Goal: Task Accomplishment & Management: Manage account settings

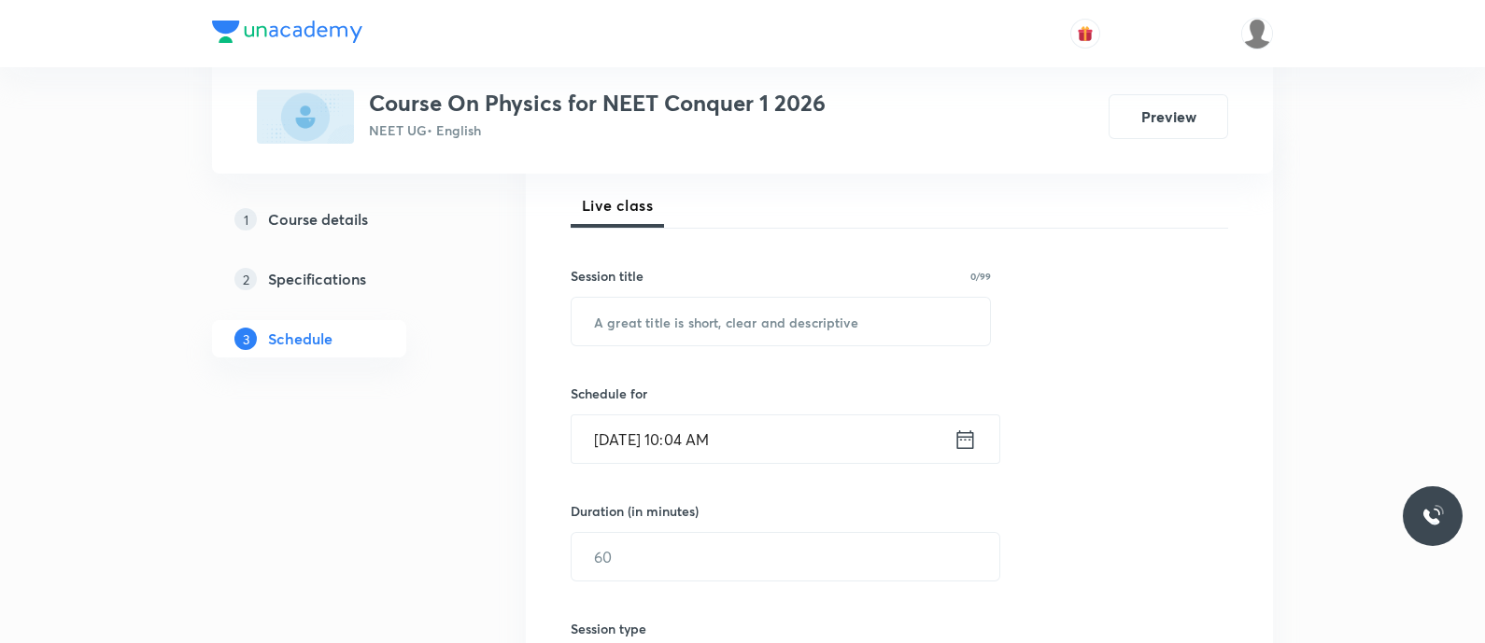
scroll to position [286, 0]
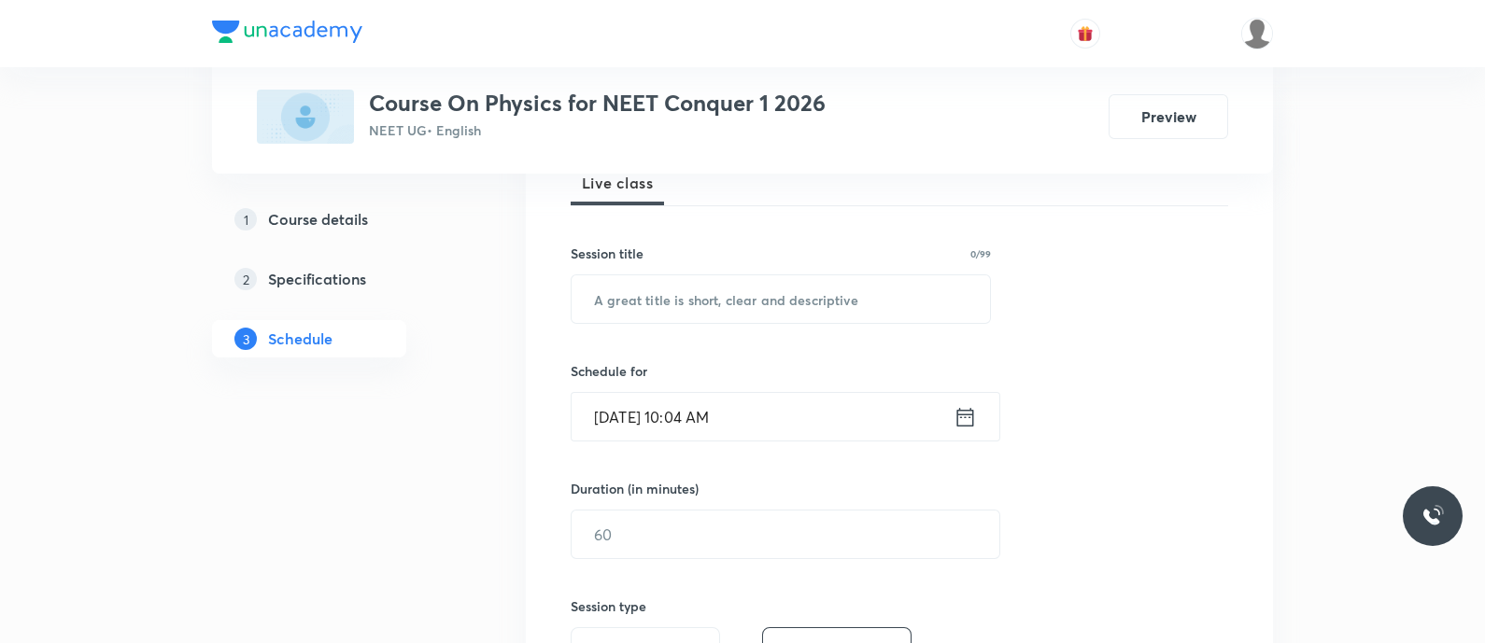
click at [720, 301] on input "text" at bounding box center [780, 299] width 418 height 48
paste input "Mechanical properties of solids - Elasticity - Modulus of Elasticity"
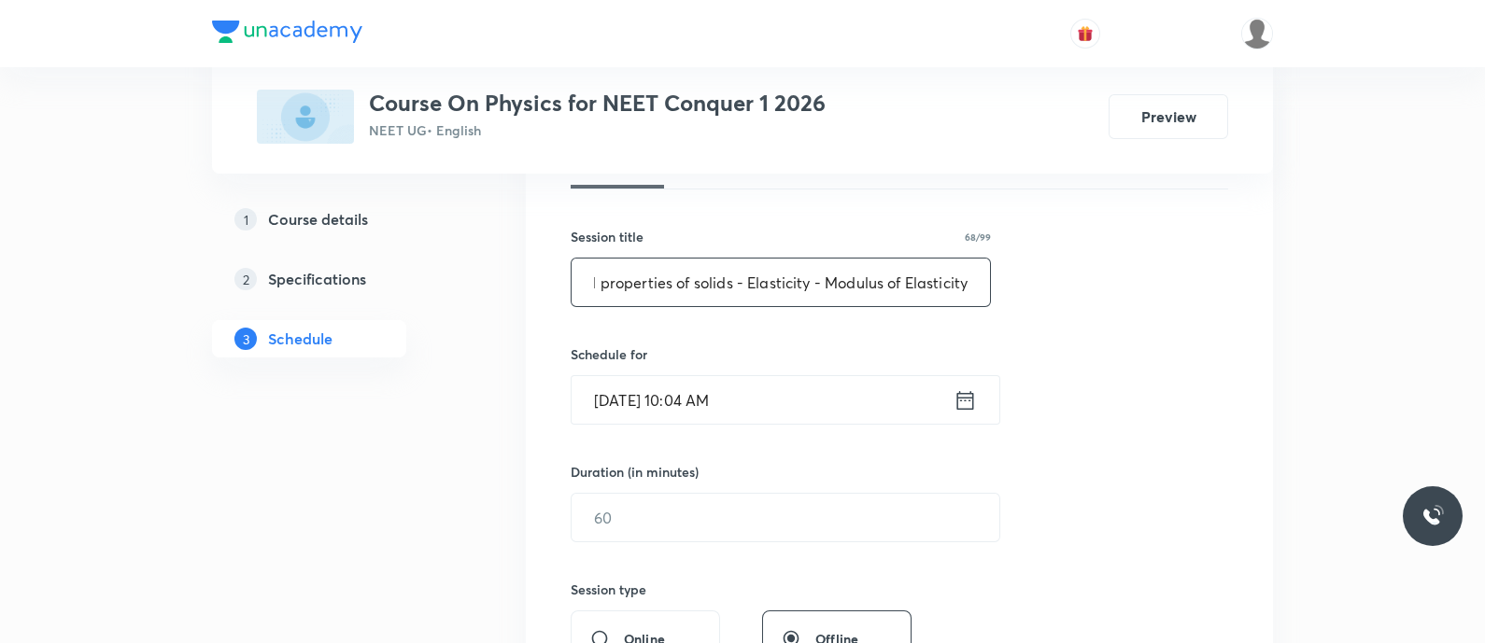
scroll to position [304, 0]
click at [697, 290] on input "Mechanical properties of solids - Elasticity - Modulus of Elasticity" at bounding box center [780, 281] width 418 height 48
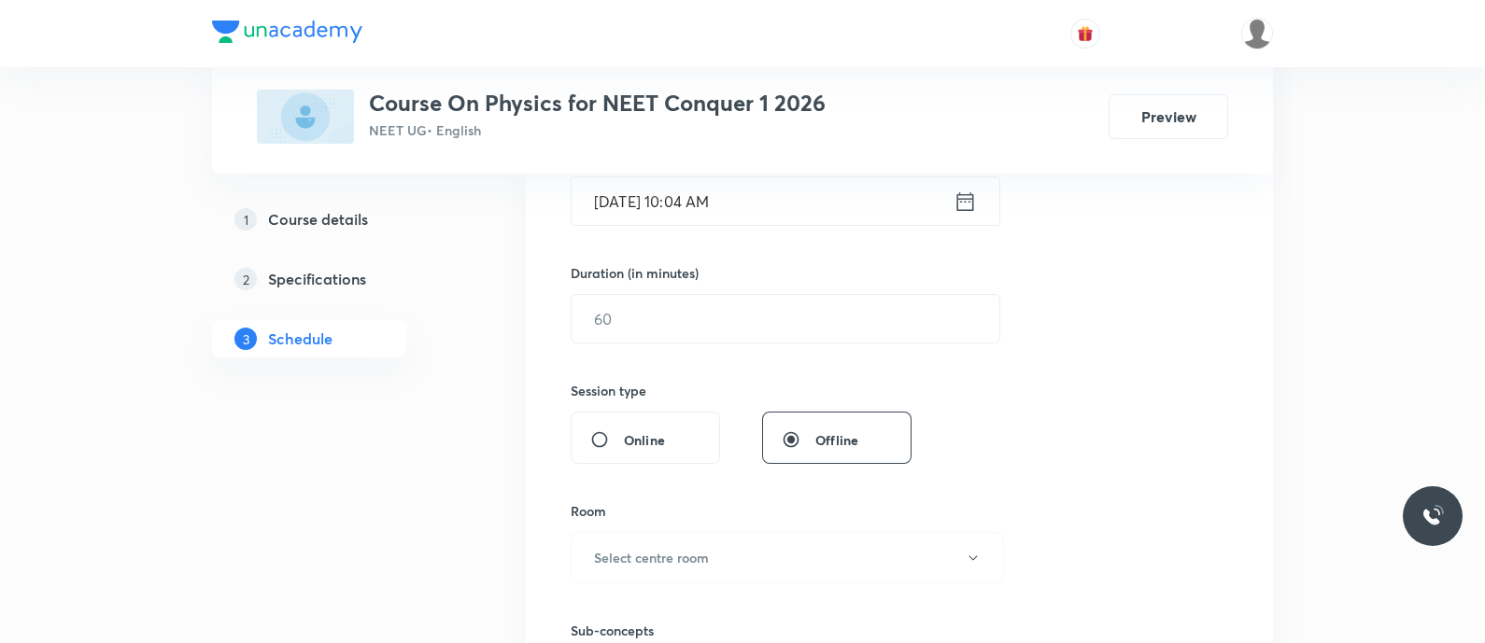
scroll to position [505, 0]
type input "Mechanical Properties of Solids - Elasticity - Modulus of Elasticity"
click at [952, 194] on input "Sep 5, 2025, 10:04 AM" at bounding box center [762, 198] width 382 height 48
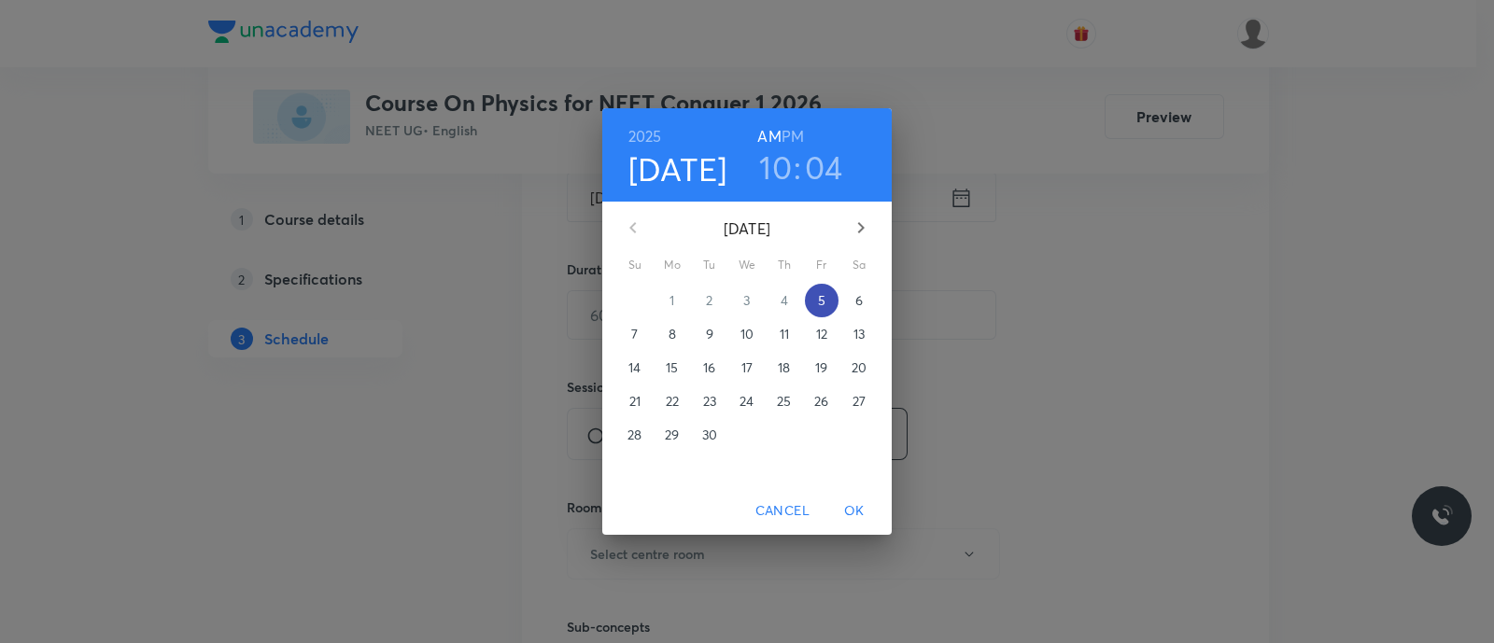
click at [825, 302] on p "5" at bounding box center [821, 300] width 7 height 19
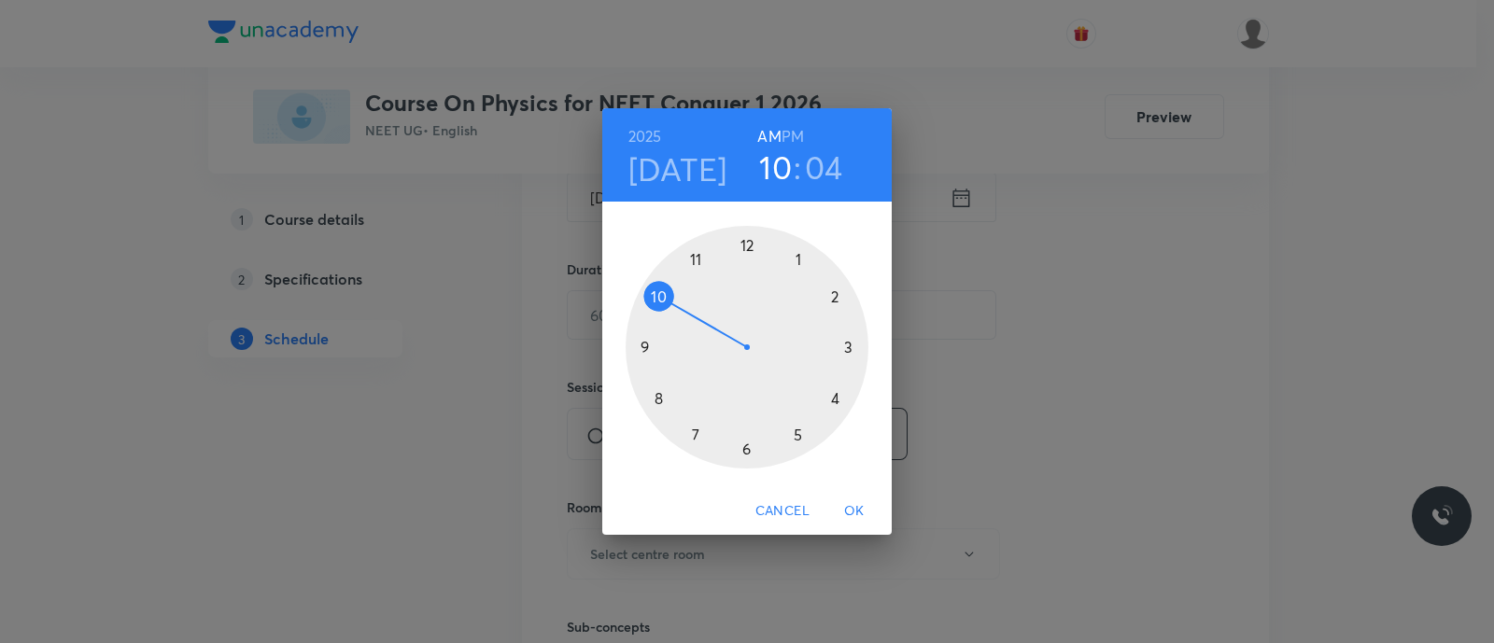
click at [657, 299] on div at bounding box center [747, 347] width 243 height 243
click at [746, 453] on div at bounding box center [747, 347] width 243 height 243
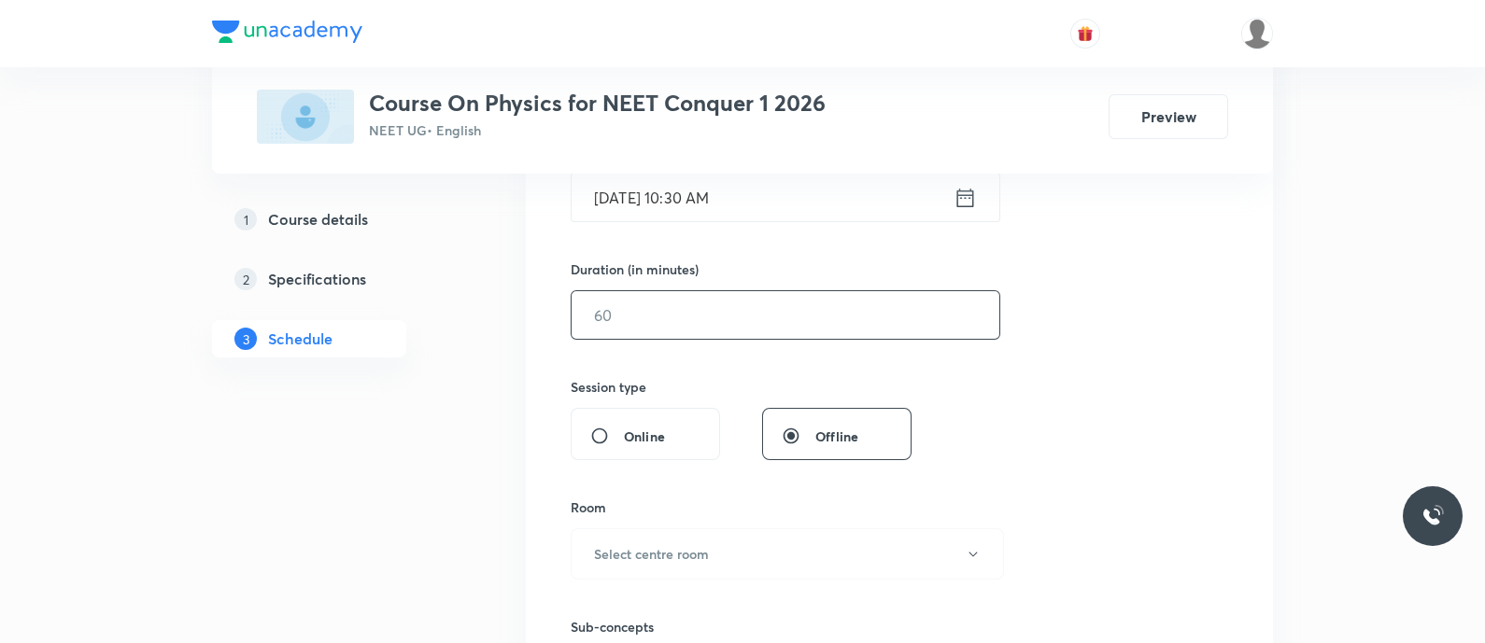
click at [624, 305] on input "text" at bounding box center [785, 315] width 428 height 48
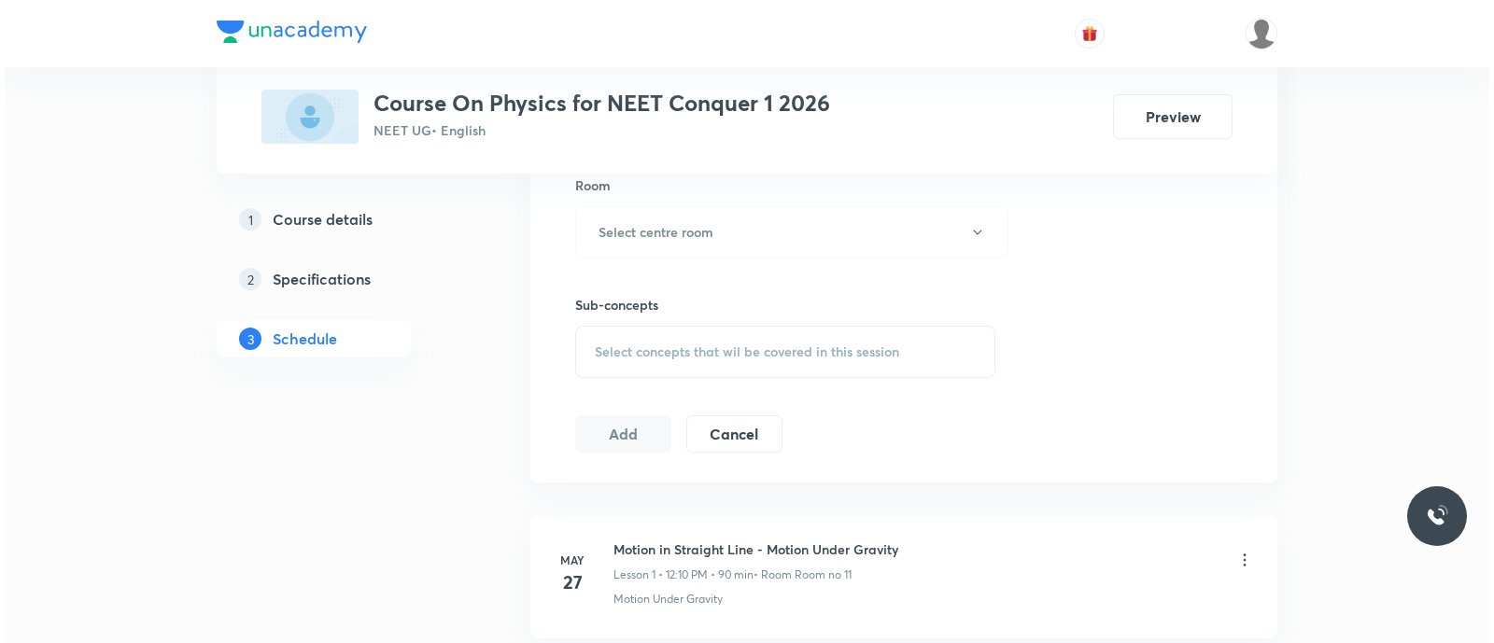
scroll to position [828, 0]
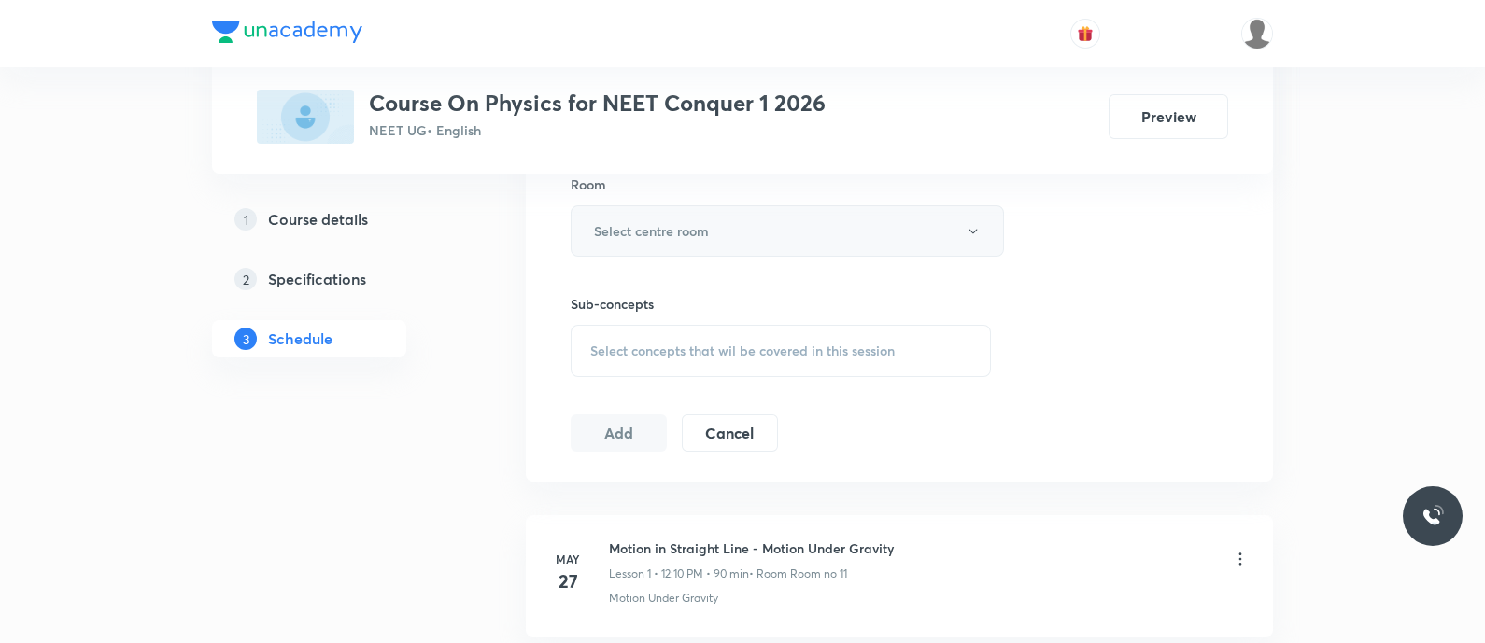
type input "90"
click at [644, 224] on h6 "Select centre room" at bounding box center [651, 231] width 115 height 20
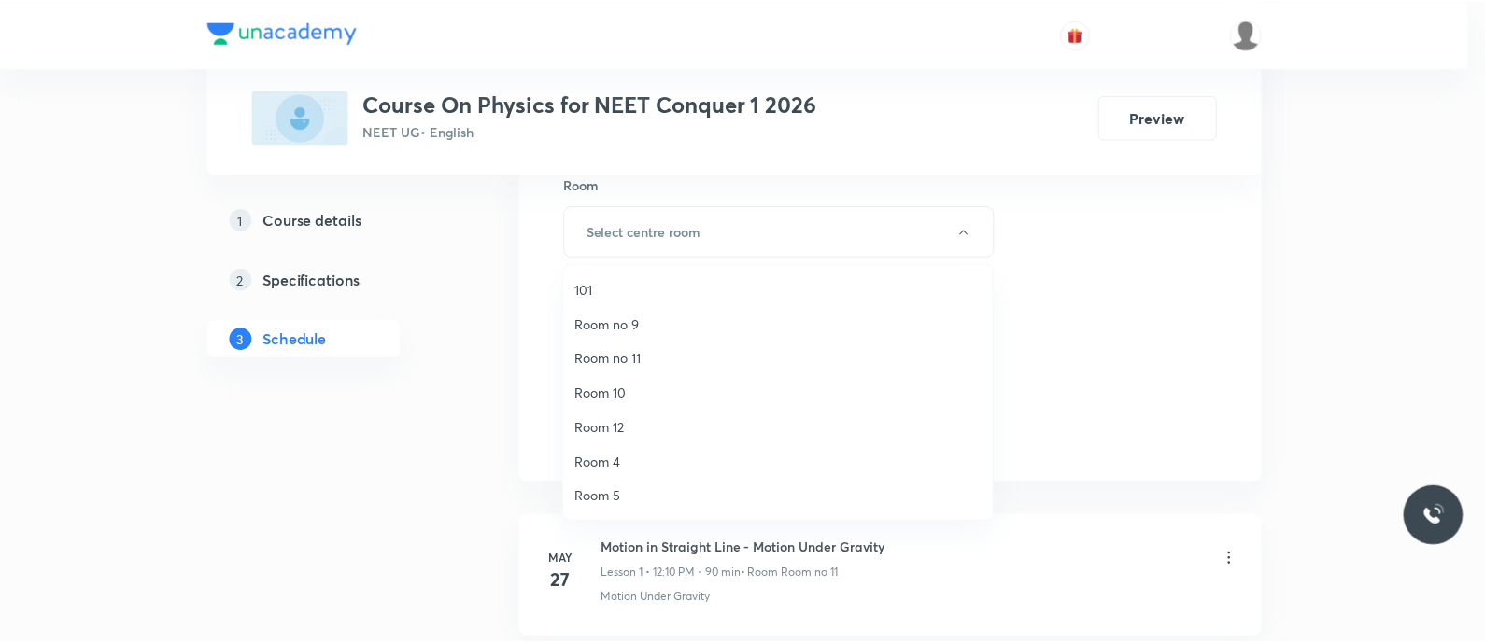
scroll to position [242, 0]
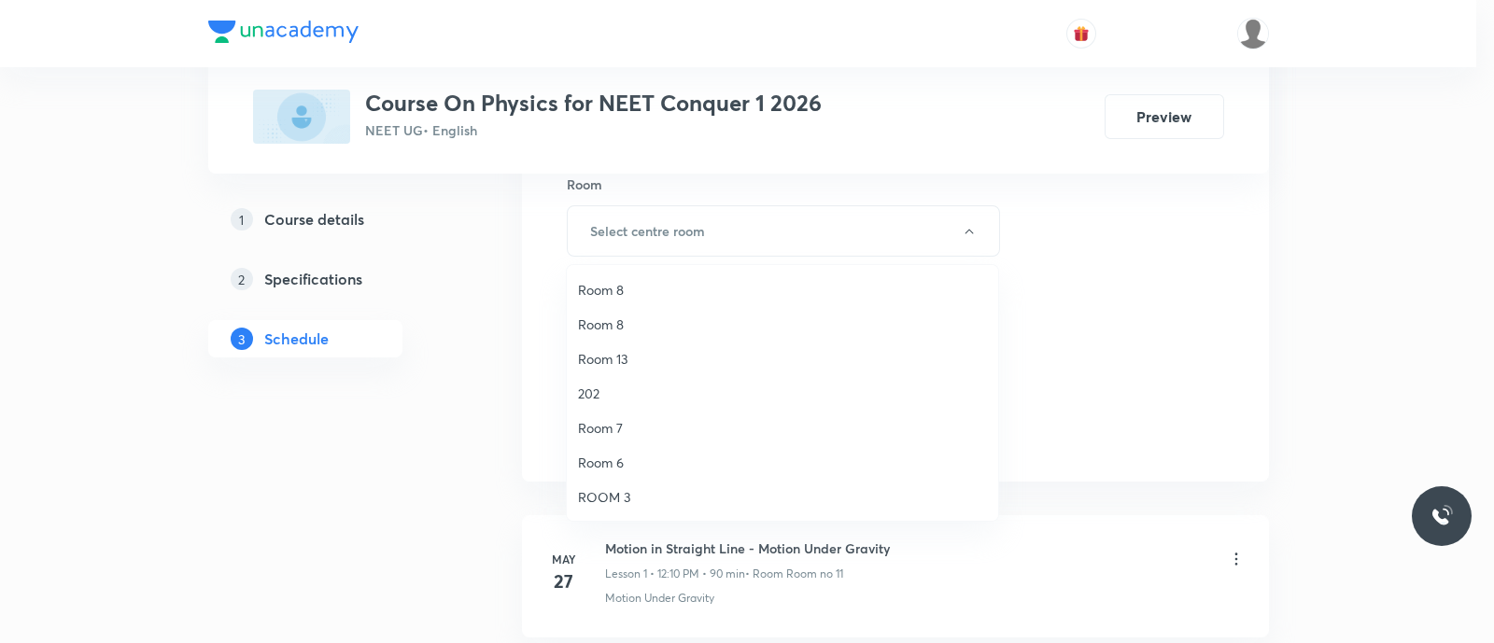
click at [600, 495] on span "ROOM 3" at bounding box center [782, 497] width 409 height 20
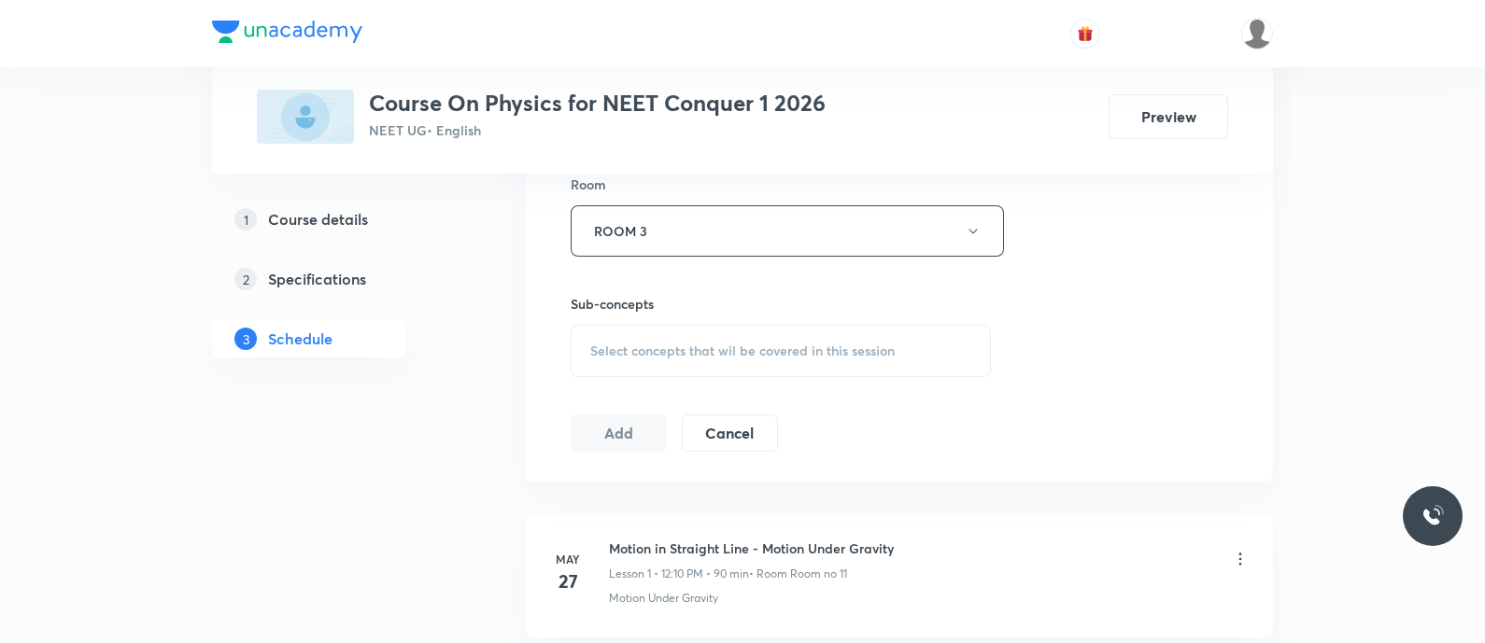
click at [674, 347] on span "Select concepts that wil be covered in this session" at bounding box center [742, 351] width 304 height 15
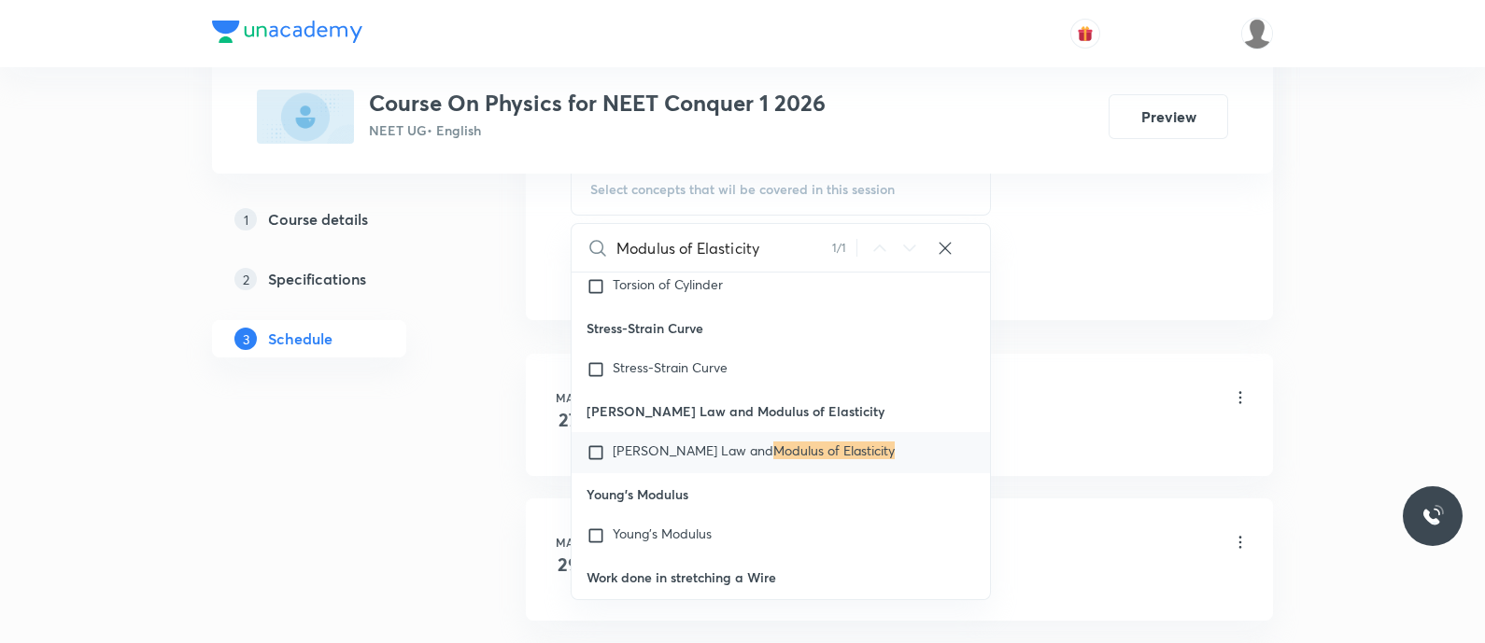
scroll to position [995, 0]
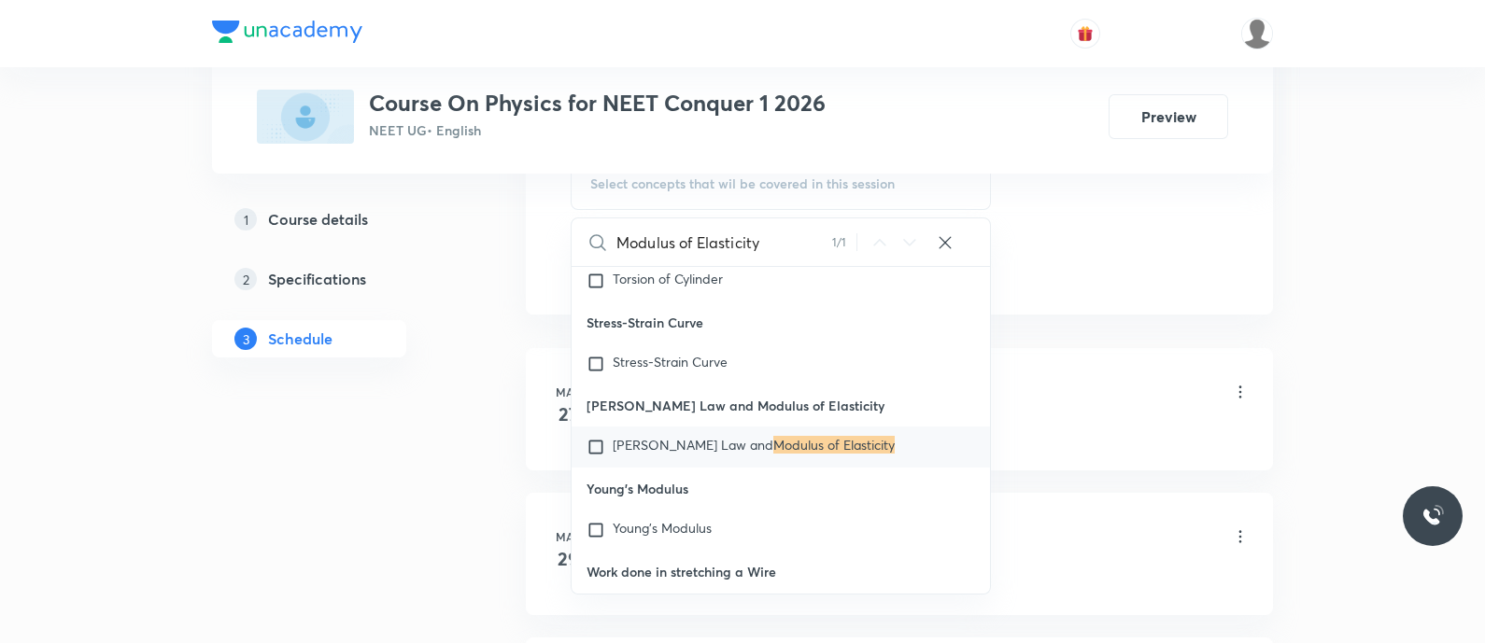
type input "Modulus of Elasticity"
click at [641, 454] on span "Hooke's Law and" at bounding box center [693, 445] width 161 height 18
checkbox input "true"
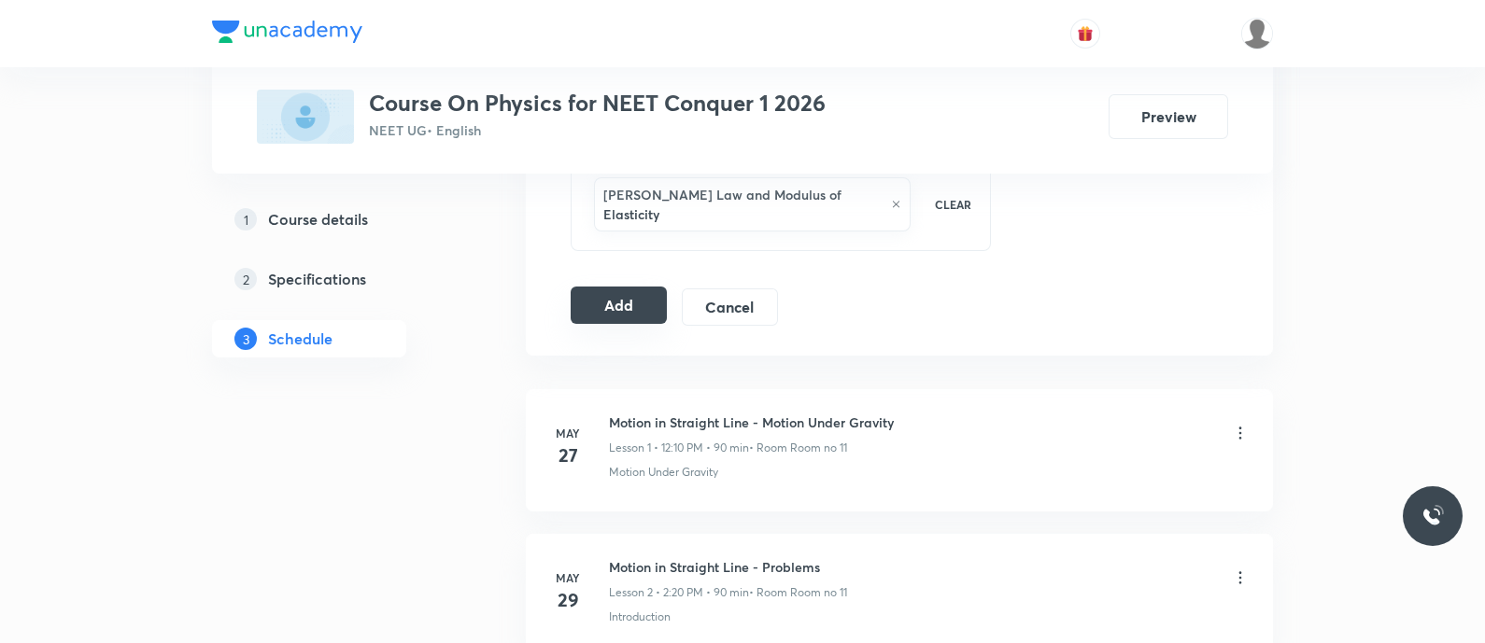
click at [614, 287] on button "Add" at bounding box center [619, 305] width 96 height 37
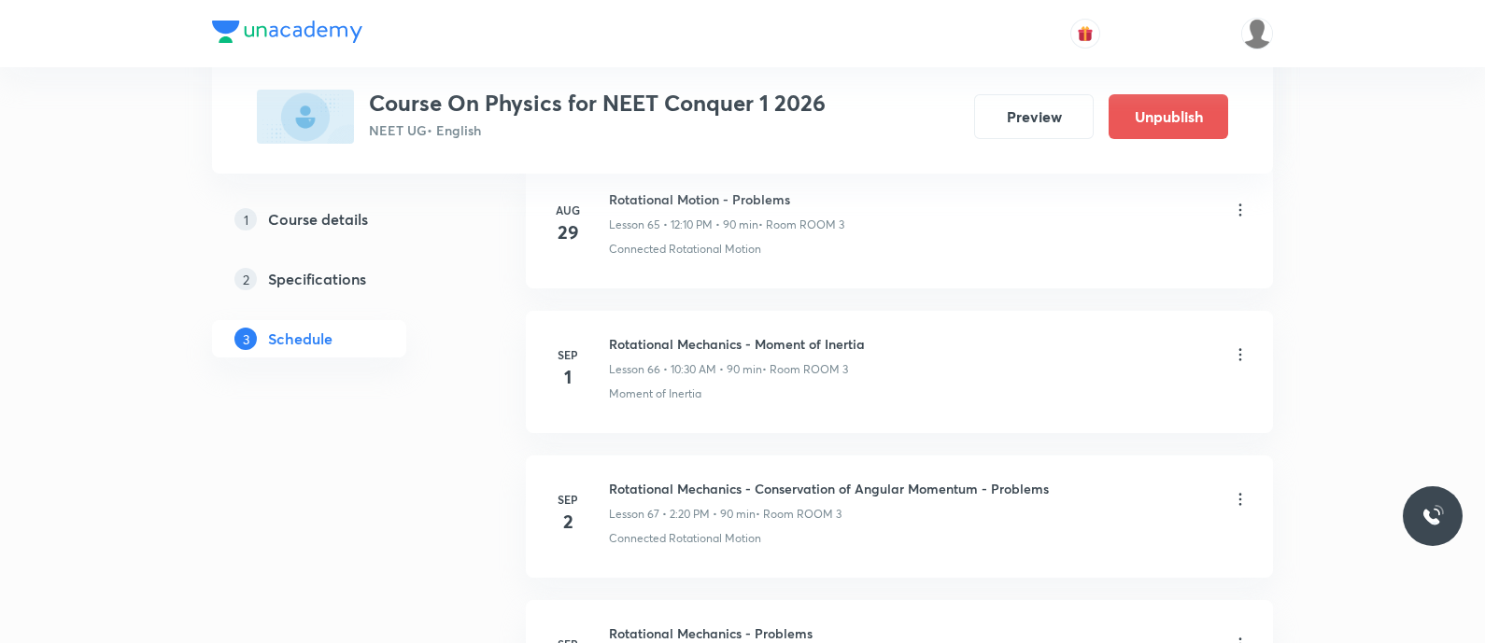
scroll to position [9959, 0]
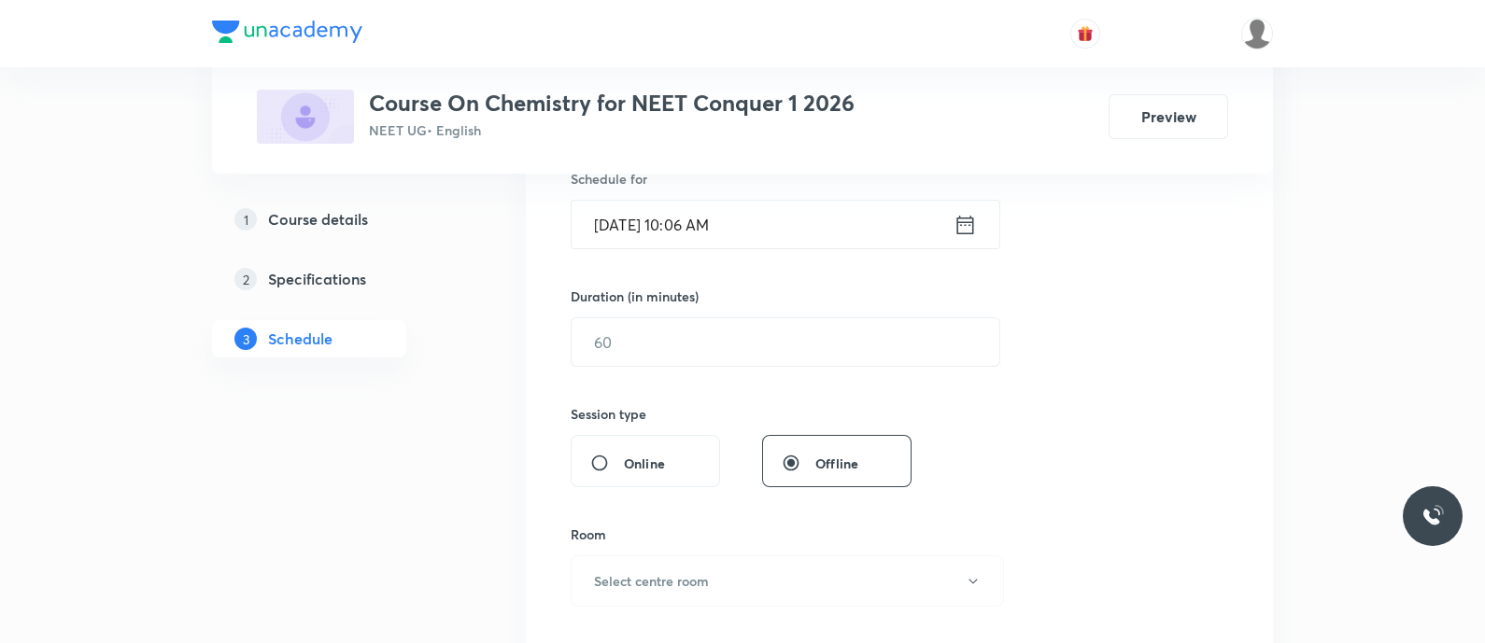
scroll to position [481, 0]
type input "Ionic Equilibrium - Salt Hydrolysis"
click at [966, 230] on icon at bounding box center [965, 221] width 17 height 19
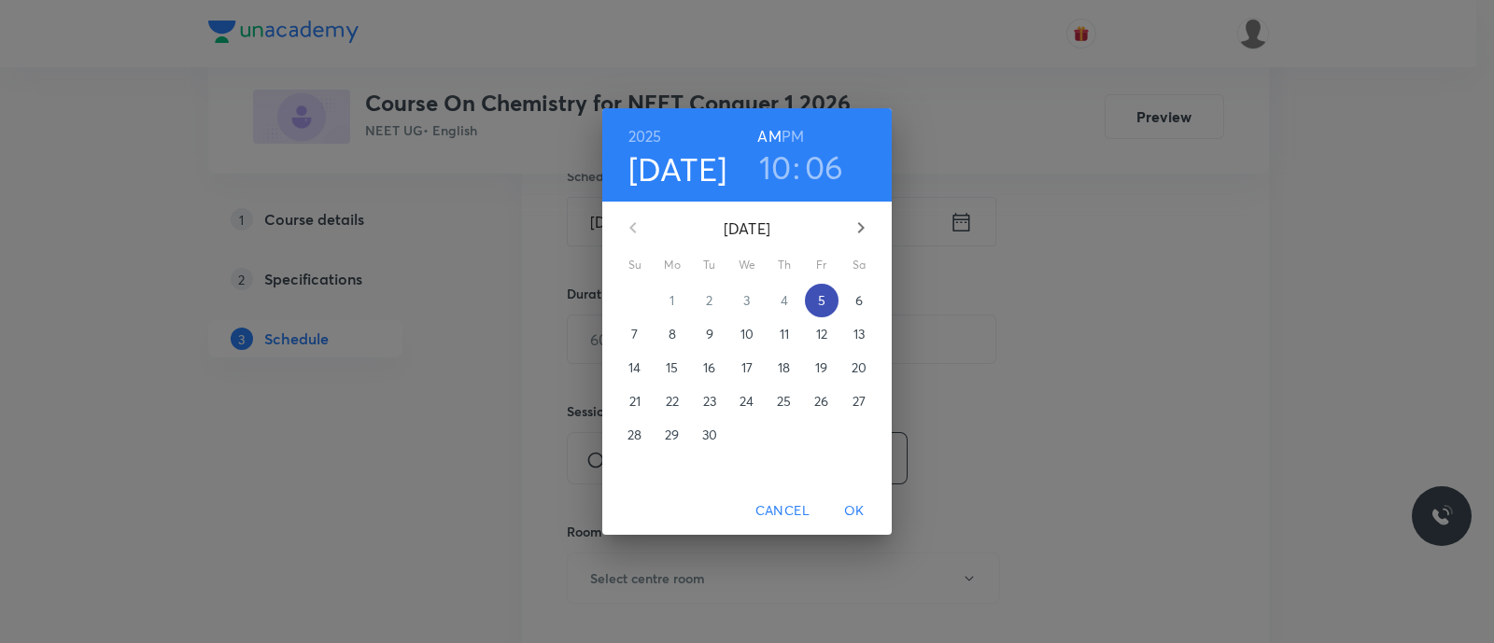
click at [823, 299] on p "5" at bounding box center [821, 300] width 7 height 19
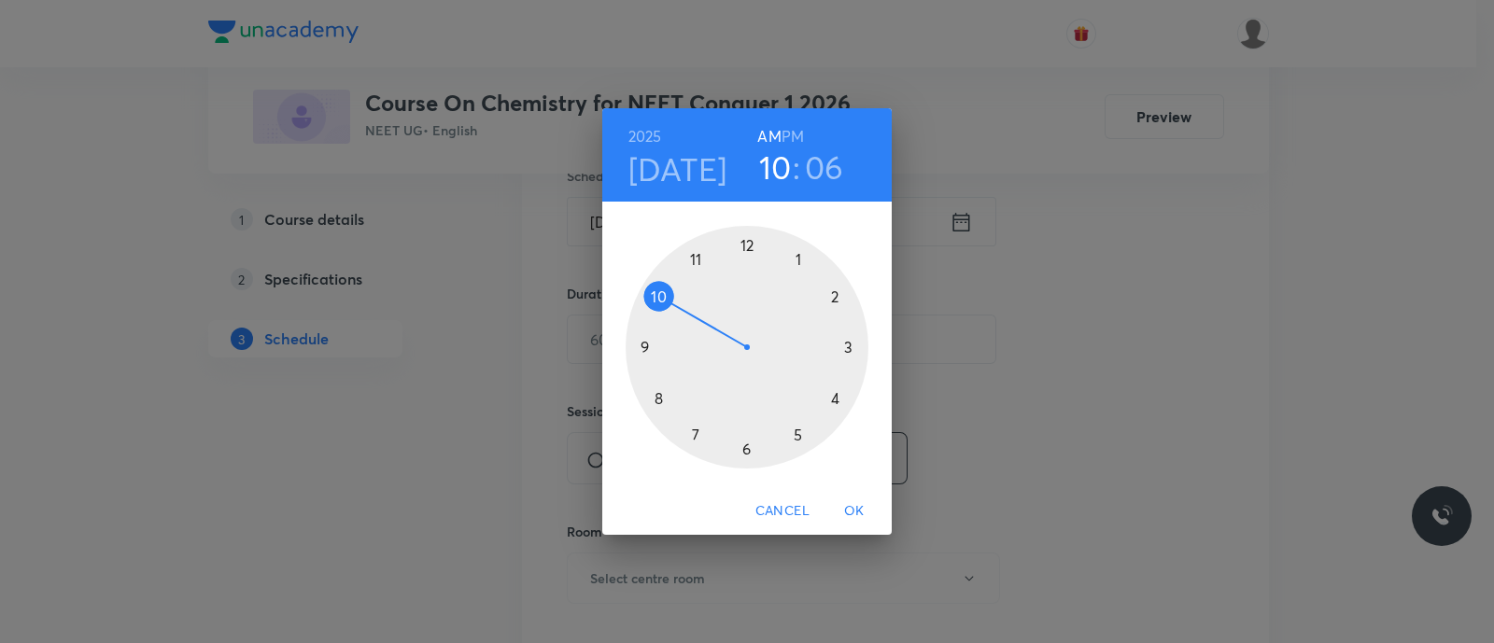
click at [747, 245] on div at bounding box center [747, 347] width 243 height 243
click at [837, 299] on div at bounding box center [747, 347] width 243 height 243
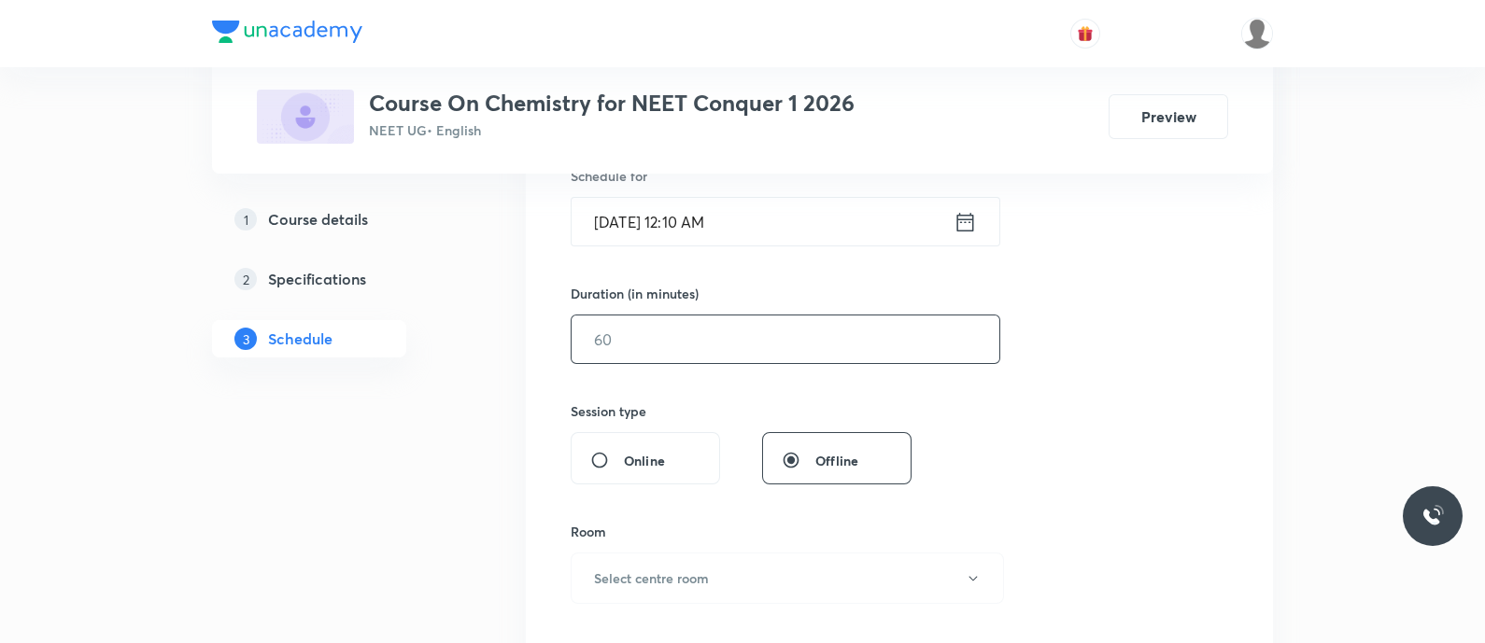
click at [768, 342] on input "text" at bounding box center [785, 340] width 428 height 48
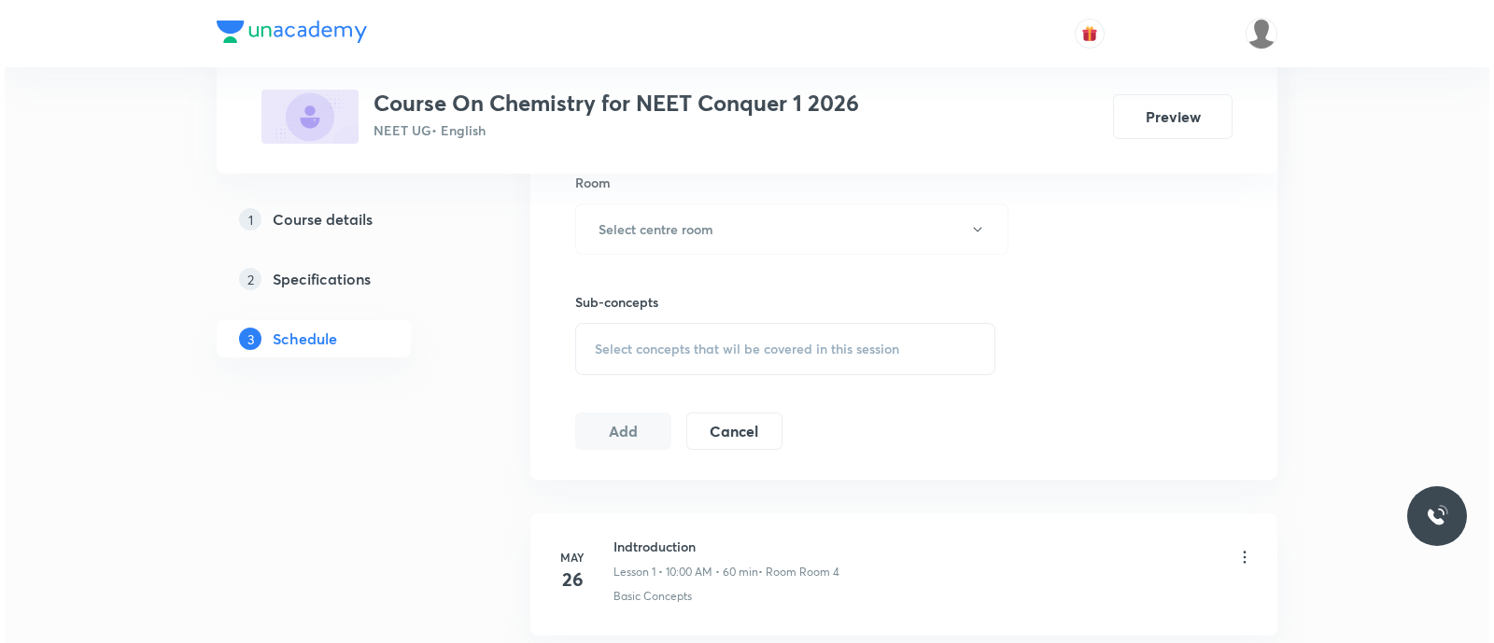
scroll to position [833, 0]
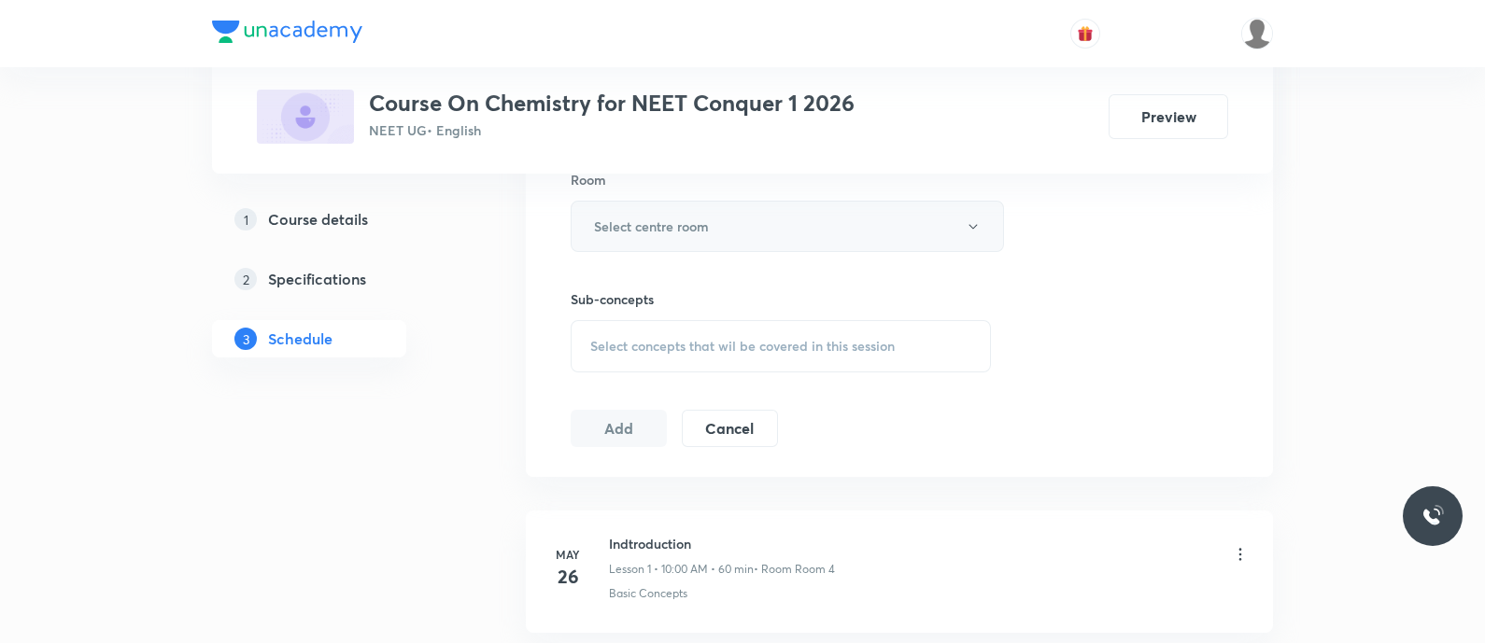
type input "90"
click at [710, 226] on button "Select centre room" at bounding box center [787, 226] width 433 height 51
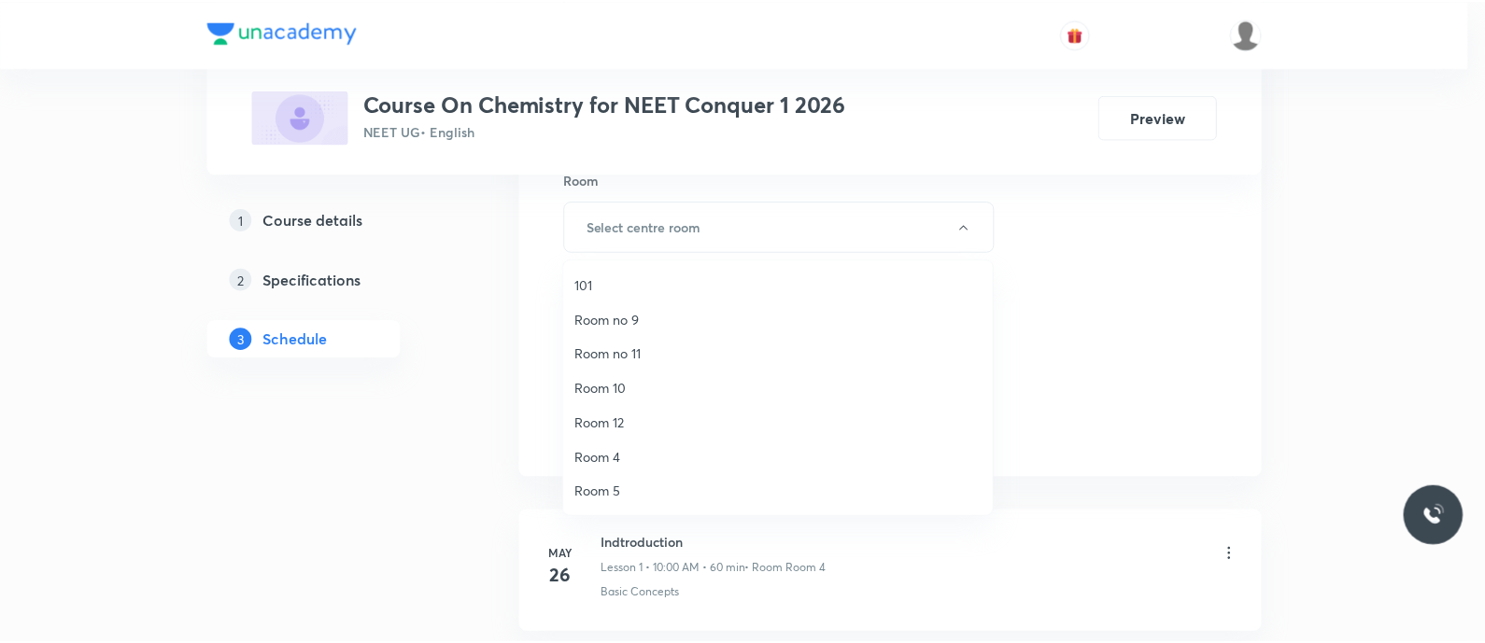
scroll to position [242, 0]
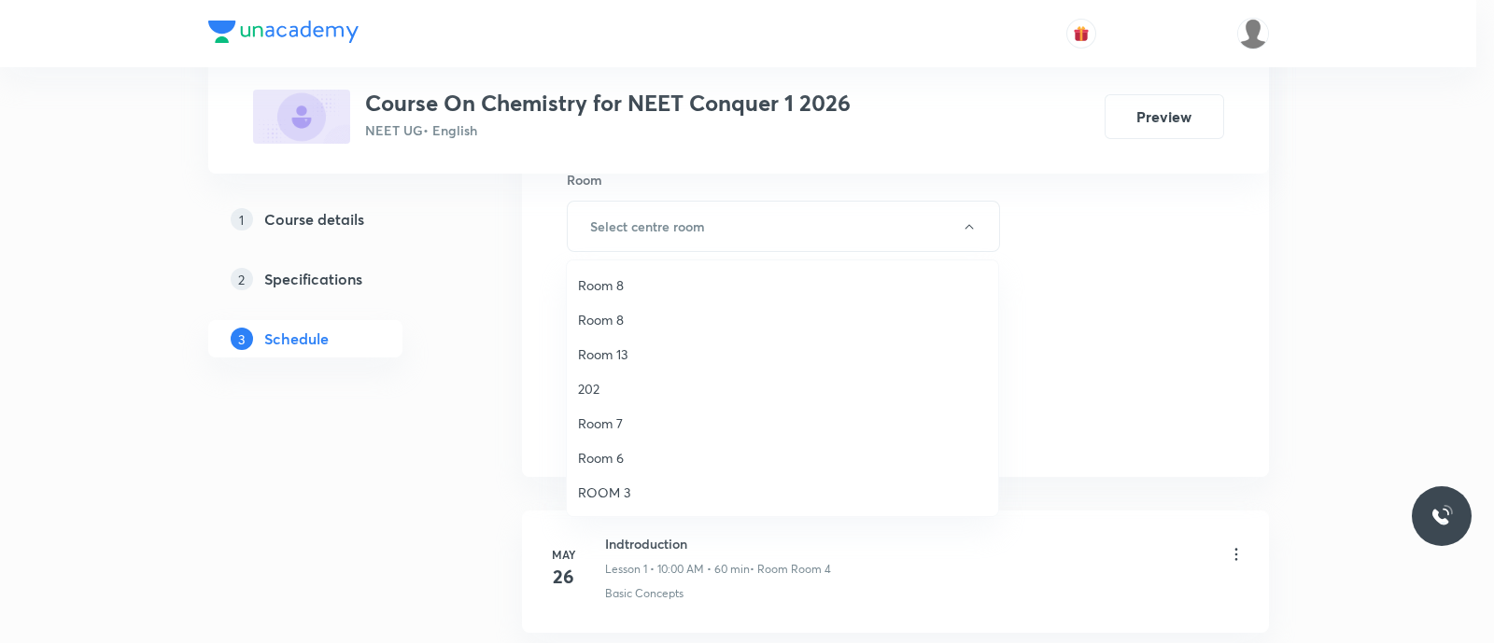
click at [629, 492] on span "ROOM 3" at bounding box center [782, 493] width 409 height 20
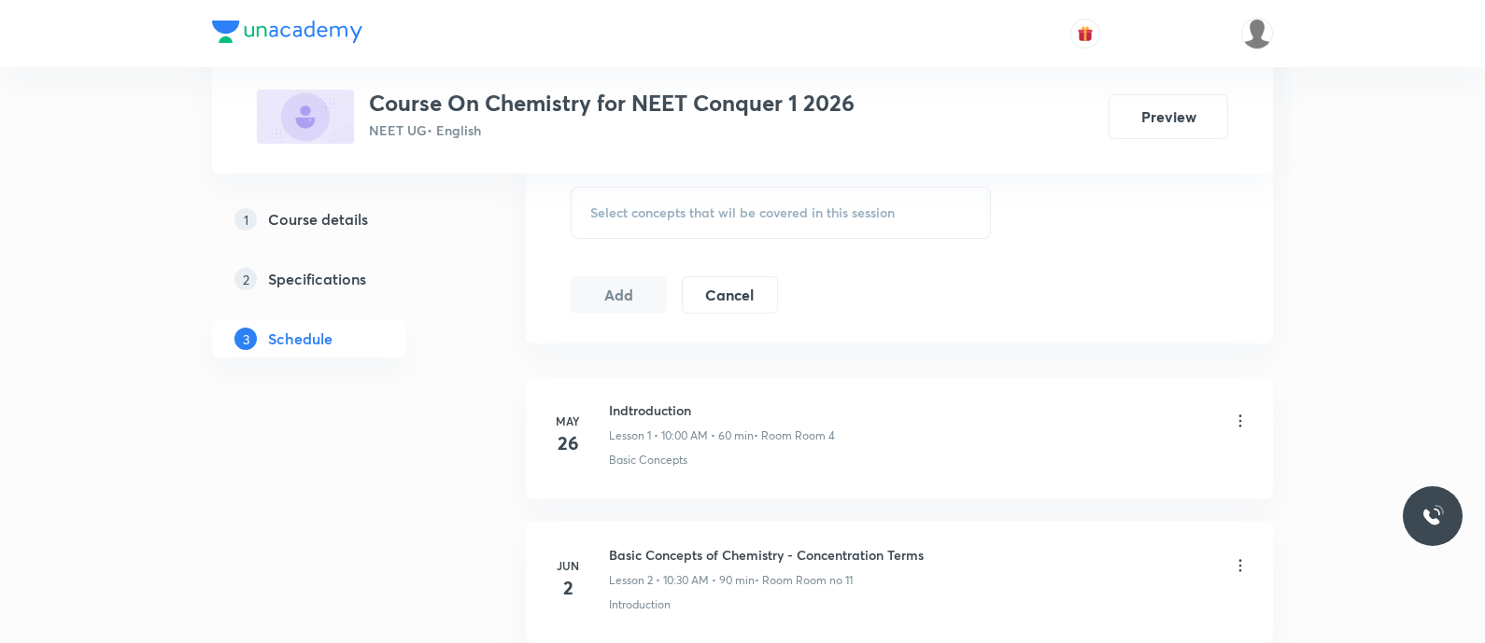
scroll to position [968, 0]
click at [616, 216] on span "Select concepts that wil be covered in this session" at bounding box center [742, 211] width 304 height 15
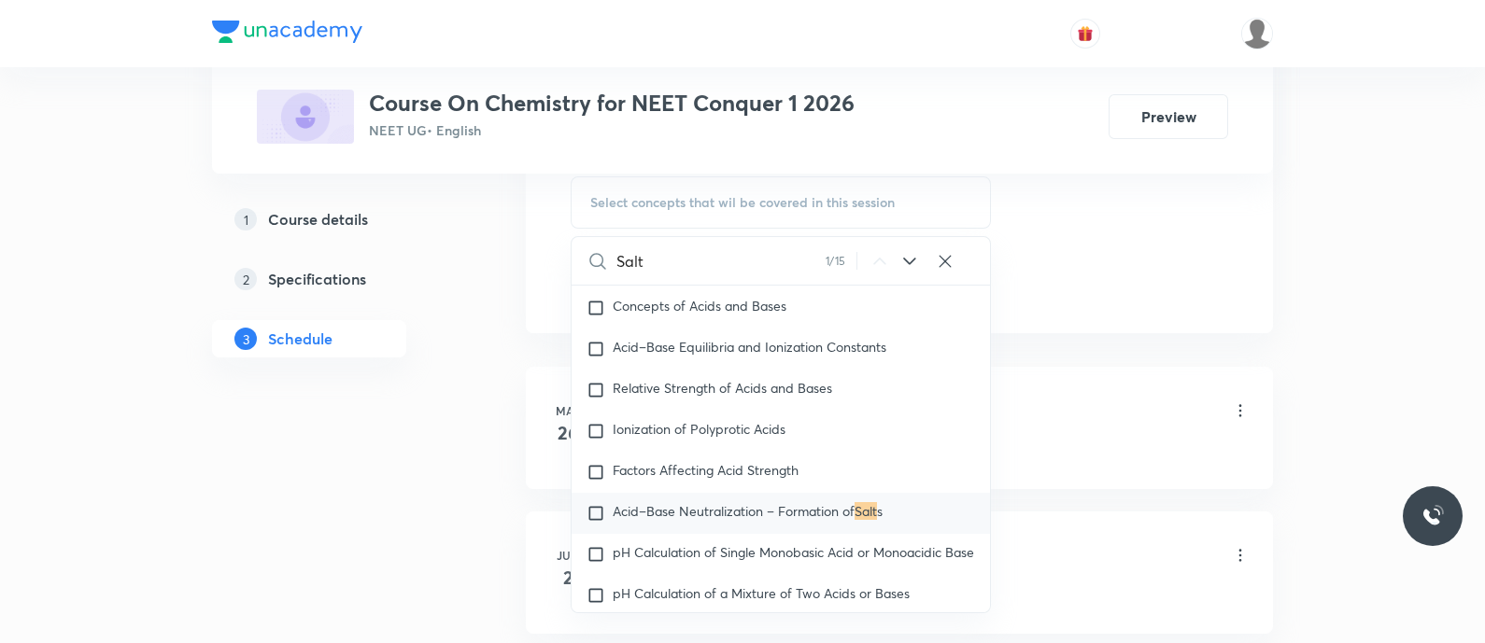
scroll to position [5421, 0]
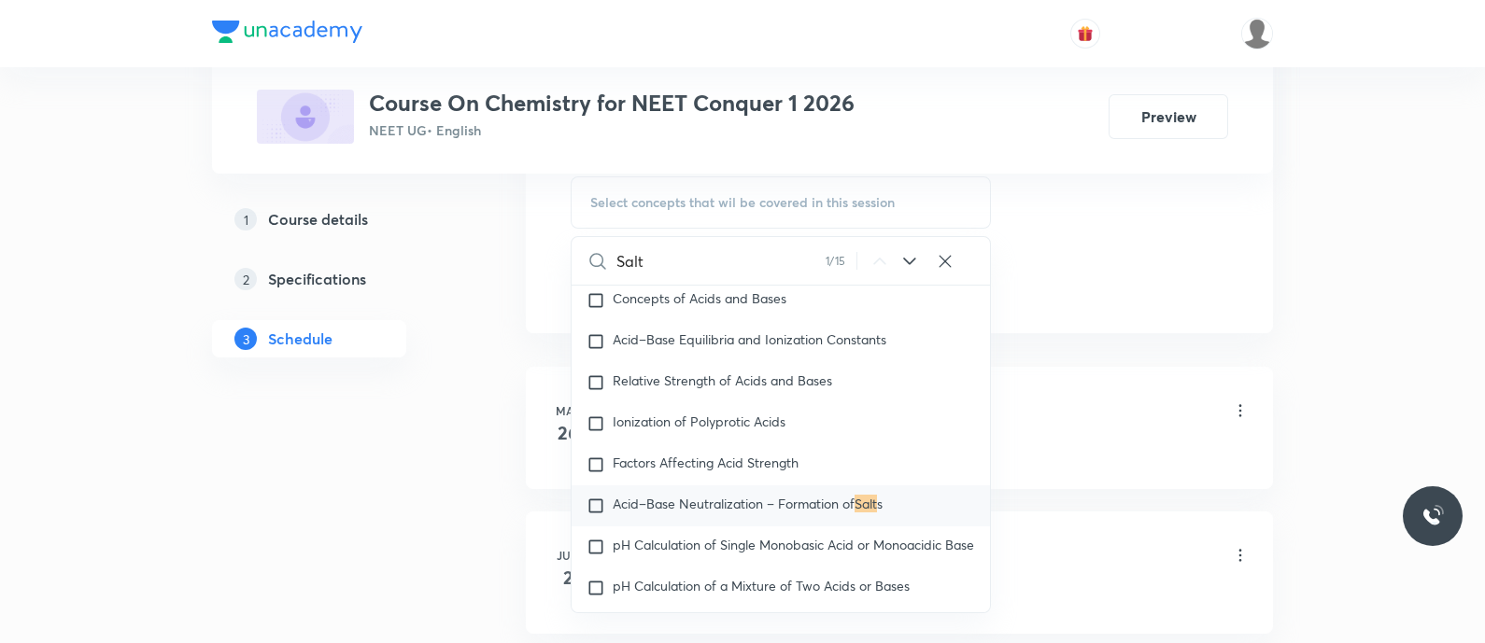
type input "Salt"
click at [915, 250] on icon at bounding box center [909, 261] width 22 height 22
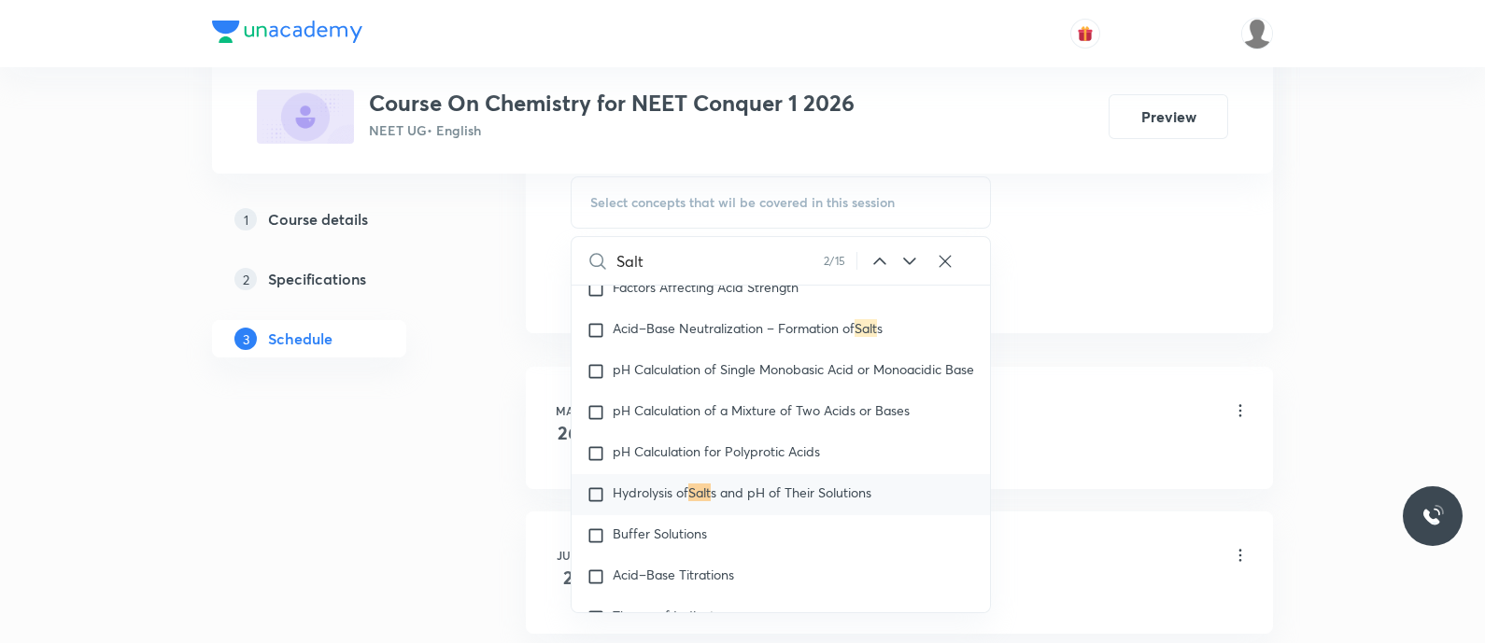
click at [915, 250] on icon at bounding box center [909, 261] width 22 height 22
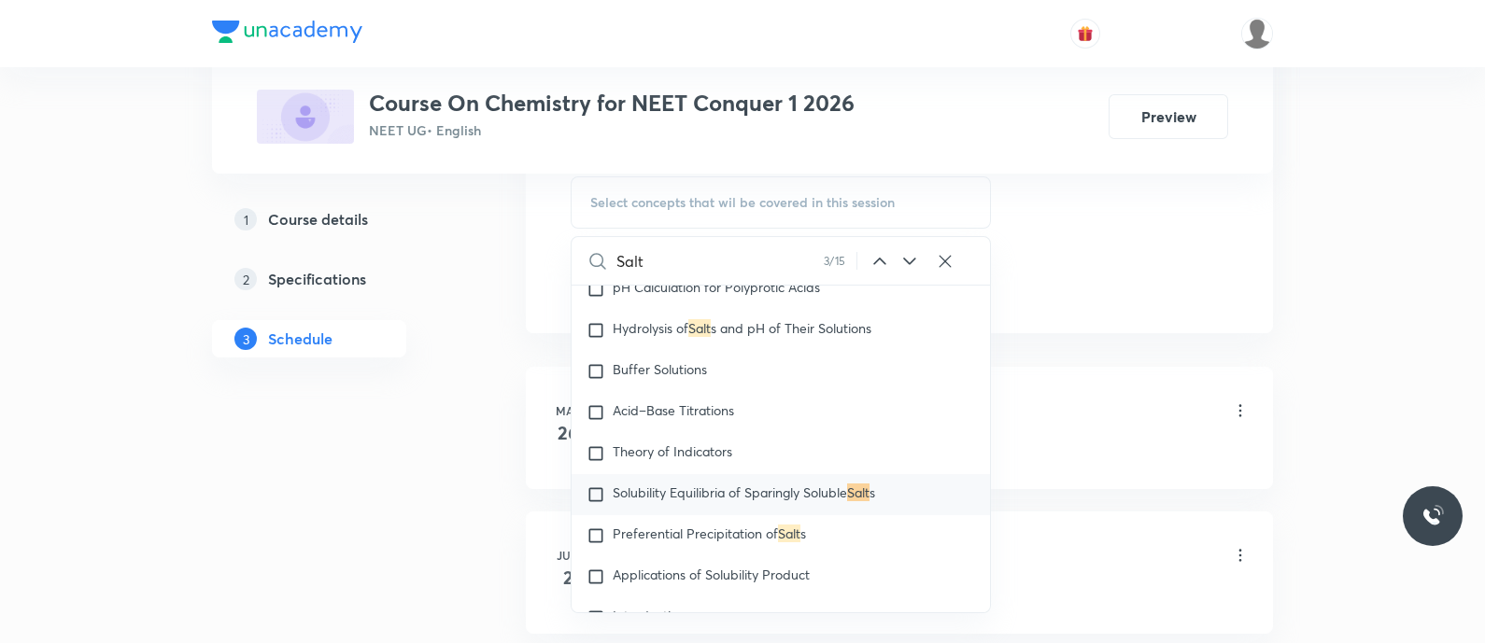
click at [915, 250] on icon at bounding box center [909, 261] width 22 height 22
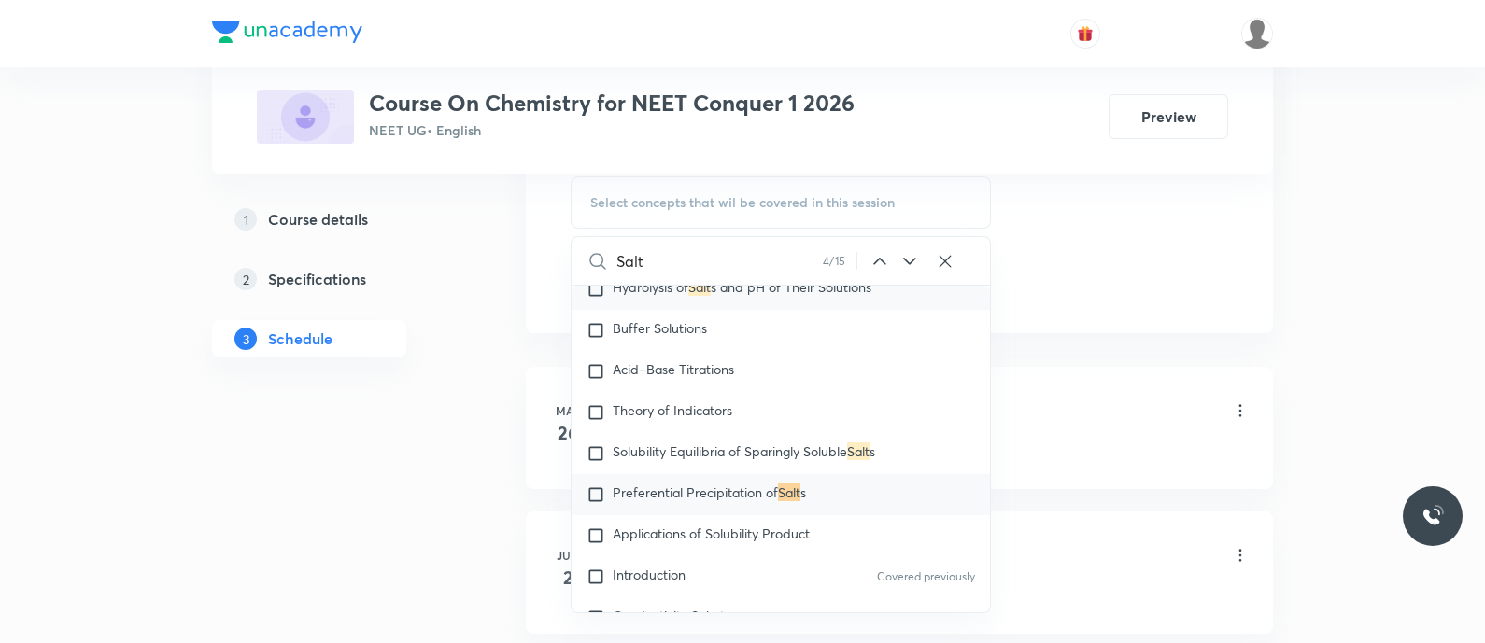
click at [628, 296] on span "Hydrolysis of" at bounding box center [651, 287] width 76 height 18
checkbox input "true"
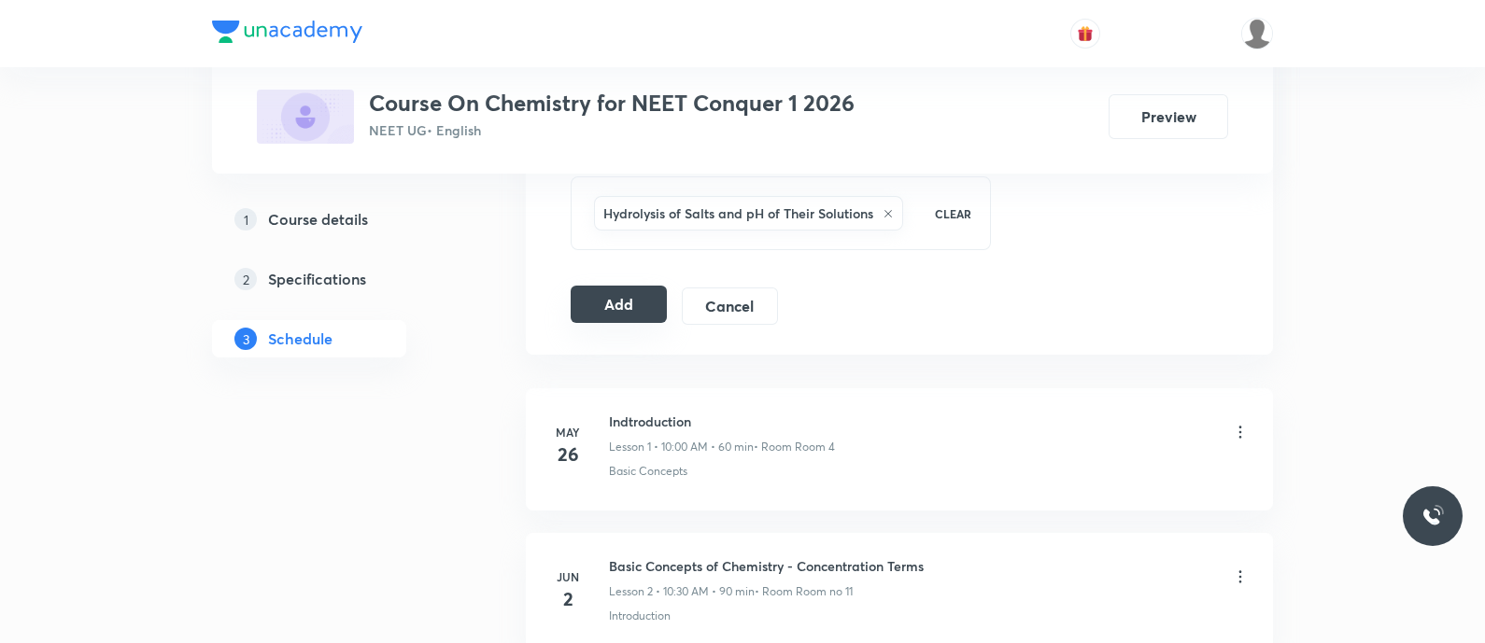
click at [638, 314] on button "Add" at bounding box center [619, 304] width 96 height 37
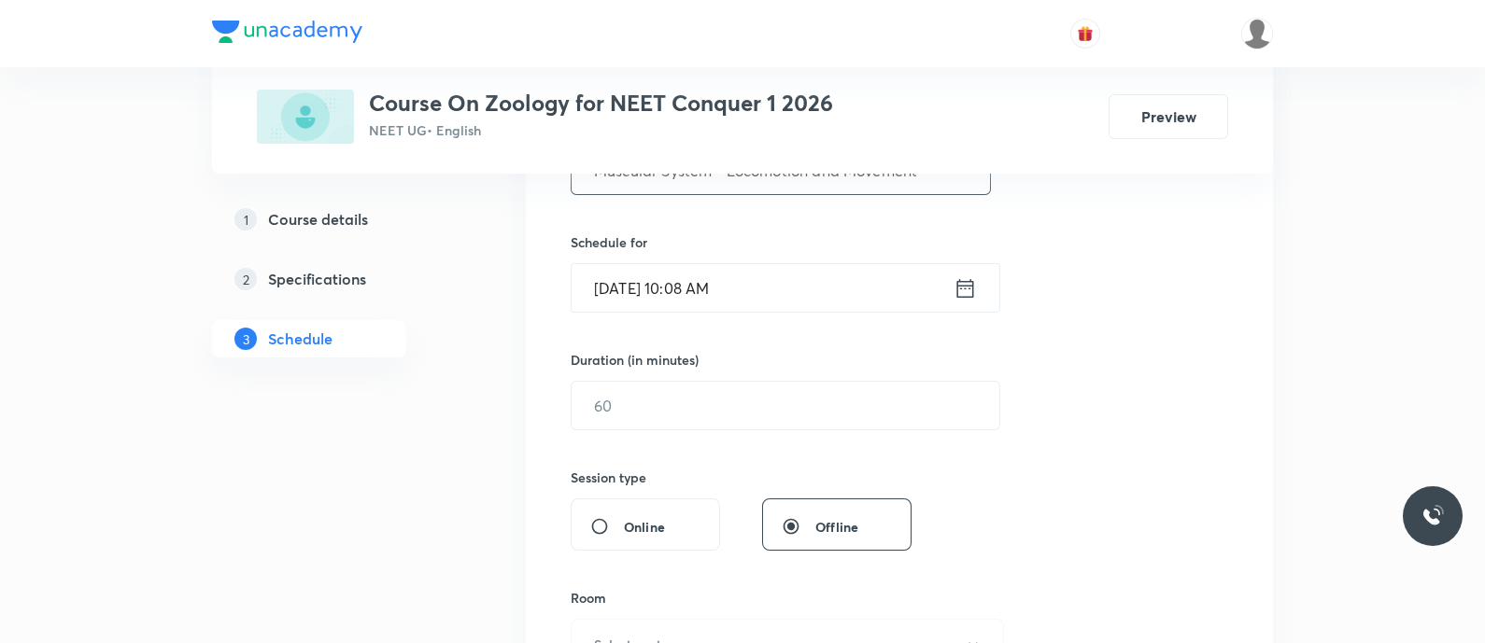
scroll to position [431, 0]
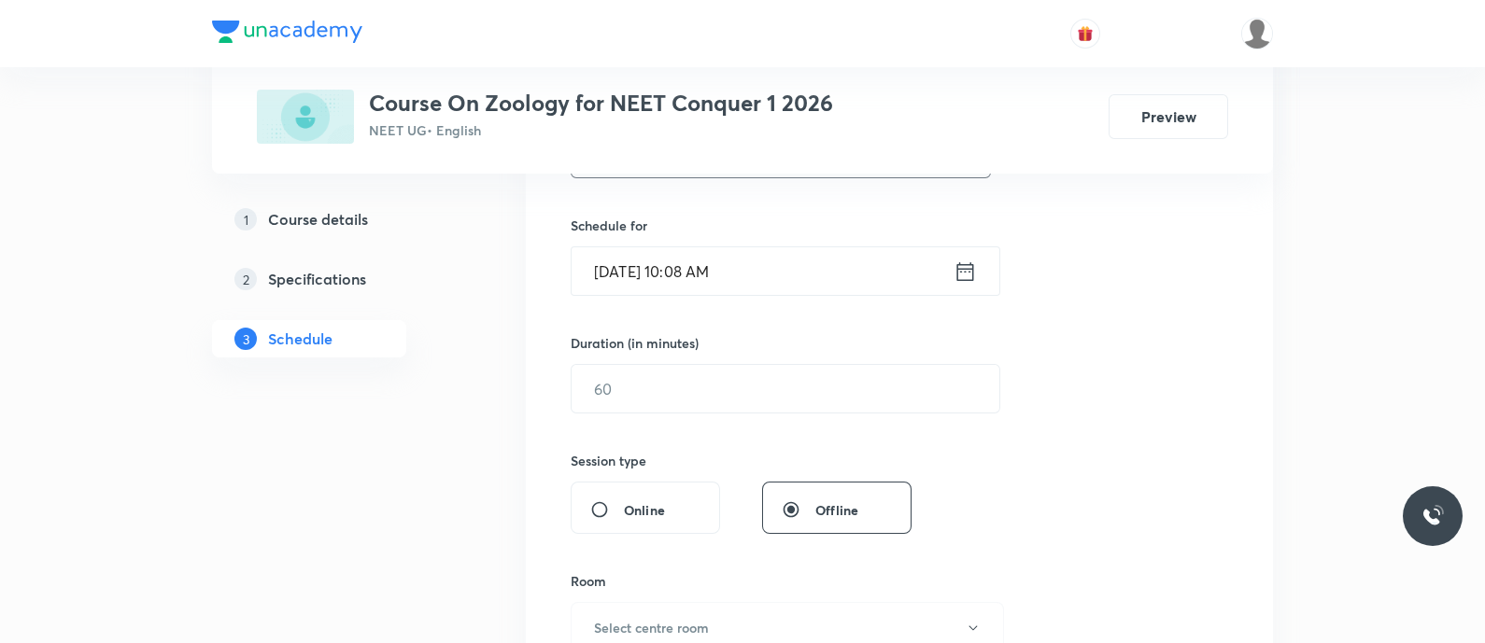
type input "Muscular System - Locomotion and Movement"
click at [970, 265] on icon at bounding box center [964, 272] width 23 height 26
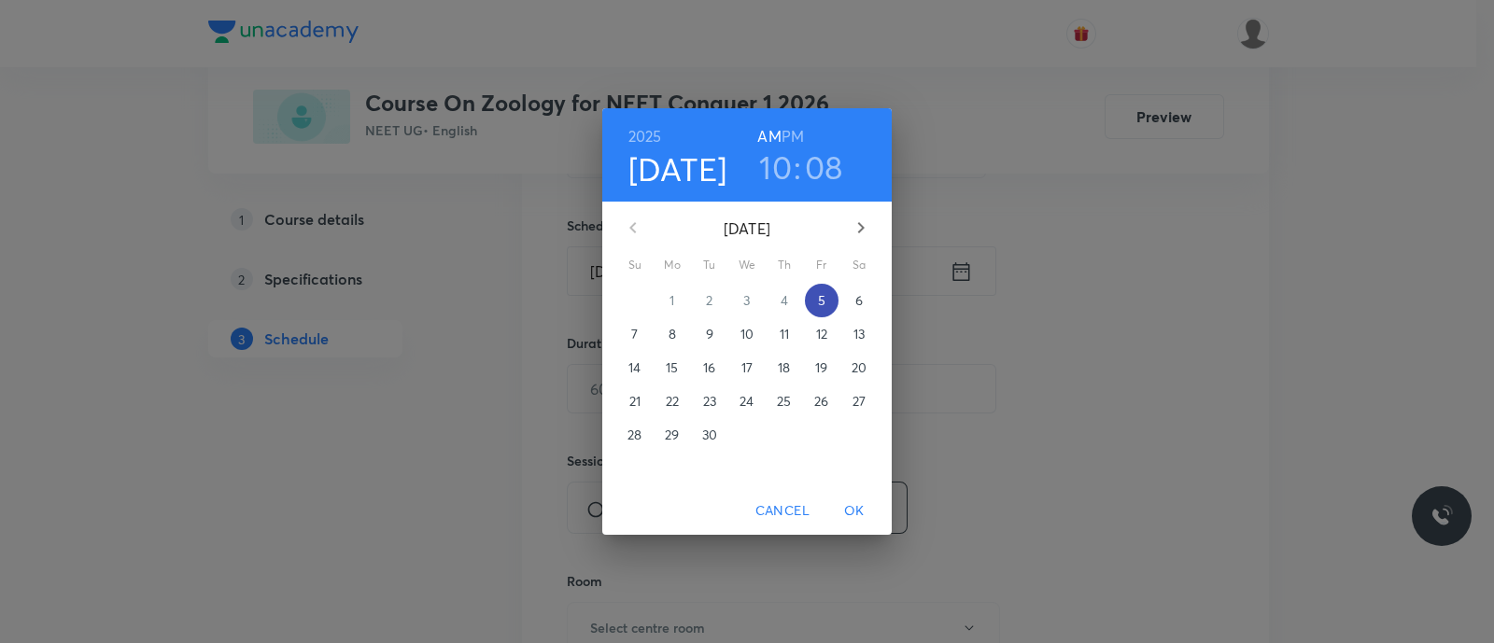
click at [824, 303] on p "5" at bounding box center [821, 300] width 7 height 19
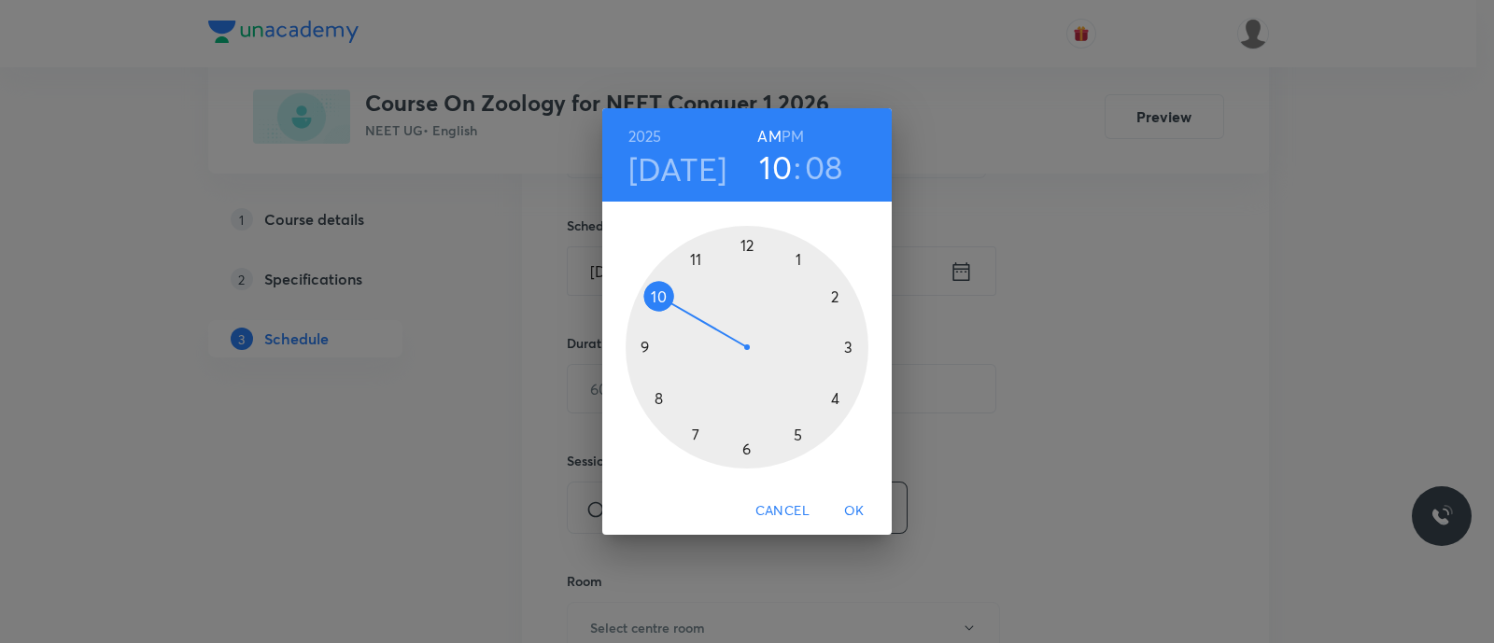
click at [835, 296] on div at bounding box center [747, 347] width 243 height 243
click at [791, 139] on h6 "PM" at bounding box center [793, 136] width 22 height 26
click at [836, 398] on div at bounding box center [747, 347] width 243 height 243
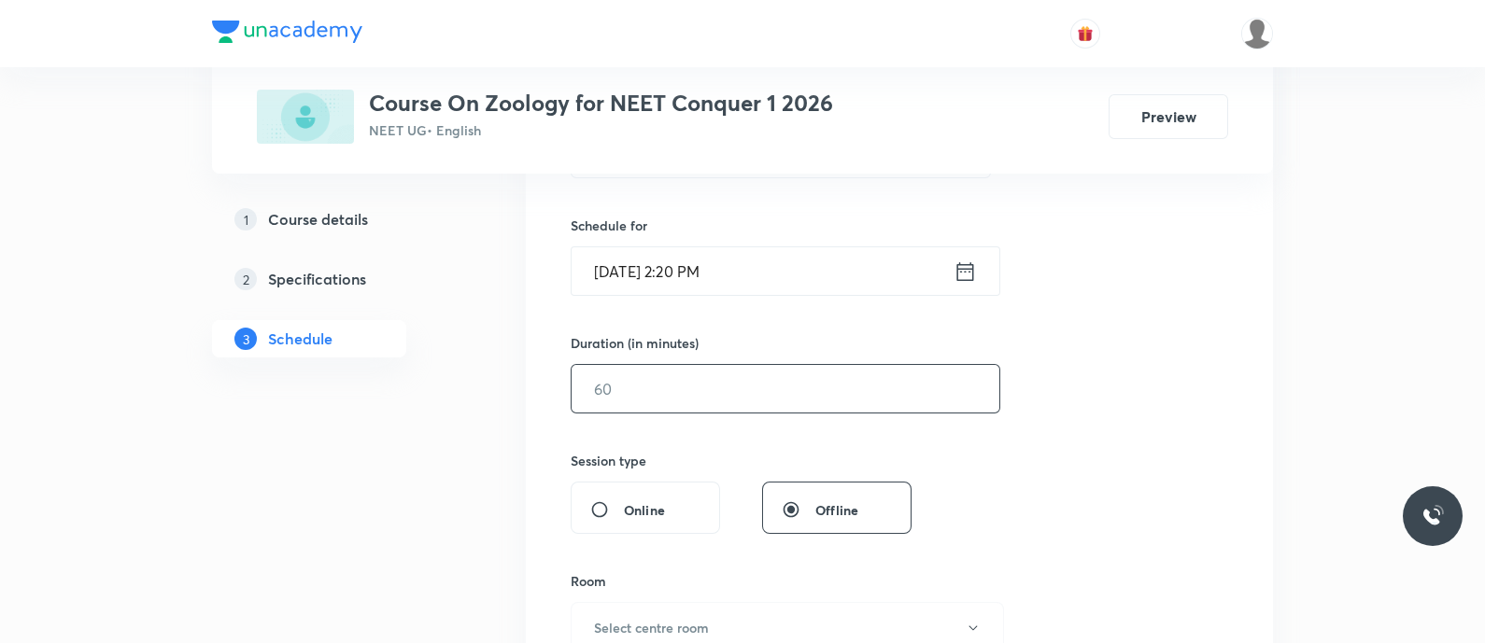
click at [810, 398] on input "text" at bounding box center [785, 389] width 428 height 48
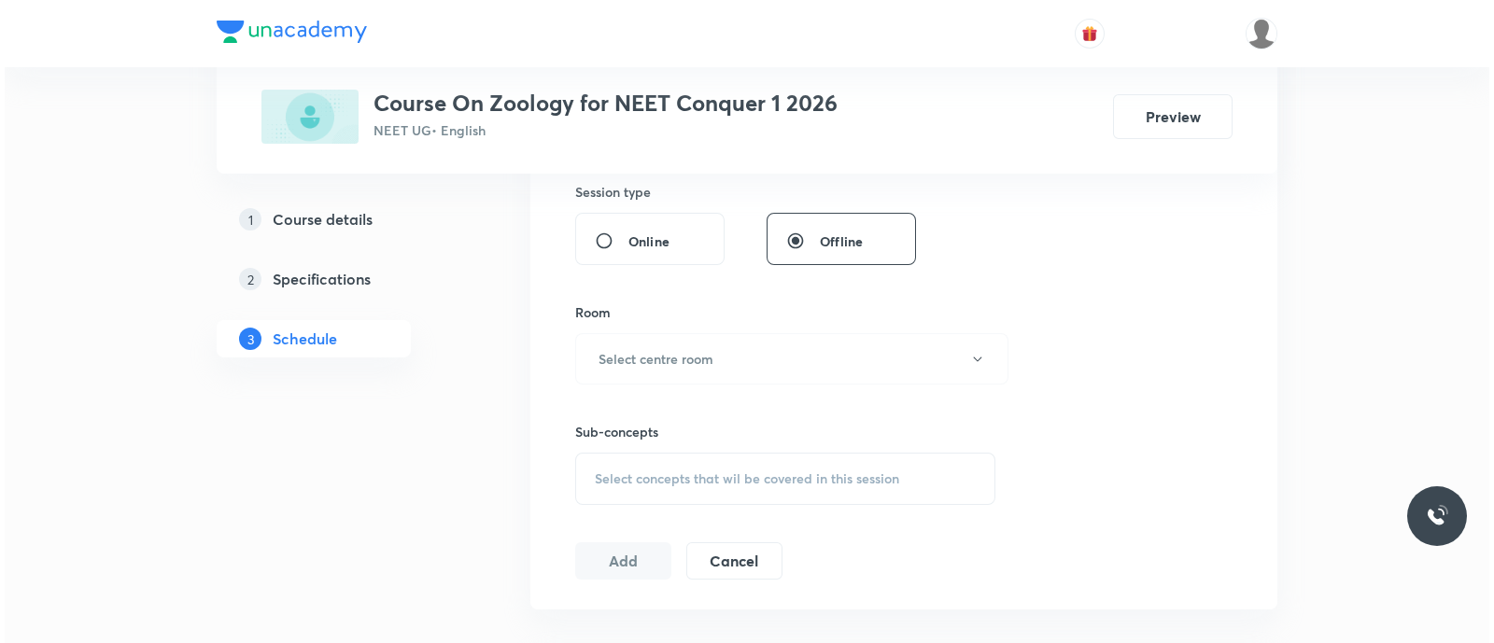
scroll to position [702, 0]
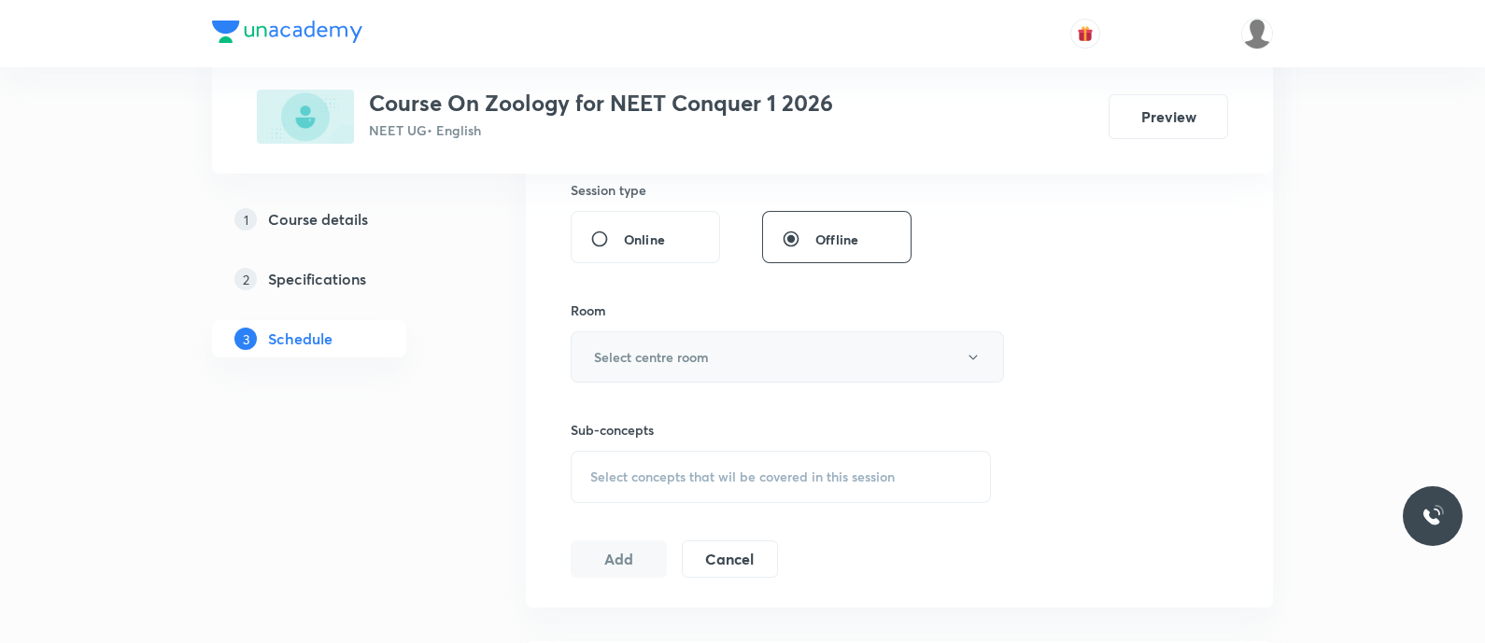
type input "90"
click at [755, 363] on button "Select centre room" at bounding box center [787, 357] width 433 height 51
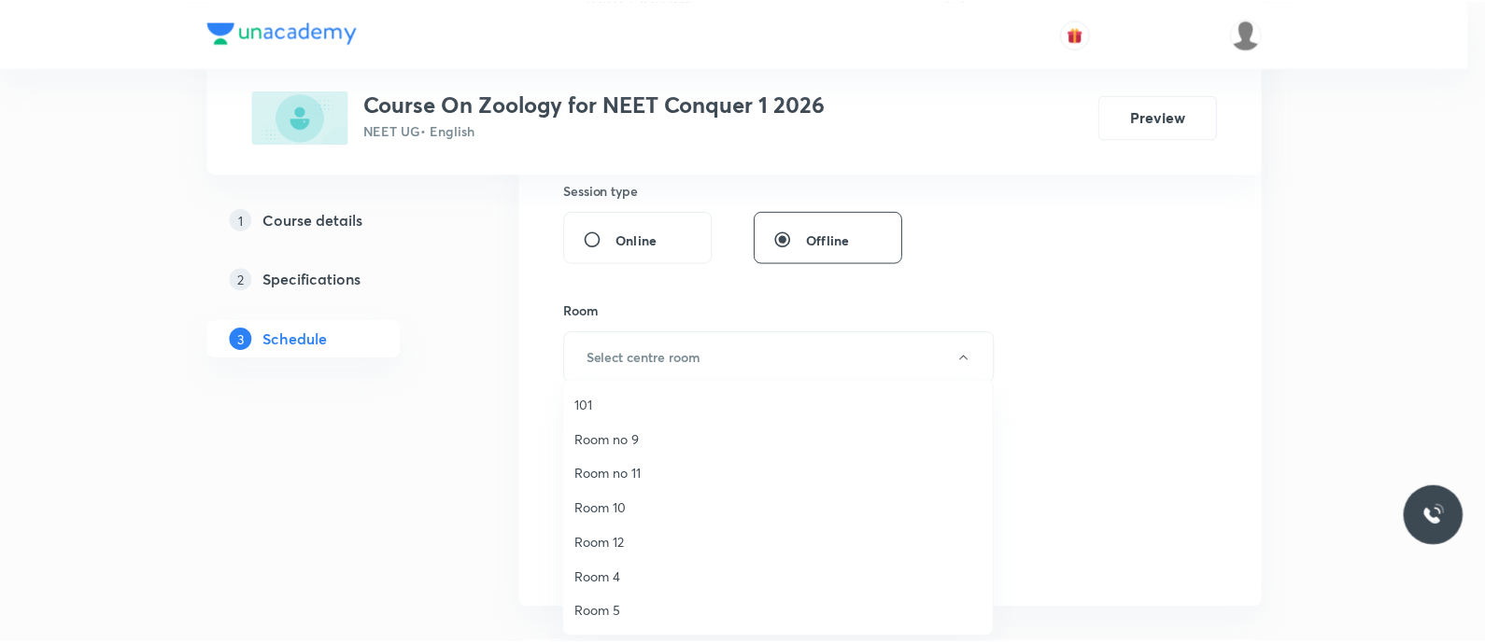
scroll to position [242, 0]
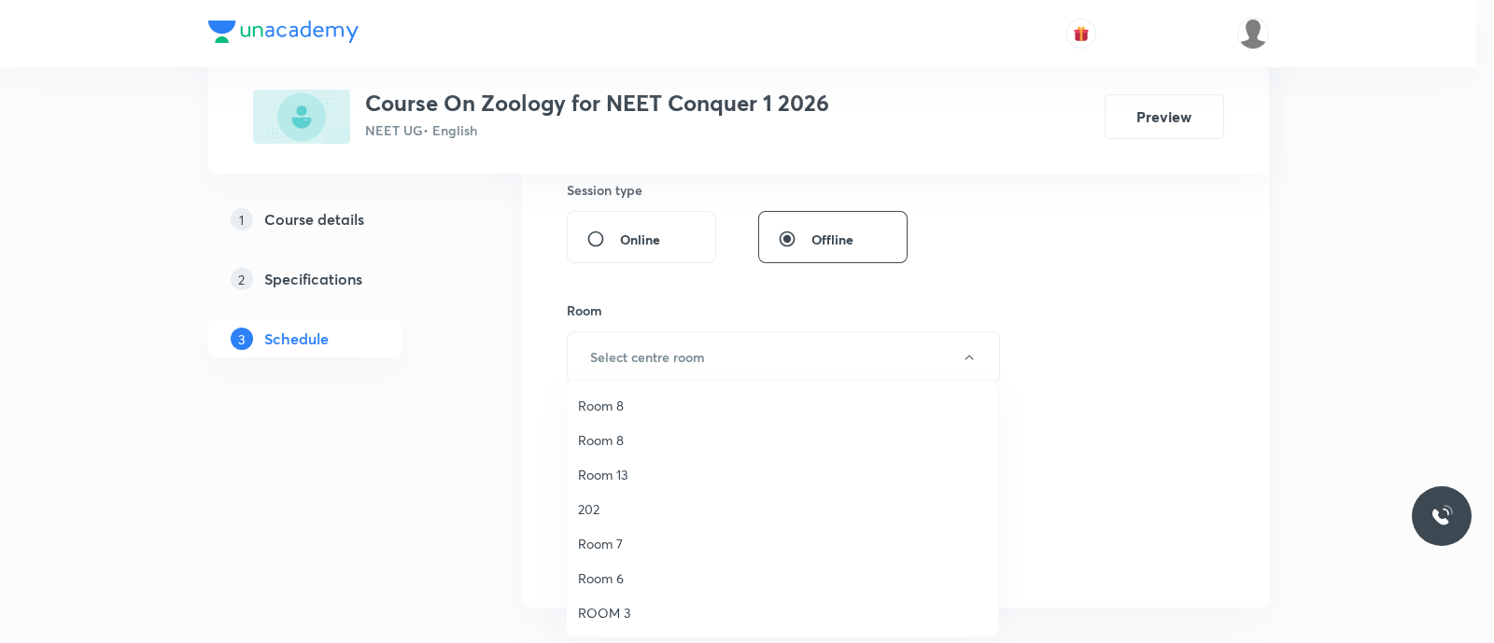
click at [615, 614] on span "ROOM 3" at bounding box center [782, 613] width 409 height 20
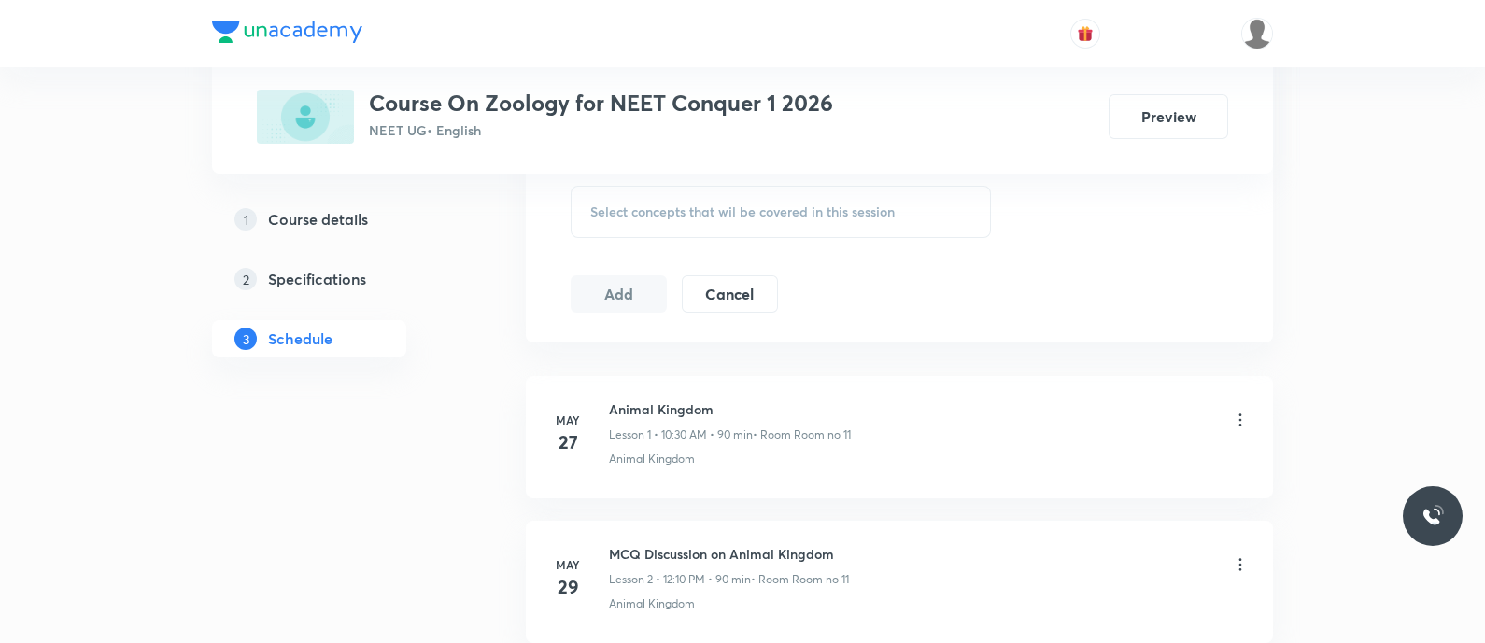
scroll to position [970, 0]
click at [632, 209] on span "Select concepts that wil be covered in this session" at bounding box center [742, 209] width 304 height 15
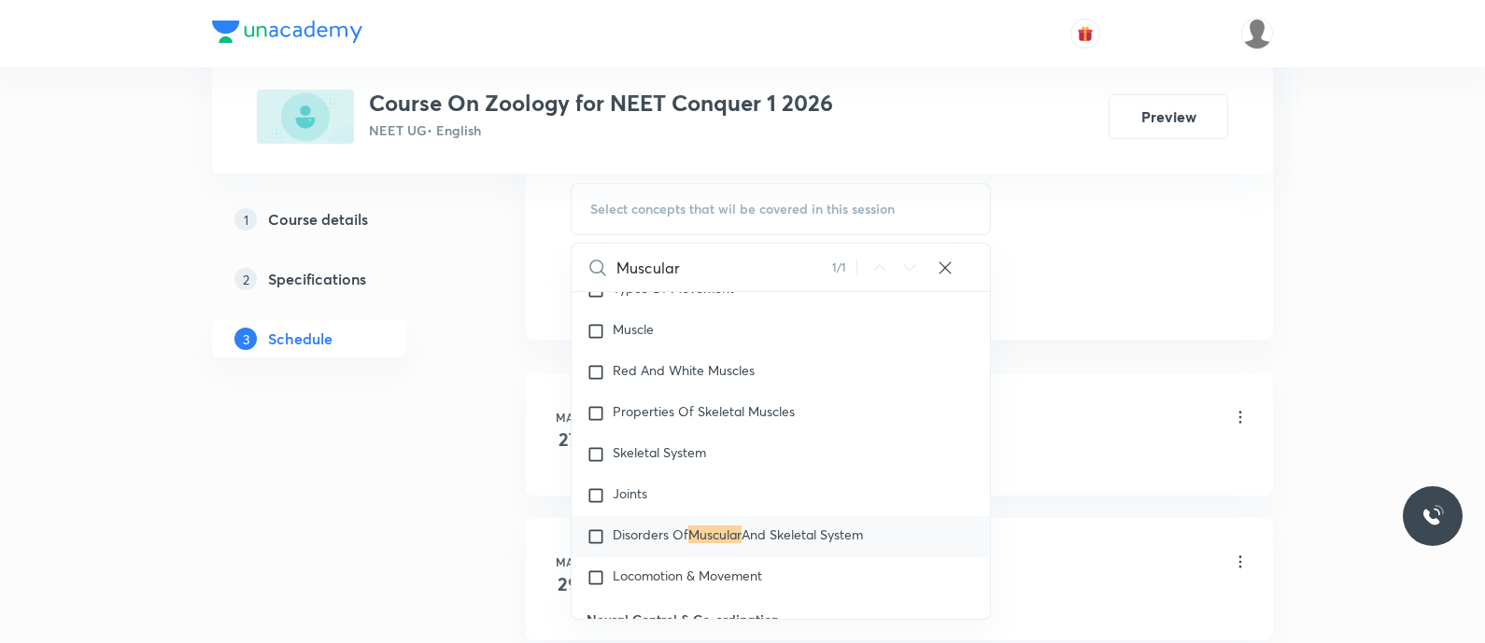
scroll to position [6334, 0]
type input "Muscular"
click at [628, 537] on span "Disorders Of" at bounding box center [651, 534] width 76 height 18
checkbox input "true"
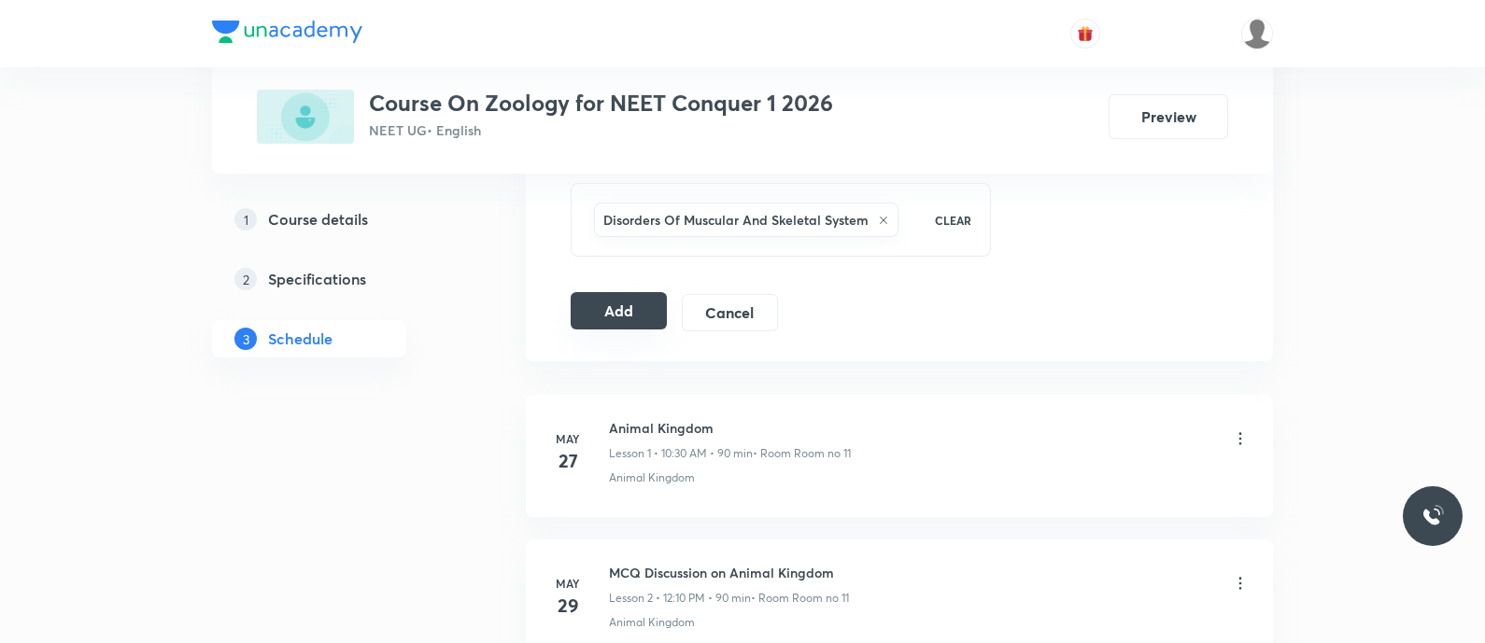
click at [610, 310] on button "Add" at bounding box center [619, 310] width 96 height 37
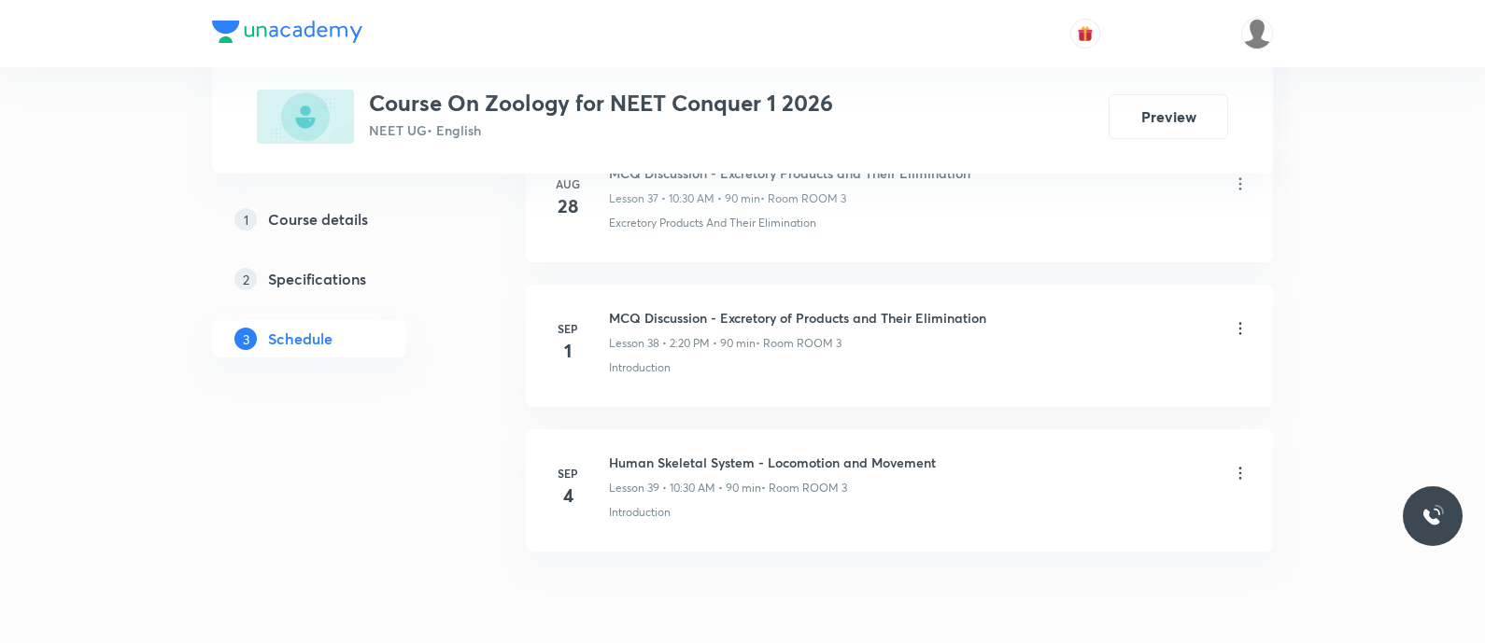
scroll to position [5770, 0]
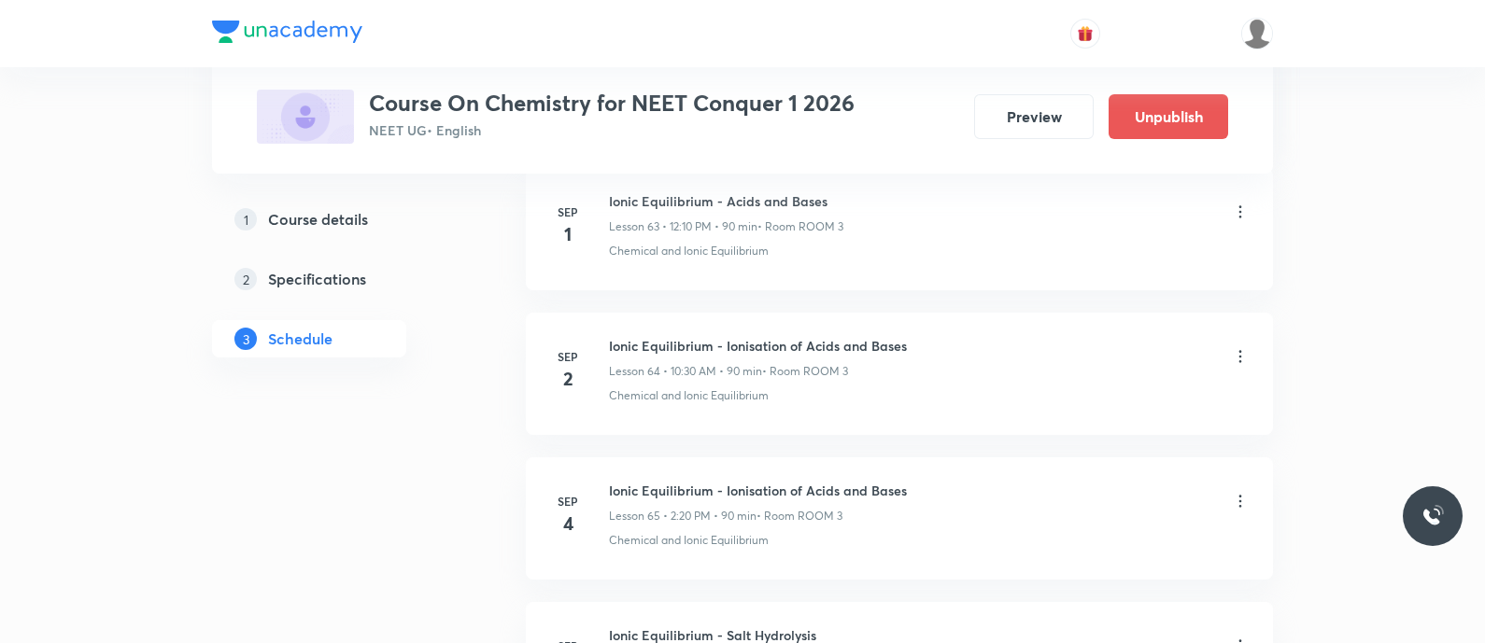
scroll to position [10382, 0]
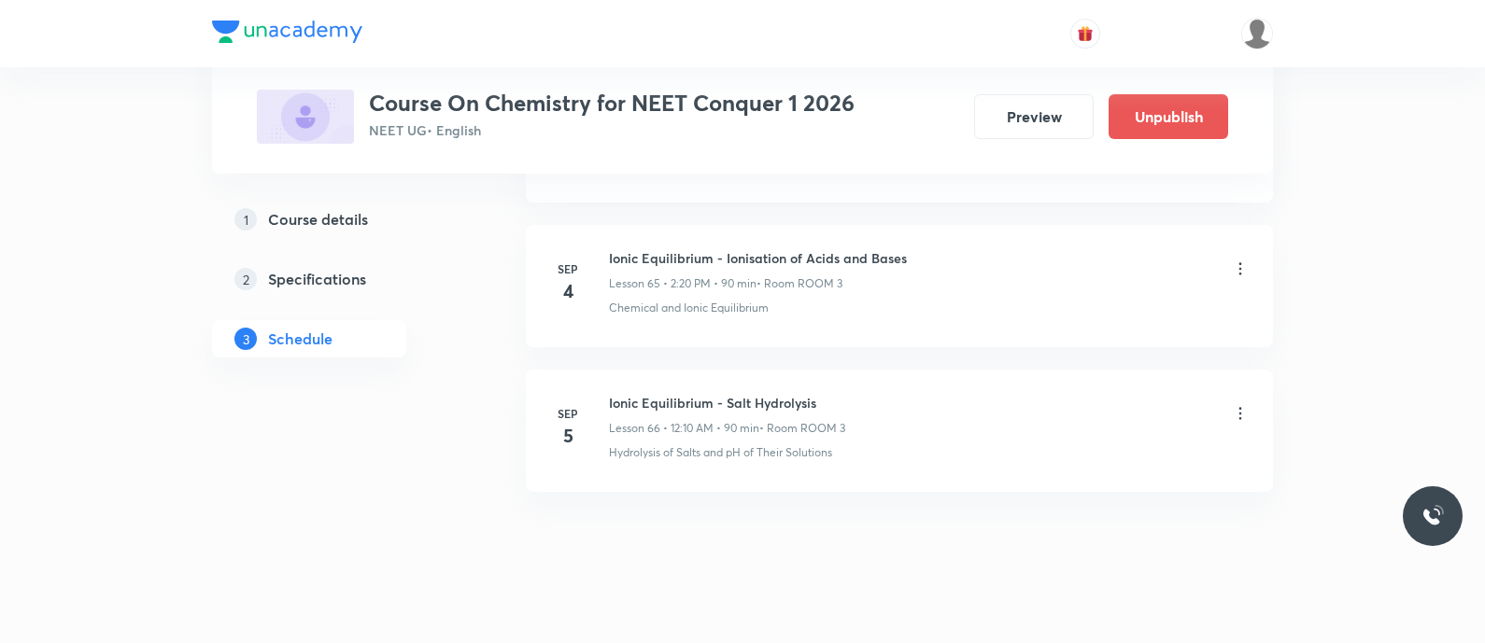
click at [659, 393] on h6 "Ionic Equilibrium - Salt Hydrolysis" at bounding box center [727, 403] width 236 height 20
copy h6 "Ionic Equilibrium - Salt Hydrolysis"
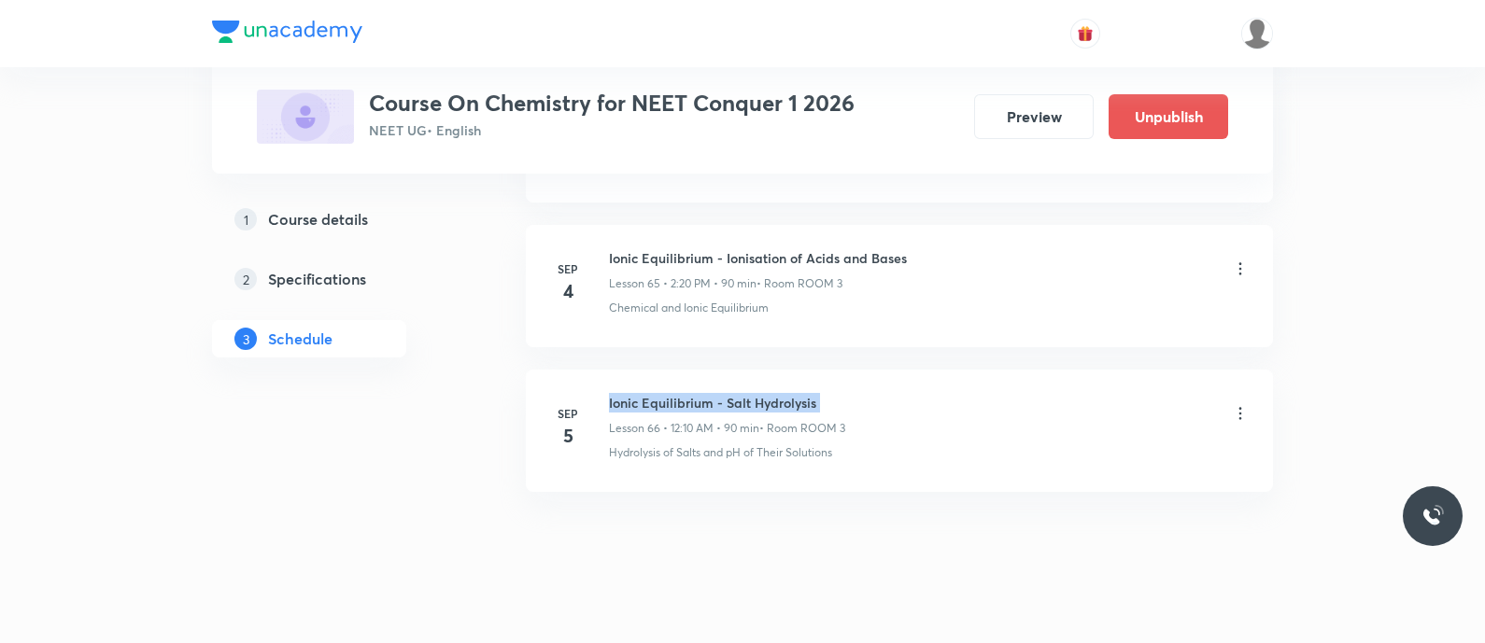
copy h6 "Ionic Equilibrium - Salt Hydrolysis"
click at [1241, 404] on icon at bounding box center [1240, 413] width 19 height 19
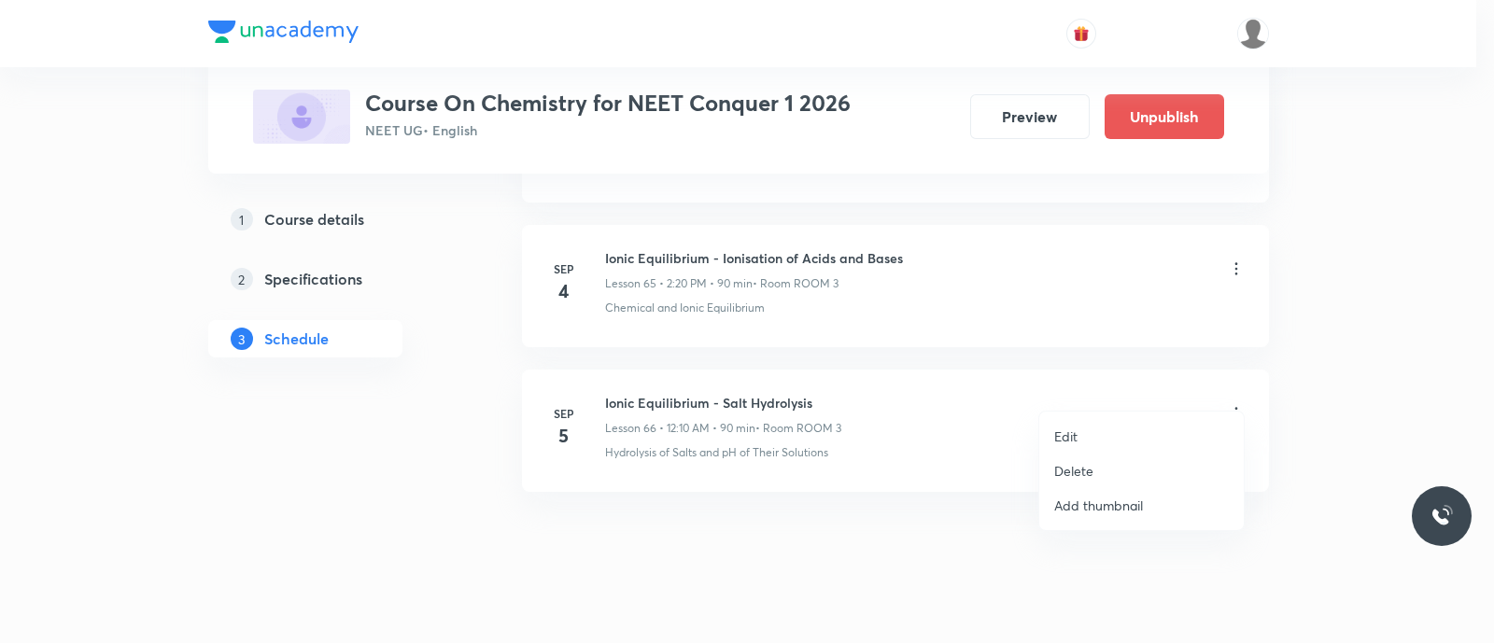
click at [1098, 470] on li "Delete" at bounding box center [1141, 471] width 205 height 35
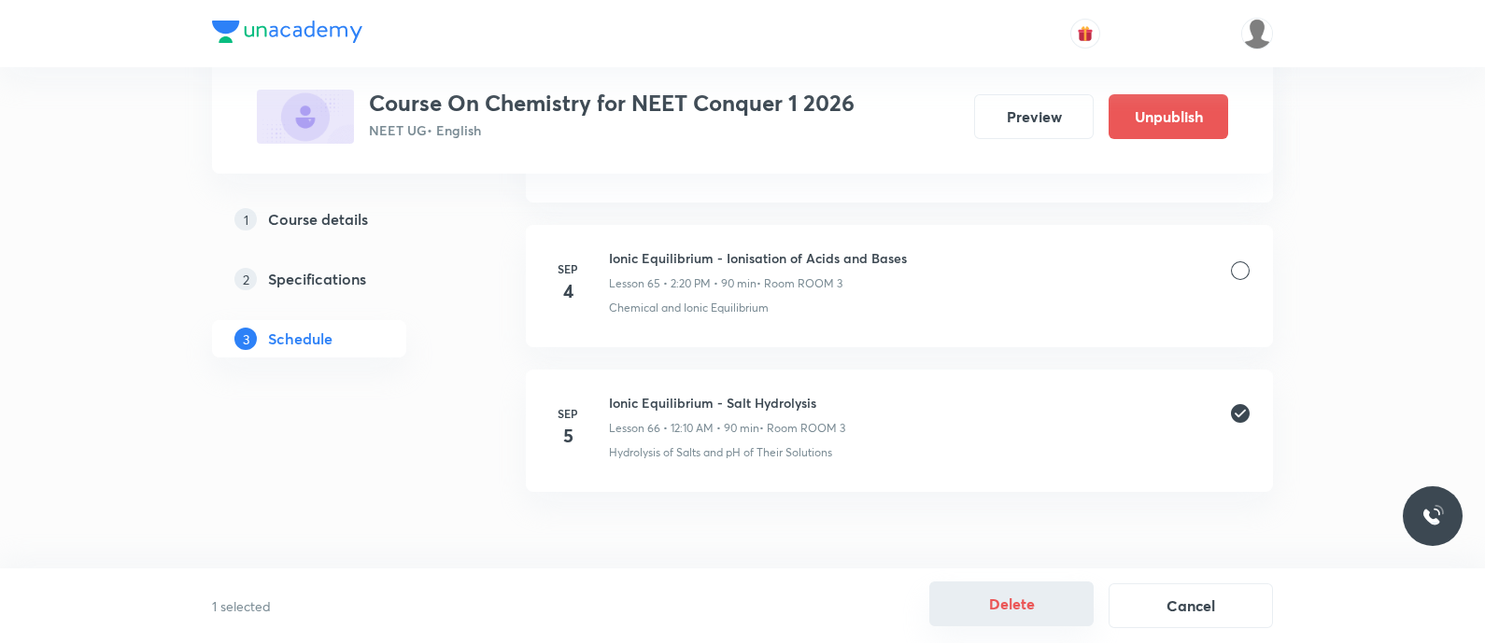
click at [1009, 598] on button "Delete" at bounding box center [1011, 604] width 164 height 45
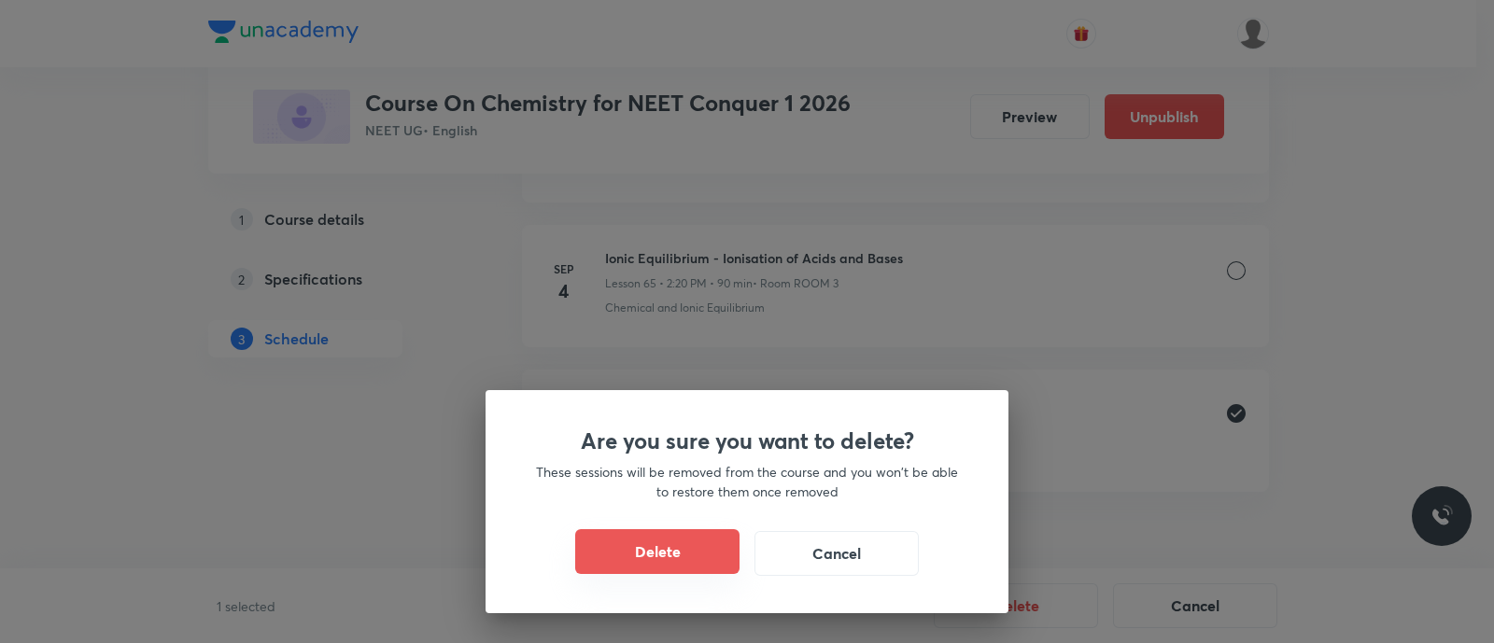
click at [642, 557] on button "Delete" at bounding box center [657, 551] width 164 height 45
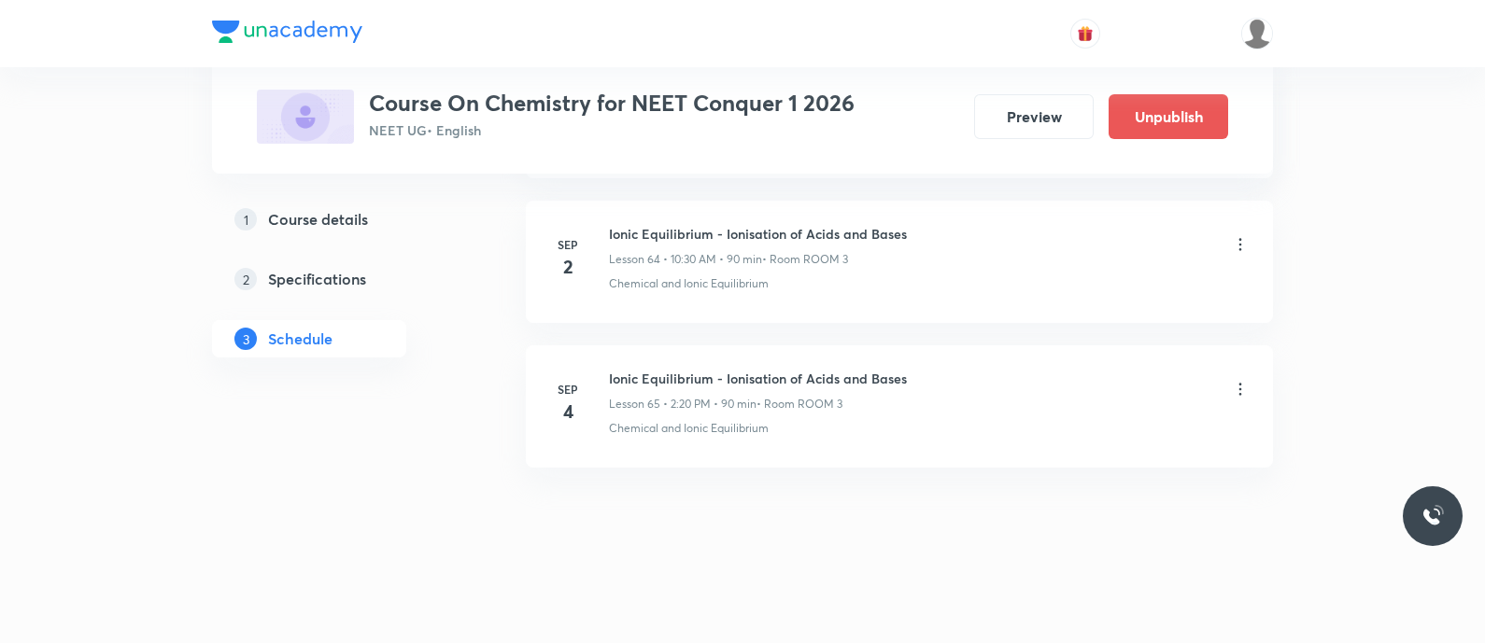
scroll to position [10237, 0]
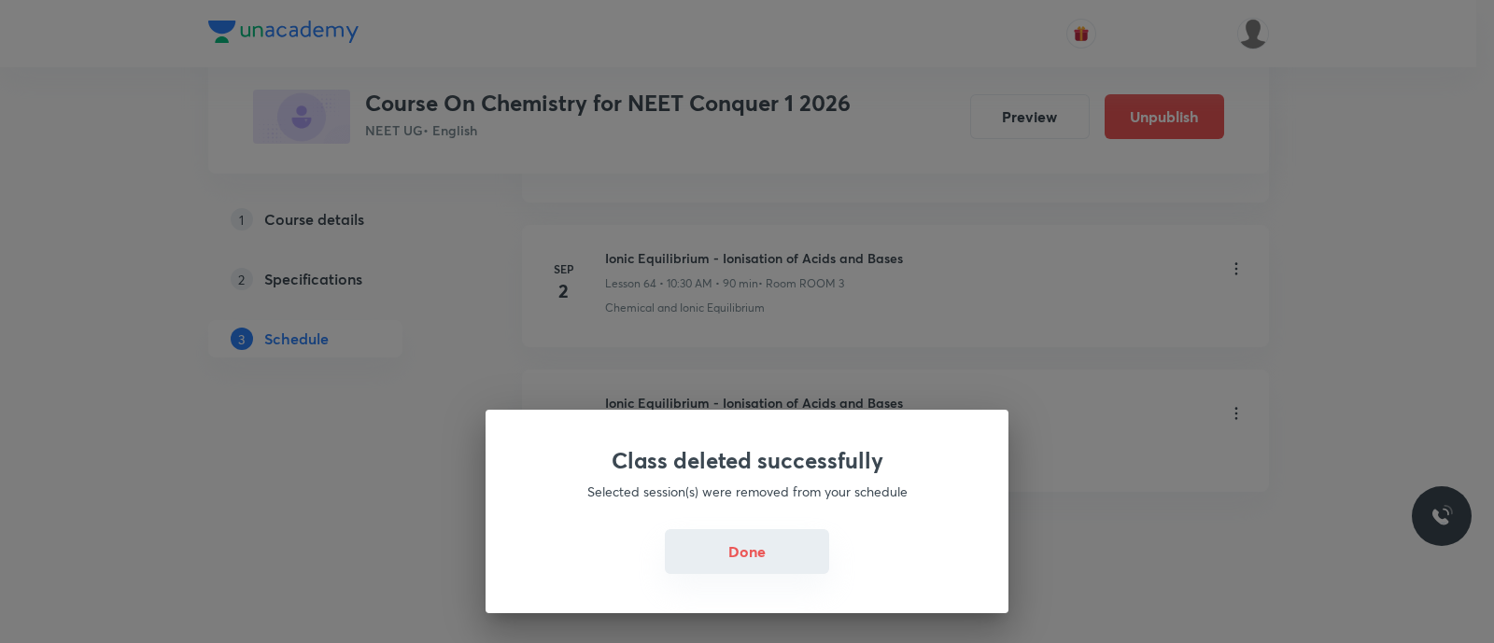
click at [736, 548] on button "Done" at bounding box center [747, 551] width 164 height 45
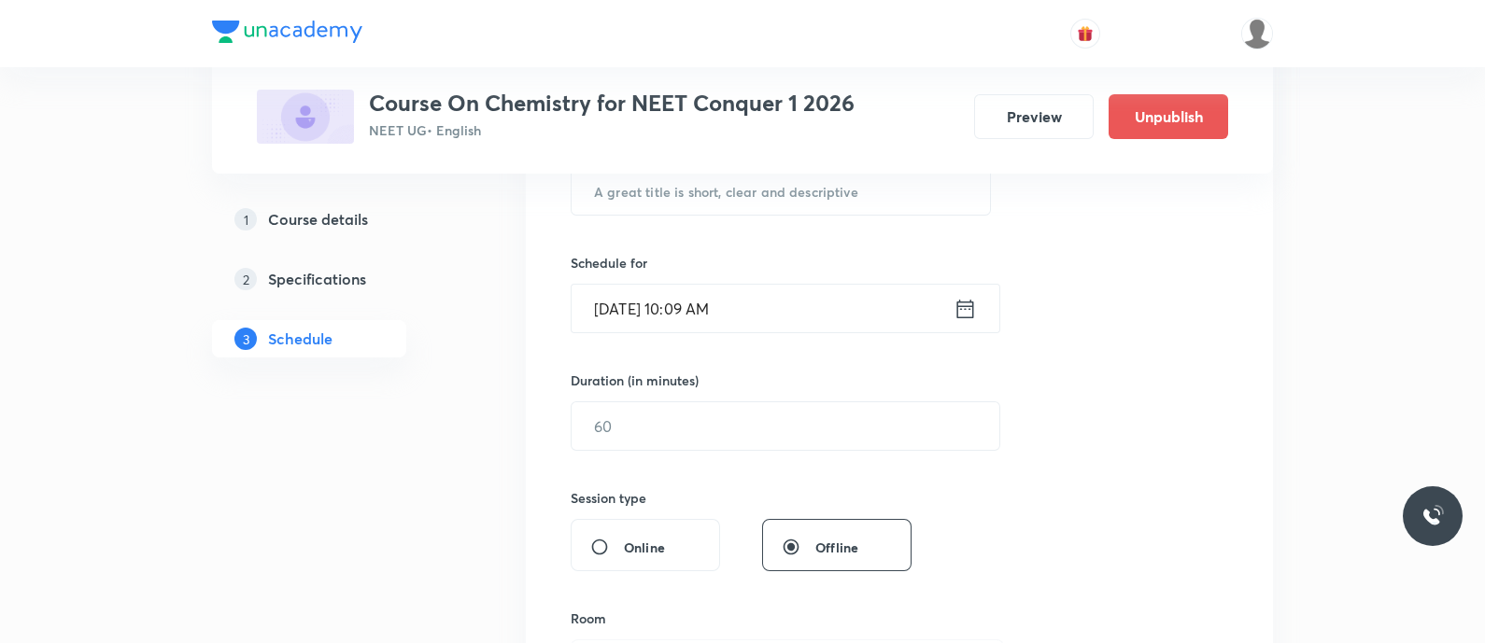
scroll to position [396, 0]
click at [629, 200] on input "text" at bounding box center [780, 189] width 418 height 48
paste input "Ionic Equilibrium - Salt Hydrolysis"
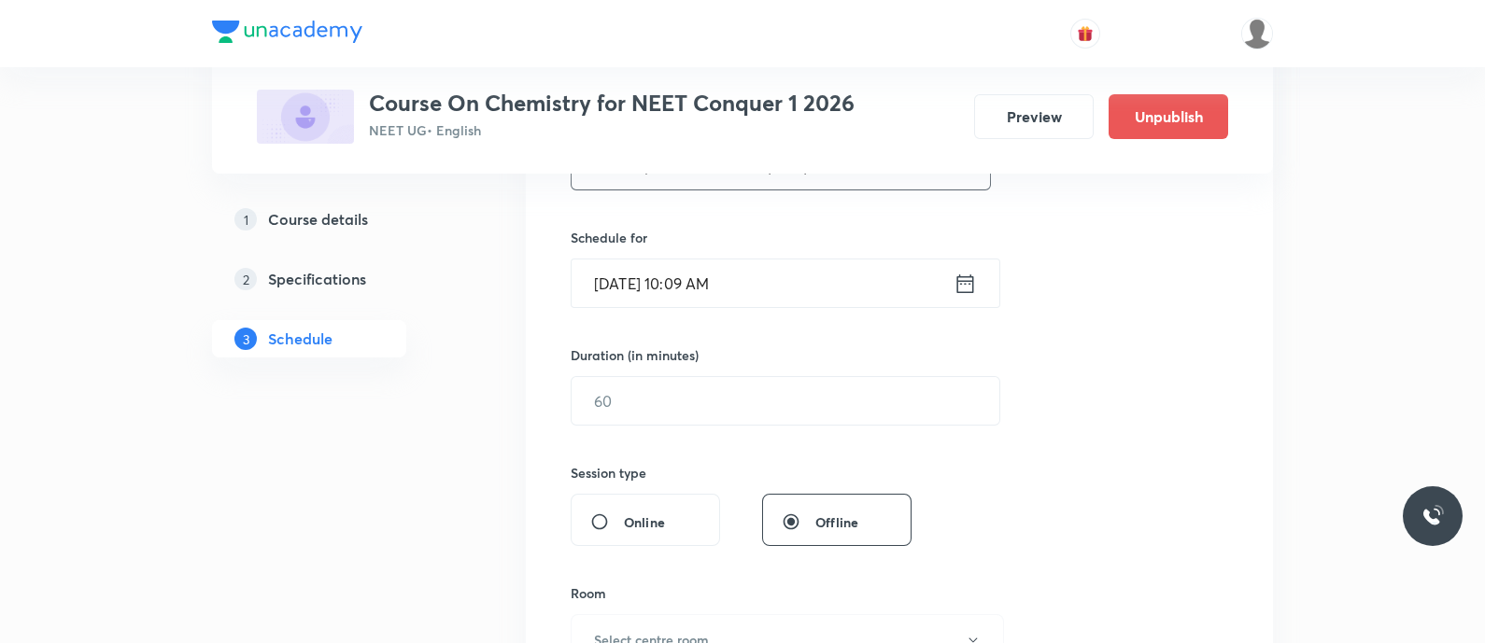
scroll to position [419, 0]
type input "Ionic Equilibrium - Salt Hydrolysis"
click at [957, 282] on icon at bounding box center [965, 283] width 17 height 19
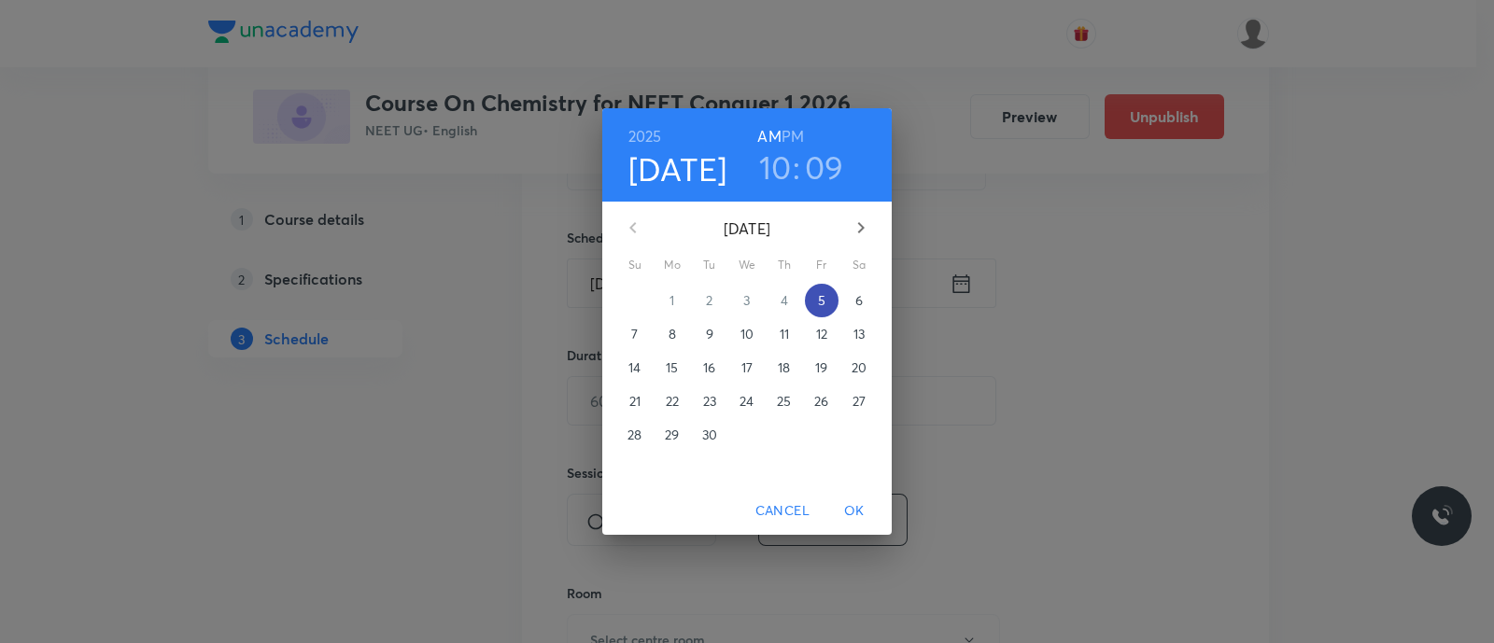
click at [825, 301] on p "5" at bounding box center [821, 300] width 7 height 19
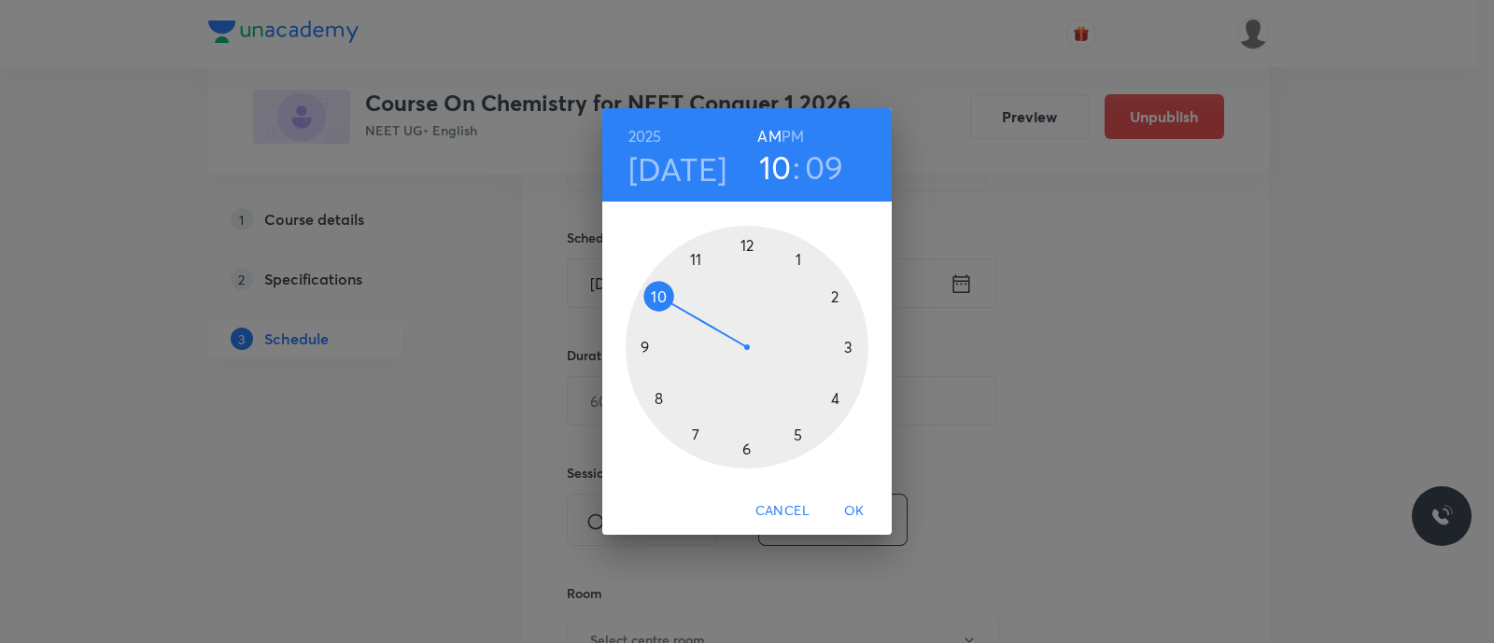
click at [747, 248] on div at bounding box center [747, 347] width 243 height 243
click at [791, 142] on h6 "PM" at bounding box center [793, 136] width 22 height 26
click at [835, 296] on div at bounding box center [747, 347] width 243 height 243
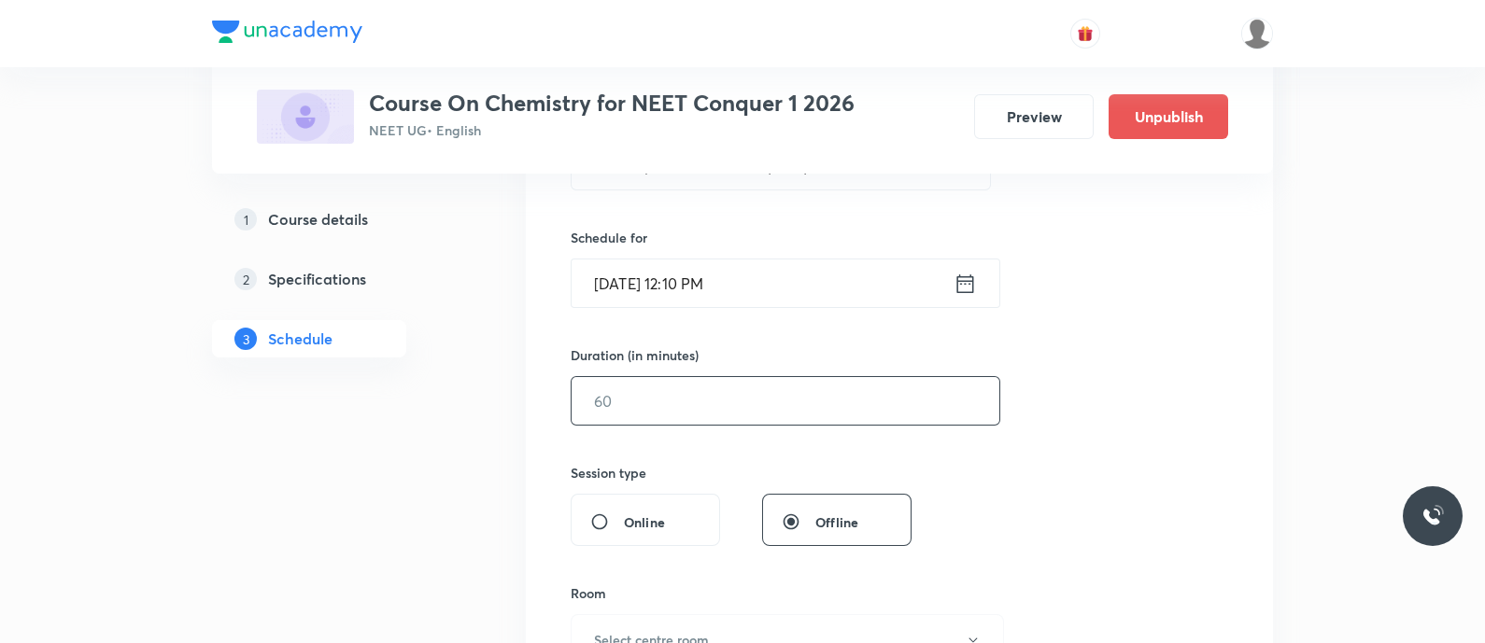
click at [743, 386] on input "text" at bounding box center [785, 401] width 428 height 48
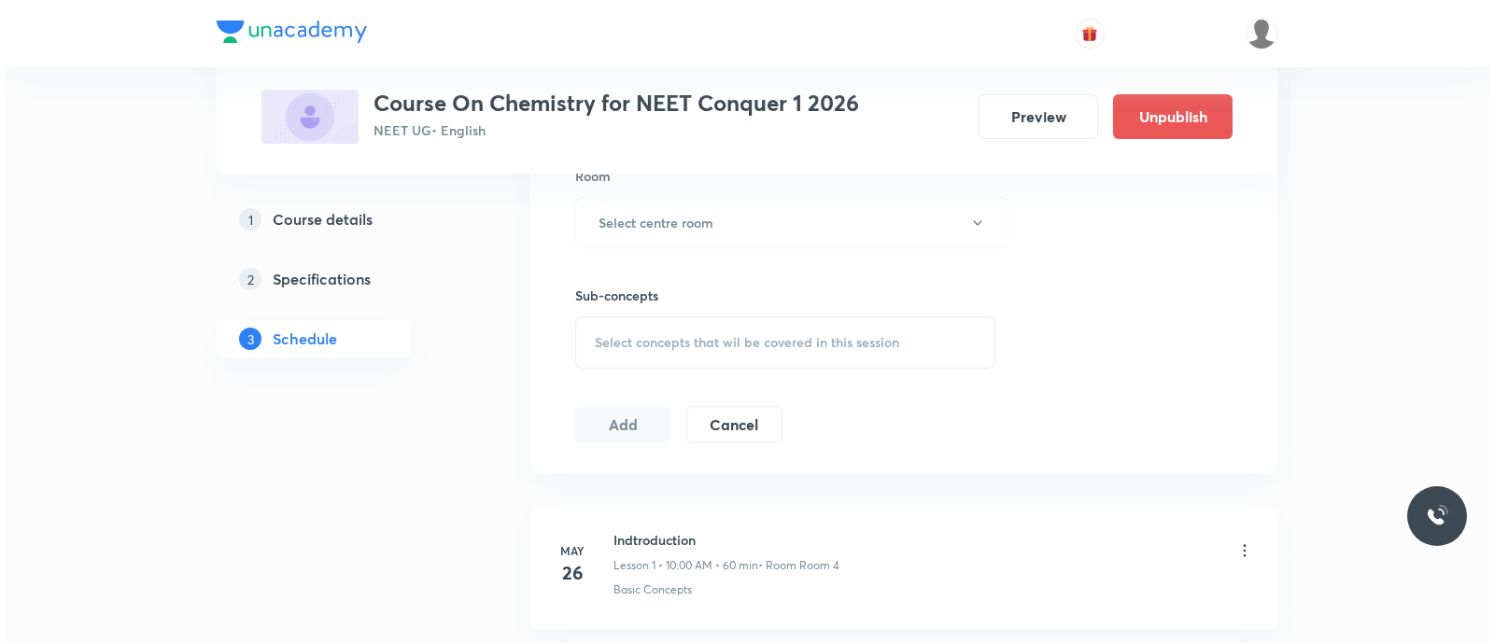
scroll to position [838, 0]
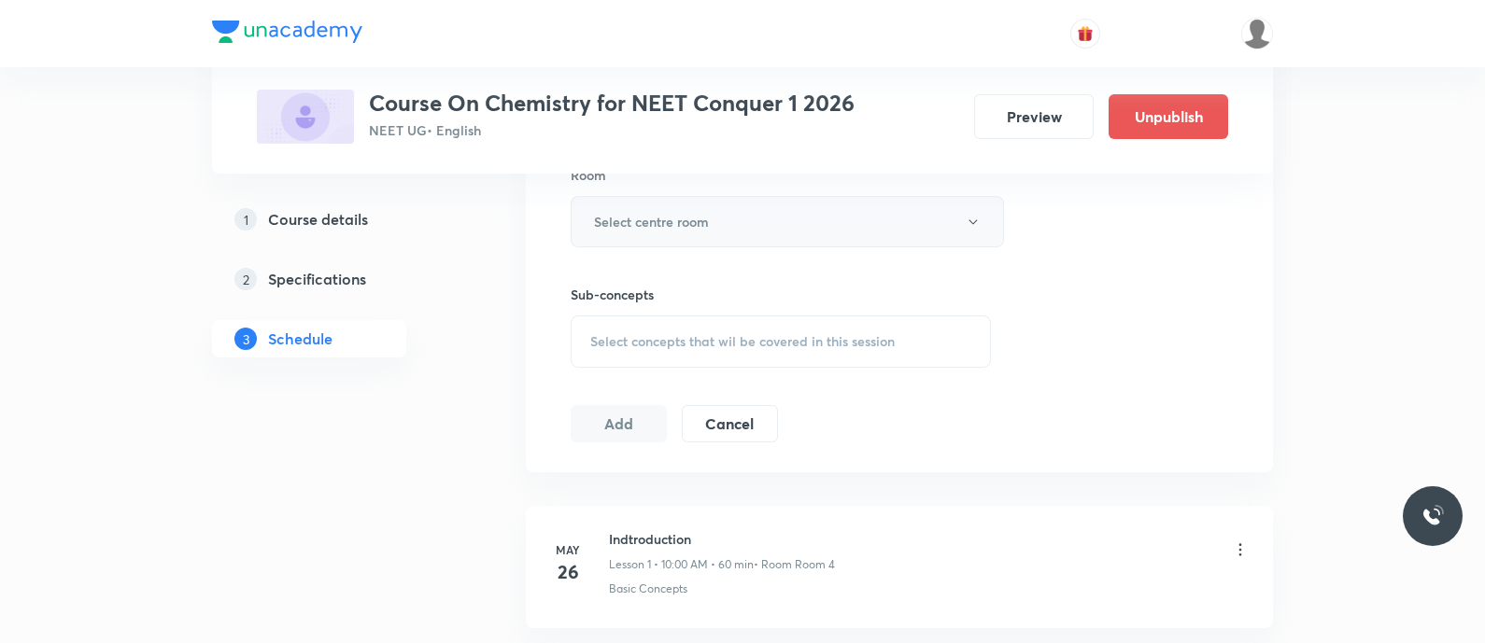
type input "90"
click at [710, 231] on button "Select centre room" at bounding box center [787, 221] width 433 height 51
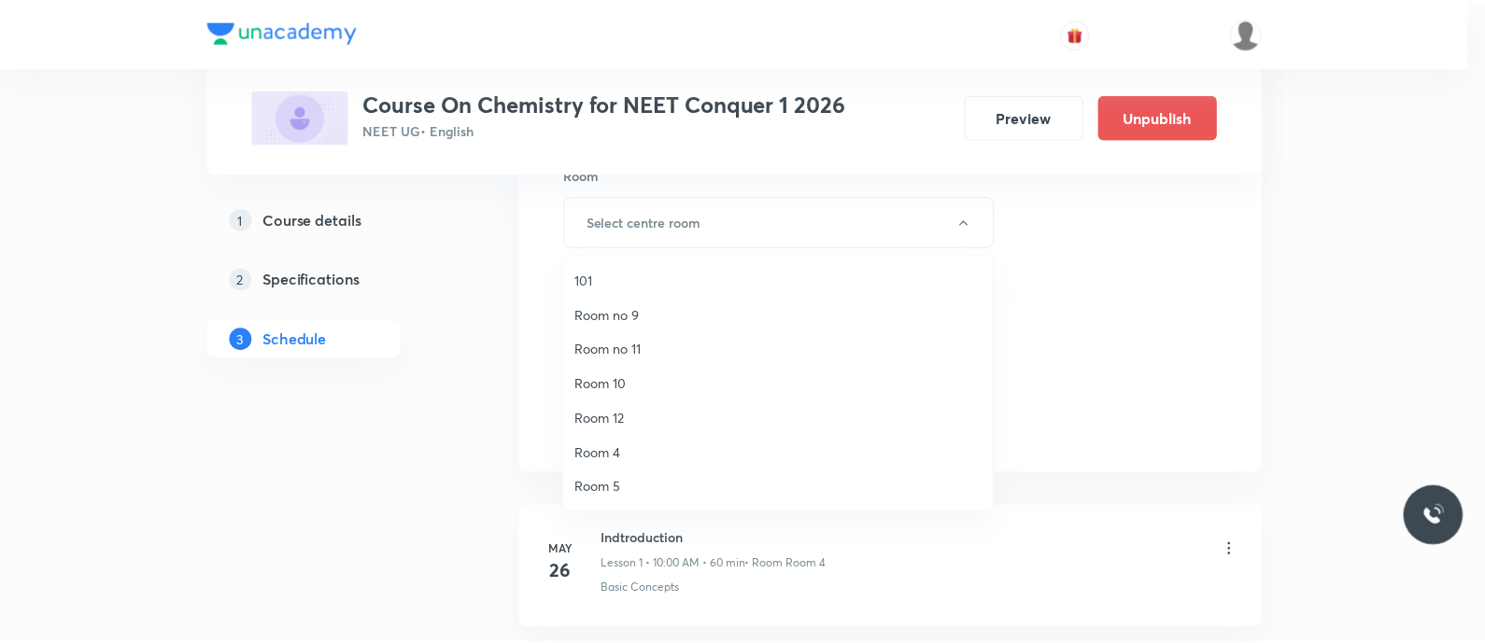
scroll to position [242, 0]
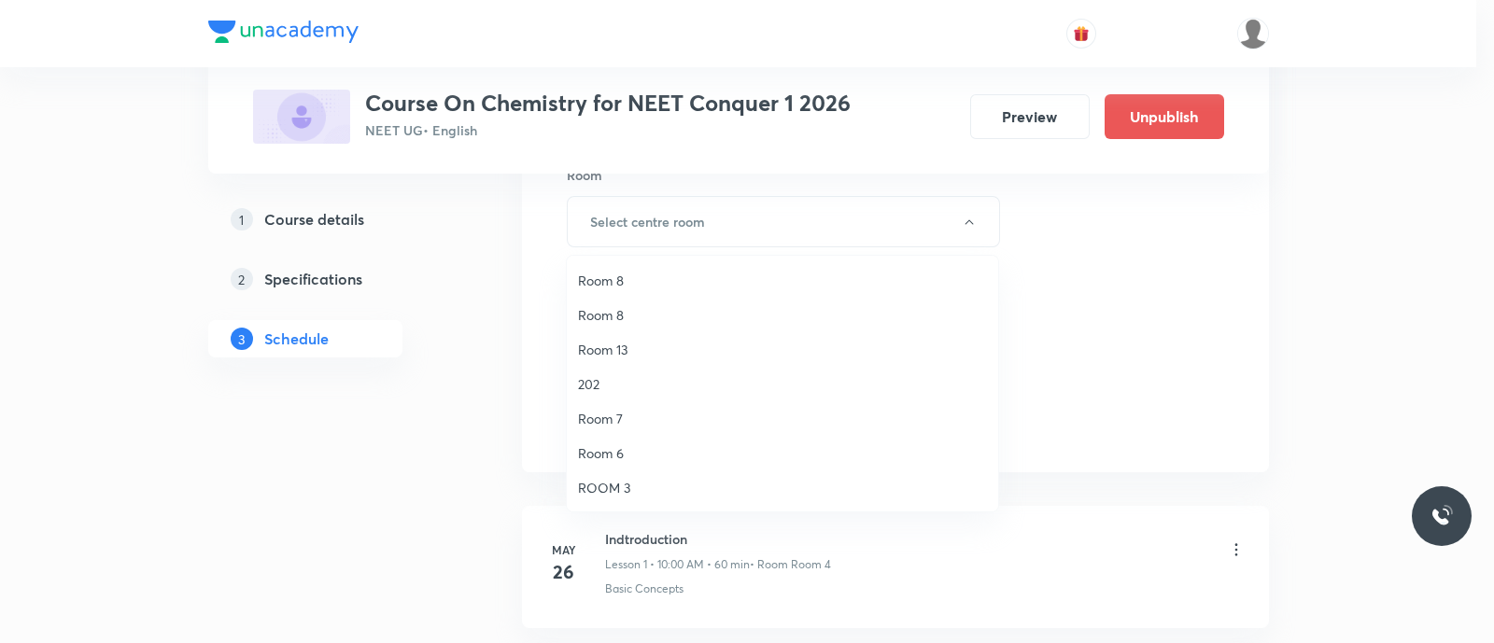
click at [625, 482] on span "ROOM 3" at bounding box center [782, 488] width 409 height 20
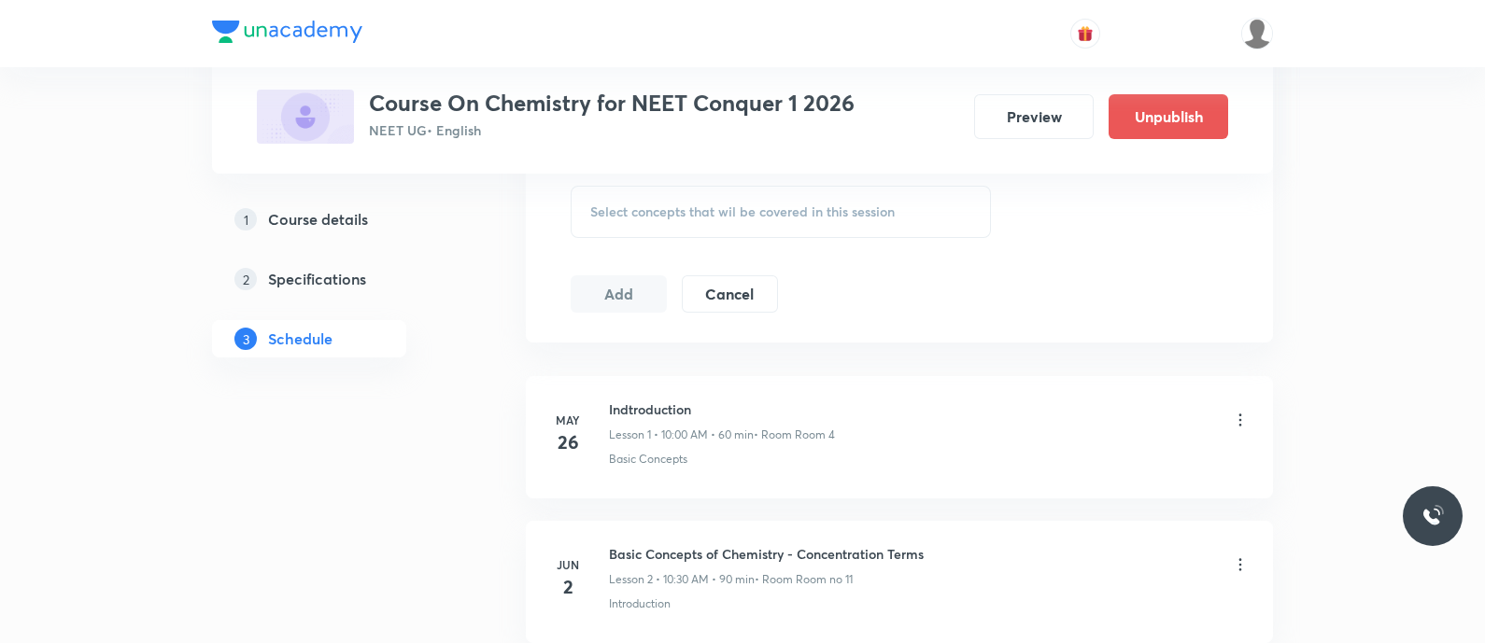
scroll to position [978, 0]
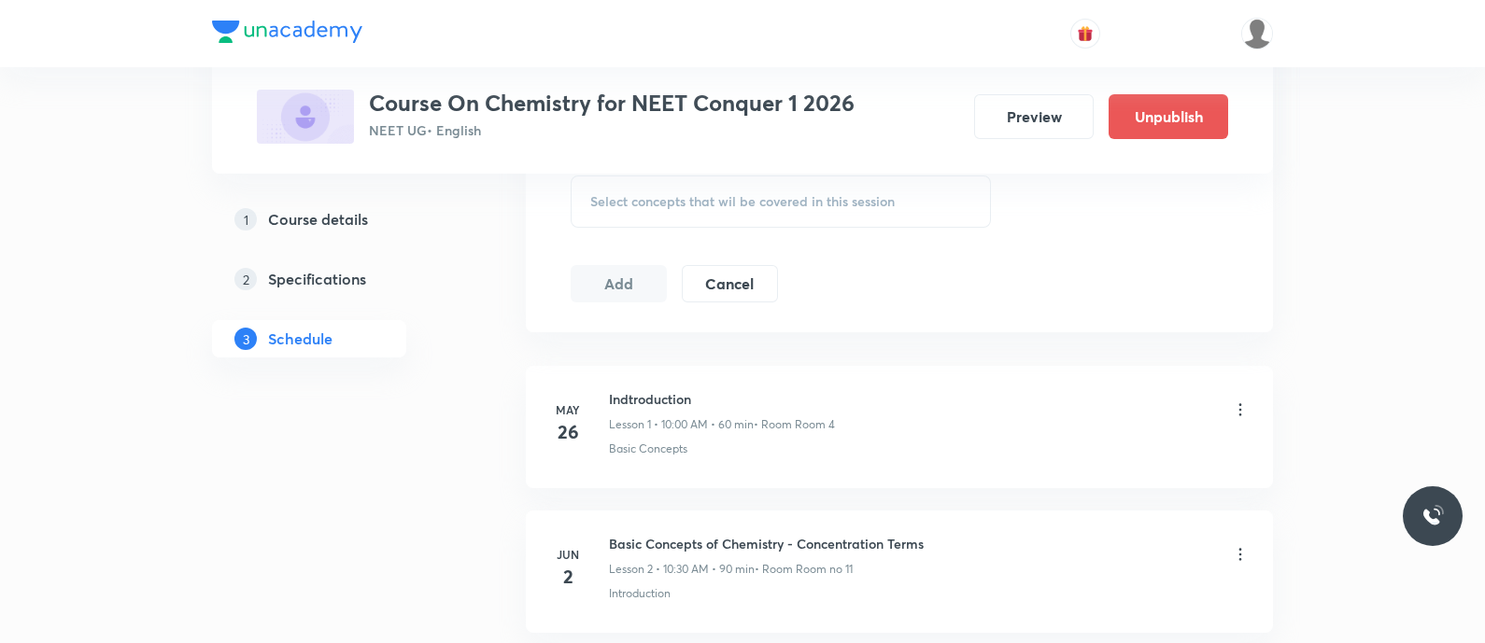
click at [635, 195] on span "Select concepts that wil be covered in this session" at bounding box center [742, 201] width 304 height 15
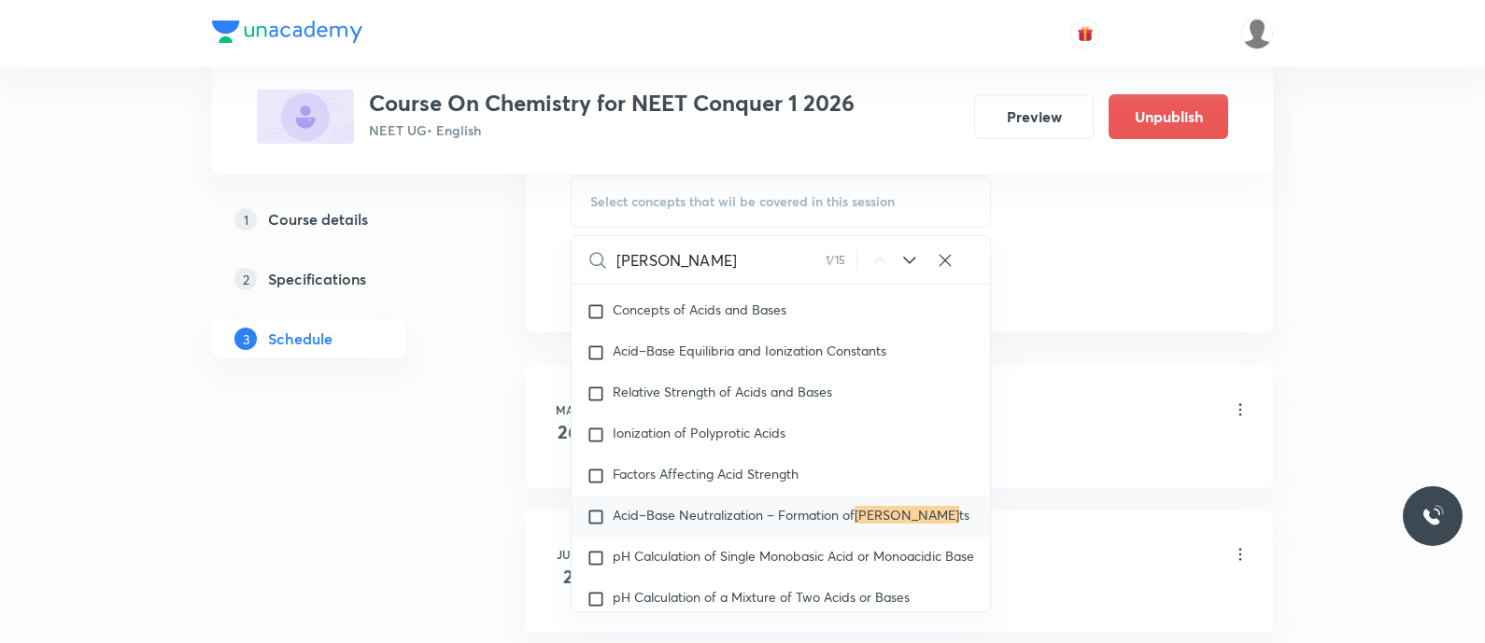
scroll to position [5421, 0]
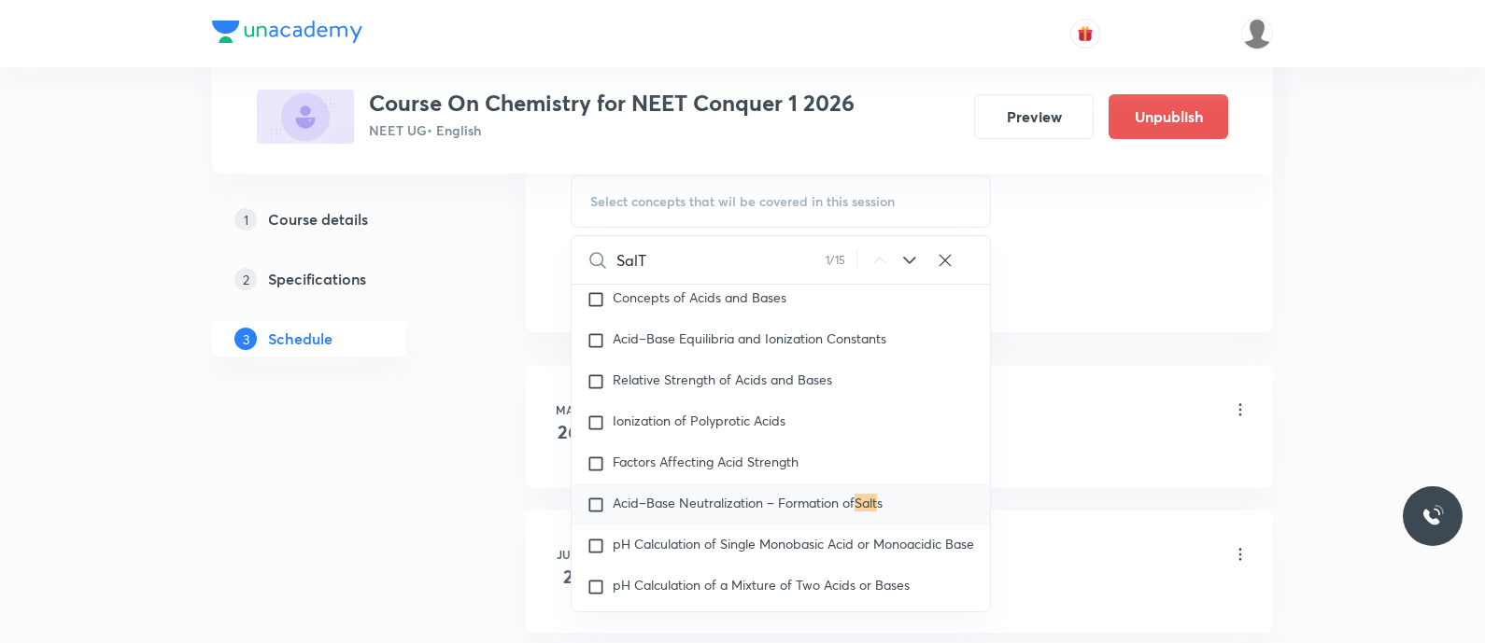
type input "SalT"
click at [904, 263] on icon at bounding box center [909, 260] width 22 height 22
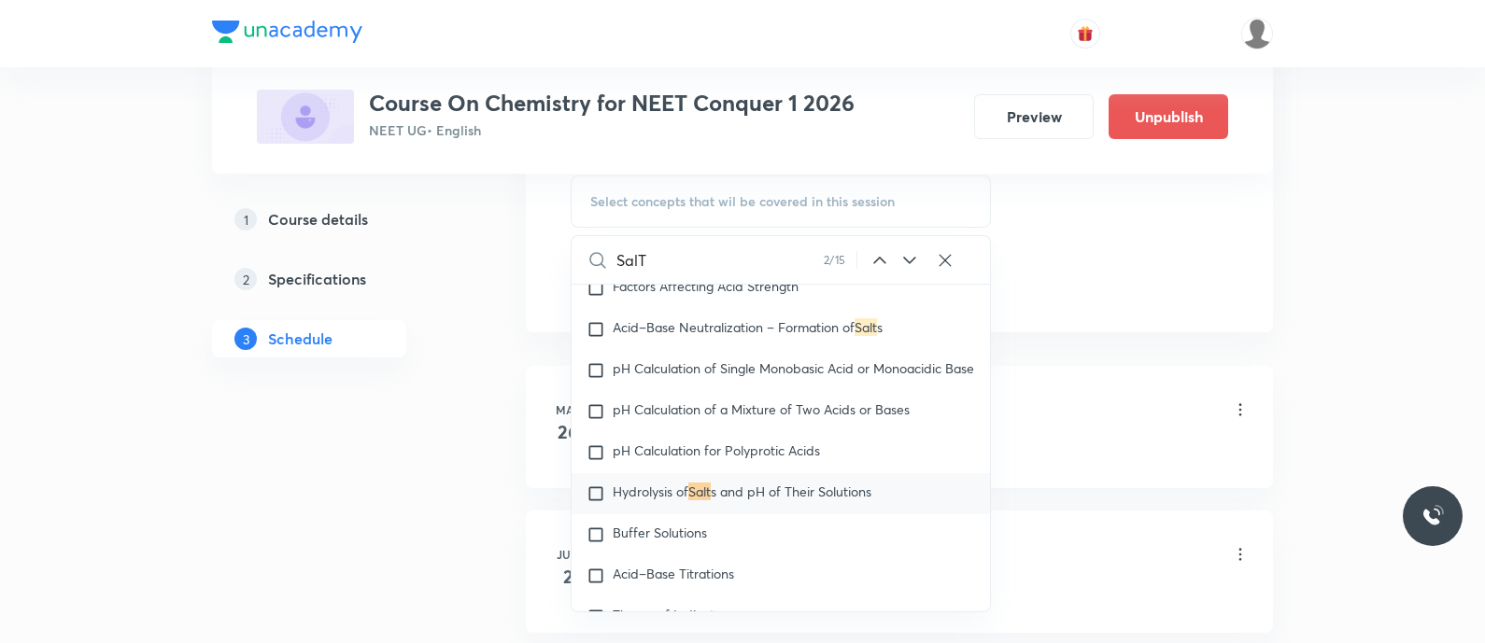
click at [904, 263] on icon at bounding box center [909, 260] width 22 height 22
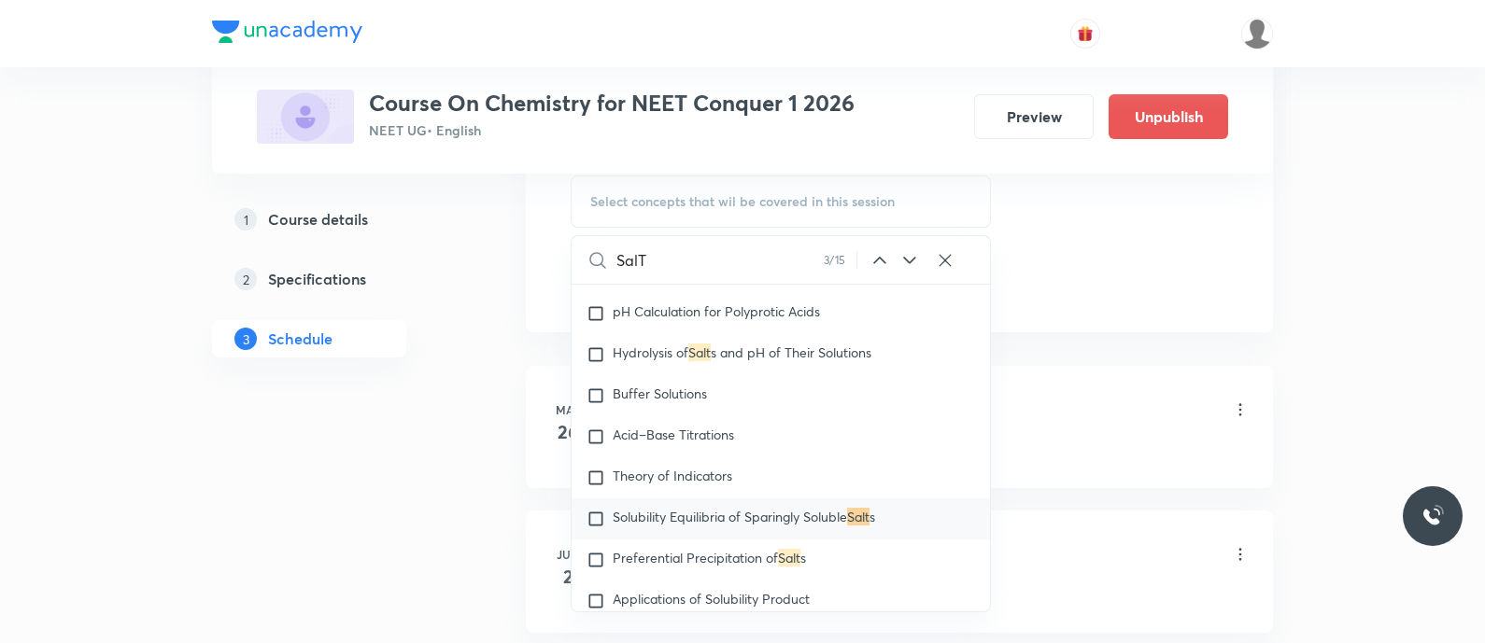
scroll to position [5761, 0]
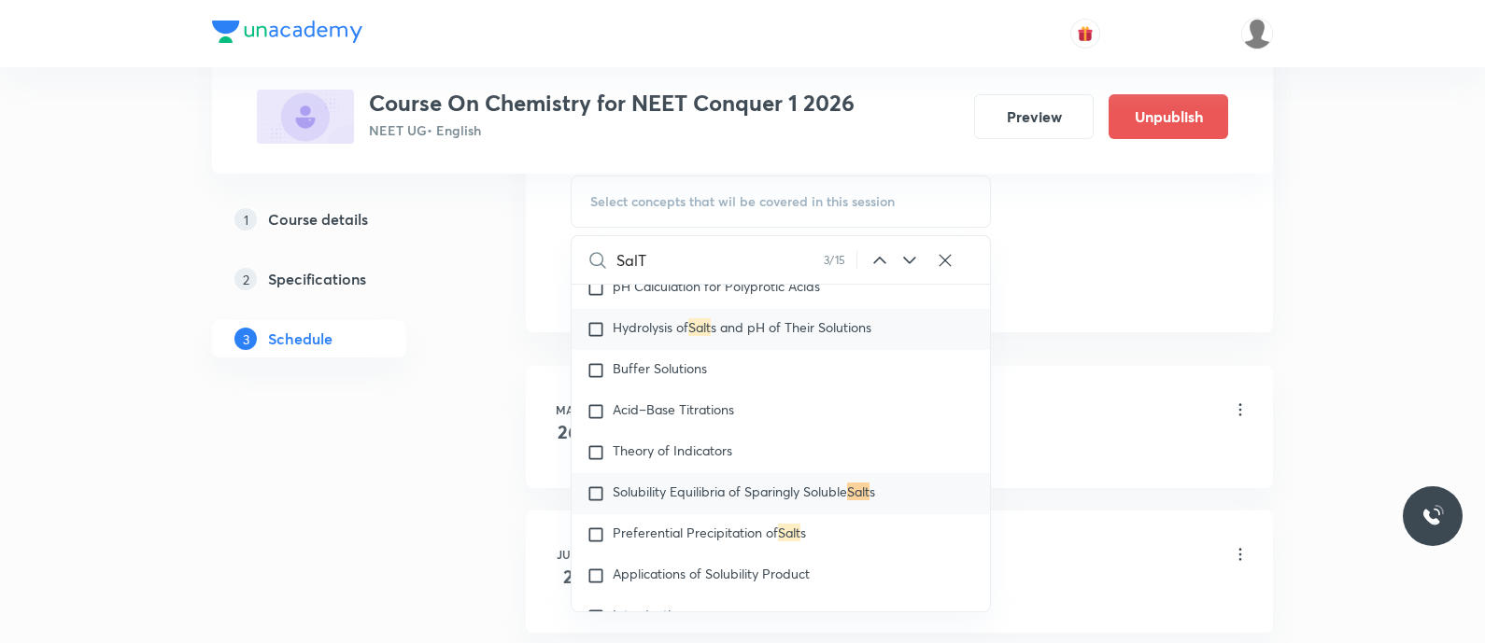
click at [617, 336] on span "Hydrolysis of" at bounding box center [651, 327] width 76 height 18
checkbox input "true"
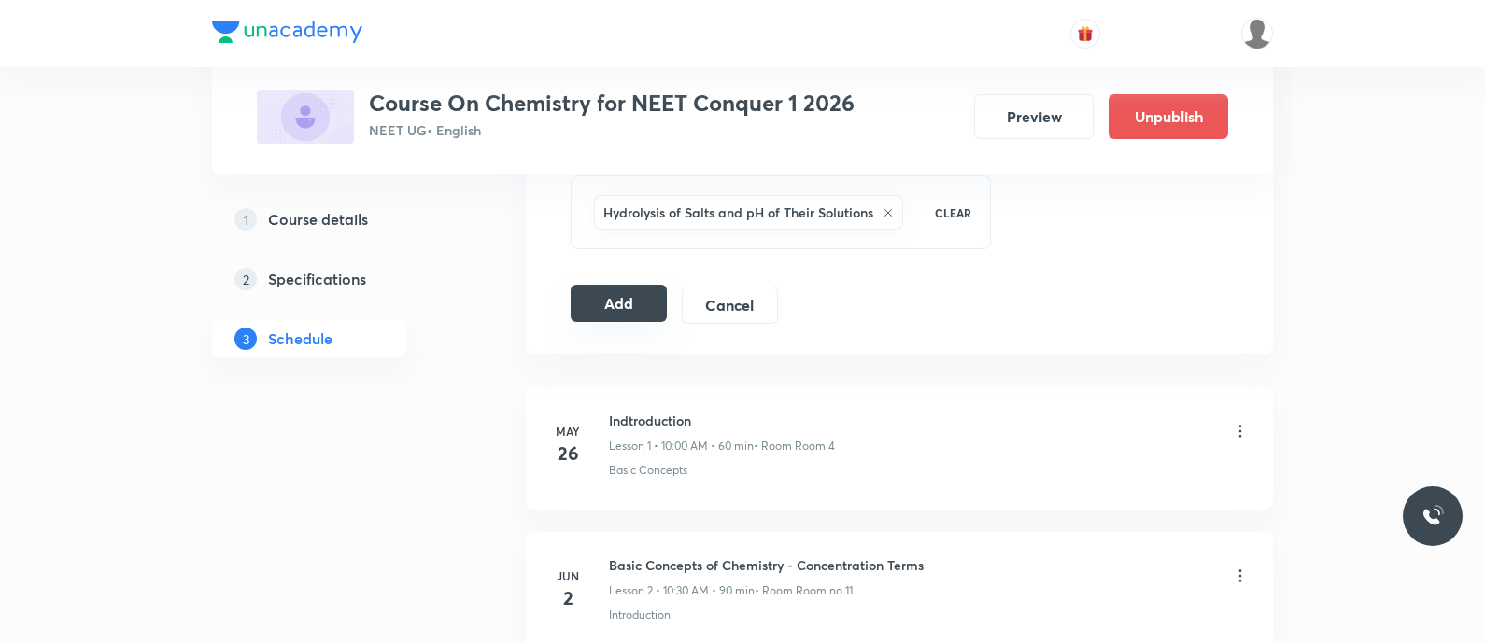
click at [623, 298] on button "Add" at bounding box center [619, 303] width 96 height 37
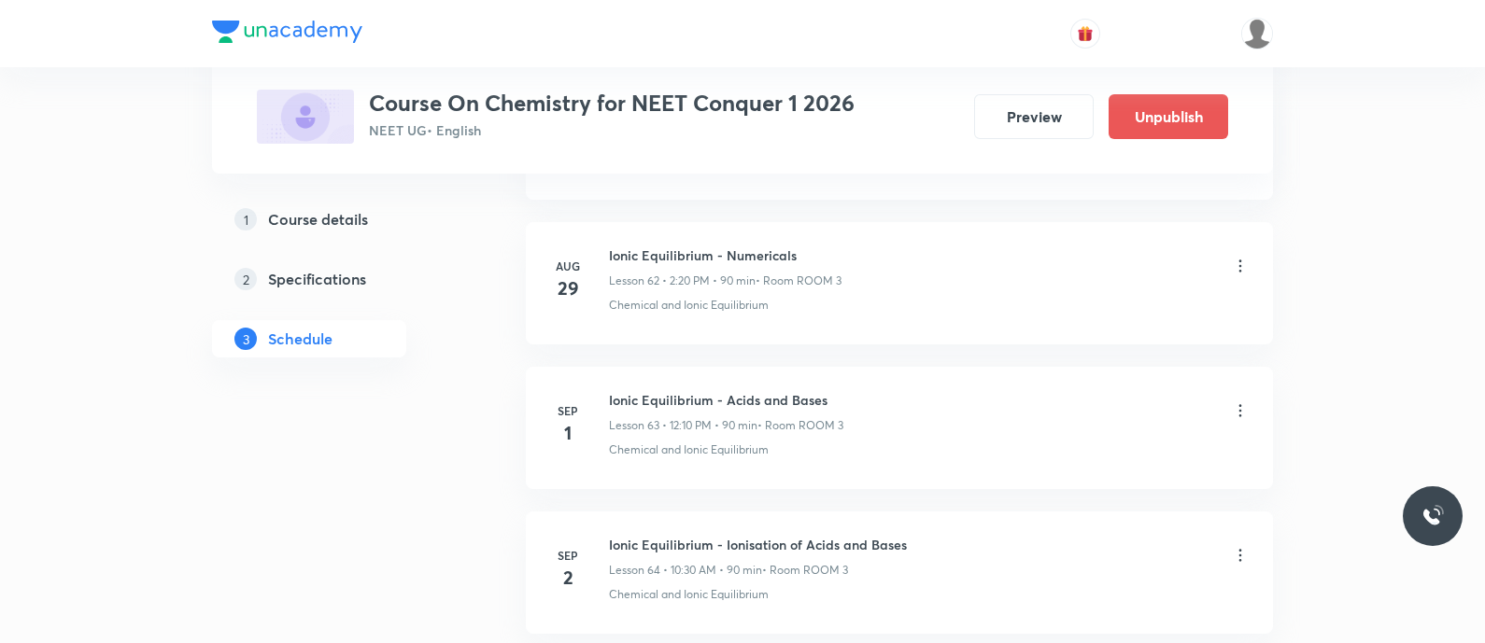
scroll to position [9525, 0]
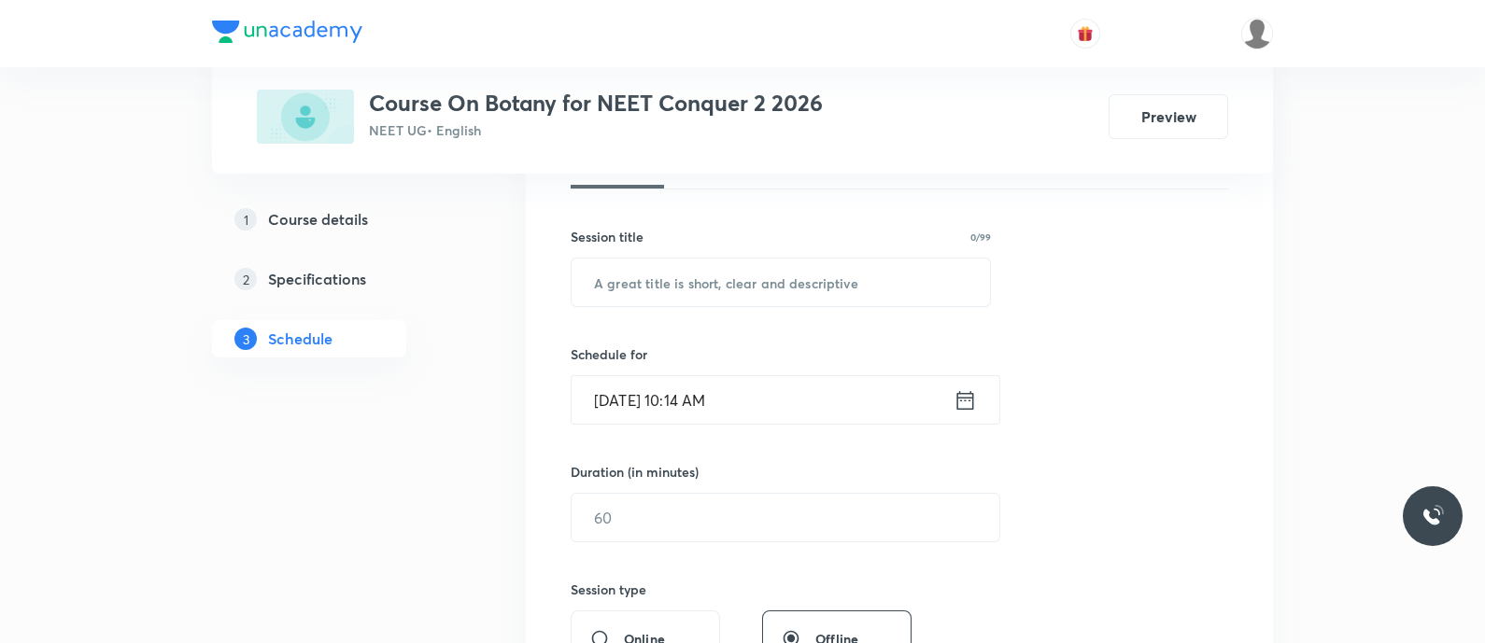
scroll to position [305, 0]
click at [625, 287] on input "text" at bounding box center [780, 280] width 418 height 48
paste input "Morphology of Flowering Plants - Malvaceae and Leguminosae"
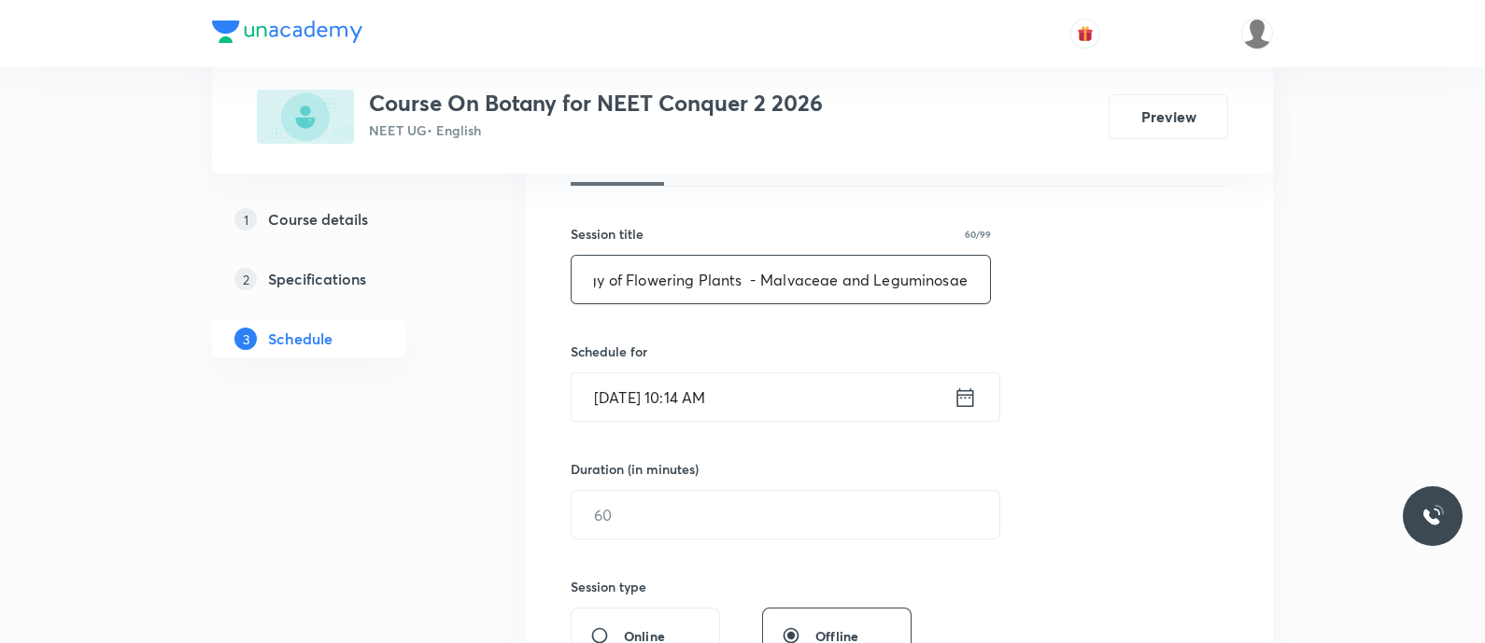
scroll to position [0, 77]
click at [745, 279] on input "Morphology of Flowering Plants - Malvaceae and Leguminosae" at bounding box center [780, 280] width 418 height 48
type input "Morphology of Flowering Plants - Malvaceae and Leguminosae"
click at [966, 390] on icon at bounding box center [964, 398] width 23 height 26
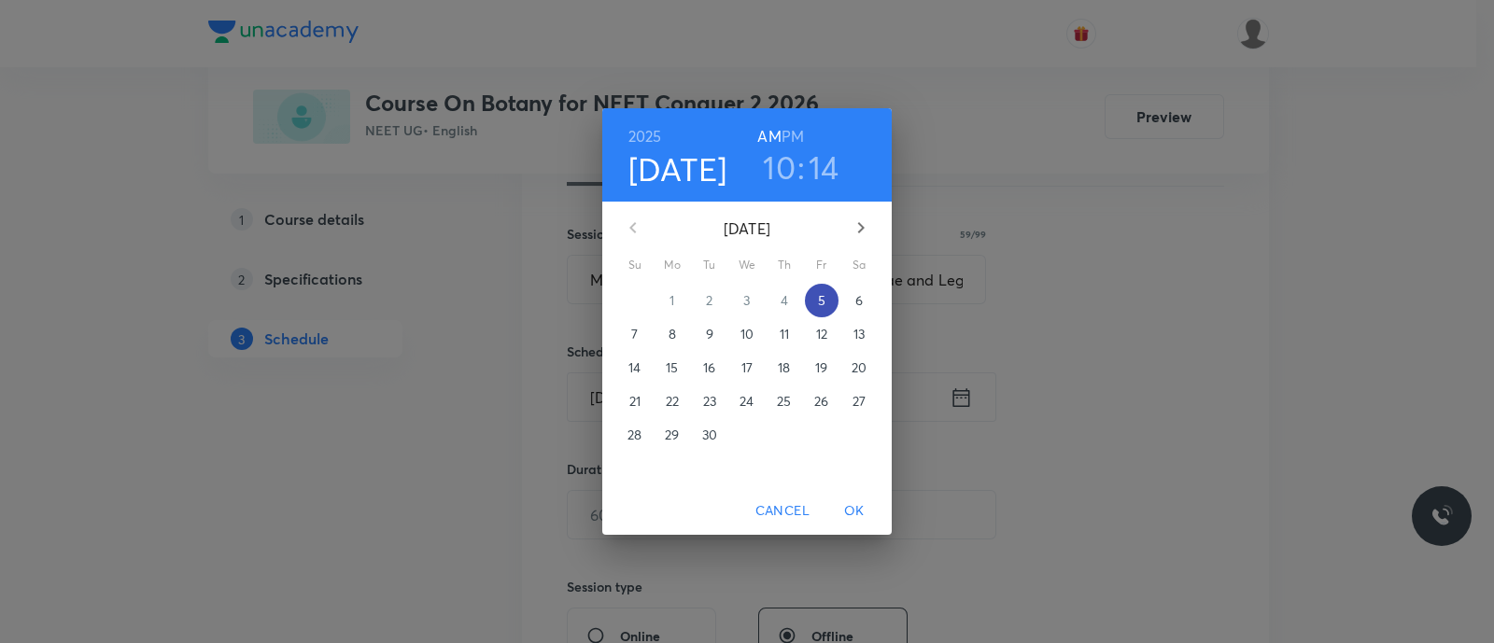
click at [821, 300] on p "5" at bounding box center [821, 300] width 7 height 19
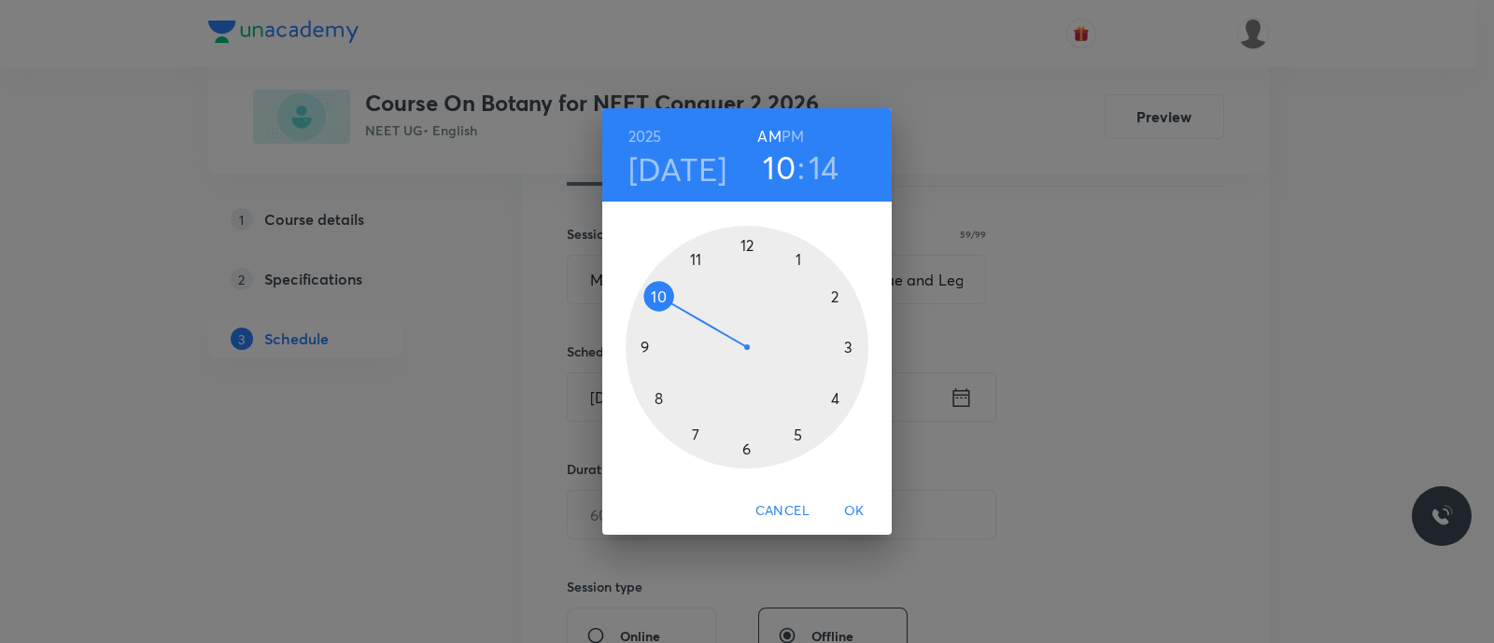
click at [658, 293] on div at bounding box center [747, 347] width 243 height 243
click at [746, 450] on div at bounding box center [747, 347] width 243 height 243
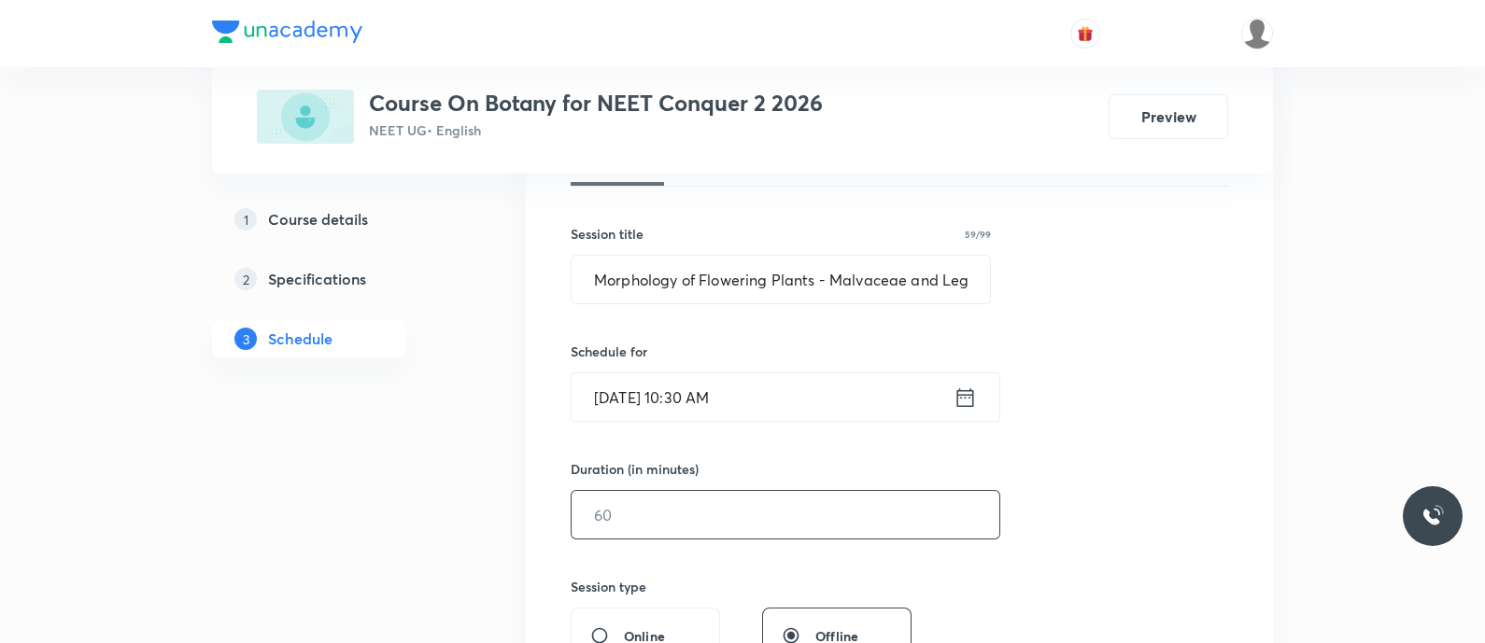
click at [705, 523] on input "text" at bounding box center [785, 515] width 428 height 48
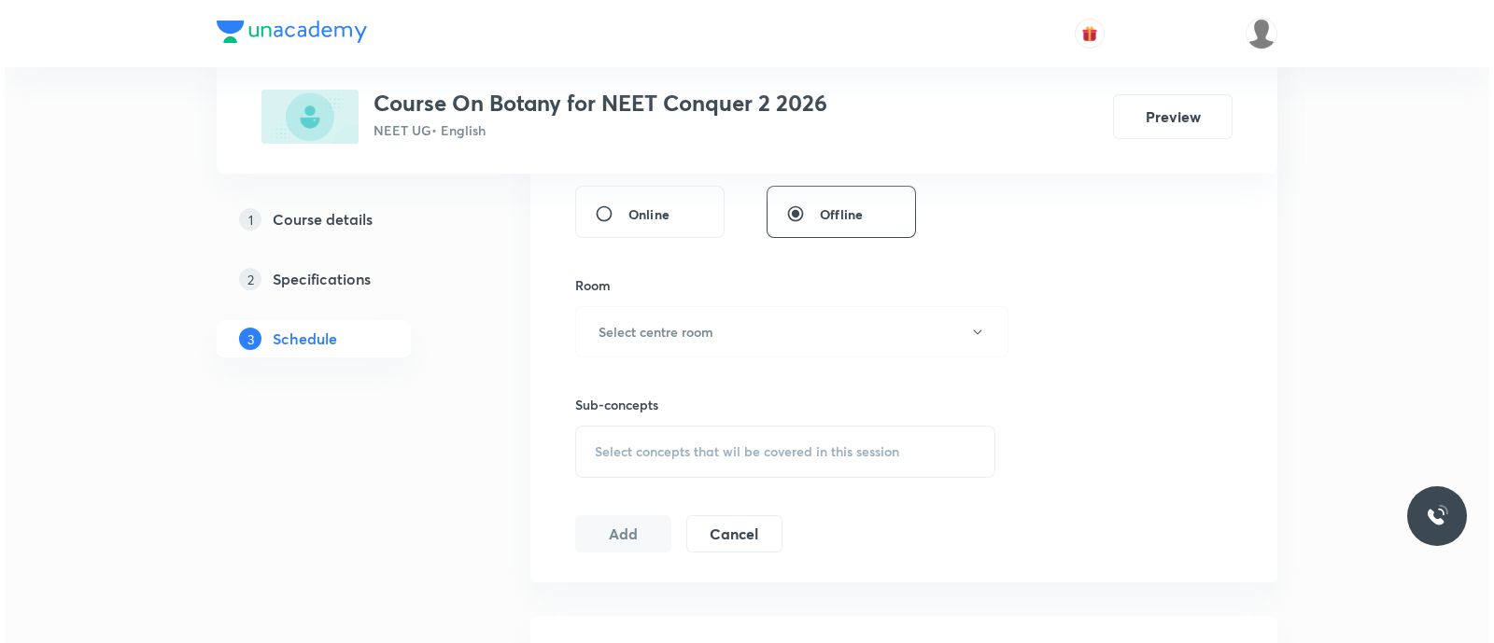
scroll to position [749, 0]
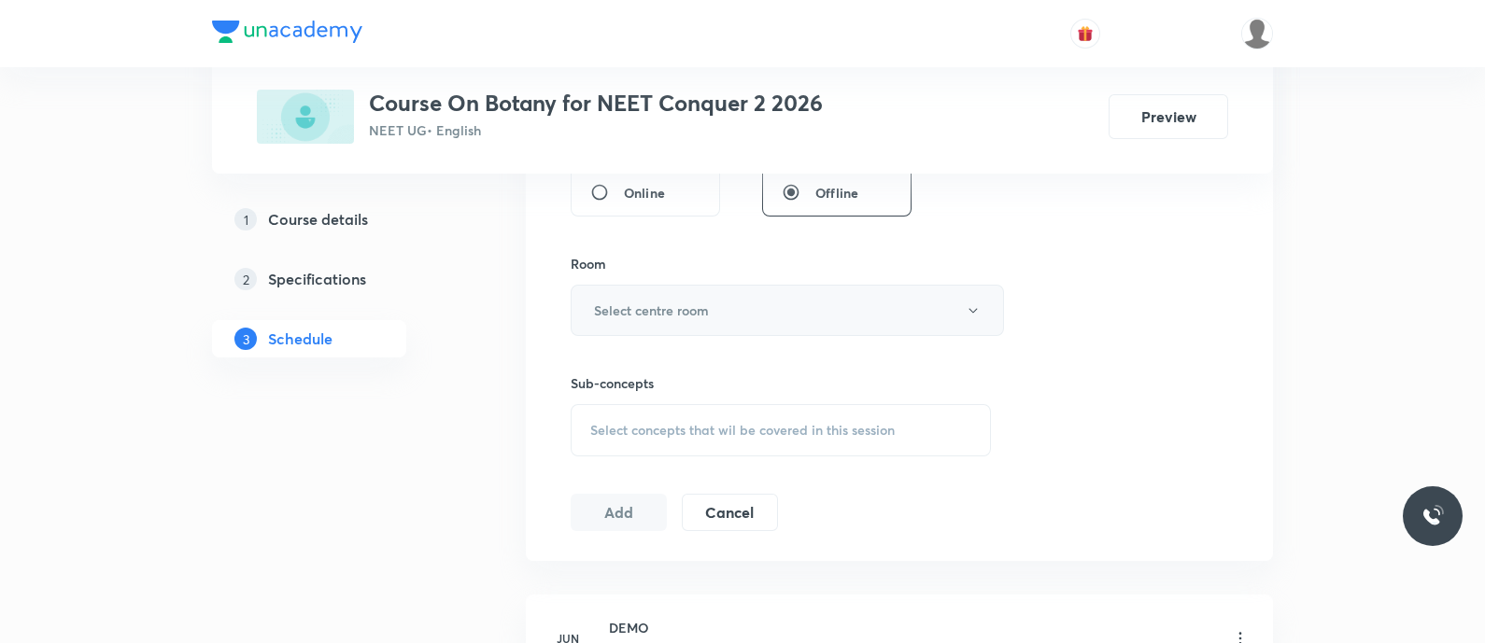
type input "90"
click at [692, 302] on h6 "Select centre room" at bounding box center [651, 311] width 115 height 20
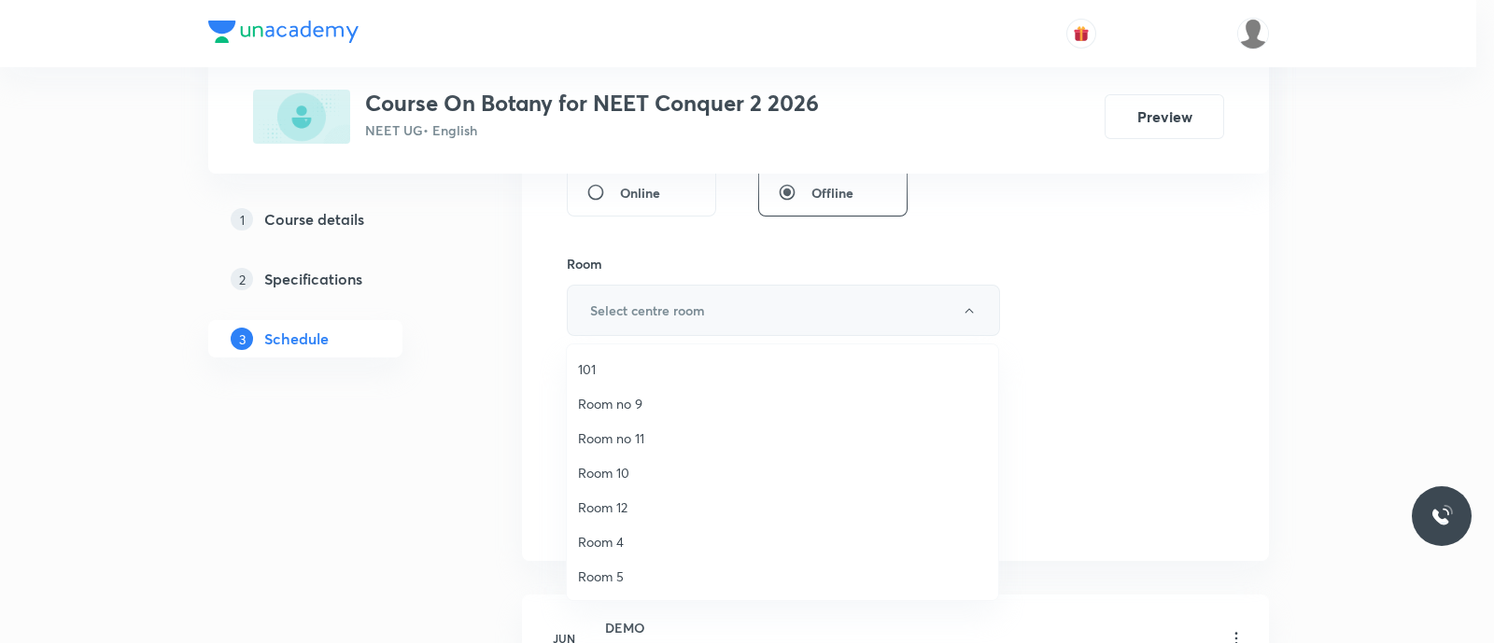
click at [692, 302] on div at bounding box center [747, 321] width 1494 height 643
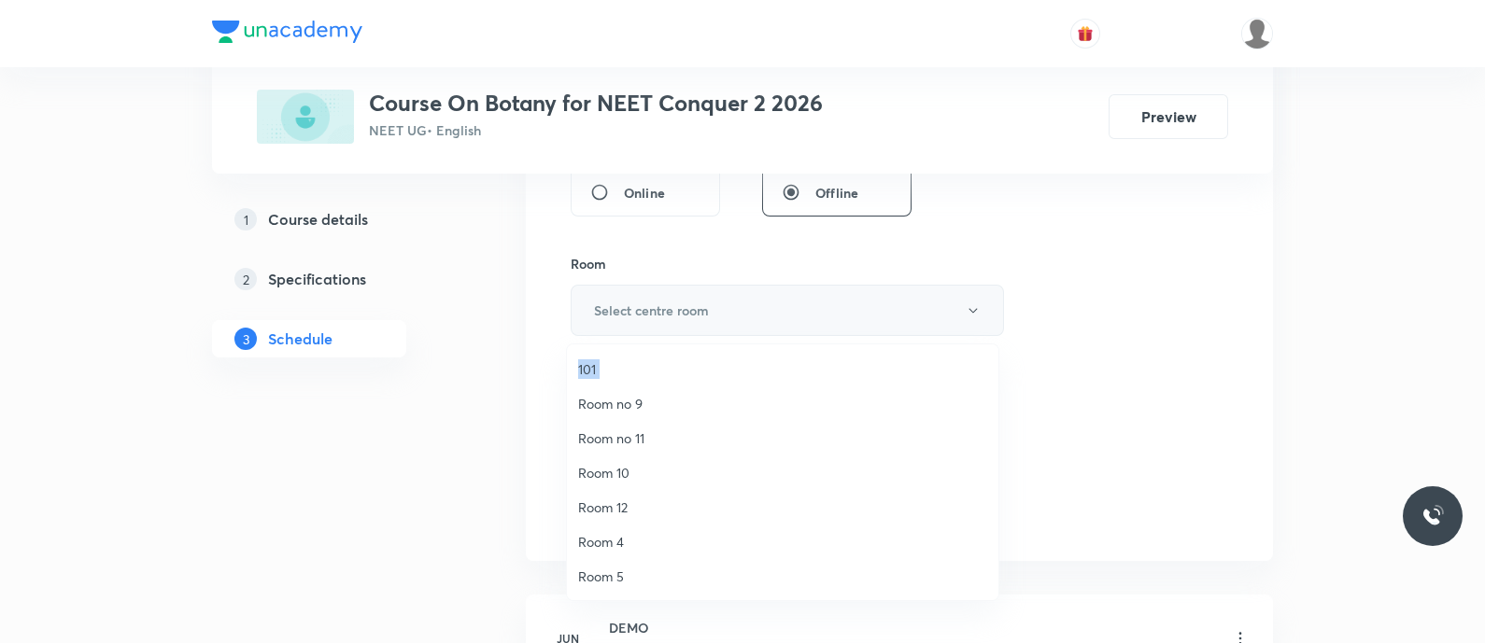
click at [692, 302] on div "101 Room no 9 Room no 11 Room 10 Room 12 Room 4 Room 5 Room 8 Room 8 Room 13 20…" at bounding box center [742, 321] width 1485 height 643
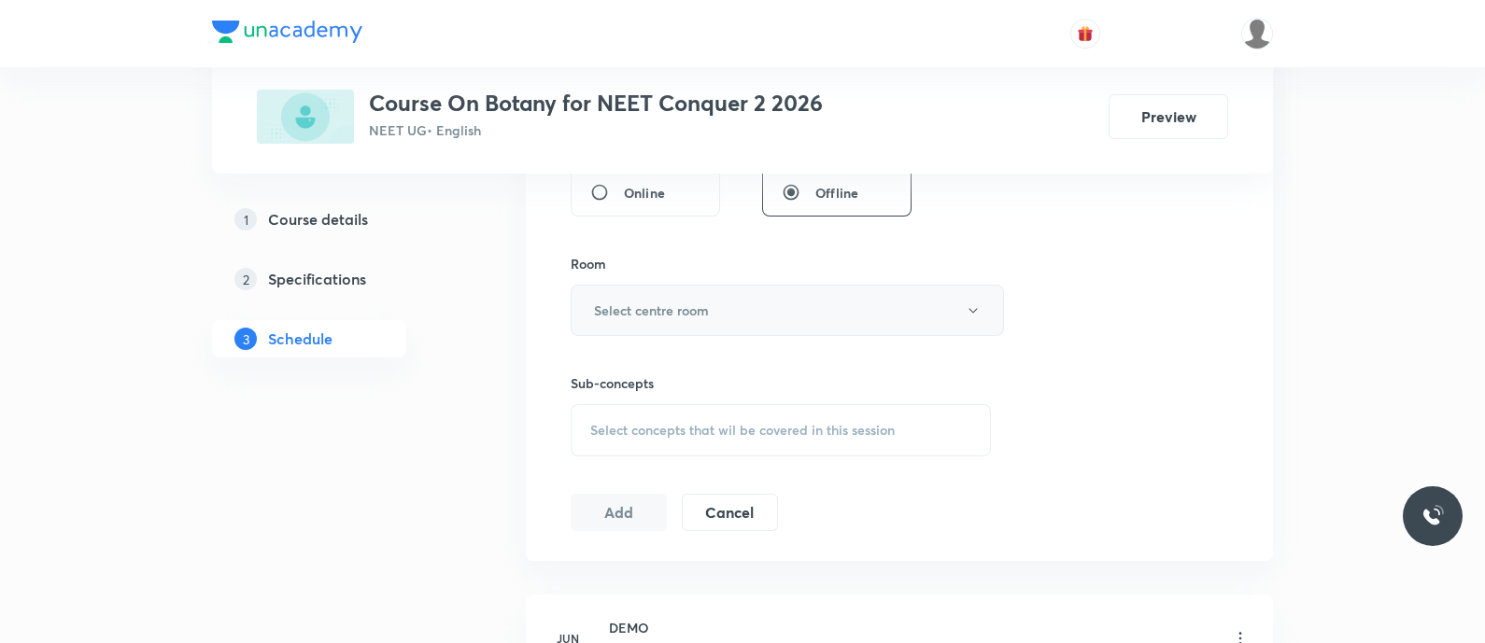
click at [692, 302] on h6 "Select centre room" at bounding box center [651, 311] width 115 height 20
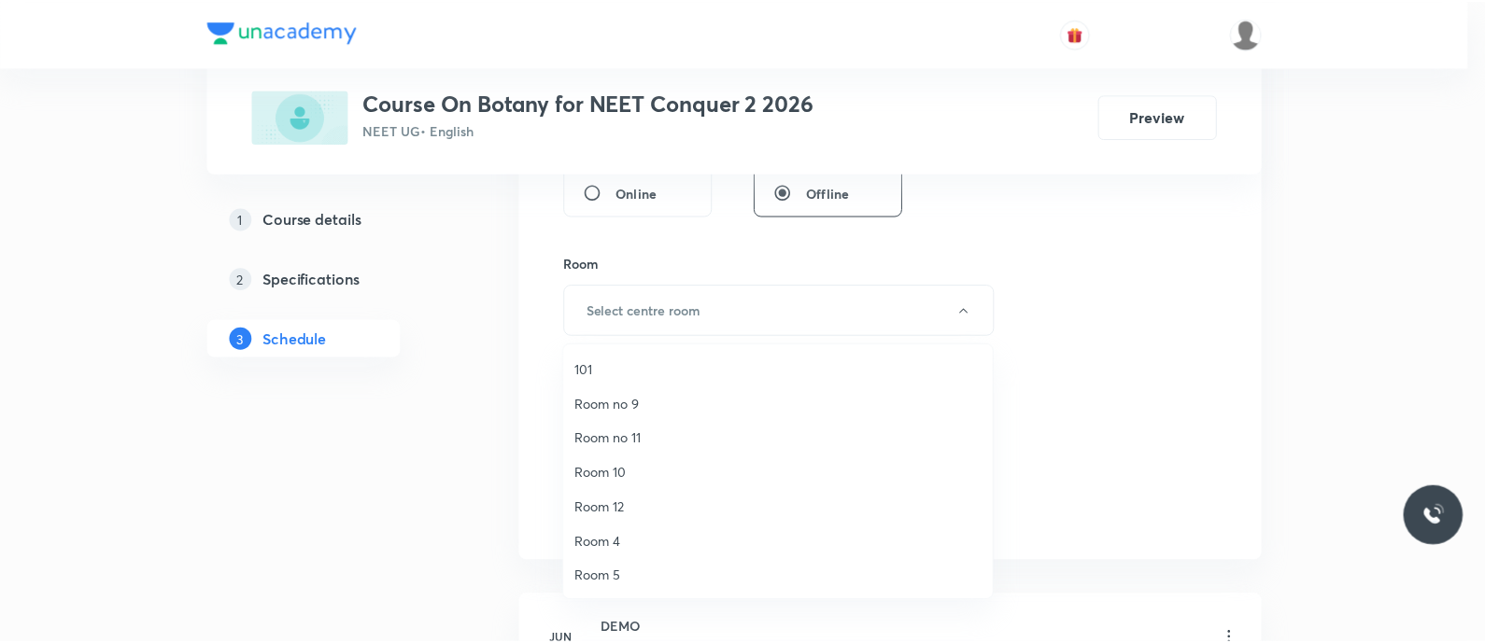
scroll to position [242, 0]
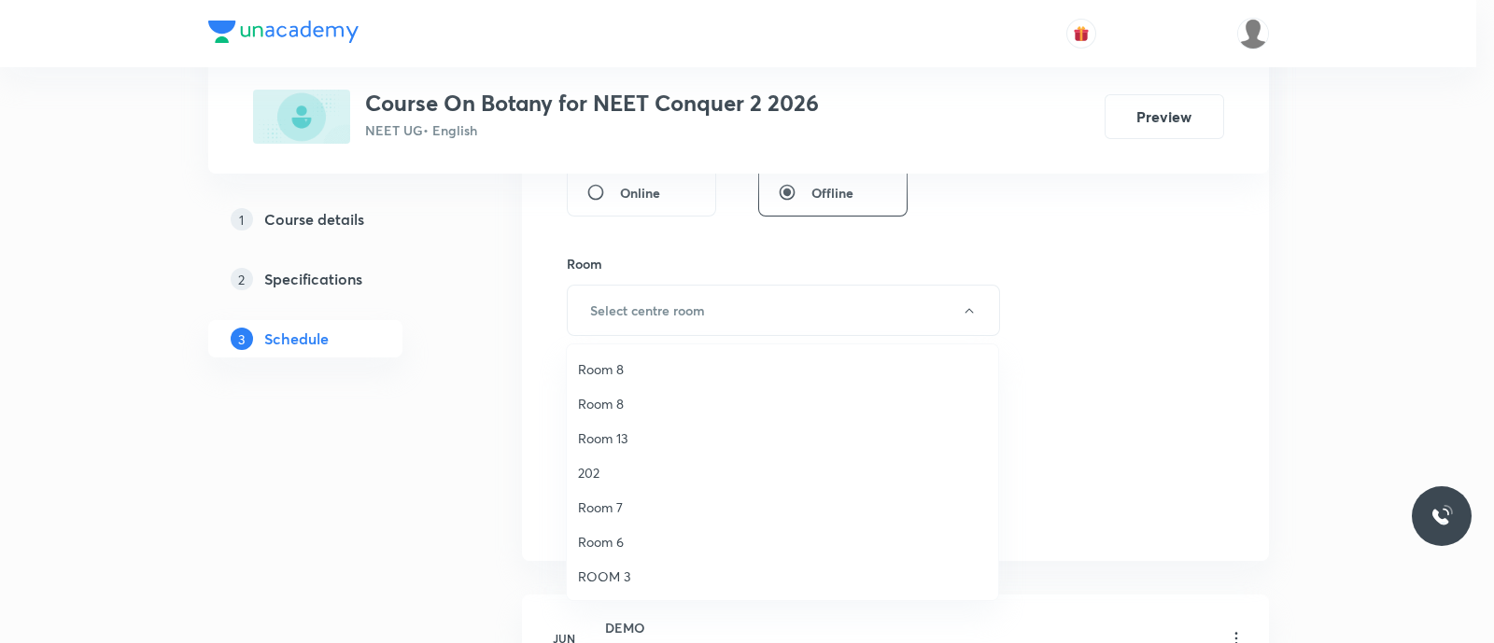
click at [621, 507] on span "Room 7" at bounding box center [782, 508] width 409 height 20
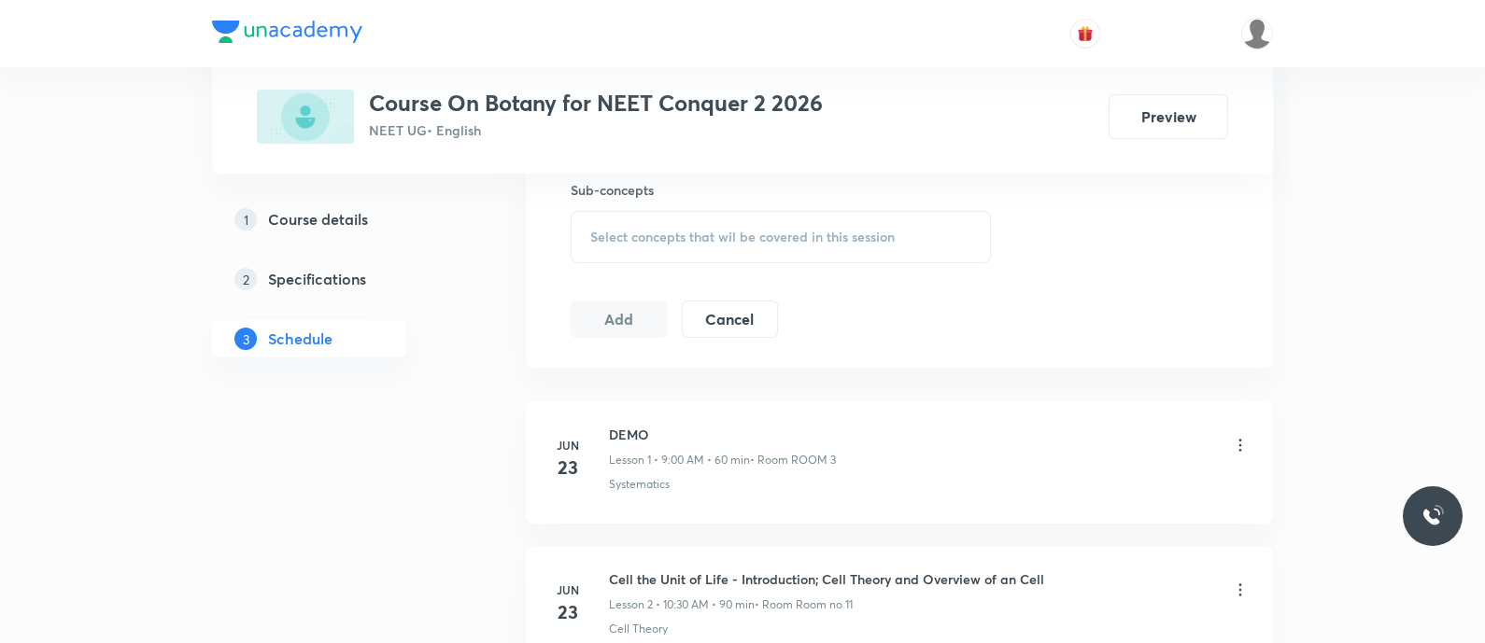
scroll to position [947, 0]
click at [629, 232] on span "Select concepts that wil be covered in this session" at bounding box center [742, 232] width 304 height 15
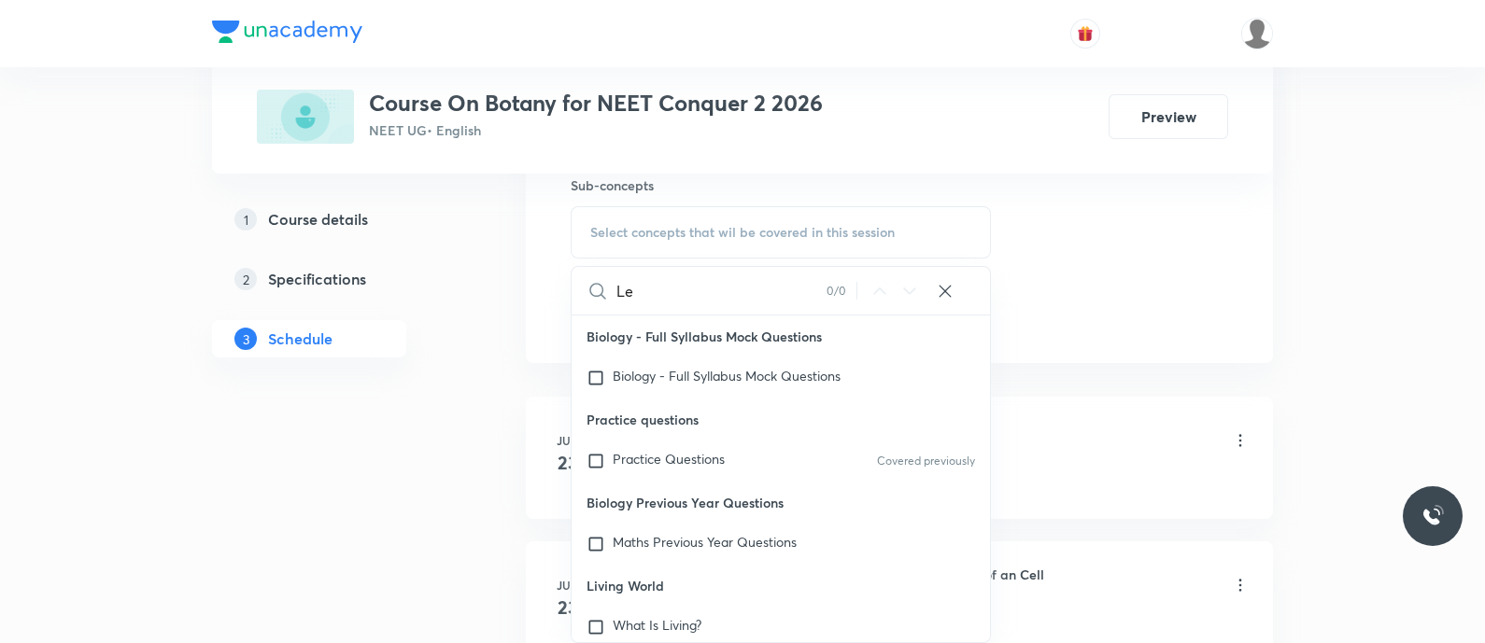
type input "L"
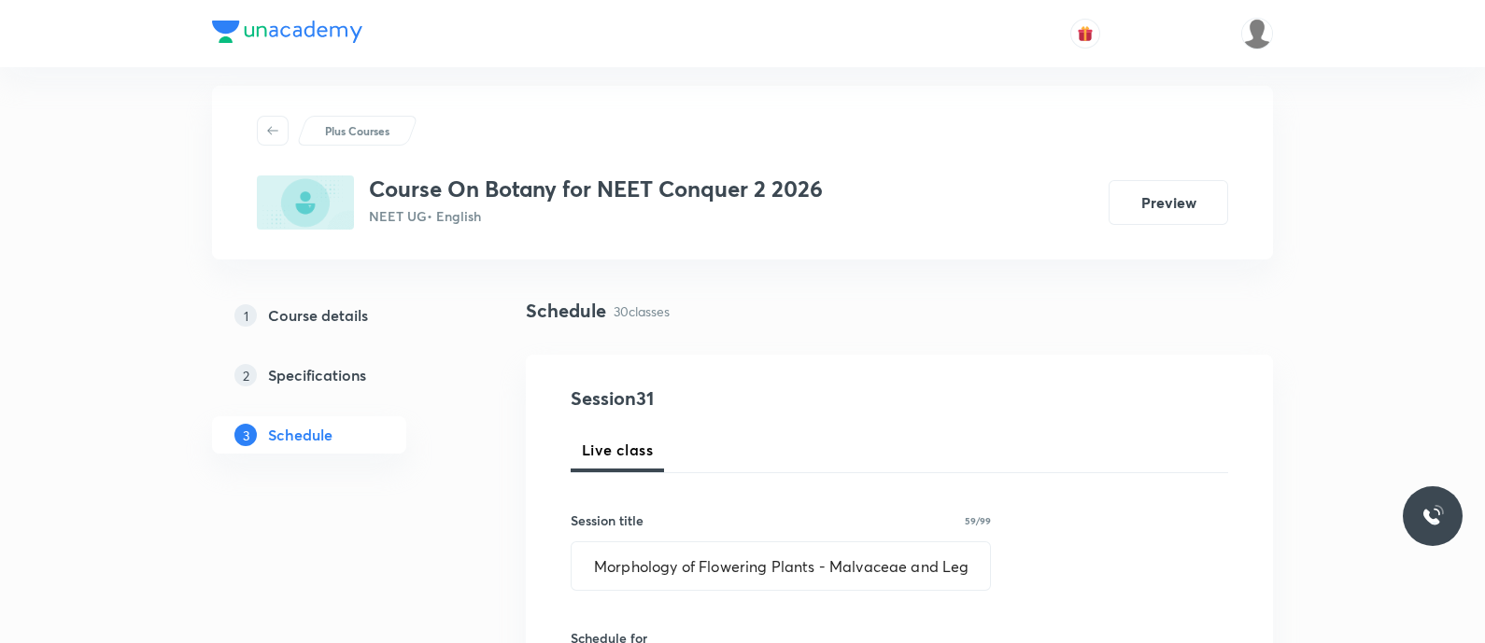
scroll to position [214, 0]
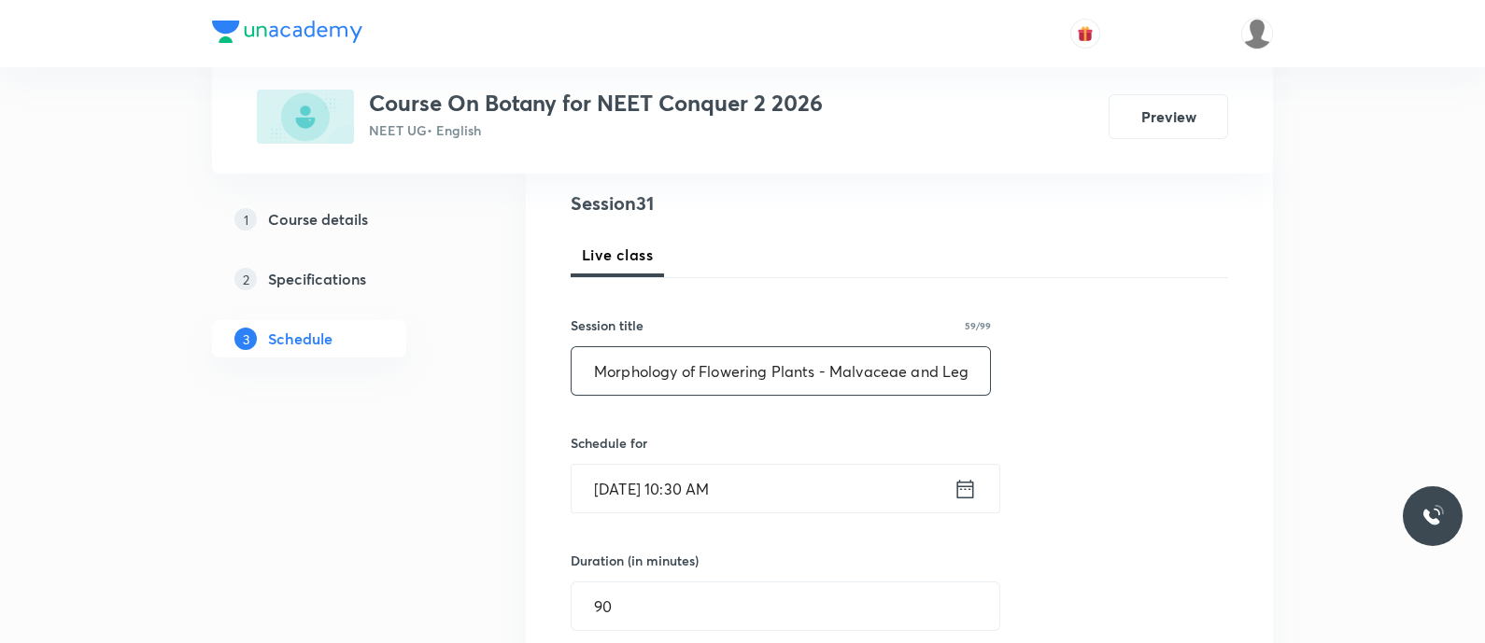
click at [614, 375] on input "Morphology of Flowering Plants - Malvaceae and Leguminosae" at bounding box center [780, 371] width 418 height 48
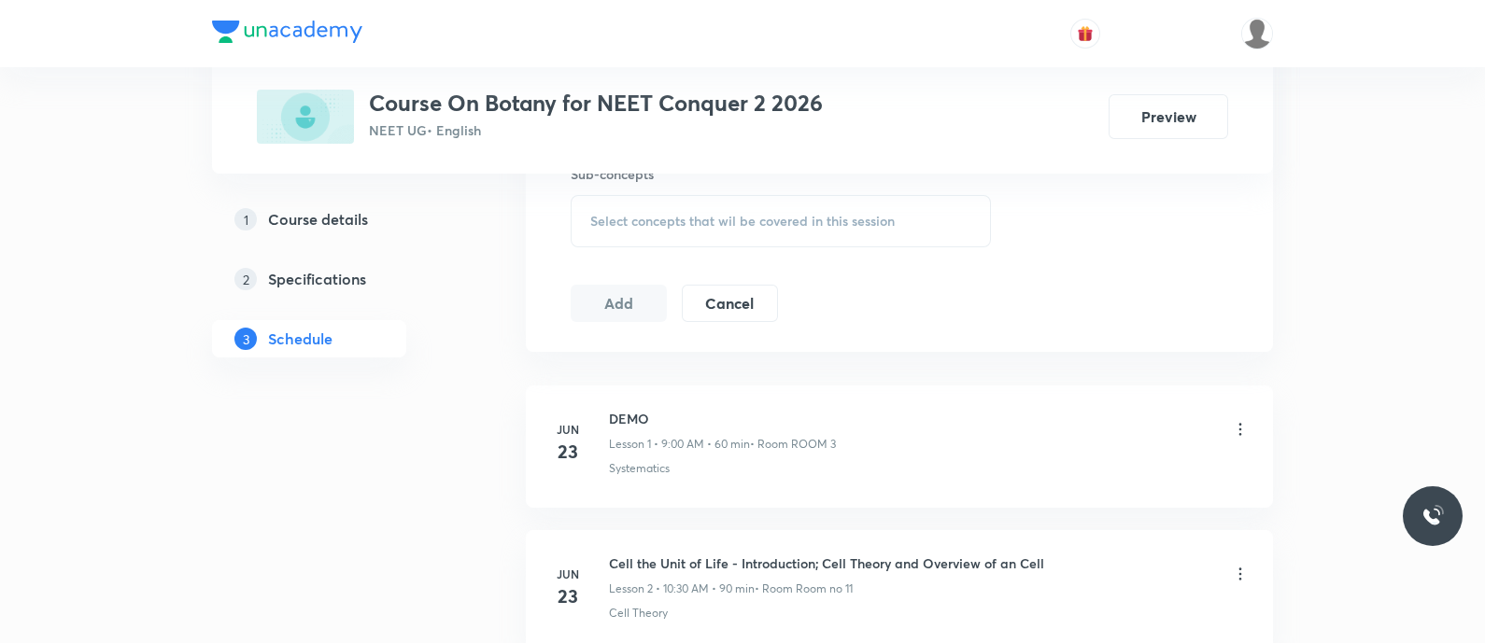
scroll to position [972, 0]
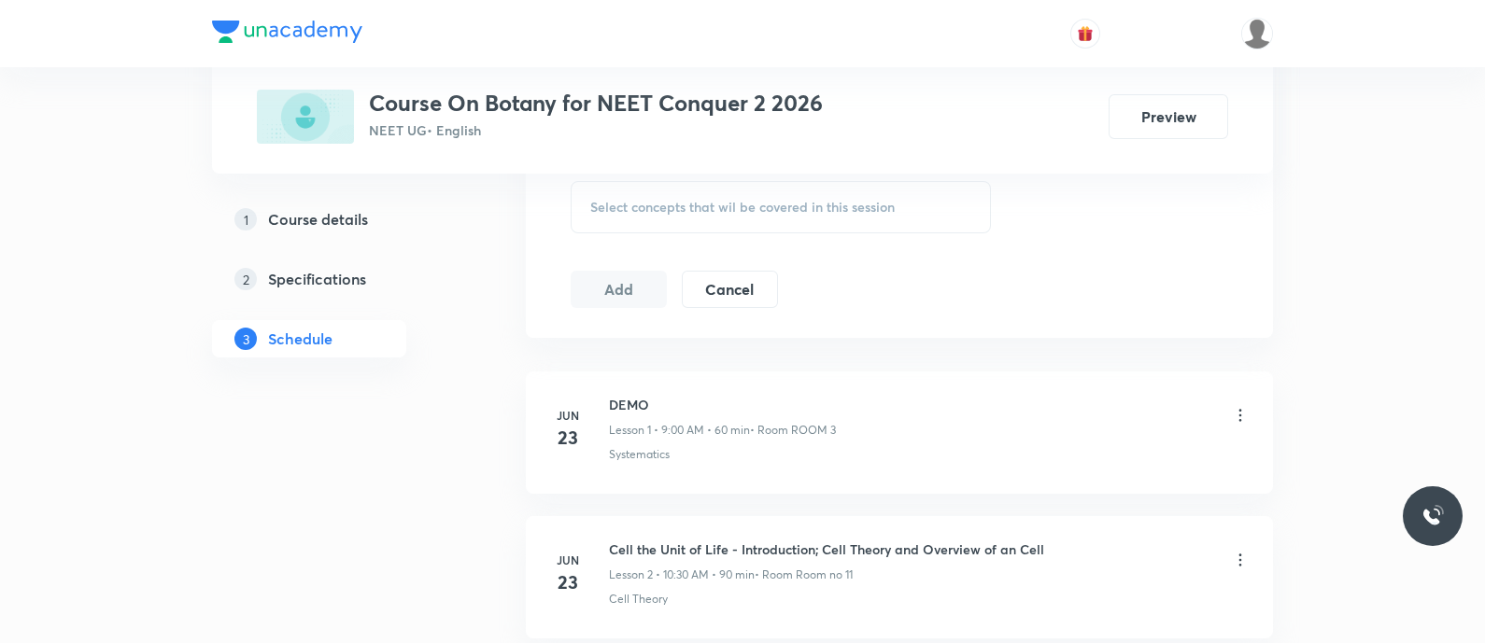
click at [616, 200] on span "Select concepts that wil be covered in this session" at bounding box center [742, 207] width 304 height 15
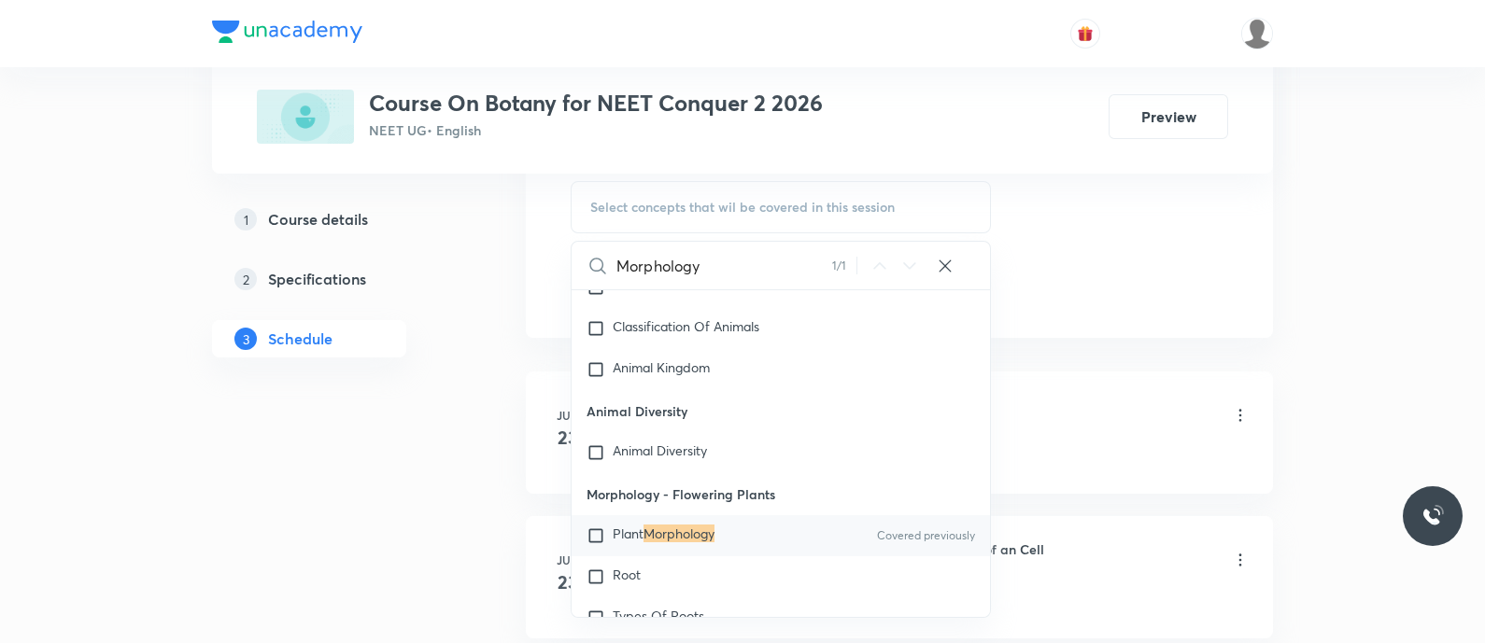
scroll to position [1471, 0]
type input "Morphology"
click at [609, 525] on input "checkbox" at bounding box center [599, 533] width 26 height 19
checkbox input "true"
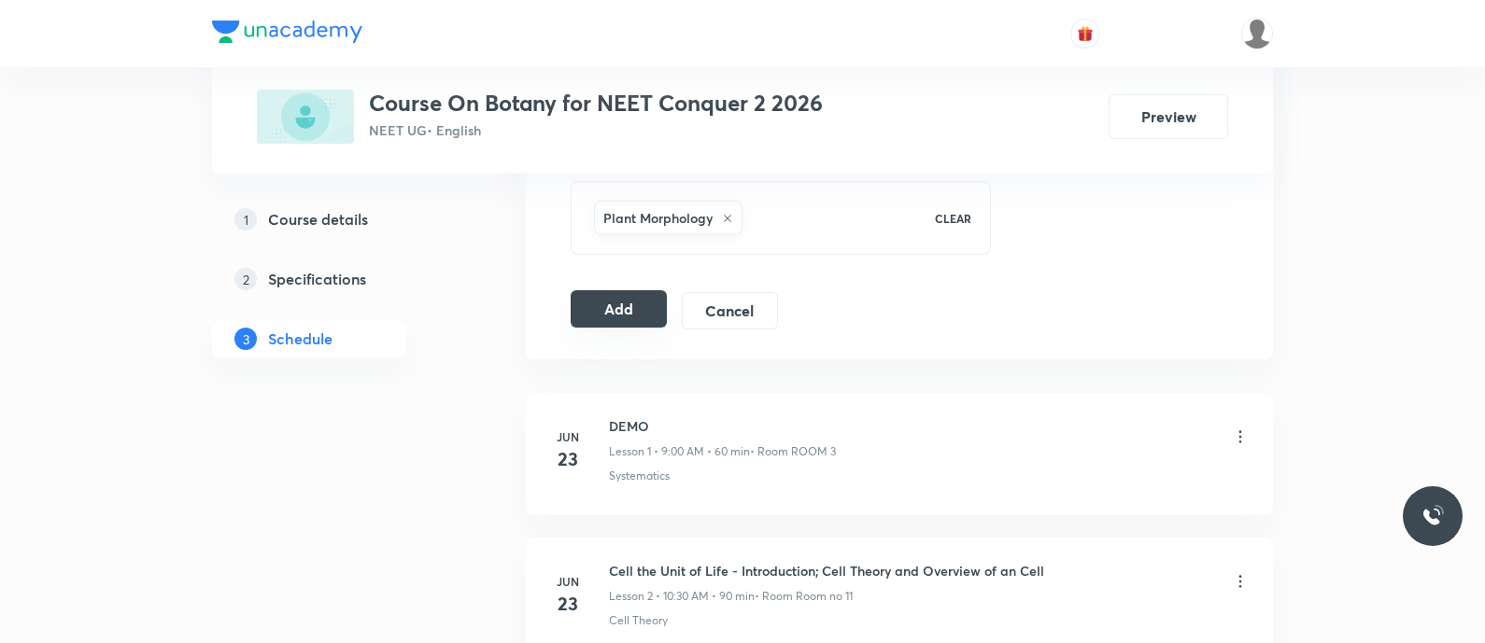
click at [614, 311] on button "Add" at bounding box center [619, 308] width 96 height 37
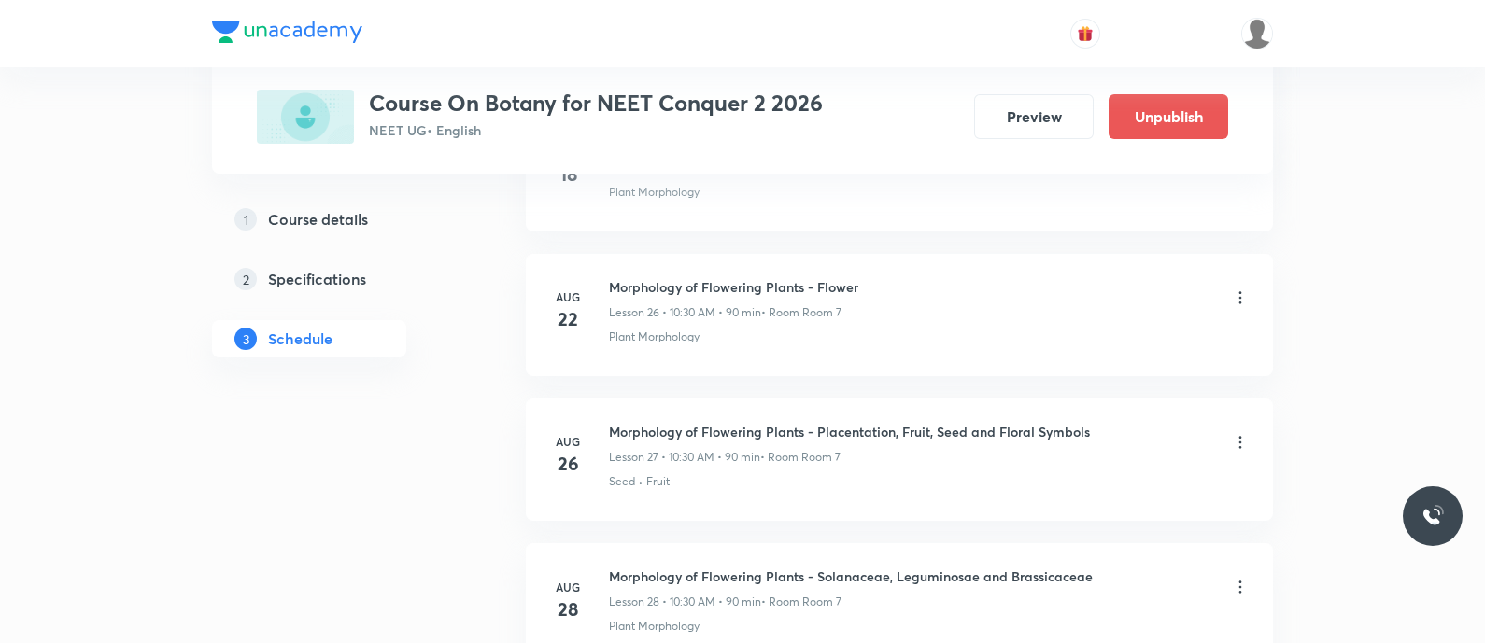
scroll to position [4473, 0]
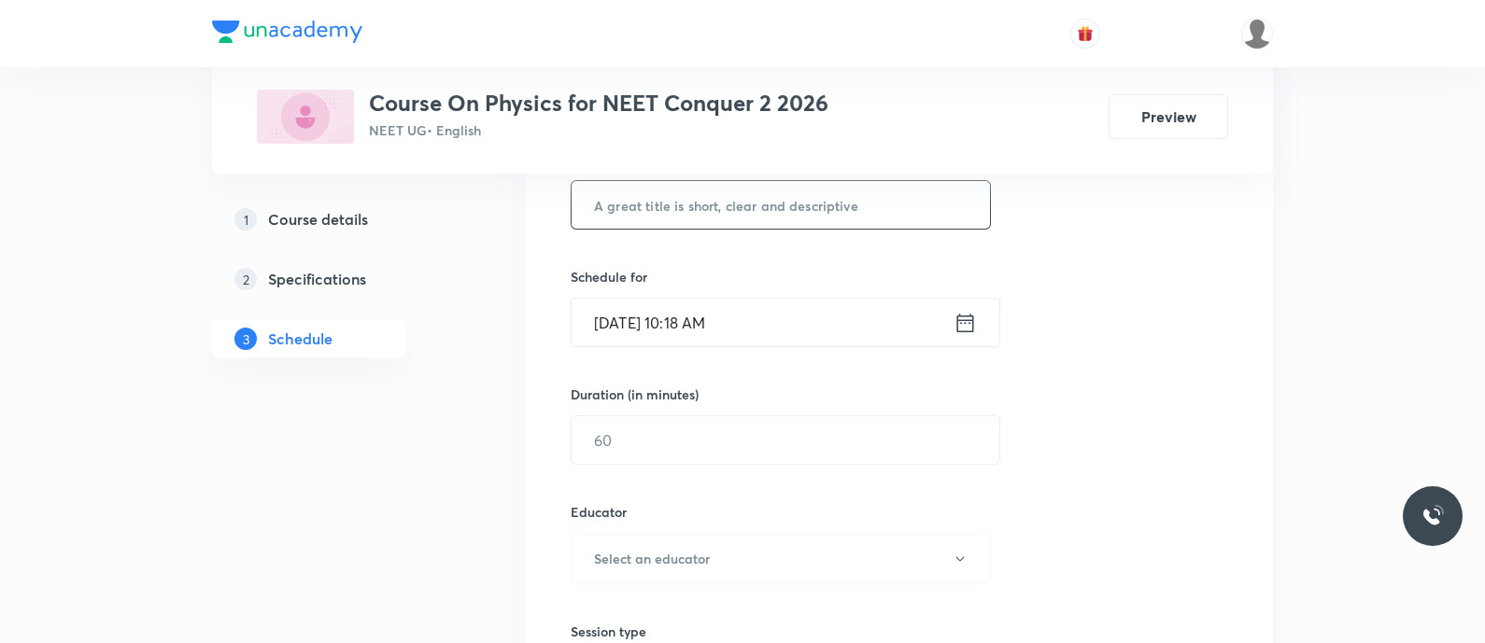
click at [616, 210] on input "text" at bounding box center [780, 205] width 418 height 48
paste input "Mechanical properties of solids - Elasticity - Modulus of Elasticity"
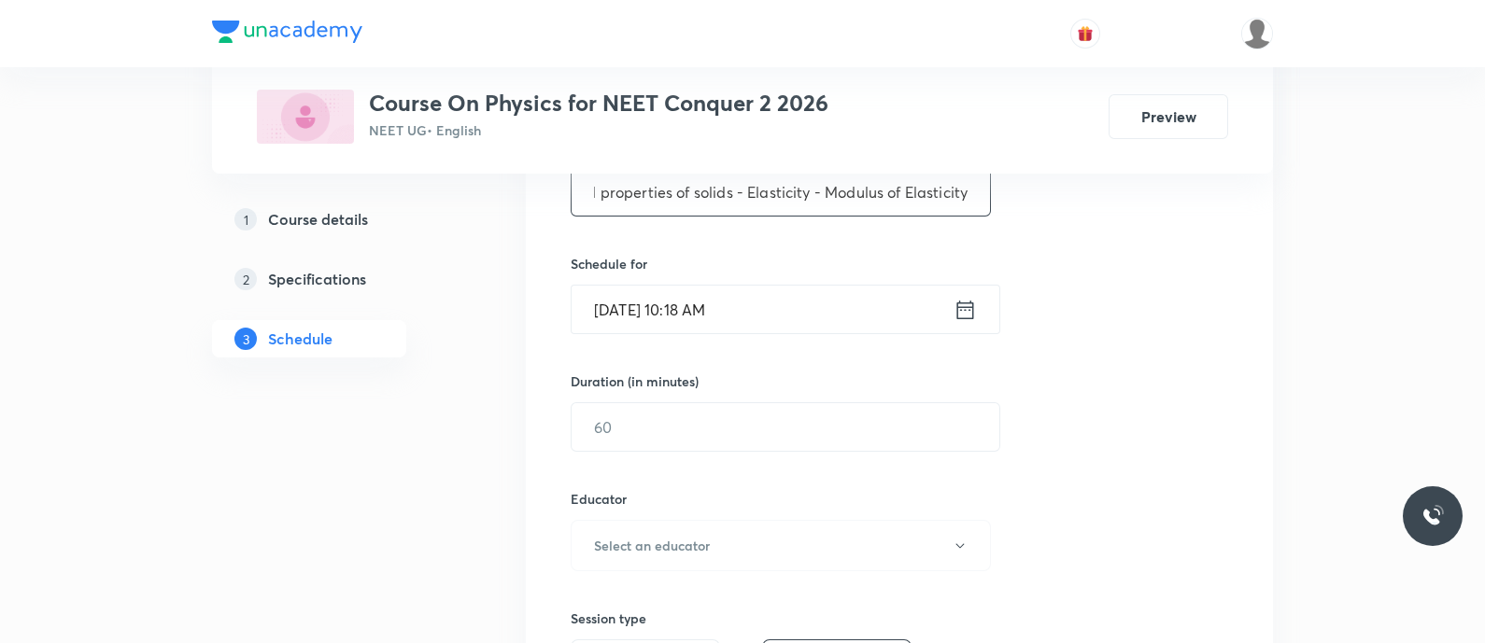
scroll to position [394, 0]
click at [699, 193] on input "Mechanical properties of solids - Elasticity - Modulus of Elasticity" at bounding box center [780, 191] width 418 height 48
type input "Mechanical Properties of Solids - Elasticity - Modulus of Elasticity"
click at [959, 307] on icon at bounding box center [964, 309] width 23 height 26
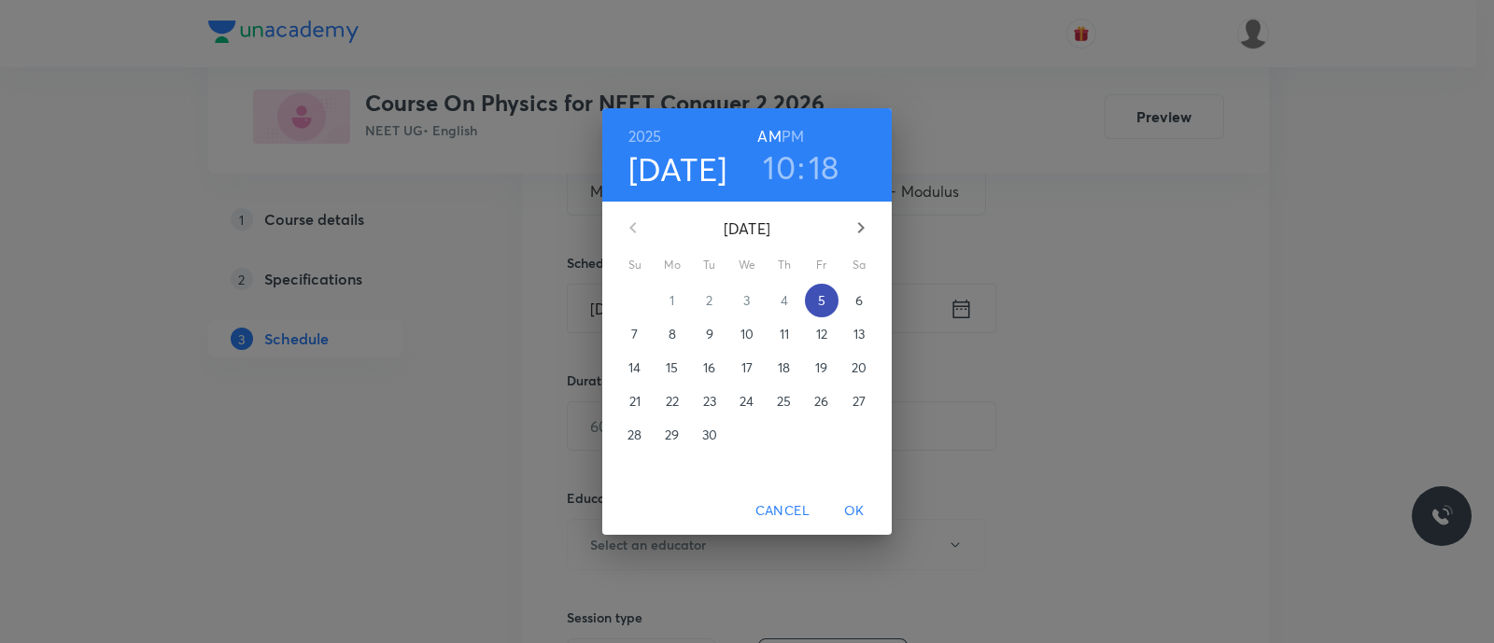
click at [823, 298] on p "5" at bounding box center [821, 300] width 7 height 19
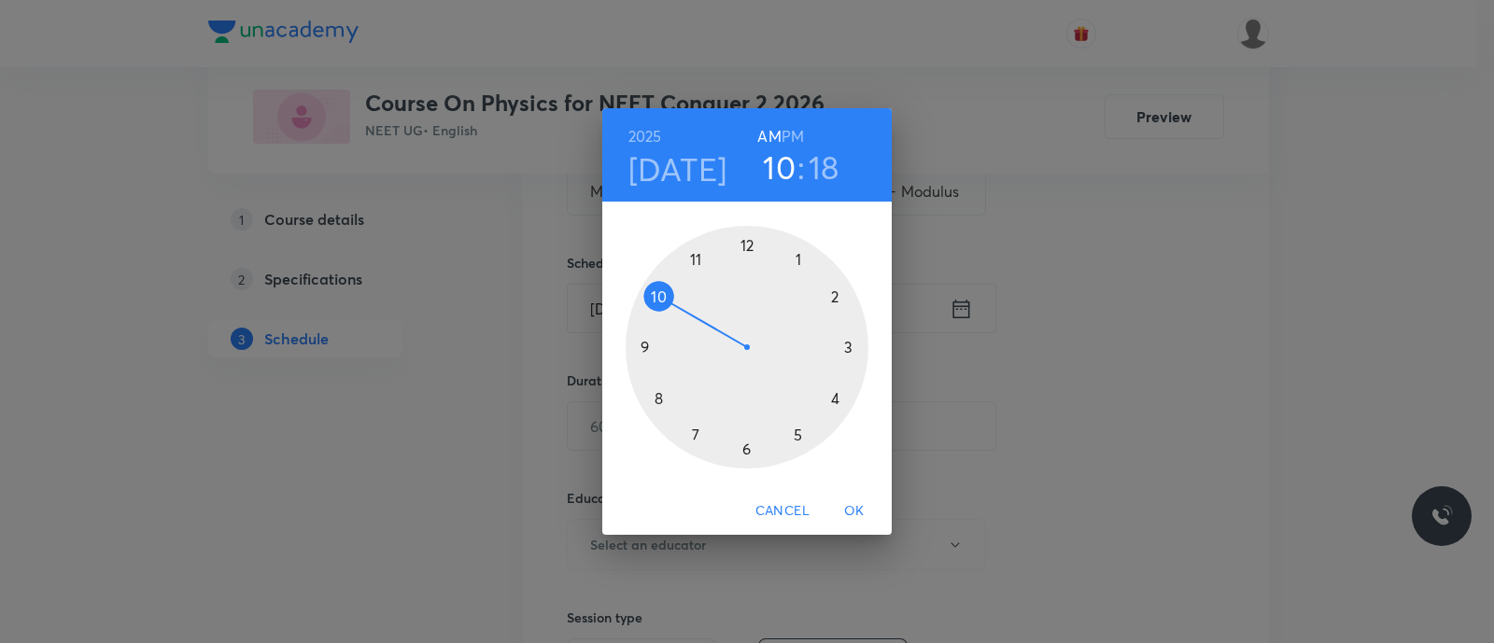
click at [797, 134] on h6 "PM" at bounding box center [793, 136] width 22 height 26
click at [750, 246] on div at bounding box center [747, 347] width 243 height 243
click at [834, 297] on div at bounding box center [747, 347] width 243 height 243
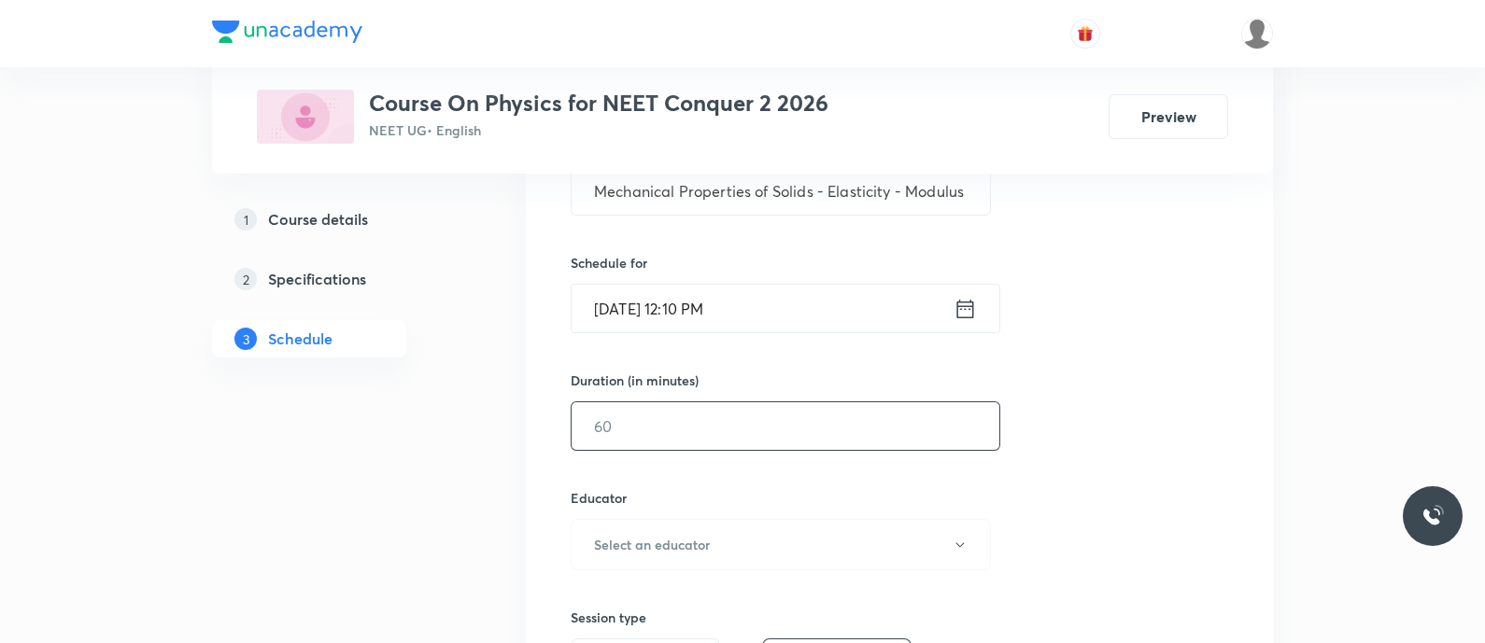
click at [703, 421] on input "text" at bounding box center [785, 426] width 428 height 48
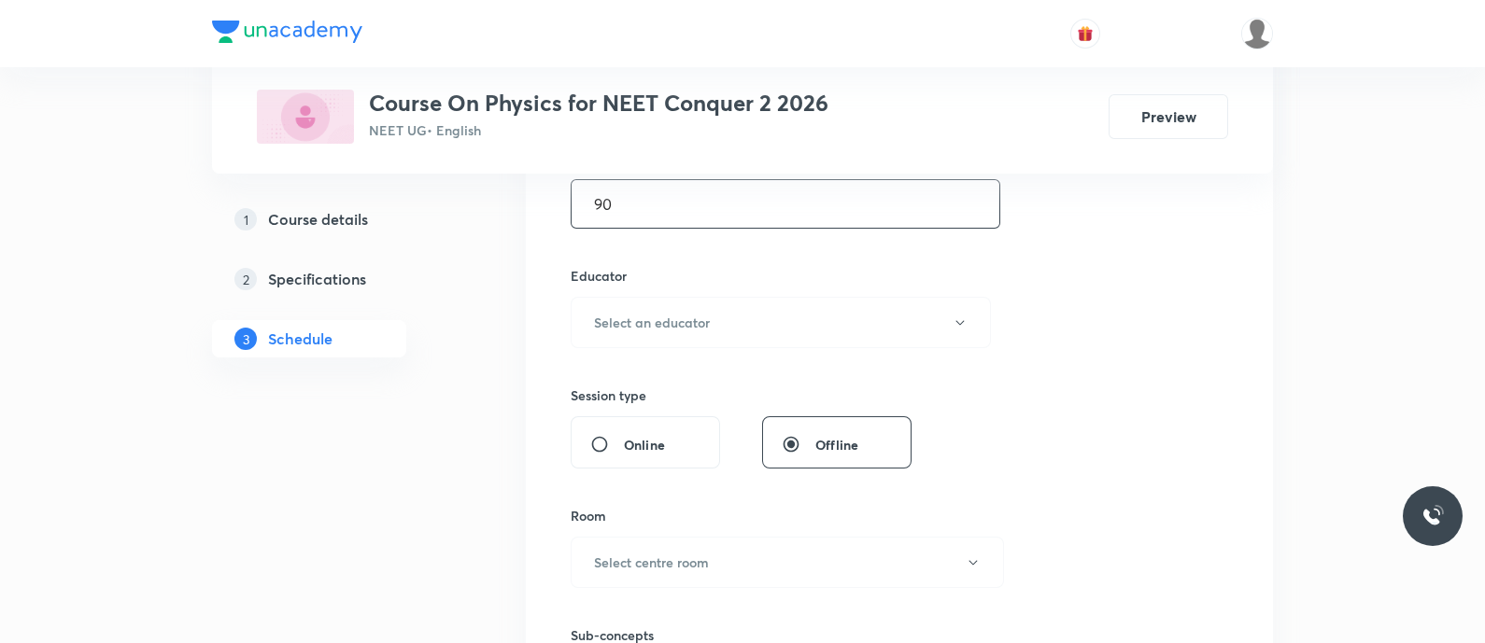
scroll to position [623, 0]
type input "90"
click at [659, 306] on h6 "Select an educator" at bounding box center [652, 316] width 116 height 20
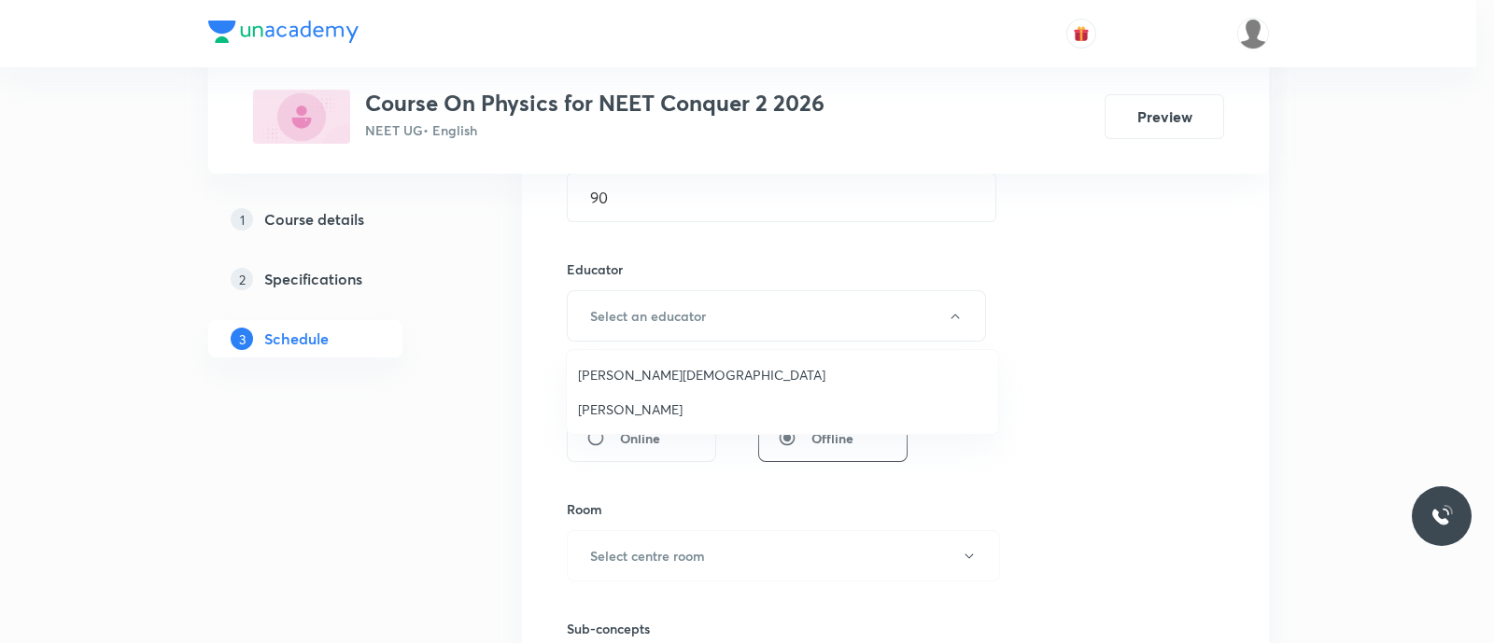
click at [638, 402] on span "[PERSON_NAME]" at bounding box center [782, 410] width 409 height 20
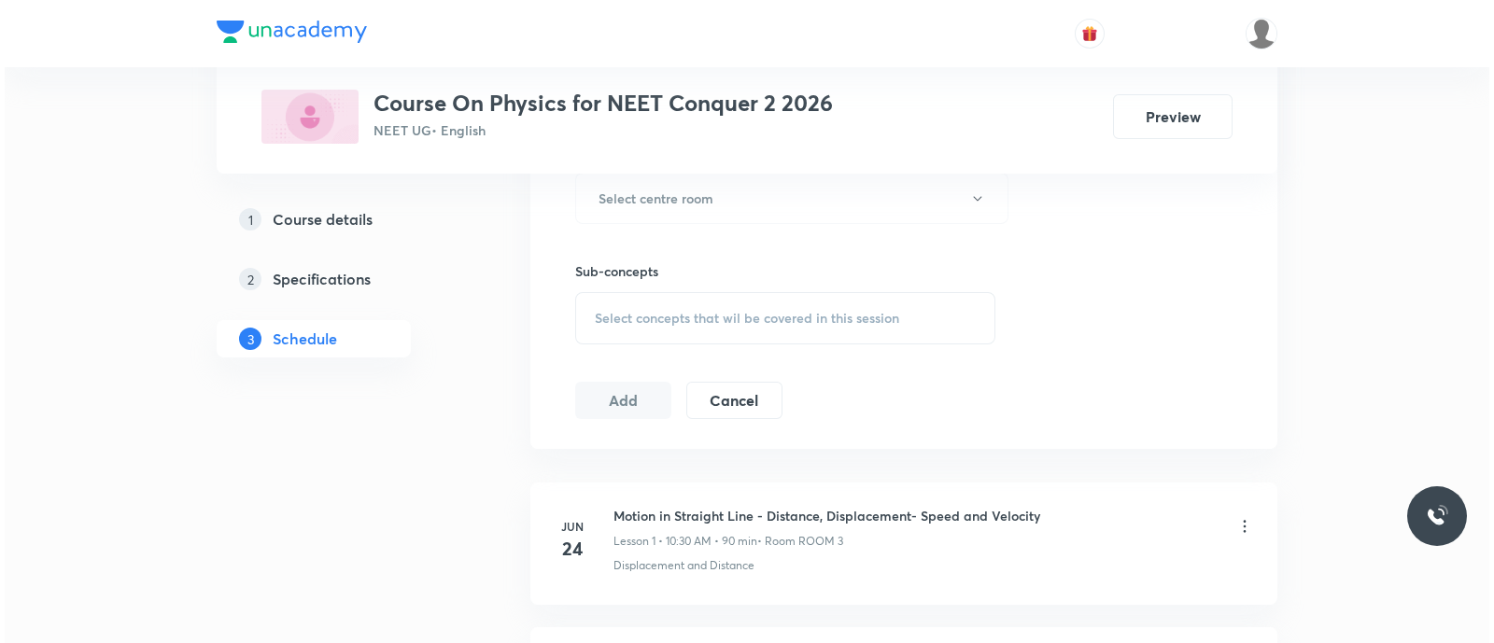
scroll to position [982, 0]
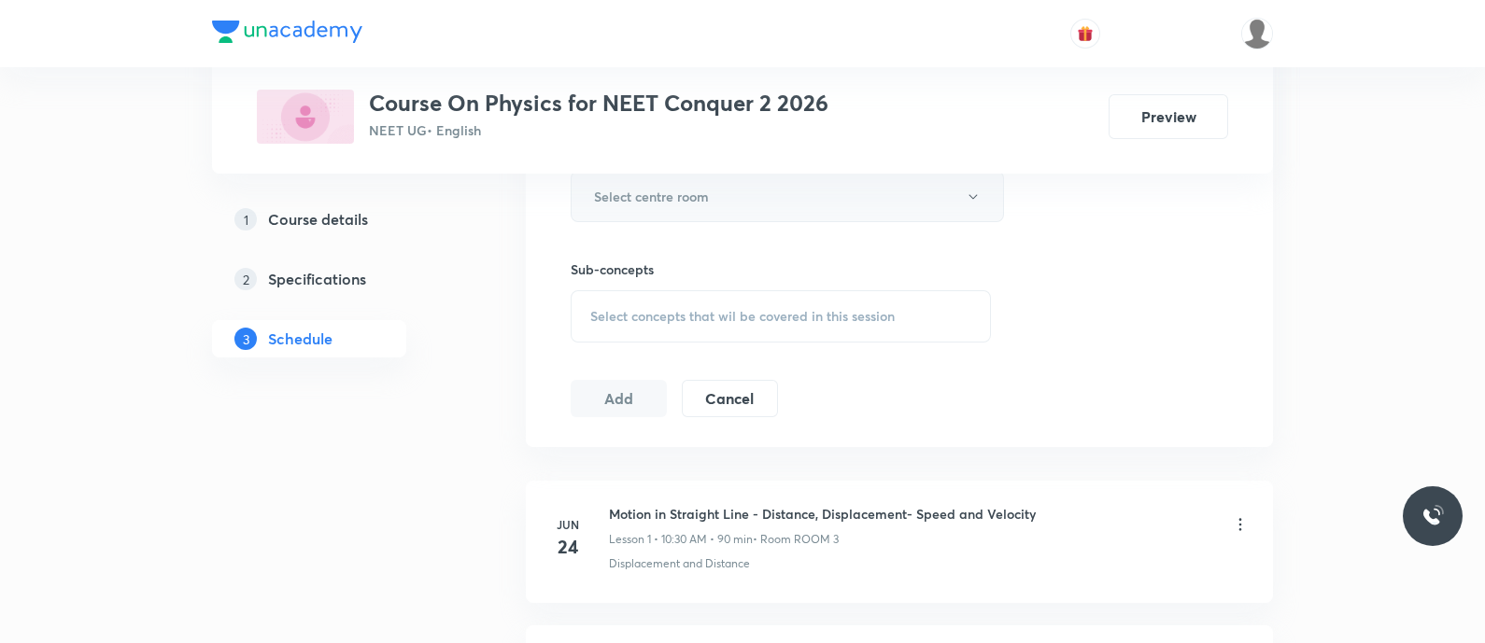
click at [641, 190] on h6 "Select centre room" at bounding box center [651, 197] width 115 height 20
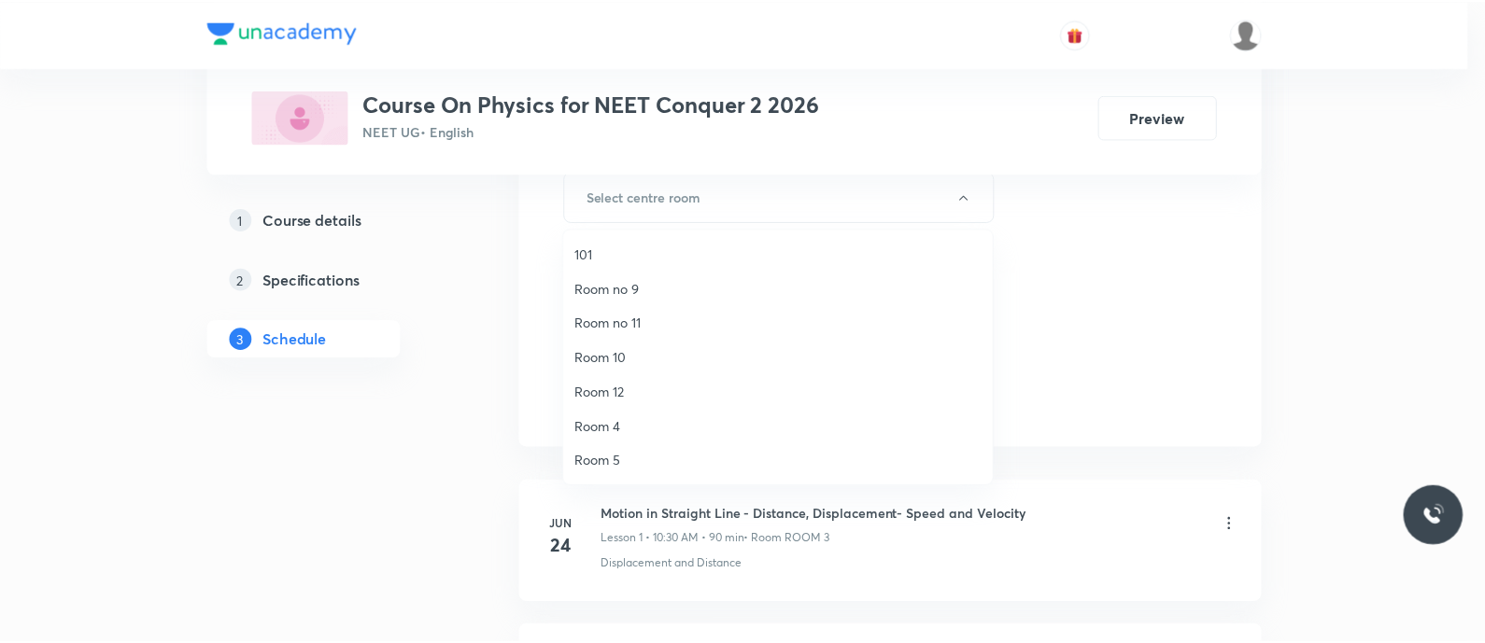
scroll to position [243, 0]
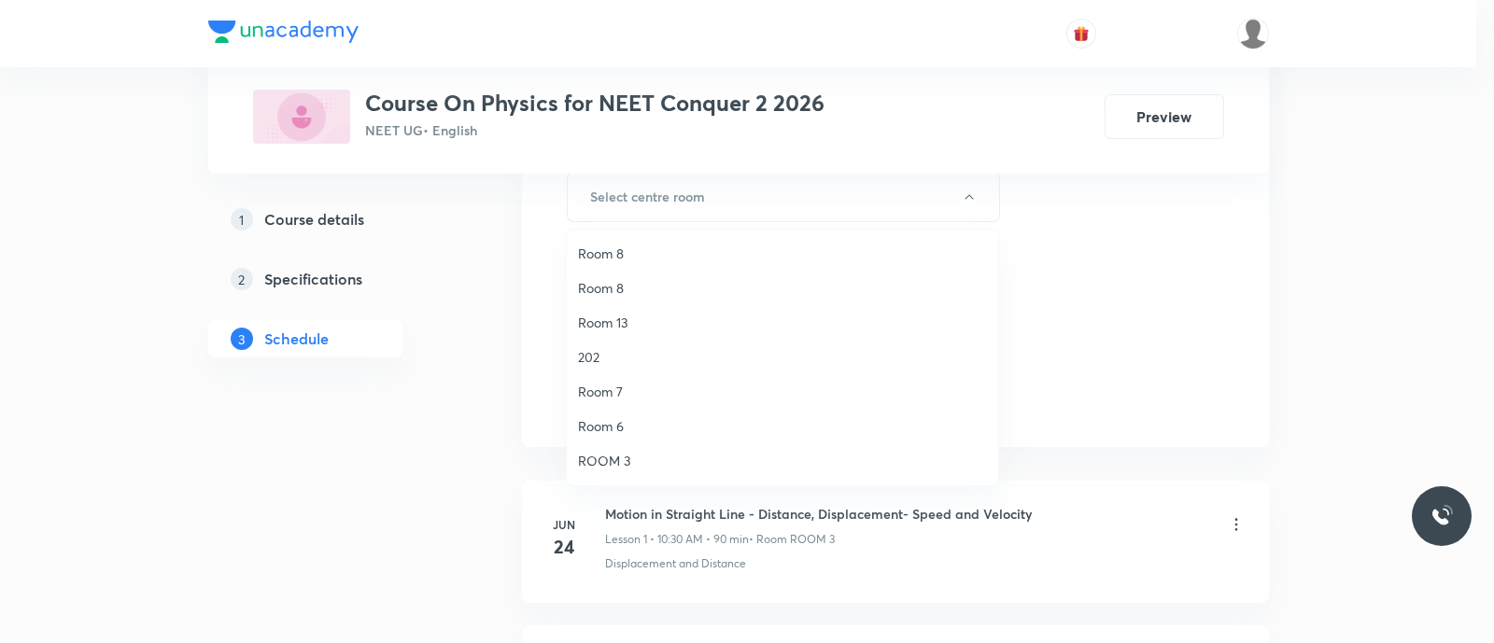
click at [618, 390] on span "Room 7" at bounding box center [782, 392] width 409 height 20
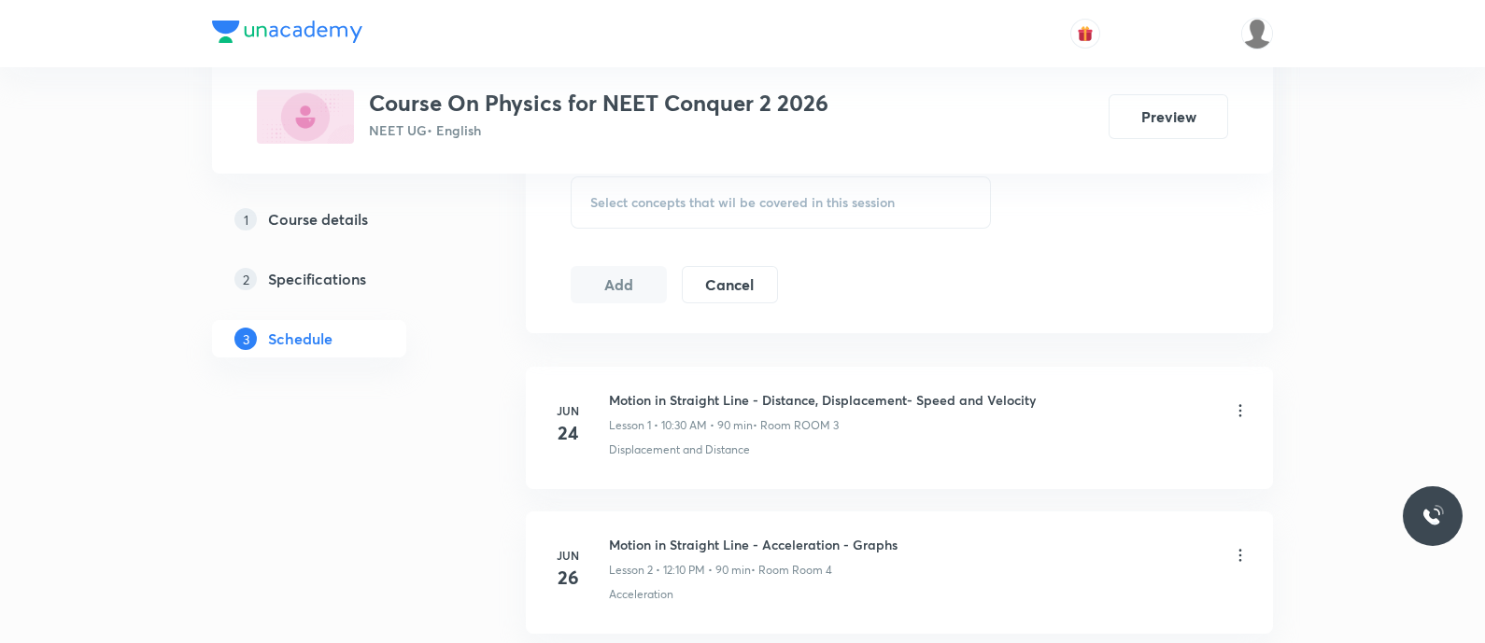
scroll to position [1097, 0]
click at [635, 200] on span "Select concepts that wil be covered in this session" at bounding box center [742, 201] width 304 height 15
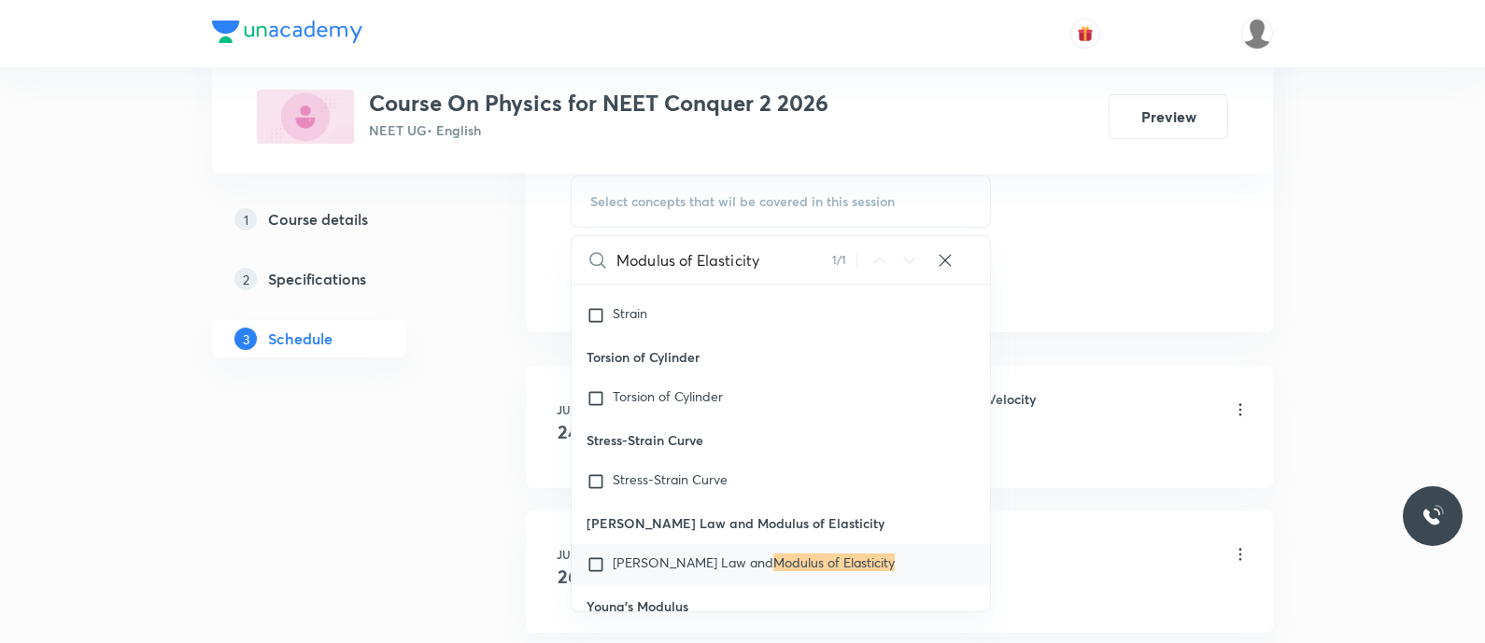
scroll to position [35836, 0]
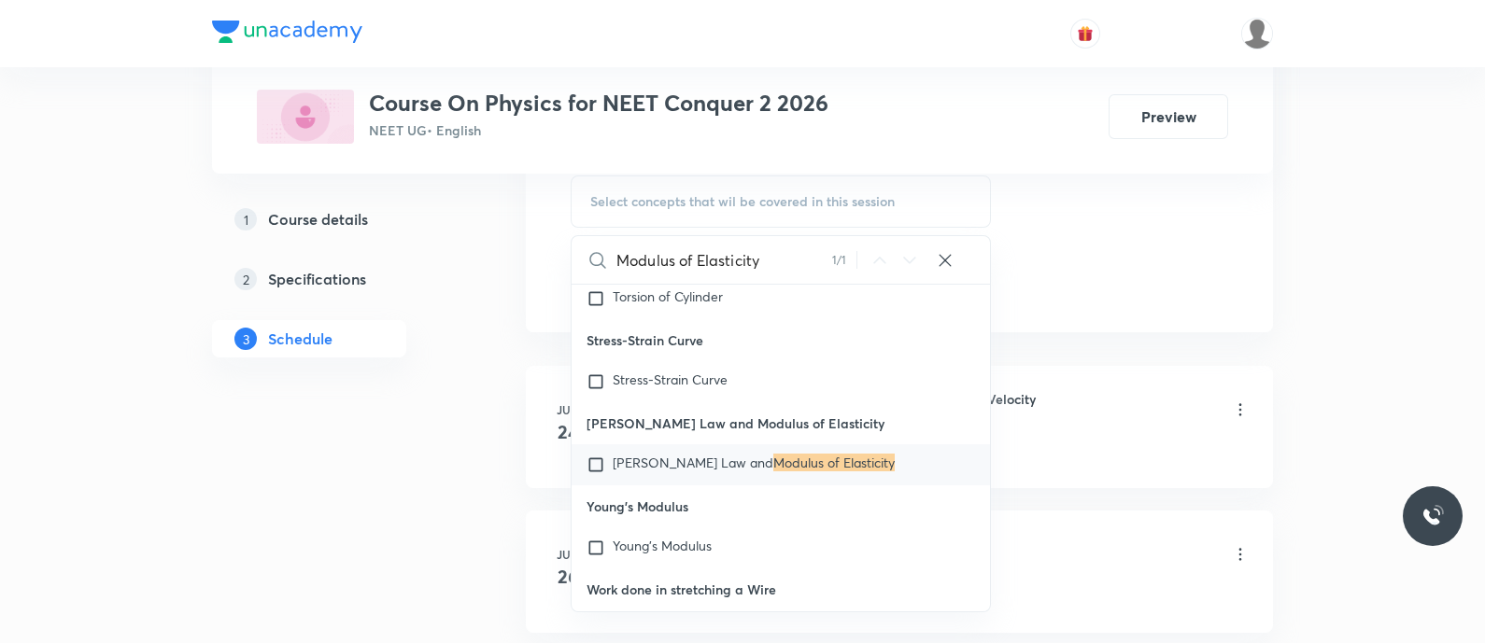
type input "Modulus of Elasticity"
click at [690, 472] on span "Hooke's Law and" at bounding box center [693, 463] width 161 height 18
checkbox input "true"
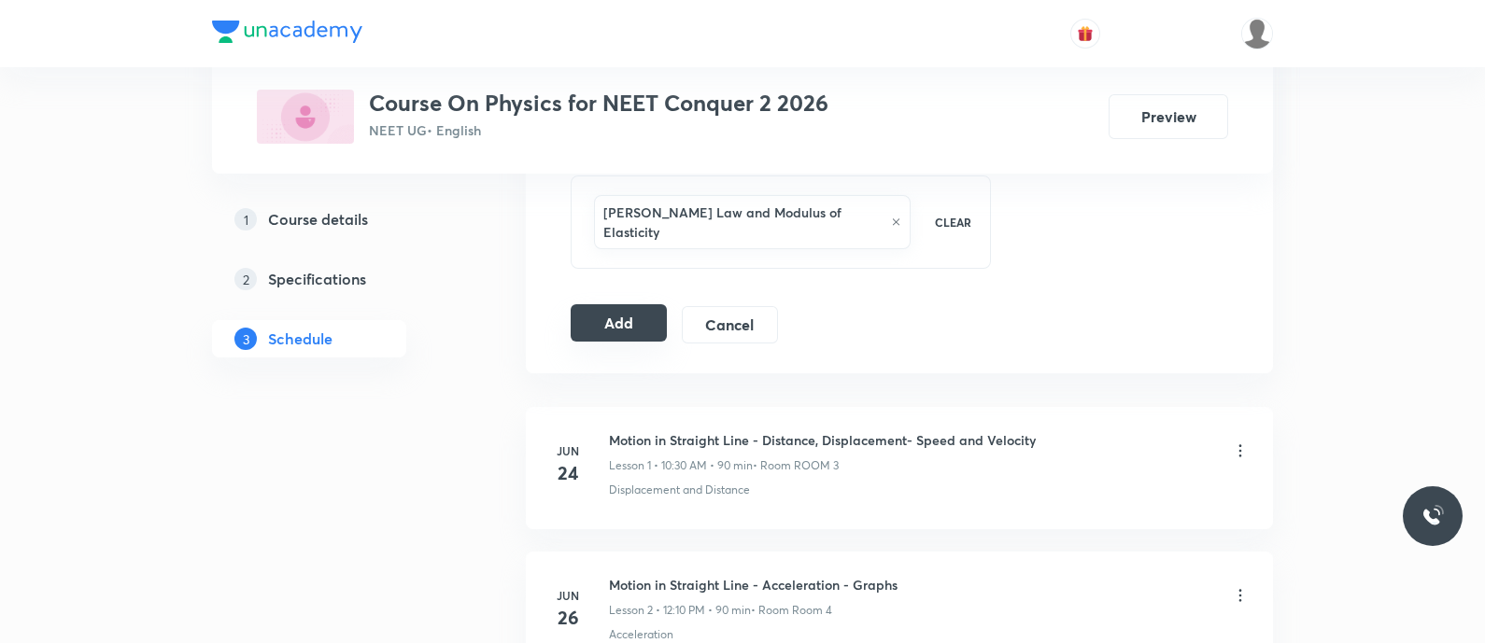
click at [617, 304] on button "Add" at bounding box center [619, 322] width 96 height 37
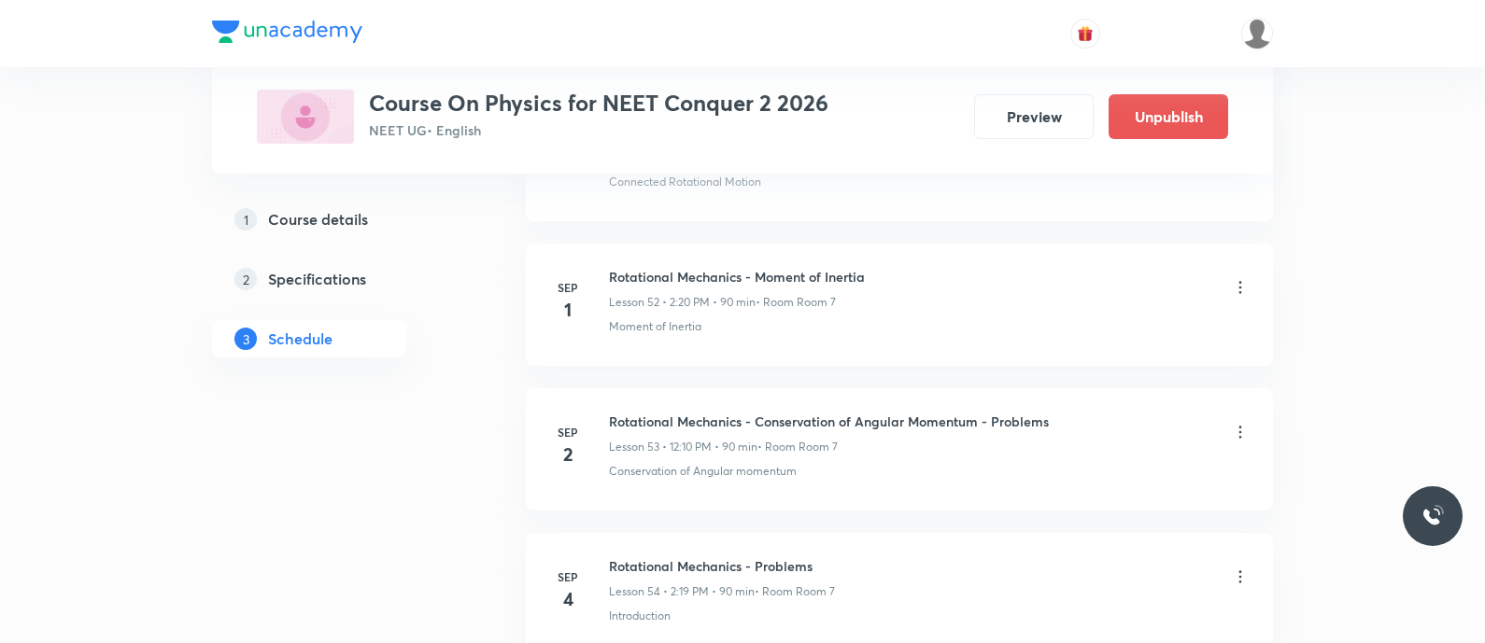
scroll to position [7937, 0]
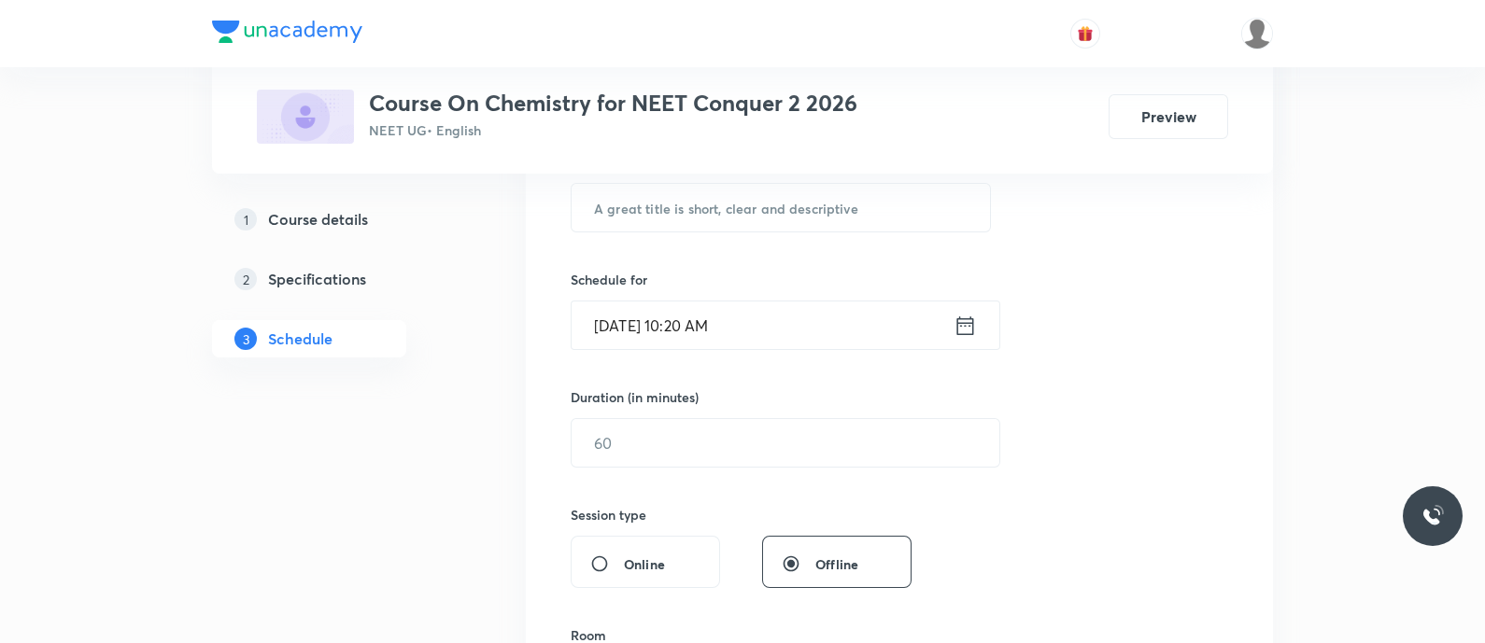
scroll to position [380, 0]
click at [691, 199] on input "text" at bounding box center [780, 205] width 418 height 48
paste input "Ionic equilibrium - Salt Hydrolysis"
click at [727, 210] on input "Ionic equilibrium - Salt Hydrolysis" at bounding box center [780, 205] width 418 height 48
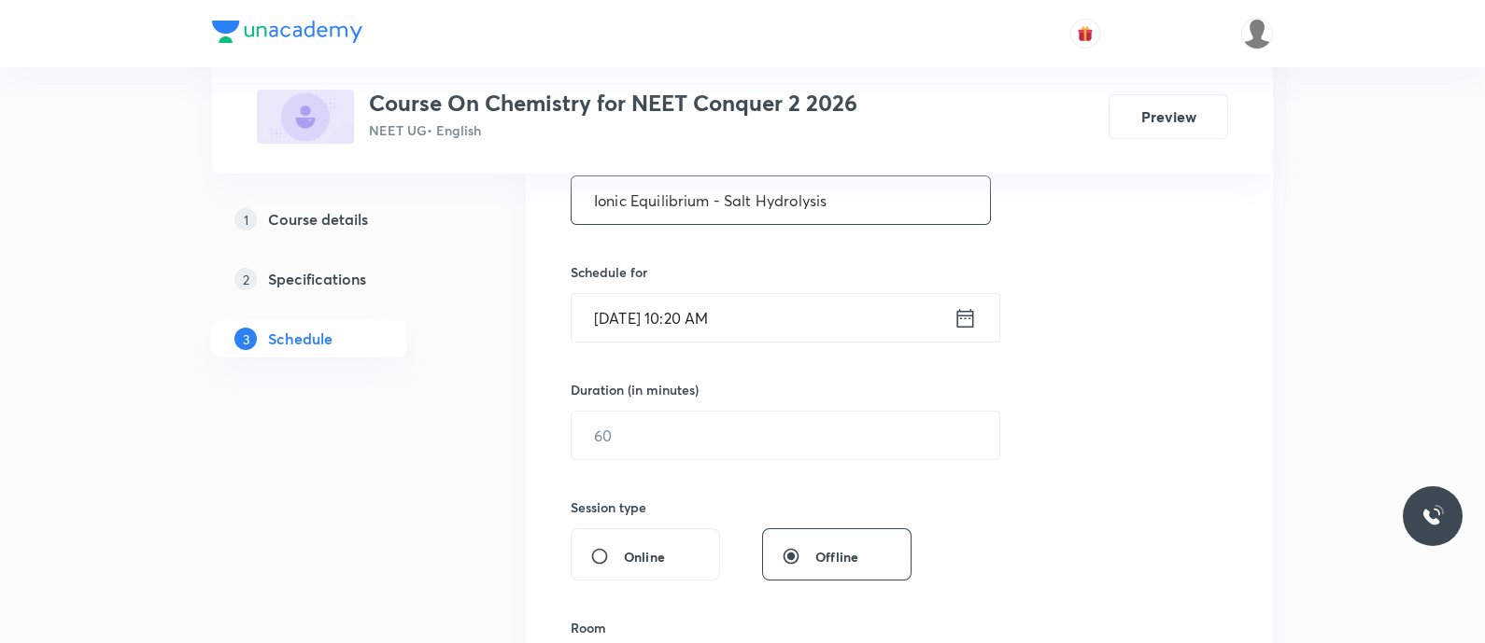
scroll to position [384, 0]
type input "Ionic Equilibrium - Salt Hydrolysis"
click at [957, 317] on icon at bounding box center [965, 318] width 17 height 19
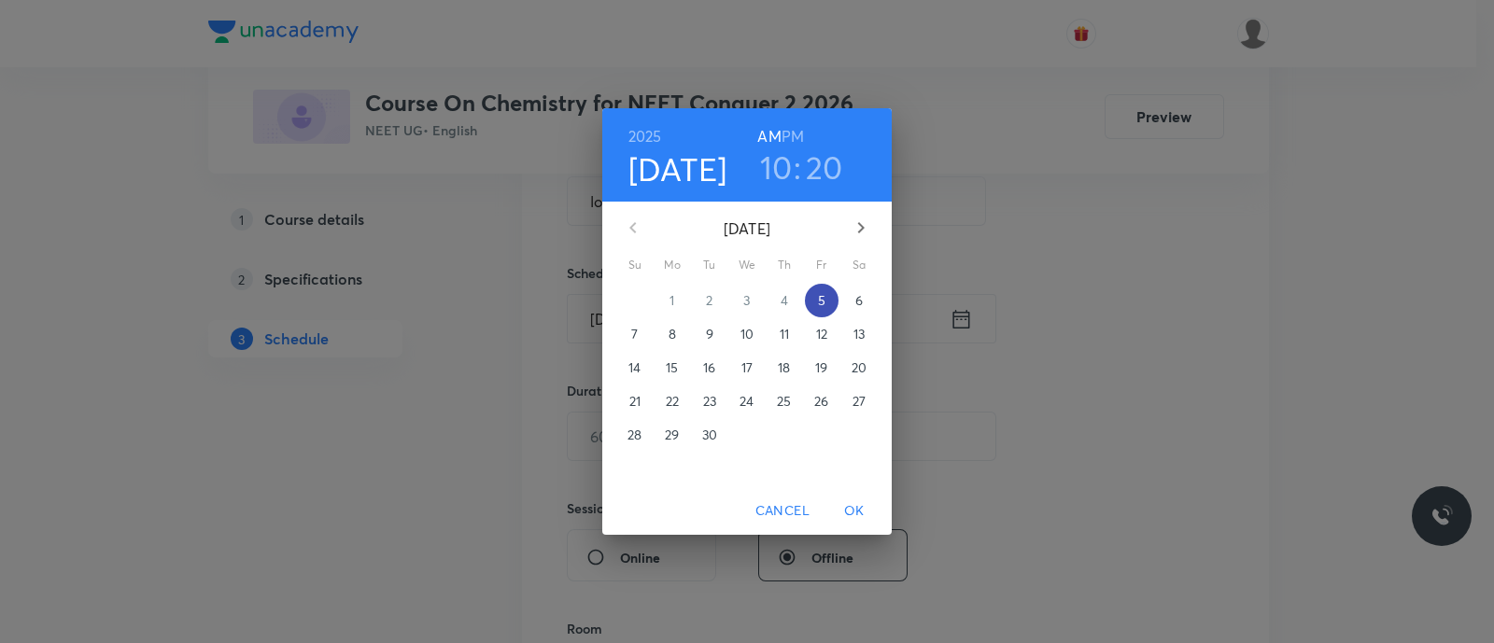
click at [820, 298] on p "5" at bounding box center [821, 300] width 7 height 19
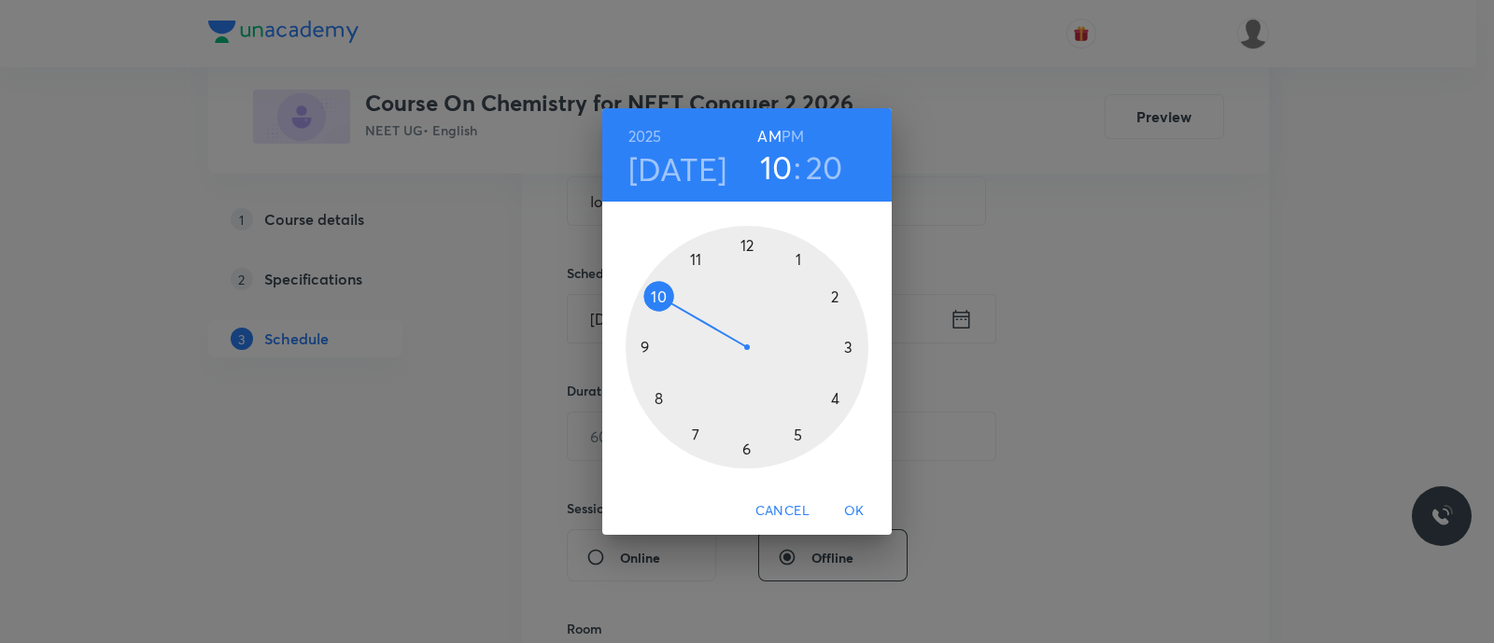
click at [838, 301] on div at bounding box center [747, 347] width 243 height 243
click at [792, 136] on h6 "PM" at bounding box center [793, 136] width 22 height 26
click at [836, 394] on div at bounding box center [747, 347] width 243 height 243
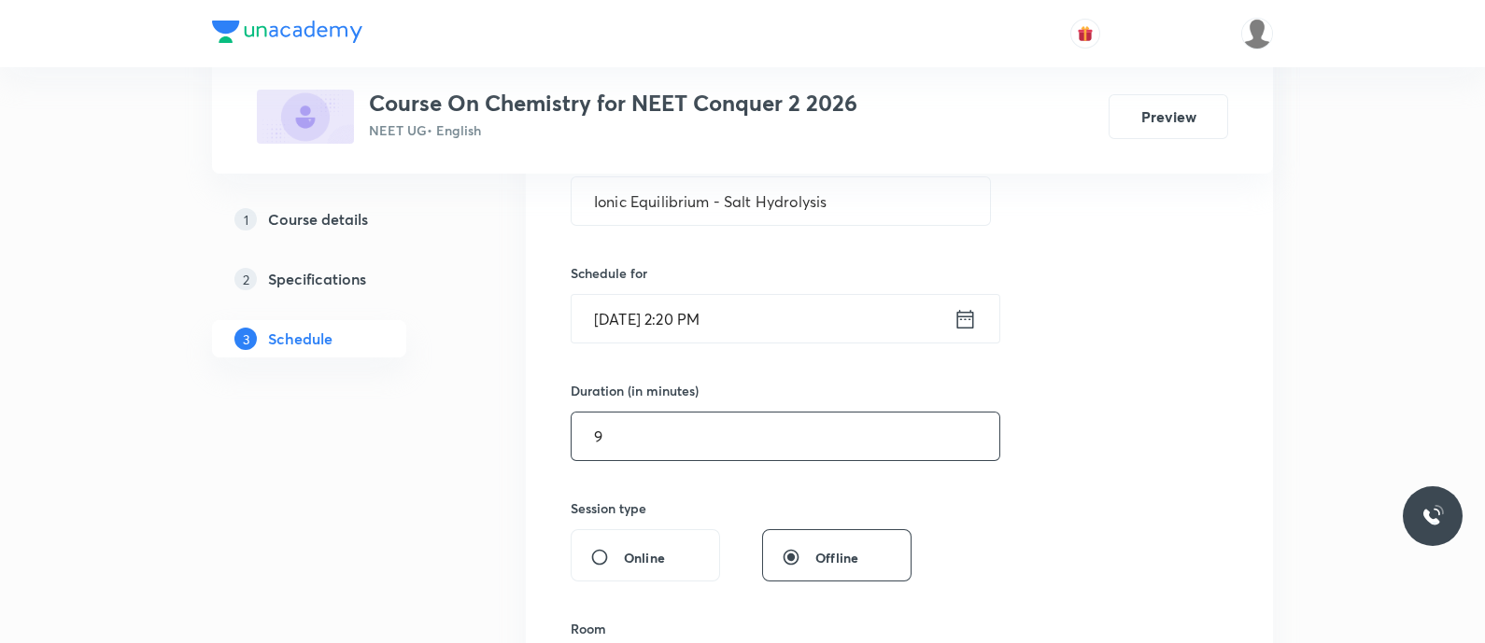
click at [771, 441] on input "9" at bounding box center [785, 437] width 428 height 48
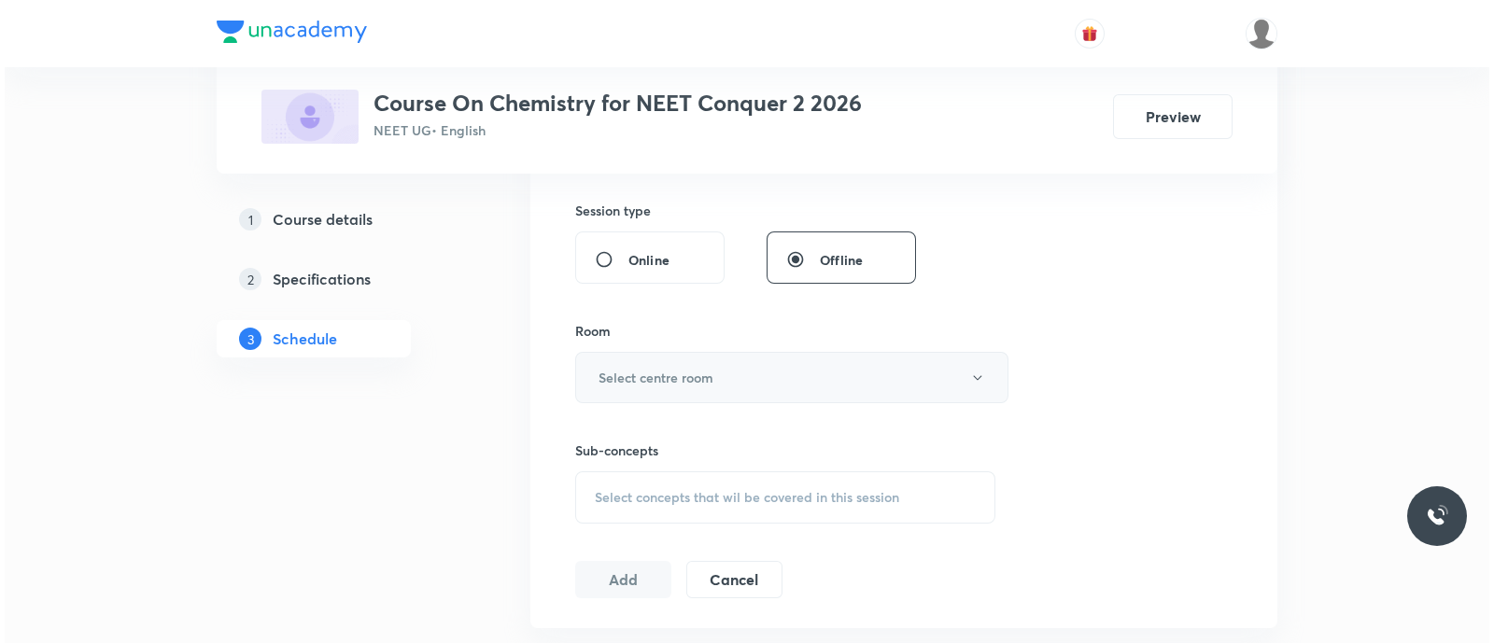
scroll to position [683, 0]
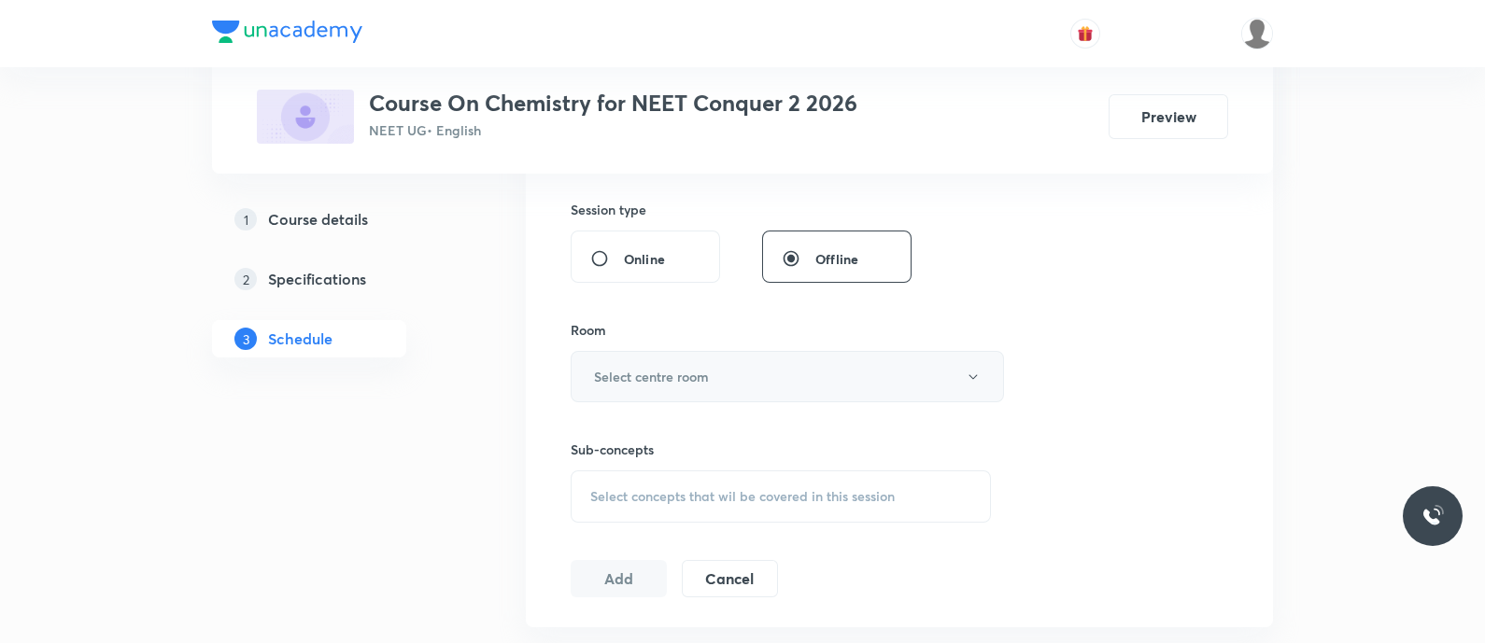
type input "90"
click at [708, 380] on h6 "Select centre room" at bounding box center [651, 377] width 115 height 20
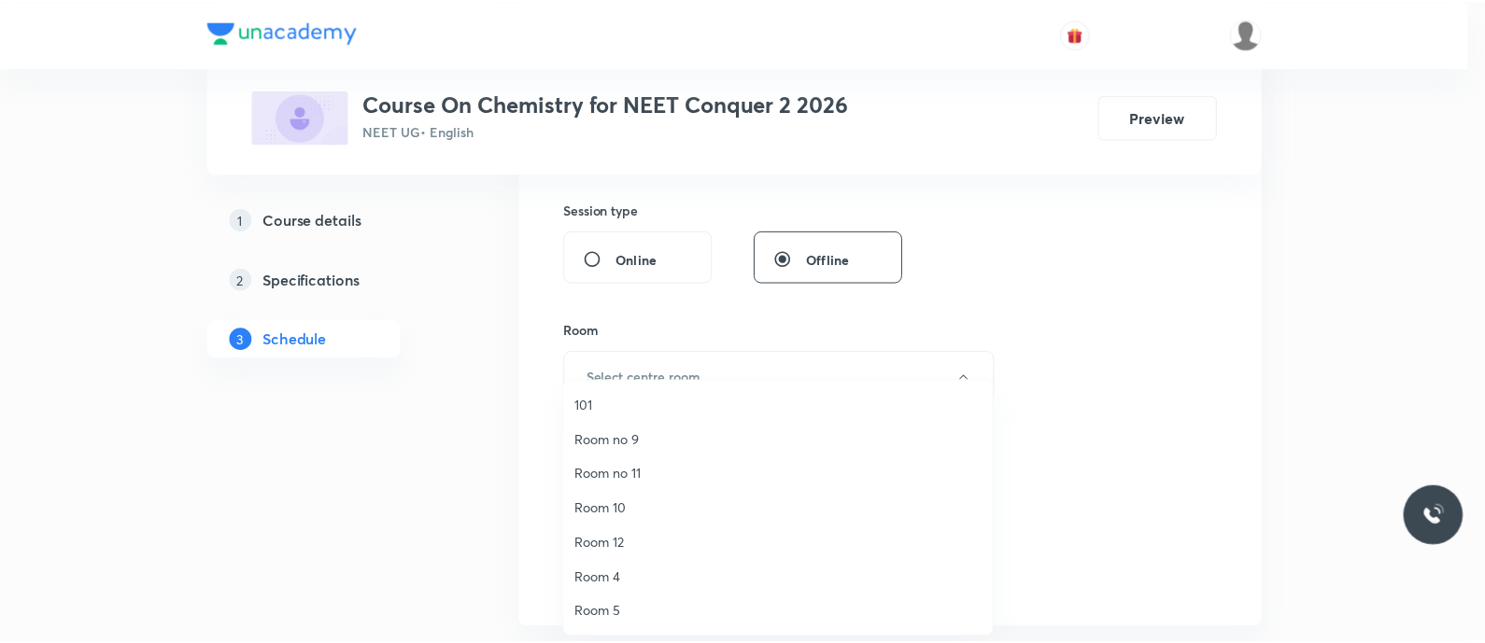
scroll to position [242, 0]
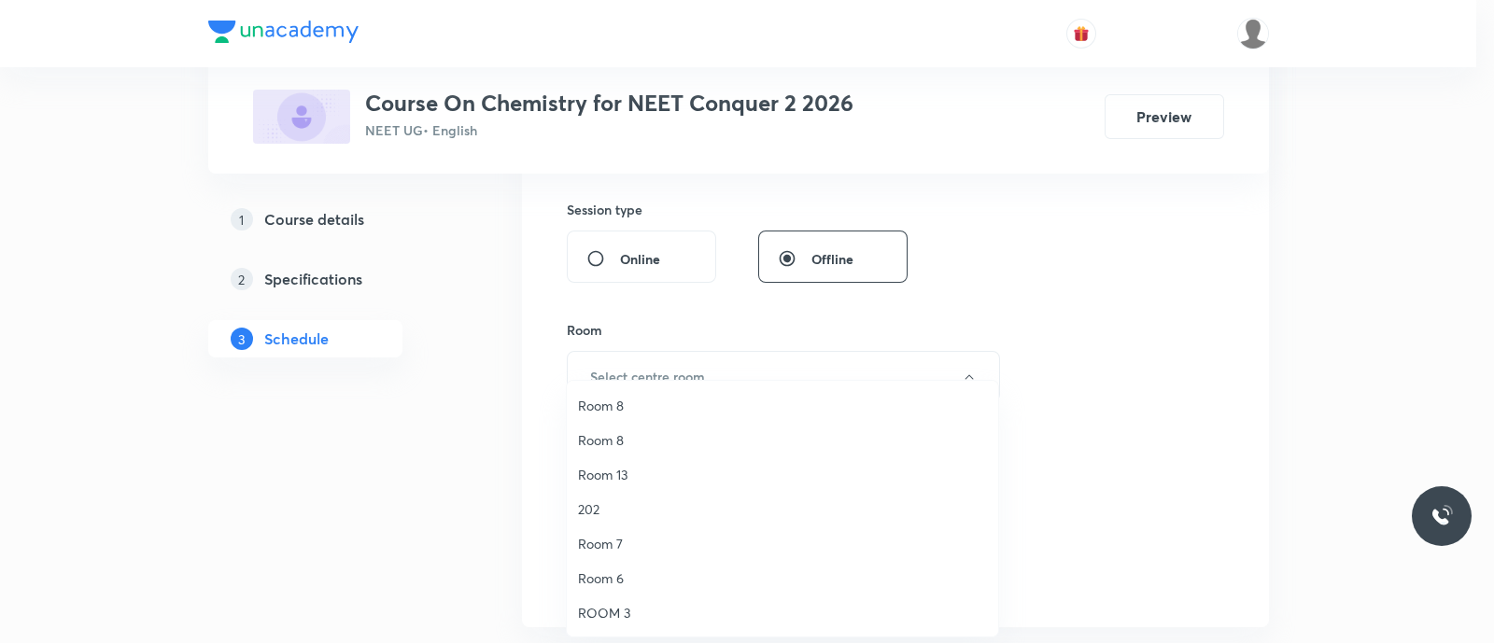
click at [614, 547] on span "Room 7" at bounding box center [782, 544] width 409 height 20
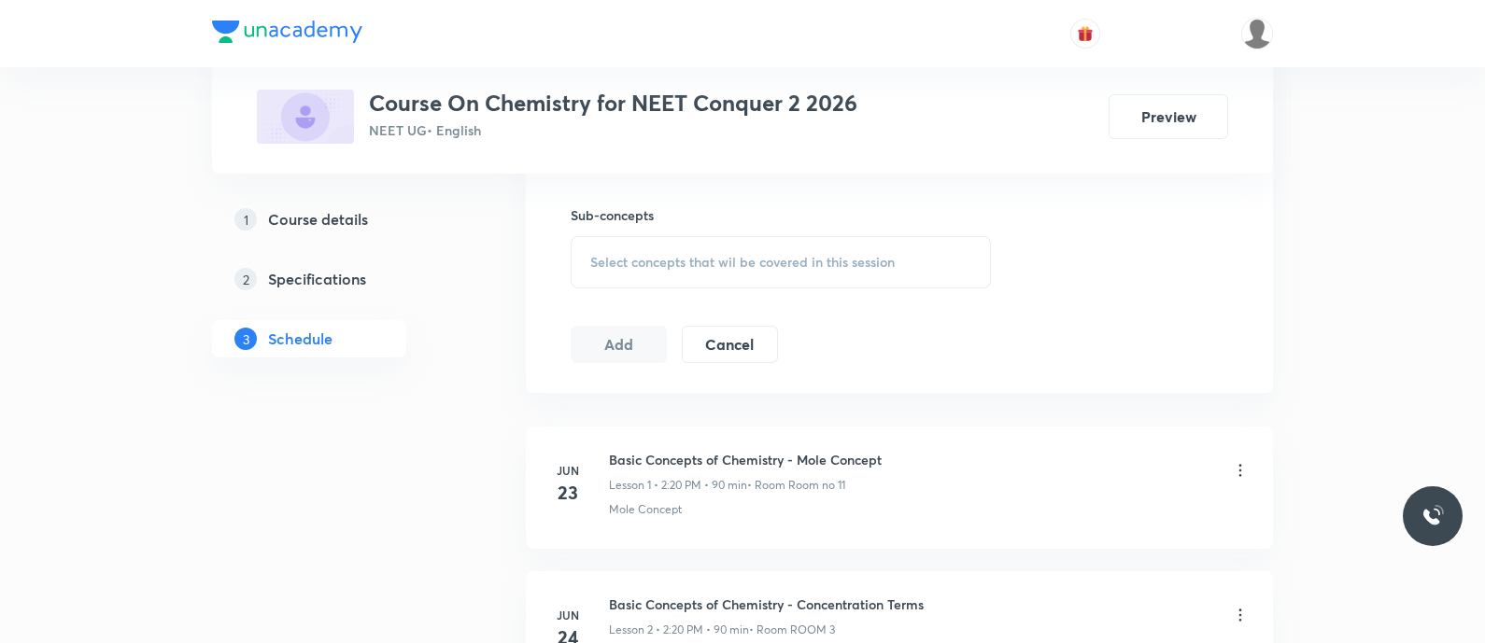
scroll to position [919, 0]
click at [612, 261] on span "Select concepts that wil be covered in this session" at bounding box center [742, 260] width 304 height 15
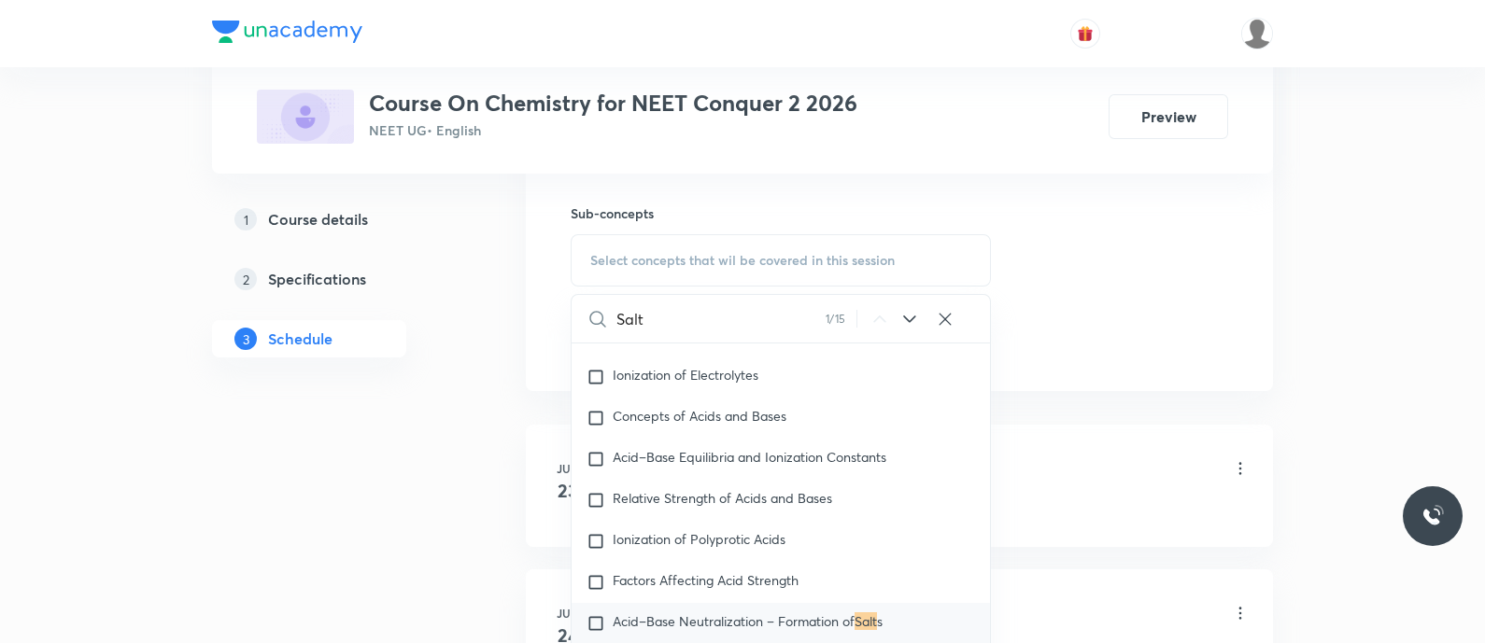
scroll to position [5594, 0]
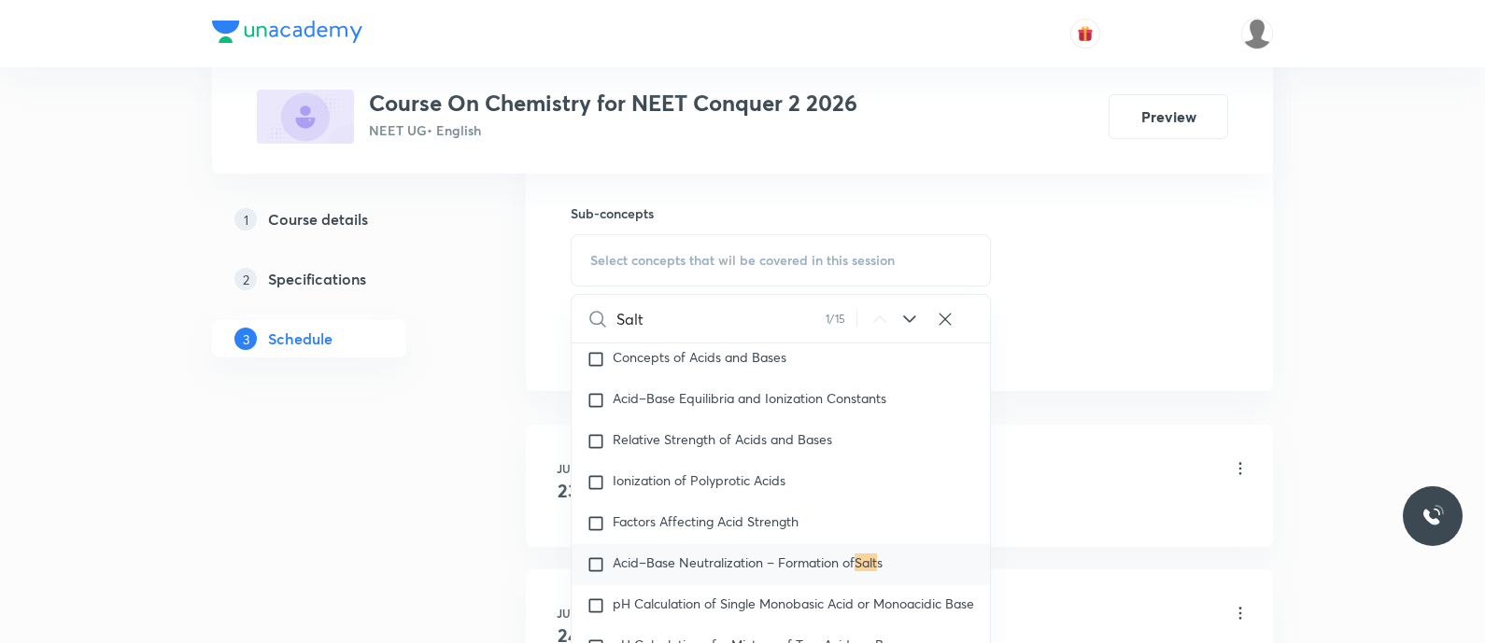
type input "Salt"
click at [908, 317] on icon at bounding box center [909, 319] width 12 height 7
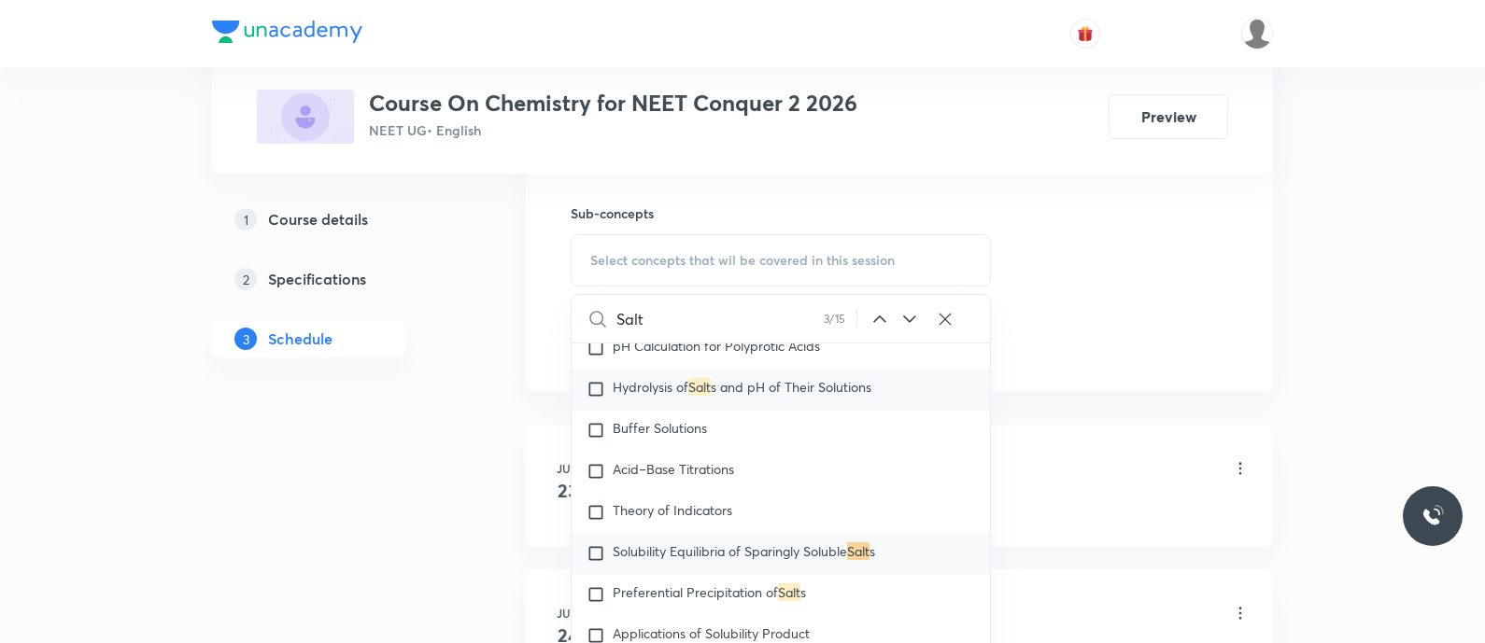
click at [668, 396] on span "Hydrolysis of" at bounding box center [651, 387] width 76 height 18
checkbox input "true"
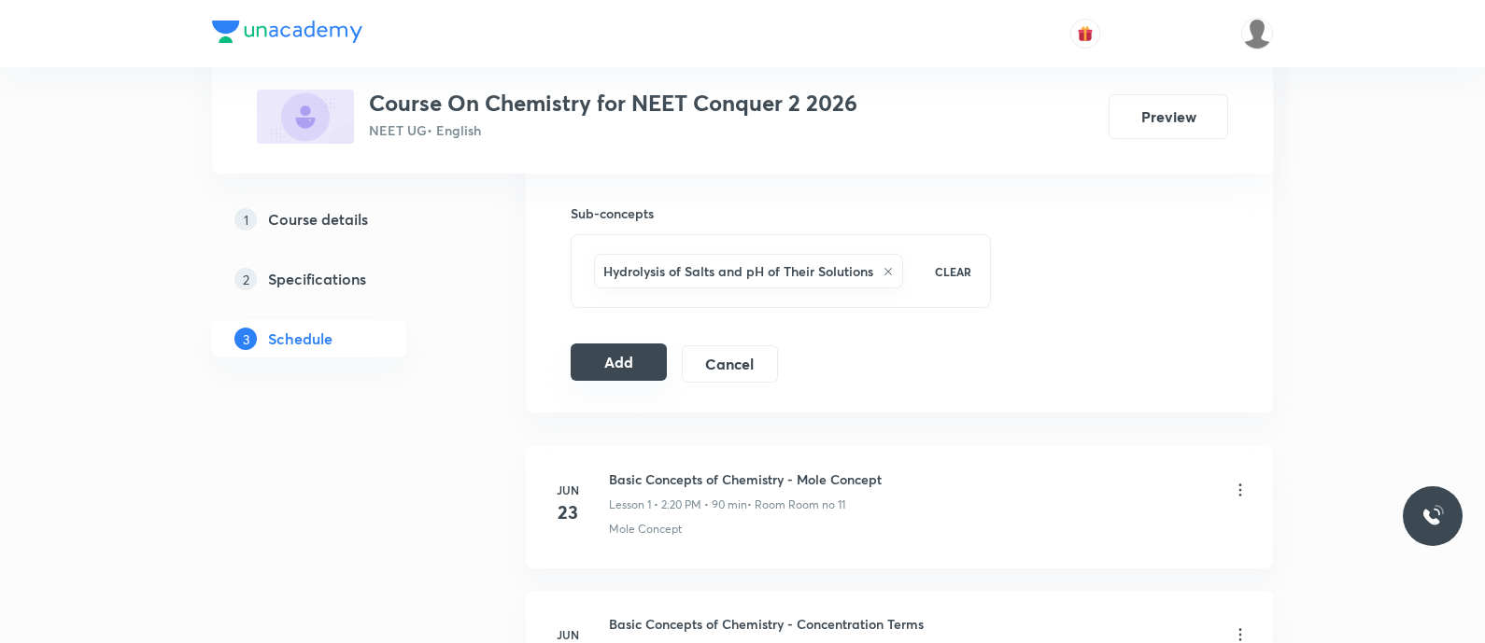
click at [619, 361] on button "Add" at bounding box center [619, 362] width 96 height 37
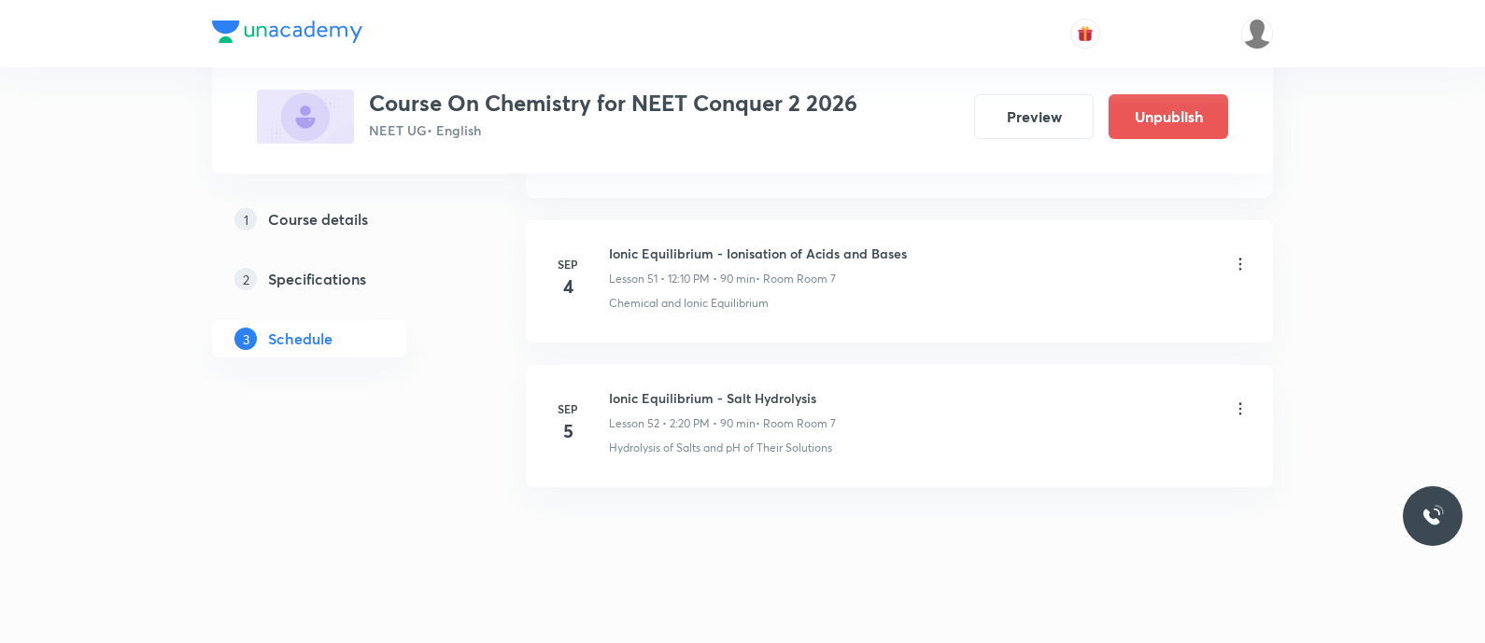
scroll to position [7503, 0]
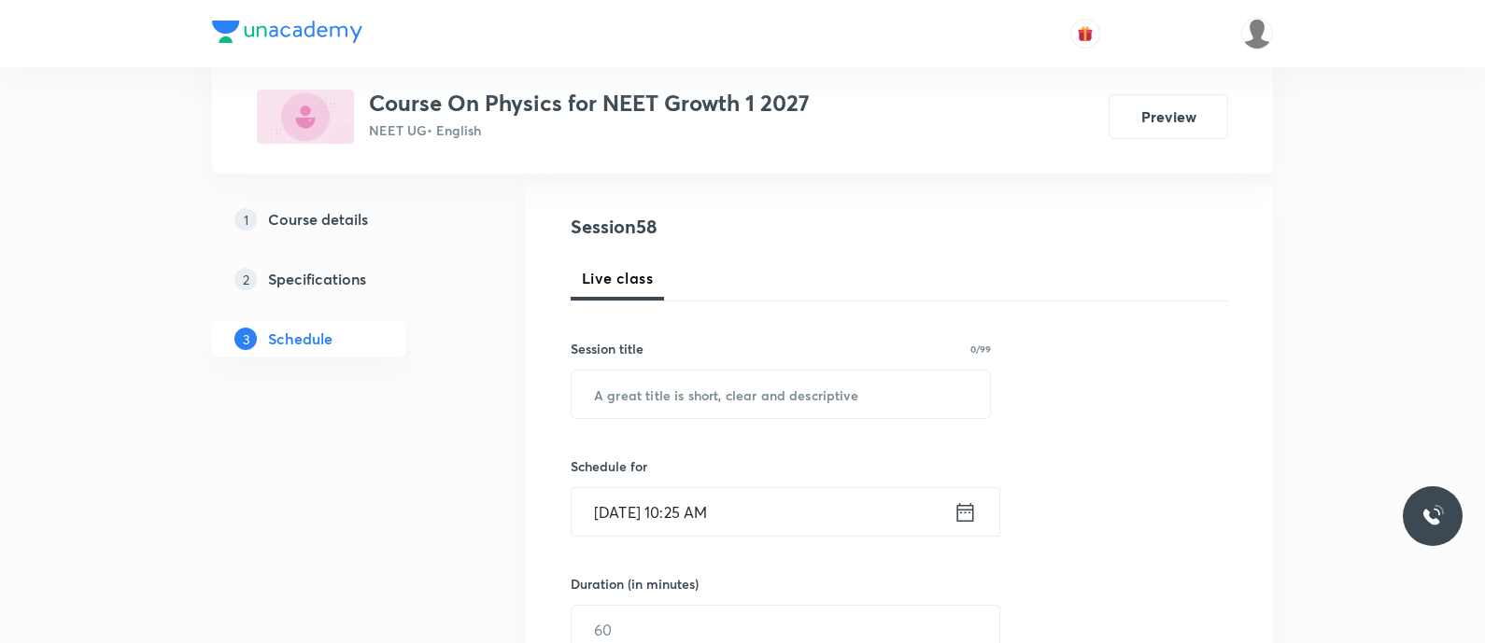
scroll to position [193, 0]
click at [661, 399] on input "text" at bounding box center [780, 392] width 418 height 48
paste input "coliisions - Inelastic collisions"
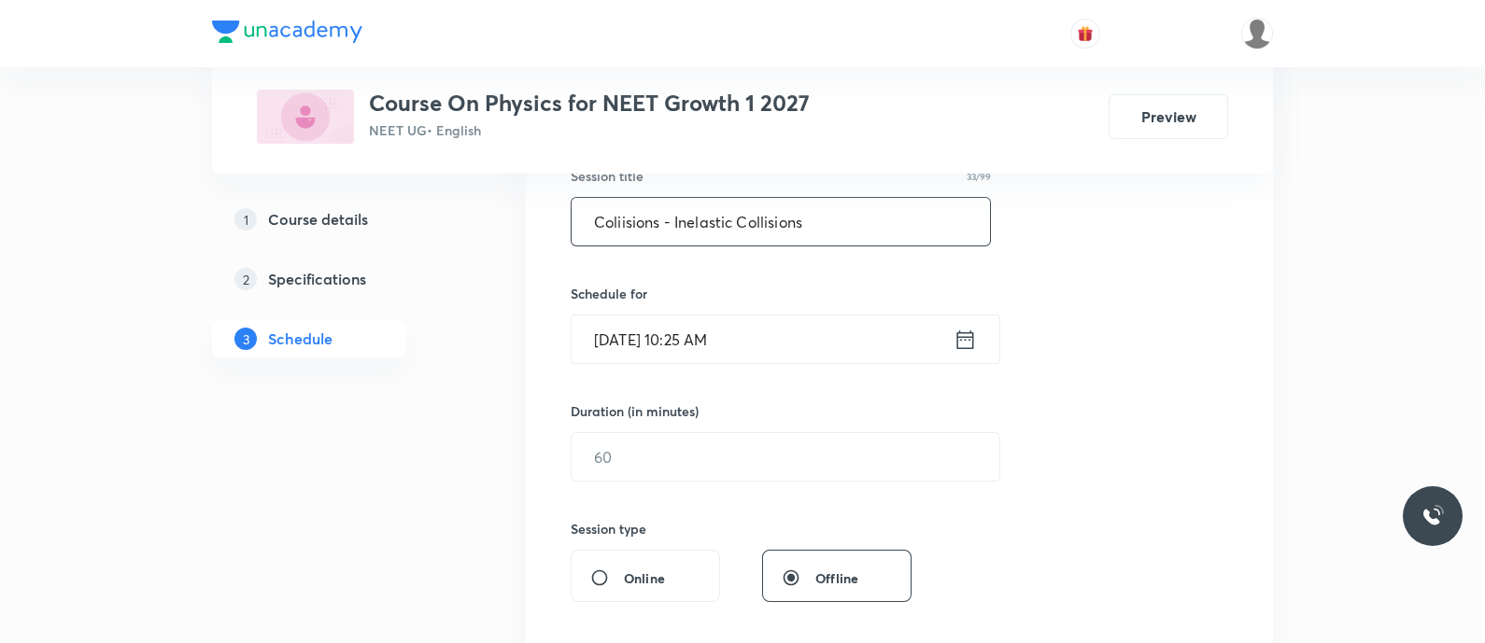
scroll to position [363, 0]
type input "Coliisions - Inelastic Collisions"
click at [960, 336] on icon at bounding box center [964, 340] width 23 height 26
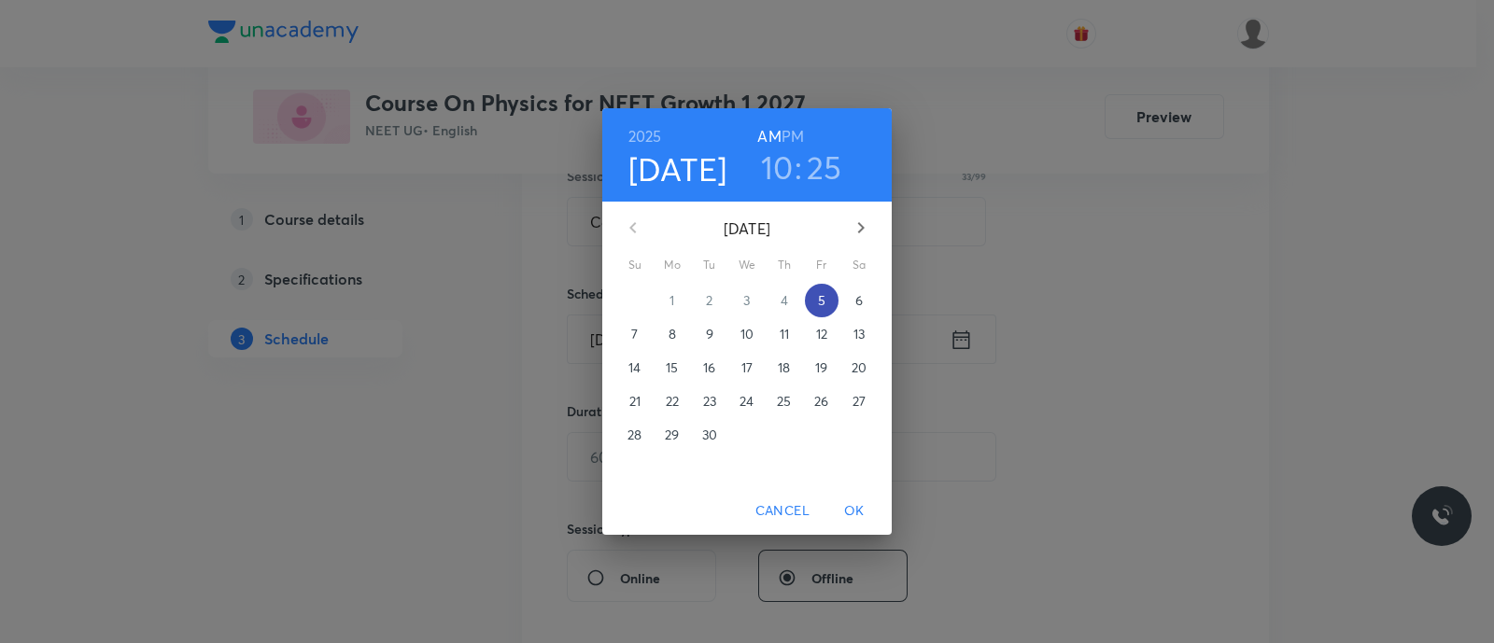
click at [822, 305] on p "5" at bounding box center [821, 300] width 7 height 19
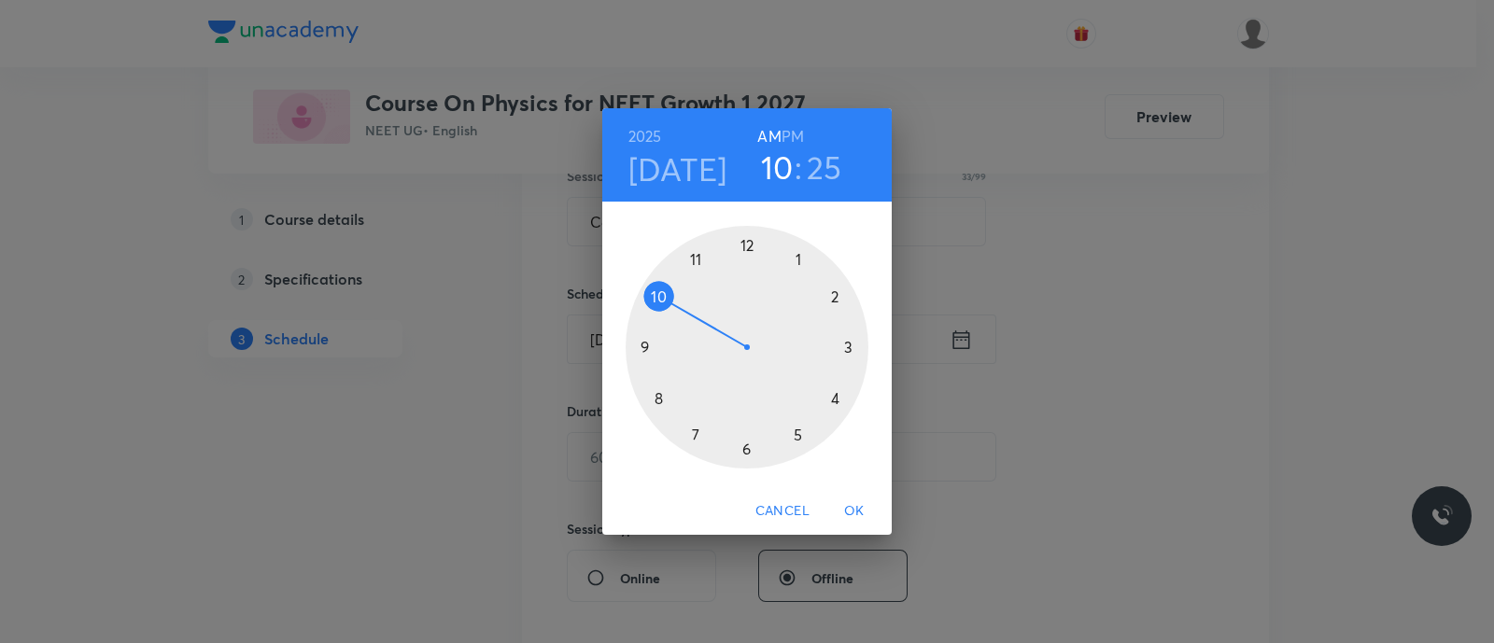
click at [797, 436] on div at bounding box center [747, 347] width 243 height 243
click at [747, 450] on div at bounding box center [747, 347] width 243 height 243
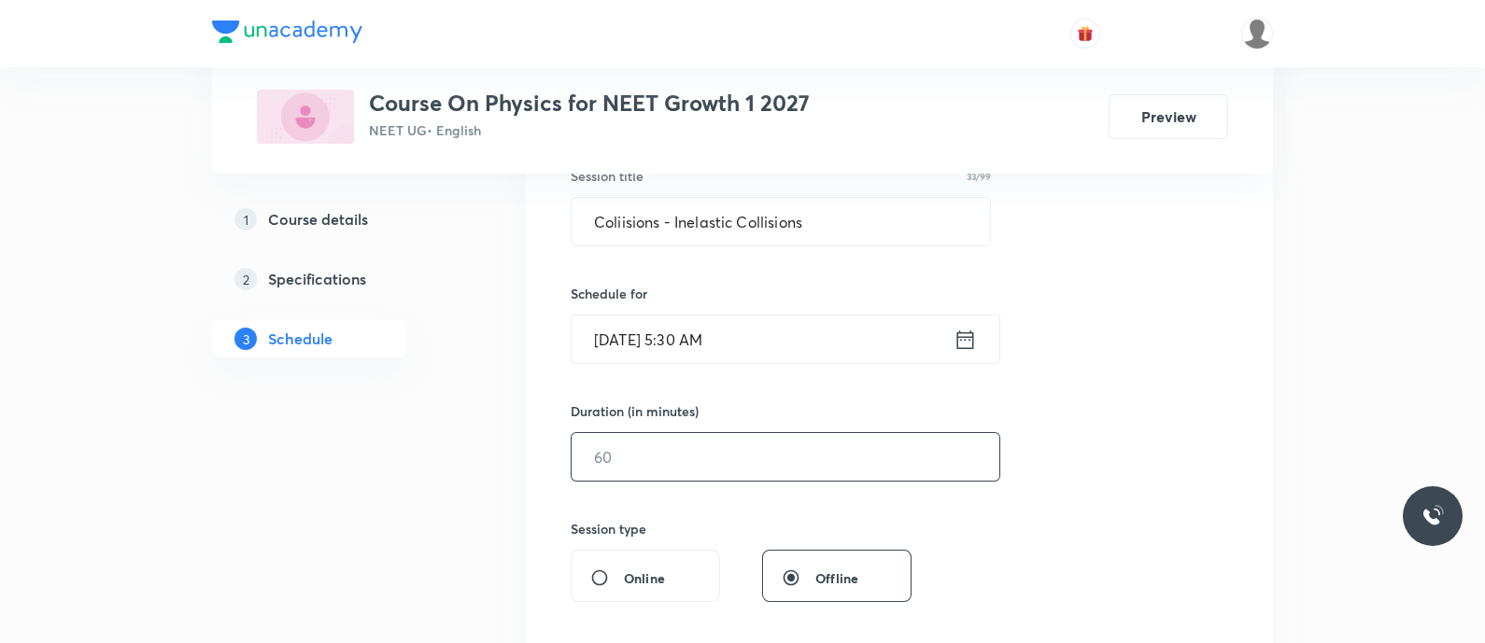
click at [677, 464] on input "text" at bounding box center [785, 457] width 428 height 48
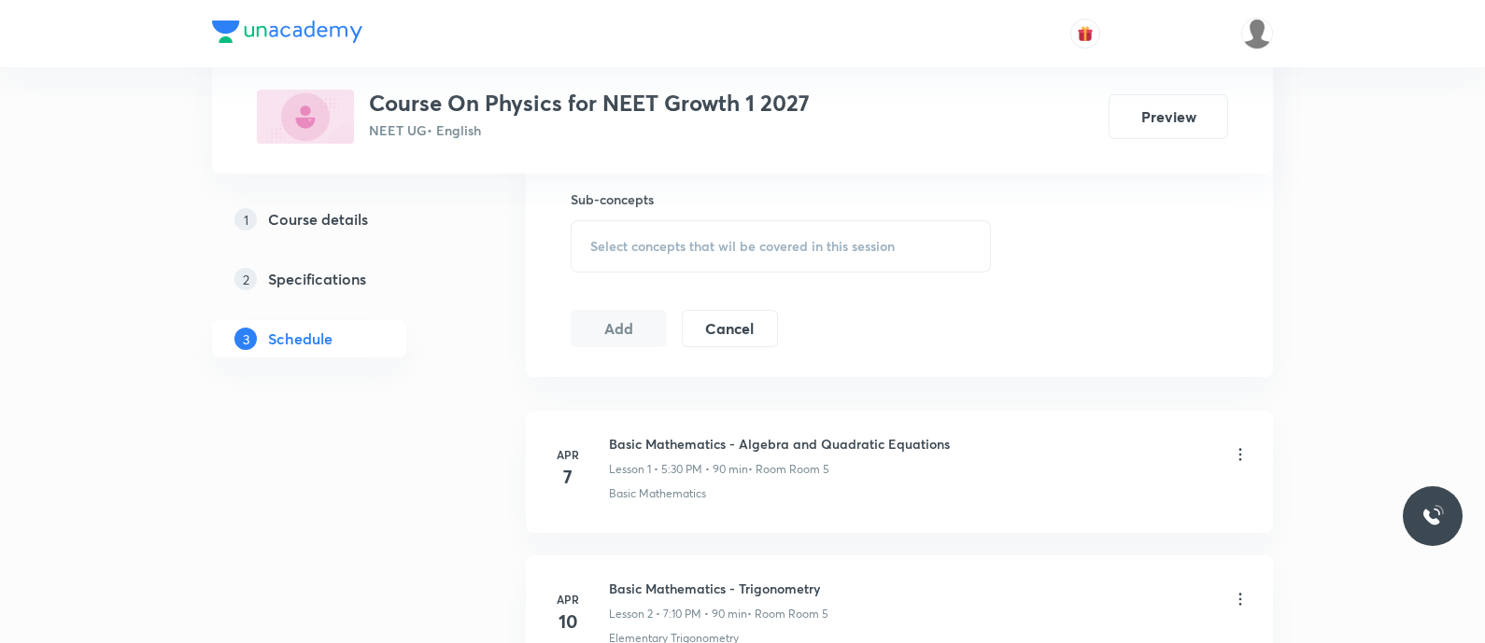
scroll to position [935, 0]
type input "90"
click at [647, 247] on span "Select concepts that wil be covered in this session" at bounding box center [742, 244] width 304 height 15
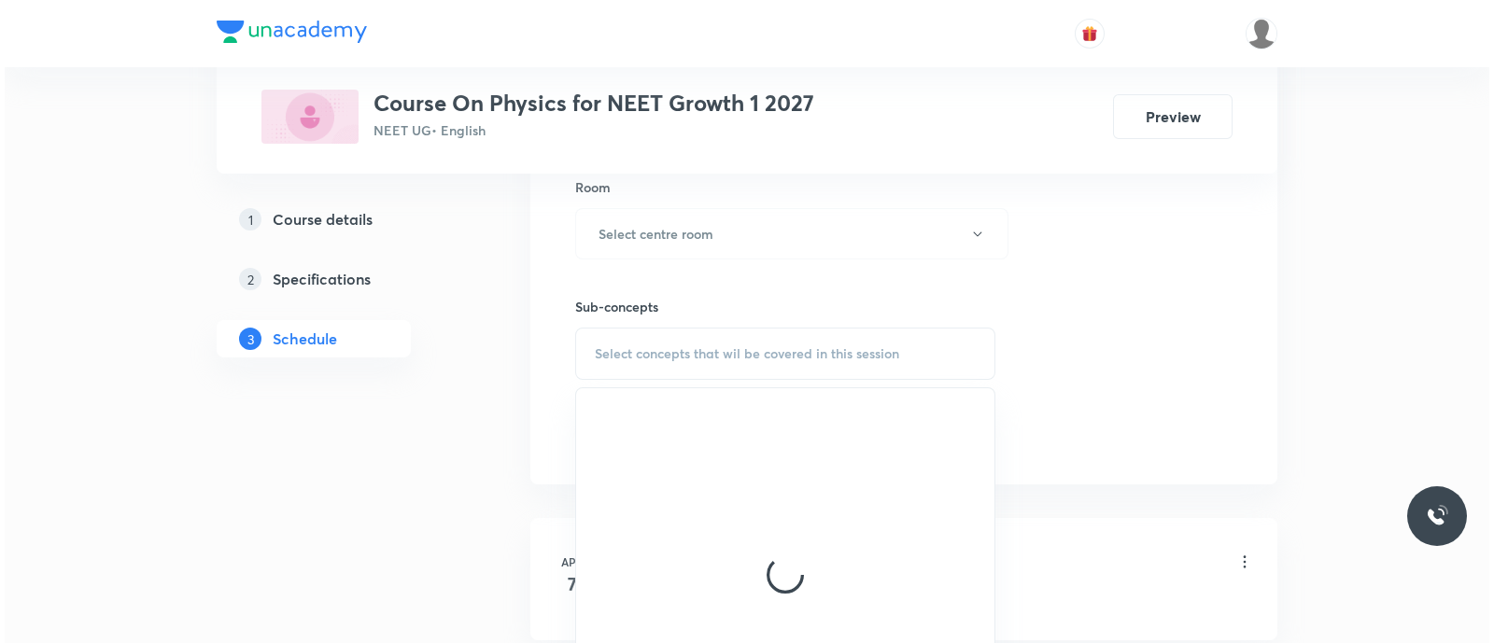
scroll to position [814, 0]
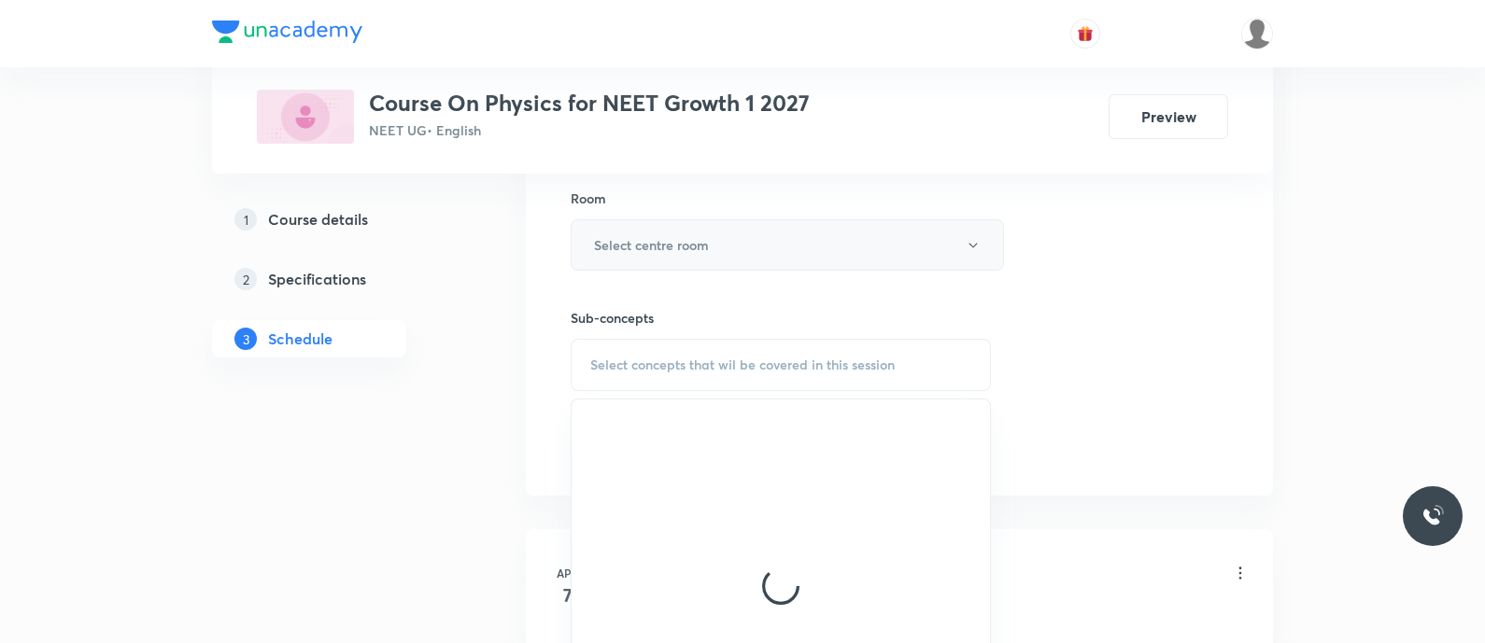
click at [644, 245] on h6 "Select centre room" at bounding box center [651, 245] width 115 height 20
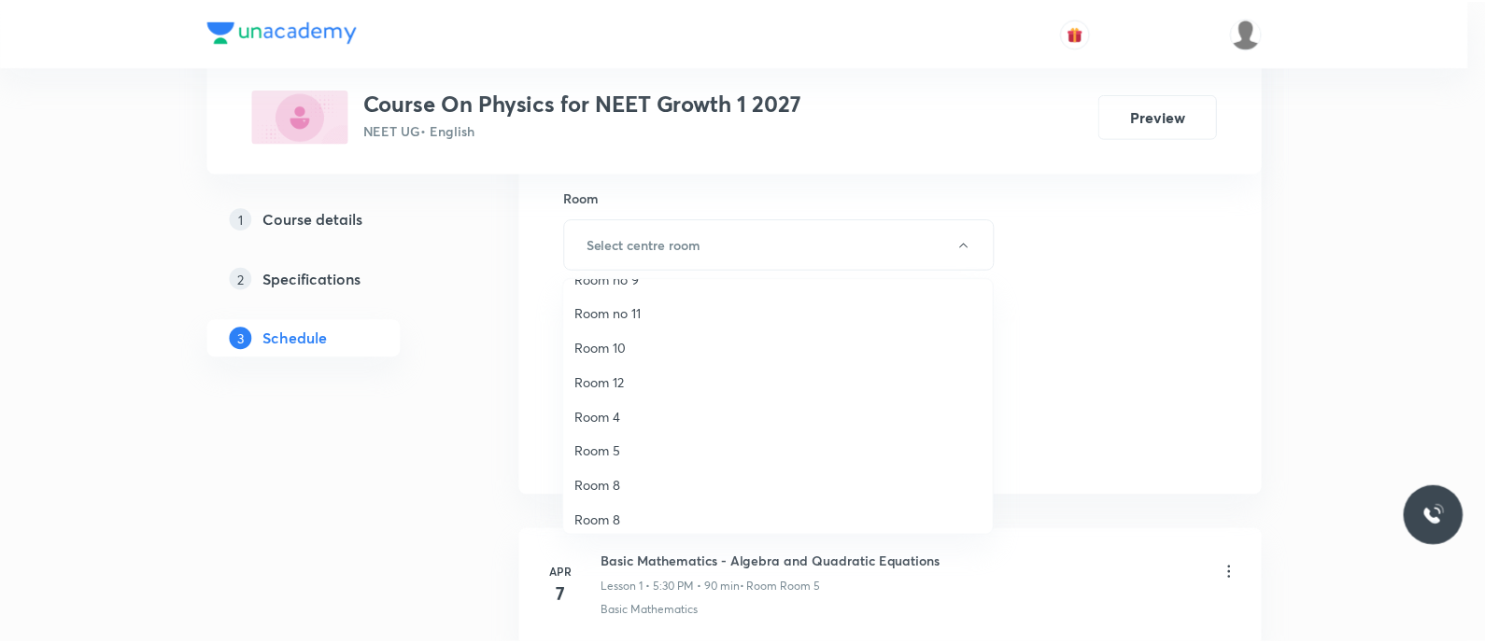
scroll to position [63, 0]
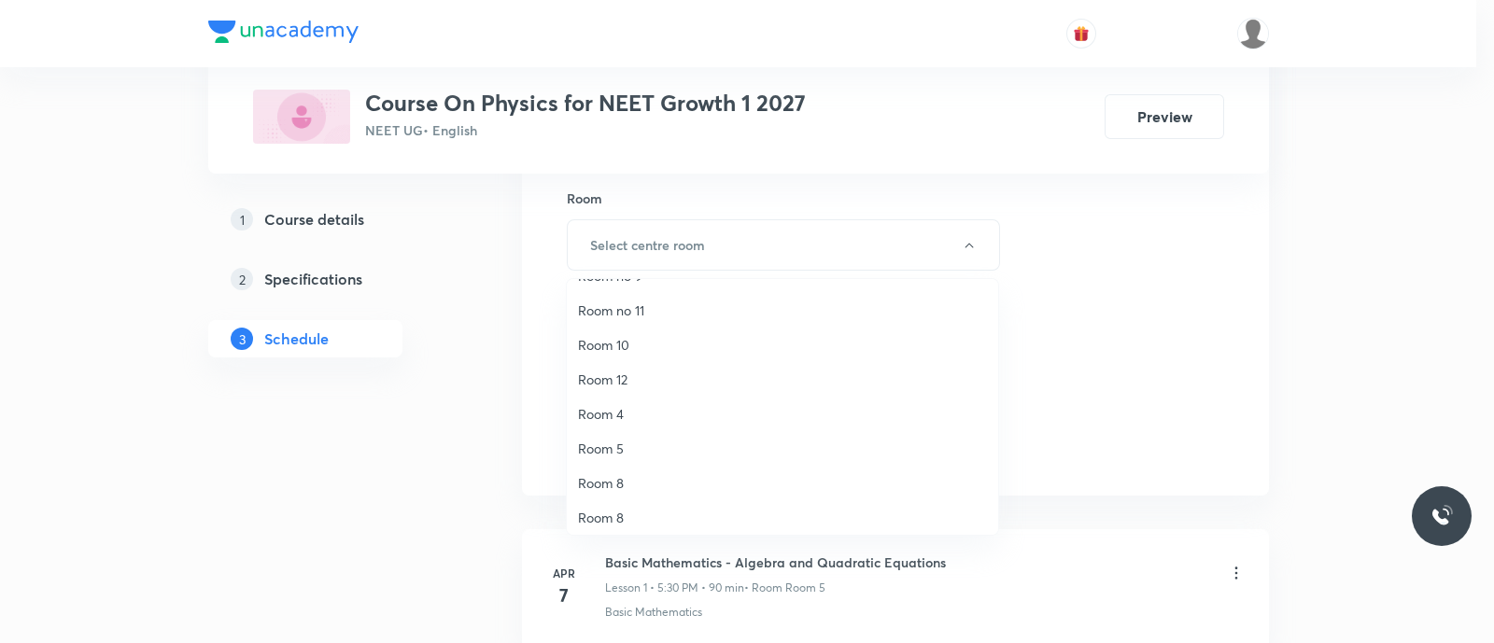
click at [617, 445] on span "Room 5" at bounding box center [782, 449] width 409 height 20
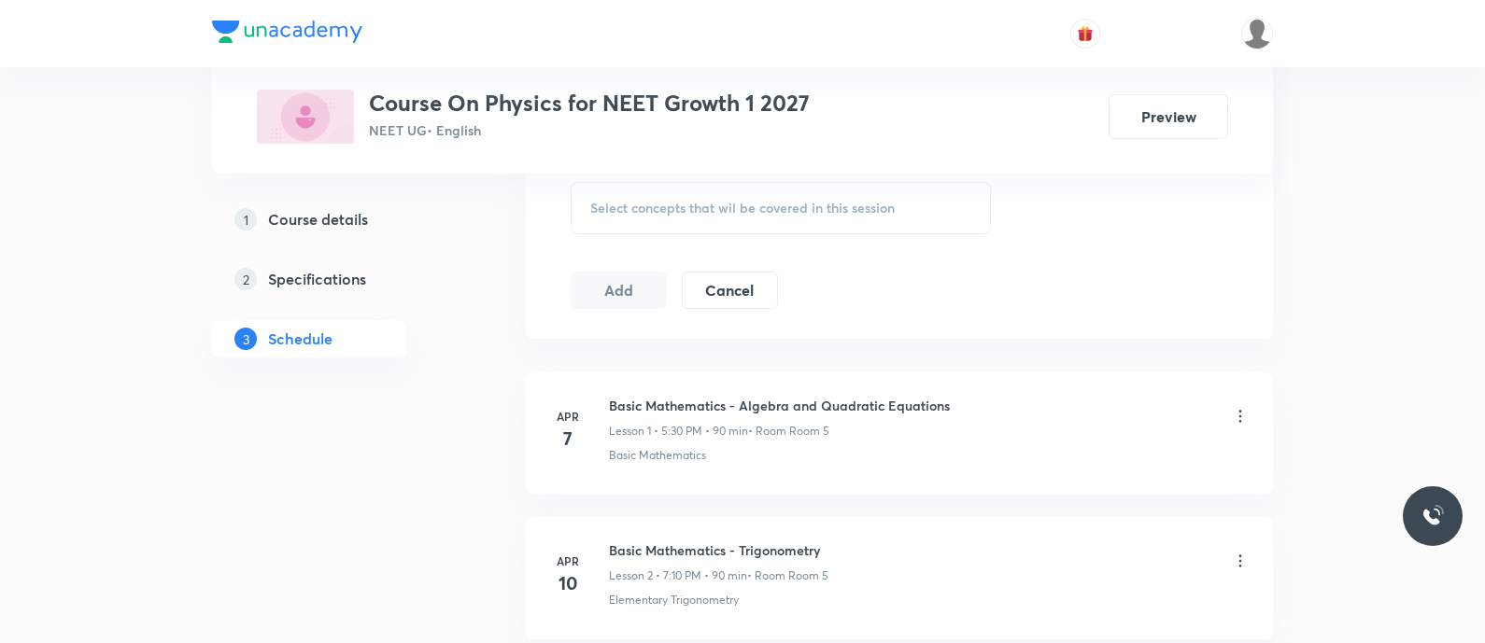
scroll to position [970, 0]
click at [654, 205] on span "Select concepts that wil be covered in this session" at bounding box center [742, 209] width 304 height 15
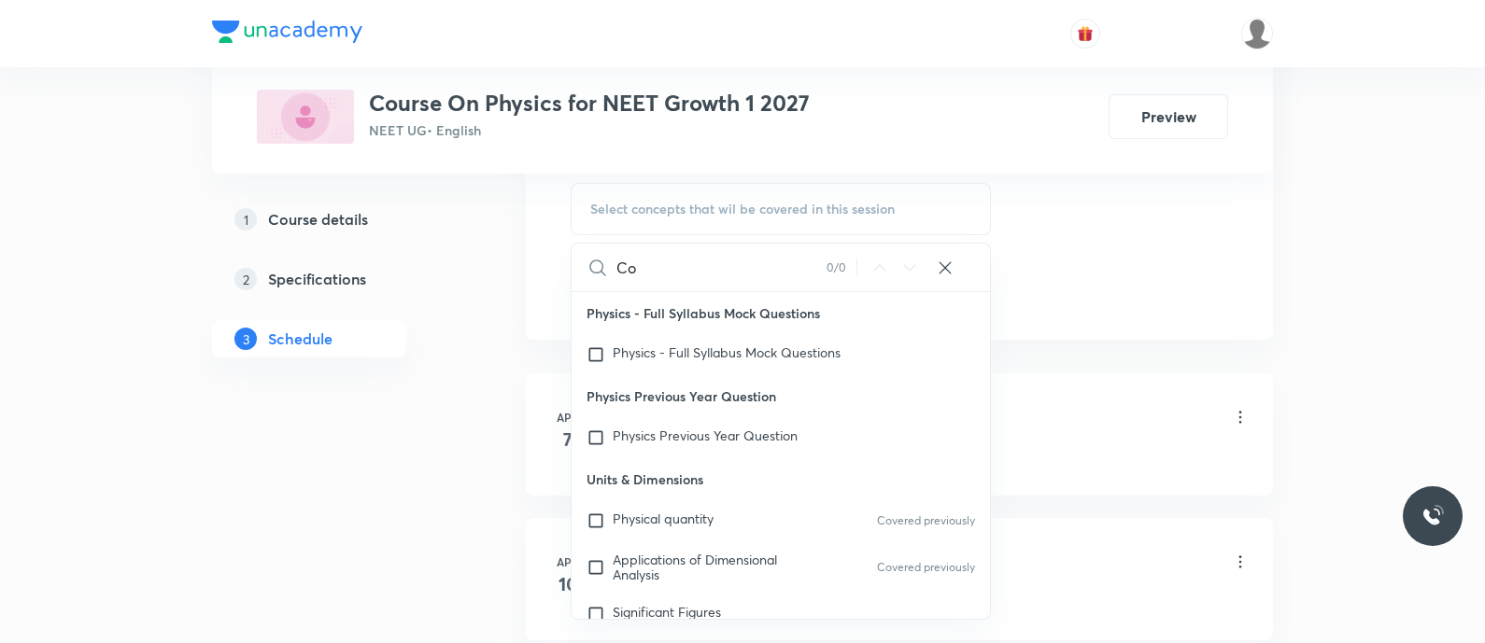
type input "C"
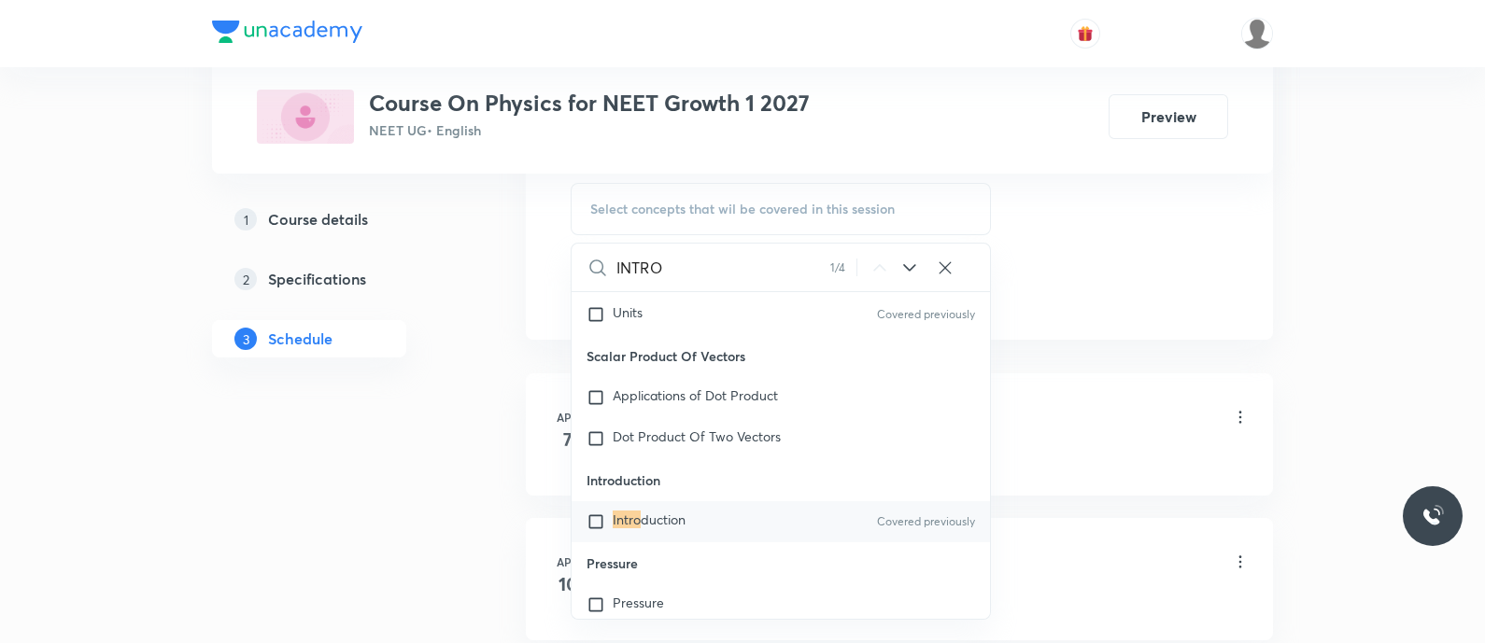
scroll to position [31502, 0]
type input "INTRO"
click at [622, 523] on mark "Intro" at bounding box center [627, 519] width 28 height 18
checkbox input "true"
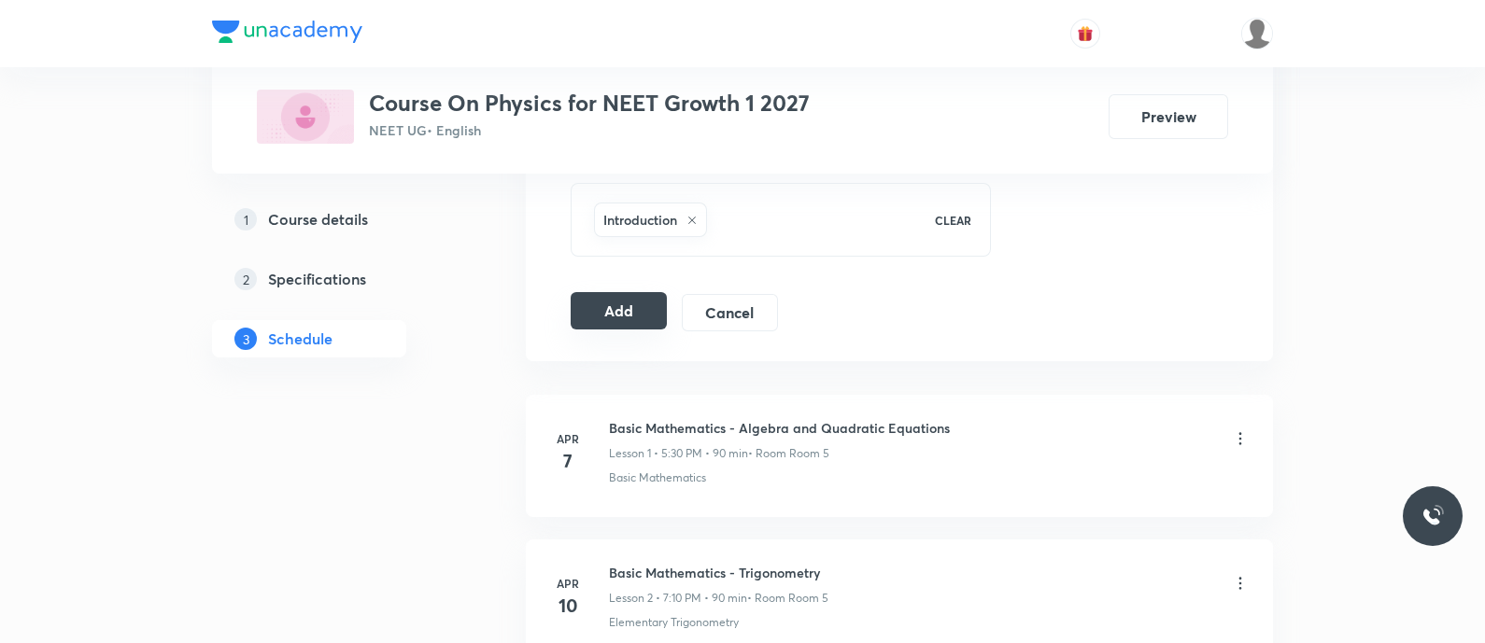
click at [606, 301] on button "Add" at bounding box center [619, 310] width 96 height 37
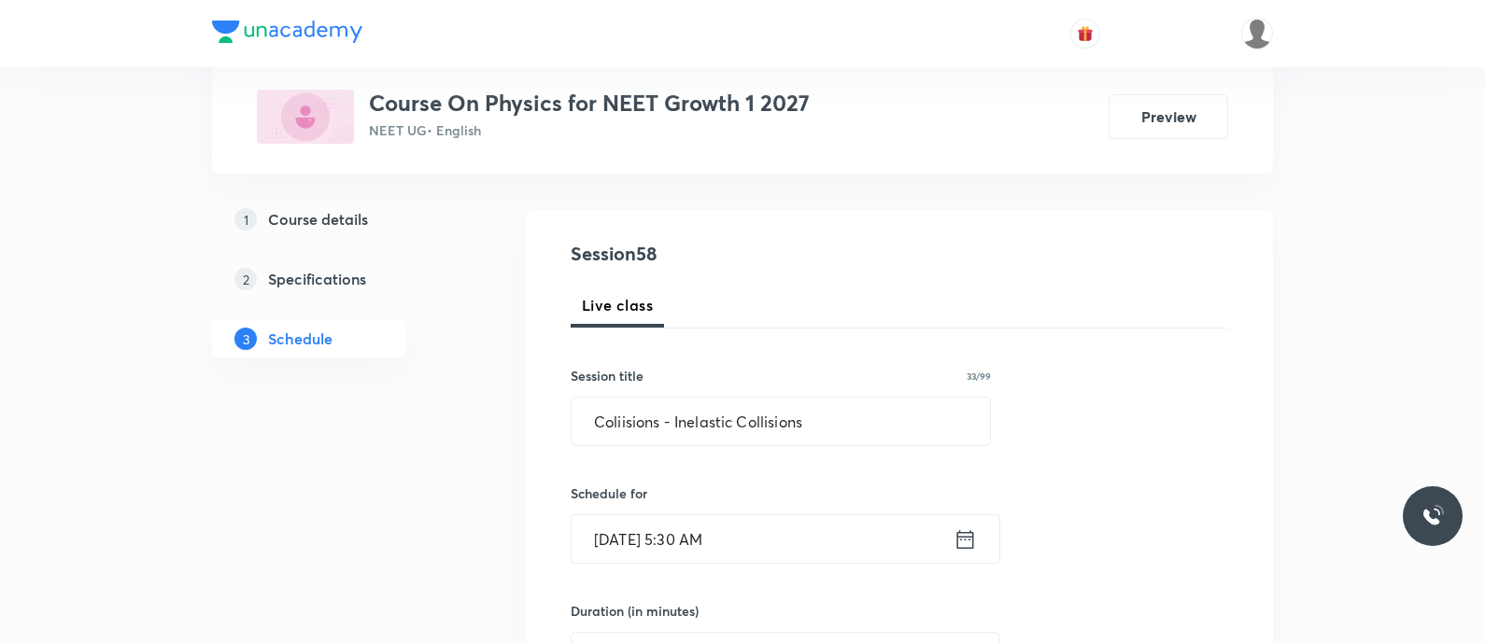
scroll to position [162, 0]
click at [606, 301] on span "Live class" at bounding box center [617, 306] width 71 height 22
radio input "true"
radio input "false"
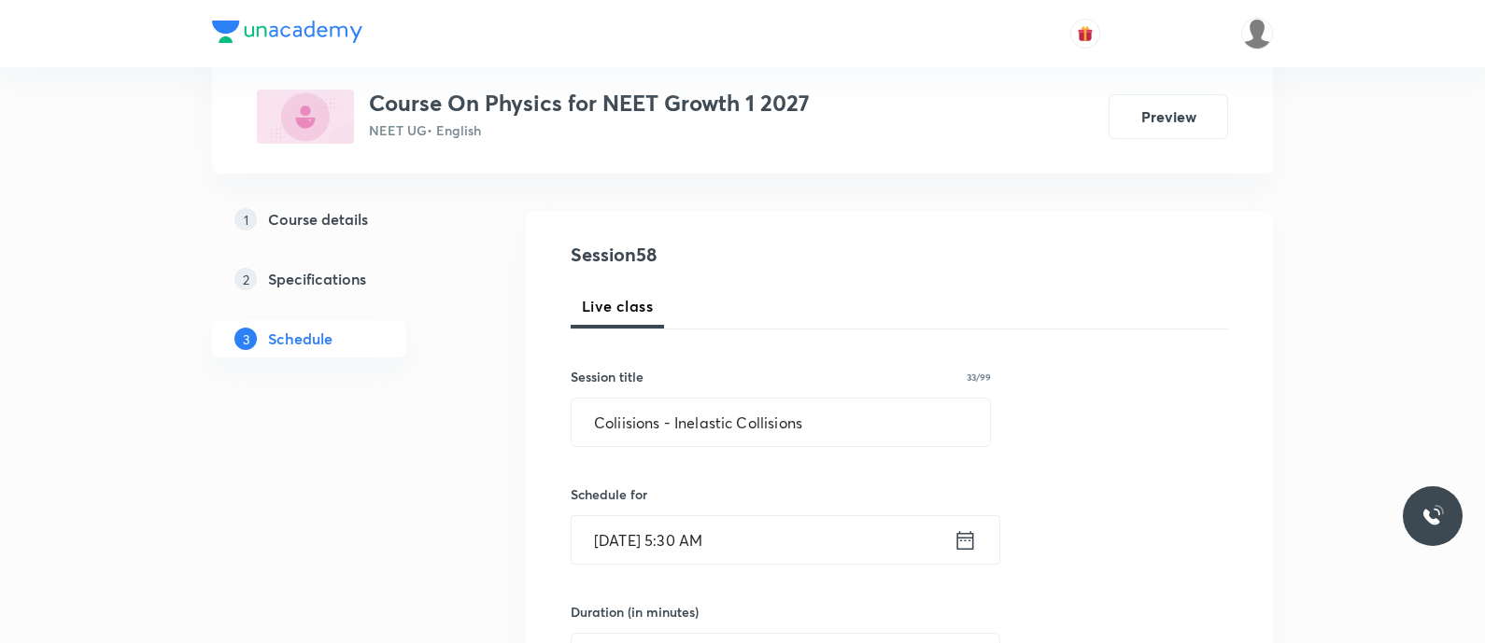
radio input "true"
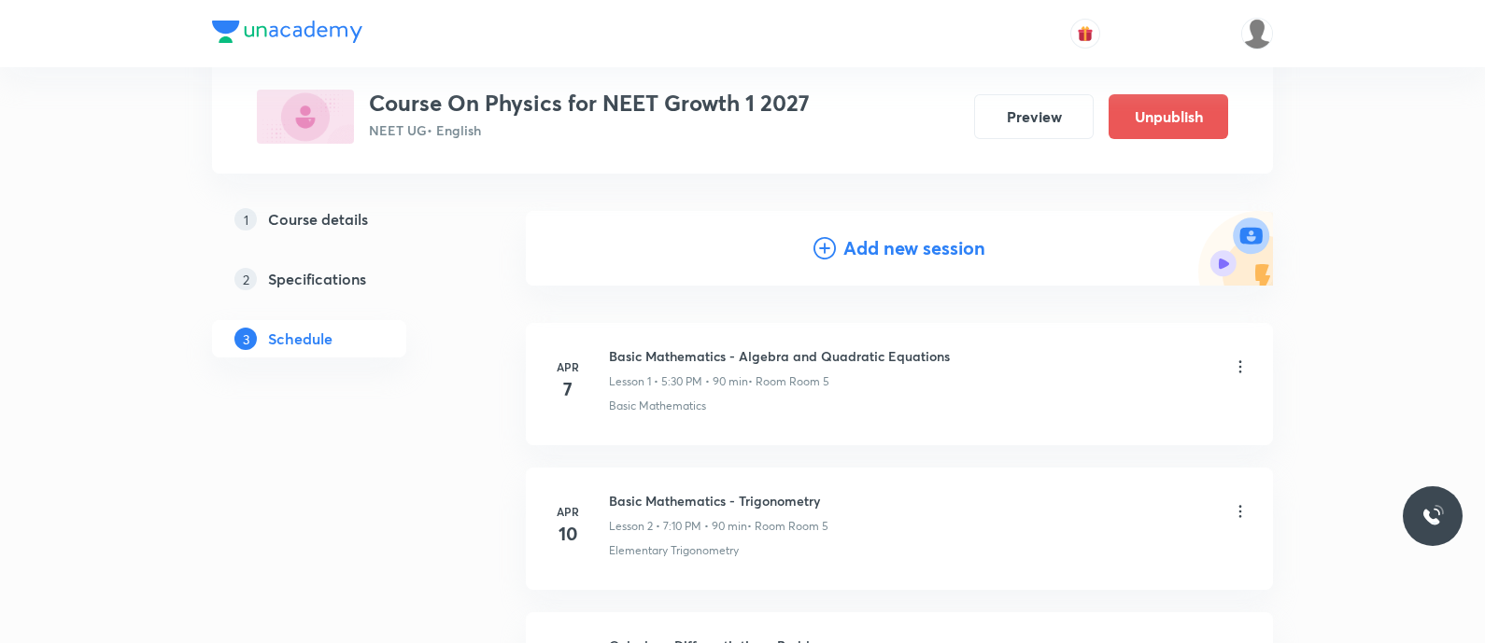
click at [606, 301] on div "Schedule 58 classes Add new session" at bounding box center [899, 234] width 747 height 162
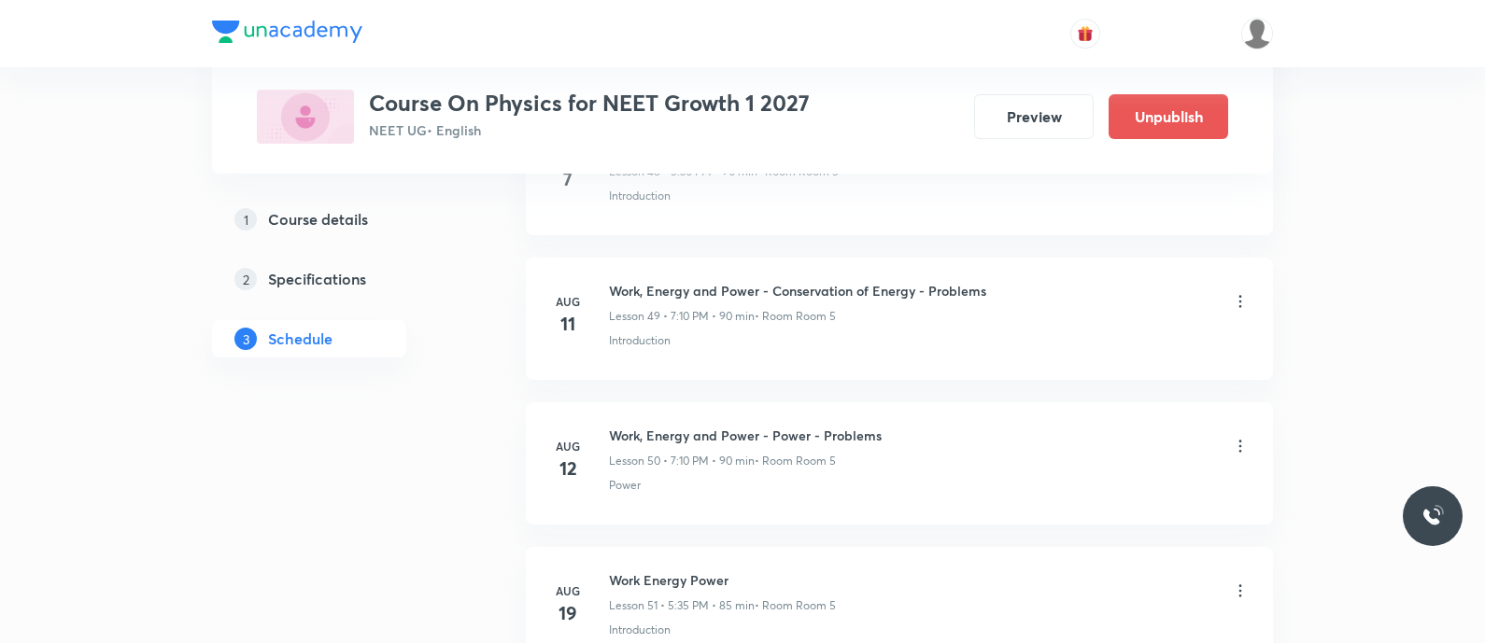
scroll to position [8371, 0]
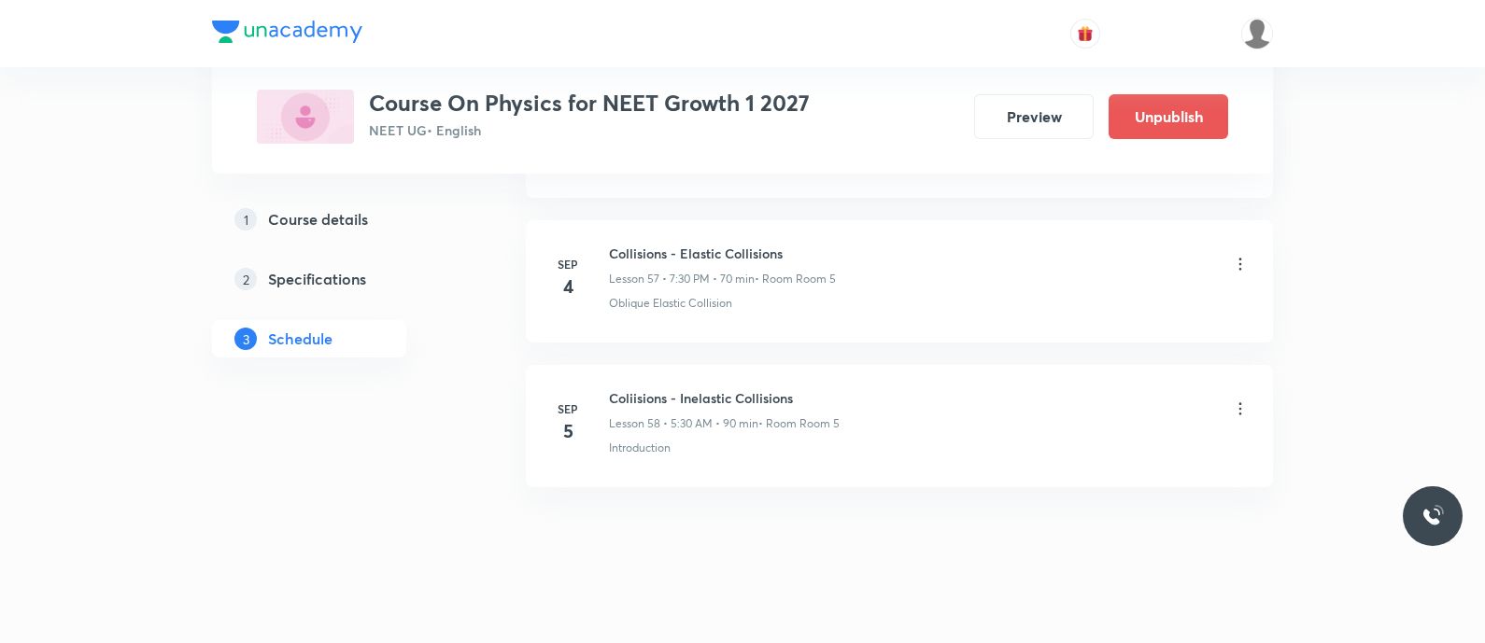
click at [712, 388] on h6 "Coliisions - Inelastic Collisions" at bounding box center [724, 398] width 231 height 20
copy h6 "Coliisions - Inelastic Collisions"
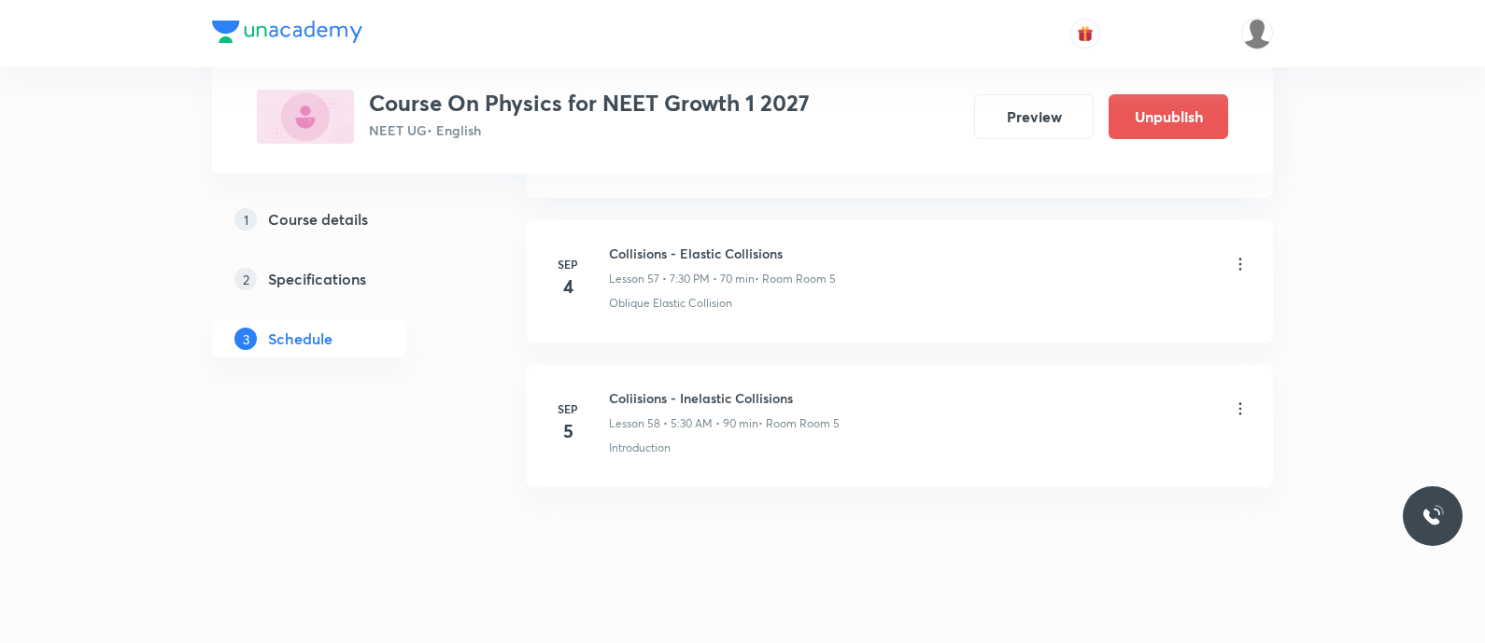
click at [1235, 400] on icon at bounding box center [1240, 409] width 19 height 19
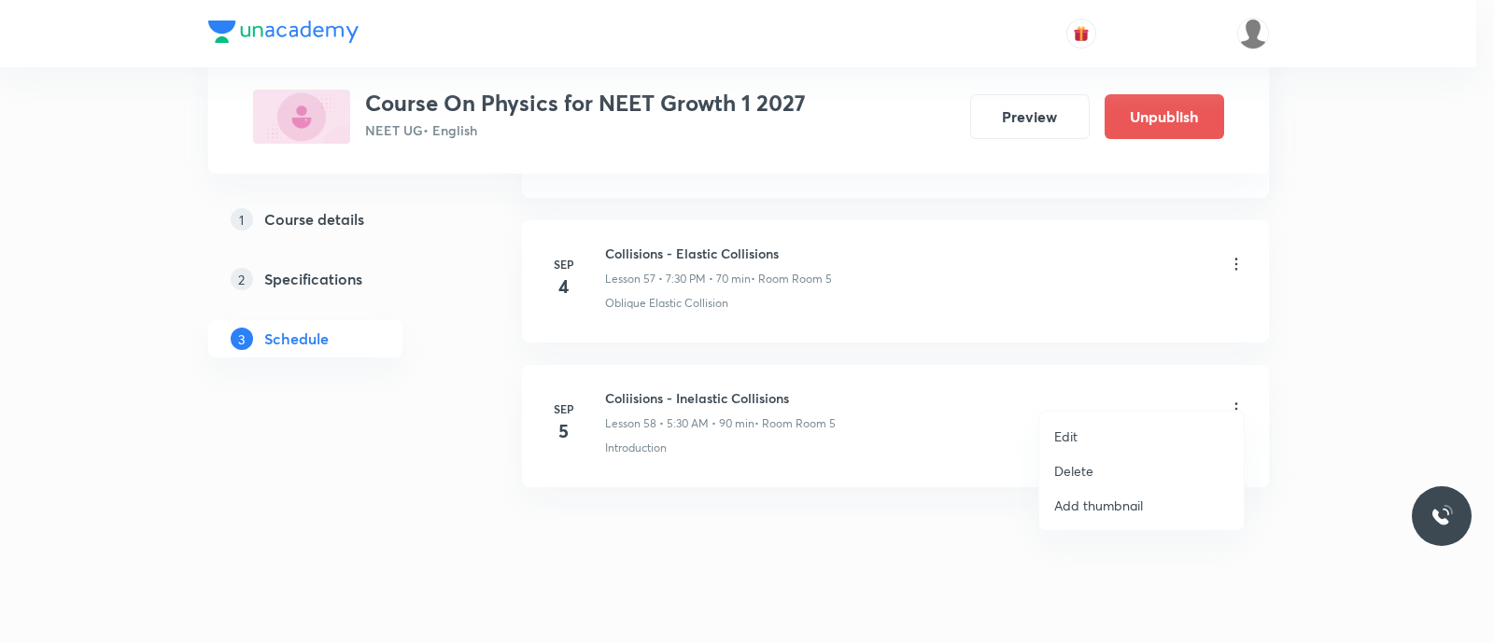
click at [1061, 439] on p "Edit" at bounding box center [1065, 437] width 23 height 20
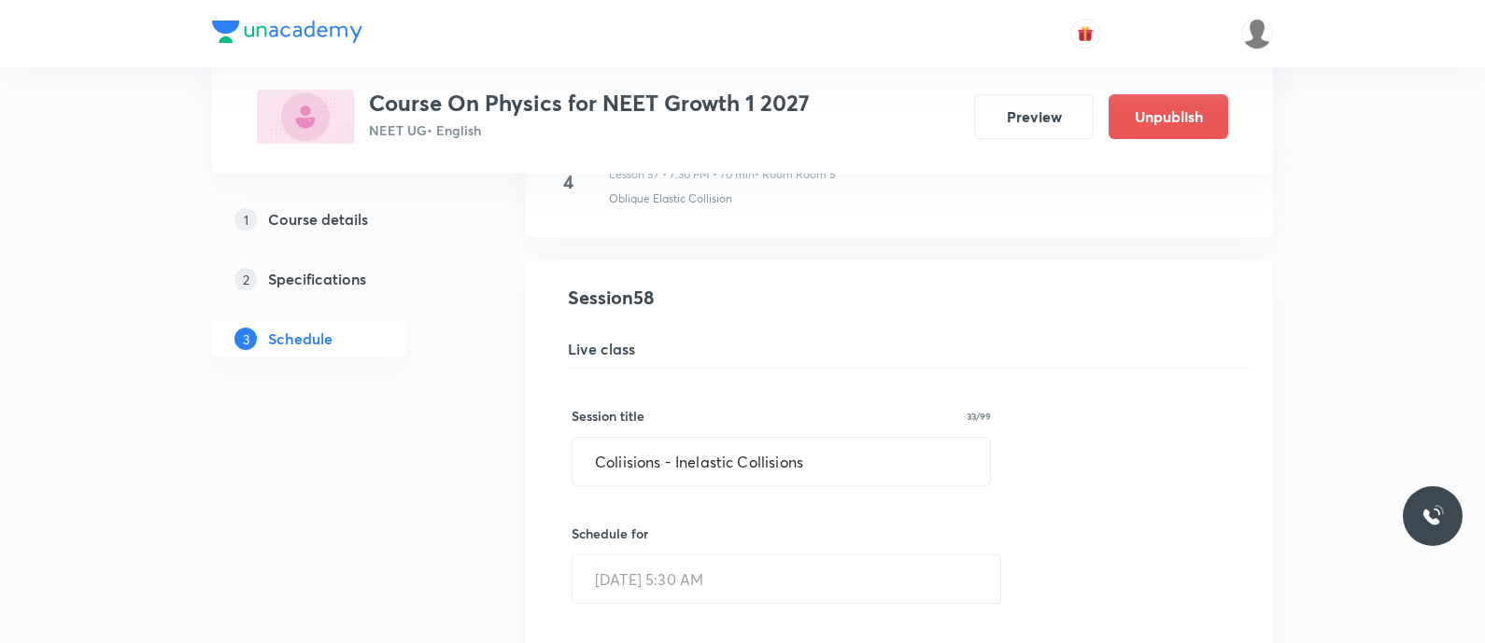
drag, startPoint x: 804, startPoint y: 335, endPoint x: 764, endPoint y: 361, distance: 47.9
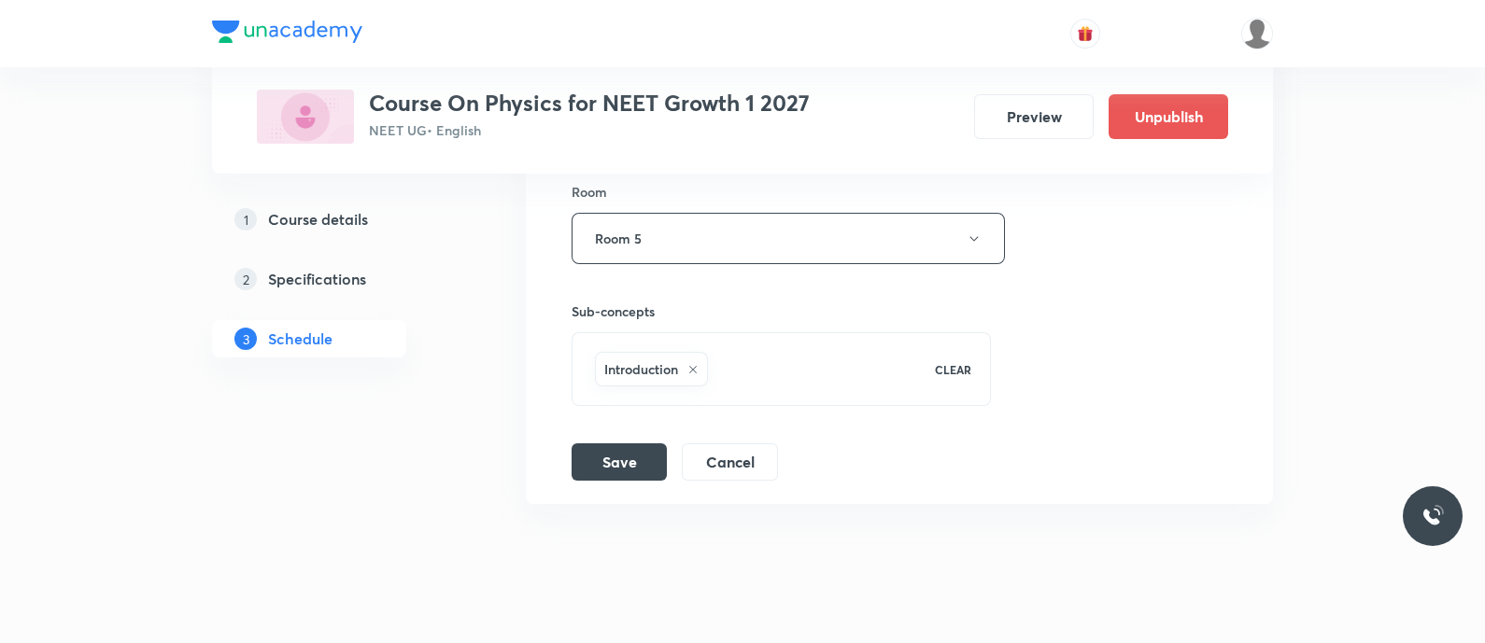
scroll to position [9086, 0]
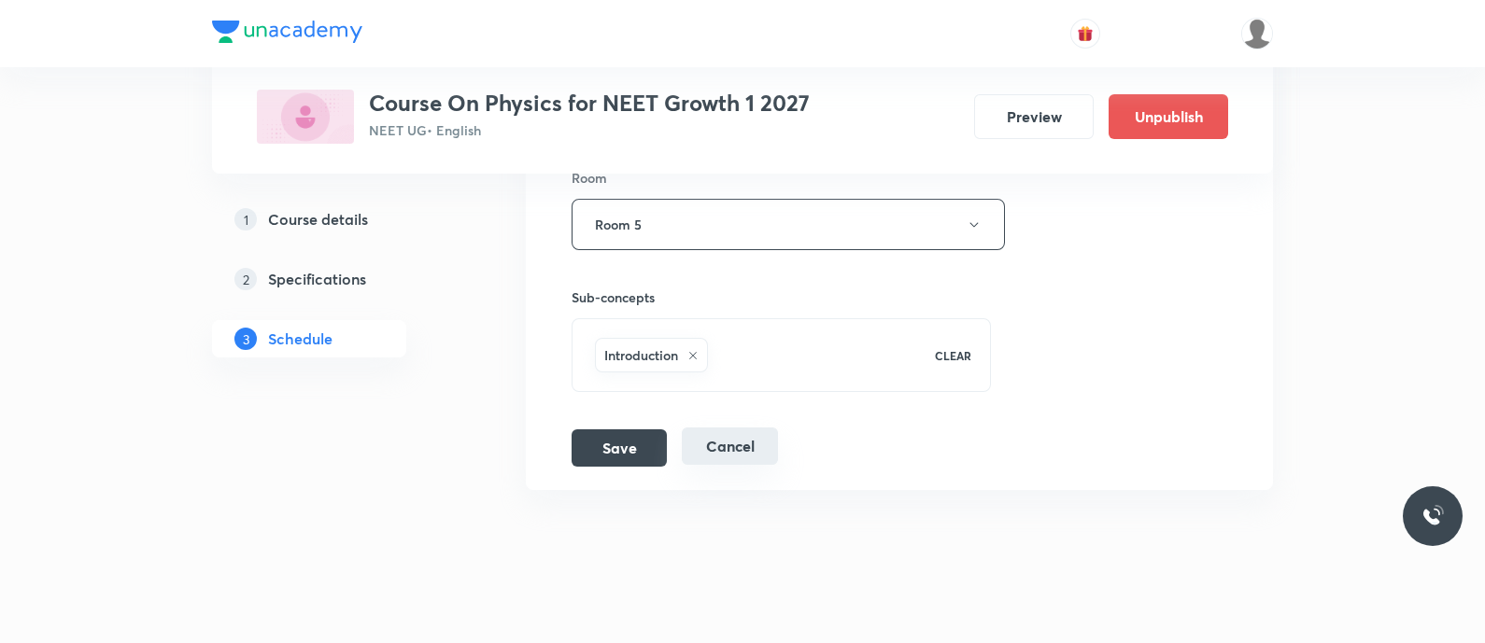
click at [728, 428] on button "Cancel" at bounding box center [730, 446] width 96 height 37
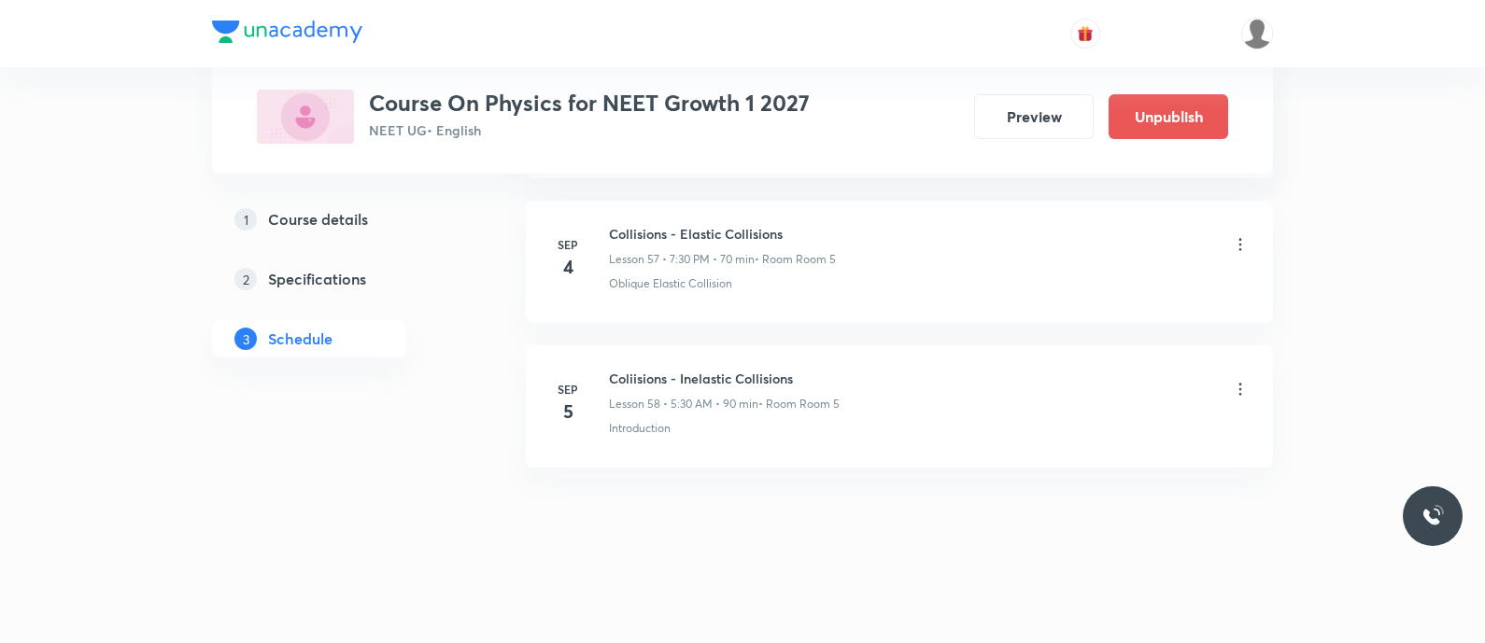
scroll to position [8371, 0]
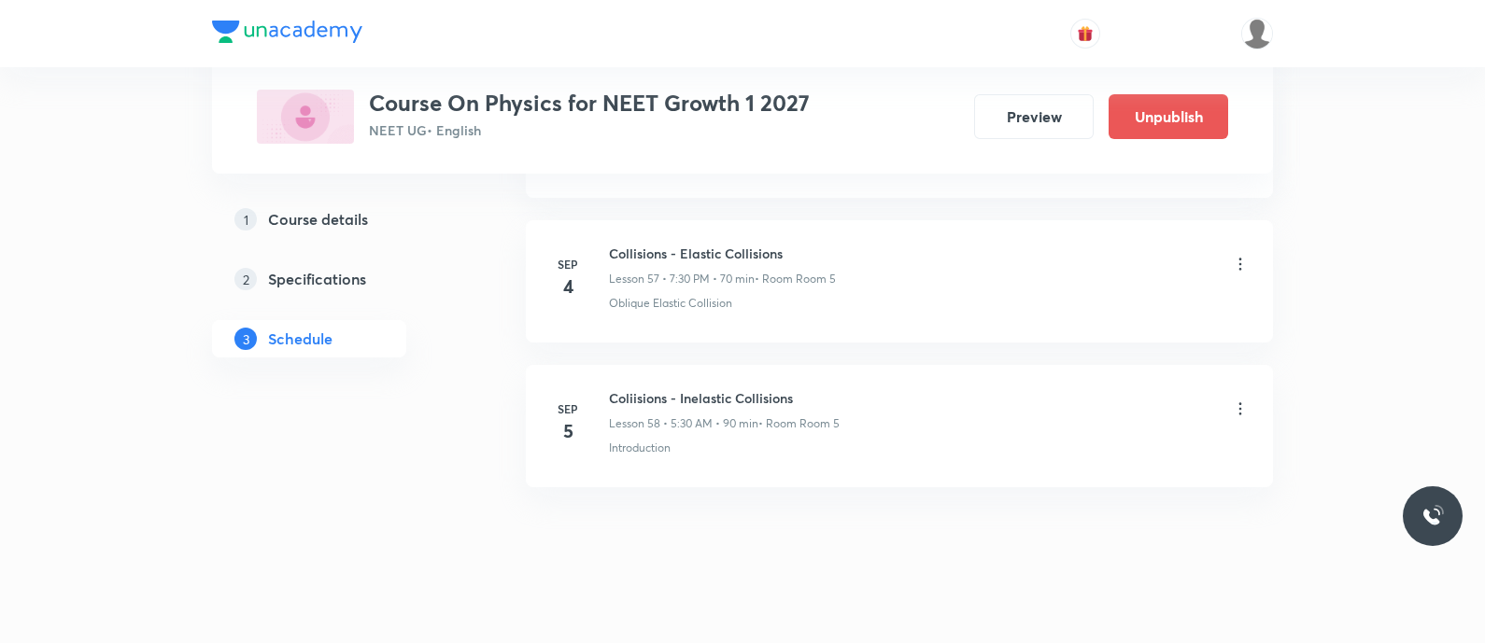
click at [1234, 400] on icon at bounding box center [1240, 409] width 19 height 19
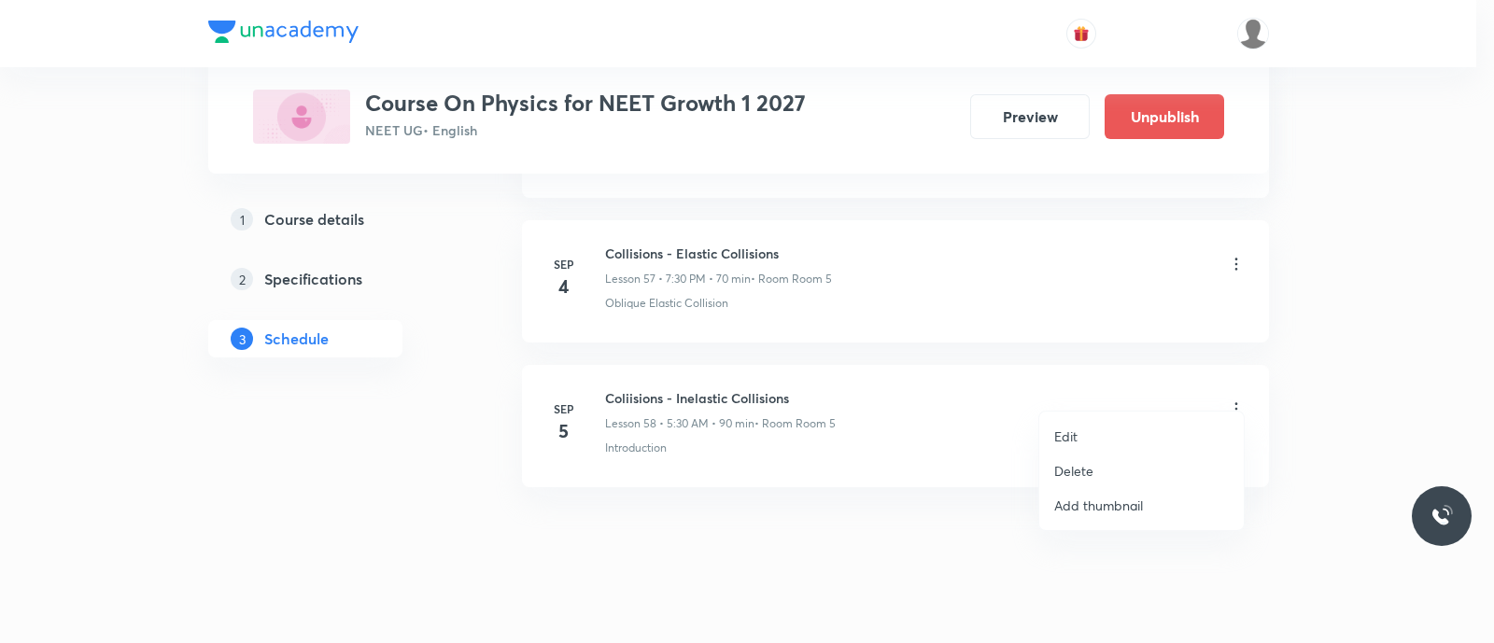
click at [1074, 463] on p "Delete" at bounding box center [1073, 471] width 39 height 20
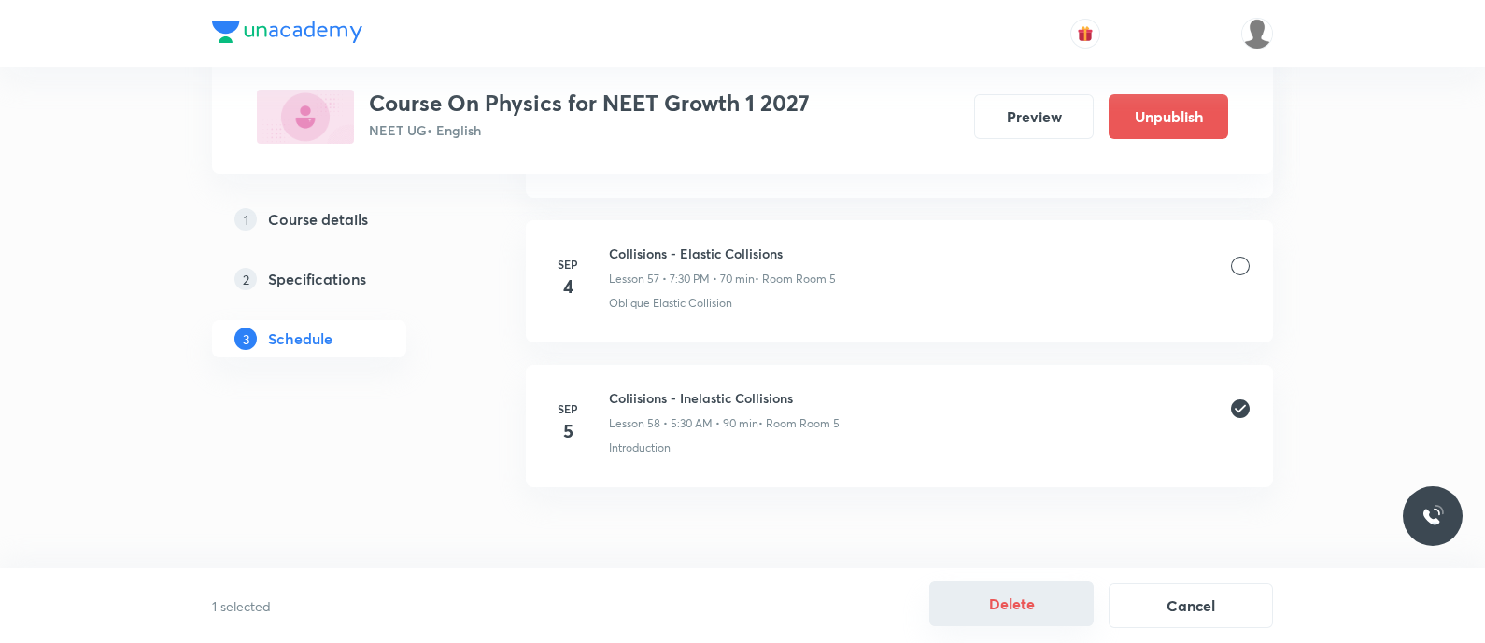
click at [993, 600] on button "Delete" at bounding box center [1011, 604] width 164 height 45
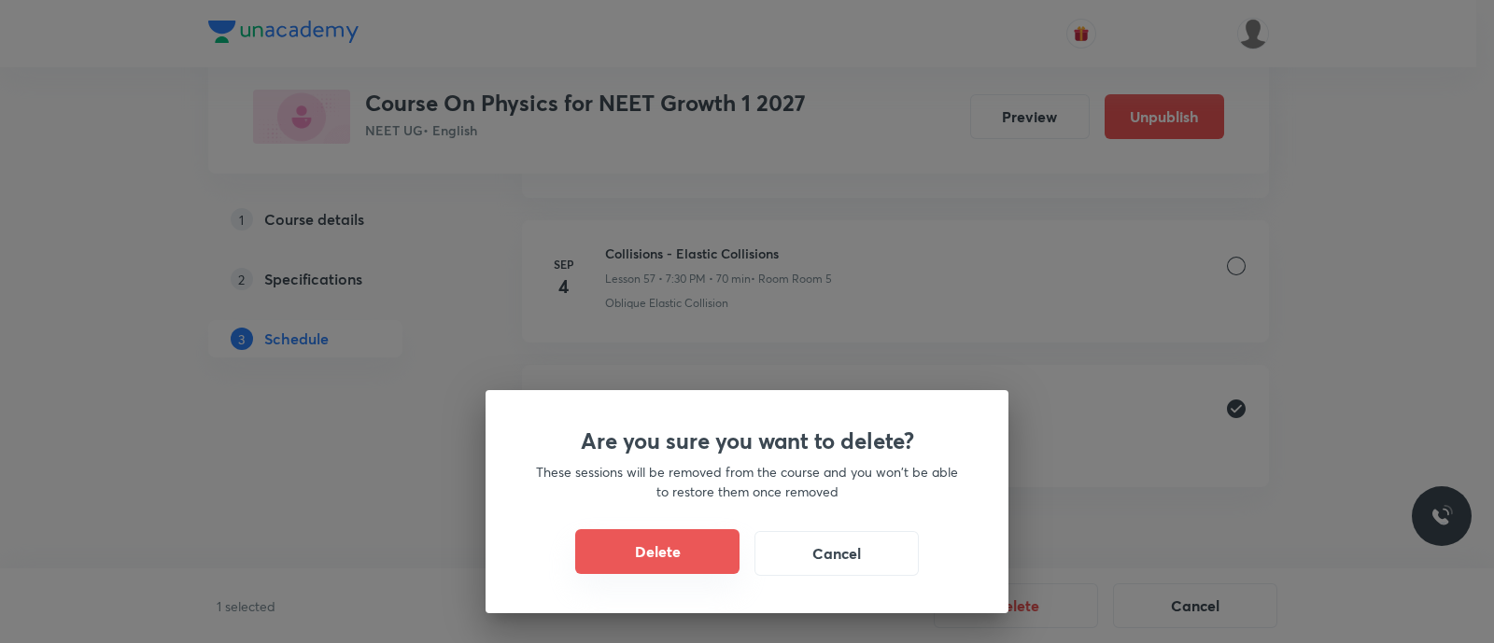
click at [623, 562] on button "Delete" at bounding box center [657, 551] width 164 height 45
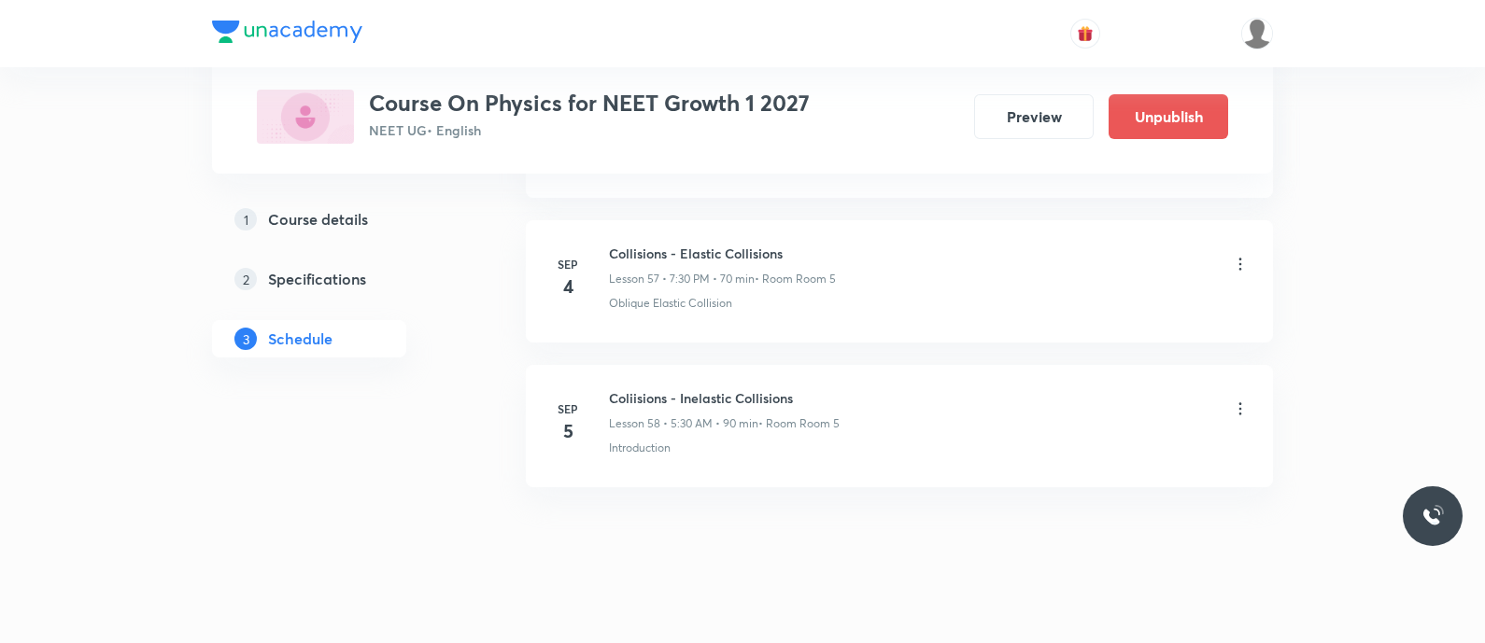
scroll to position [8226, 0]
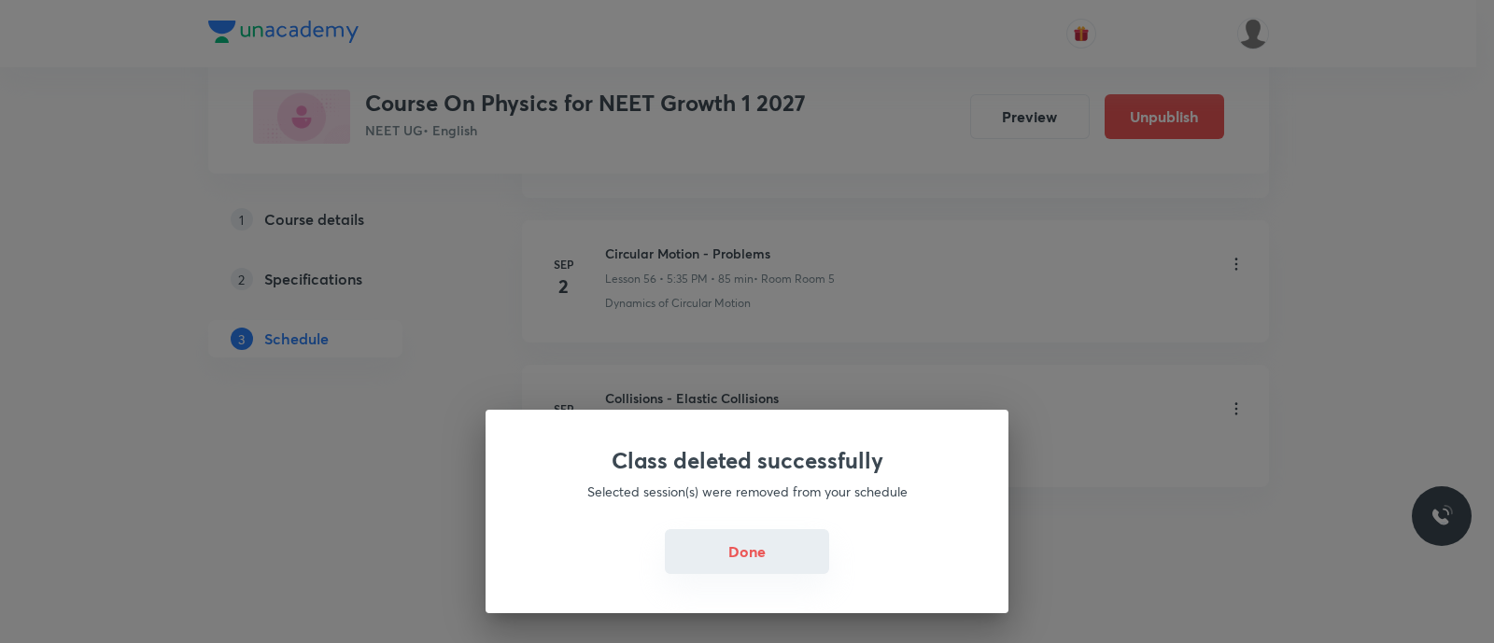
click at [745, 550] on button "Done" at bounding box center [747, 551] width 164 height 45
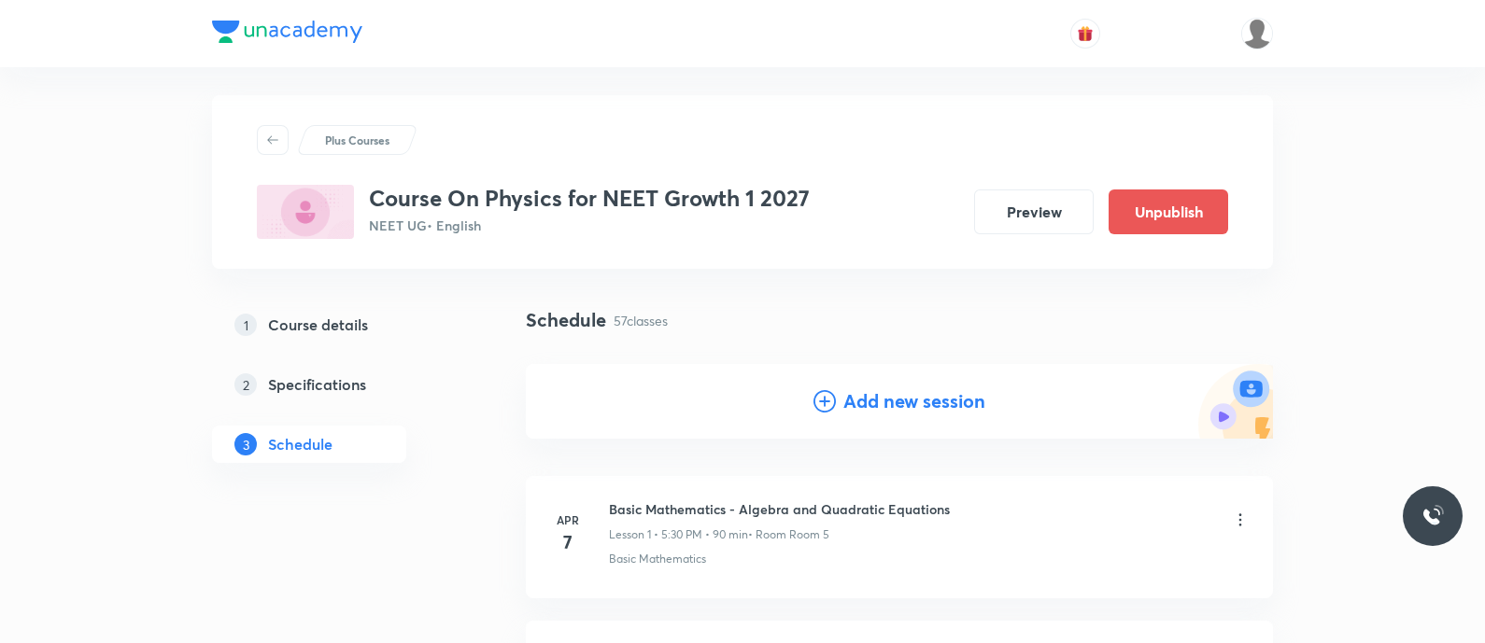
scroll to position [0, 0]
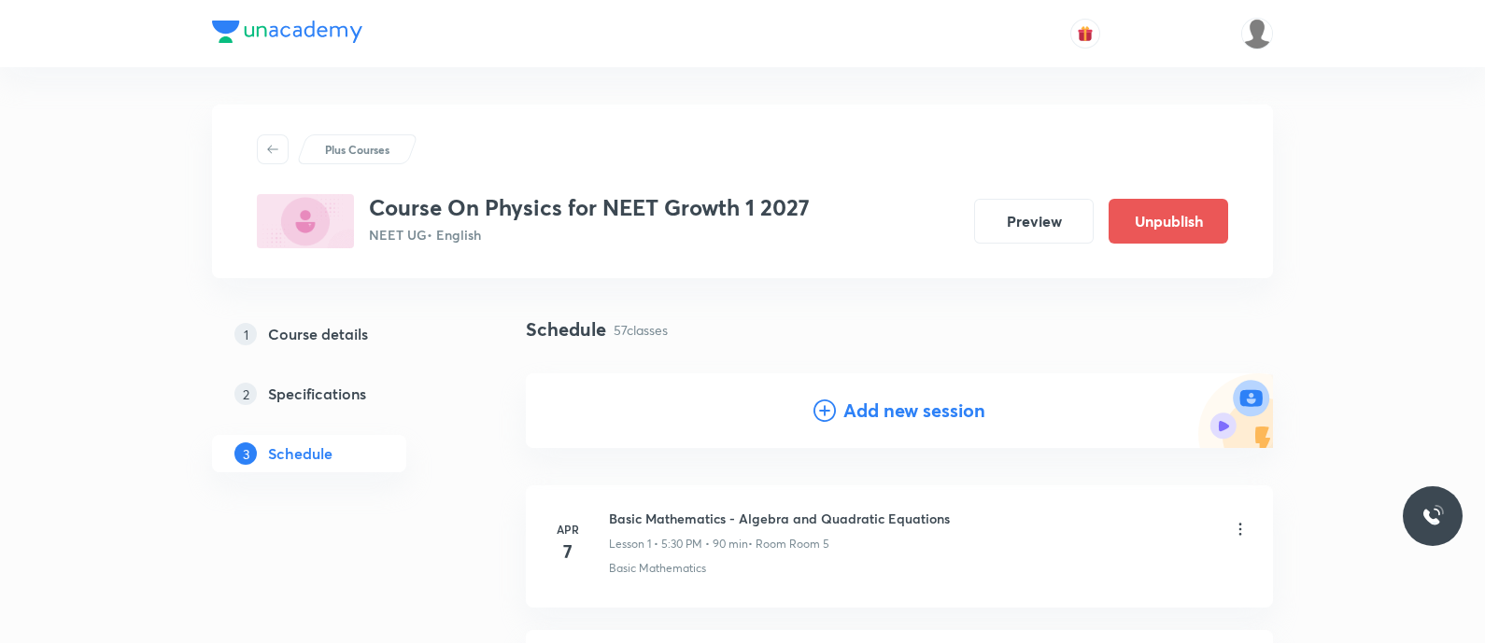
click at [829, 413] on icon at bounding box center [824, 411] width 22 height 22
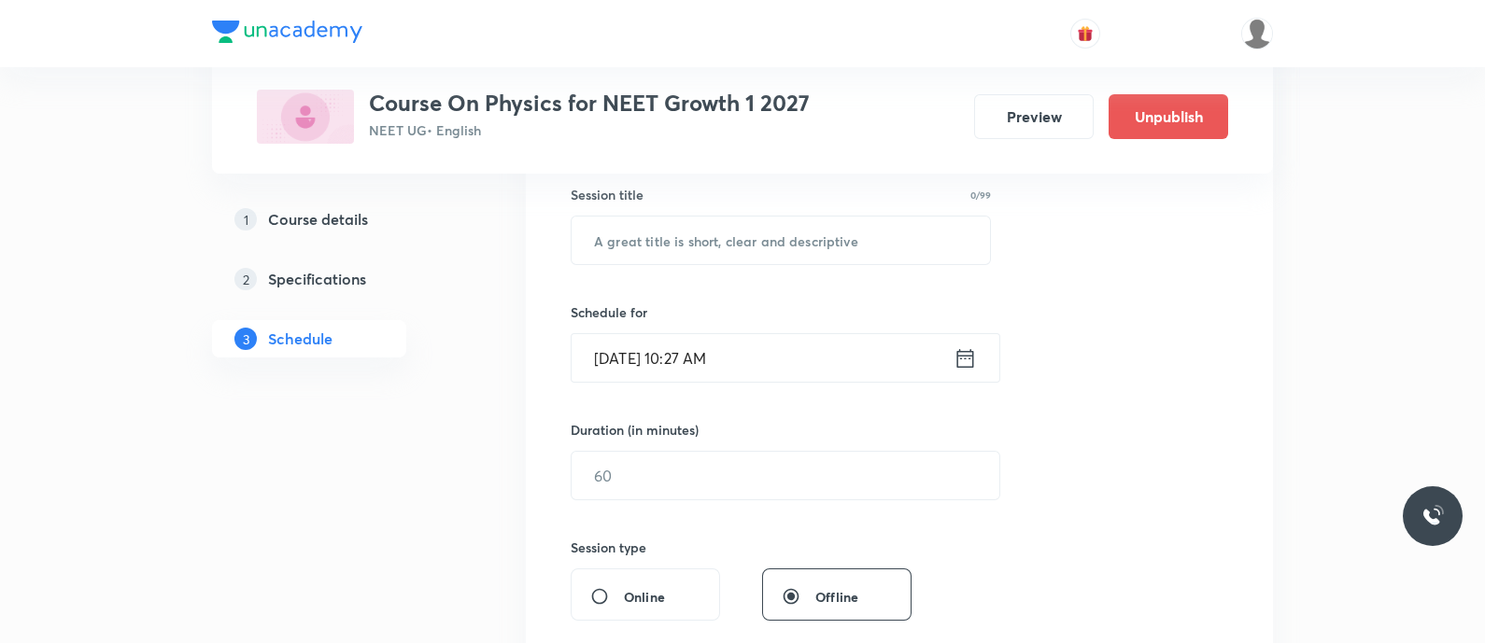
scroll to position [351, 0]
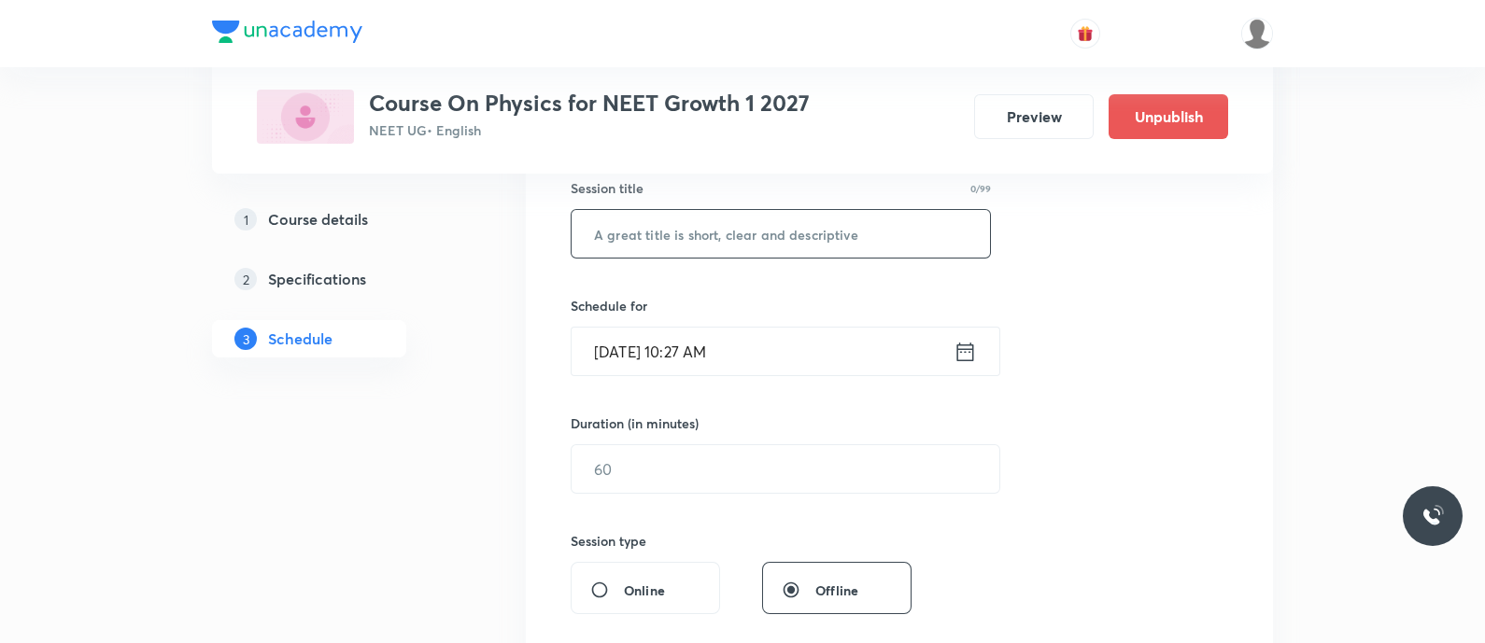
click at [644, 245] on input "text" at bounding box center [780, 234] width 418 height 48
paste input "Coliisions - Inelastic Collisions"
type input "Coliisions - Inelastic Collisions"
click at [957, 345] on icon at bounding box center [965, 351] width 17 height 19
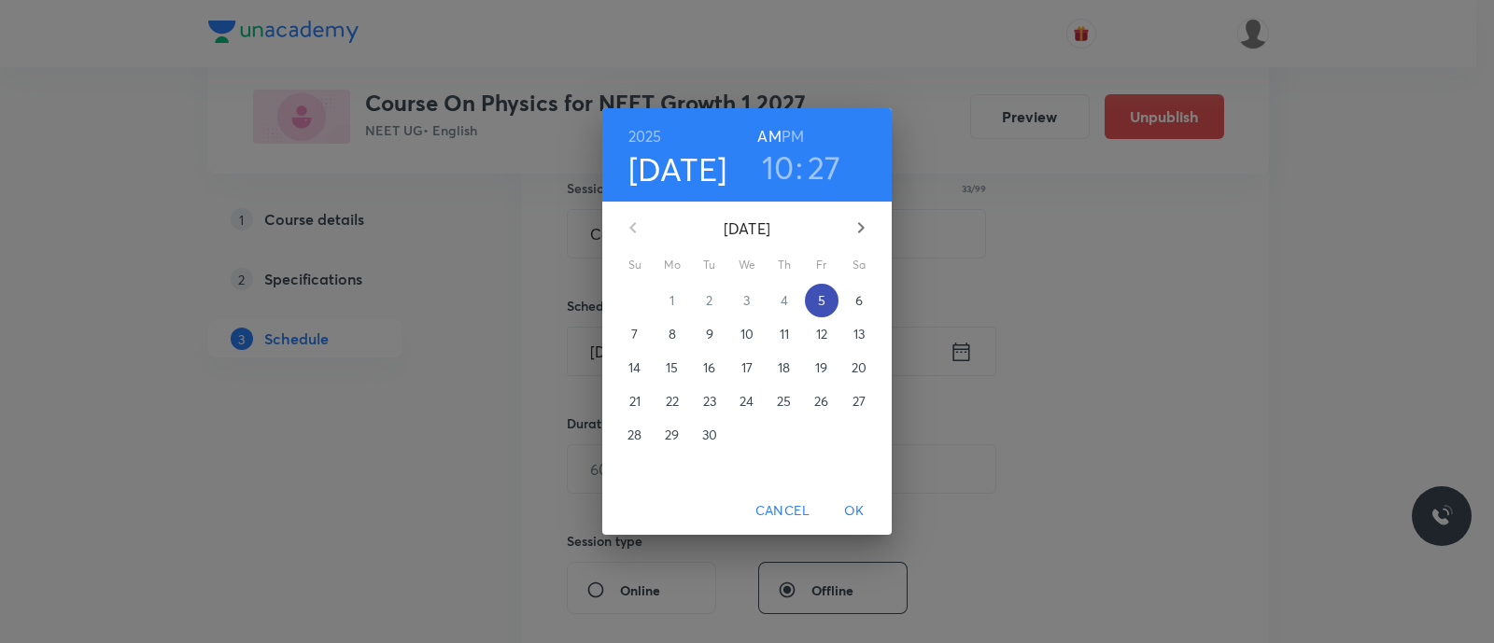
click at [824, 298] on p "5" at bounding box center [821, 300] width 7 height 19
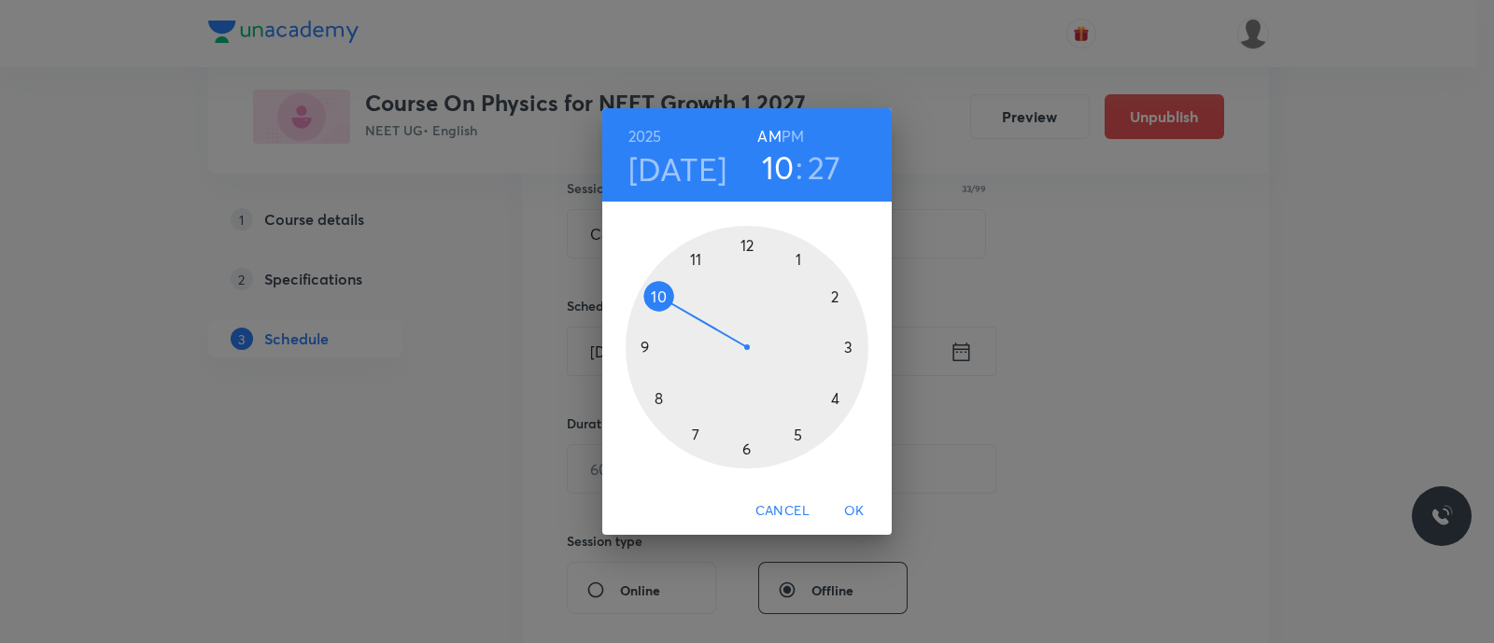
click at [793, 133] on h6 "PM" at bounding box center [793, 136] width 22 height 26
click at [796, 435] on div at bounding box center [747, 347] width 243 height 243
click at [749, 450] on div at bounding box center [747, 347] width 243 height 243
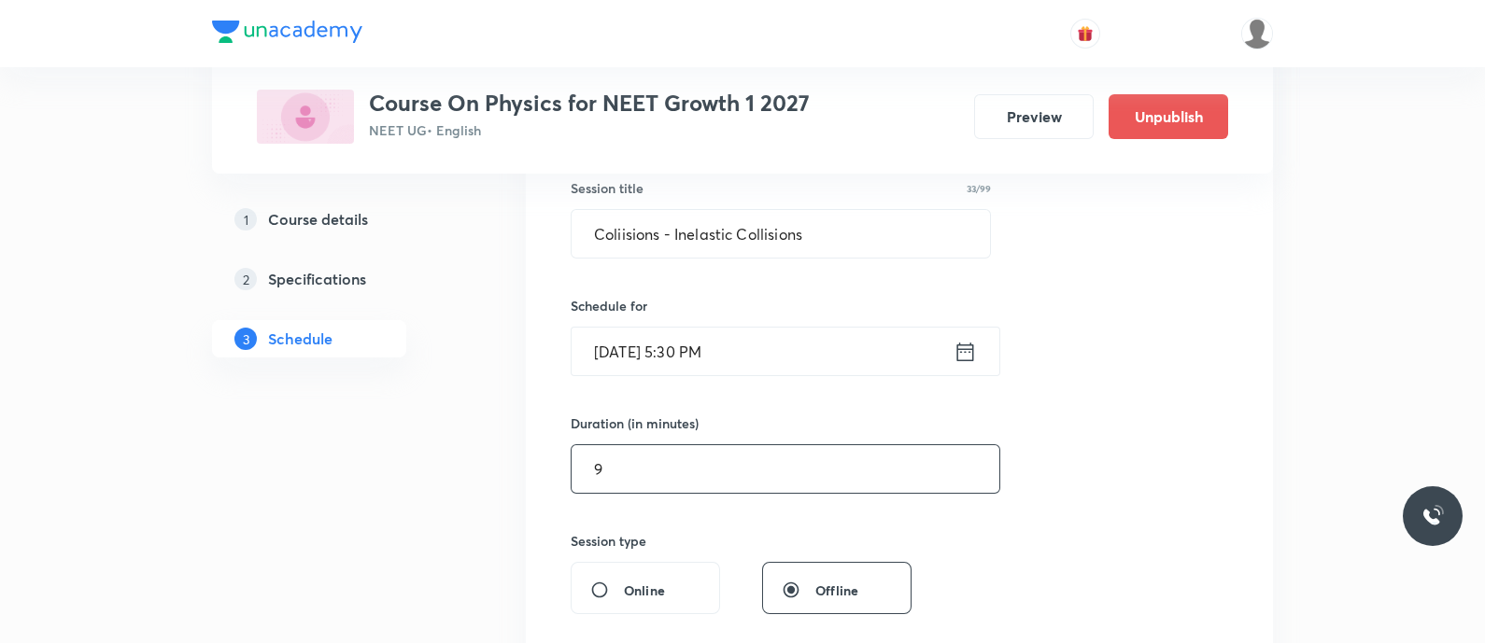
click at [736, 459] on input "9" at bounding box center [785, 469] width 428 height 48
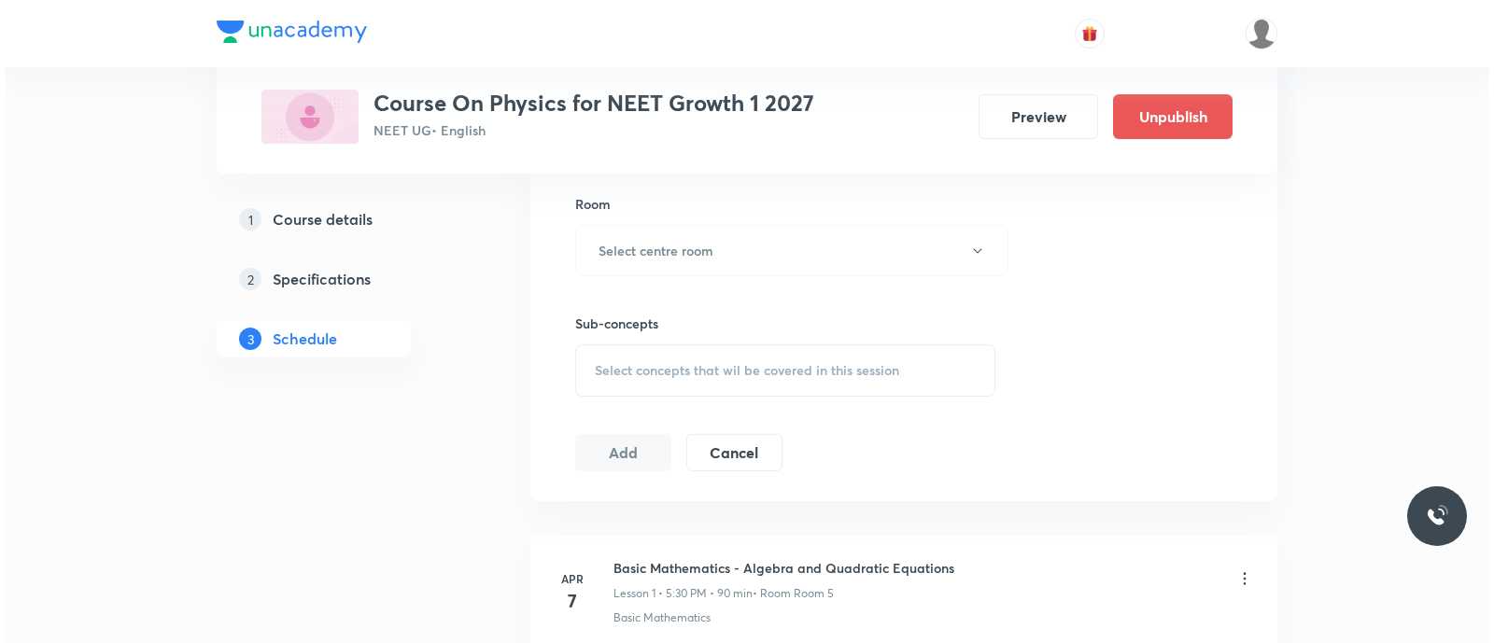
scroll to position [811, 0]
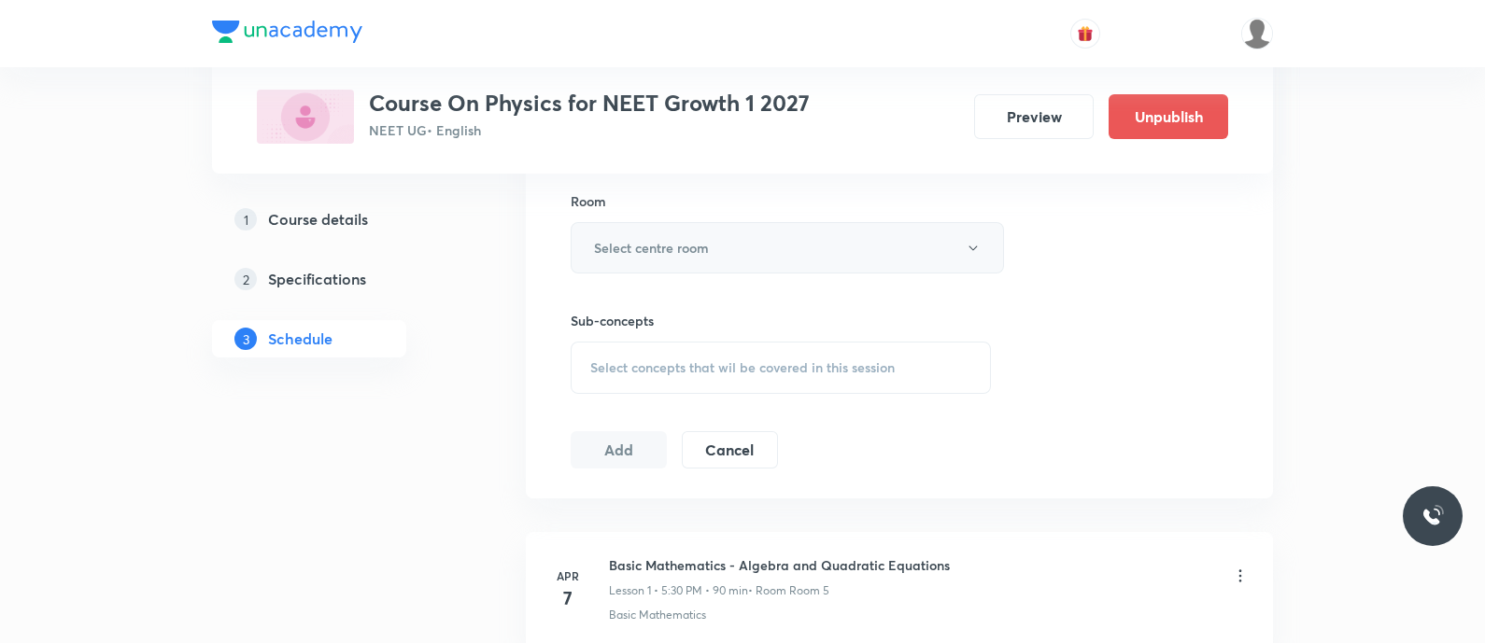
type input "90"
click at [644, 250] on h6 "Select centre room" at bounding box center [651, 248] width 115 height 20
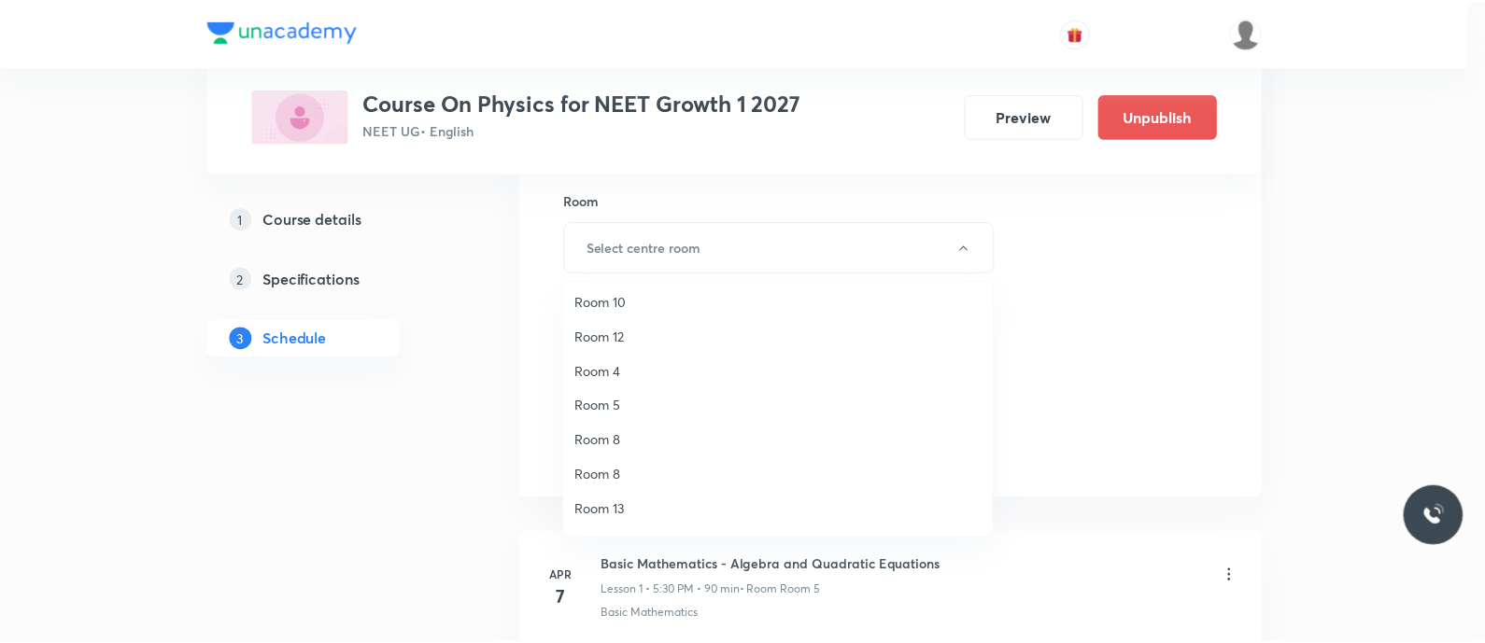
scroll to position [106, 0]
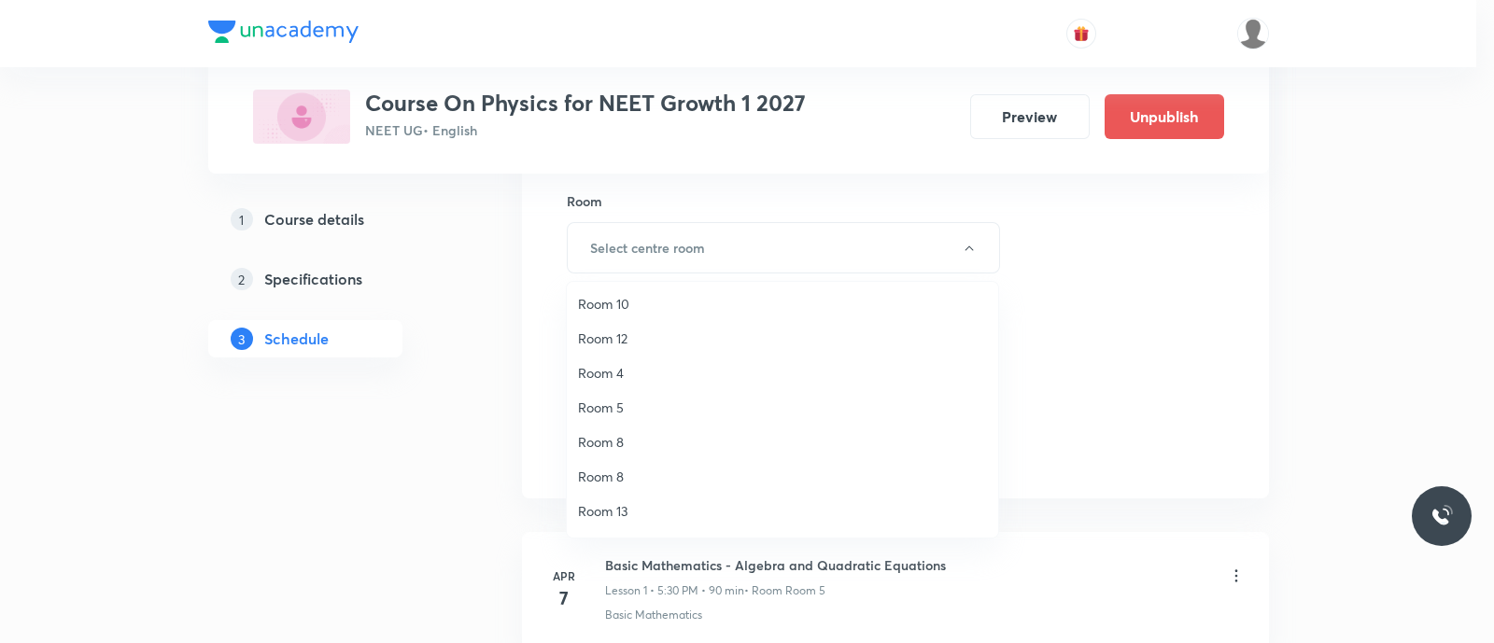
click at [615, 411] on span "Room 5" at bounding box center [782, 408] width 409 height 20
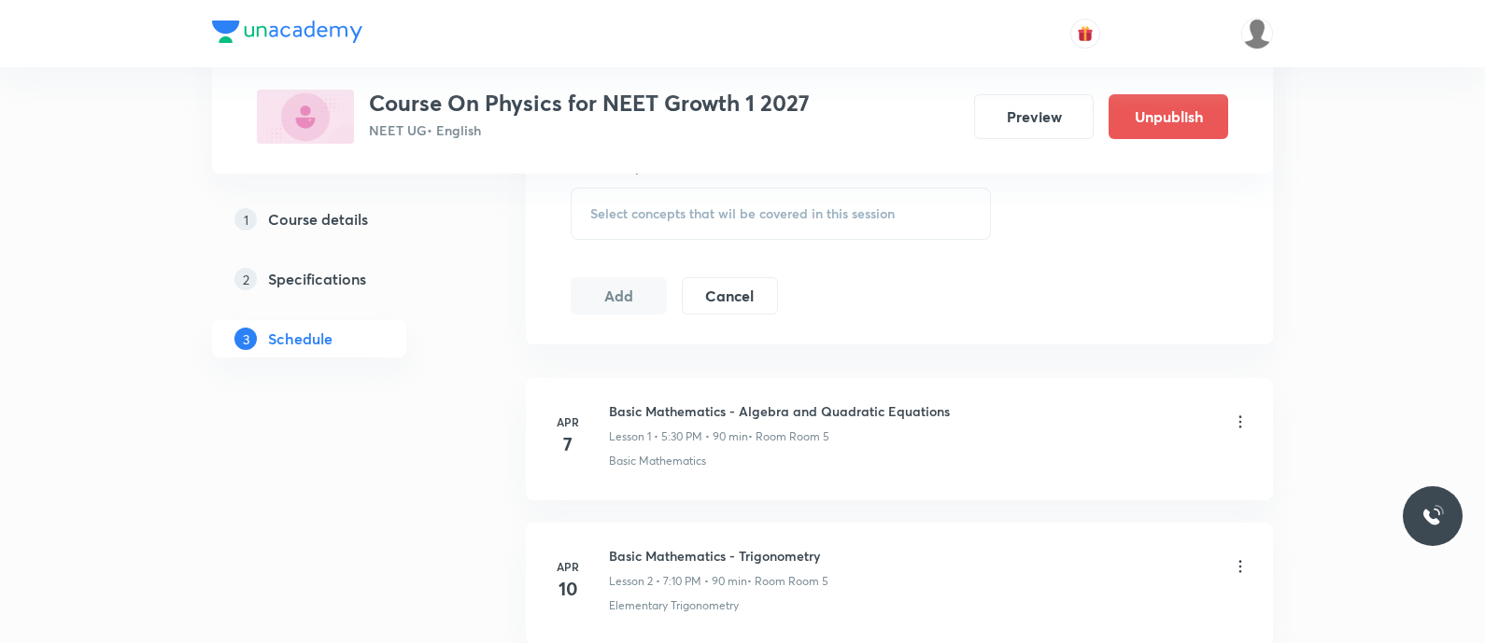
scroll to position [967, 0]
click at [607, 217] on span "Select concepts that wil be covered in this session" at bounding box center [742, 212] width 304 height 15
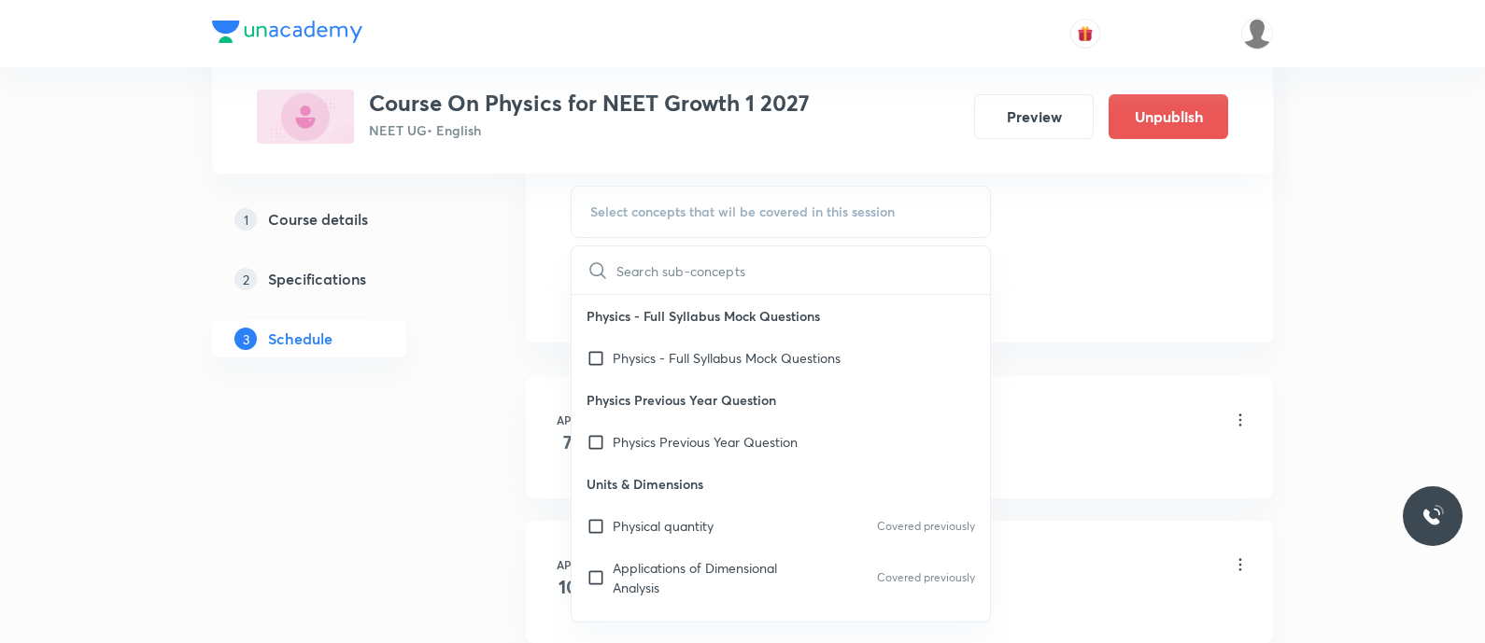
type input "Coliisions - Inelastic Collisions"
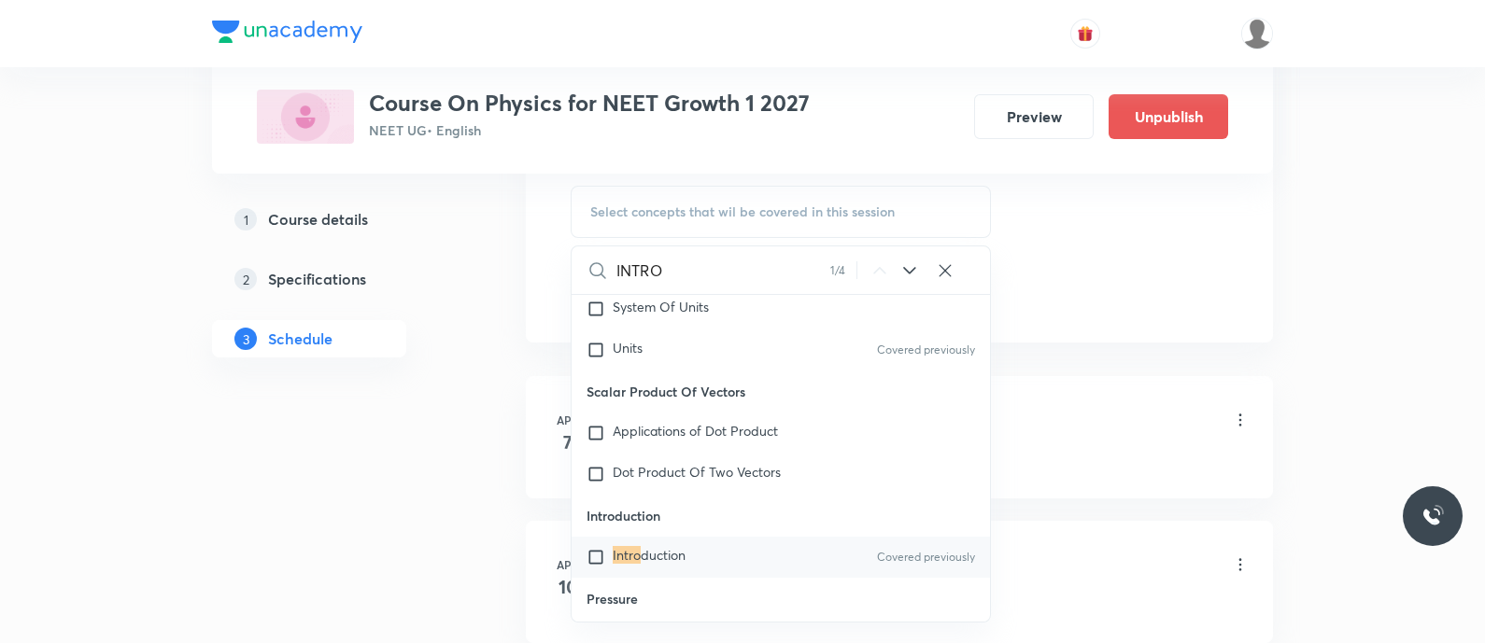
scroll to position [31502, 0]
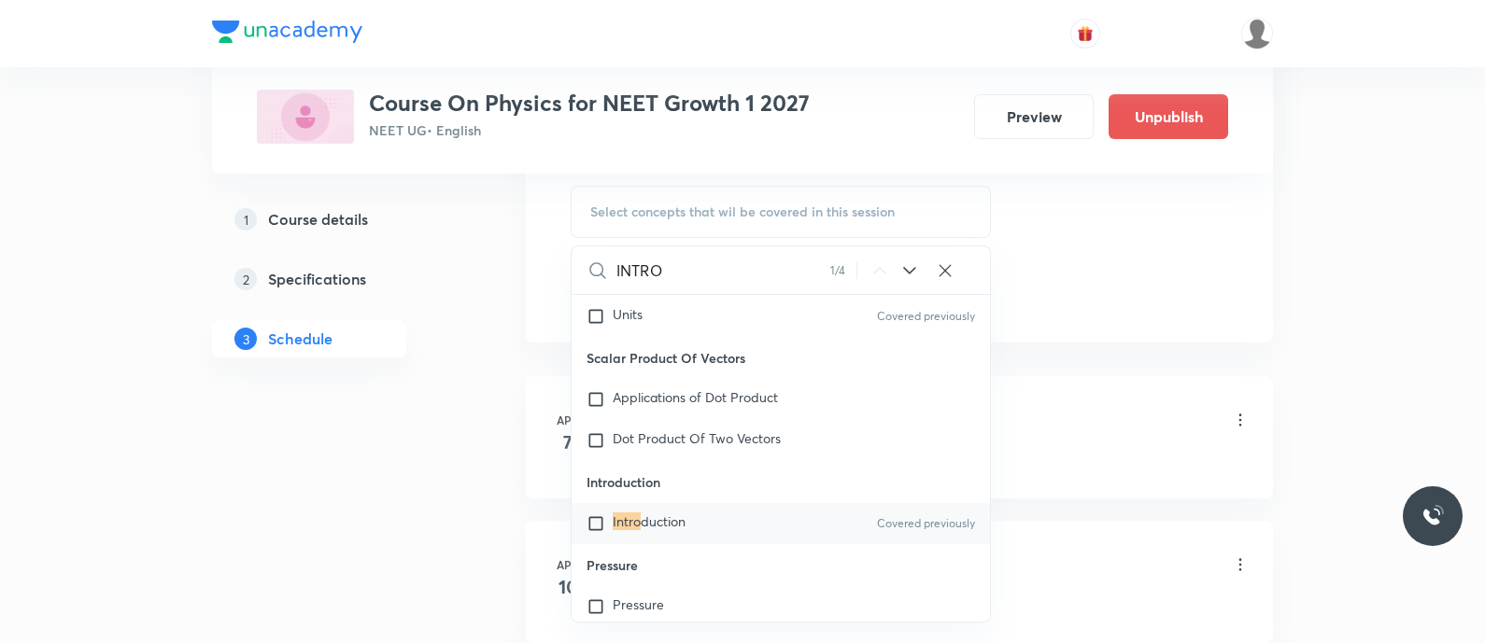
type input "INTRO"
click at [597, 530] on input "checkbox" at bounding box center [599, 524] width 26 height 19
checkbox input "true"
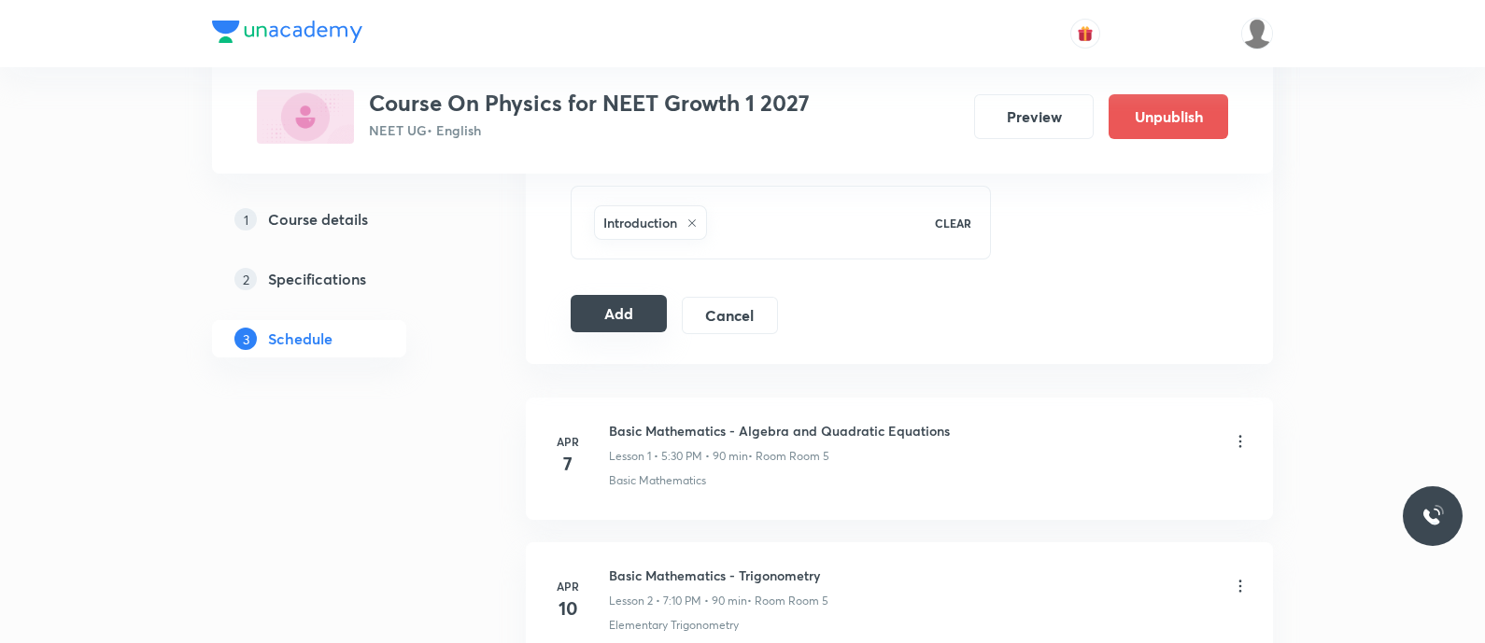
click at [628, 297] on button "Add" at bounding box center [619, 313] width 96 height 37
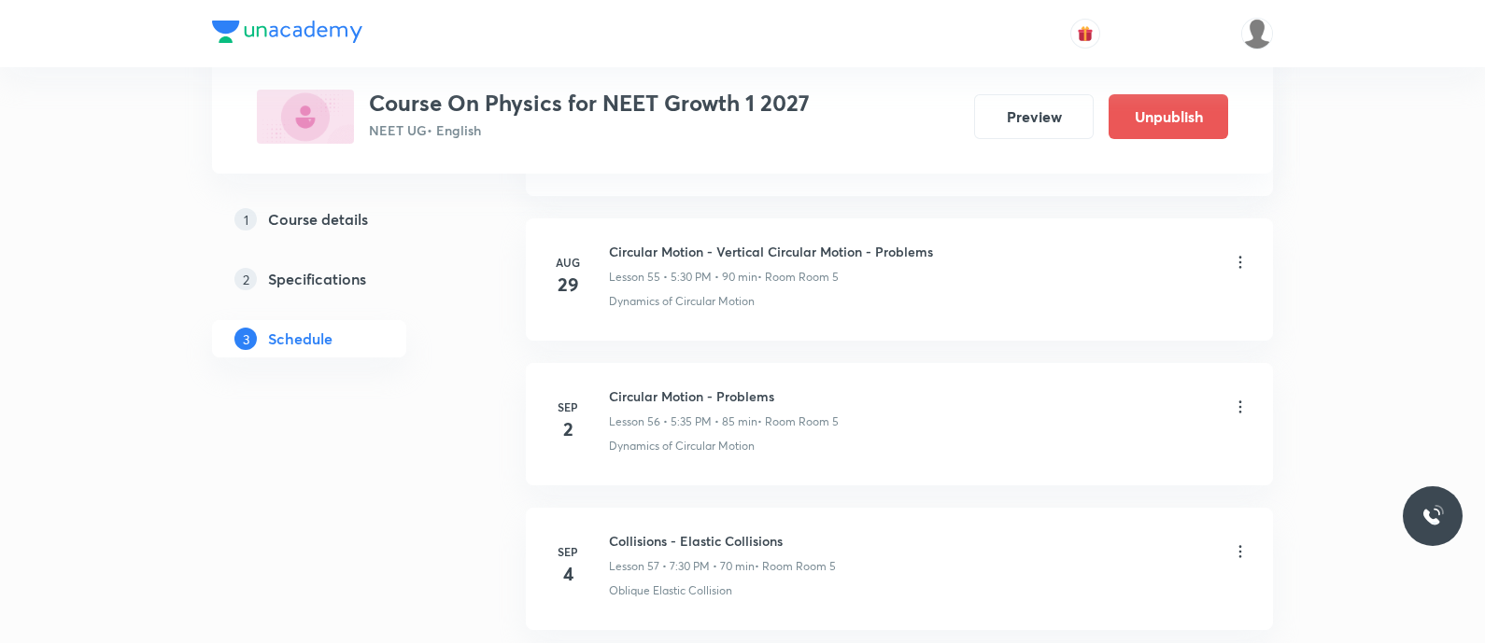
scroll to position [8371, 0]
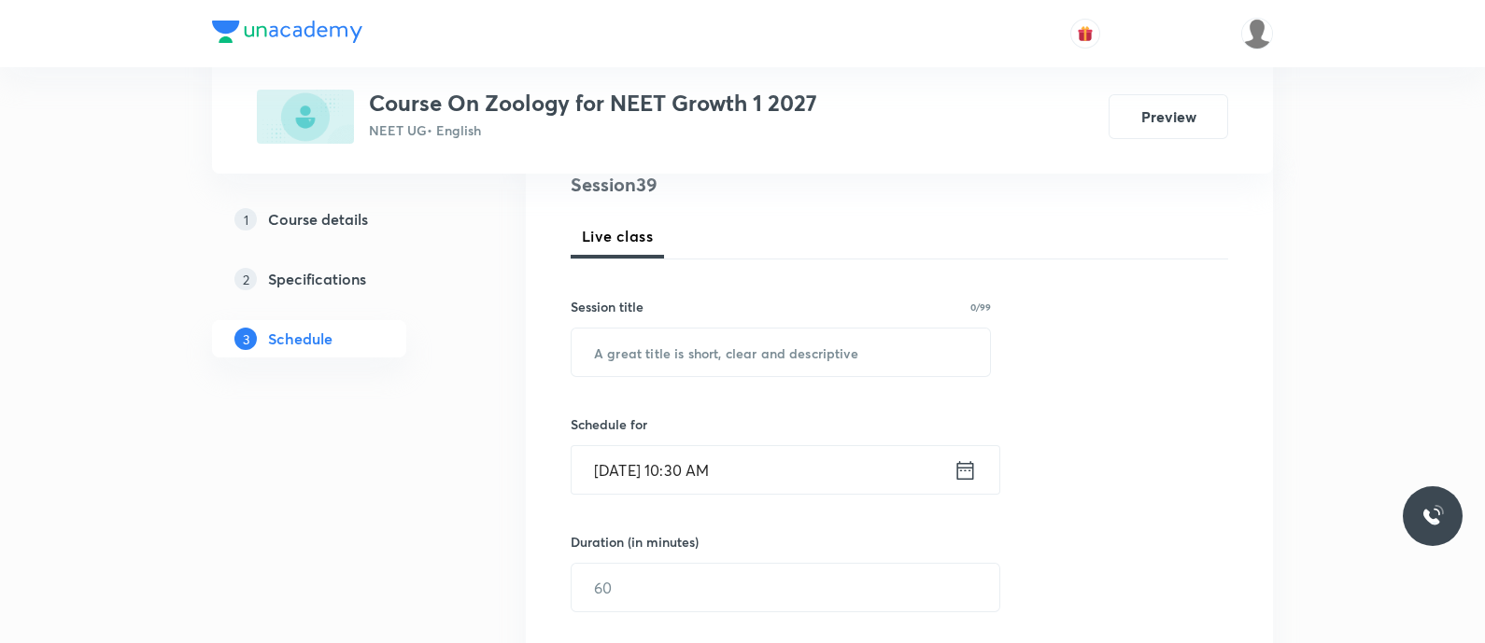
scroll to position [249, 0]
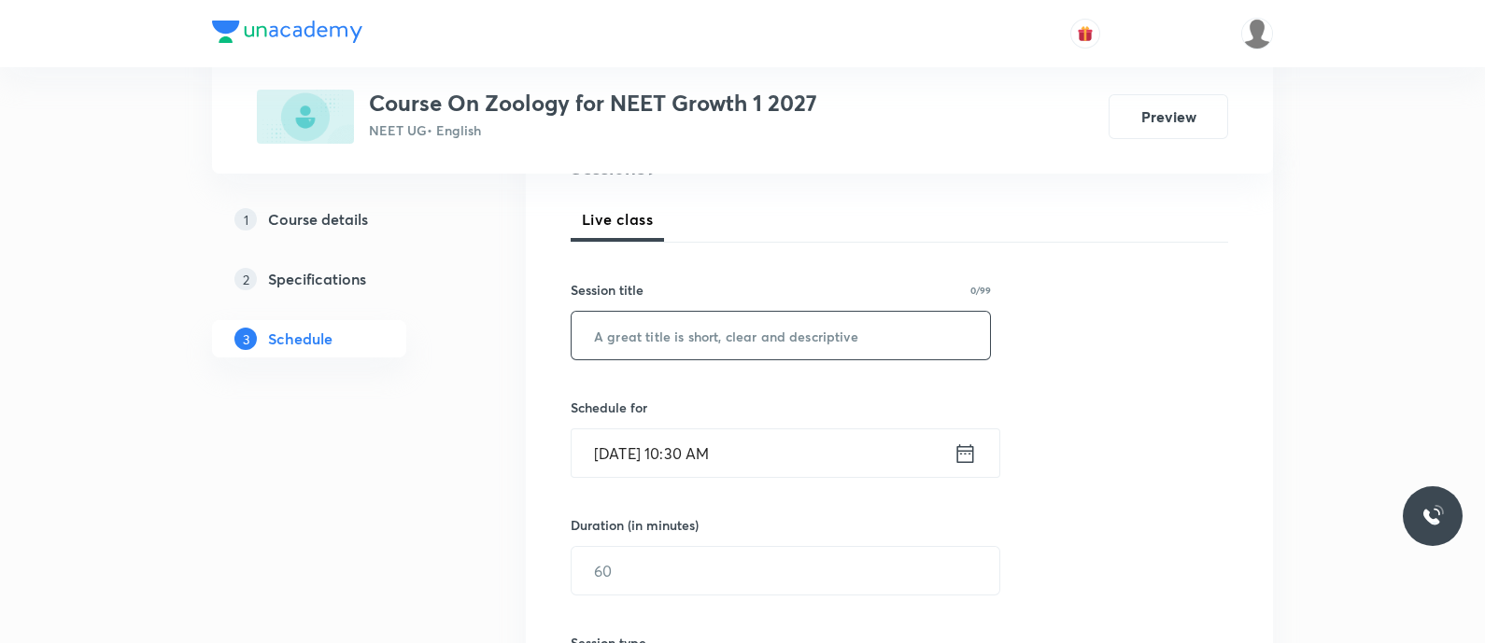
click at [628, 344] on input "text" at bounding box center [780, 336] width 418 height 48
paste input "Practise Test - Breathing and Exchange of gases"
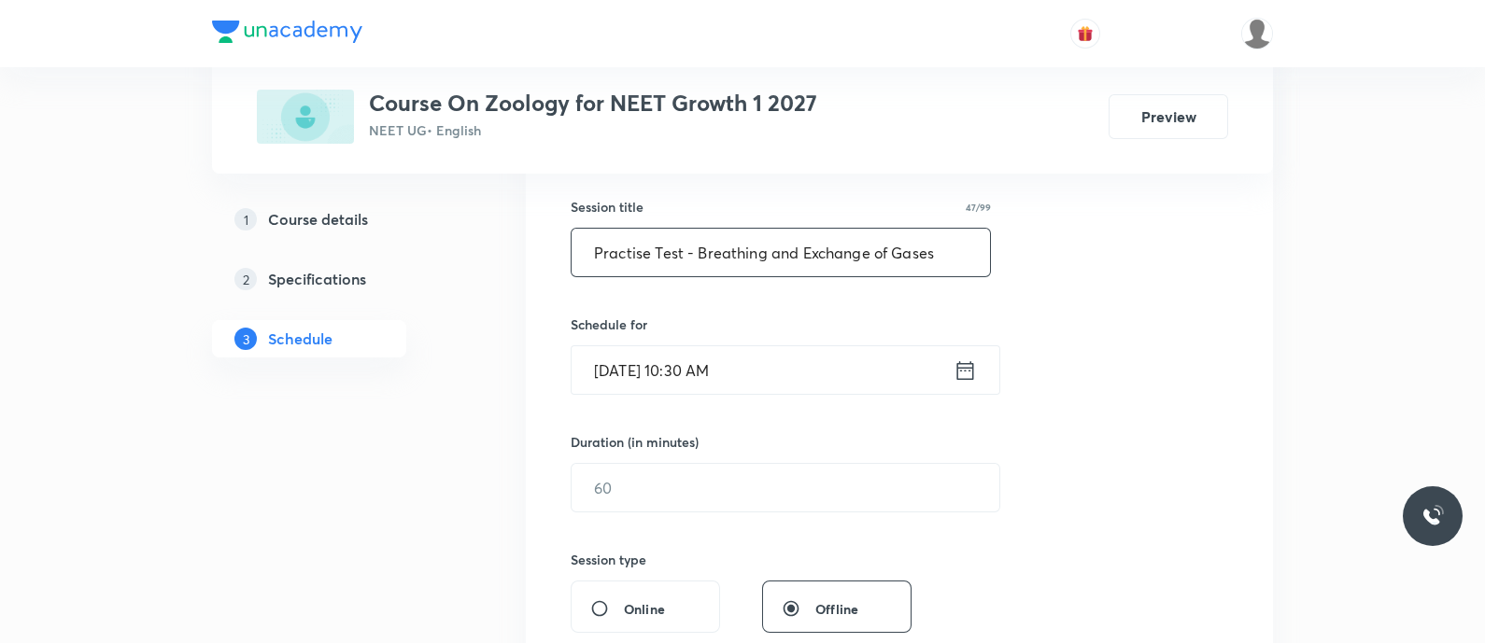
type input "Practise Test - Breathing and Exchange of Gases"
click at [971, 381] on icon at bounding box center [964, 371] width 23 height 26
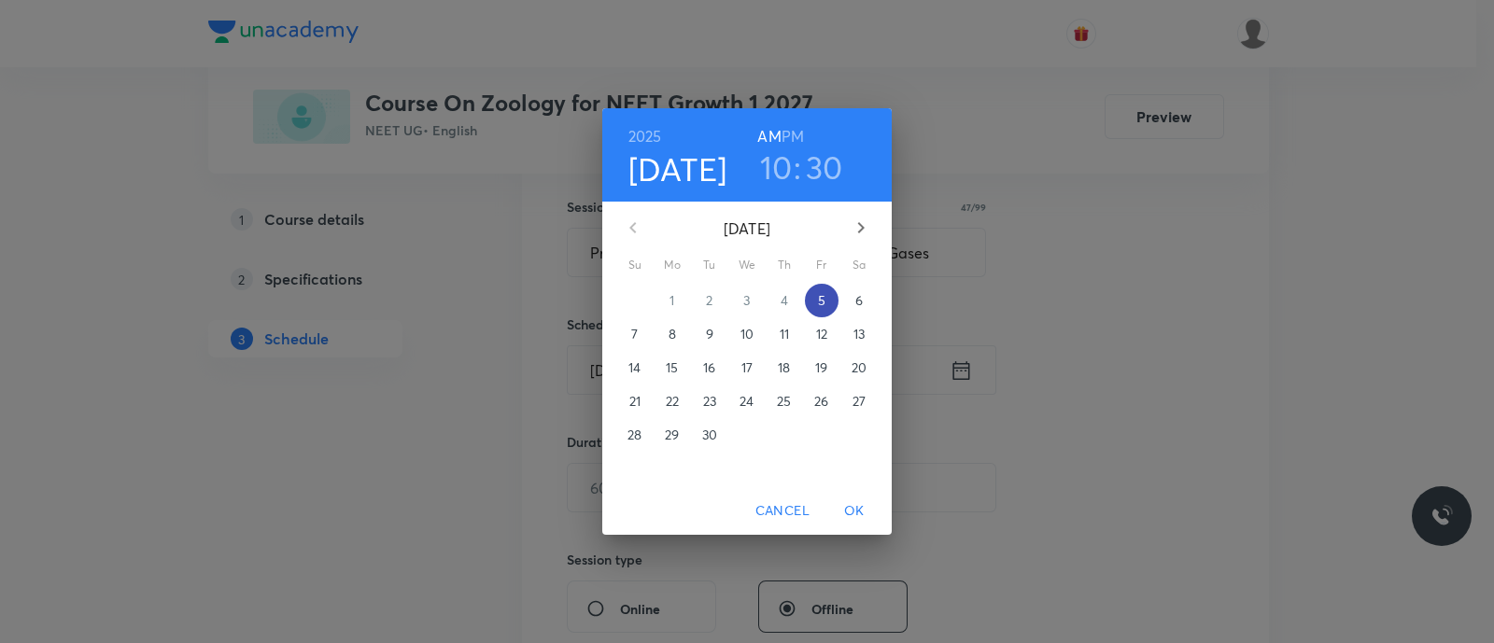
click at [822, 304] on p "5" at bounding box center [821, 300] width 7 height 19
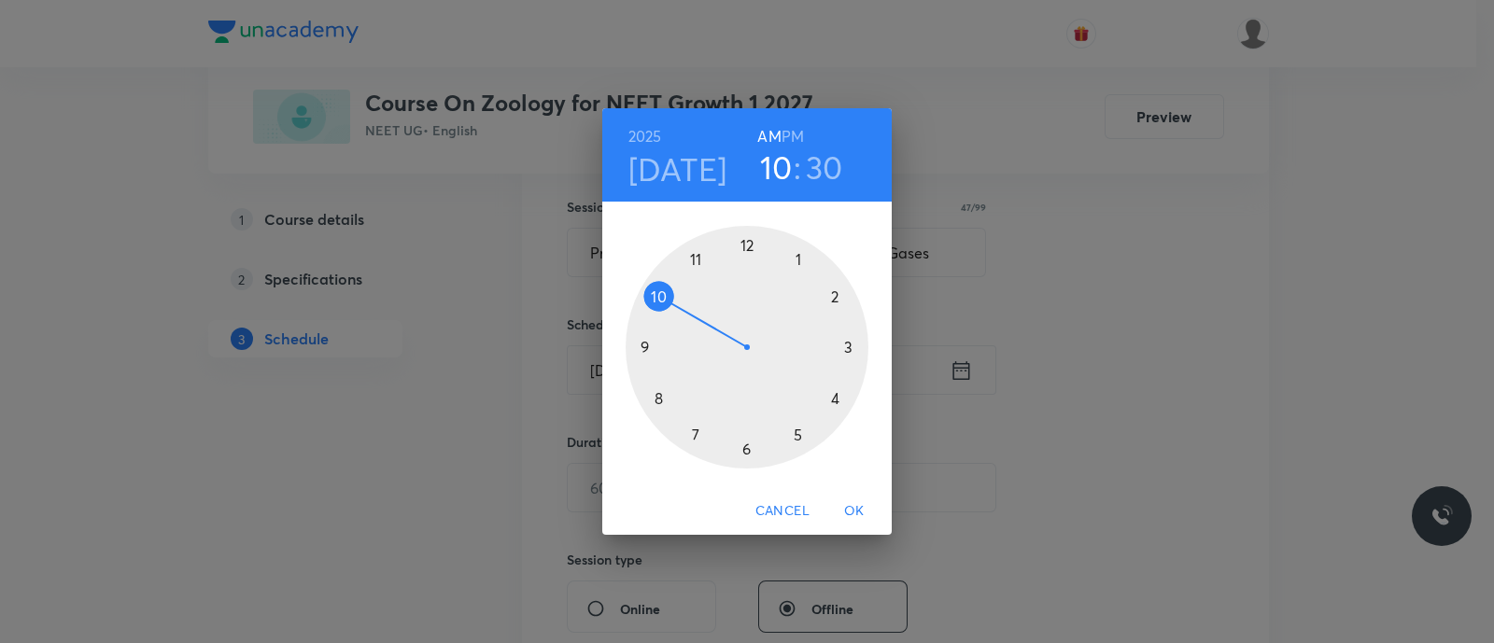
click at [694, 436] on div at bounding box center [747, 347] width 243 height 243
click at [834, 297] on div at bounding box center [747, 347] width 243 height 243
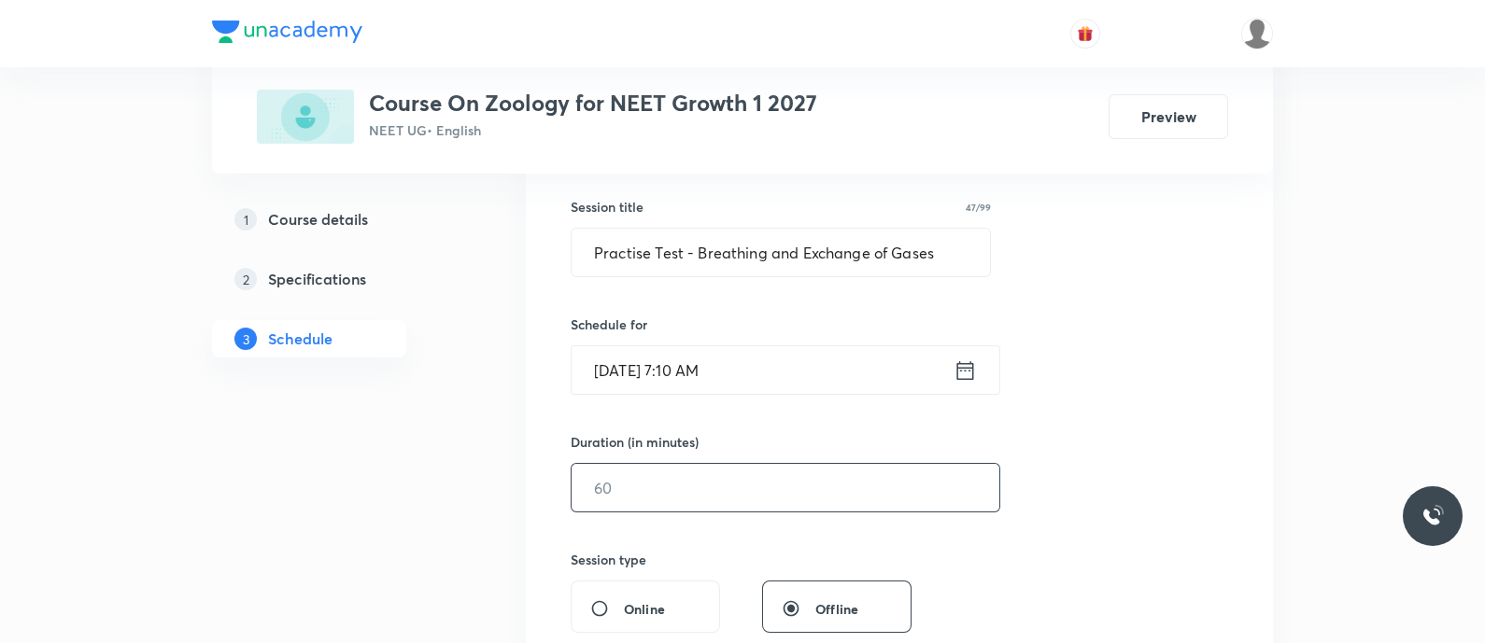
click at [740, 477] on input "text" at bounding box center [785, 488] width 428 height 48
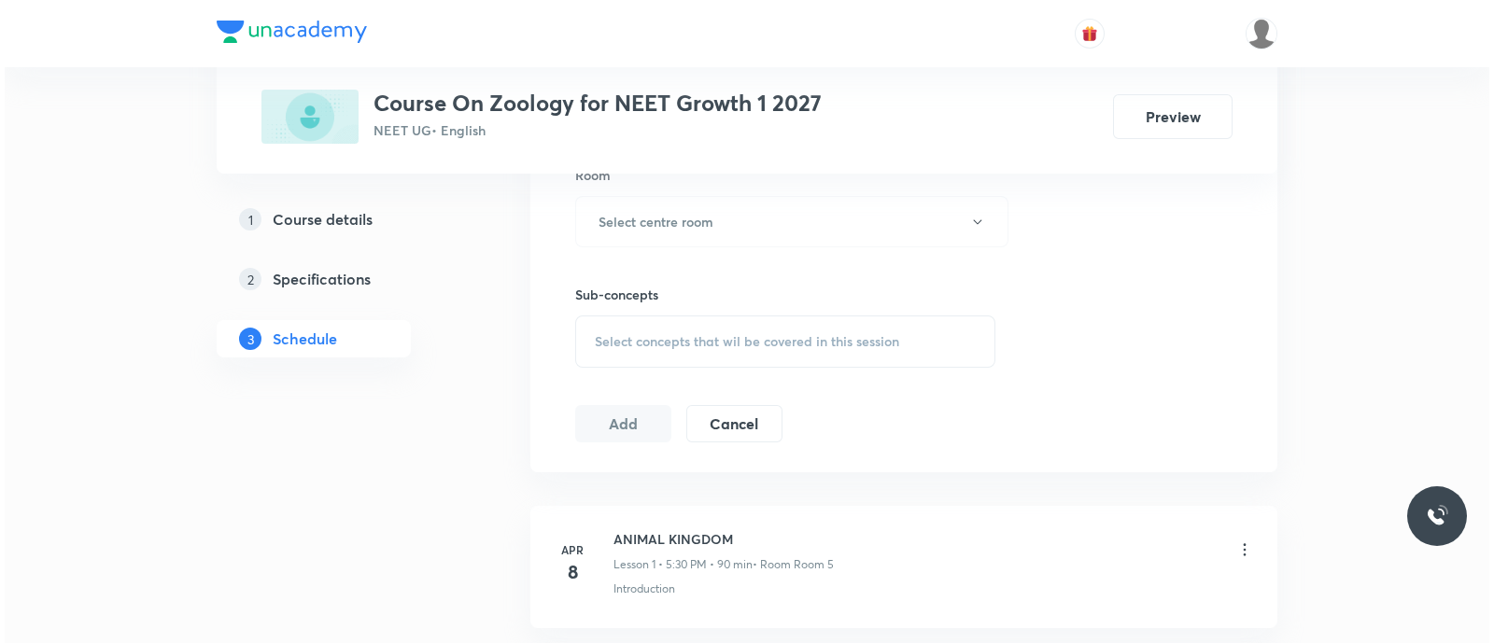
scroll to position [841, 0]
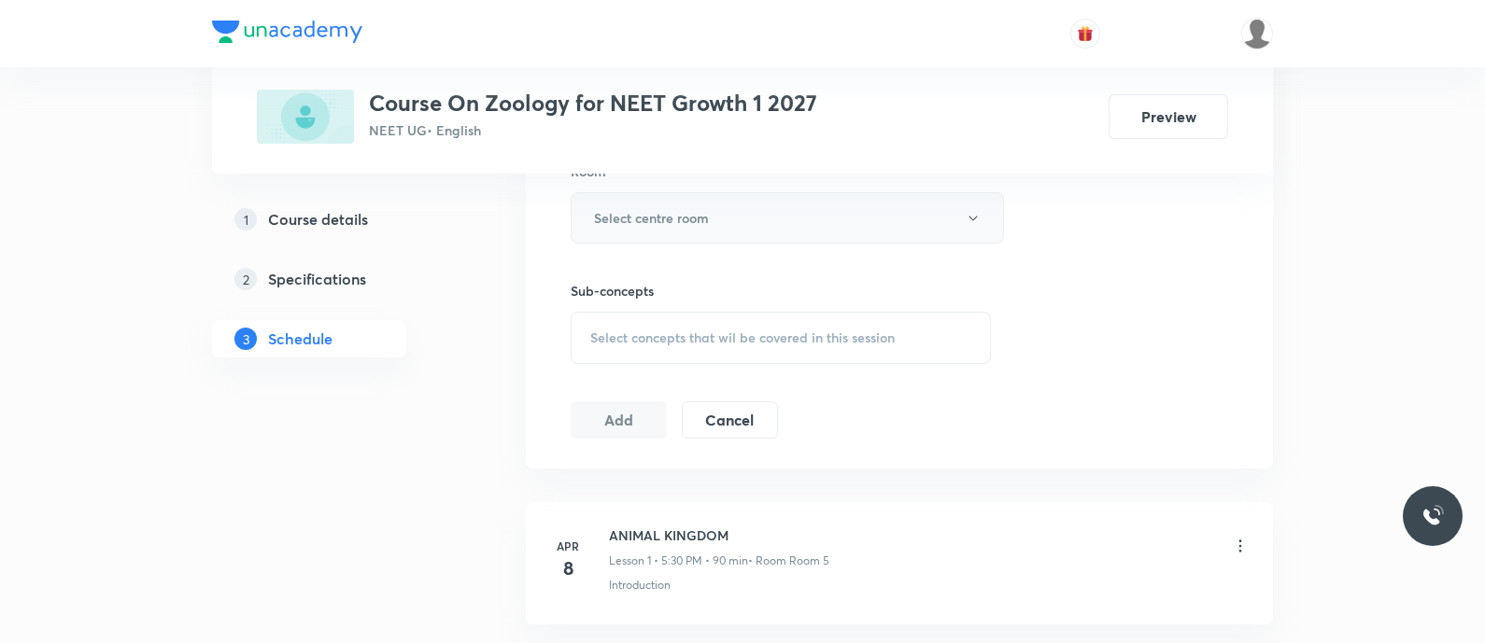
type input "90"
click at [683, 211] on h6 "Select centre room" at bounding box center [651, 218] width 115 height 20
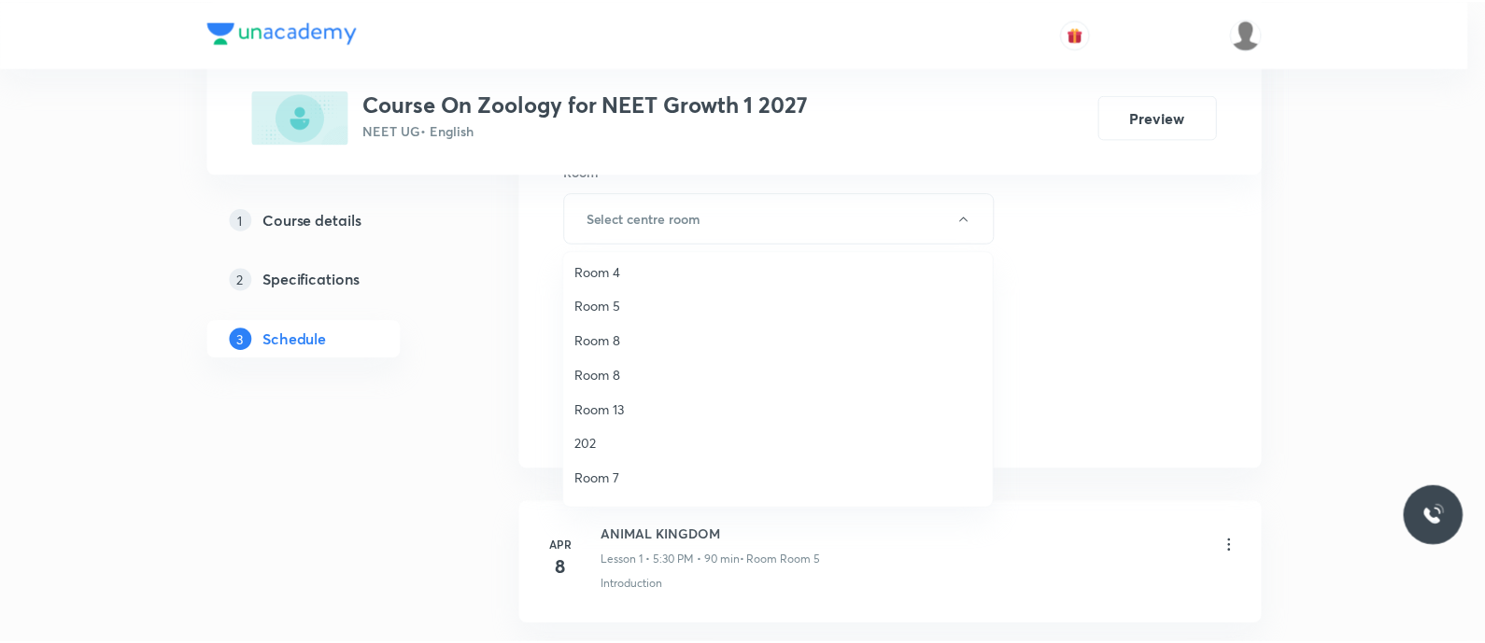
scroll to position [162, 0]
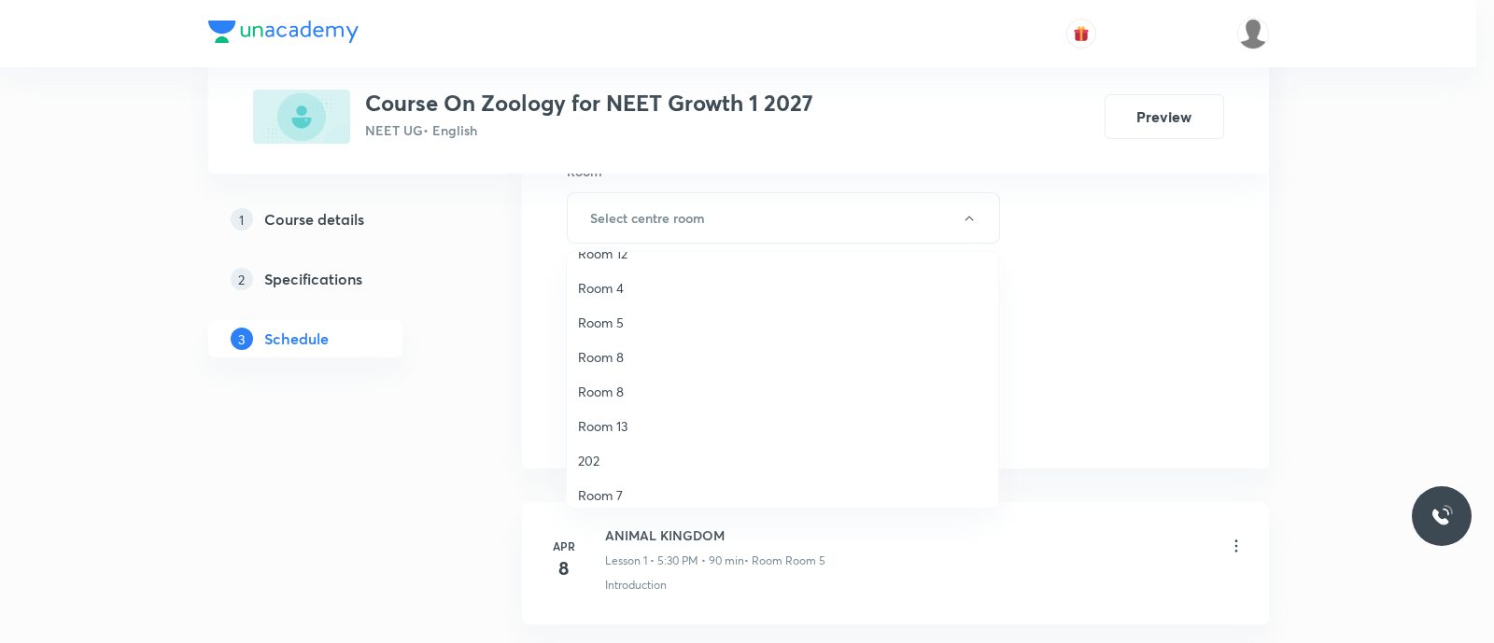
click at [601, 322] on span "Room 5" at bounding box center [782, 323] width 409 height 20
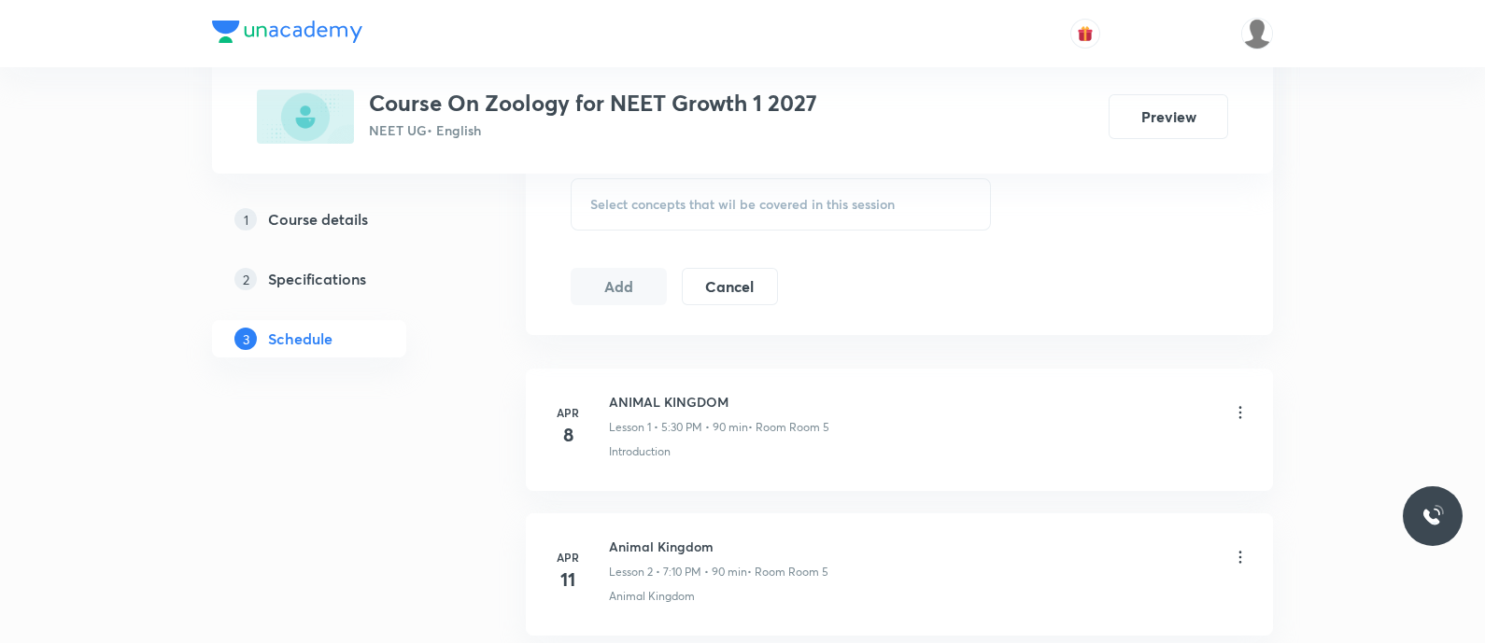
scroll to position [976, 0]
click at [625, 184] on div "Select concepts that wil be covered in this session" at bounding box center [781, 203] width 420 height 52
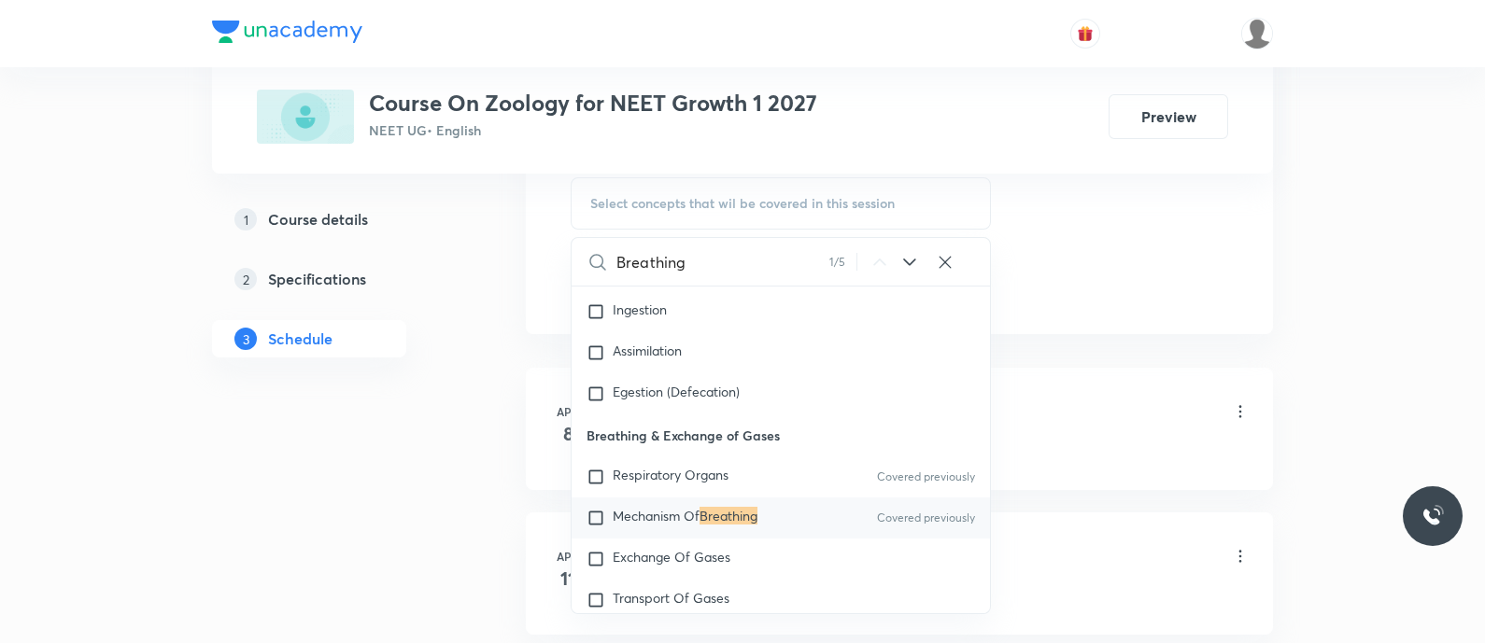
scroll to position [7434, 0]
type input "Breathing"
click at [909, 254] on icon at bounding box center [909, 262] width 22 height 22
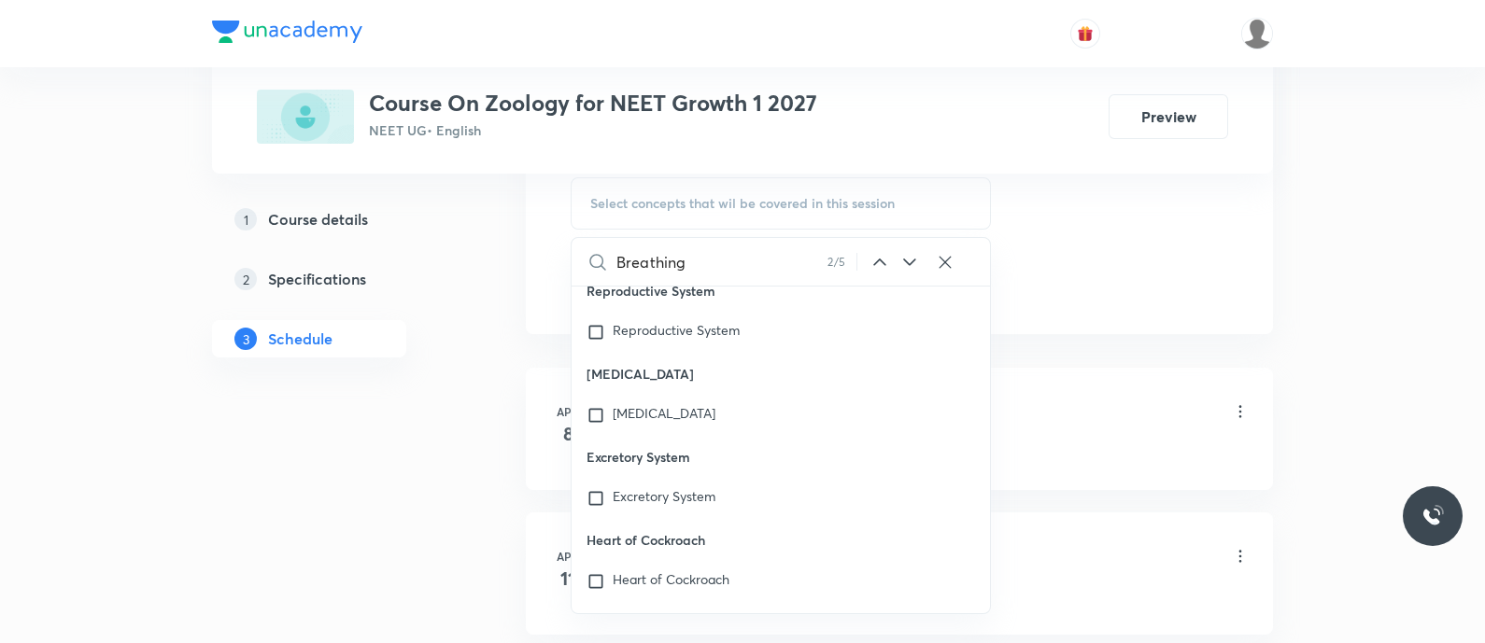
scroll to position [58576, 0]
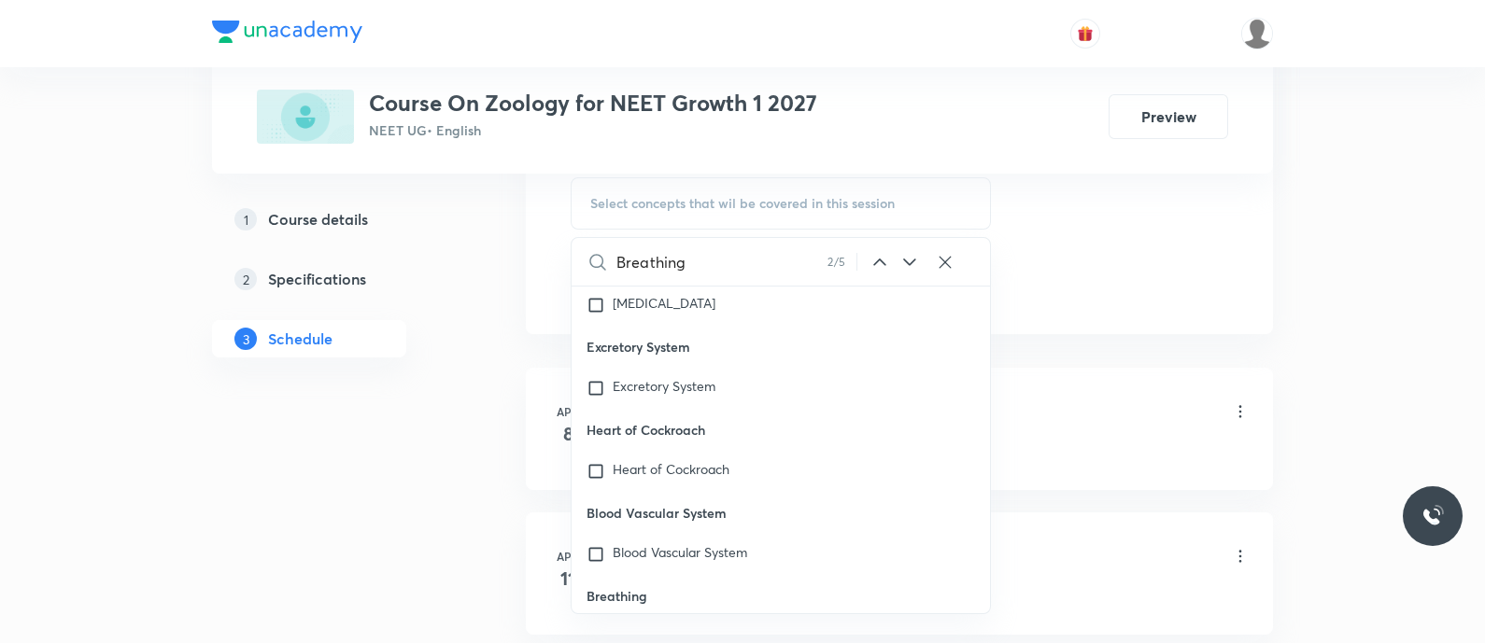
click at [909, 254] on icon at bounding box center [909, 262] width 22 height 22
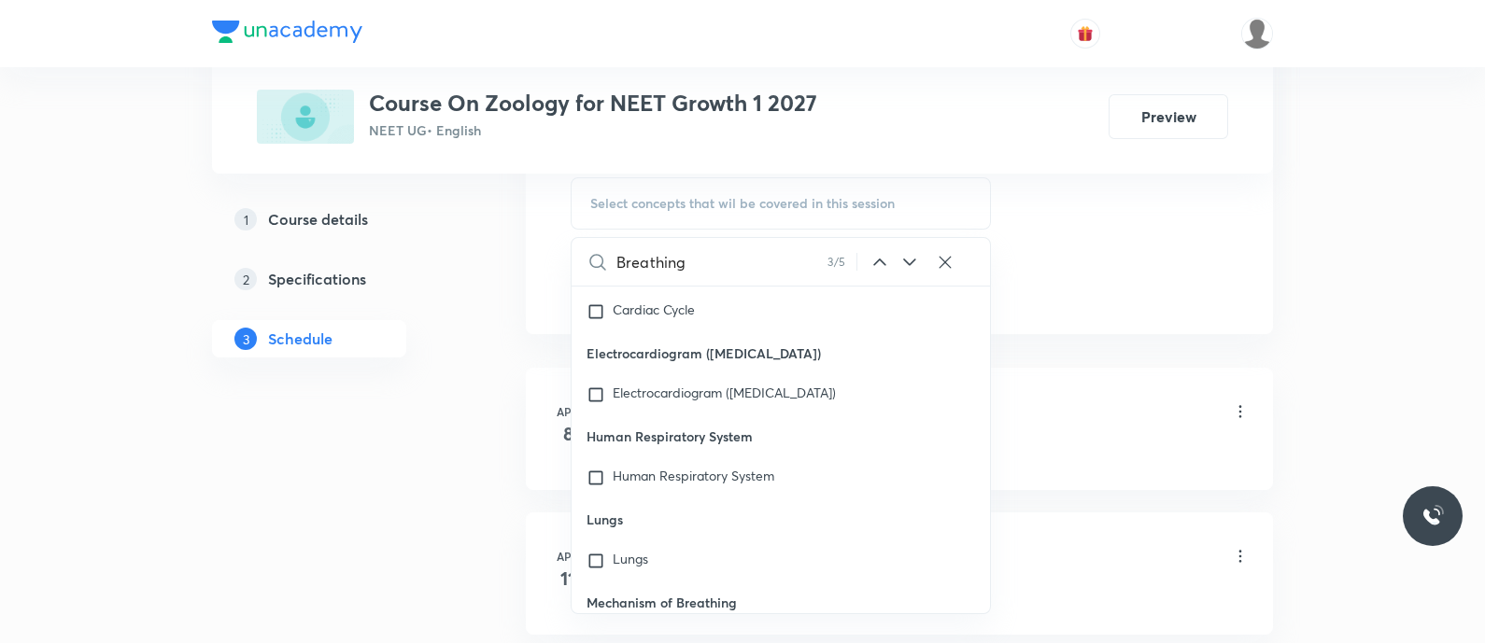
scroll to position [73088, 0]
click at [909, 254] on icon at bounding box center [909, 262] width 22 height 22
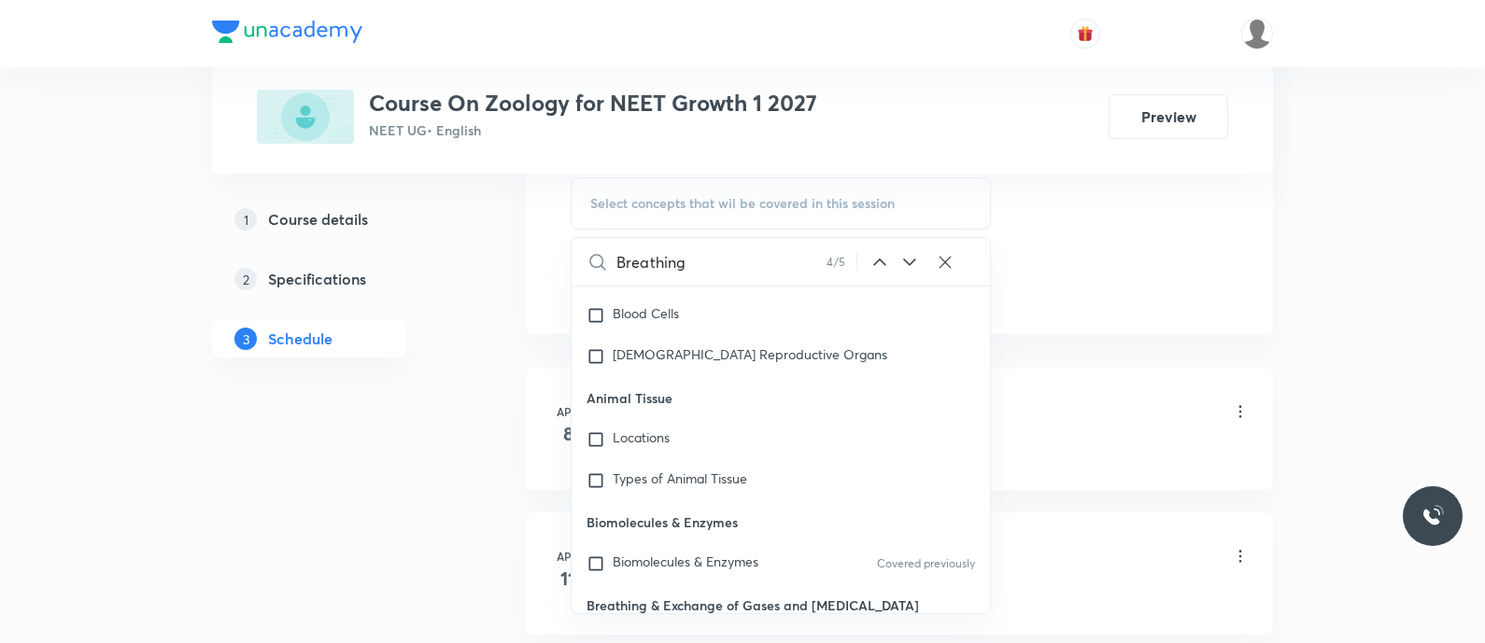
scroll to position [85640, 0]
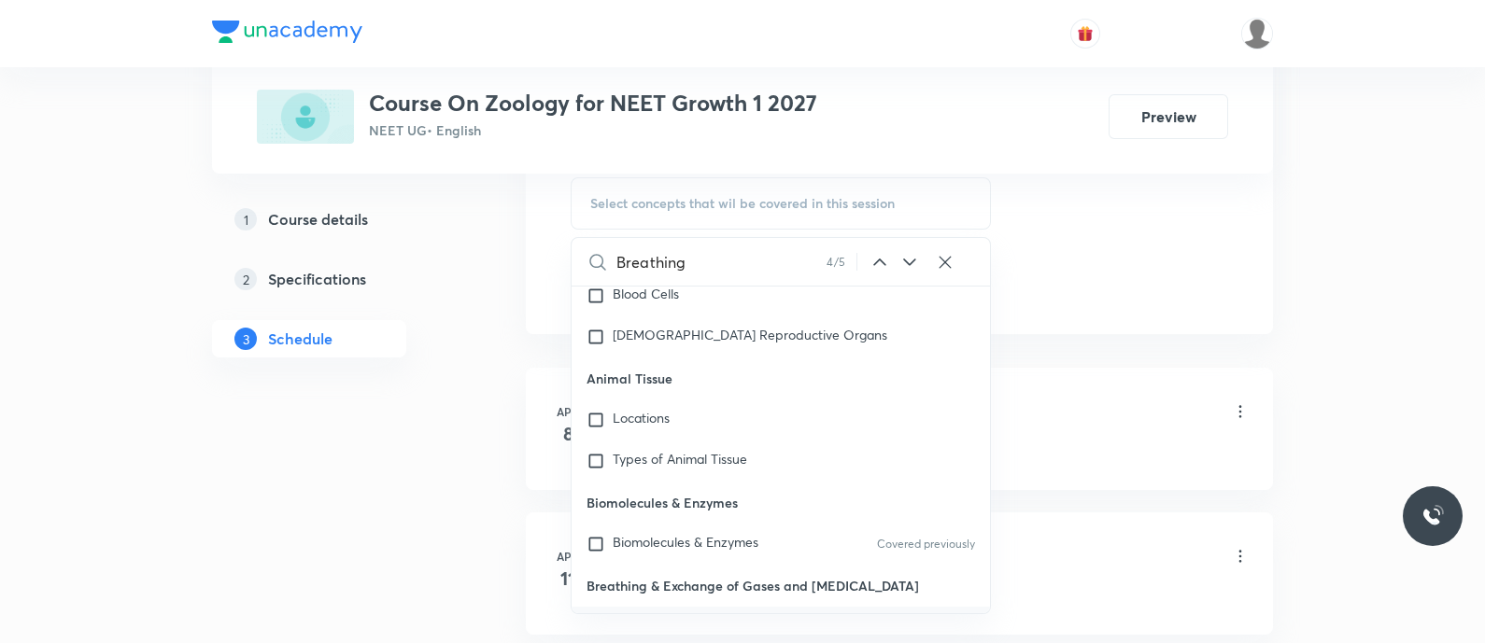
click at [628, 616] on mark "Breathing" at bounding box center [642, 625] width 58 height 18
checkbox input "true"
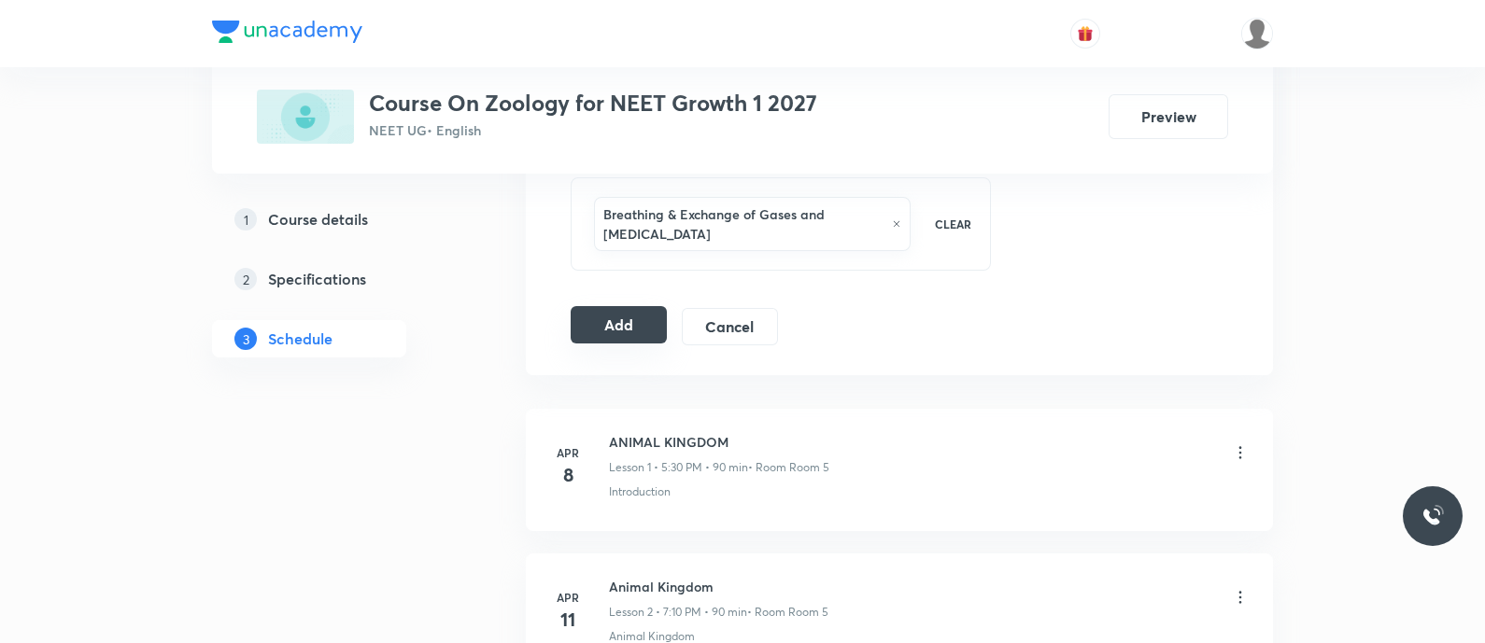
click at [626, 306] on button "Add" at bounding box center [619, 324] width 96 height 37
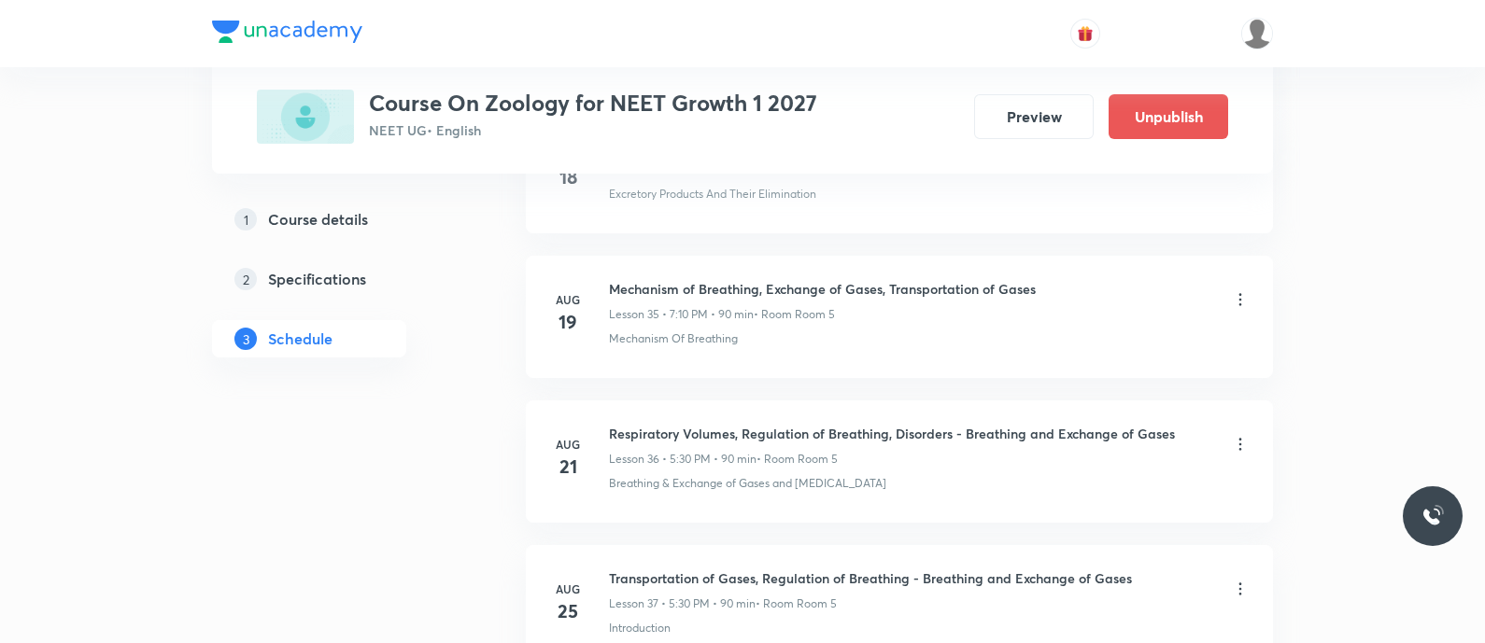
scroll to position [5626, 0]
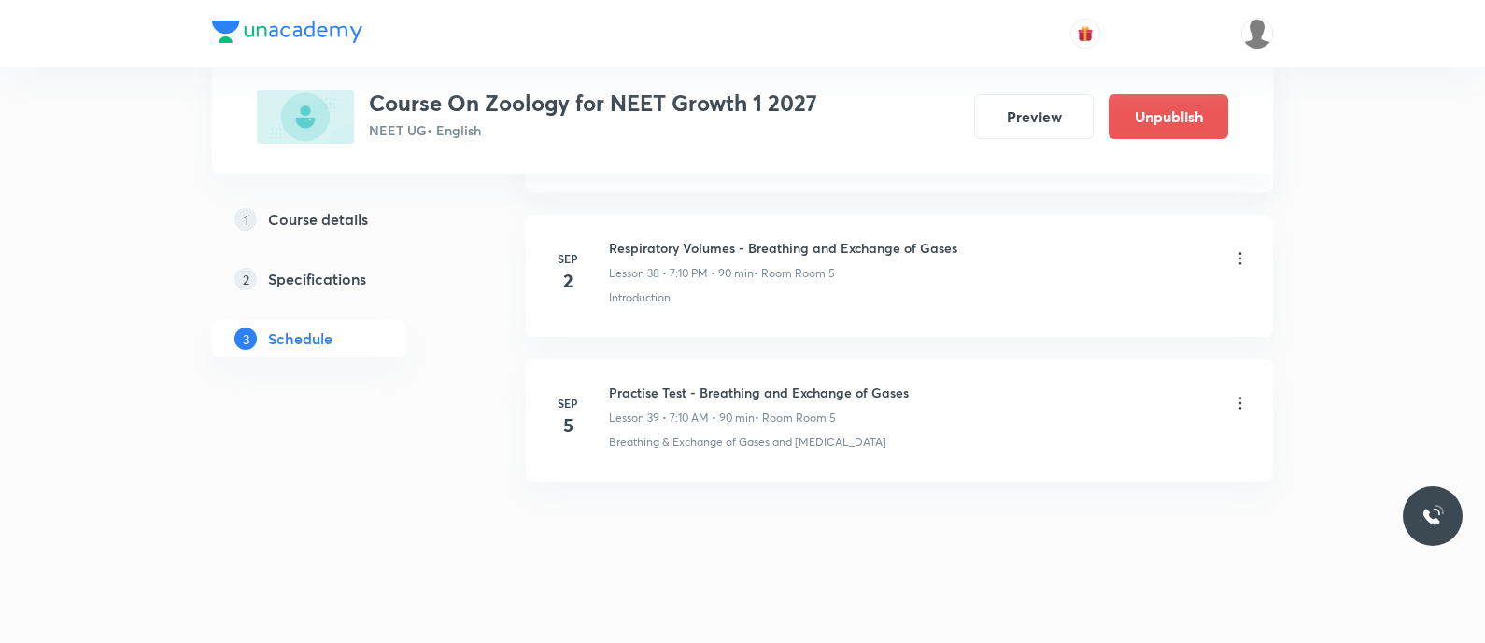
click at [732, 383] on h6 "Practise Test - Breathing and Exchange of Gases" at bounding box center [759, 393] width 300 height 20
copy h6 "Practise Test - Breathing and Exchange of Gases"
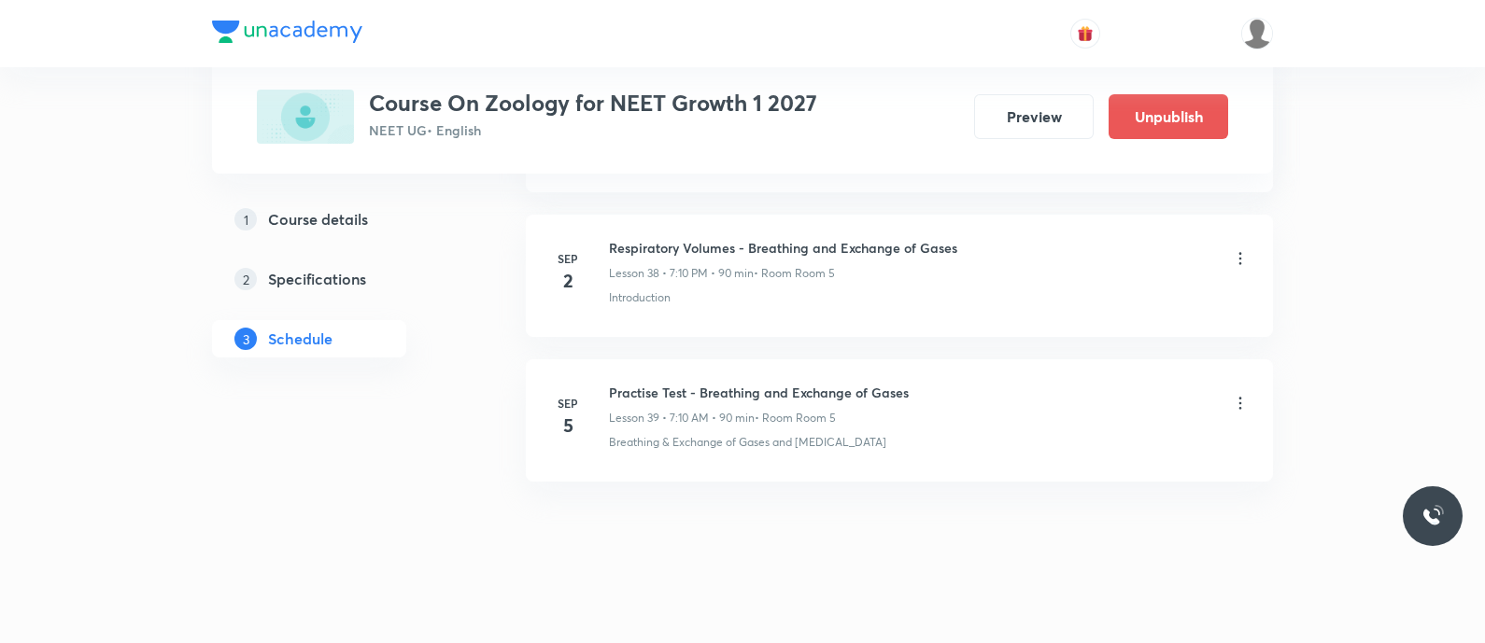
click at [1237, 396] on icon at bounding box center [1240, 403] width 19 height 19
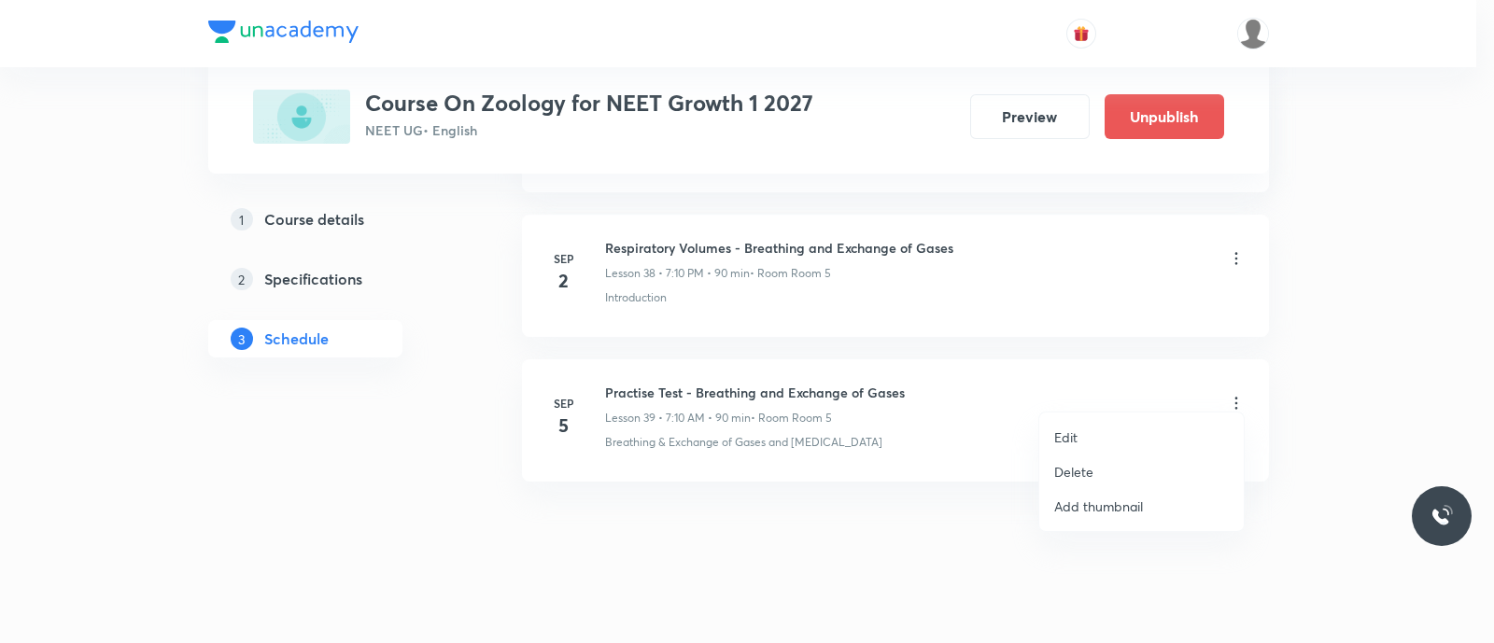
click at [1059, 468] on p "Delete" at bounding box center [1073, 472] width 39 height 20
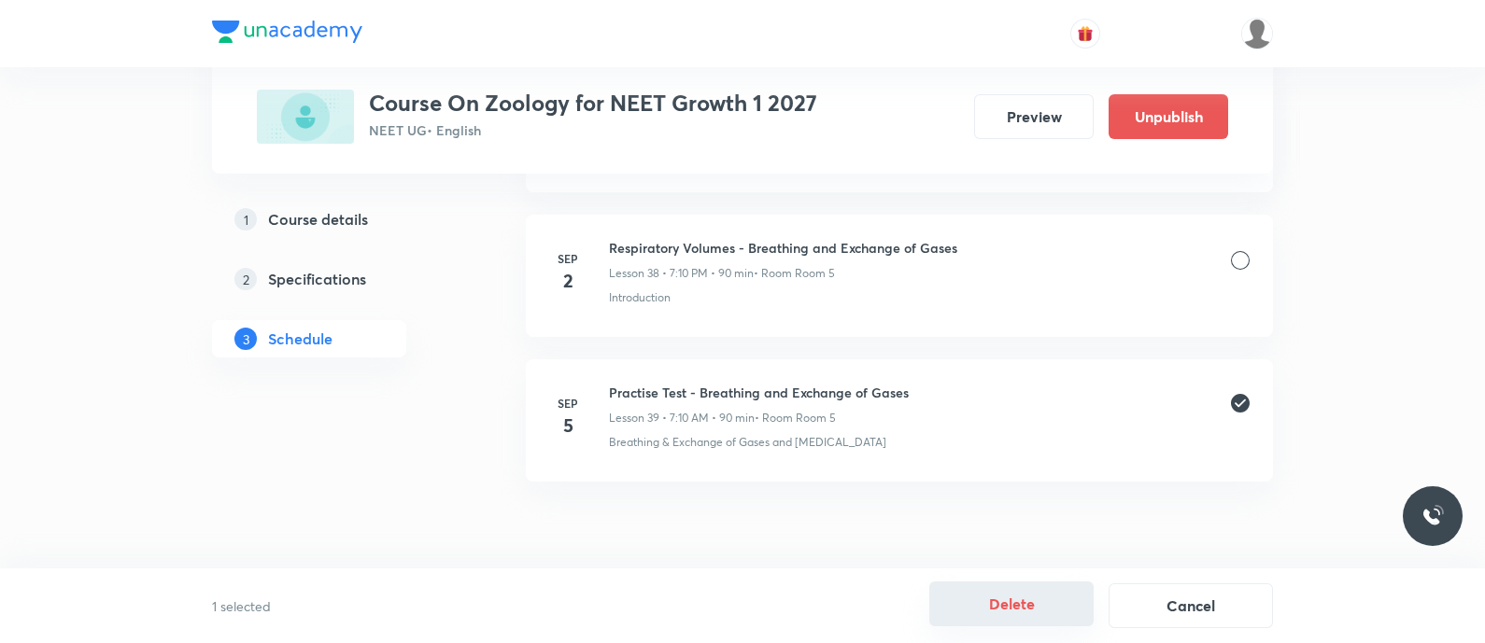
click at [995, 593] on button "Delete" at bounding box center [1011, 604] width 164 height 45
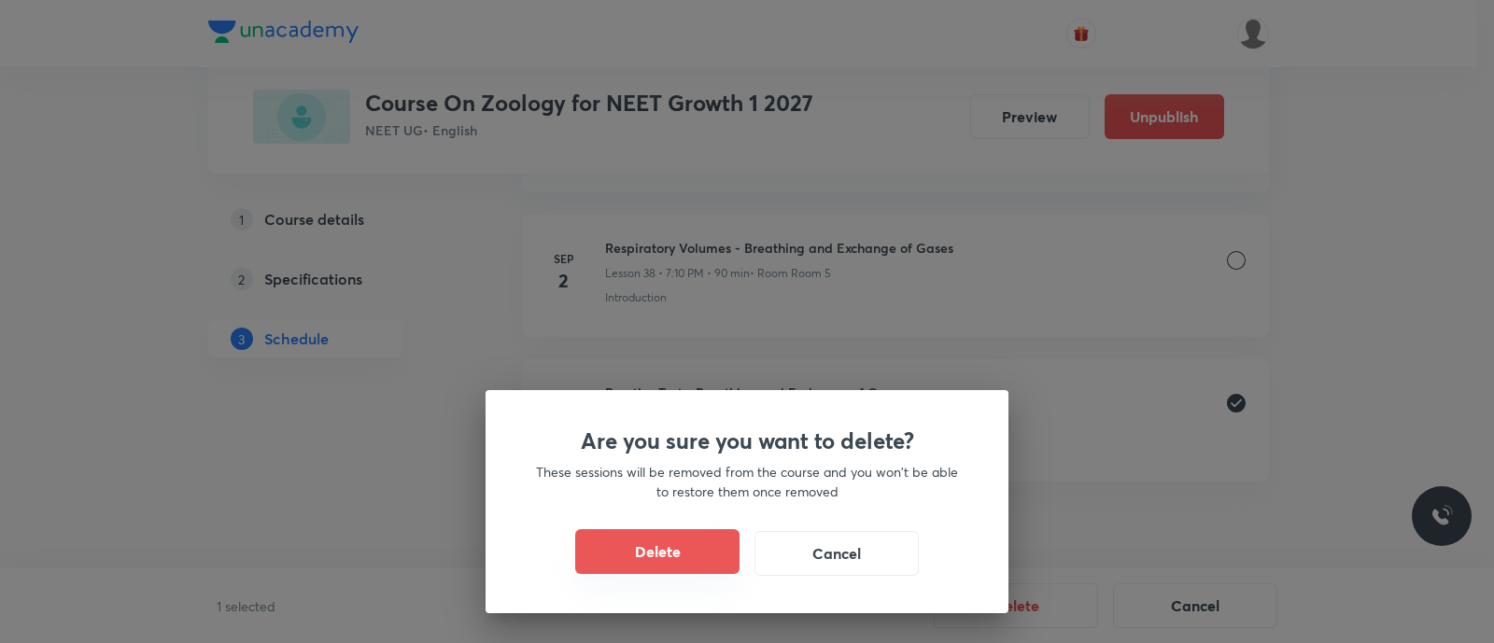
click at [666, 545] on button "Delete" at bounding box center [657, 551] width 164 height 45
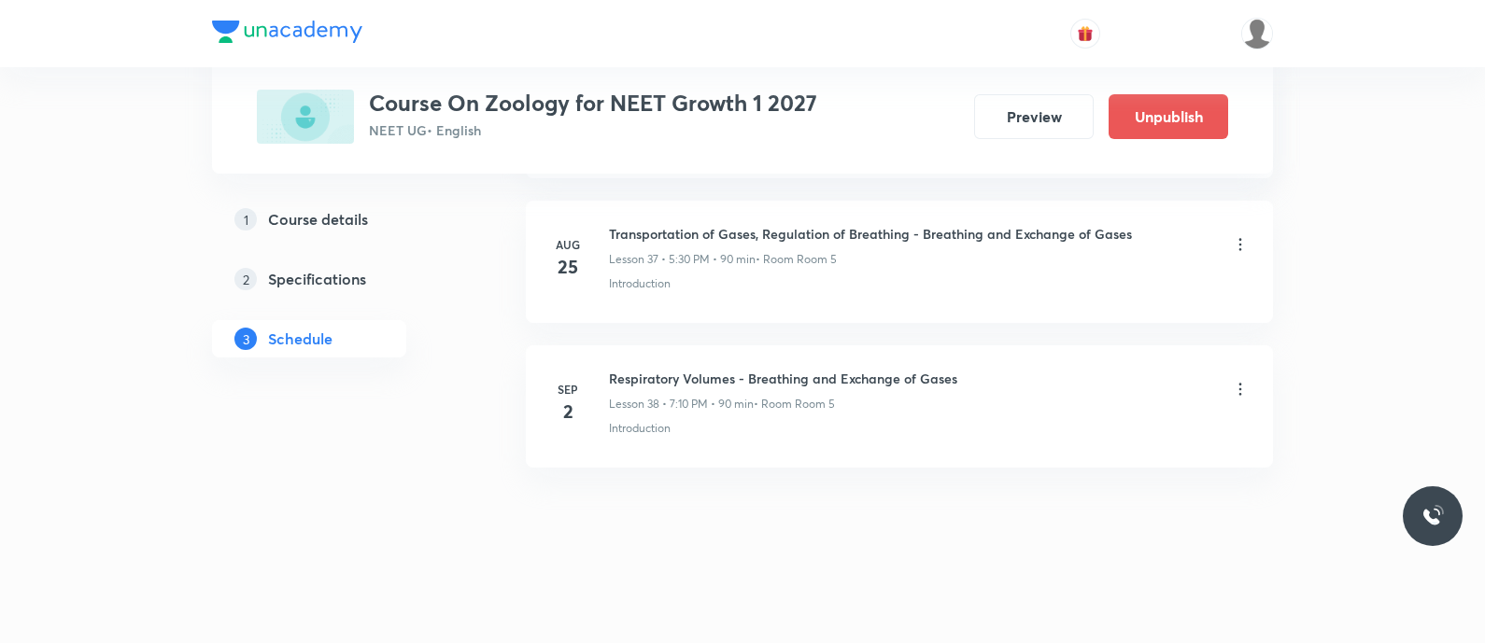
scroll to position [5482, 0]
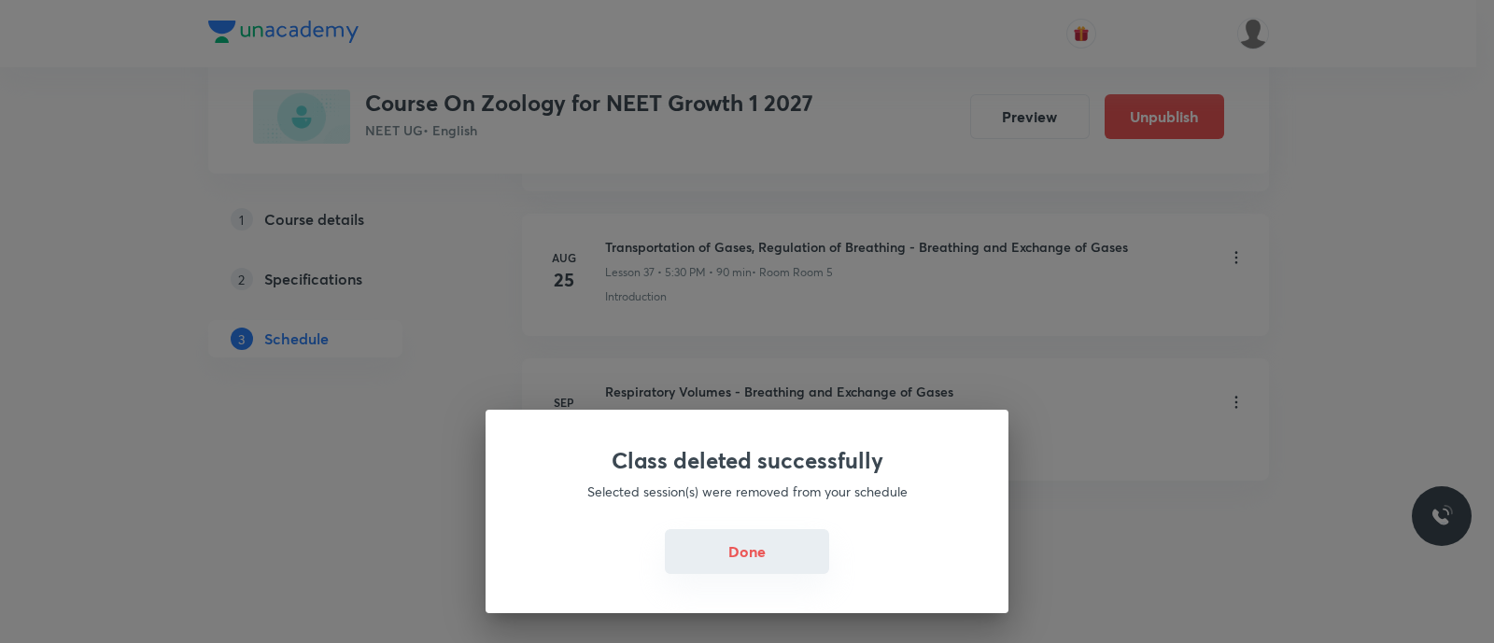
click at [697, 543] on button "Done" at bounding box center [747, 551] width 164 height 45
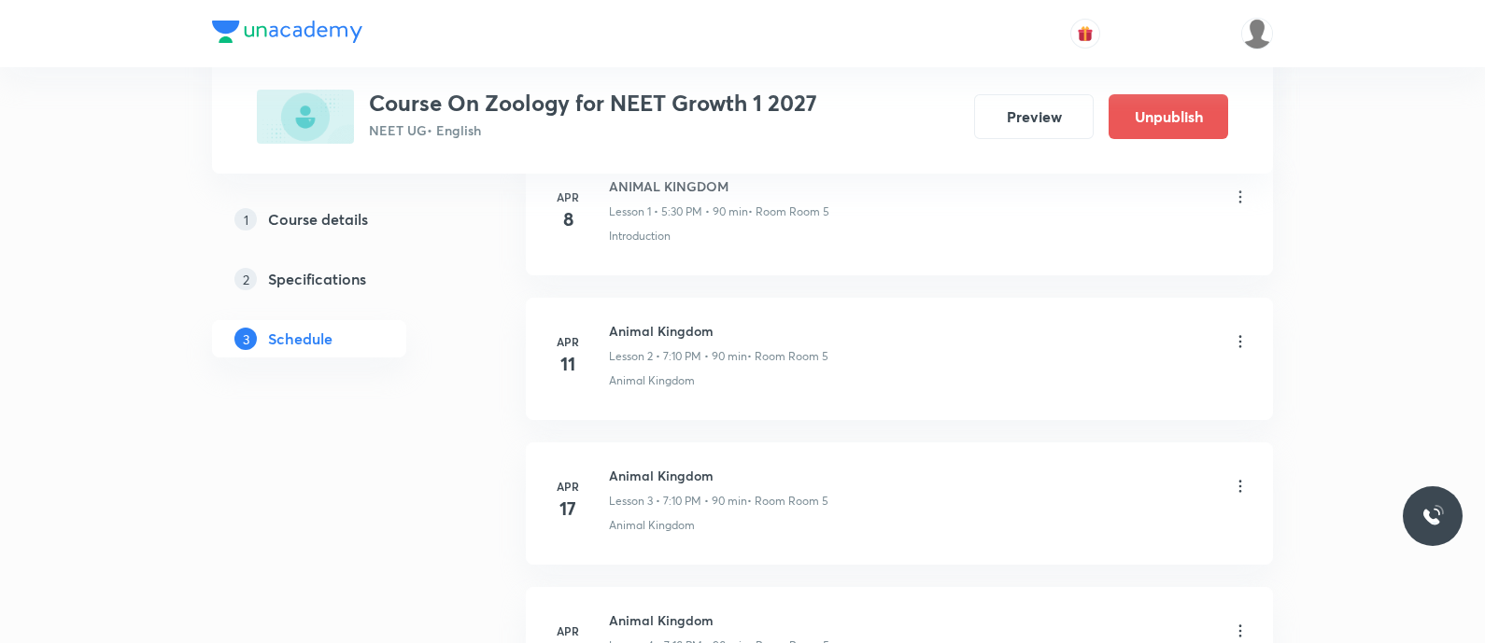
scroll to position [0, 0]
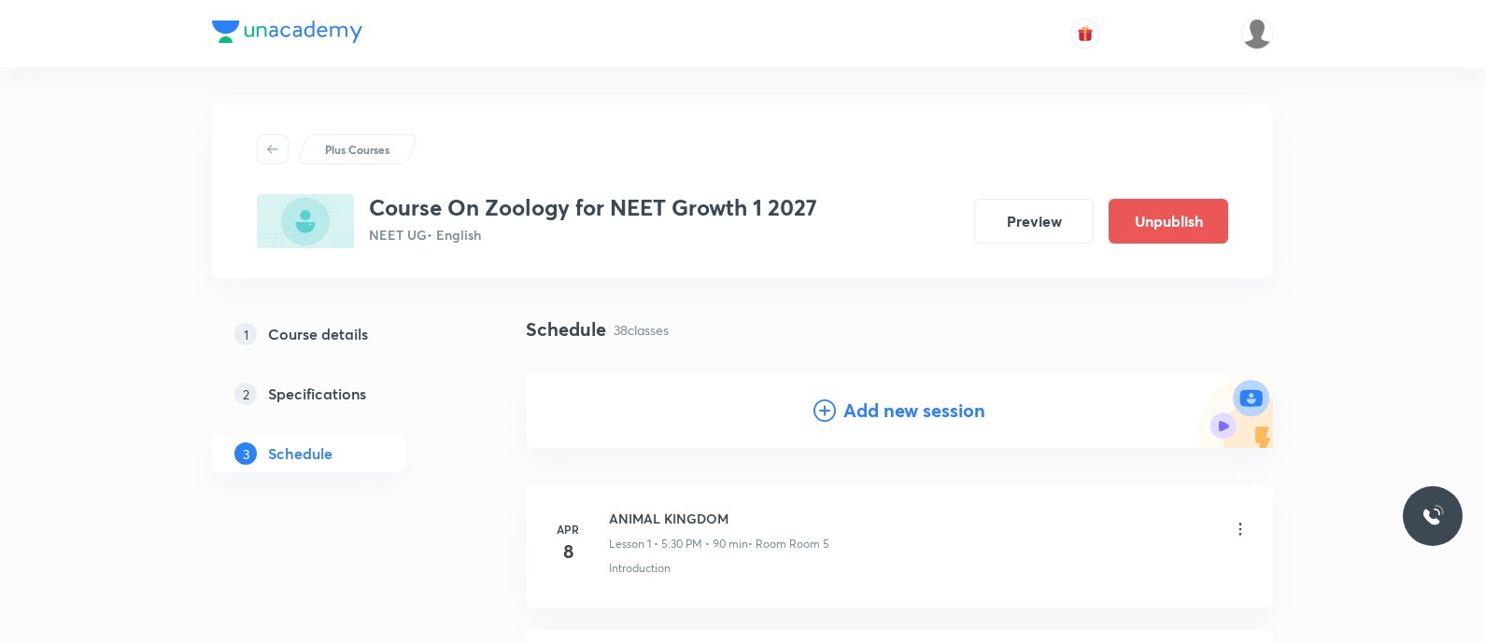
click at [818, 404] on icon at bounding box center [824, 411] width 22 height 22
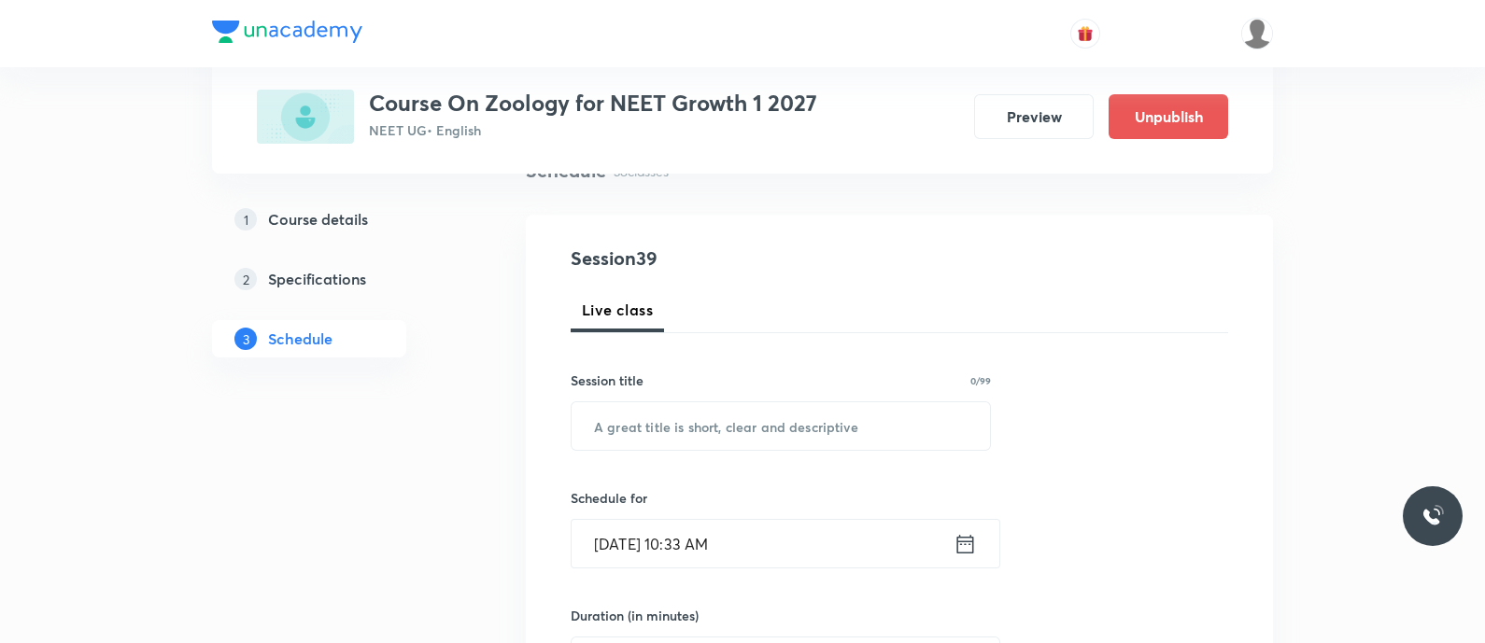
scroll to position [265, 0]
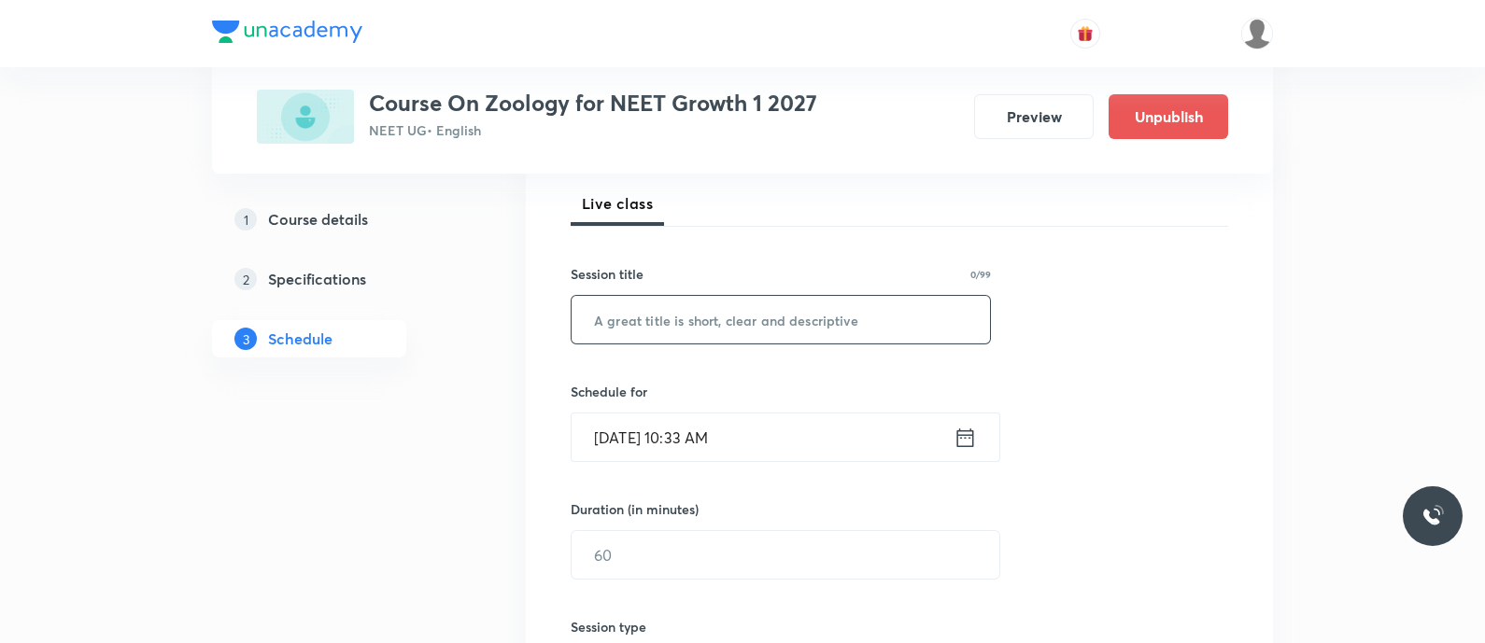
click at [703, 324] on input "text" at bounding box center [780, 320] width 418 height 48
paste input "Practise Test - Breathing and Exchange of Gases"
click at [712, 321] on input "Practise Test - Breathing and Exchange of Gases" at bounding box center [780, 320] width 418 height 48
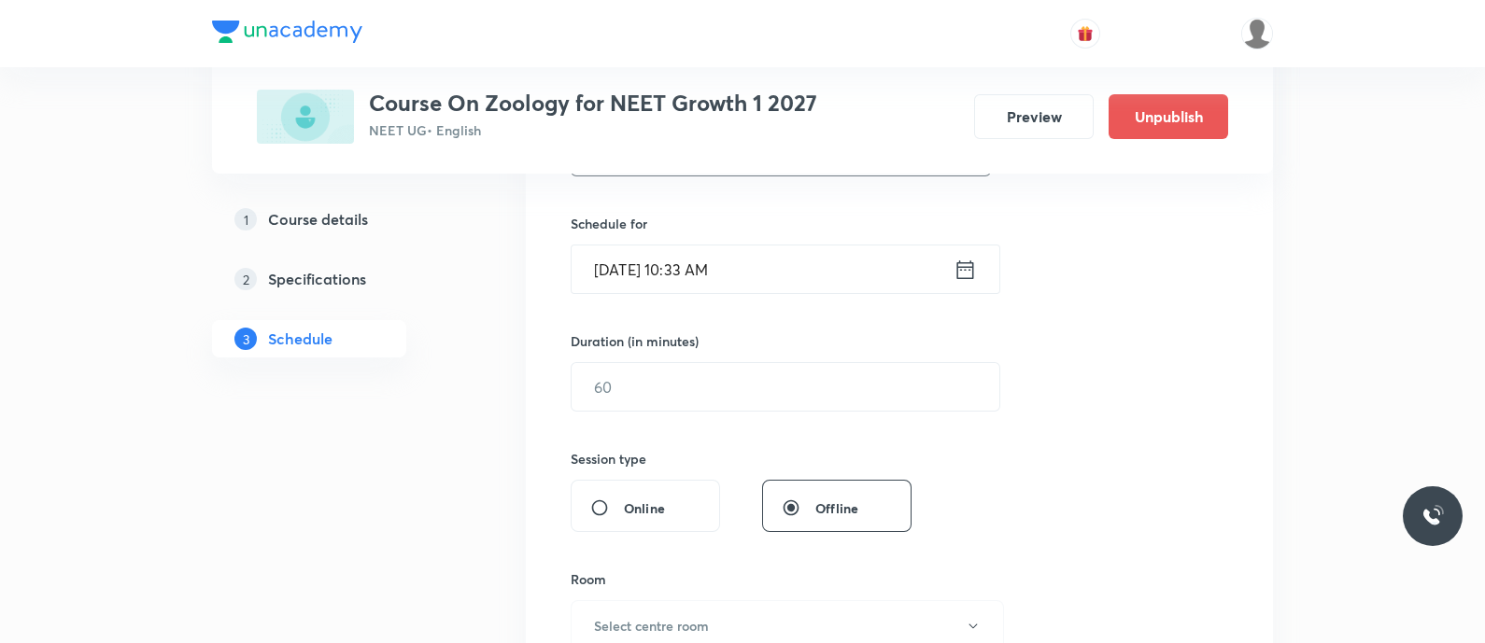
scroll to position [435, 0]
type input "Practise Test - Breathing and Exchange of Gases"
click at [952, 263] on input "Sep 5, 2025, 10:33 AM" at bounding box center [762, 268] width 382 height 48
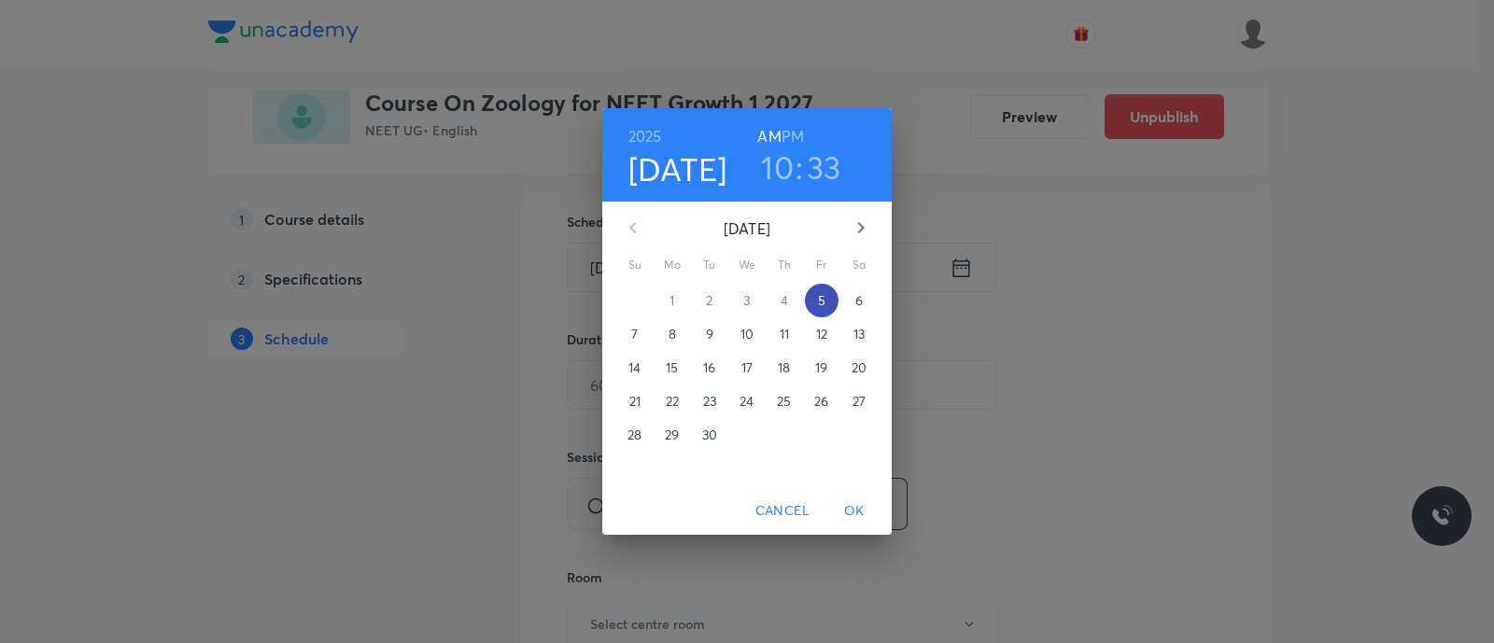
click at [818, 294] on p "5" at bounding box center [821, 300] width 7 height 19
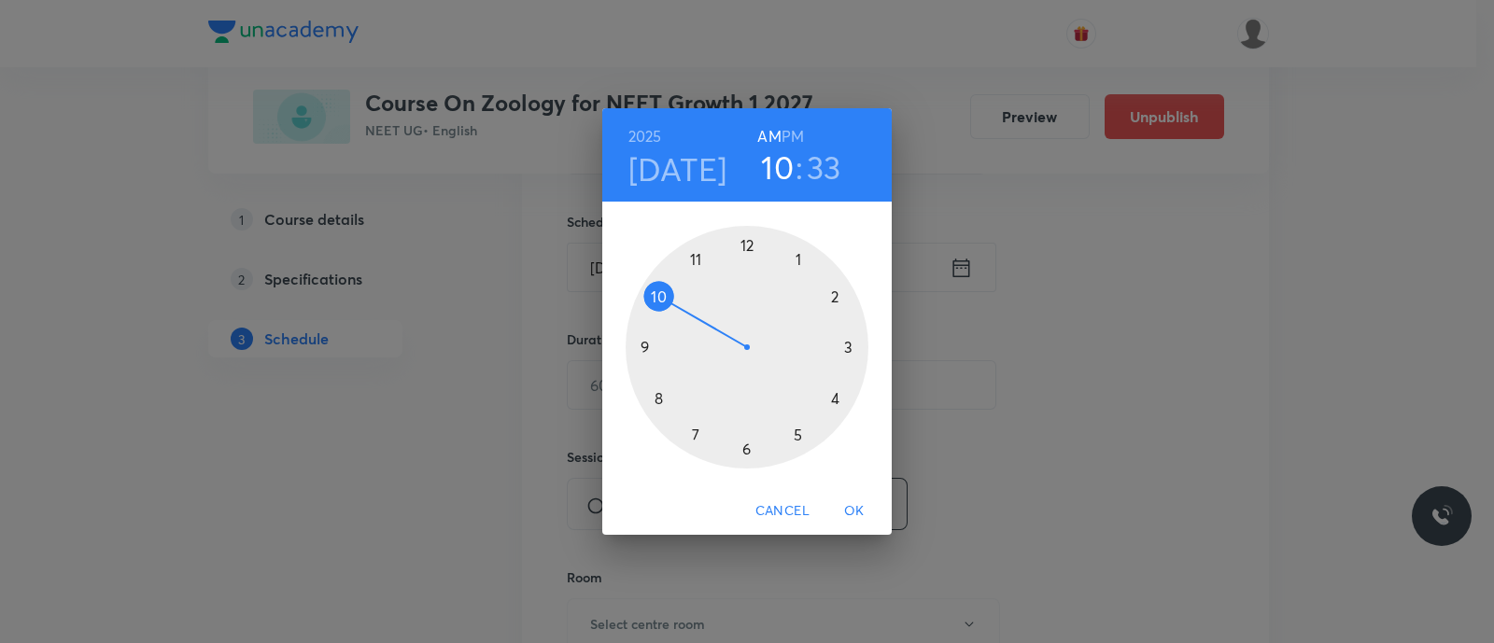
click at [794, 136] on h6 "PM" at bounding box center [793, 136] width 22 height 26
click at [697, 432] on div at bounding box center [747, 347] width 243 height 243
click at [832, 295] on div at bounding box center [747, 347] width 243 height 243
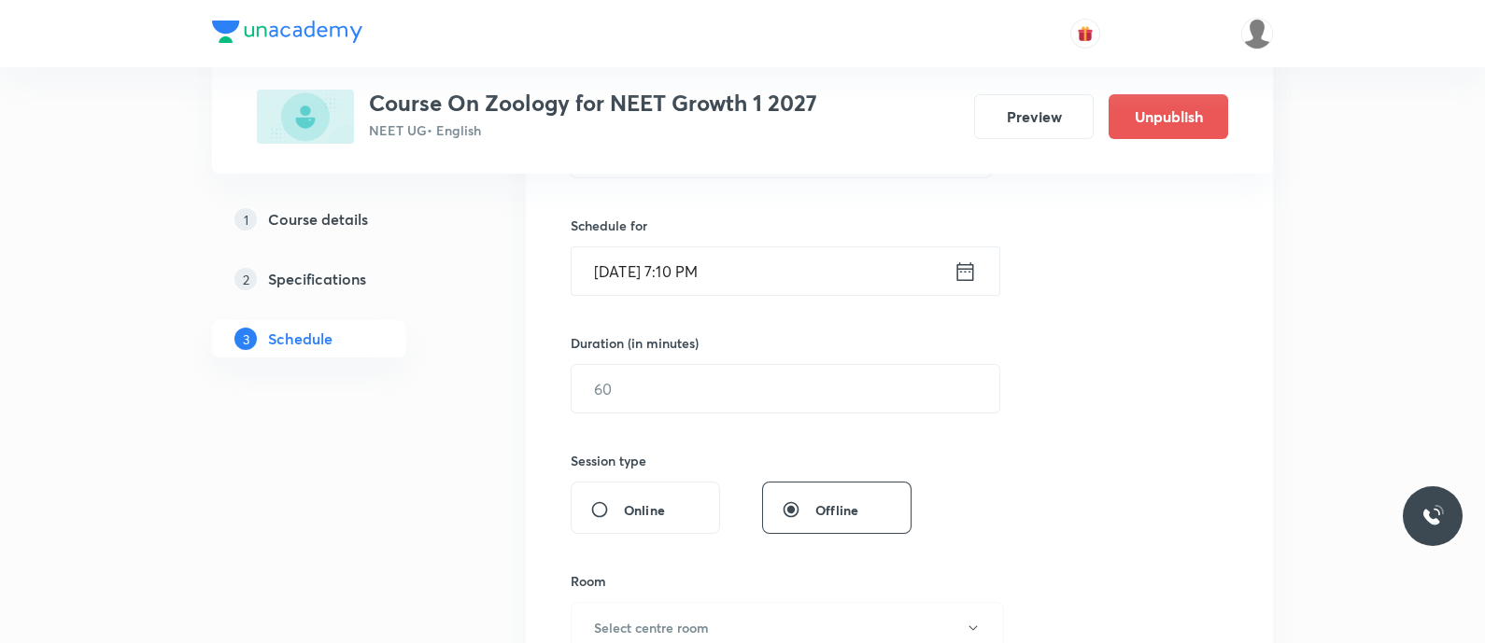
scroll to position [429, 0]
click at [756, 388] on input "9" at bounding box center [785, 392] width 428 height 48
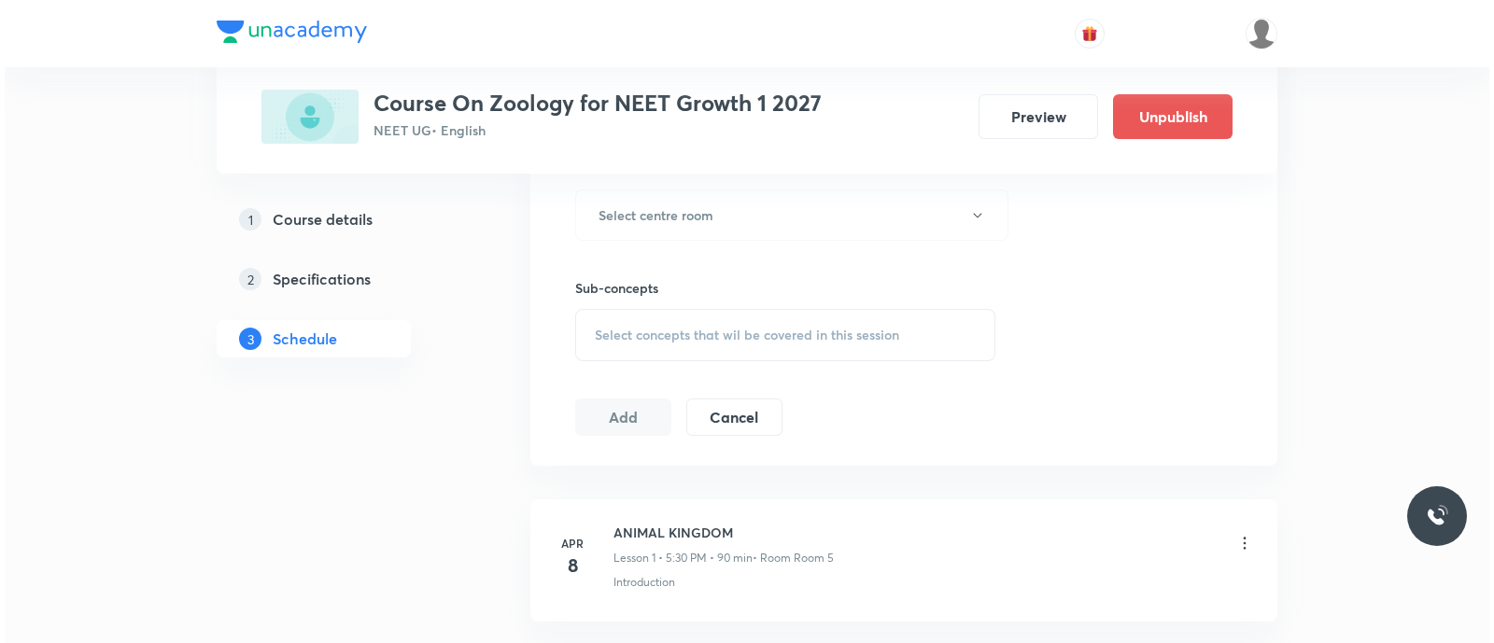
scroll to position [844, 0]
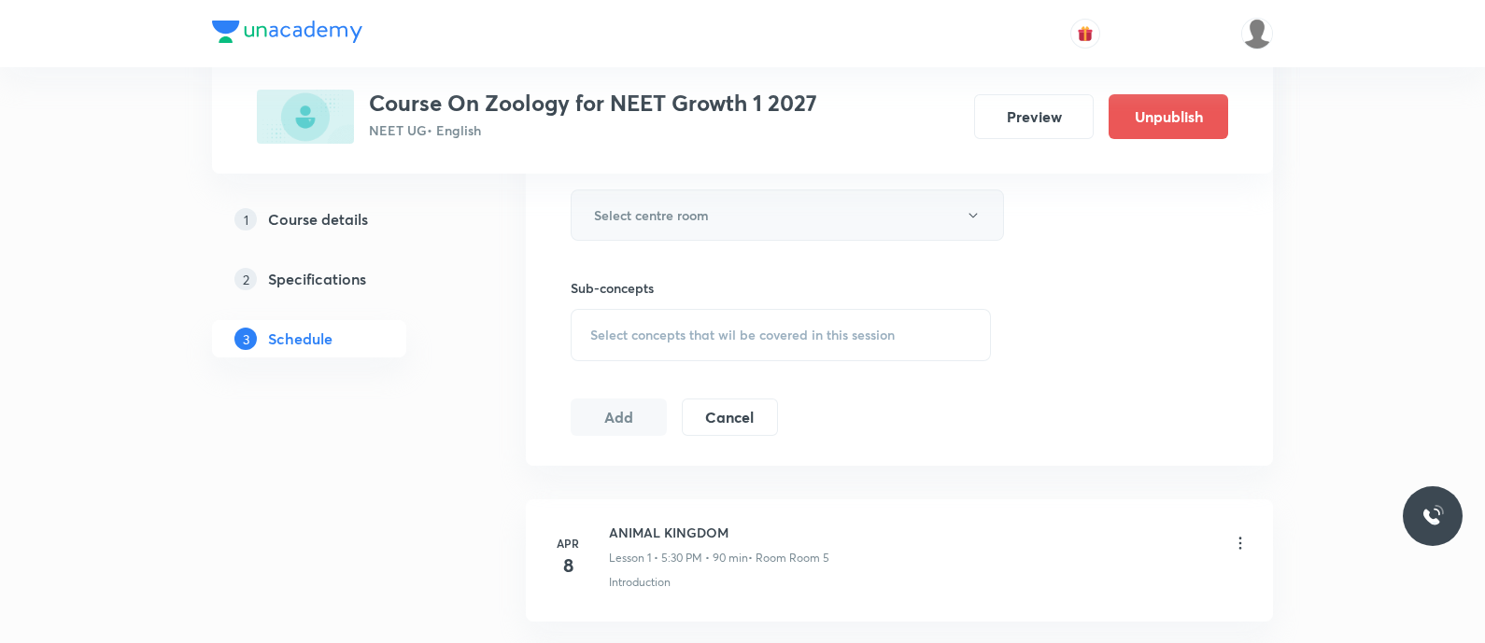
type input "90"
click at [649, 198] on button "Select centre room" at bounding box center [787, 215] width 433 height 51
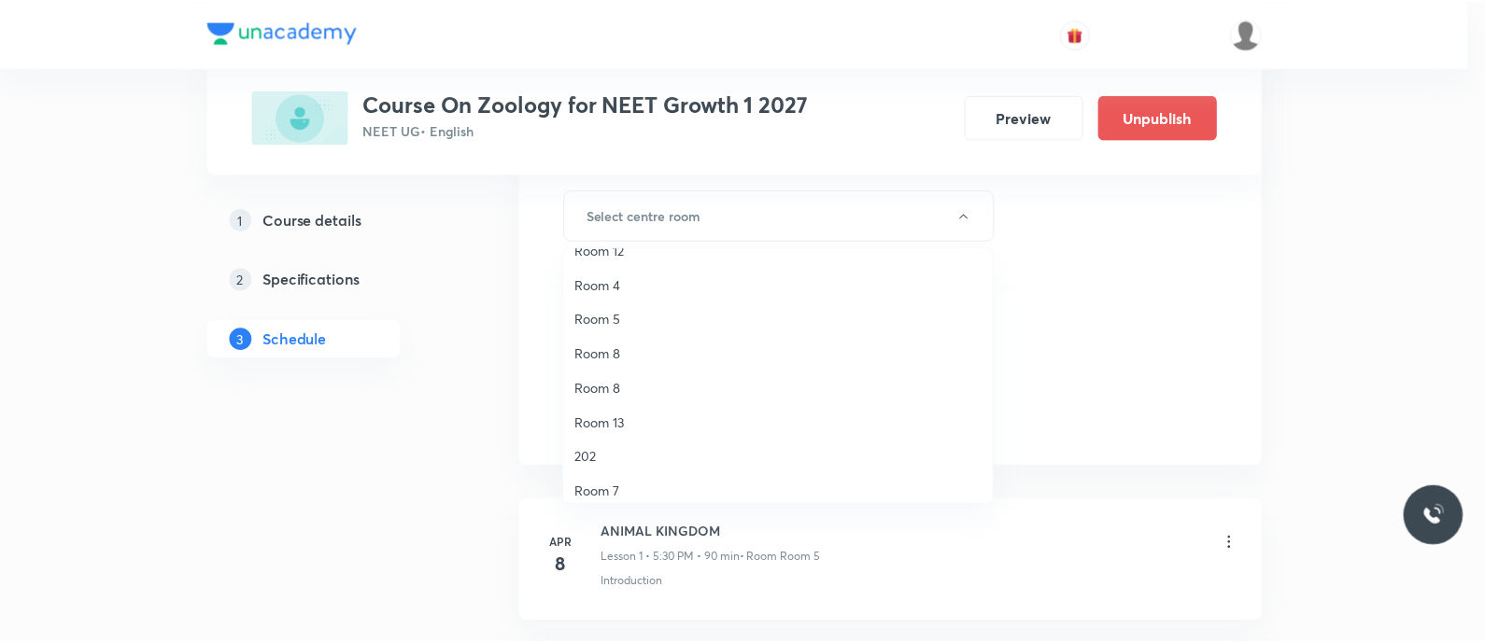
scroll to position [156, 0]
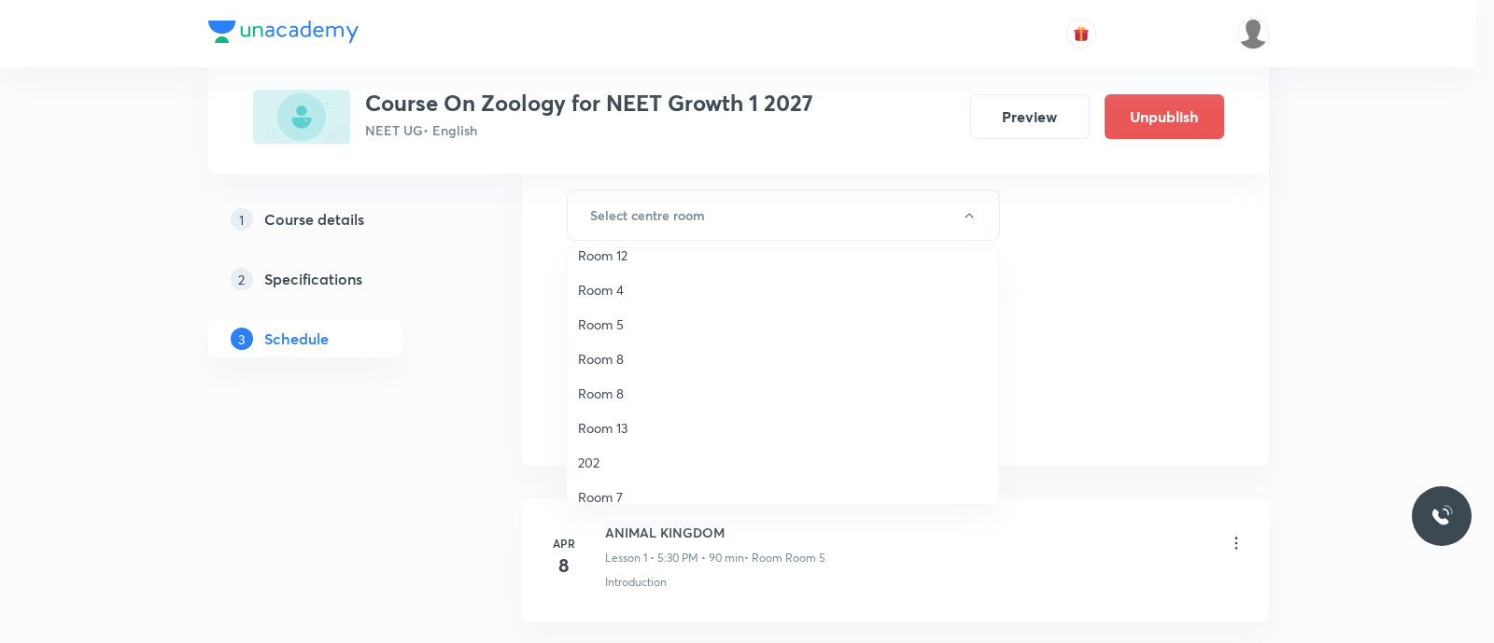
click at [631, 324] on span "Room 5" at bounding box center [782, 325] width 409 height 20
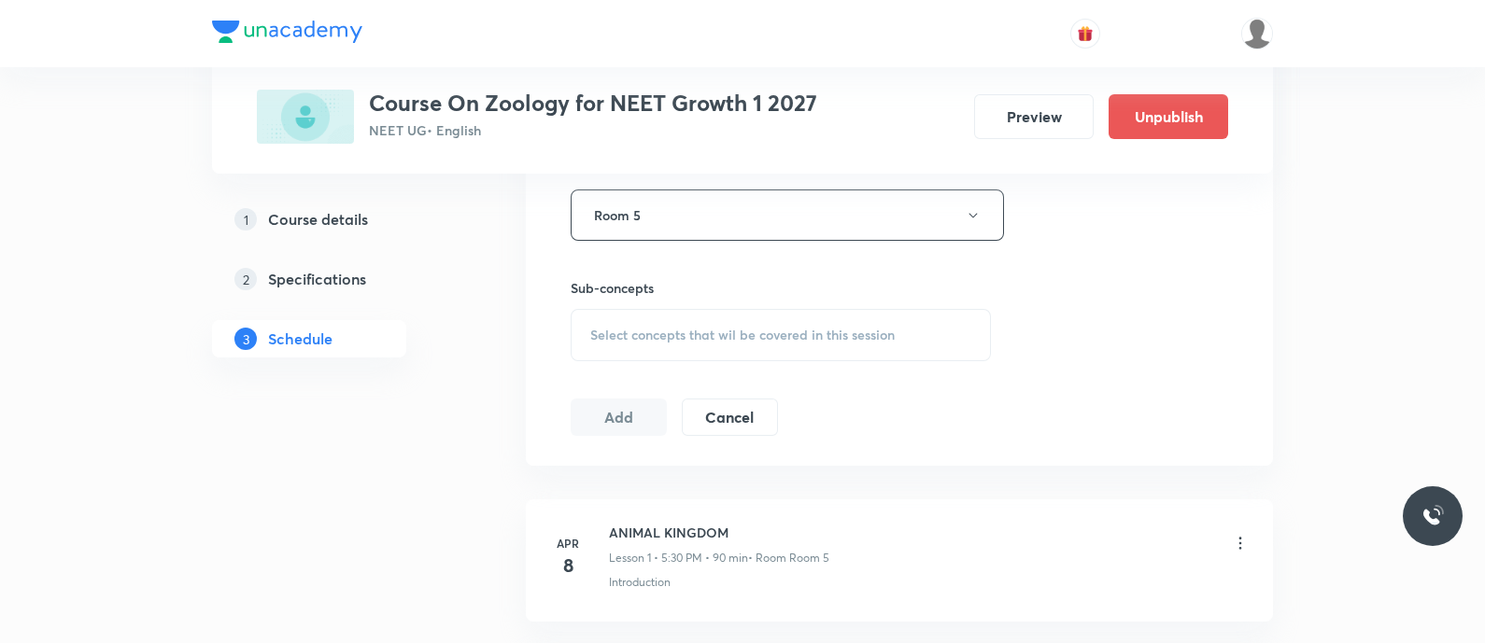
click at [631, 328] on span "Select concepts that wil be covered in this session" at bounding box center [742, 335] width 304 height 15
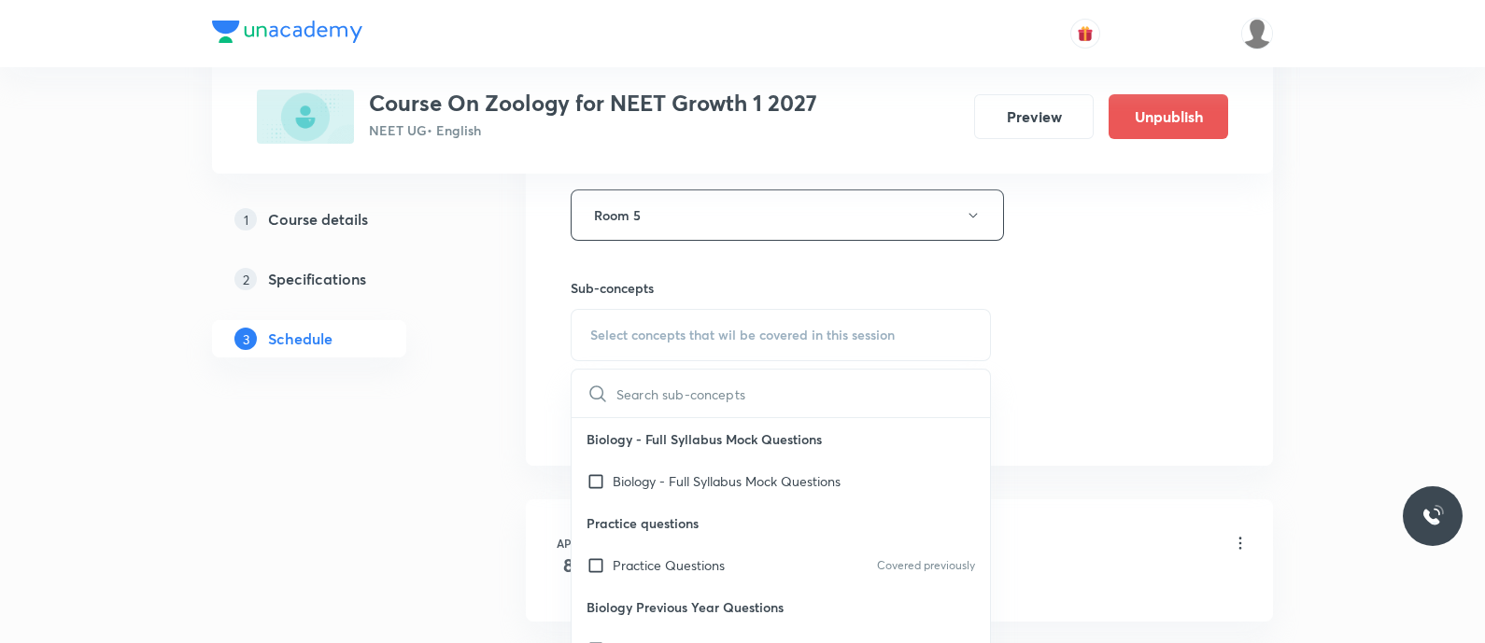
click at [631, 328] on span "Select concepts that wil be covered in this session" at bounding box center [742, 335] width 304 height 15
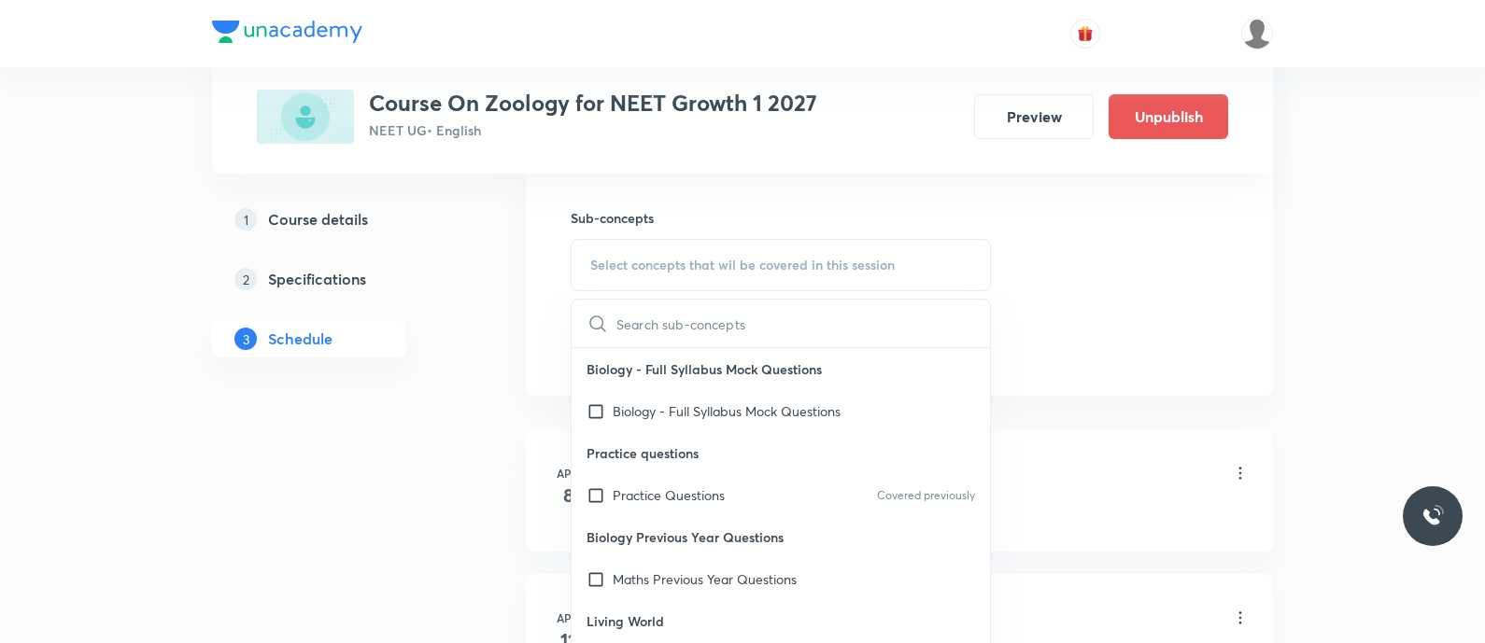
scroll to position [917, 0]
click at [631, 324] on input "text" at bounding box center [803, 321] width 374 height 48
paste input "Breathing"
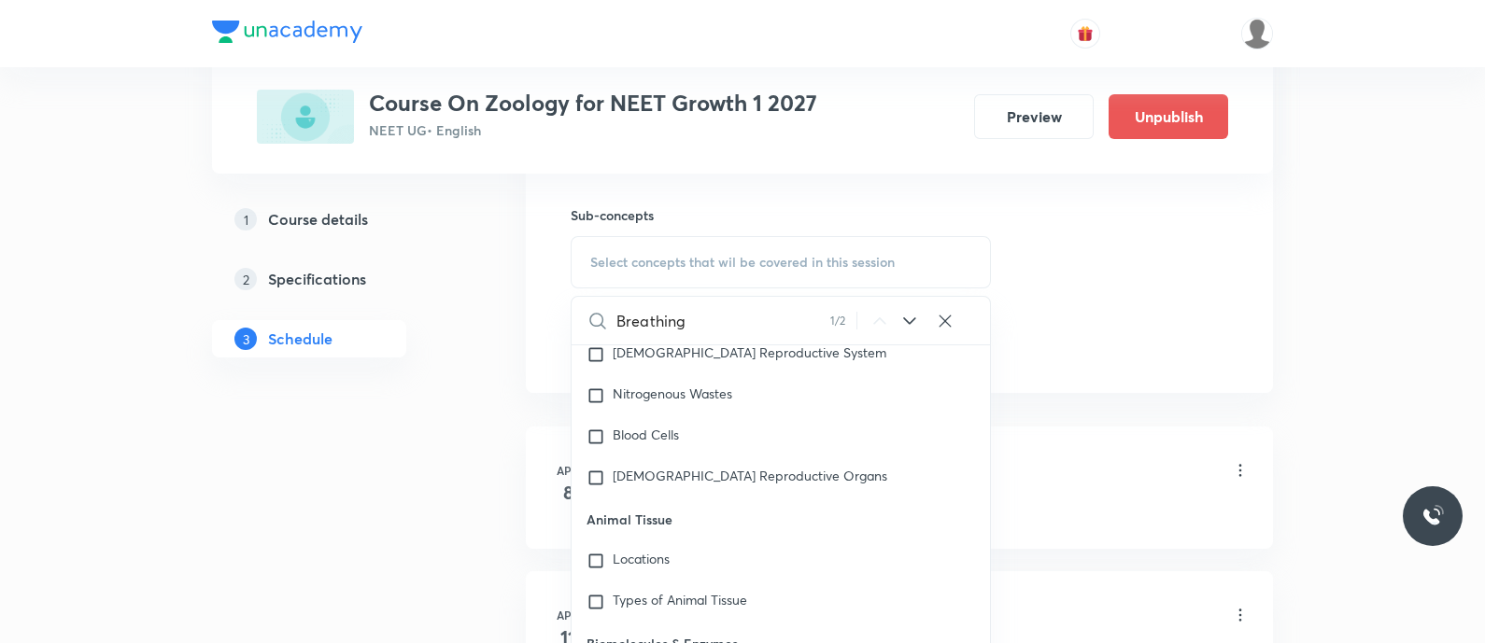
scroll to position [85640, 0]
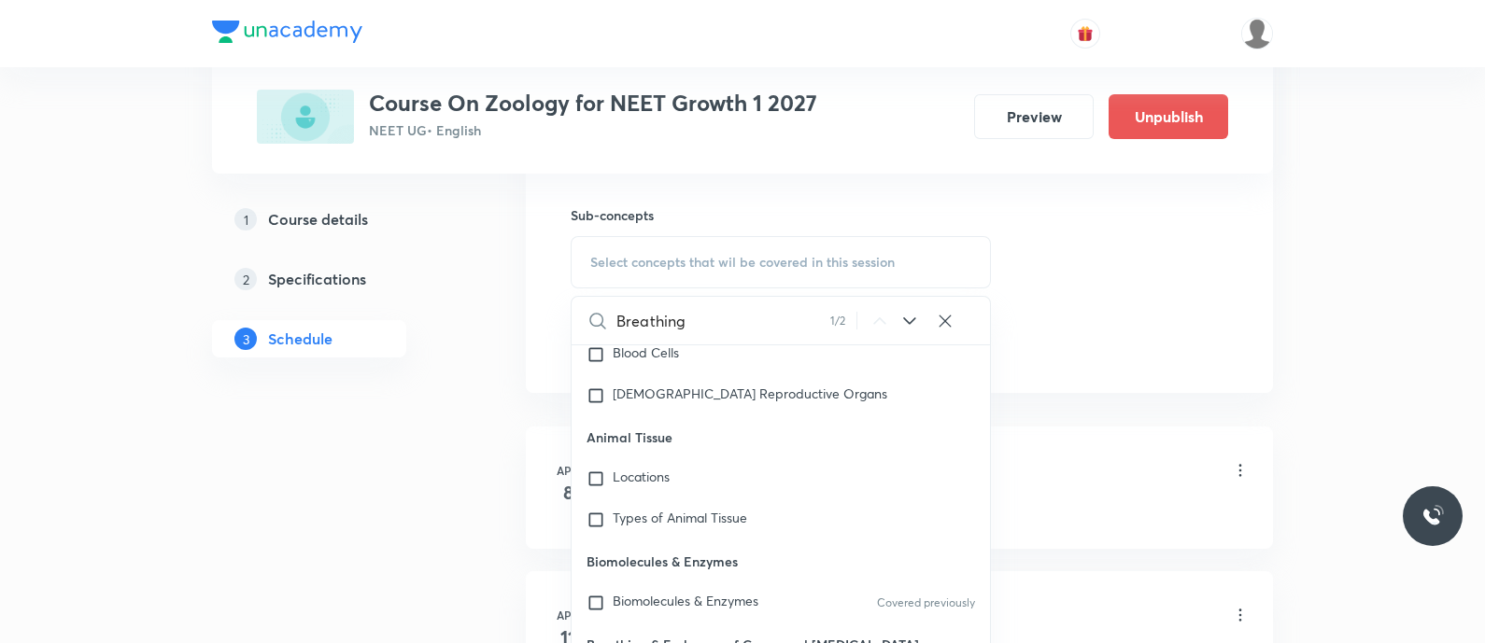
type input "Breathing"
checkbox input "true"
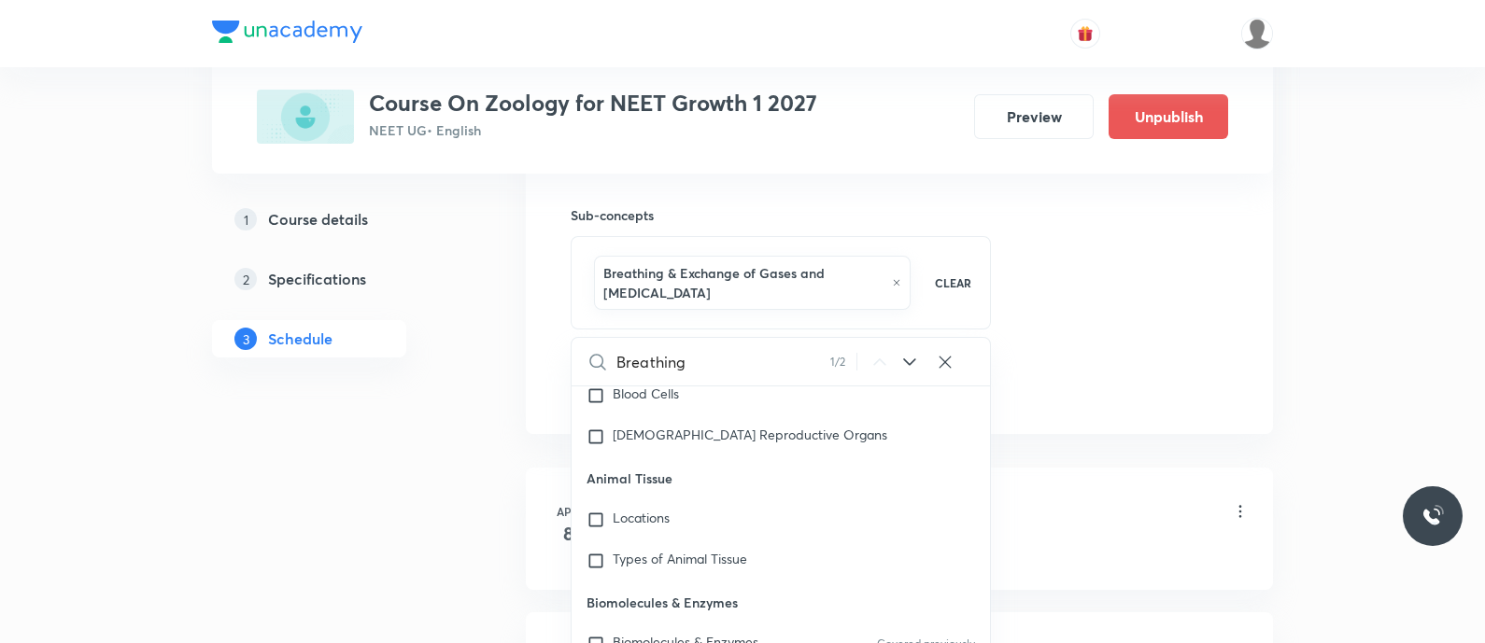
drag, startPoint x: 434, startPoint y: 514, endPoint x: 442, endPoint y: 417, distance: 96.5
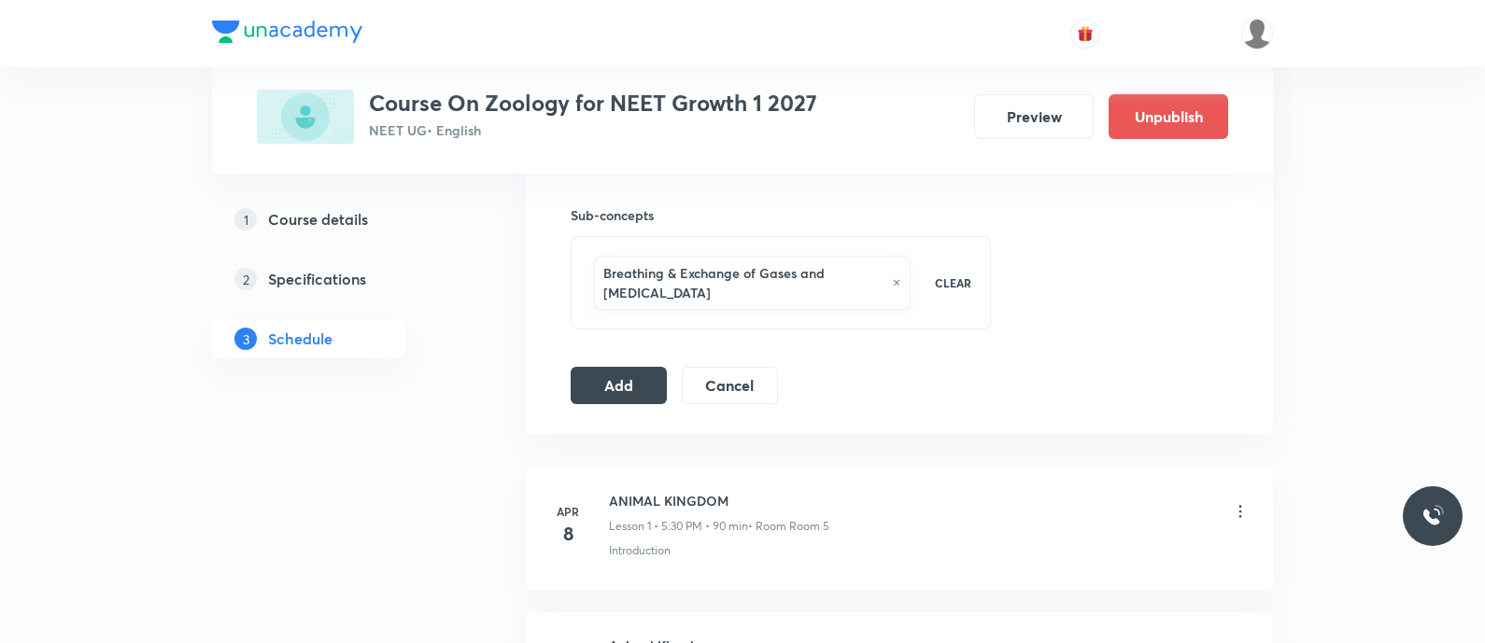
click at [610, 391] on button "Add" at bounding box center [619, 383] width 96 height 37
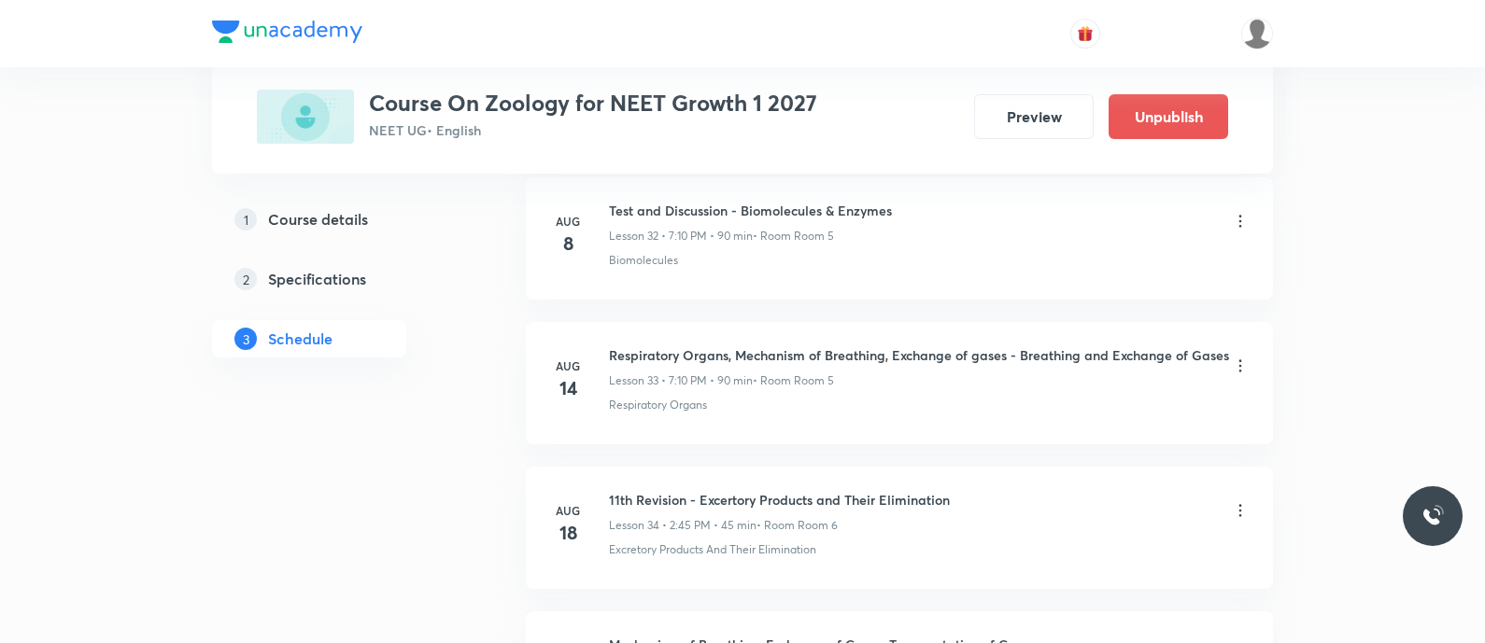
scroll to position [5626, 0]
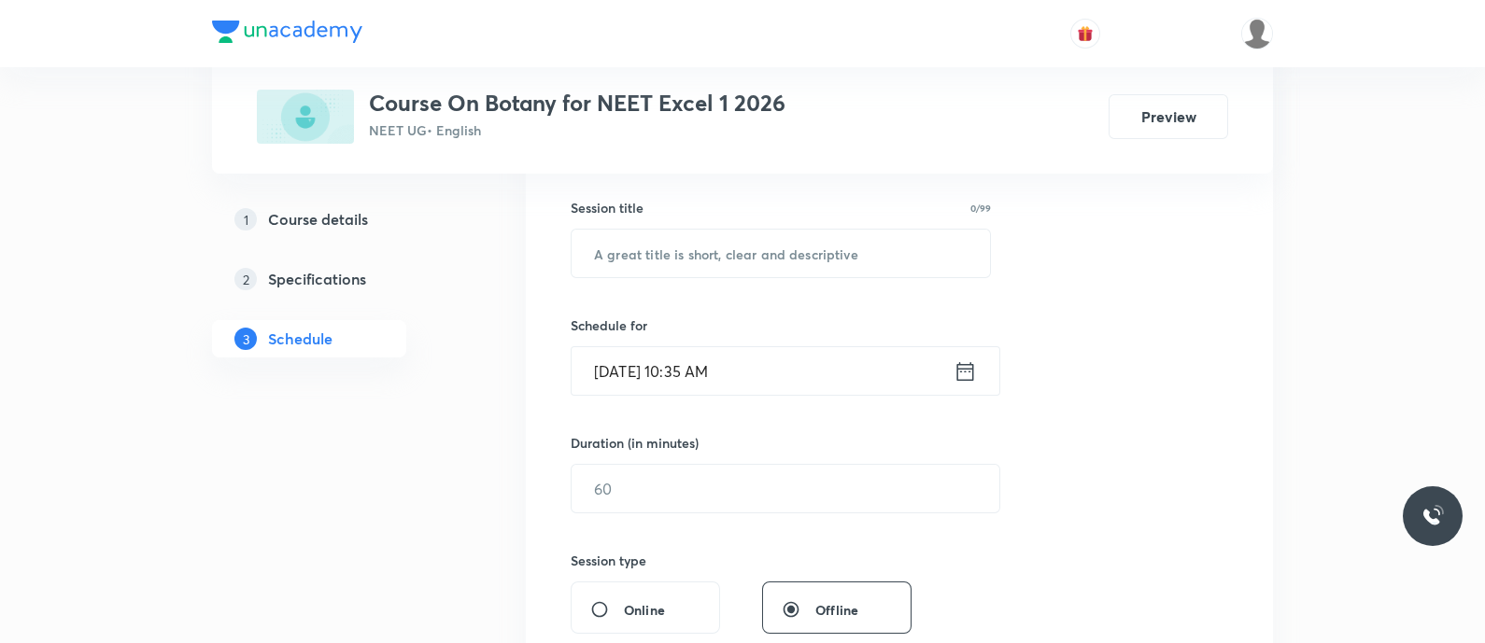
scroll to position [332, 0]
click at [629, 240] on input "text" at bounding box center [780, 253] width 418 height 48
paste input "TRZ2ZALZ"
type input "TRZ2ZALZ"
paste input "Microbes in Human Welfare - Sewage Treatment"
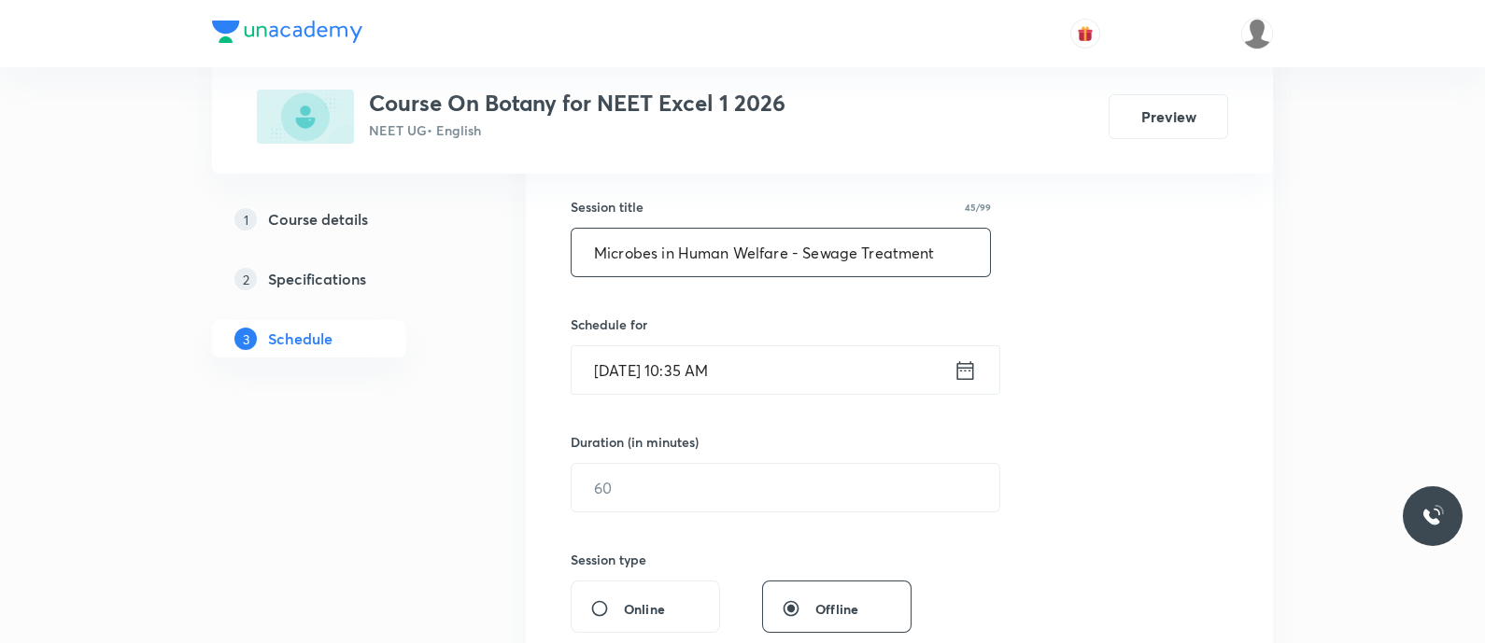
type input "Microbes in Human Welfare - Sewage Treatment"
click at [968, 366] on icon at bounding box center [965, 369] width 17 height 19
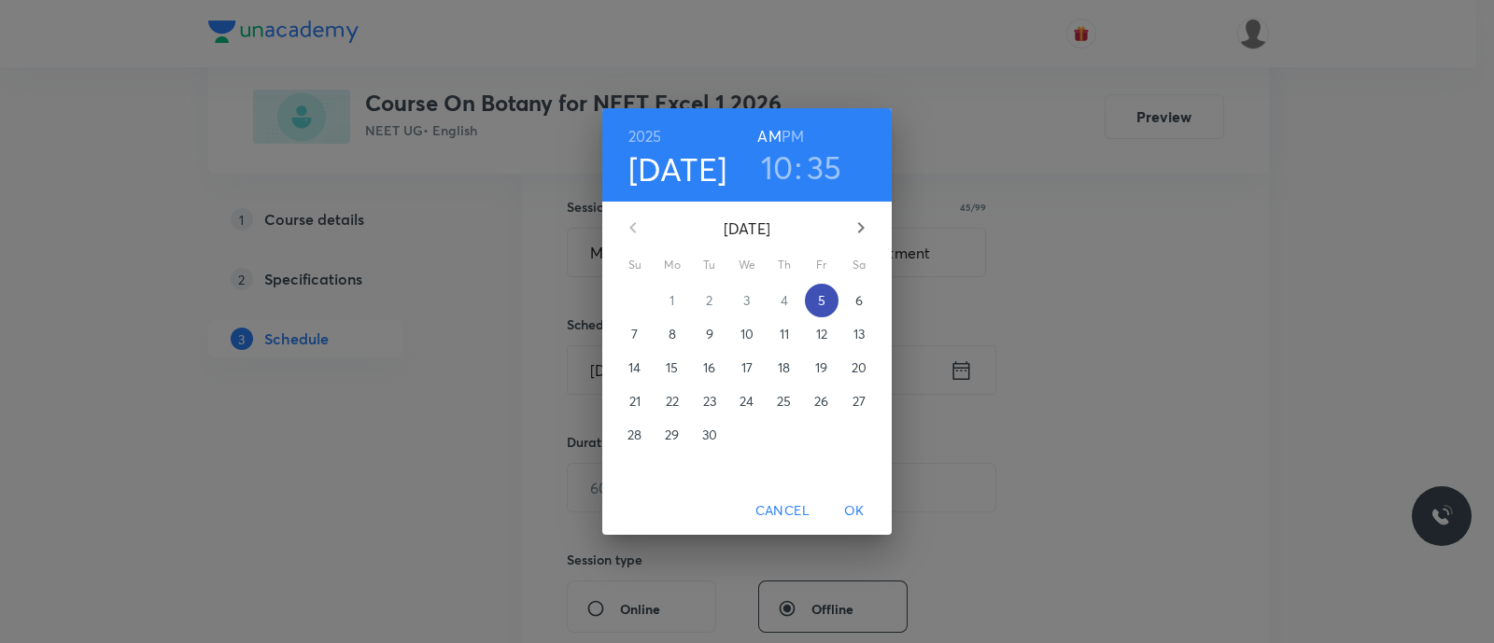
click at [820, 304] on p "5" at bounding box center [821, 300] width 7 height 19
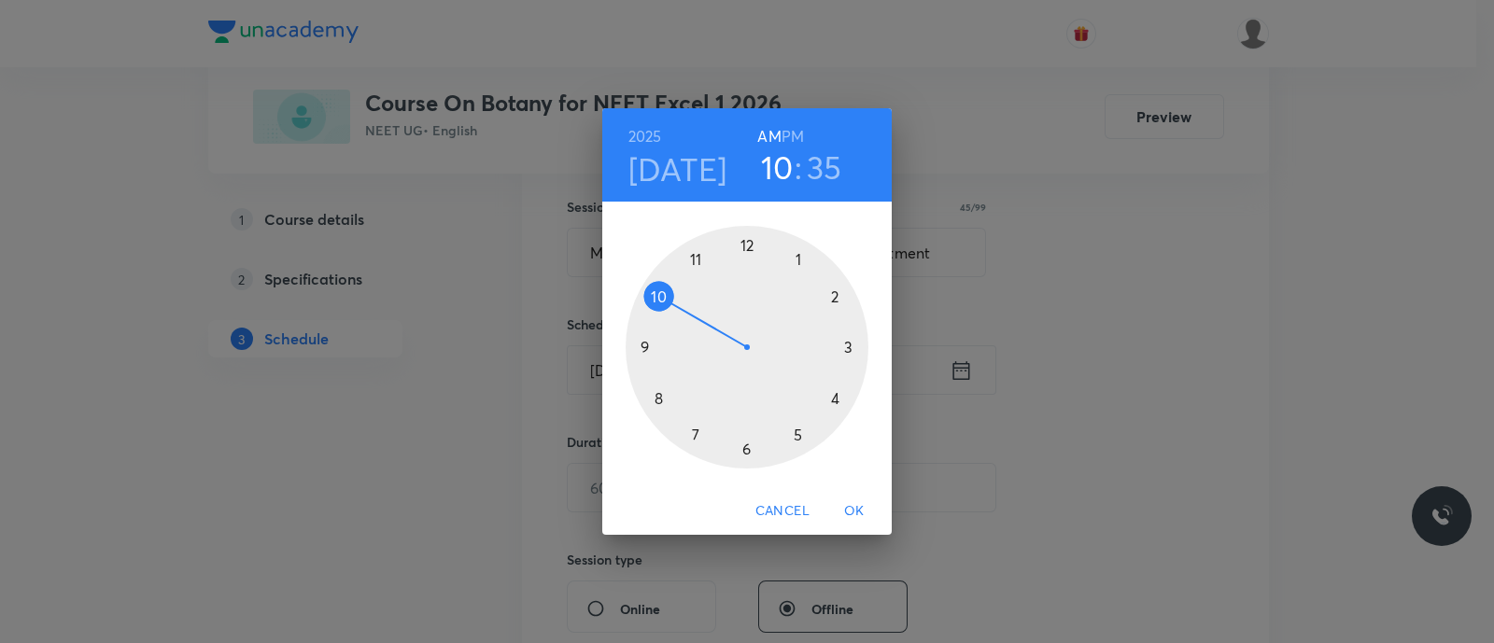
click at [800, 436] on div at bounding box center [747, 347] width 243 height 243
click at [793, 142] on h6 "PM" at bounding box center [793, 136] width 22 height 26
click at [745, 447] on div at bounding box center [747, 347] width 243 height 243
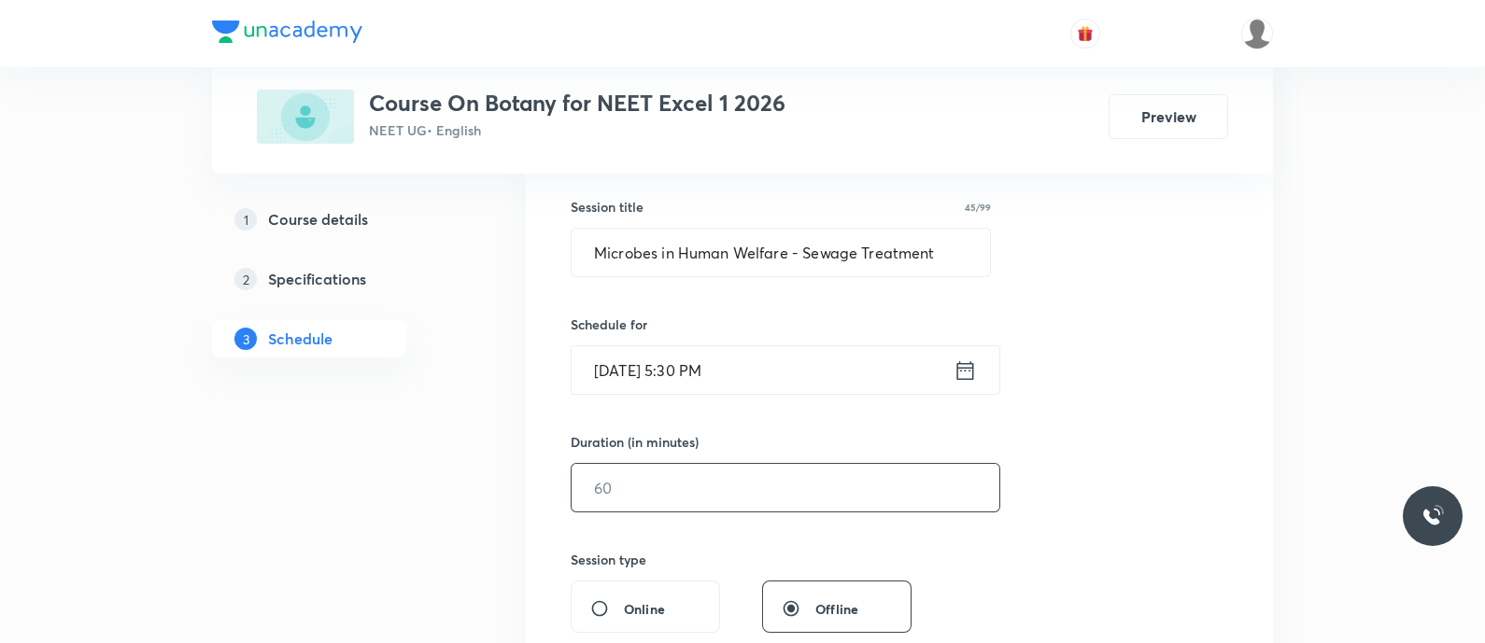
click at [688, 478] on input "text" at bounding box center [785, 488] width 428 height 48
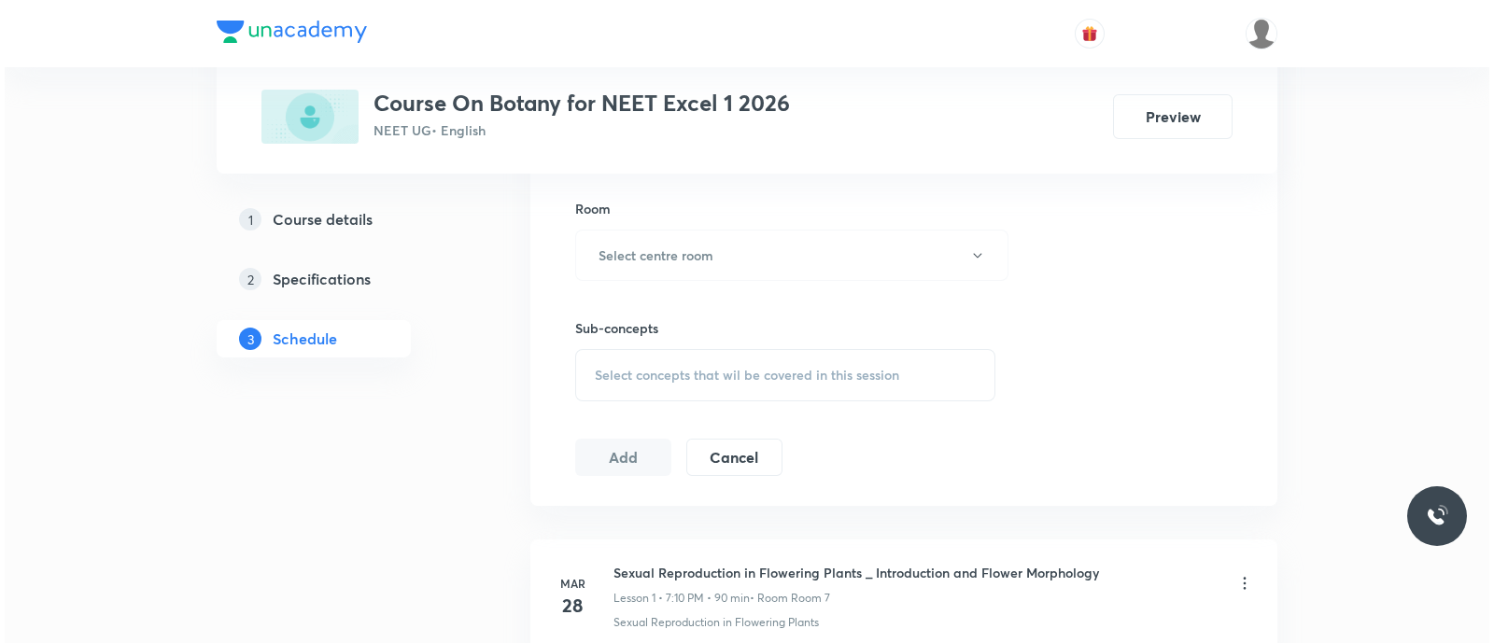
scroll to position [802, 0]
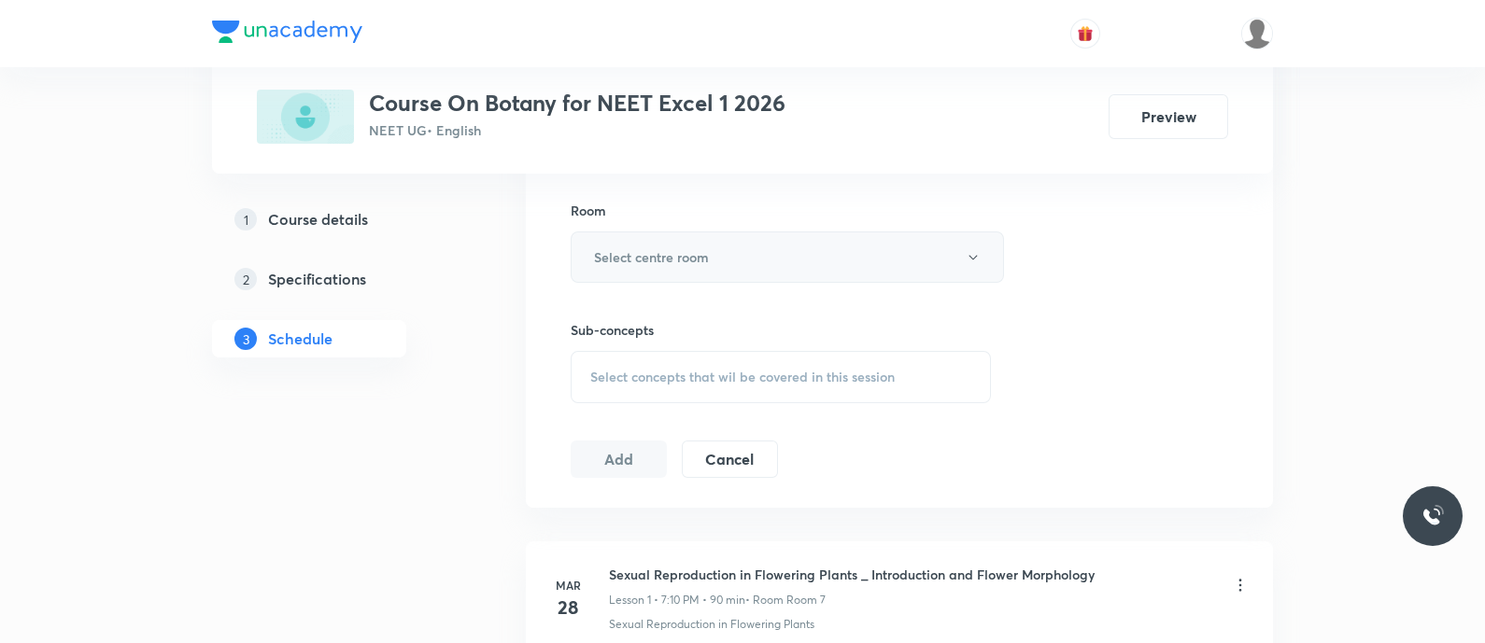
type input "90"
click at [658, 248] on h6 "Select centre room" at bounding box center [651, 257] width 115 height 20
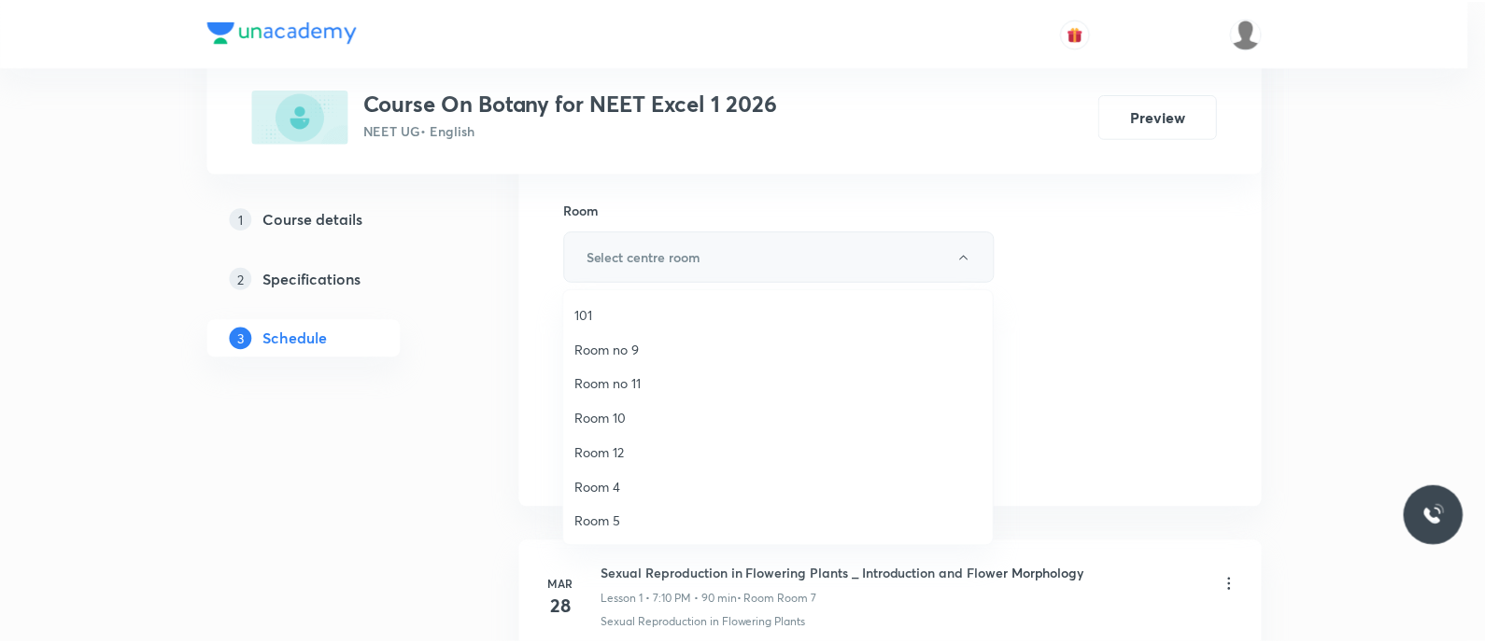
scroll to position [243, 0]
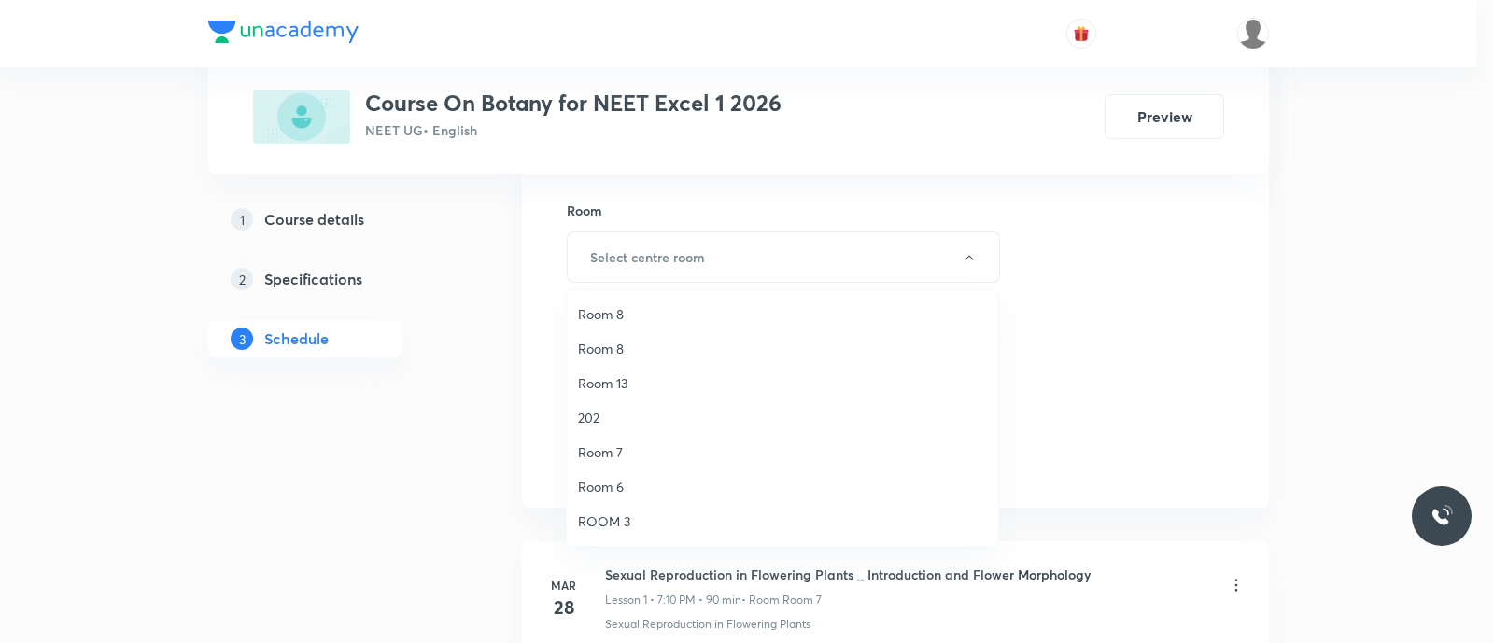
click at [627, 454] on span "Room 7" at bounding box center [782, 453] width 409 height 20
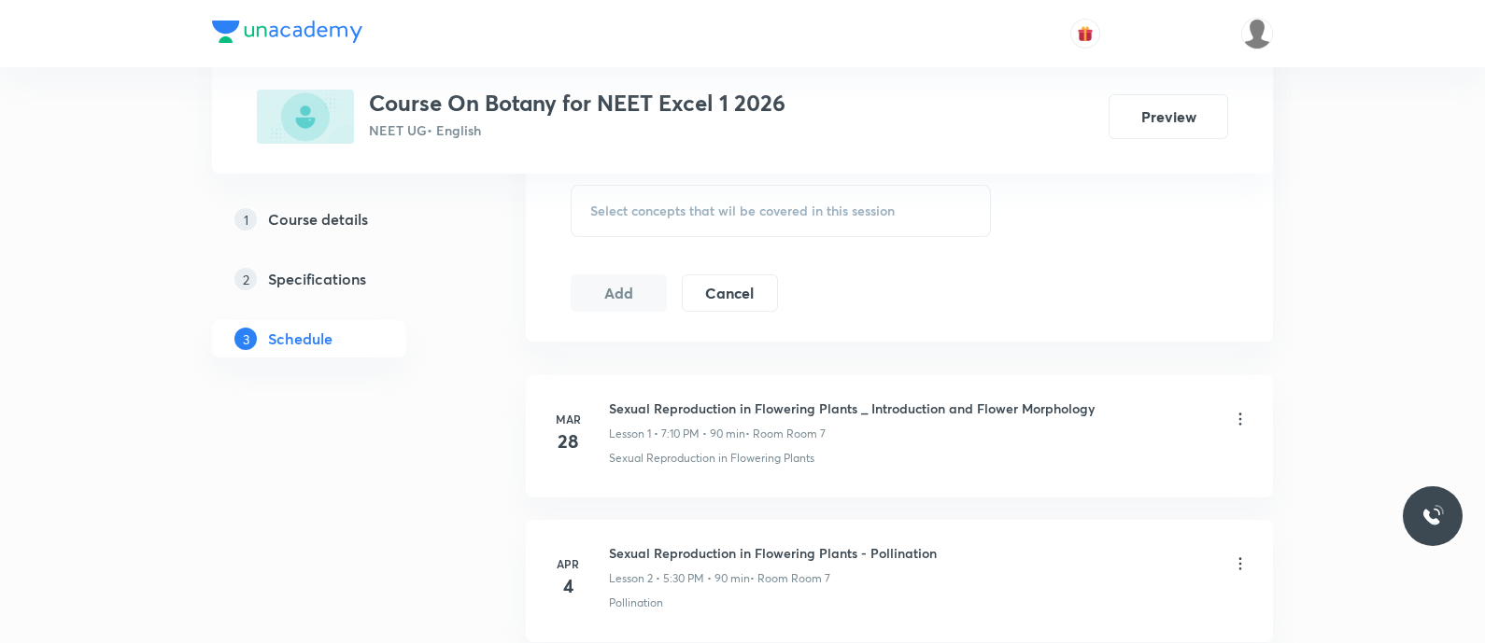
scroll to position [976, 0]
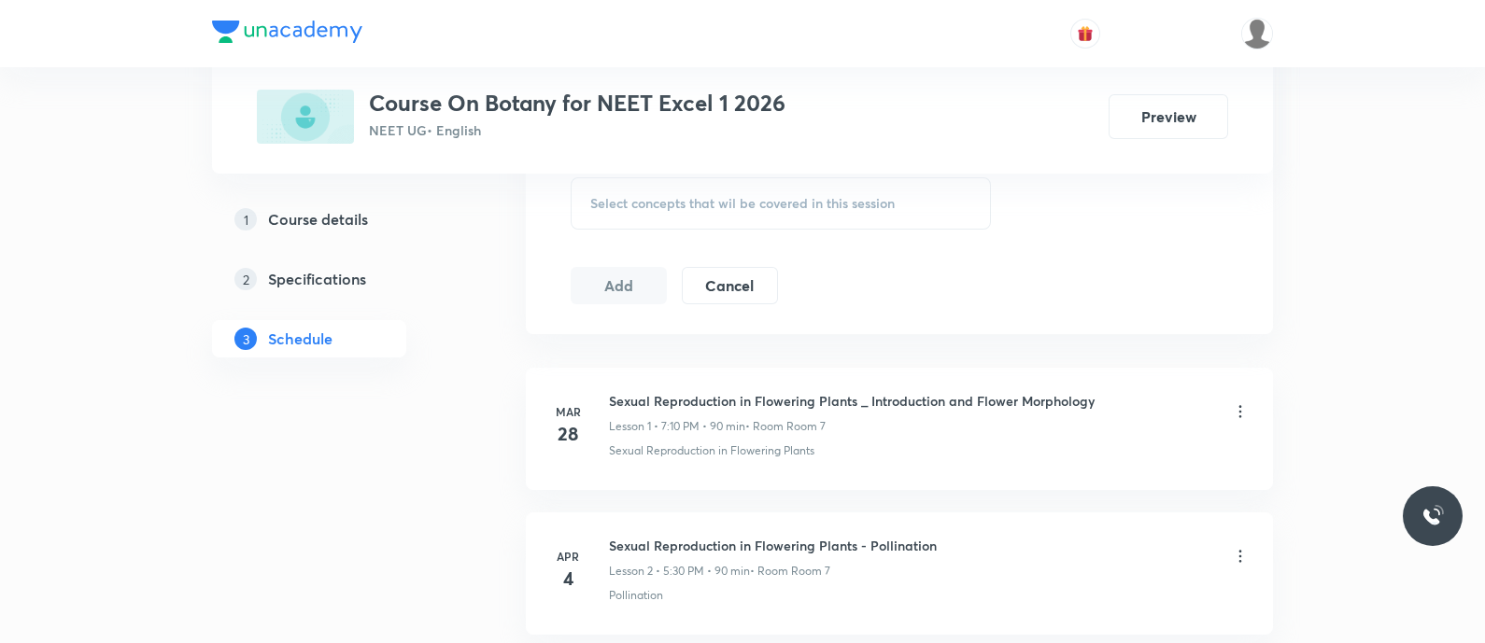
click at [638, 206] on span "Select concepts that wil be covered in this session" at bounding box center [742, 203] width 304 height 15
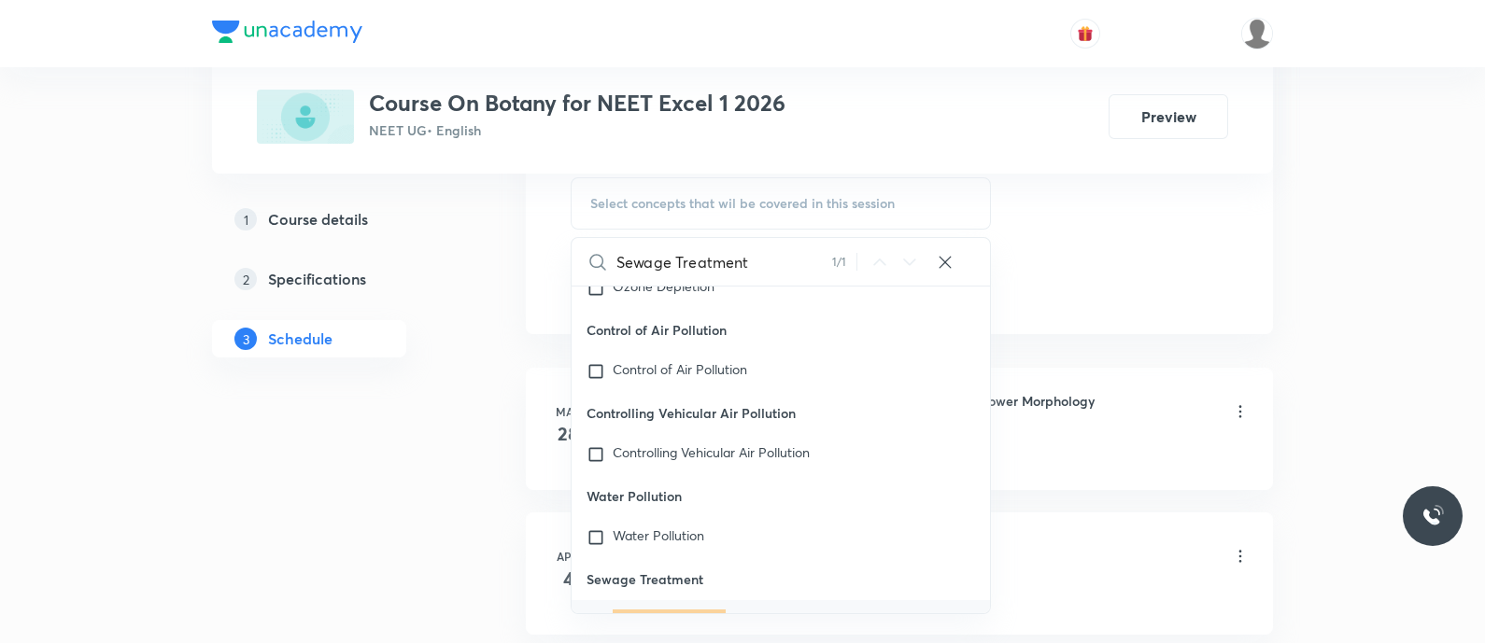
scroll to position [47371, 0]
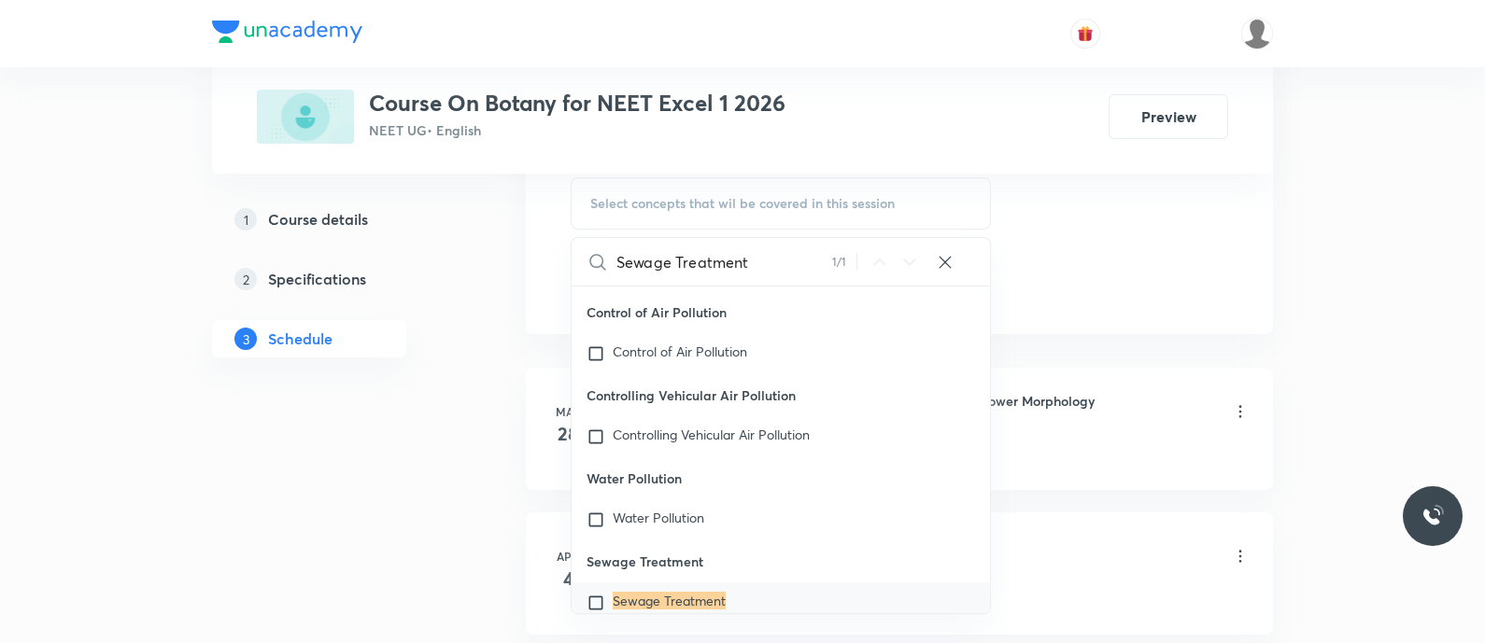
type input "Sewage Treatment"
click at [595, 594] on input "checkbox" at bounding box center [599, 603] width 26 height 19
checkbox input "true"
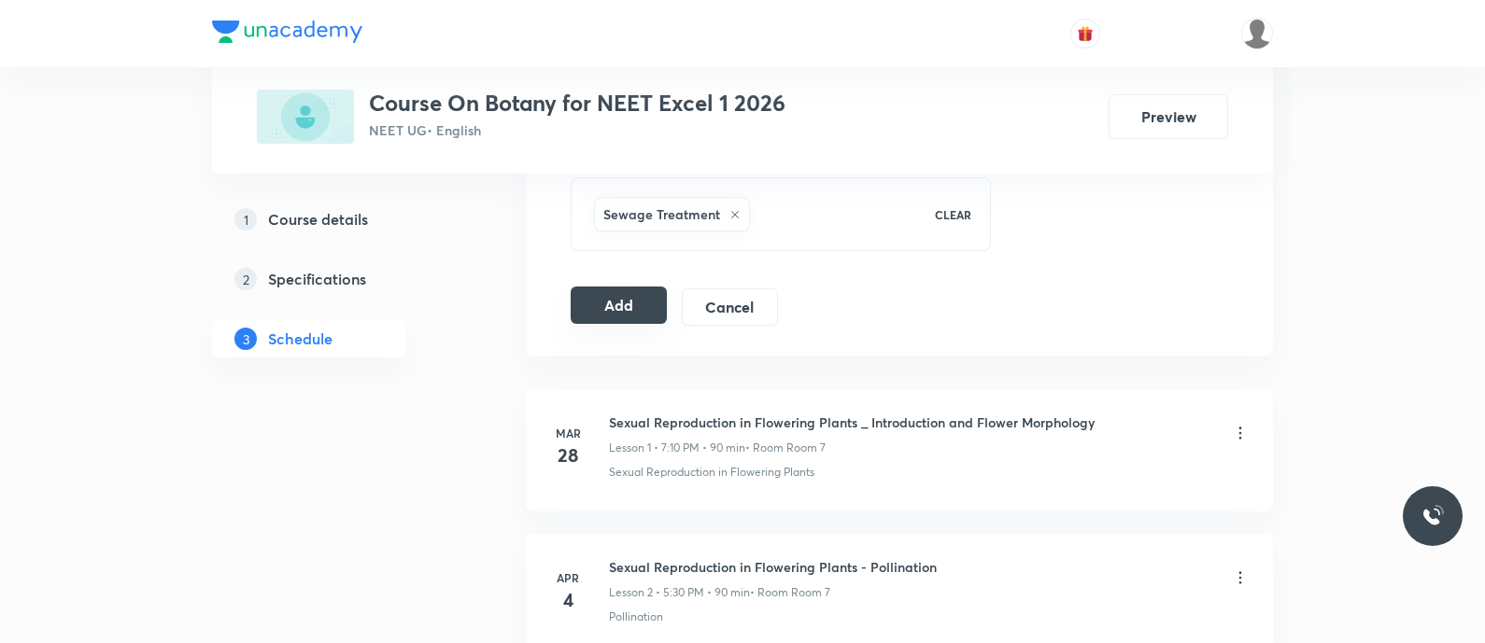
click at [626, 301] on button "Add" at bounding box center [619, 305] width 96 height 37
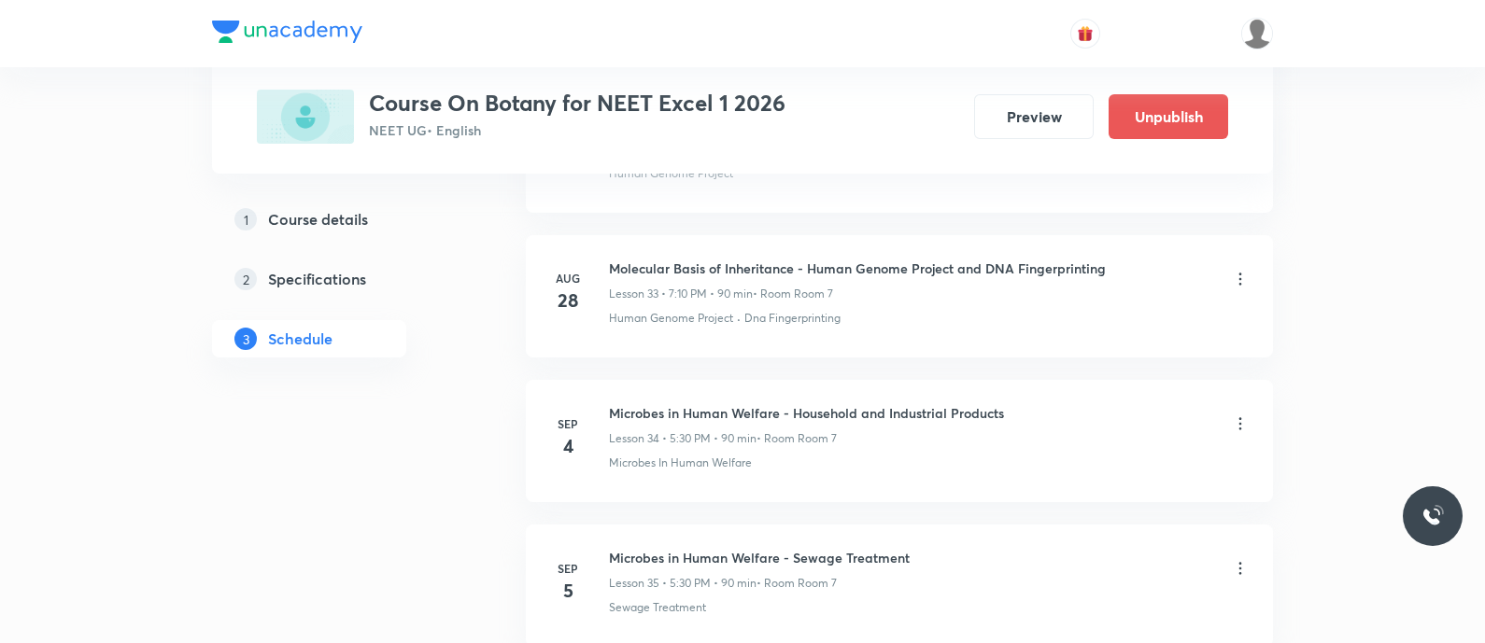
scroll to position [5070, 0]
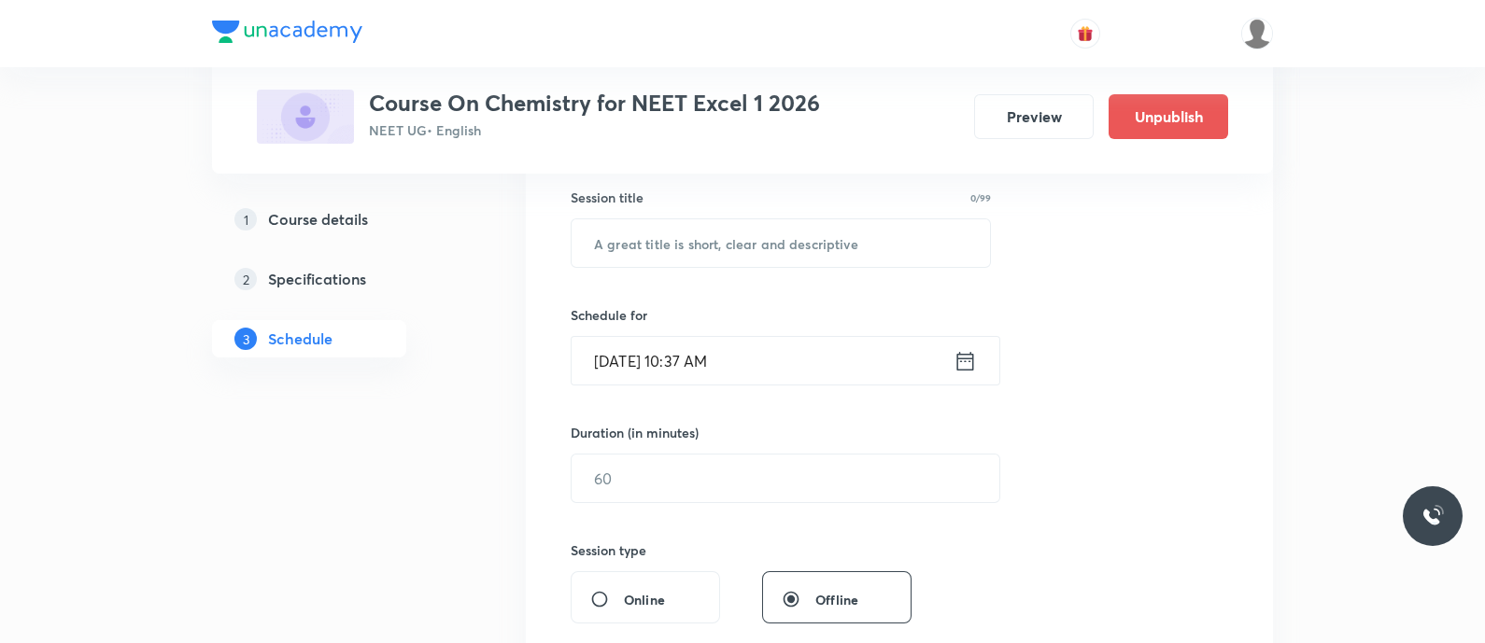
scroll to position [350, 0]
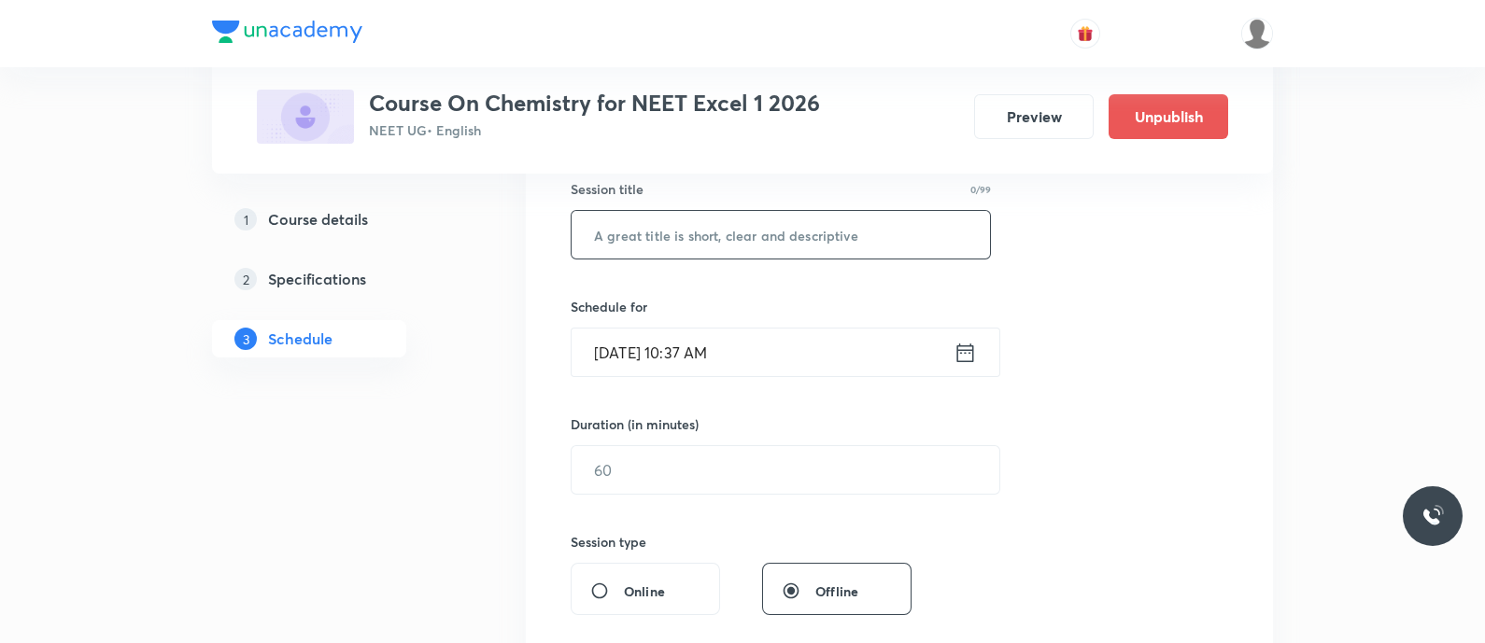
click at [637, 238] on input "text" at bounding box center [780, 235] width 418 height 48
paste input "[MEDICAL_DATA] compounds - Chemical properties"
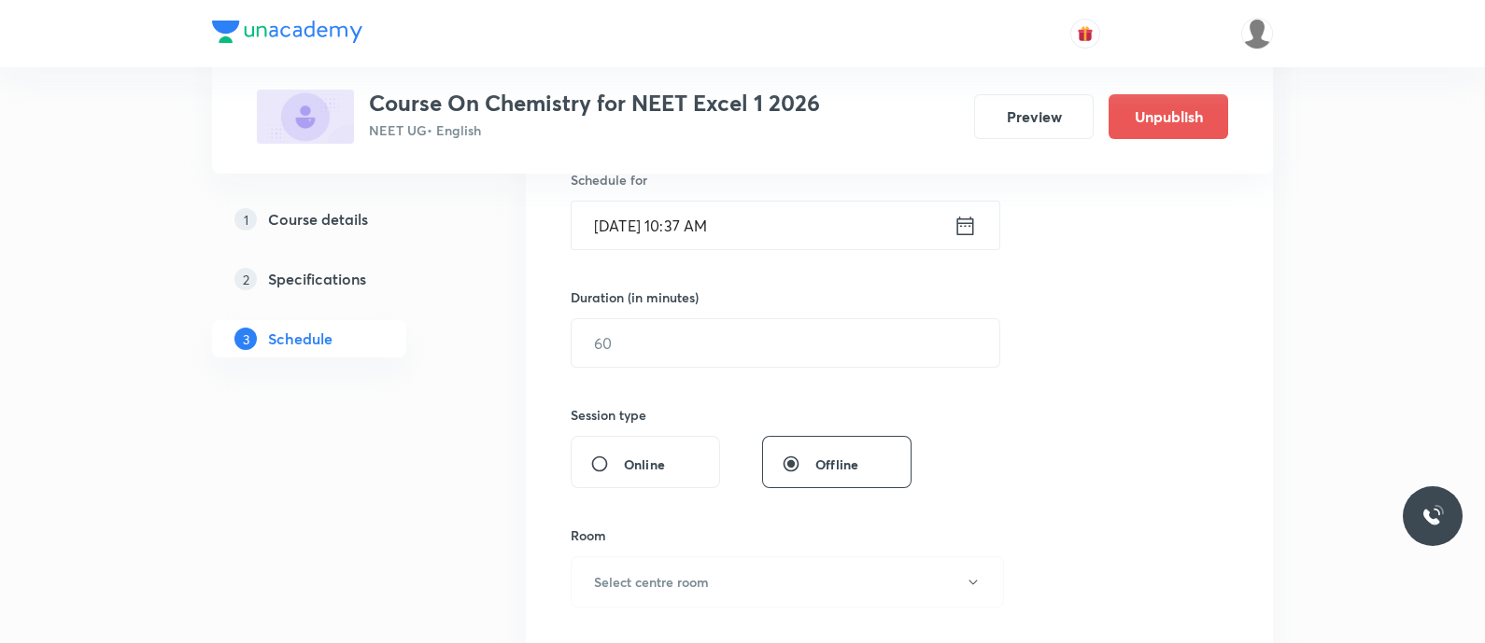
scroll to position [478, 0]
type input "Carbonyl Compounds - Chemical Properties"
click at [959, 219] on icon at bounding box center [964, 225] width 23 height 26
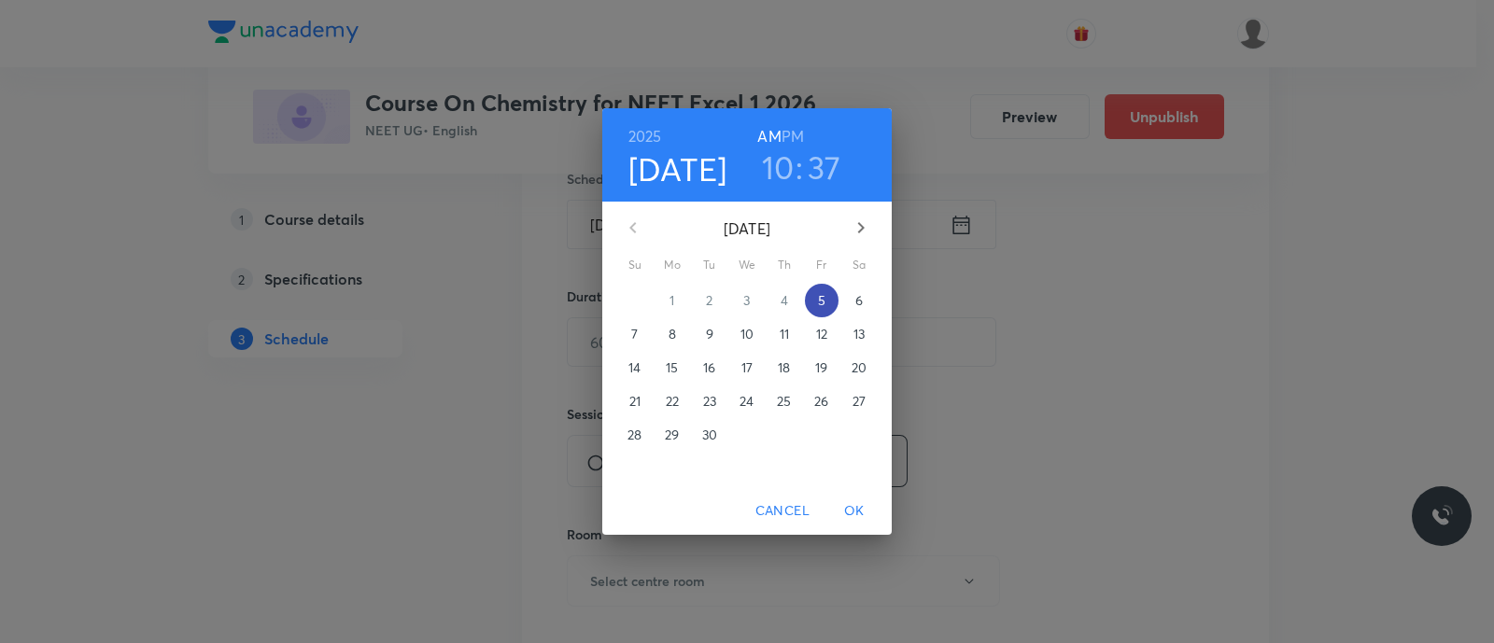
click at [818, 303] on p "5" at bounding box center [821, 300] width 7 height 19
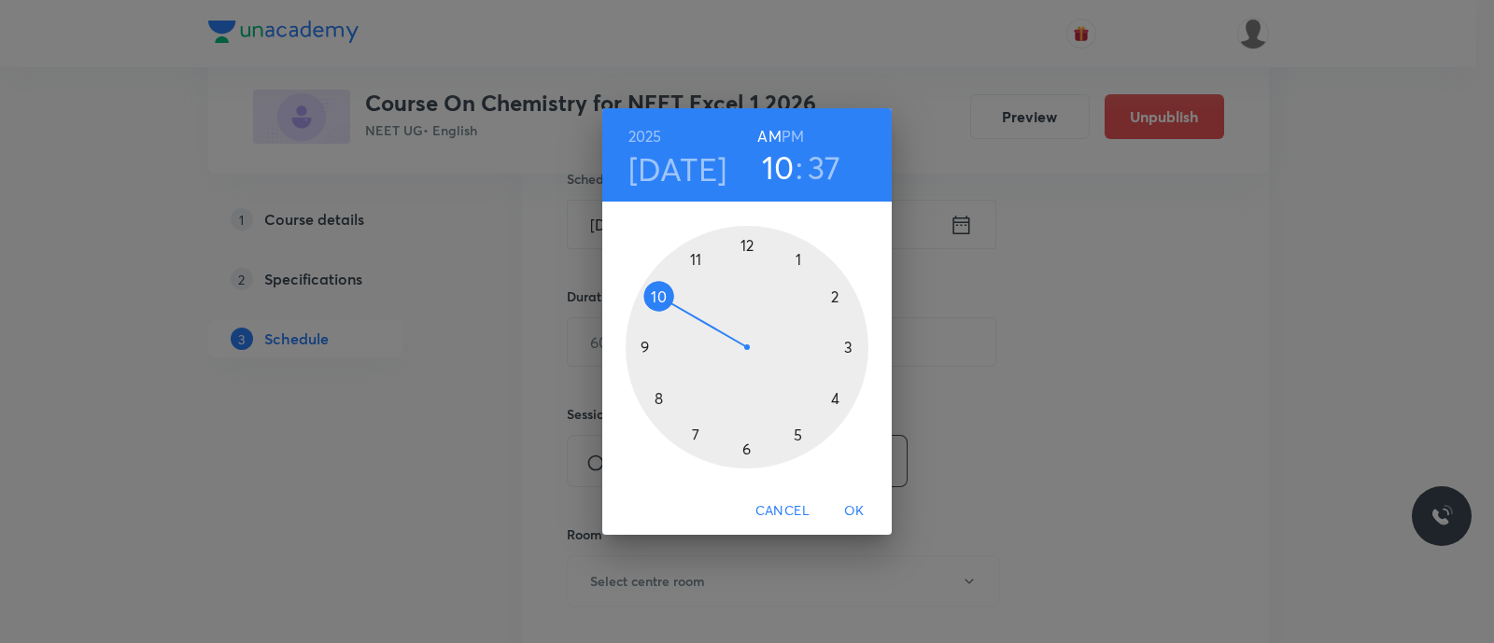
click at [697, 435] on div at bounding box center [747, 347] width 243 height 243
click at [790, 137] on h6 "PM" at bounding box center [793, 136] width 22 height 26
click at [836, 297] on div at bounding box center [747, 347] width 243 height 243
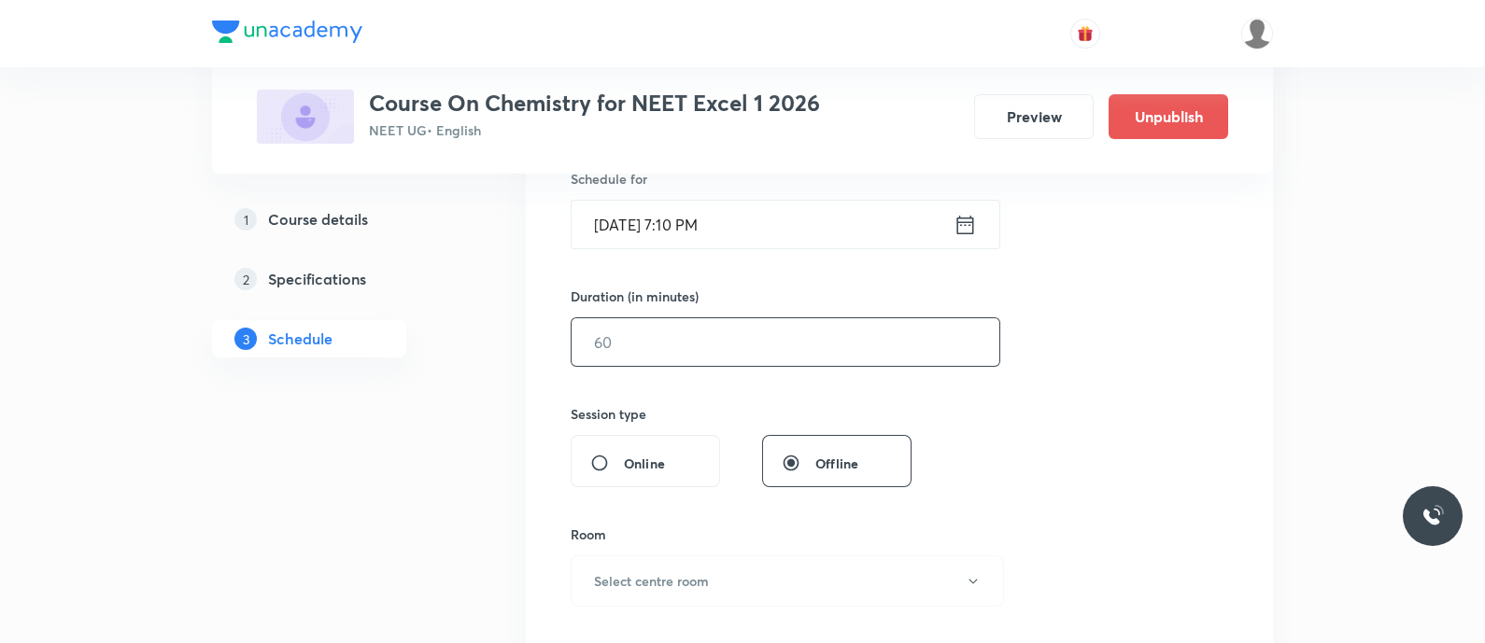
click at [788, 344] on input "text" at bounding box center [785, 342] width 428 height 48
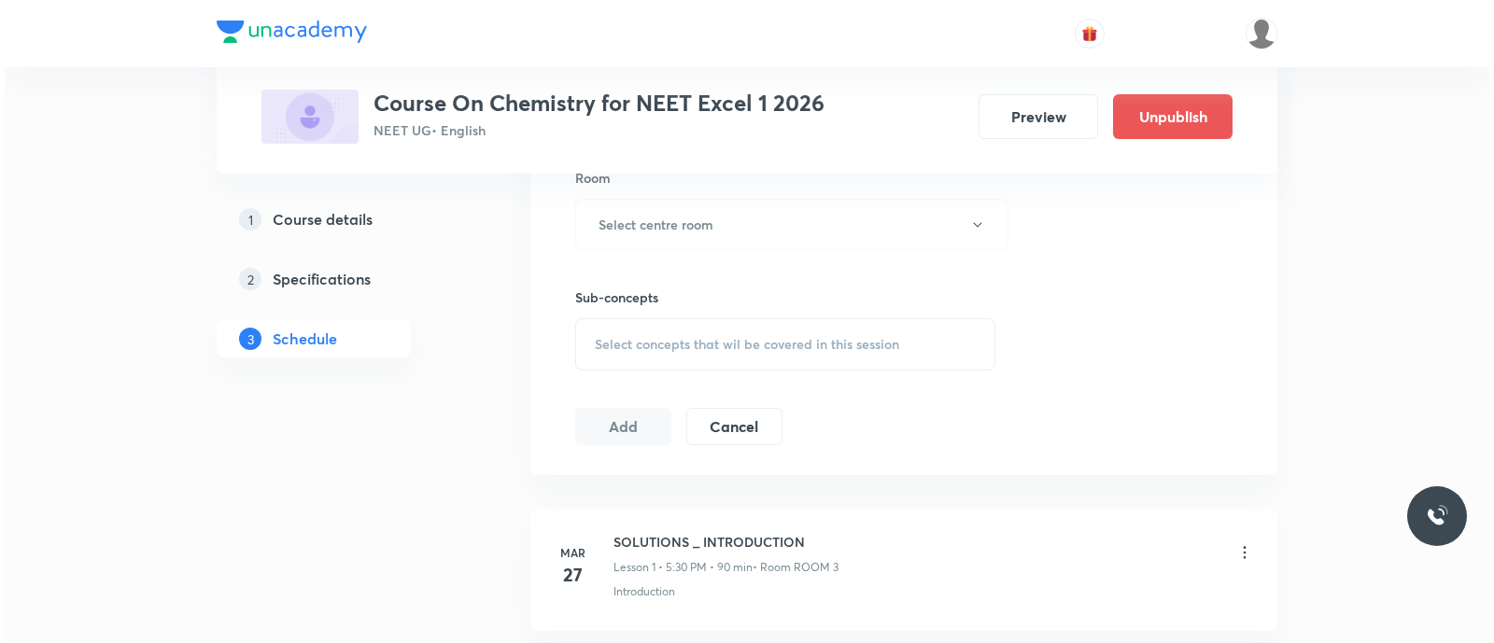
scroll to position [835, 0]
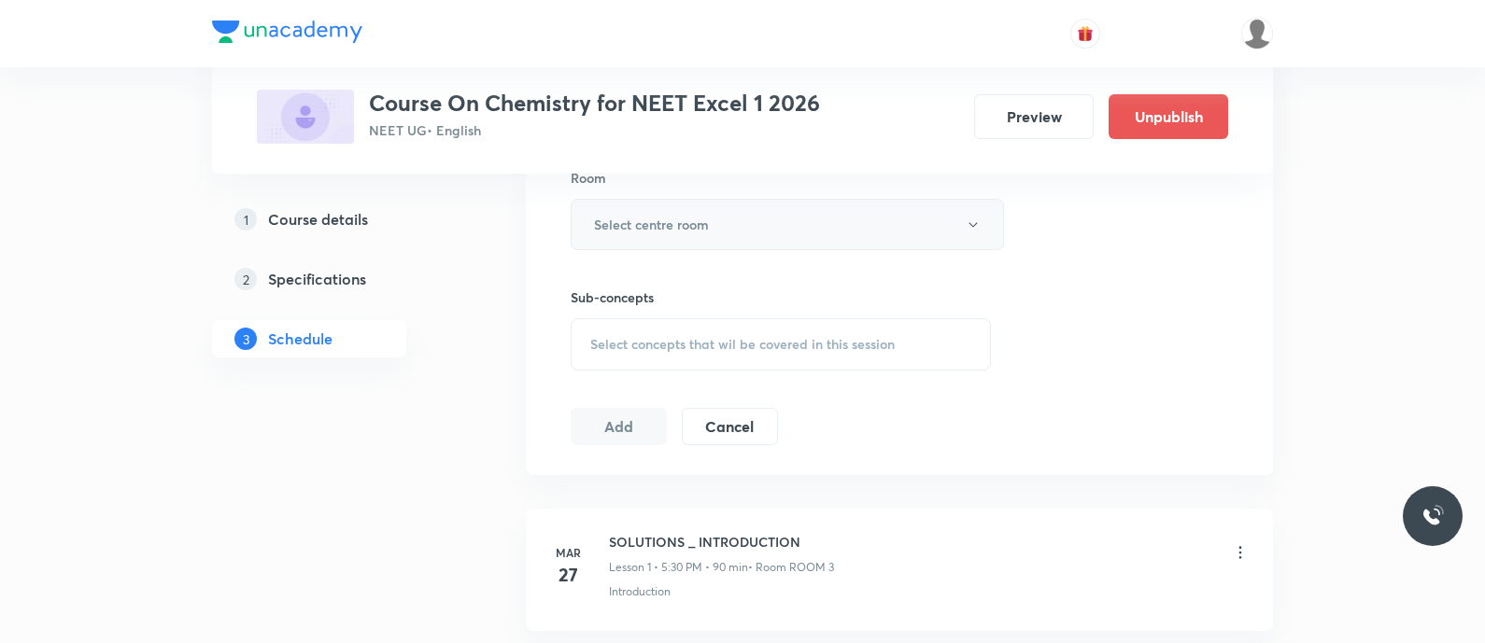
type input "90"
click at [719, 232] on button "Select centre room" at bounding box center [787, 224] width 433 height 51
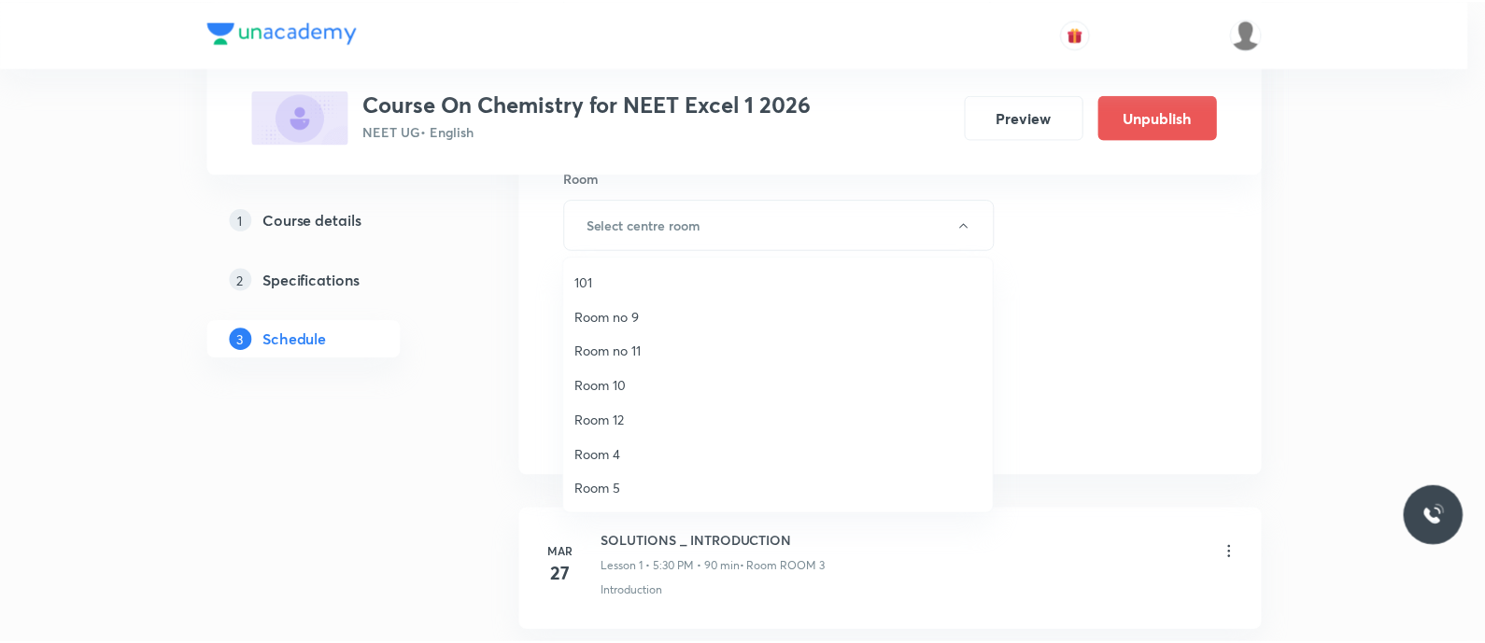
scroll to position [243, 0]
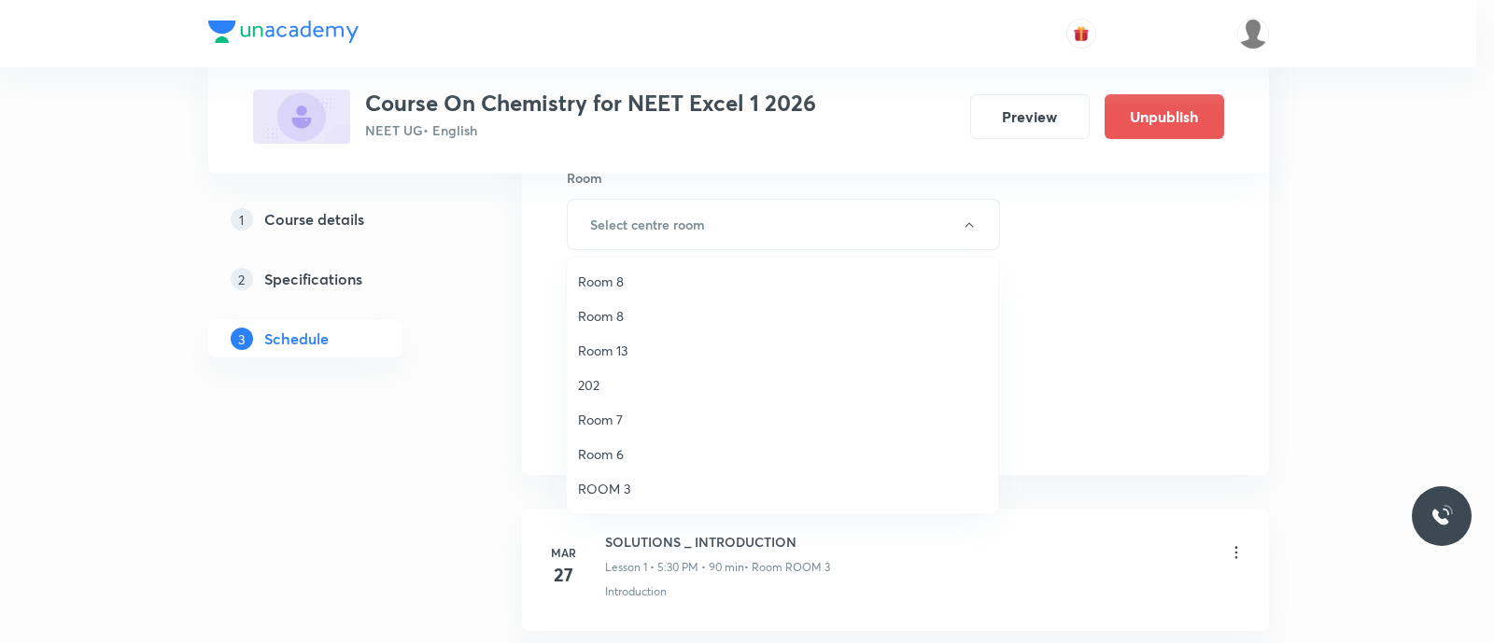
click at [604, 419] on span "Room 7" at bounding box center [782, 420] width 409 height 20
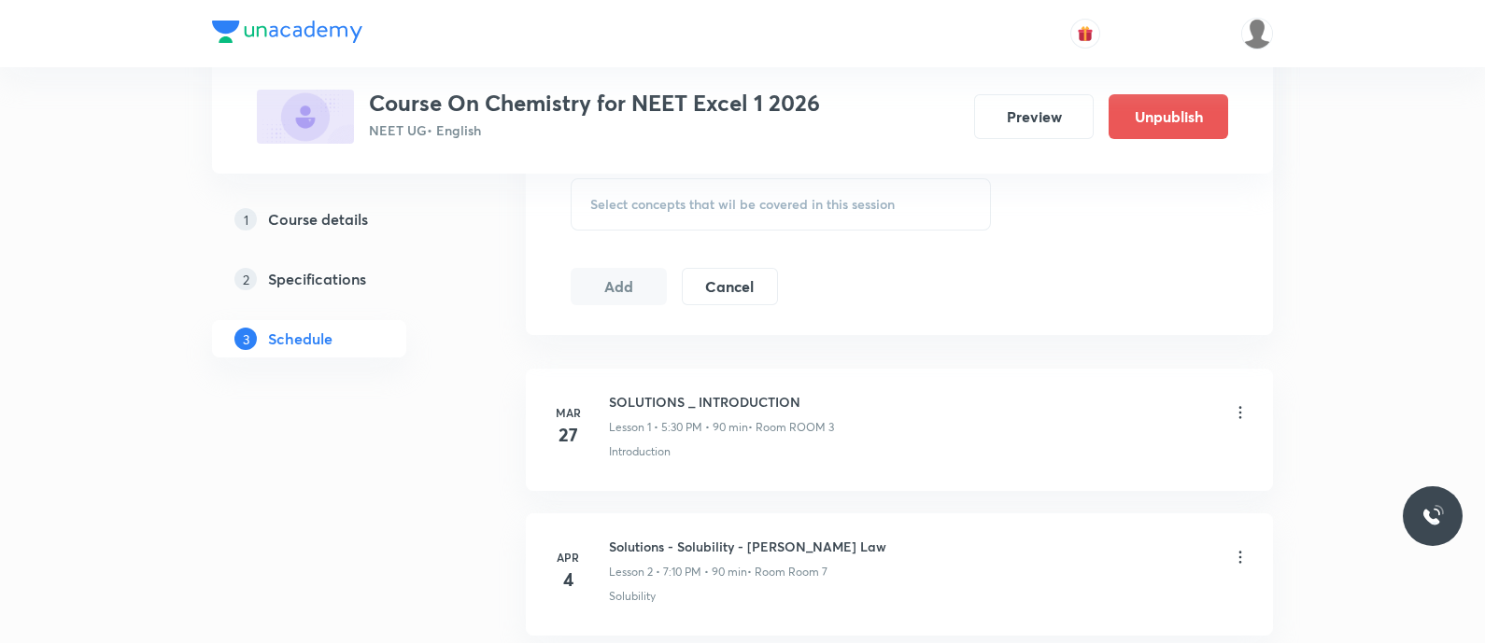
scroll to position [987, 0]
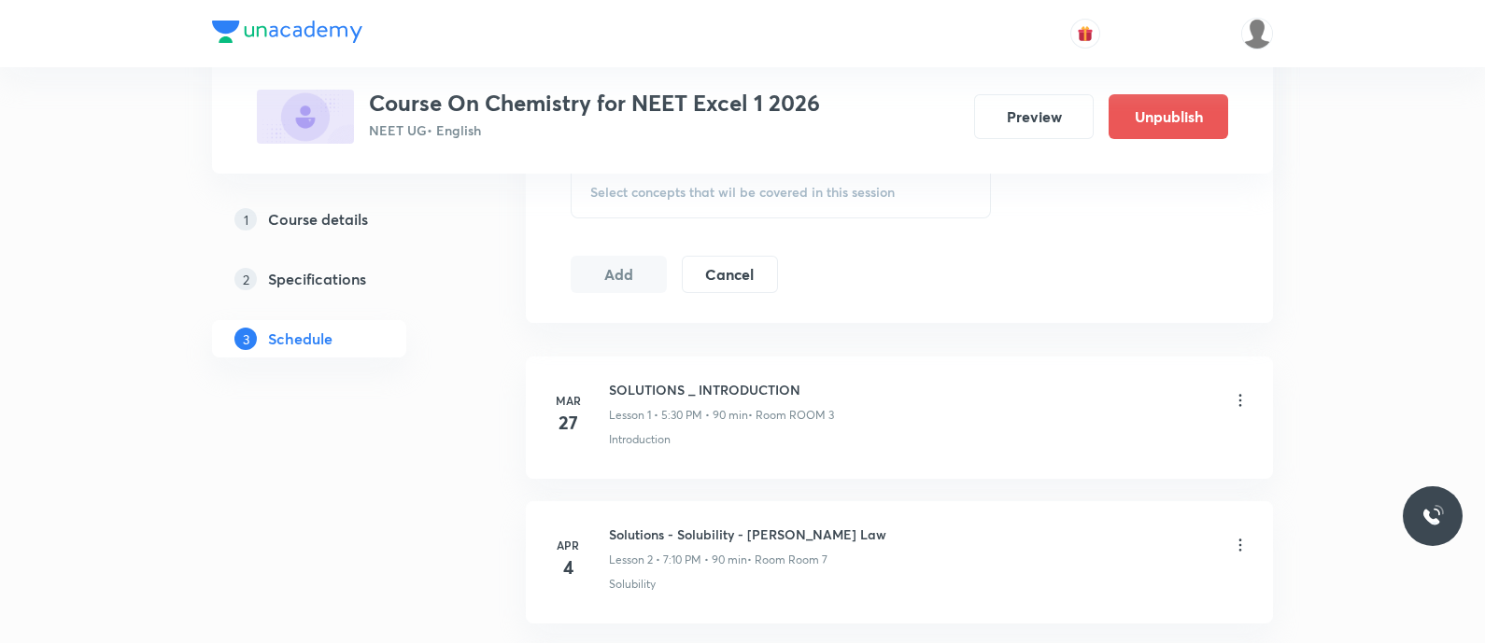
click at [623, 194] on span "Select concepts that wil be covered in this session" at bounding box center [742, 192] width 304 height 15
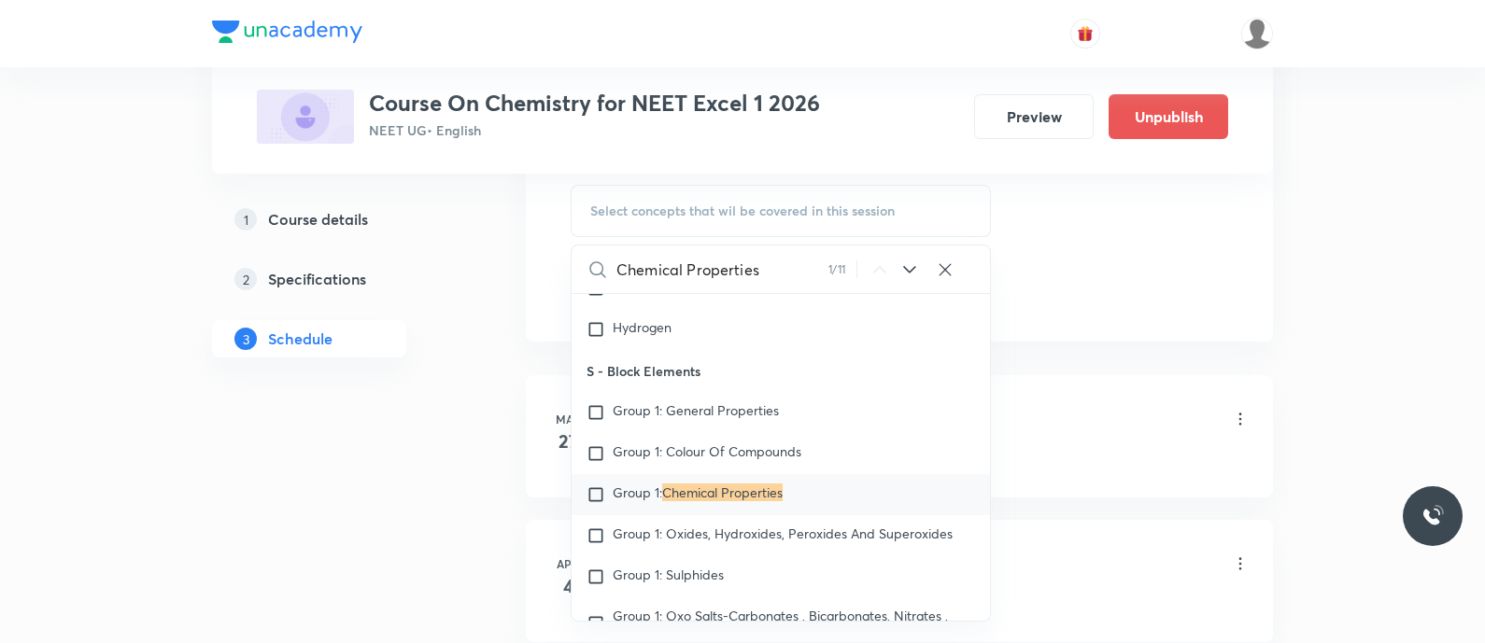
scroll to position [23514, 0]
type input "Chemical Properties"
click at [910, 271] on icon at bounding box center [909, 270] width 22 height 22
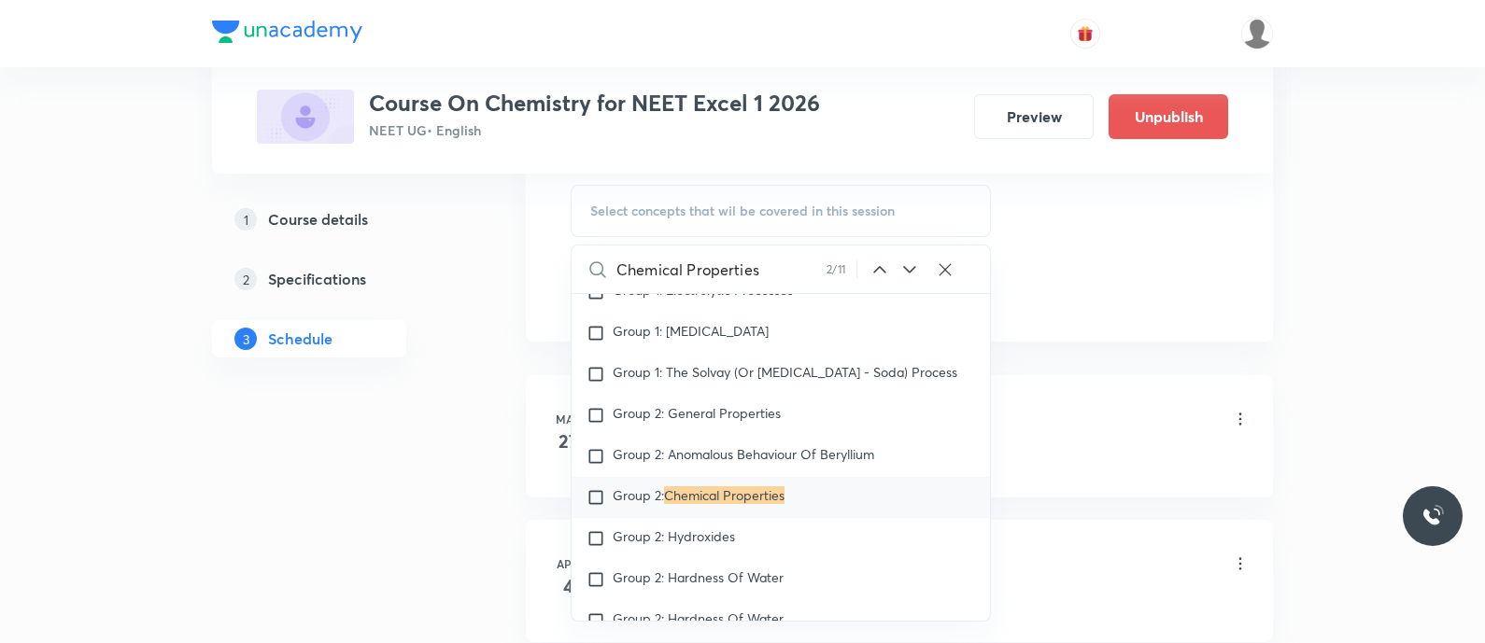
click at [910, 271] on icon at bounding box center [909, 270] width 22 height 22
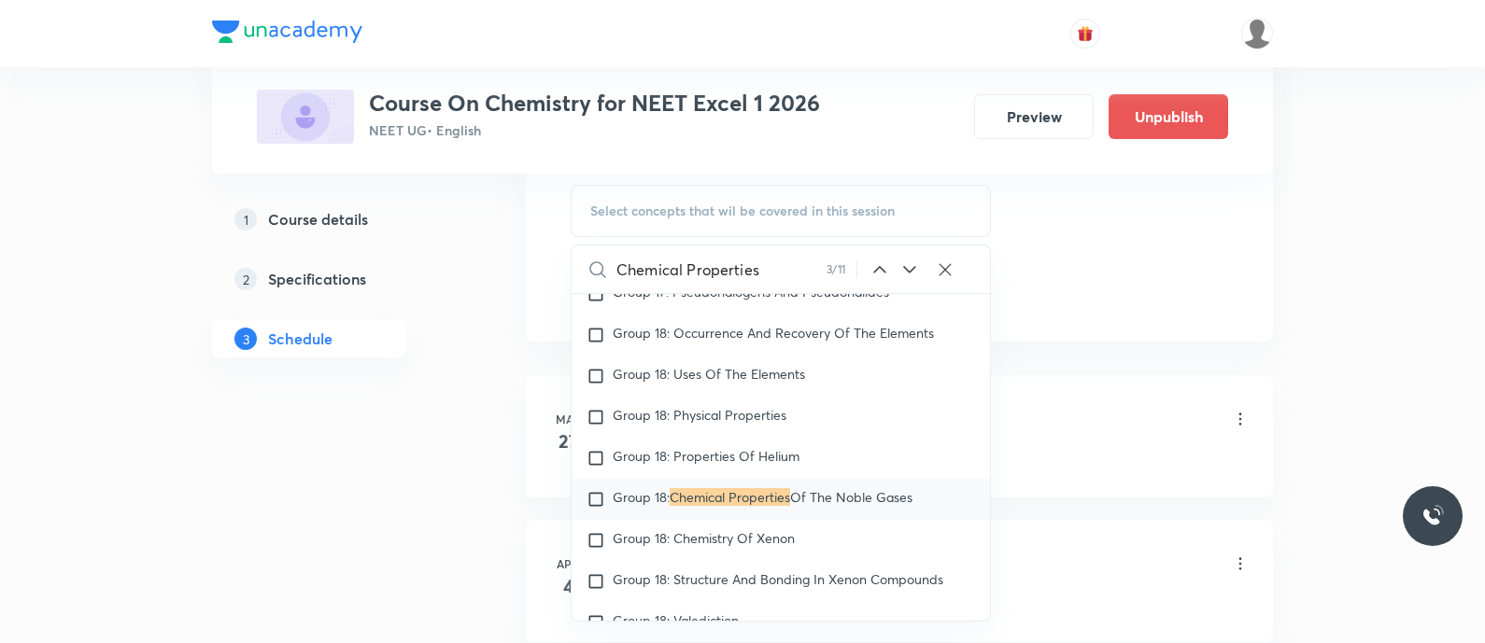
click at [910, 271] on icon at bounding box center [909, 270] width 22 height 22
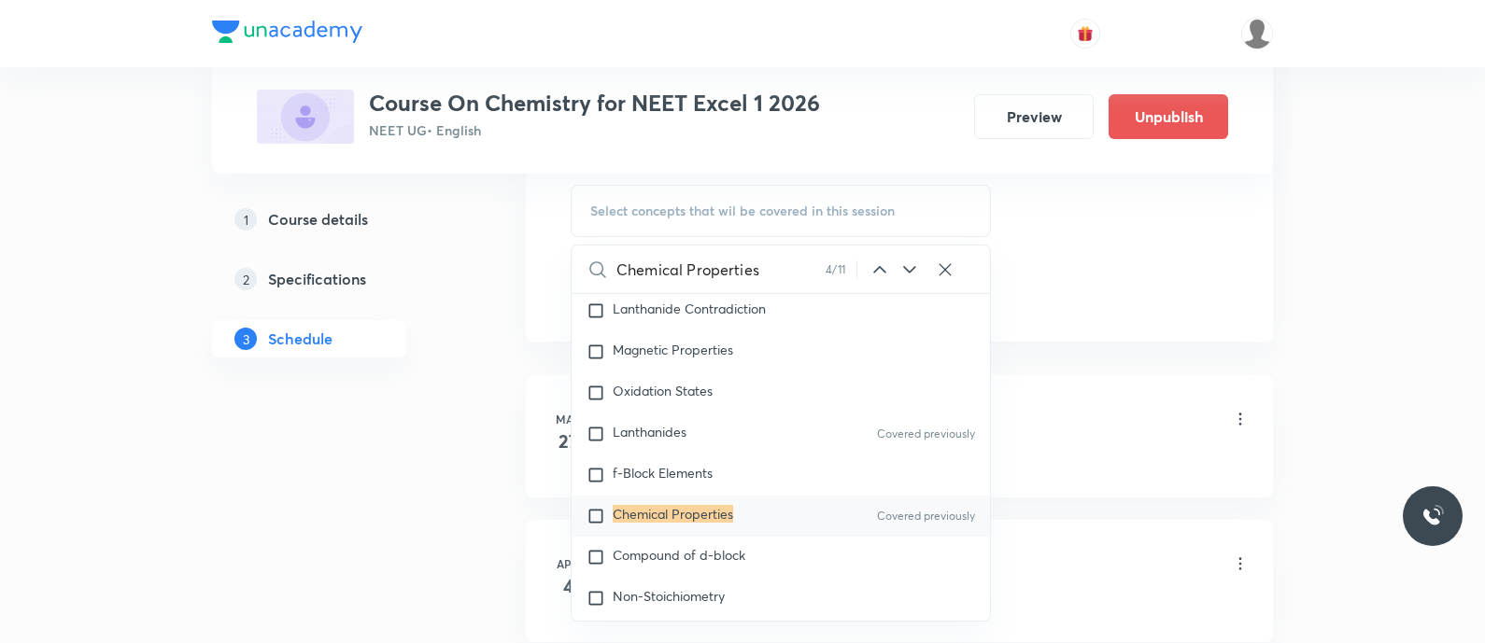
scroll to position [29922, 0]
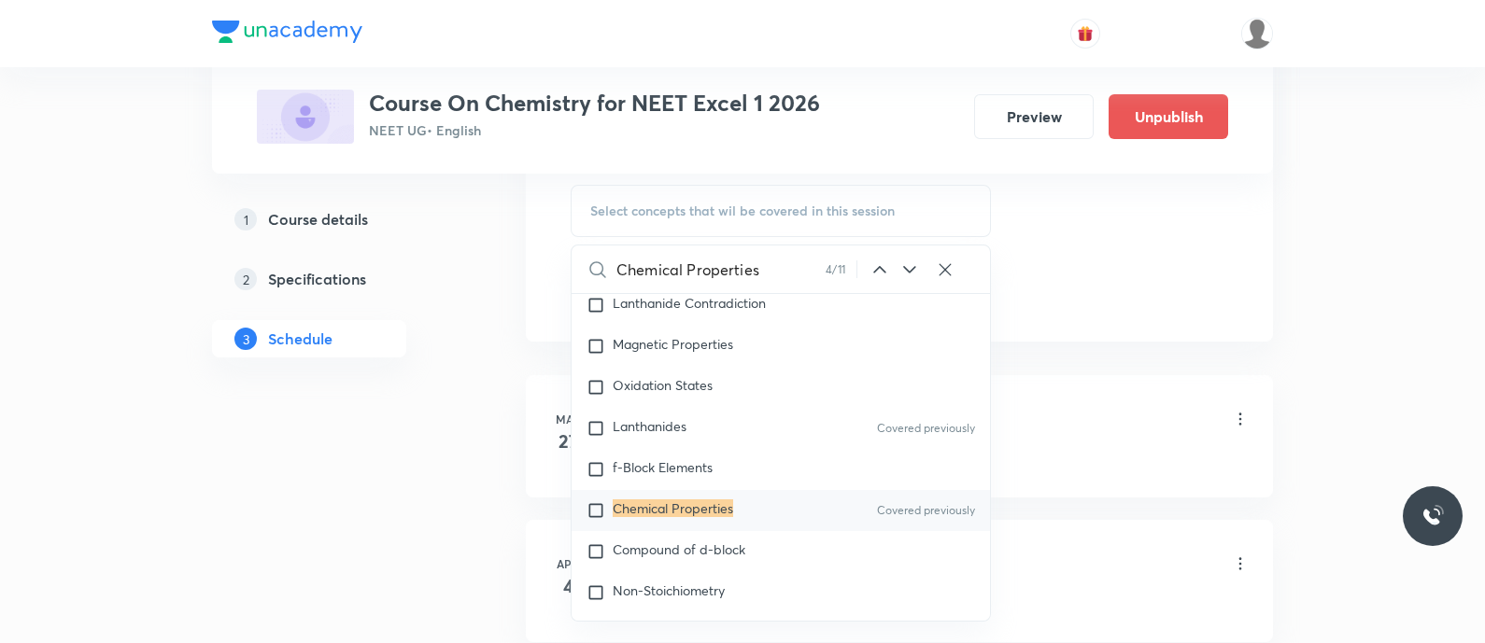
click at [910, 271] on icon at bounding box center [909, 270] width 22 height 22
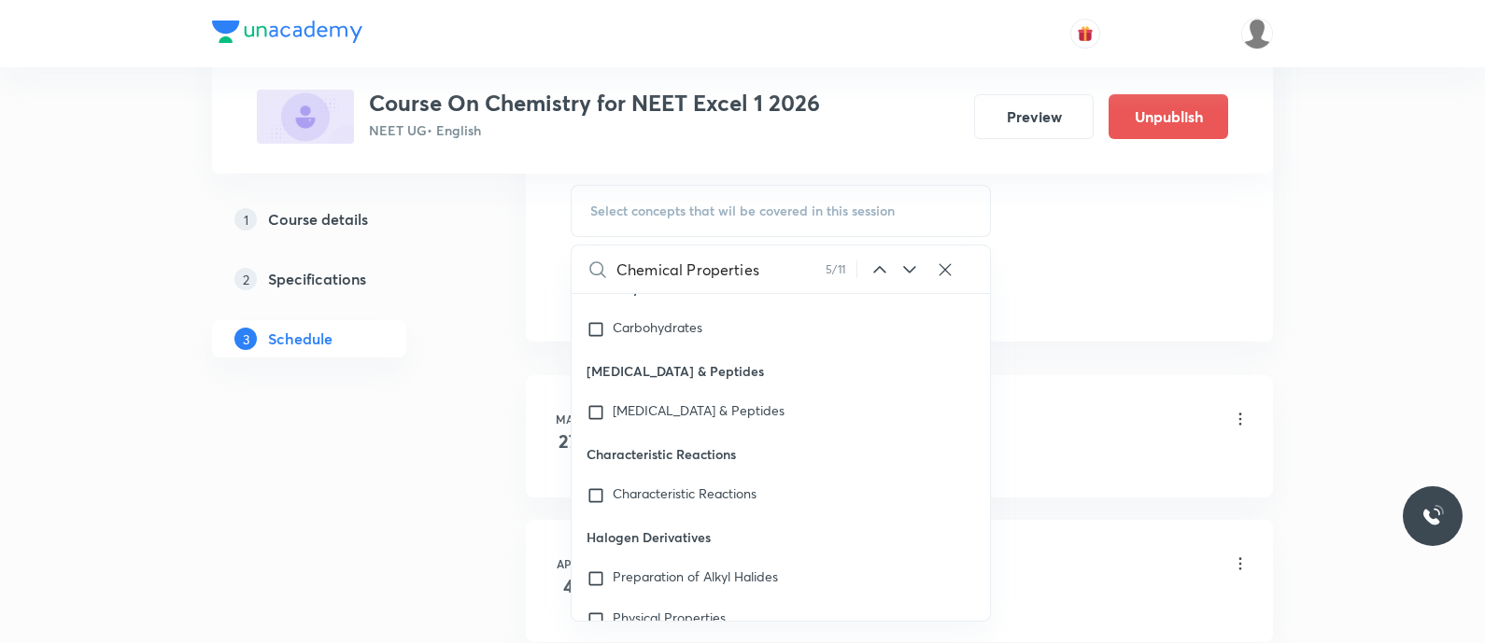
click at [891, 265] on div "Chemical Properties 5 / 11 ​" at bounding box center [780, 270] width 418 height 48
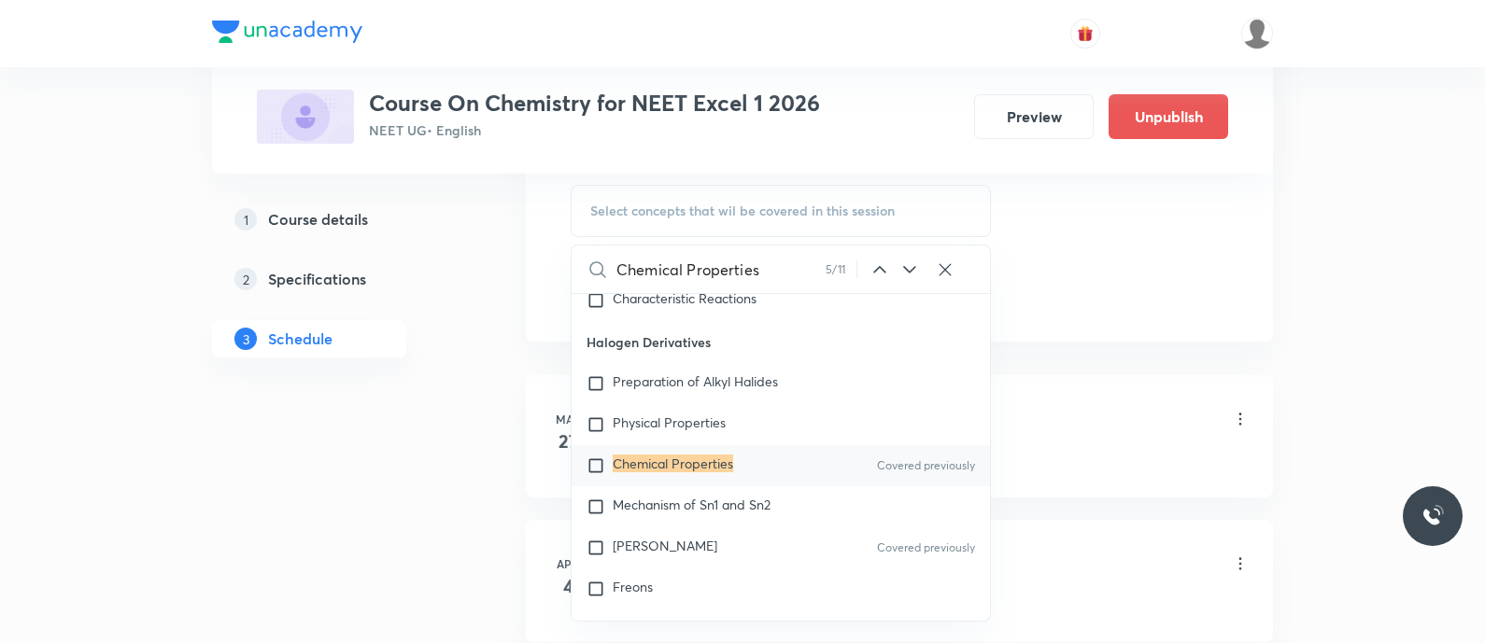
scroll to position [48523, 0]
click at [588, 474] on input "checkbox" at bounding box center [599, 465] width 26 height 19
checkbox input "true"
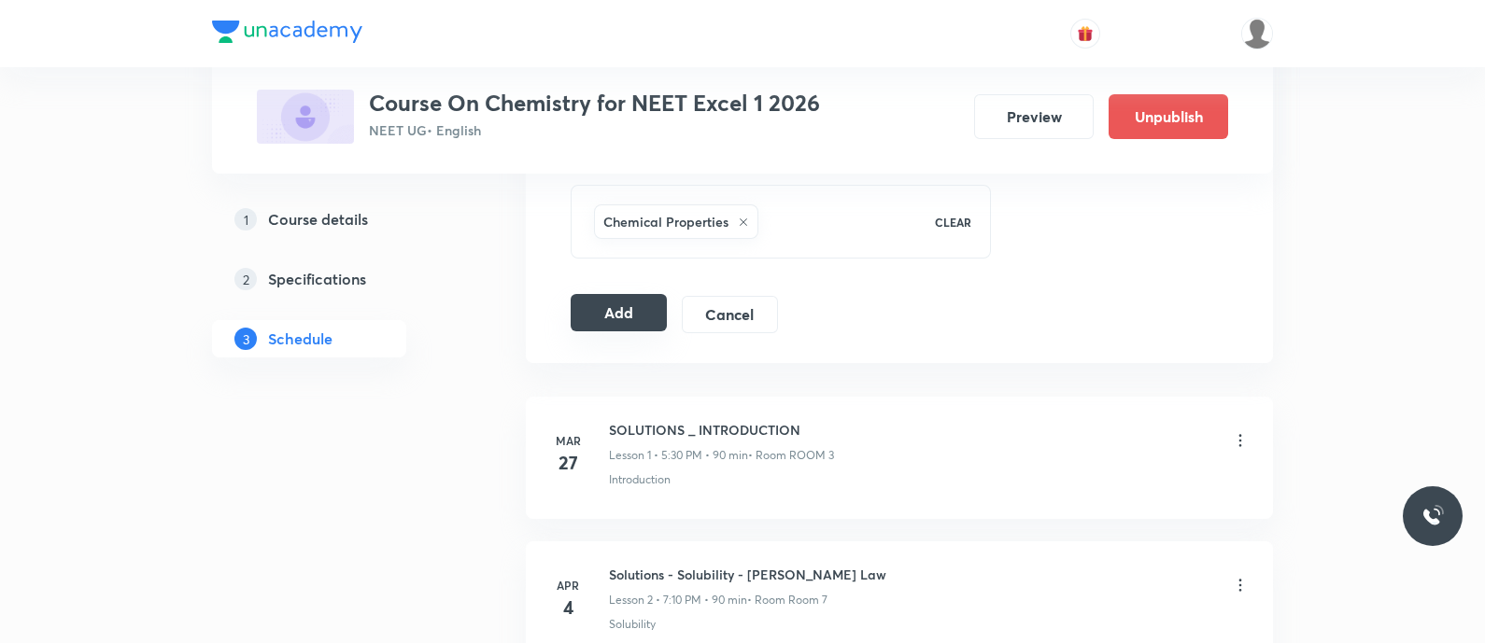
click at [619, 304] on button "Add" at bounding box center [619, 312] width 96 height 37
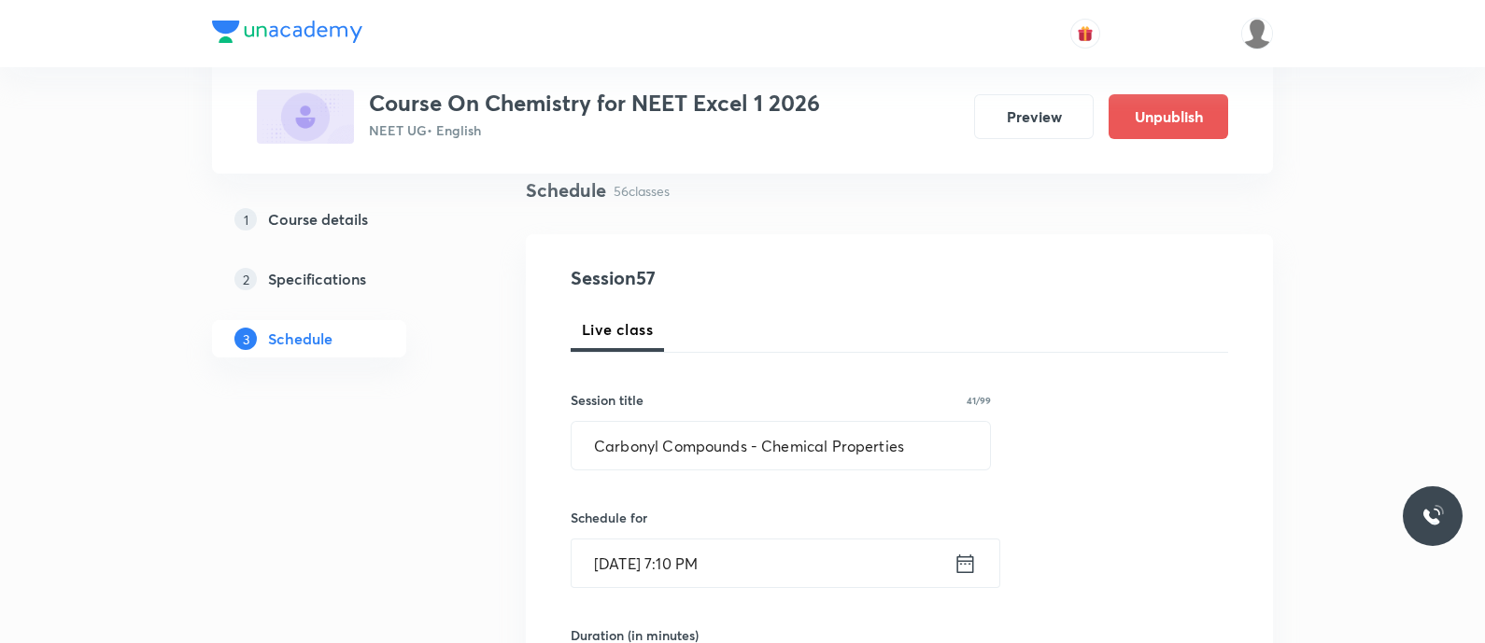
scroll to position [137, 0]
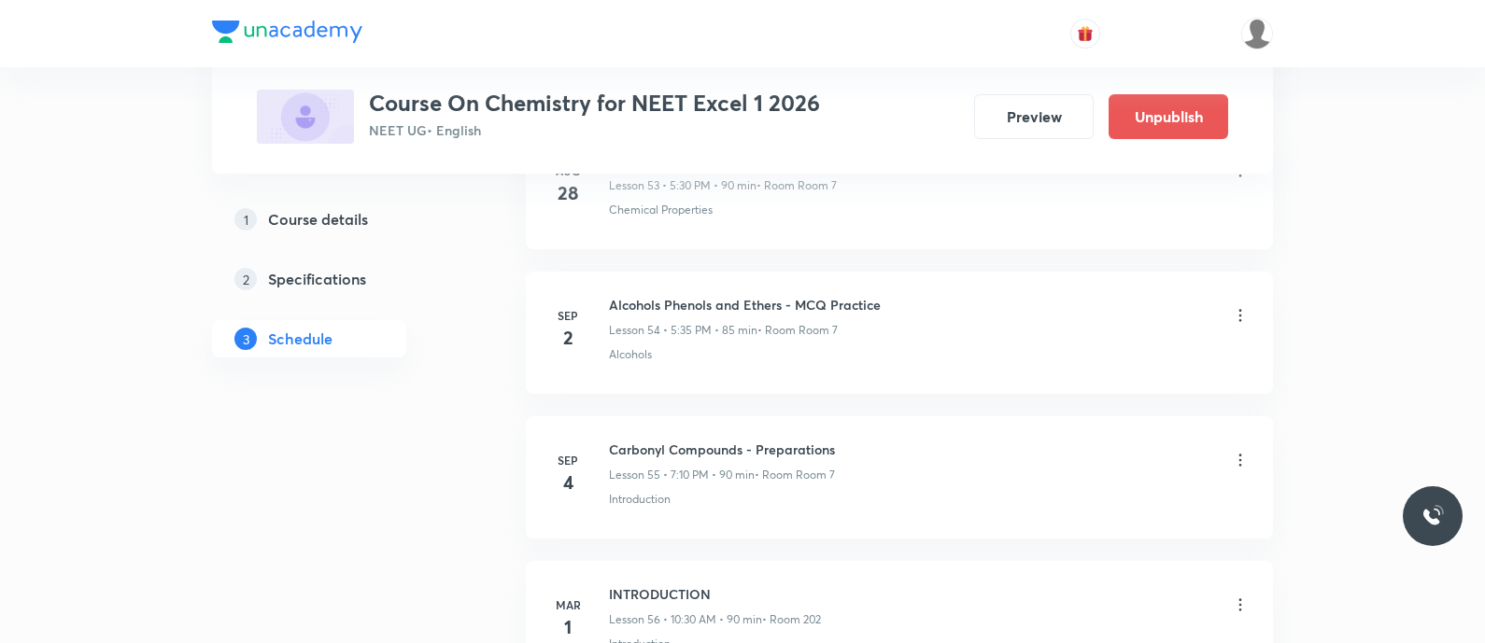
scroll to position [8226, 0]
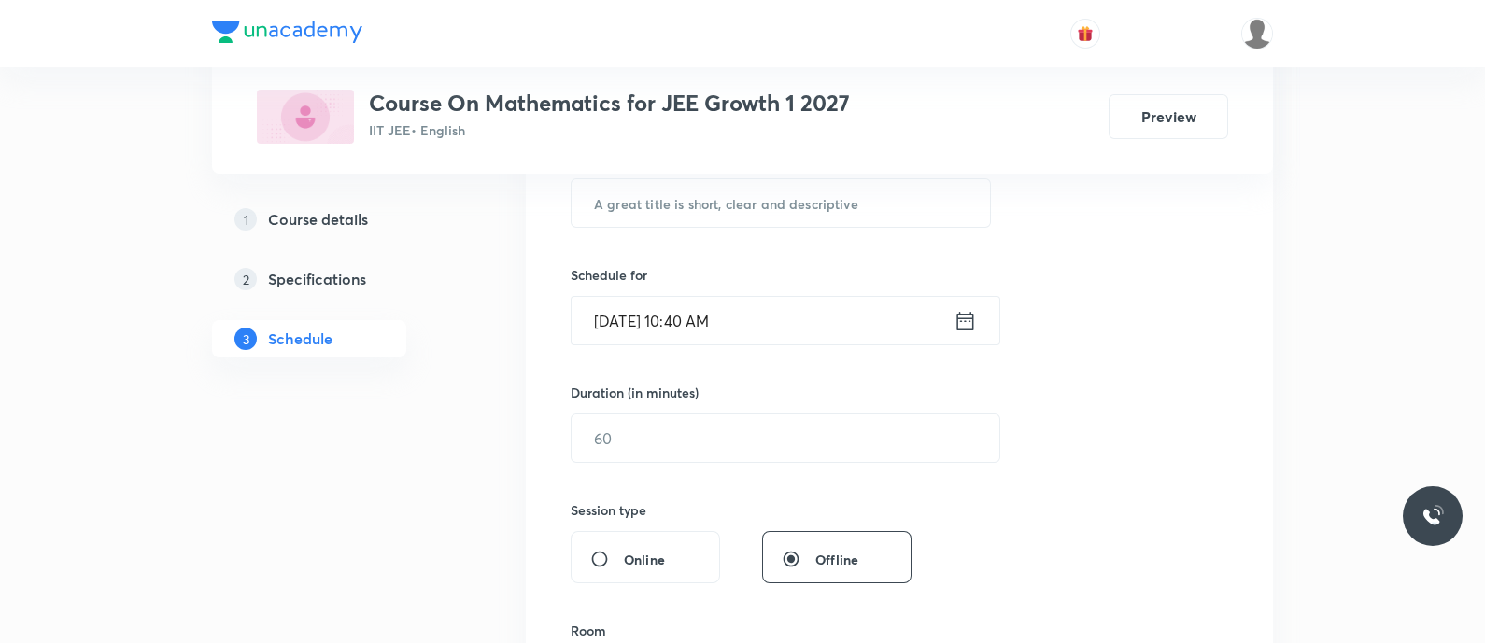
scroll to position [379, 0]
click at [678, 219] on input "text" at bounding box center [780, 206] width 418 height 48
paste input "Straight Lines - Straight Lines"
type input "Straight Lines - Straight Lines"
click at [965, 319] on icon at bounding box center [965, 323] width 17 height 19
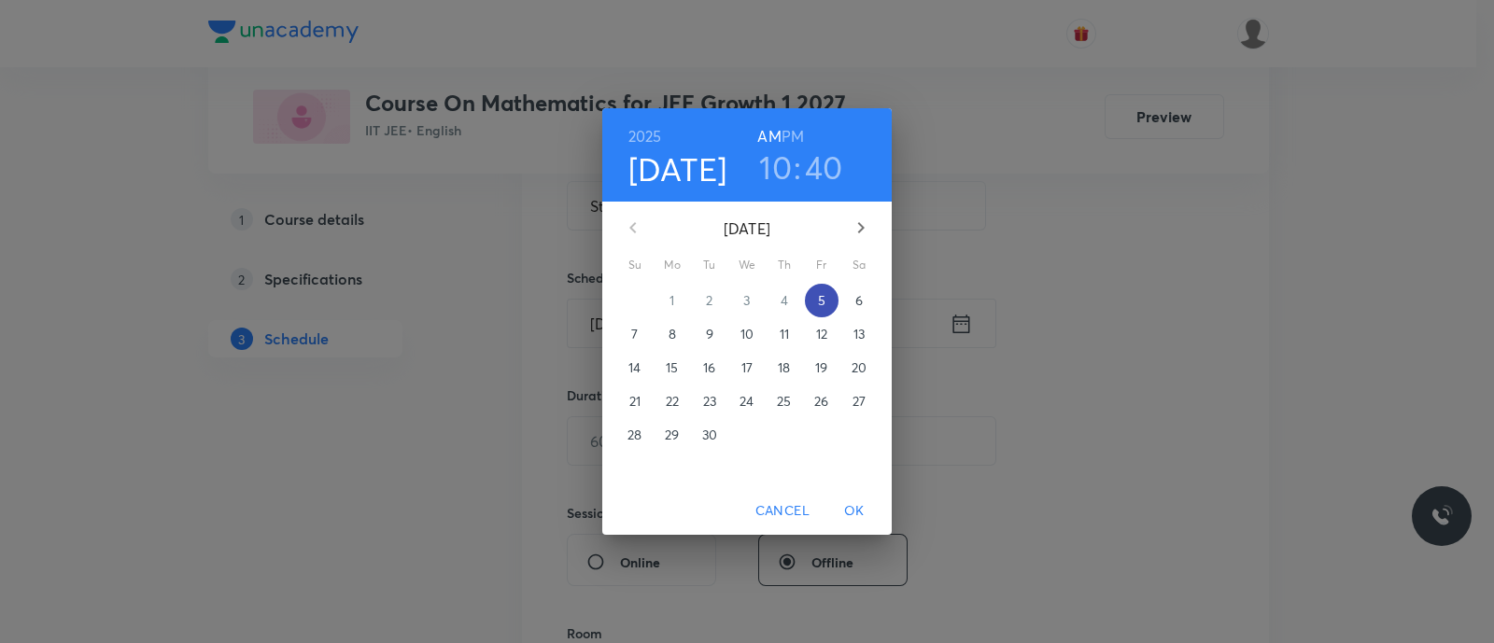
click at [821, 305] on p "5" at bounding box center [821, 300] width 7 height 19
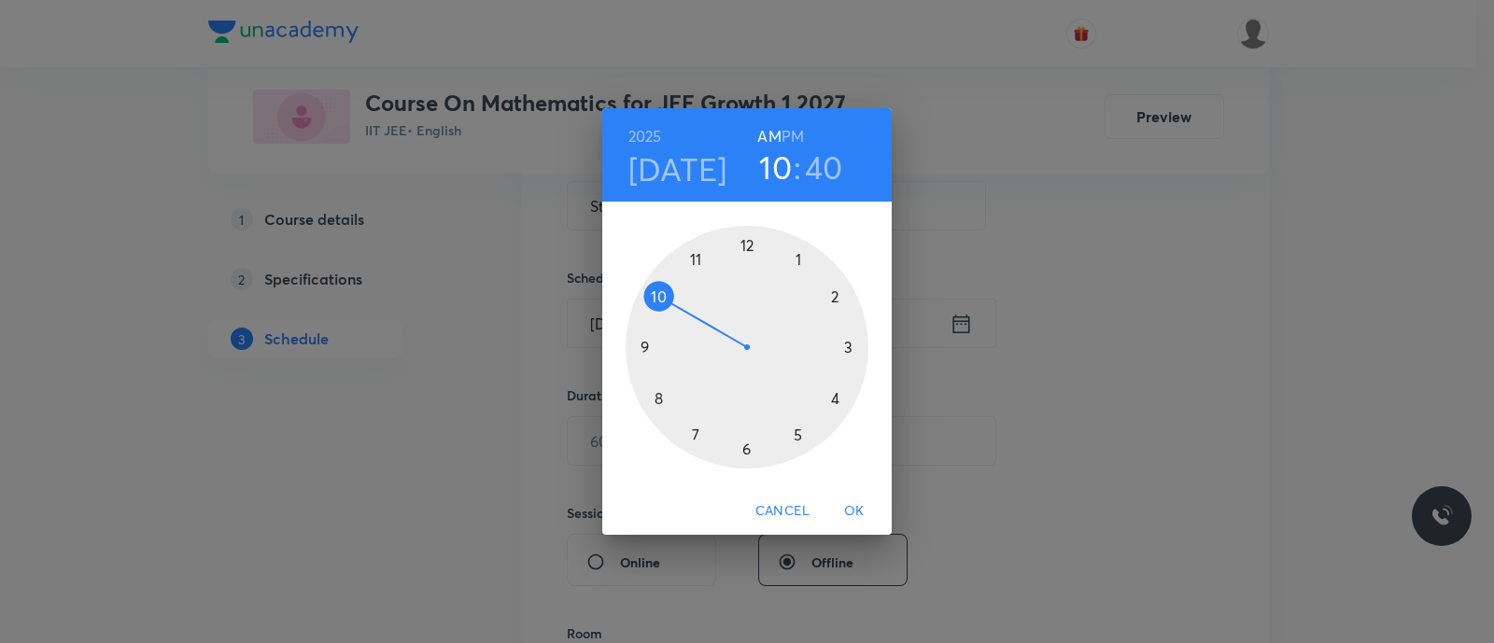
click at [794, 139] on h6 "PM" at bounding box center [793, 136] width 22 height 26
click at [798, 437] on div at bounding box center [747, 347] width 243 height 243
click at [750, 454] on div at bounding box center [747, 347] width 243 height 243
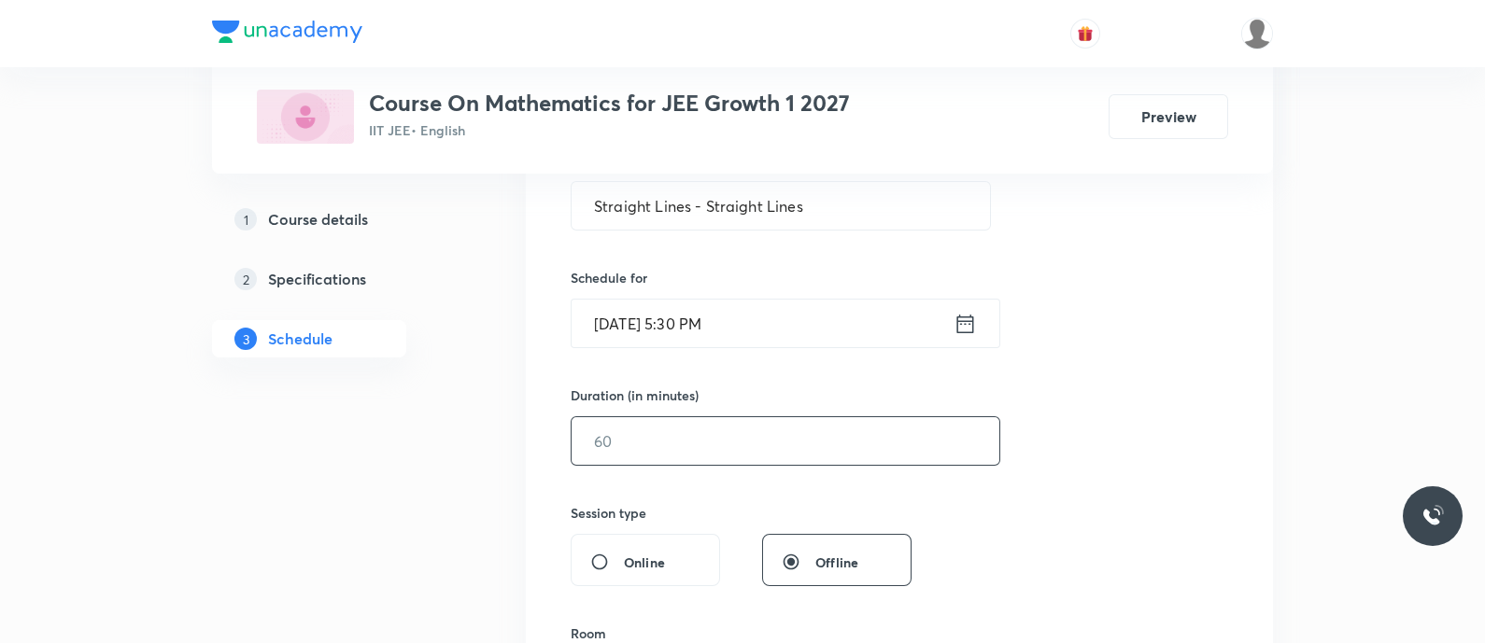
click at [750, 454] on input "text" at bounding box center [785, 441] width 428 height 48
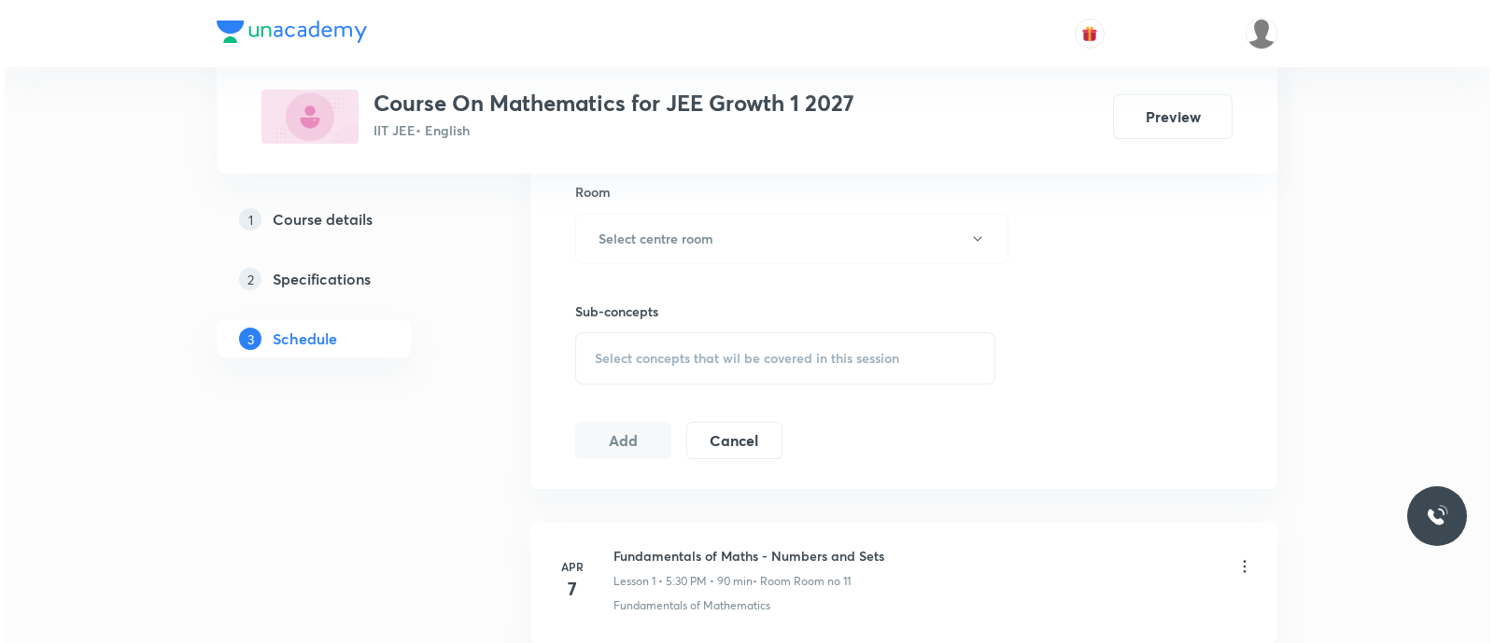
scroll to position [821, 0]
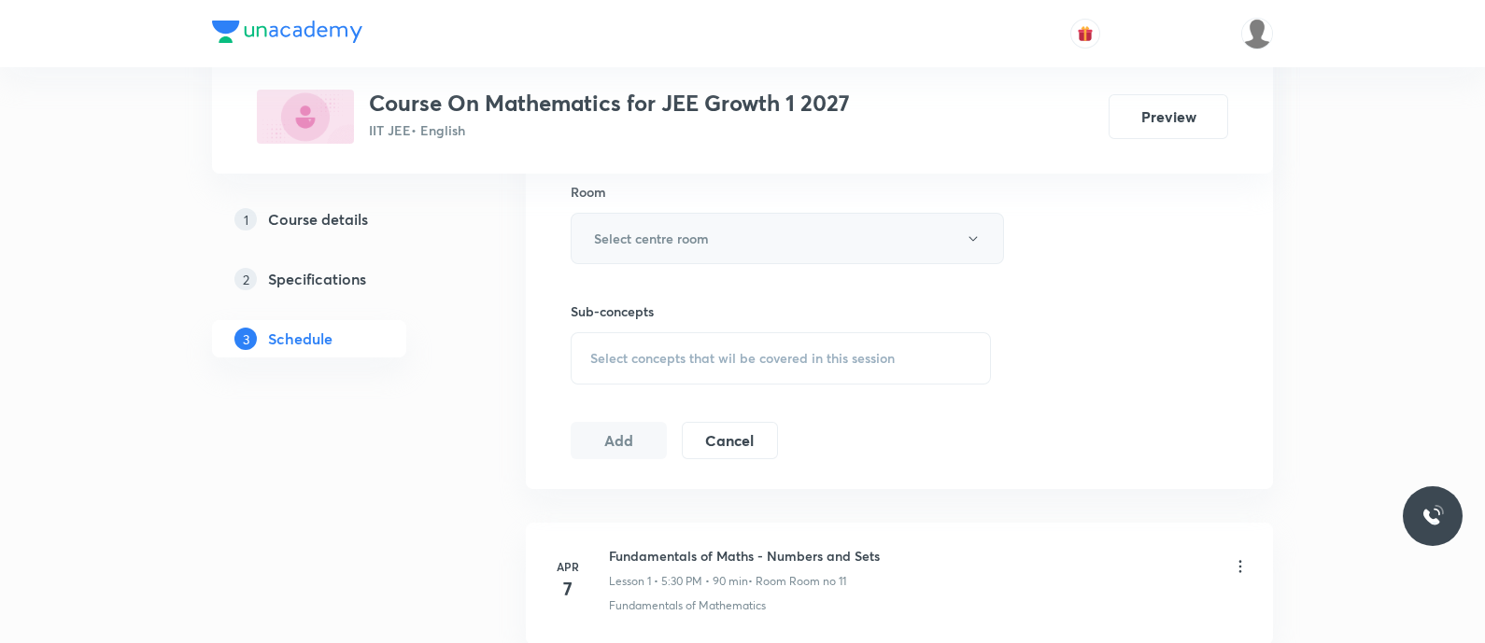
type input "90"
click at [618, 235] on h6 "Select centre room" at bounding box center [651, 239] width 115 height 20
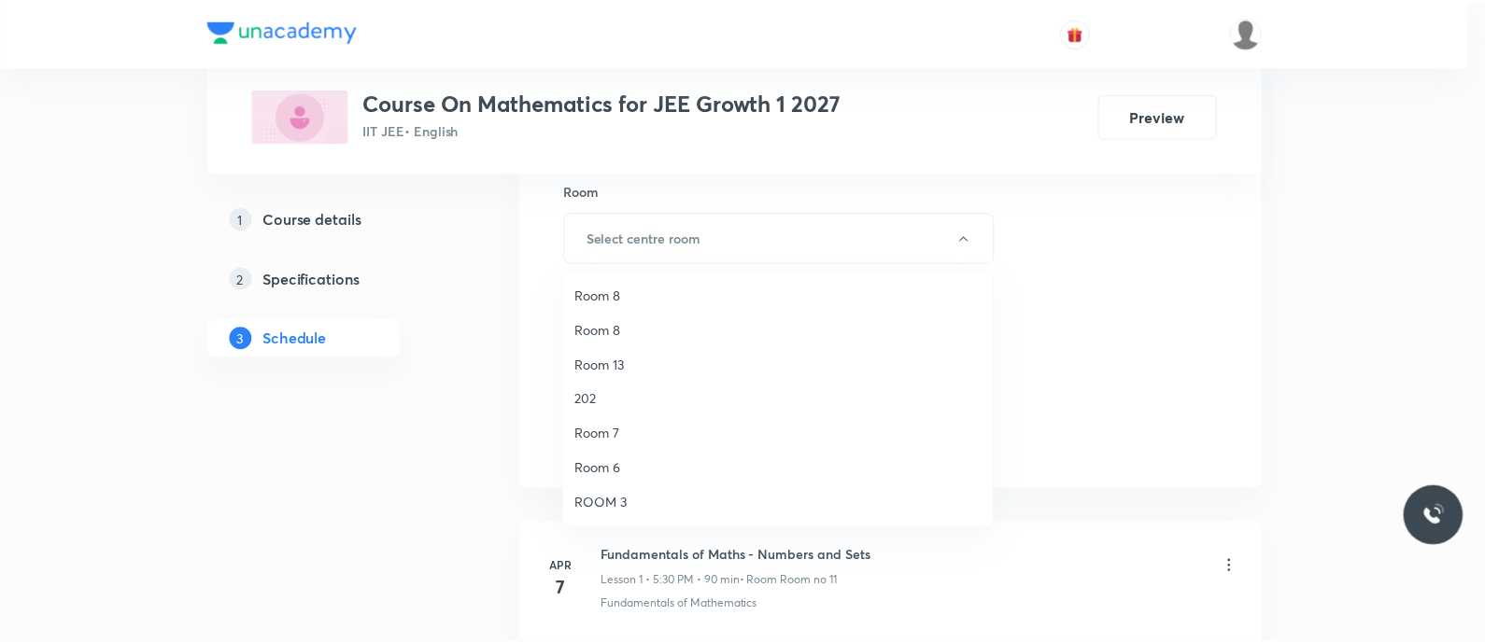
scroll to position [0, 0]
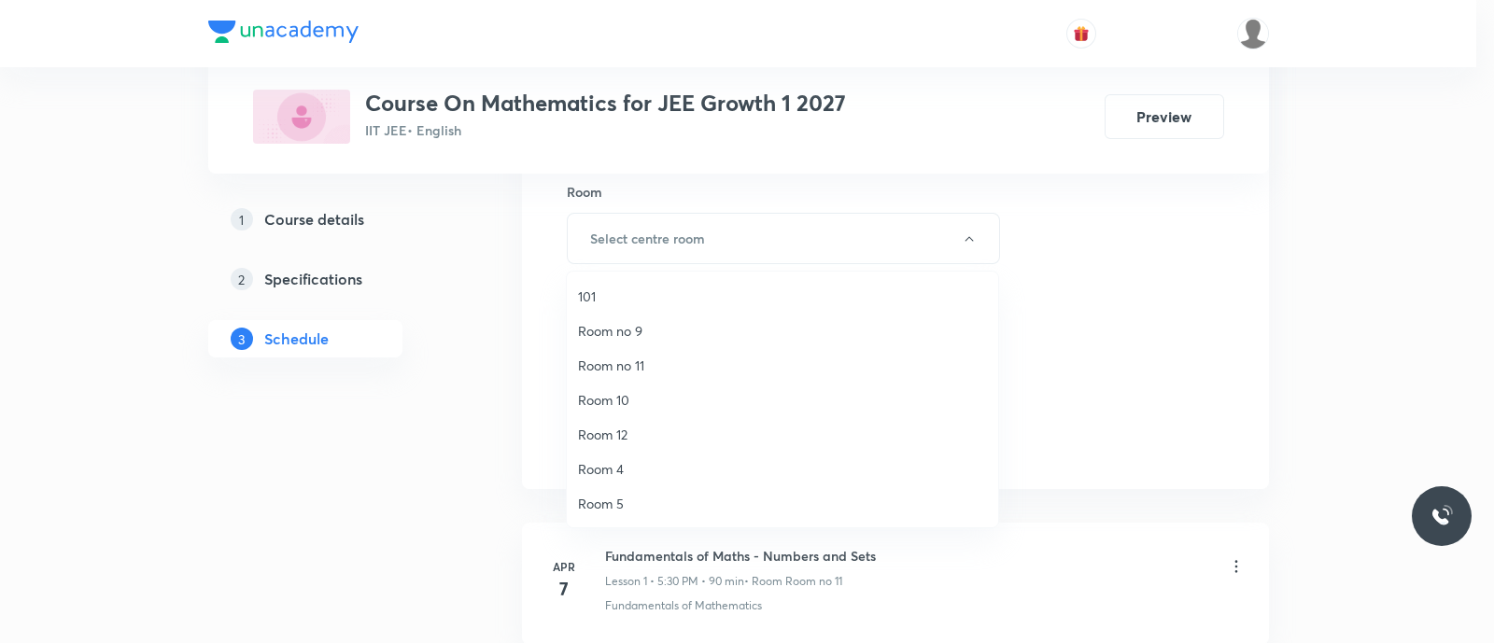
click at [621, 368] on span "Room no 11" at bounding box center [782, 366] width 409 height 20
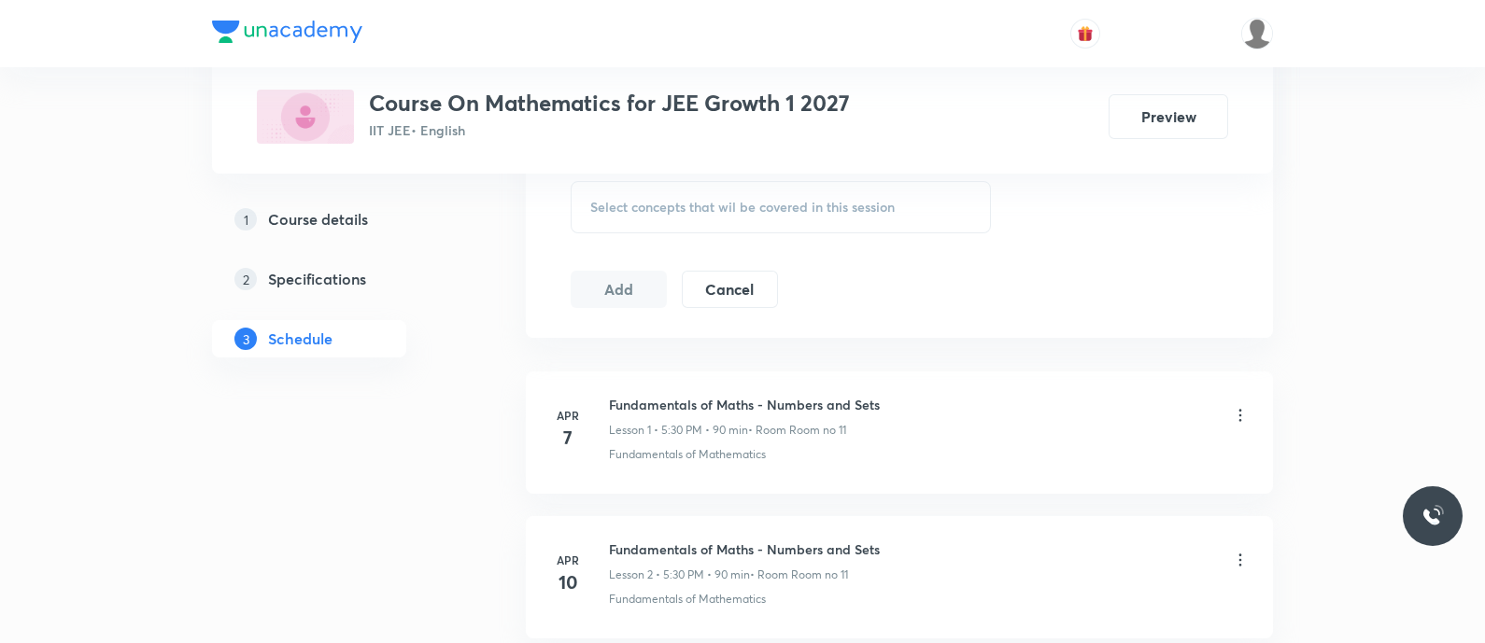
scroll to position [975, 0]
click at [622, 206] on span "Select concepts that wil be covered in this session" at bounding box center [742, 204] width 304 height 15
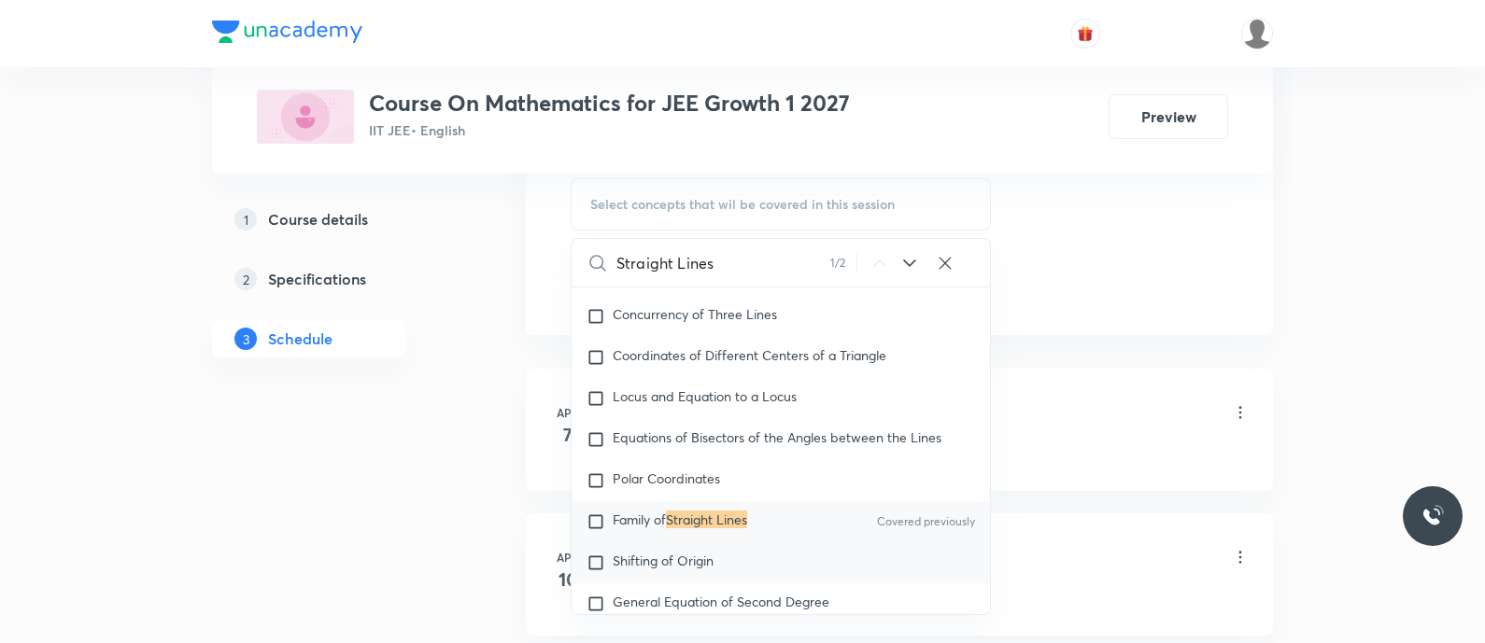
scroll to position [10622, 0]
type input "Straight Lines"
click at [603, 529] on input "checkbox" at bounding box center [599, 521] width 26 height 19
checkbox input "true"
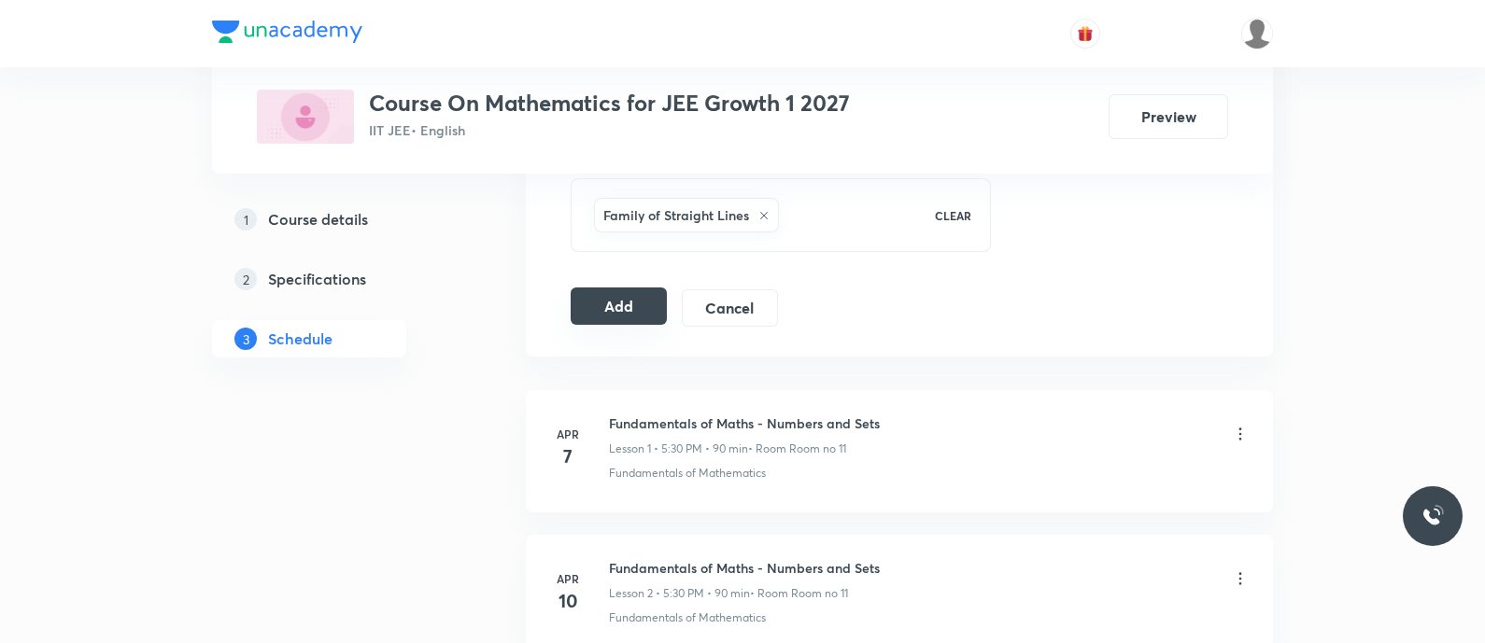
click at [618, 301] on button "Add" at bounding box center [619, 306] width 96 height 37
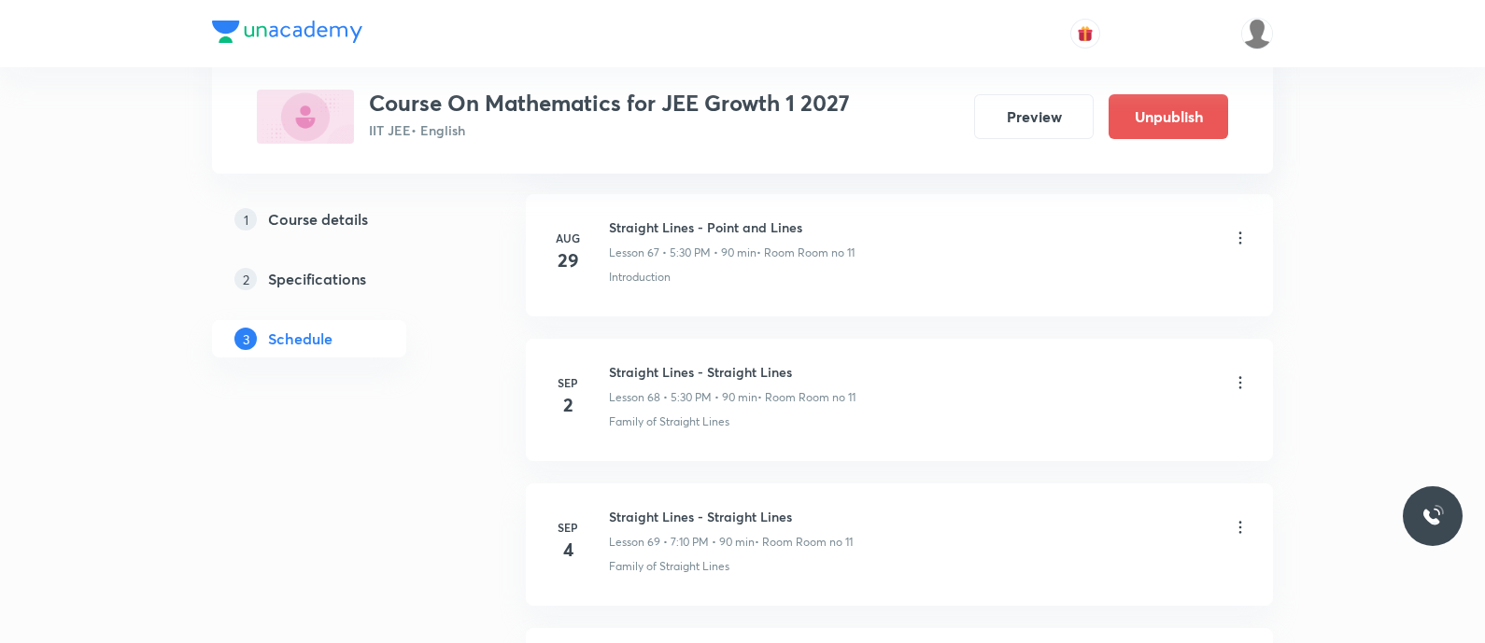
scroll to position [10104, 0]
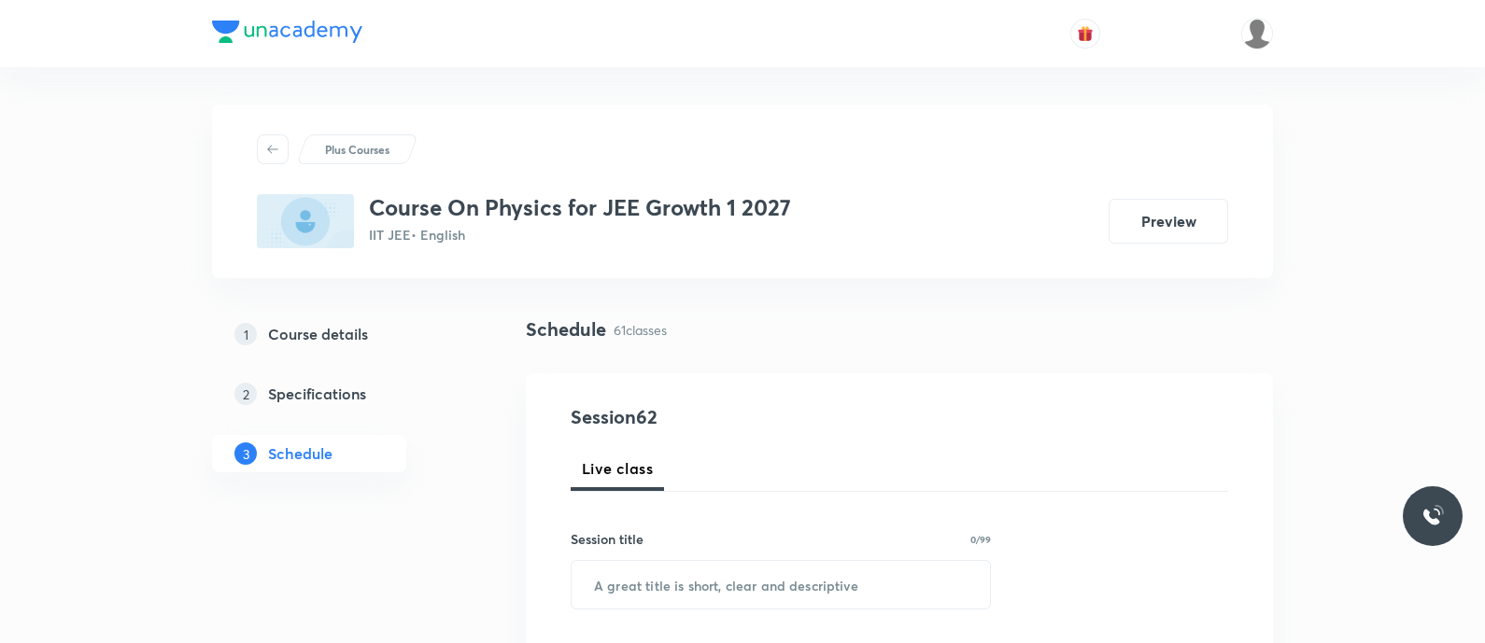
scroll to position [359, 0]
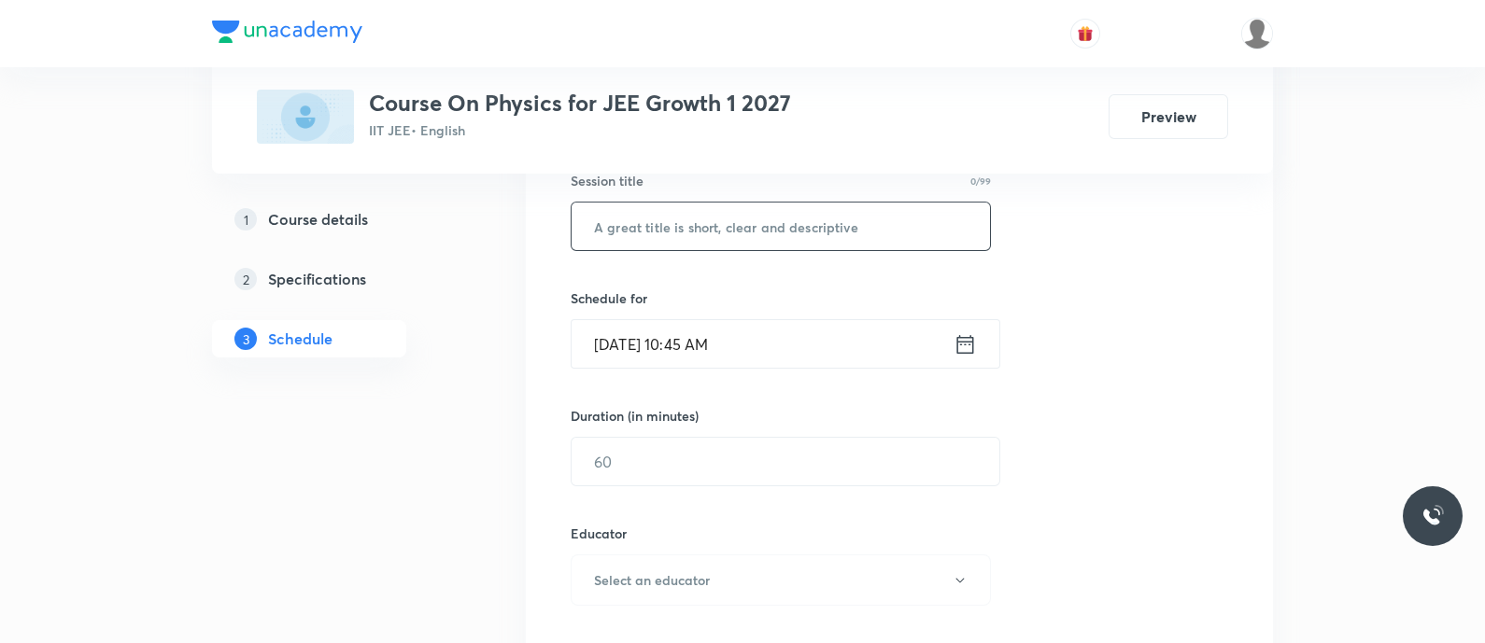
click at [616, 229] on input "text" at bounding box center [780, 227] width 418 height 48
paste input "Circular motion, center of mass & collision - Elastic collisions"
click at [665, 234] on input "Circular motion, Center of Mass & Collision - Elastic Collisions" at bounding box center [780, 227] width 418 height 48
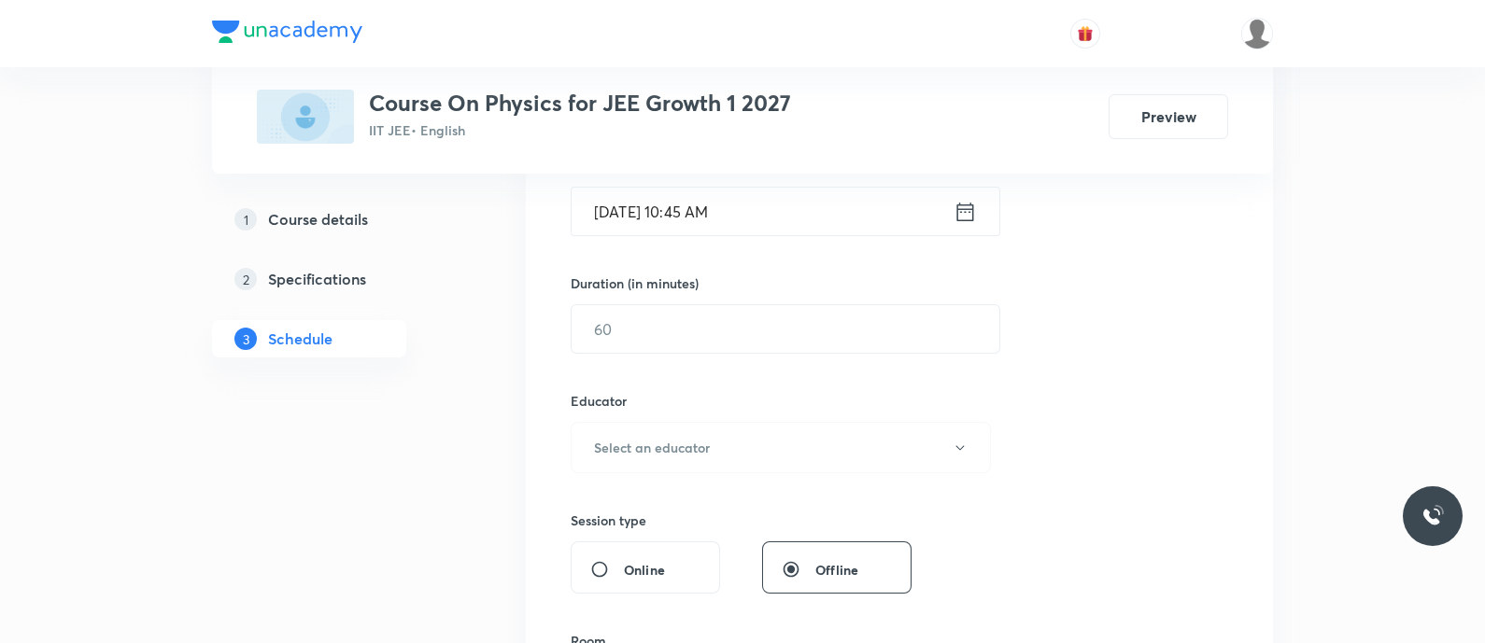
scroll to position [492, 0]
type input "Circular Motion, Center of Mass & Collision - Elastic Collisions"
click at [956, 215] on icon at bounding box center [964, 211] width 23 height 26
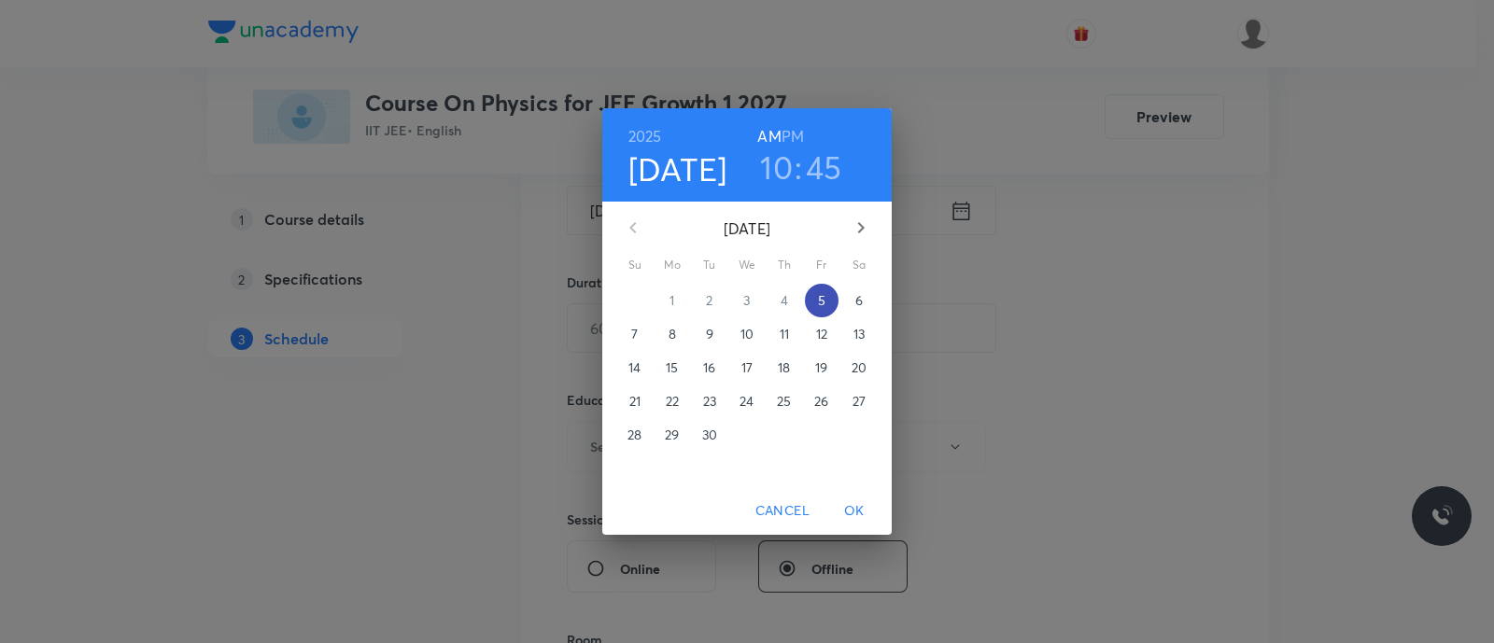
click at [822, 298] on p "5" at bounding box center [821, 300] width 7 height 19
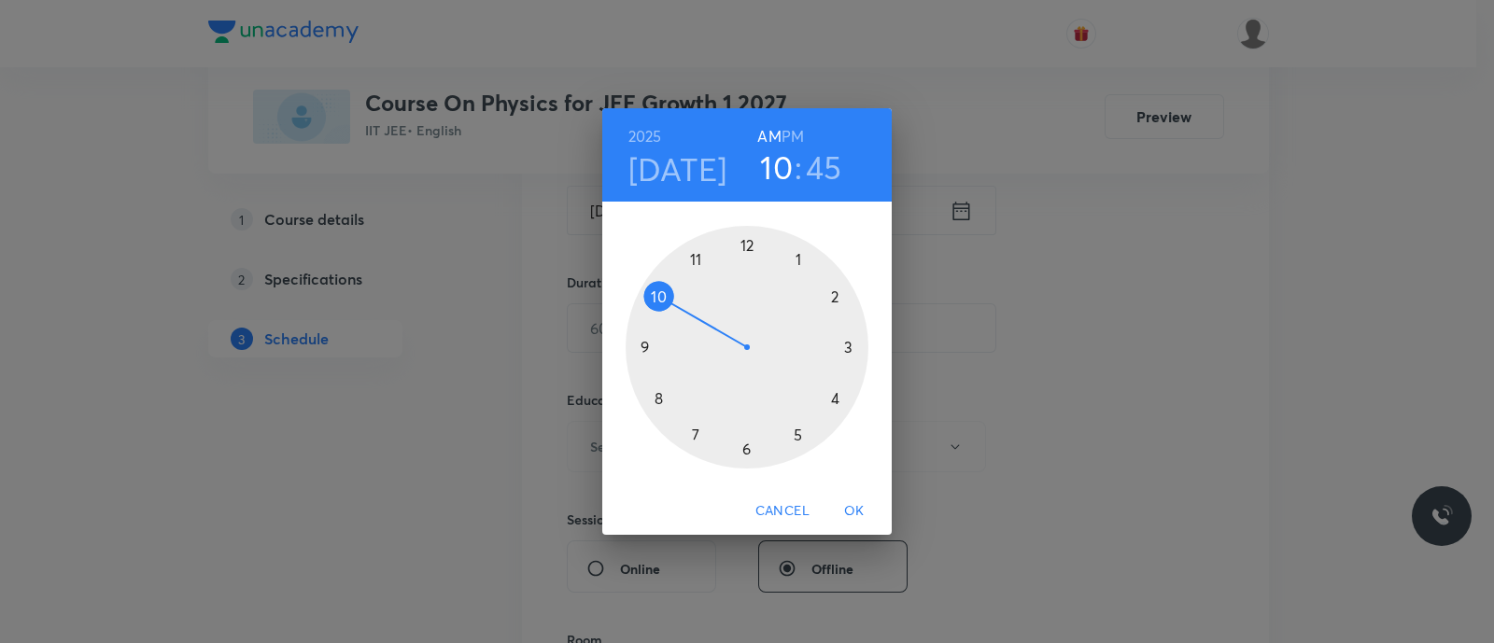
click at [792, 135] on h6 "PM" at bounding box center [793, 136] width 22 height 26
click at [691, 437] on div at bounding box center [747, 347] width 243 height 243
click at [834, 297] on div at bounding box center [747, 347] width 243 height 243
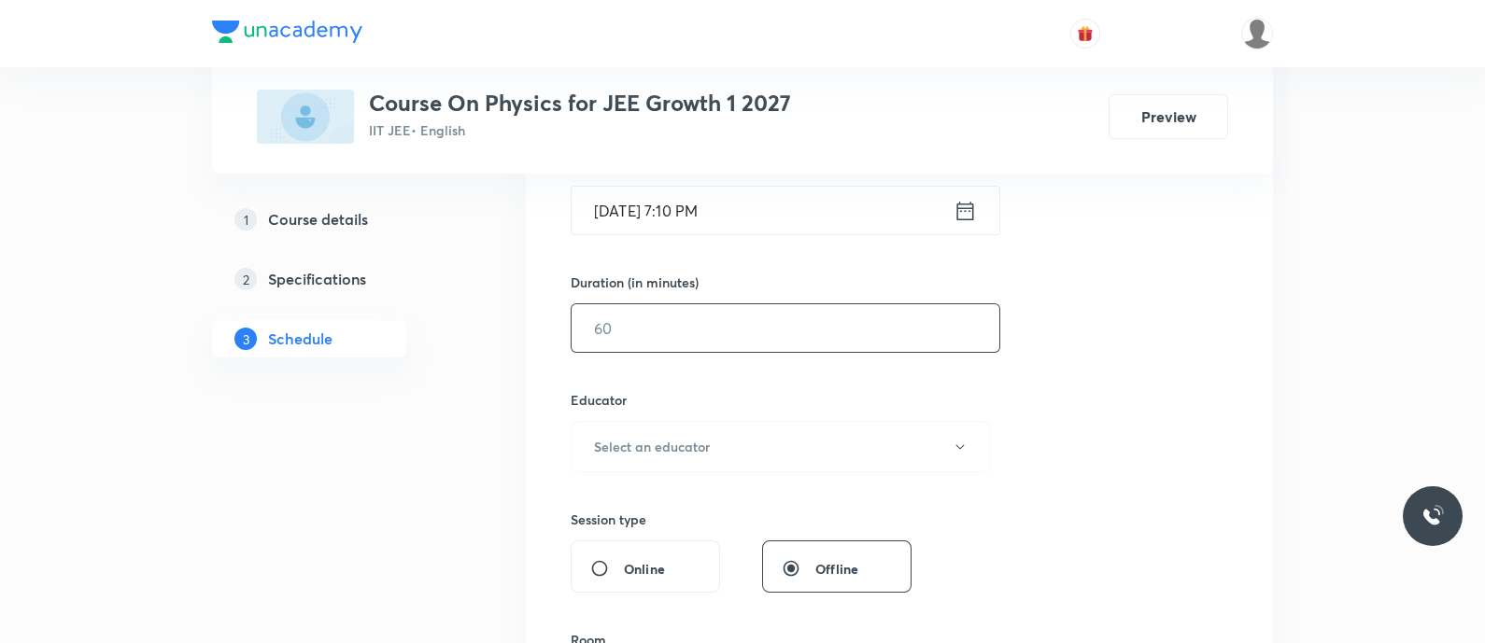
click at [797, 321] on input "text" at bounding box center [785, 328] width 428 height 48
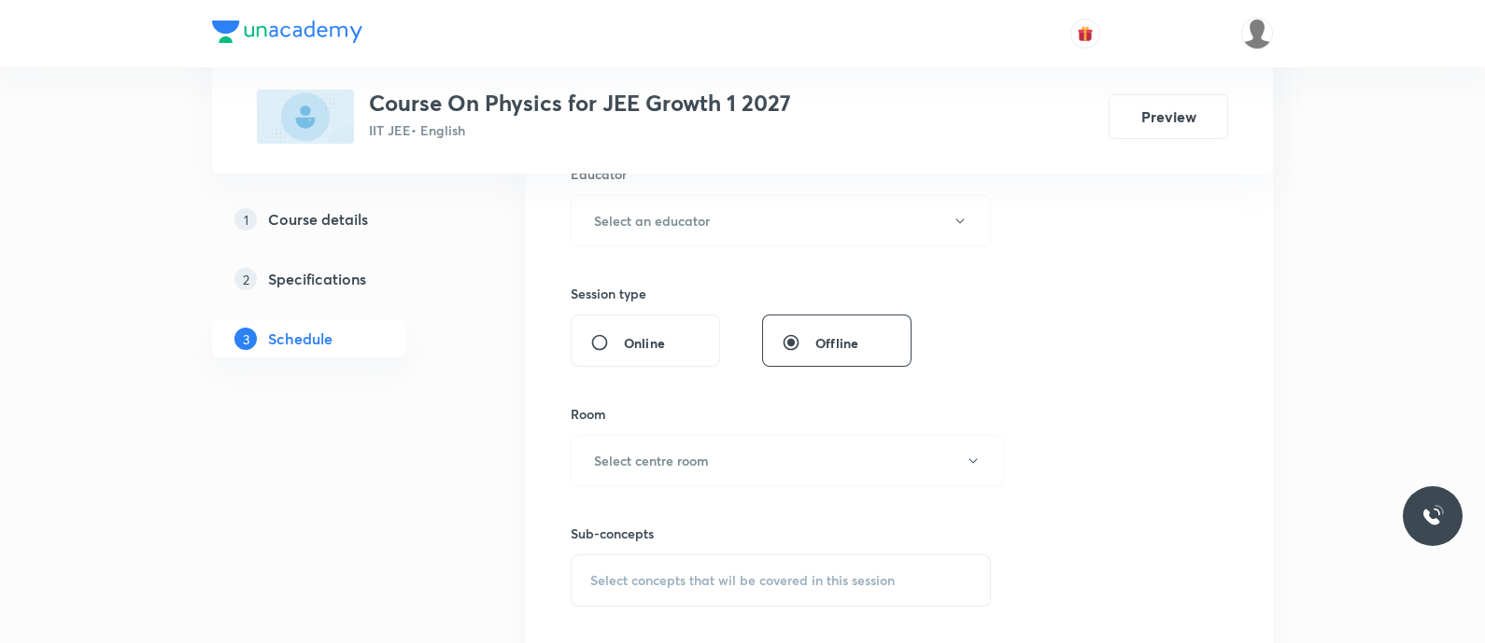
scroll to position [718, 0]
type input "90"
click at [683, 234] on button "Select an educator" at bounding box center [781, 220] width 420 height 51
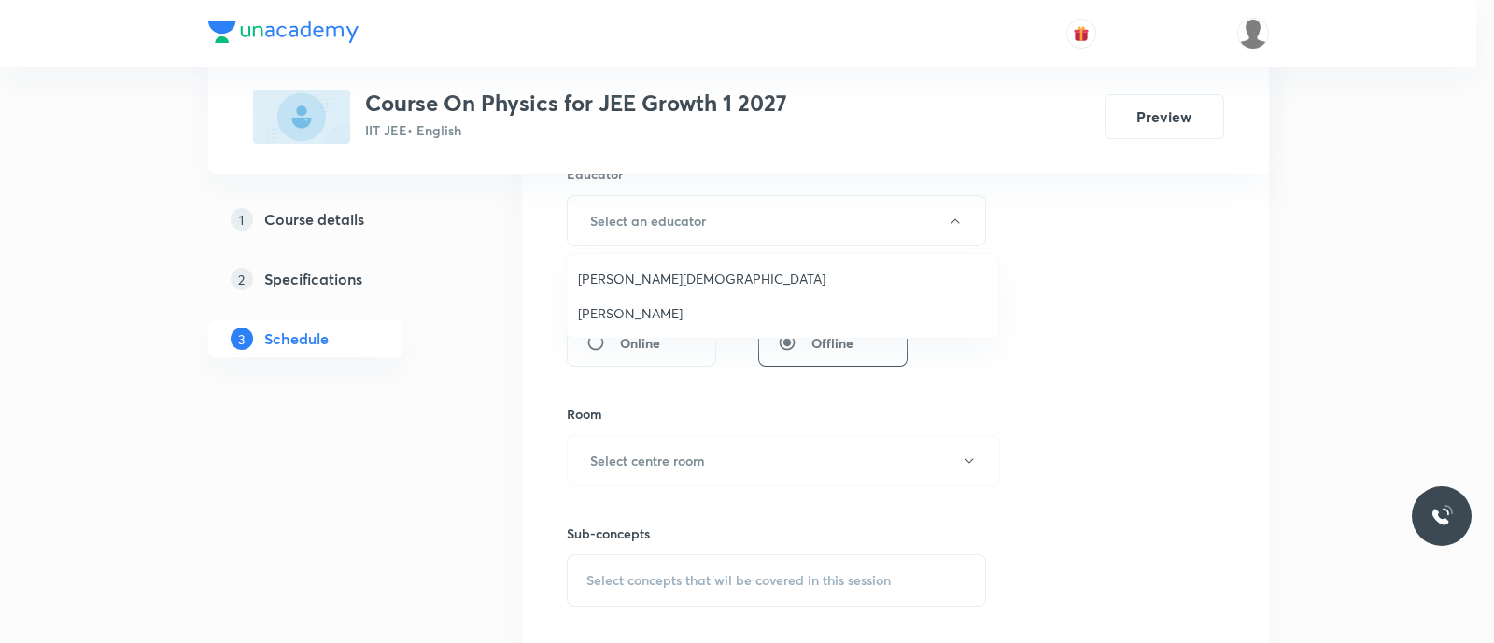
click at [636, 275] on span "[PERSON_NAME][DEMOGRAPHIC_DATA]" at bounding box center [782, 279] width 409 height 20
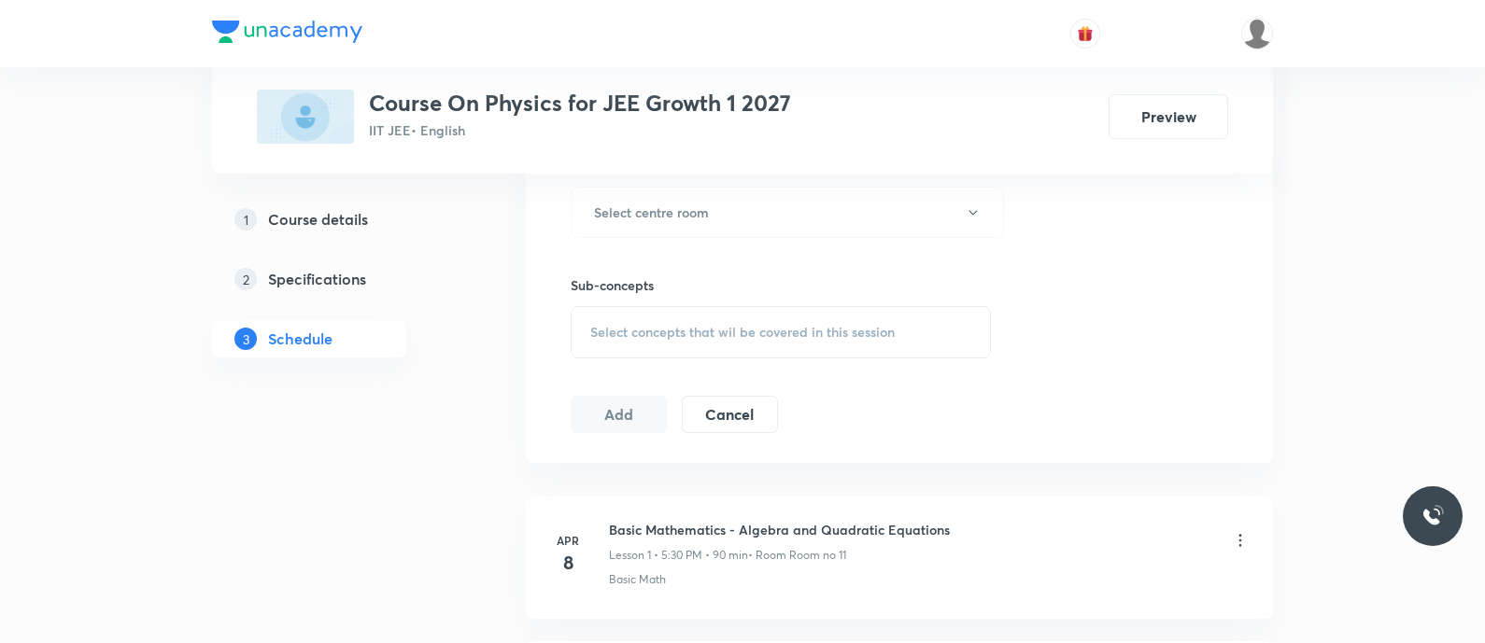
scroll to position [967, 0]
click at [625, 207] on h6 "Select centre room" at bounding box center [651, 212] width 115 height 20
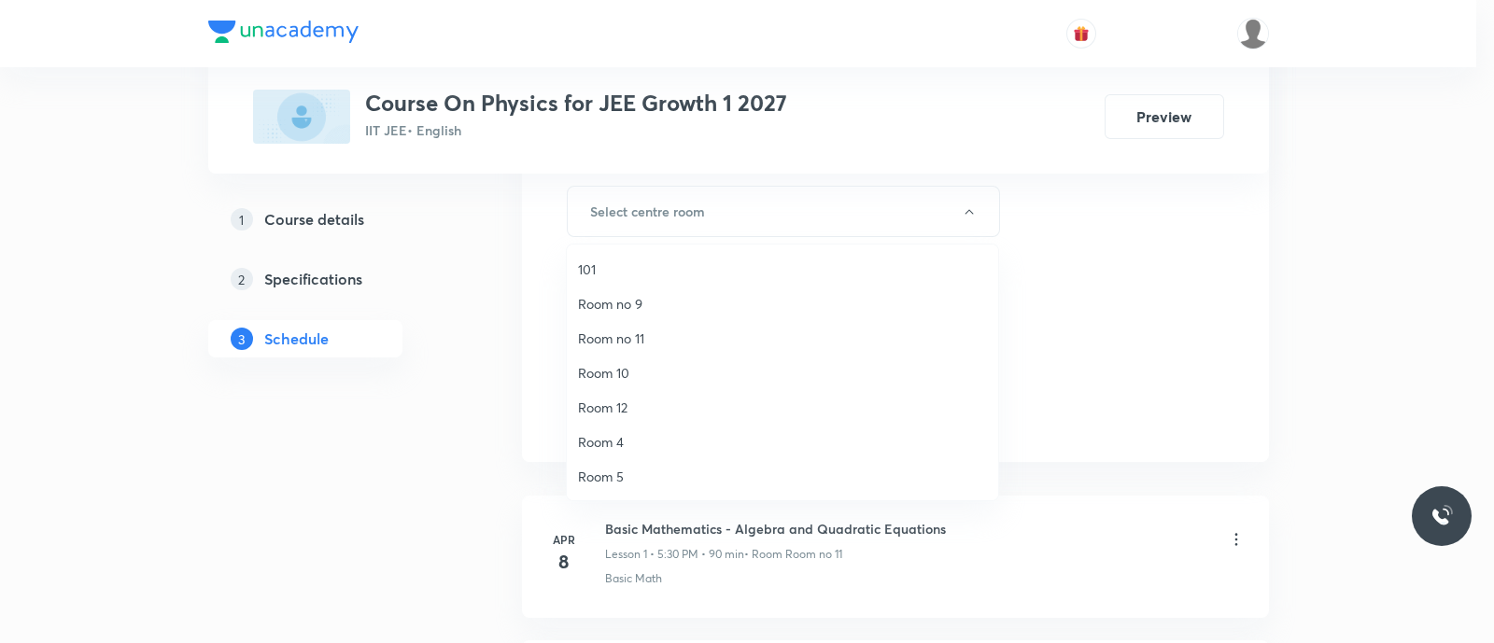
click at [624, 335] on span "Room no 11" at bounding box center [782, 339] width 409 height 20
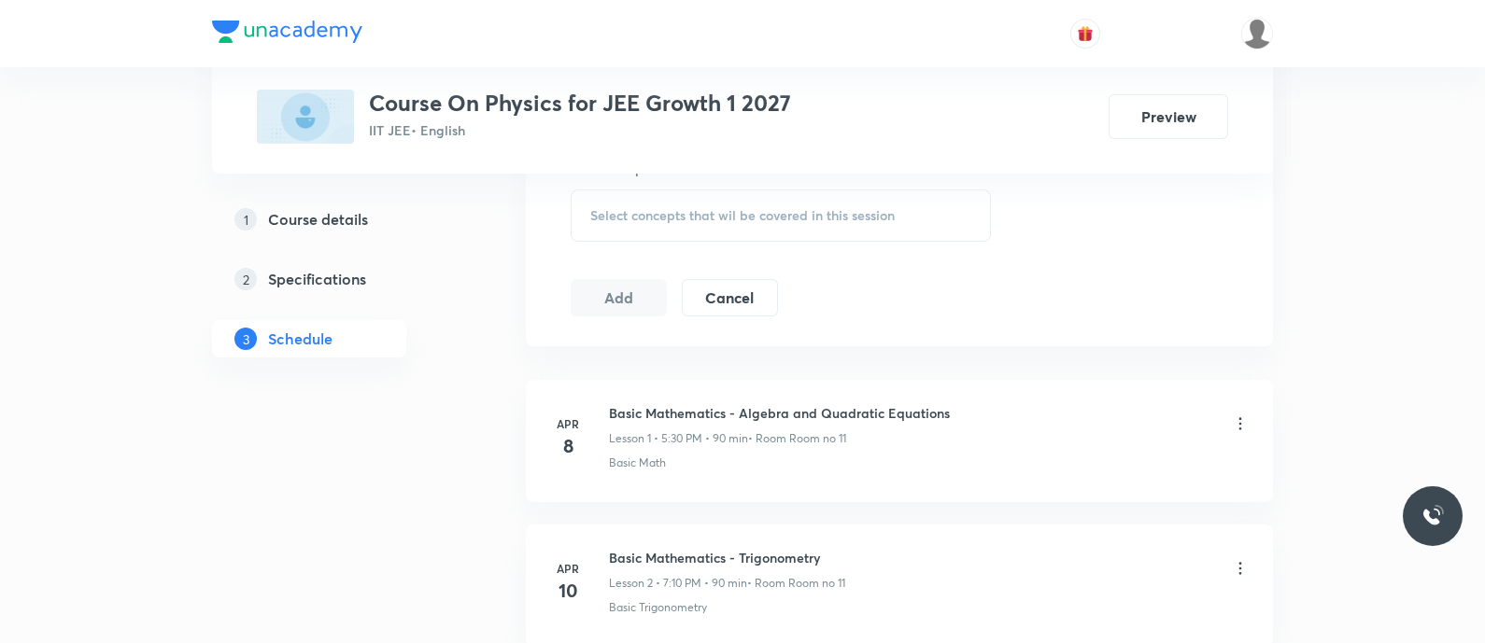
scroll to position [1084, 0]
click at [606, 198] on div "Select concepts that wil be covered in this session" at bounding box center [781, 215] width 420 height 52
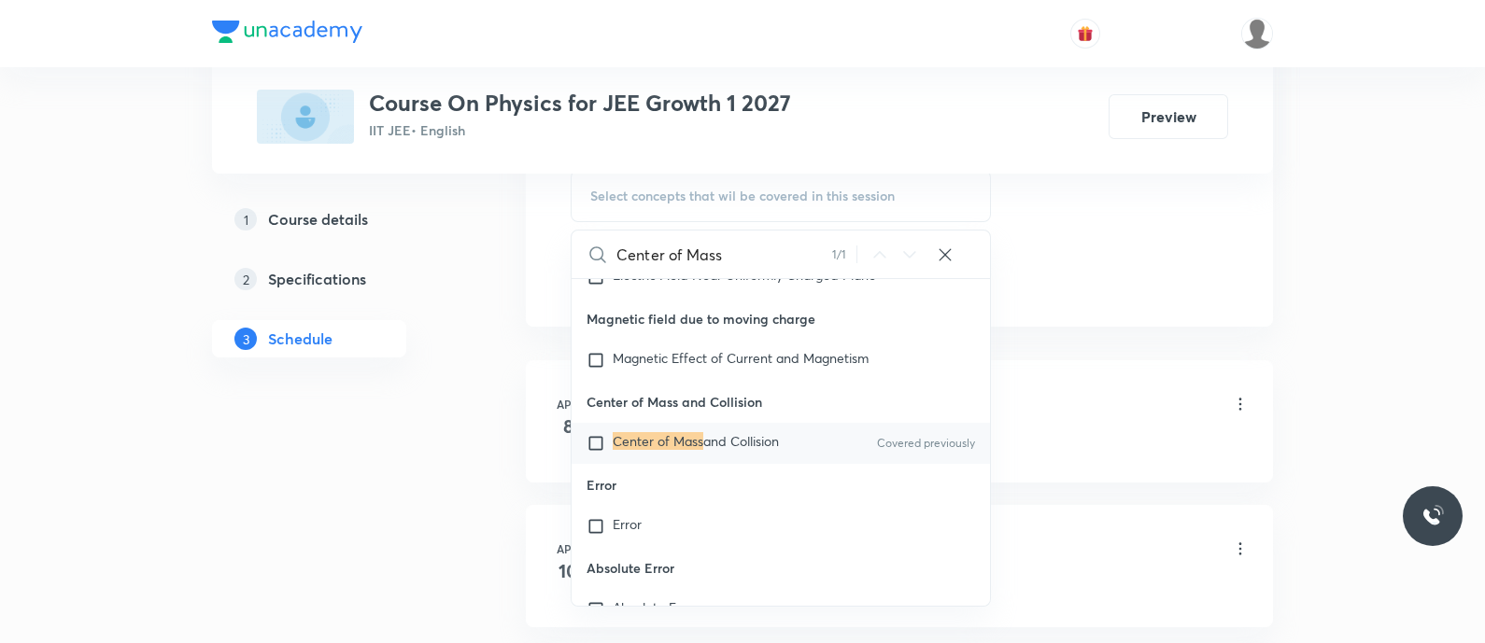
scroll to position [47363, 0]
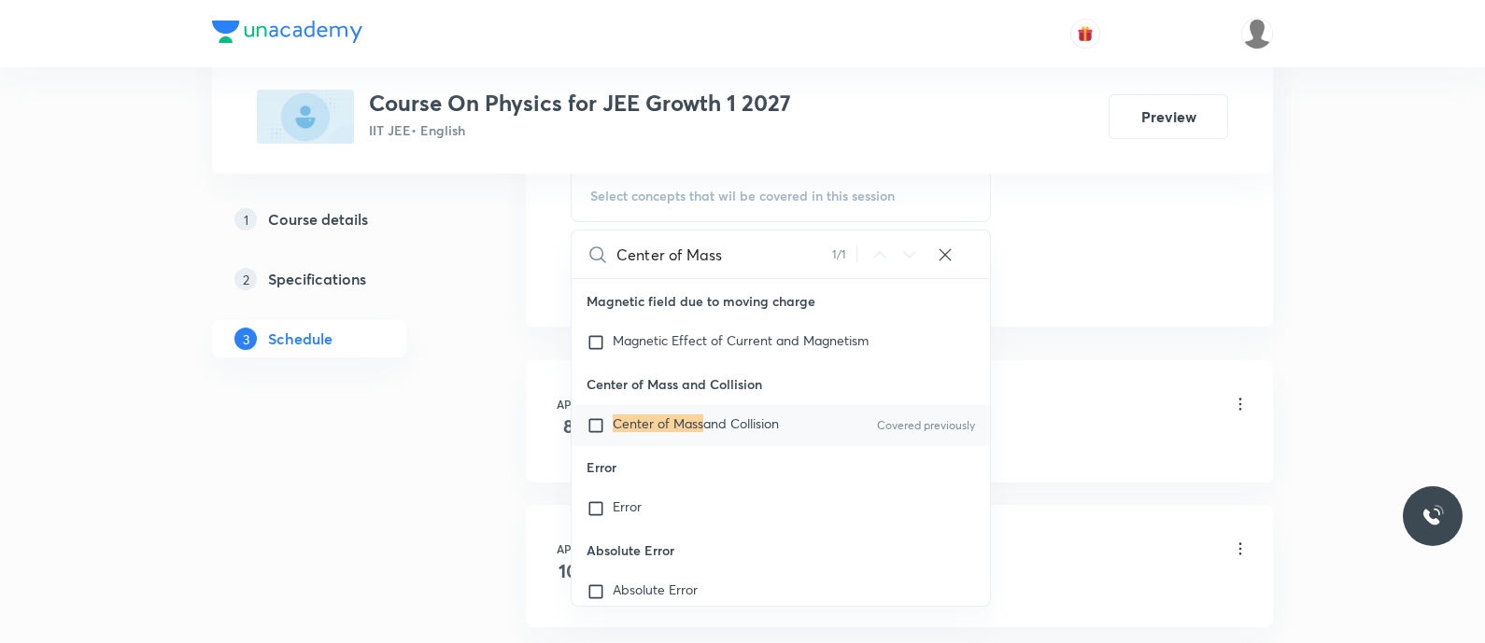
type input "Center of Mass"
click at [593, 435] on input "checkbox" at bounding box center [599, 425] width 26 height 19
checkbox input "true"
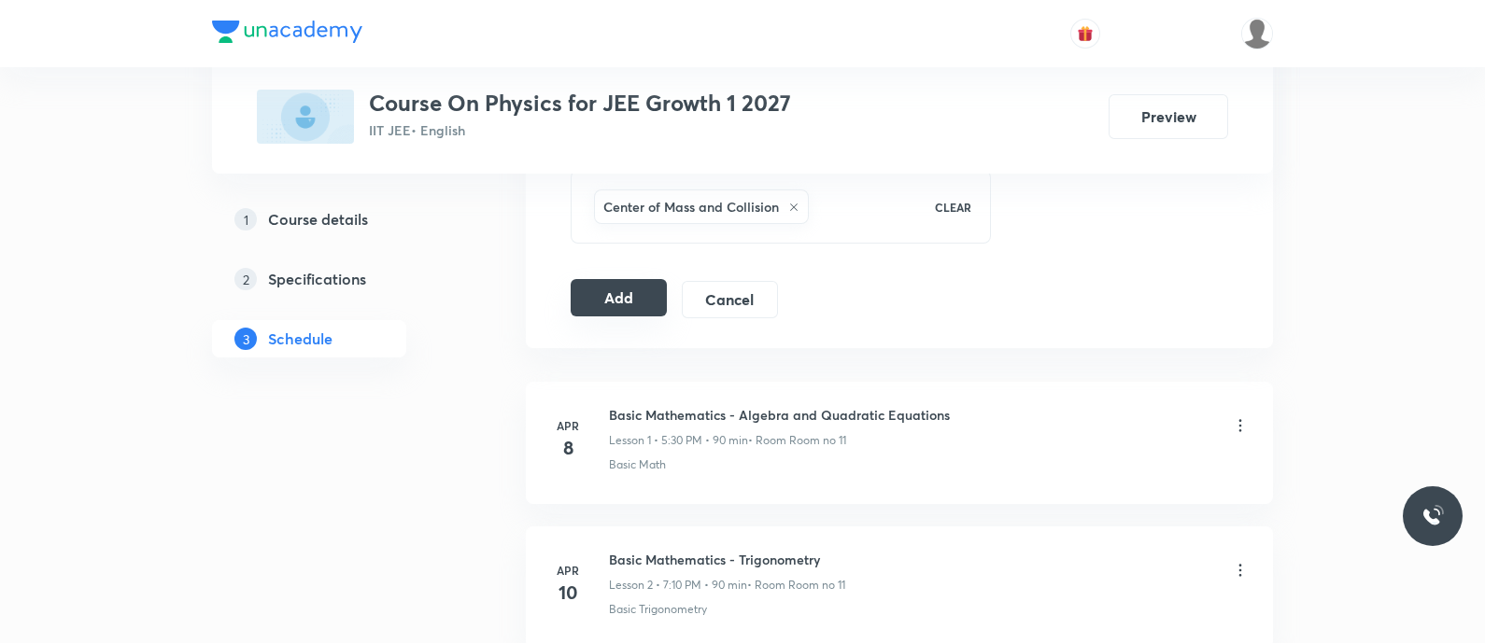
click at [615, 291] on button "Add" at bounding box center [619, 297] width 96 height 37
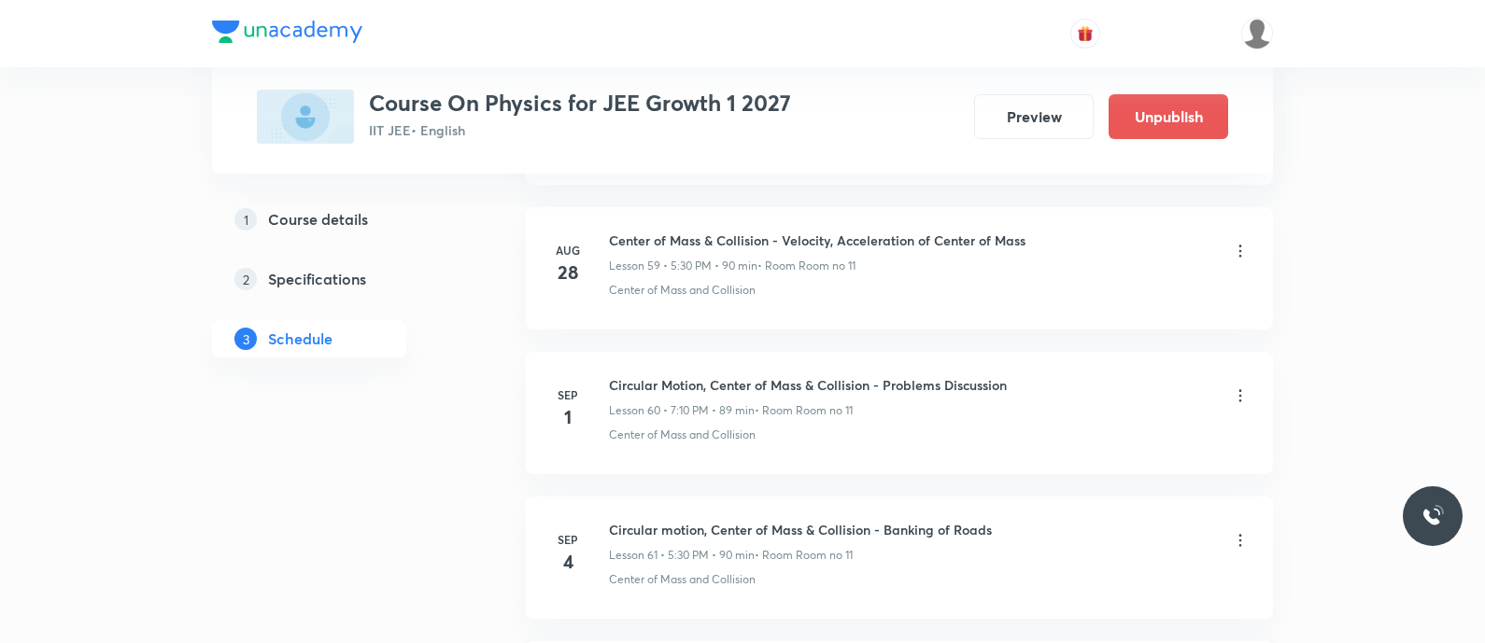
scroll to position [8949, 0]
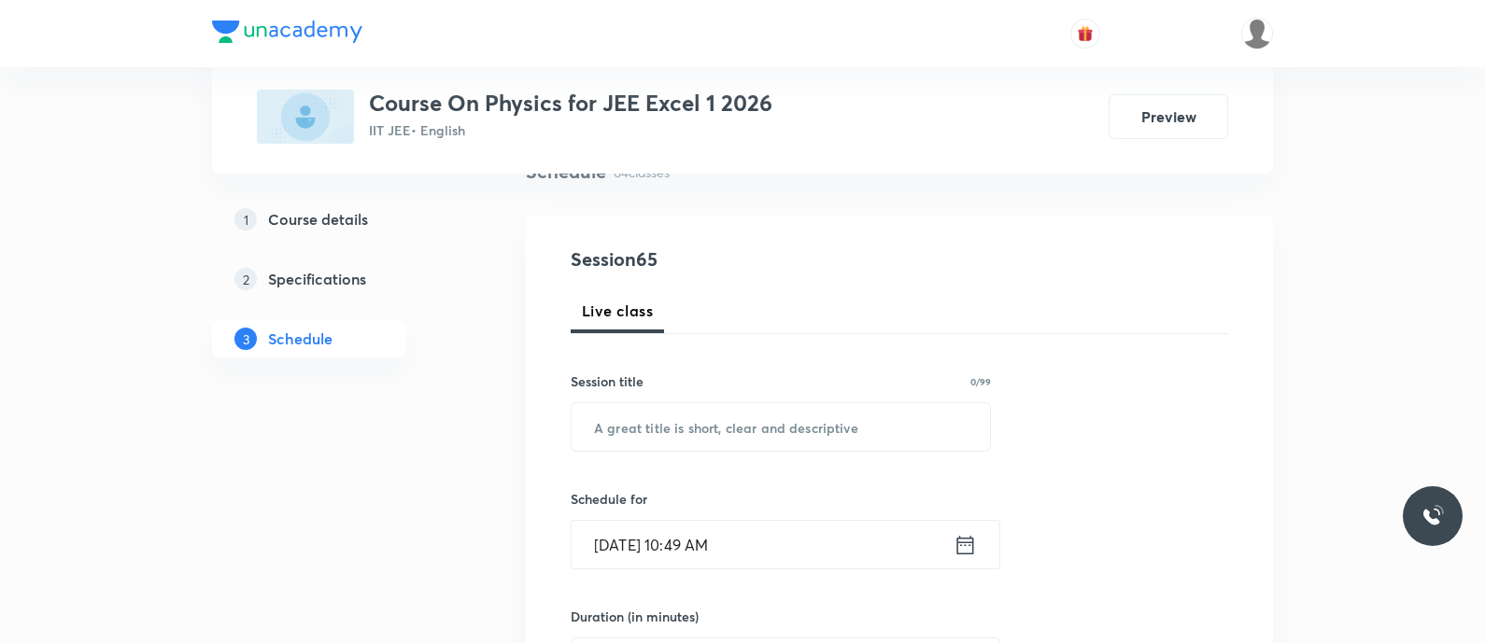
scroll to position [162, 0]
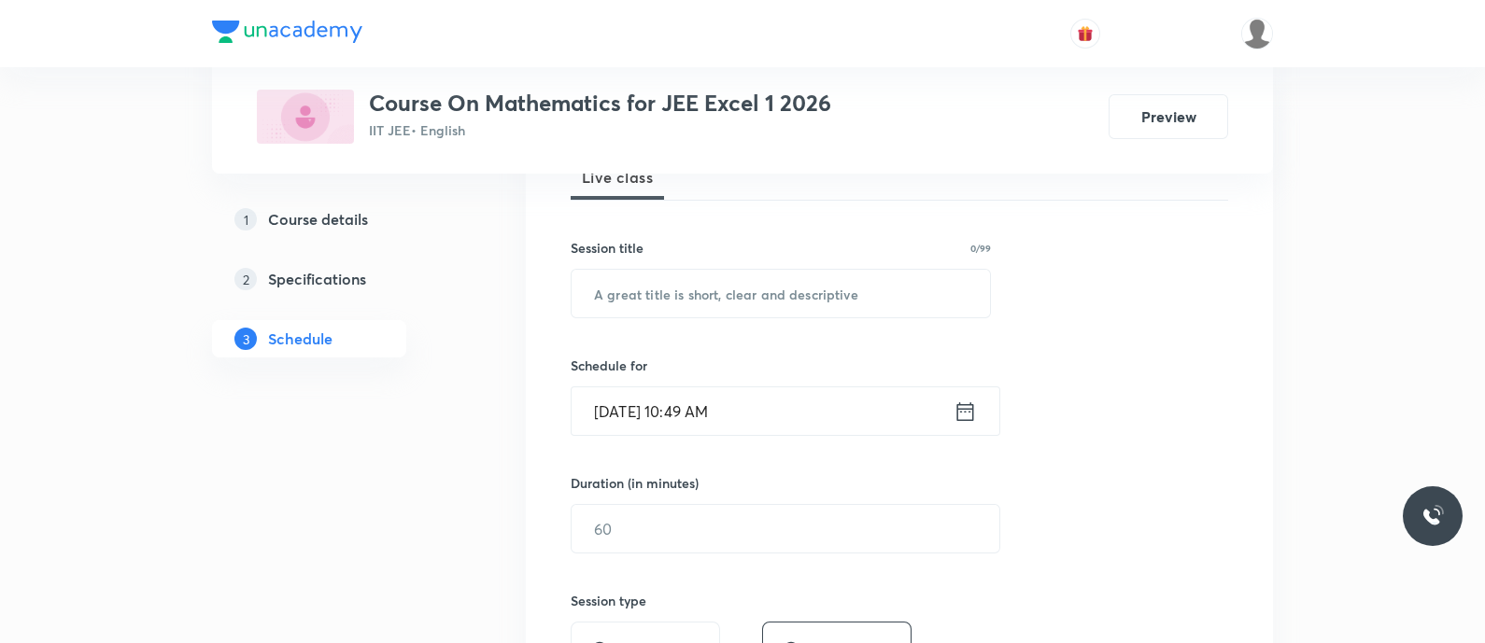
scroll to position [296, 0]
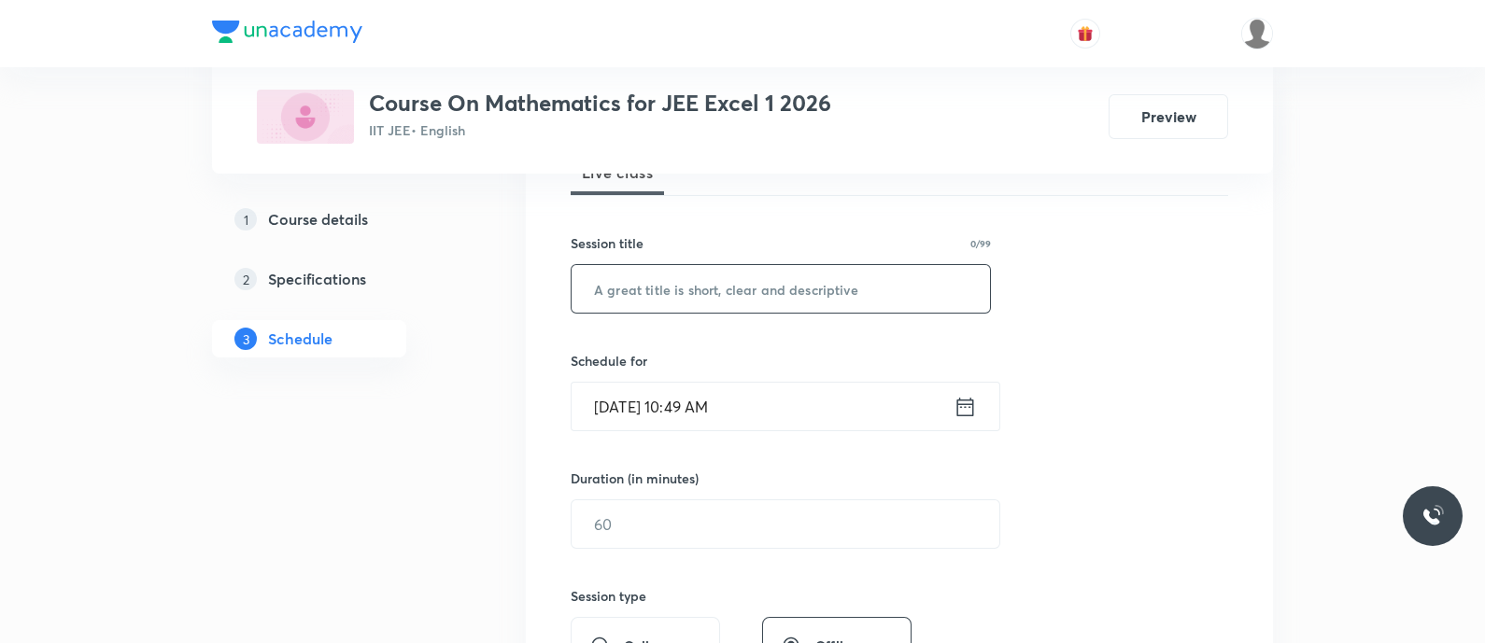
click at [605, 278] on input "text" at bounding box center [780, 289] width 418 height 48
paste input "Definite Integration - Definite Integration"
type input "Definite Integration - Definite Integration"
click at [963, 399] on icon at bounding box center [964, 407] width 23 height 26
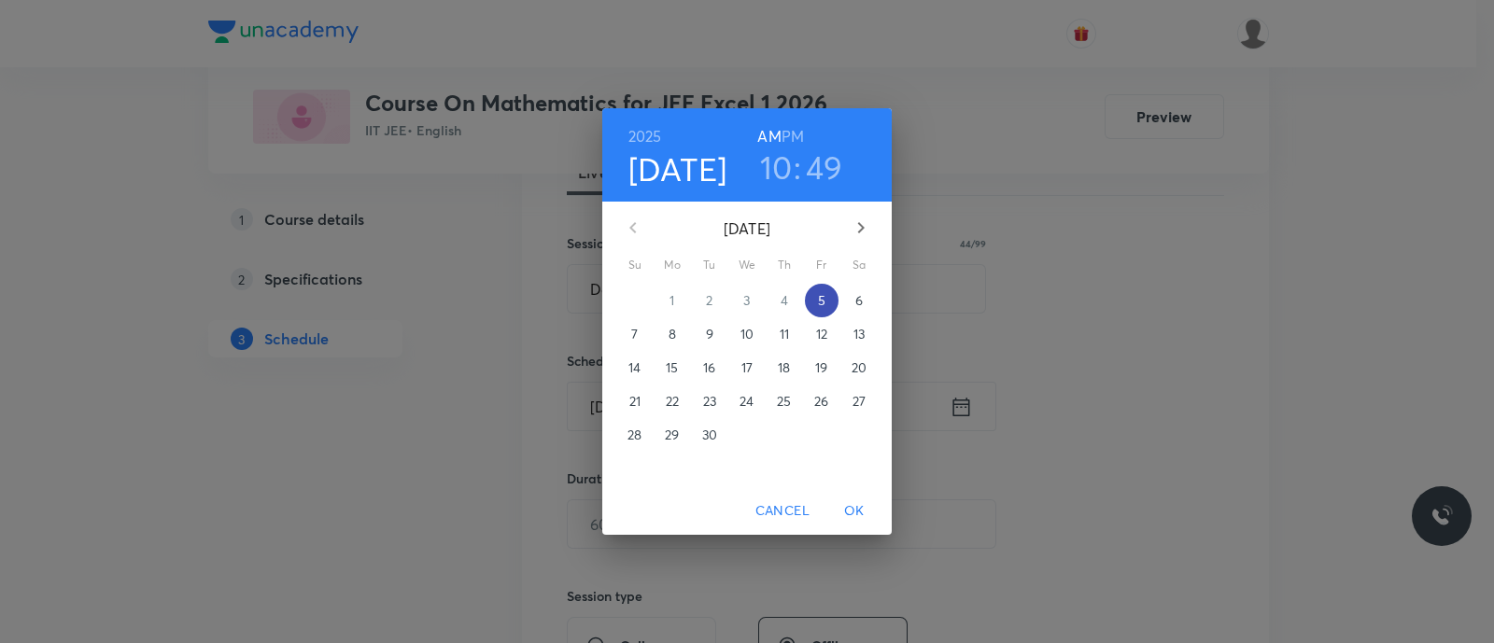
click at [822, 303] on p "5" at bounding box center [821, 300] width 7 height 19
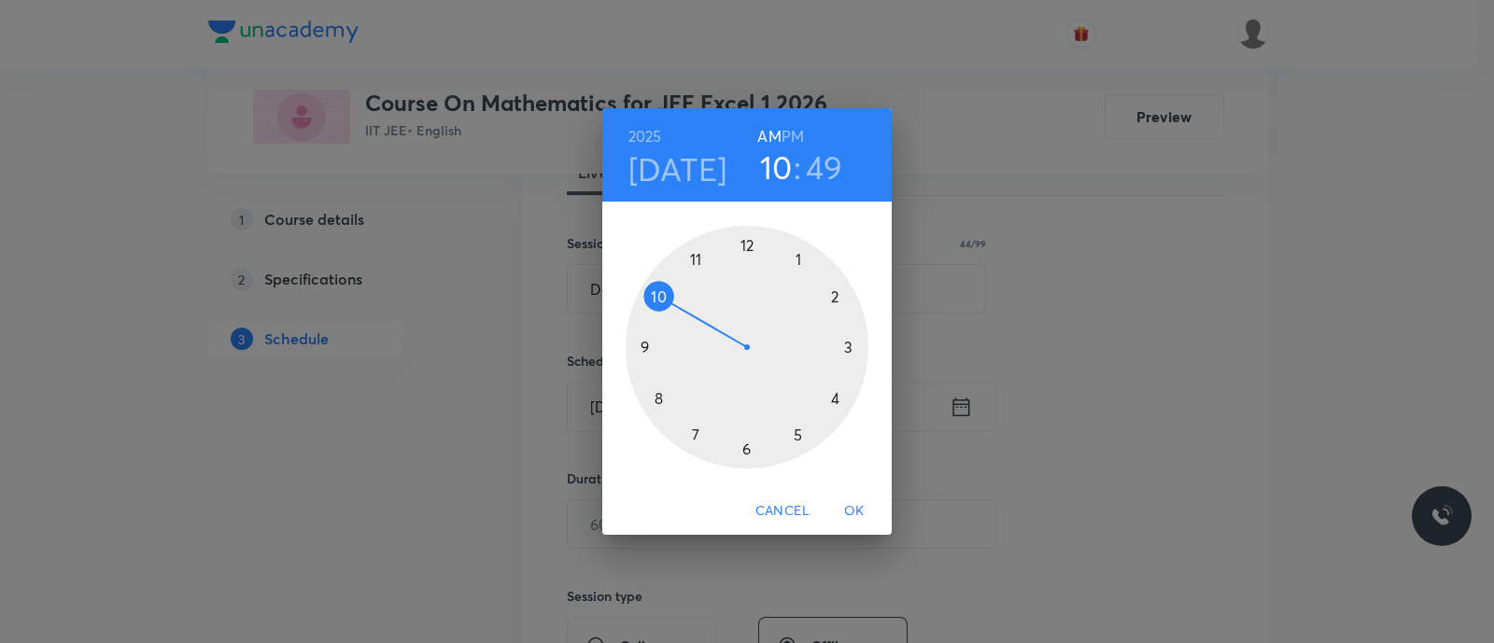
click at [798, 139] on h6 "PM" at bounding box center [793, 136] width 22 height 26
click at [696, 433] on div at bounding box center [747, 347] width 243 height 243
click at [836, 297] on div at bounding box center [747, 347] width 243 height 243
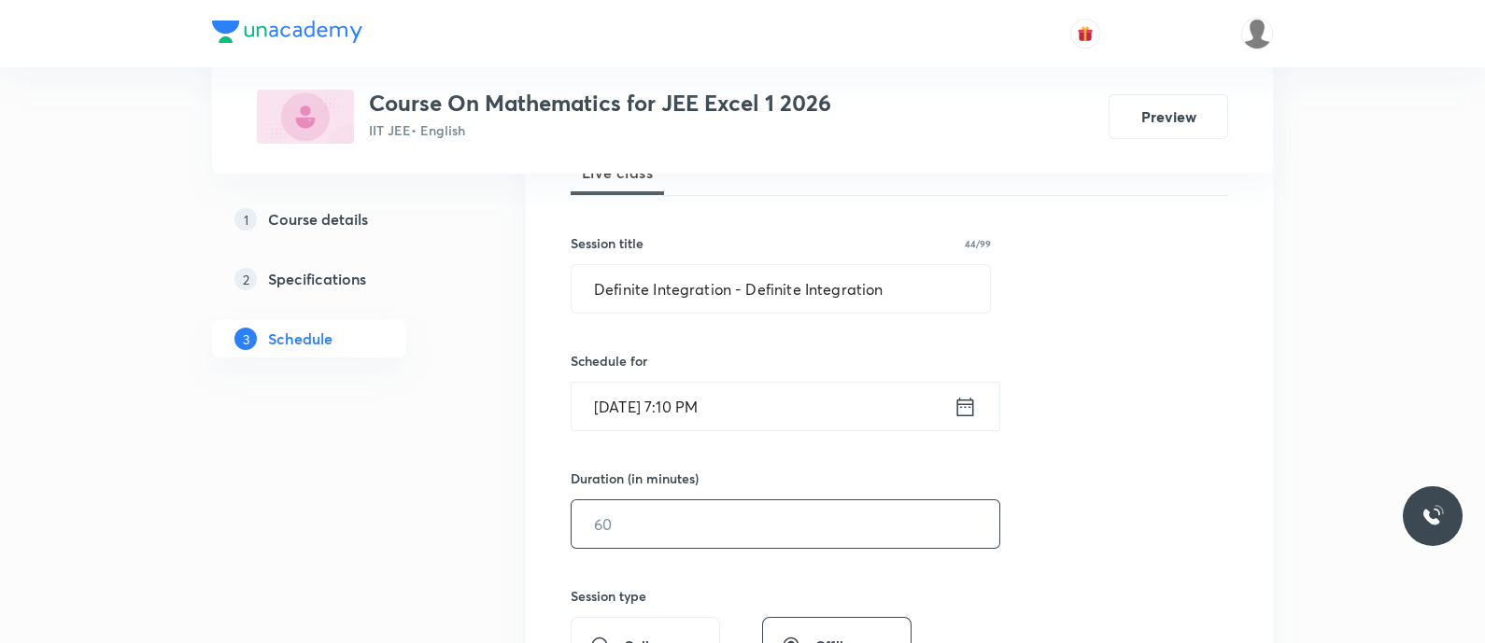
click at [697, 532] on input "text" at bounding box center [785, 525] width 428 height 48
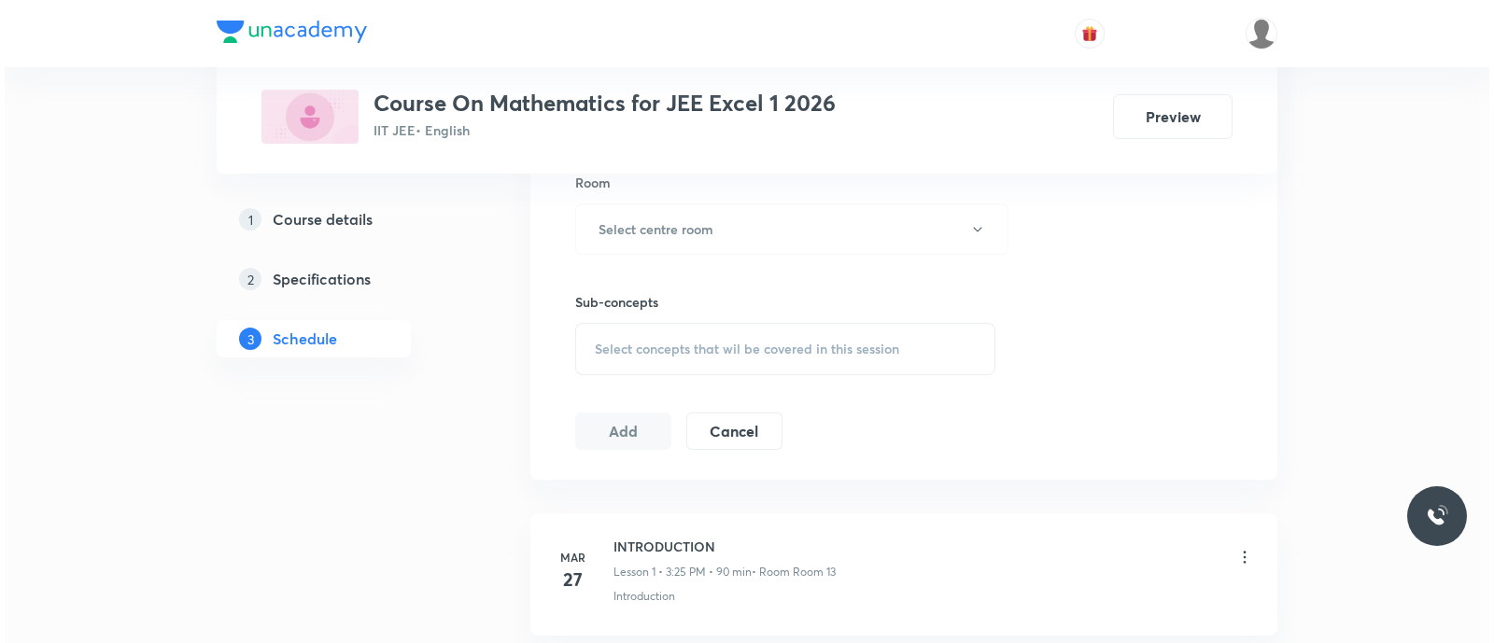
scroll to position [870, 0]
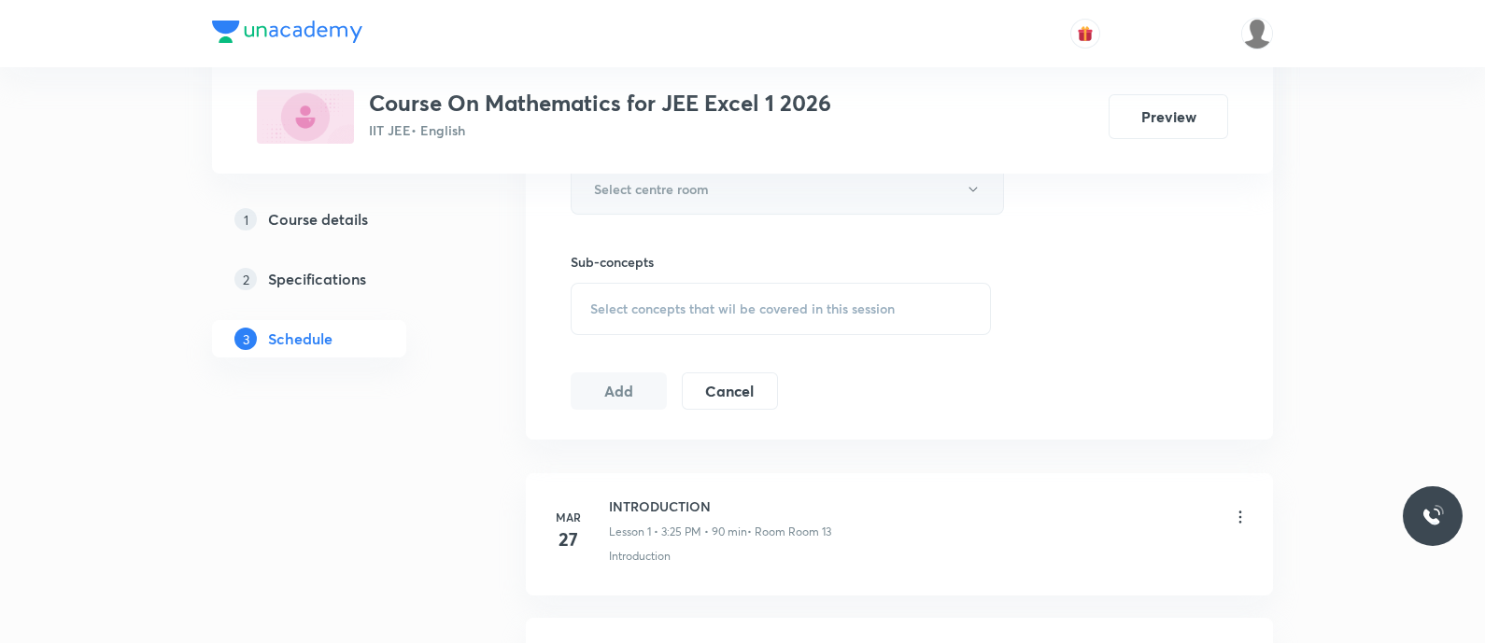
type input "90"
click at [673, 189] on h6 "Select centre room" at bounding box center [651, 189] width 115 height 20
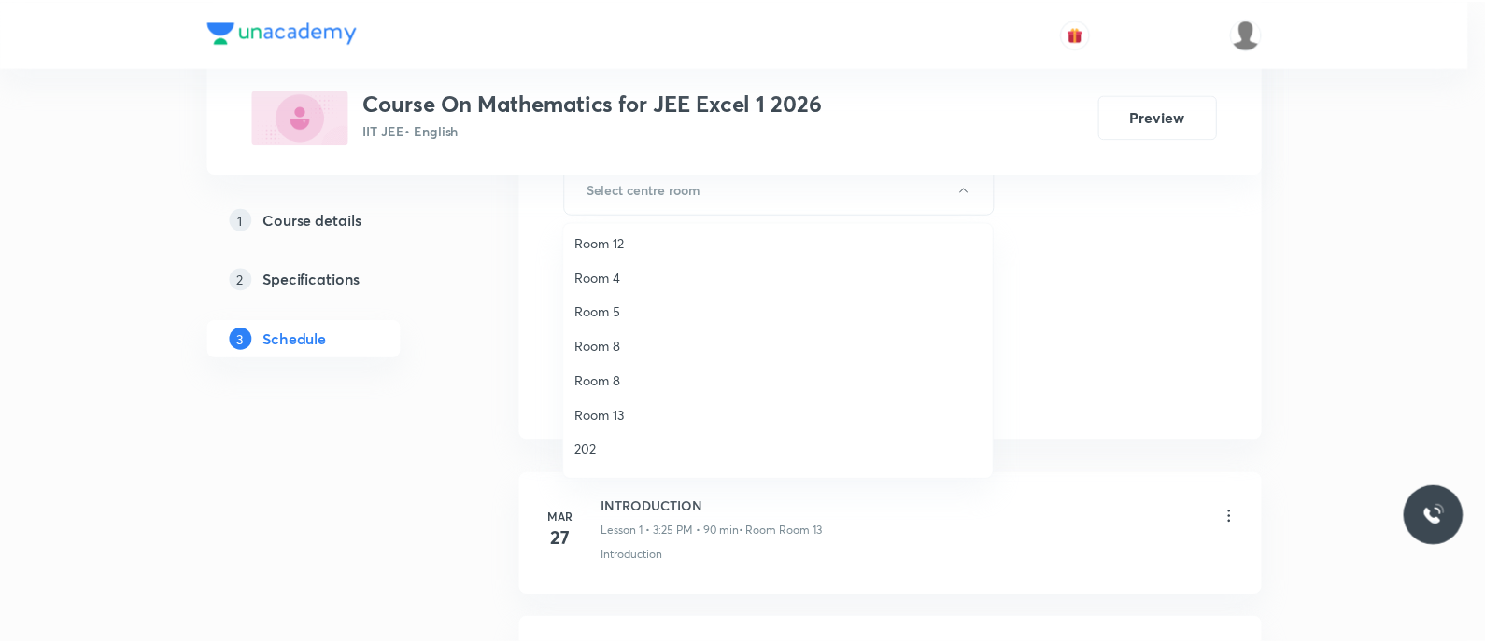
scroll to position [136, 0]
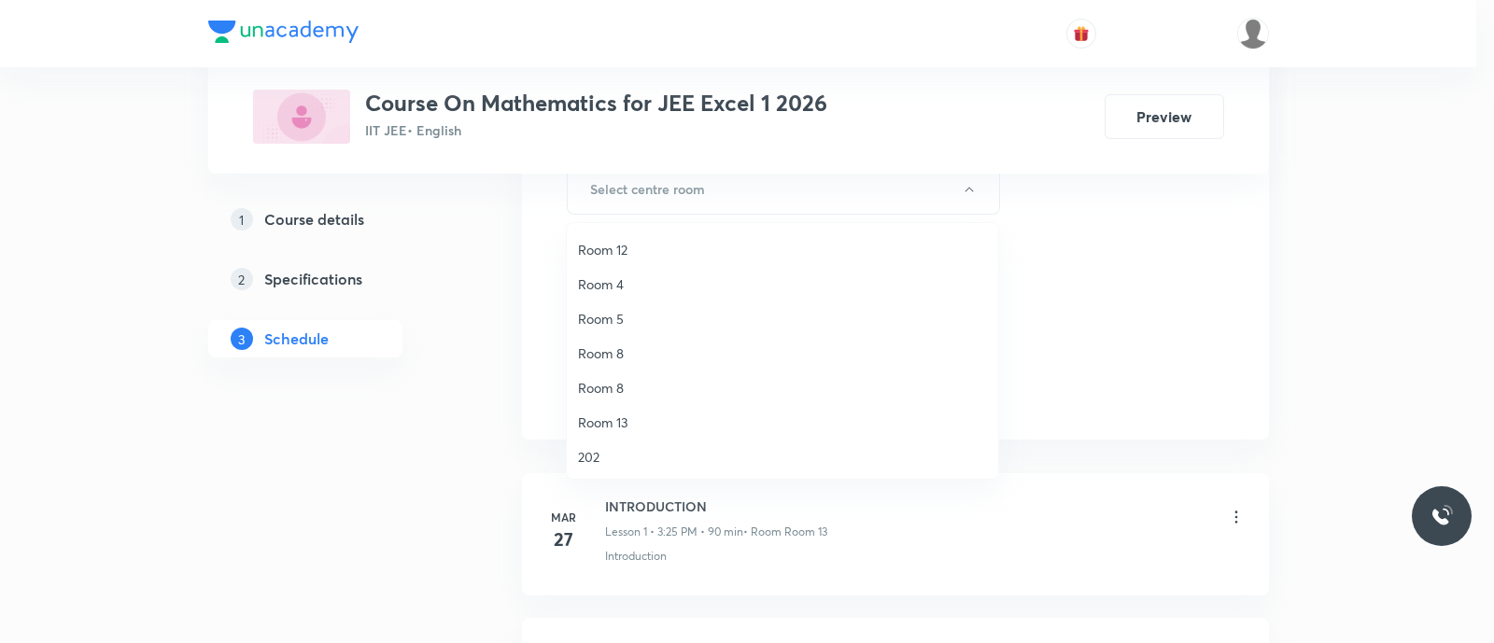
click at [622, 421] on span "Room 13" at bounding box center [782, 423] width 409 height 20
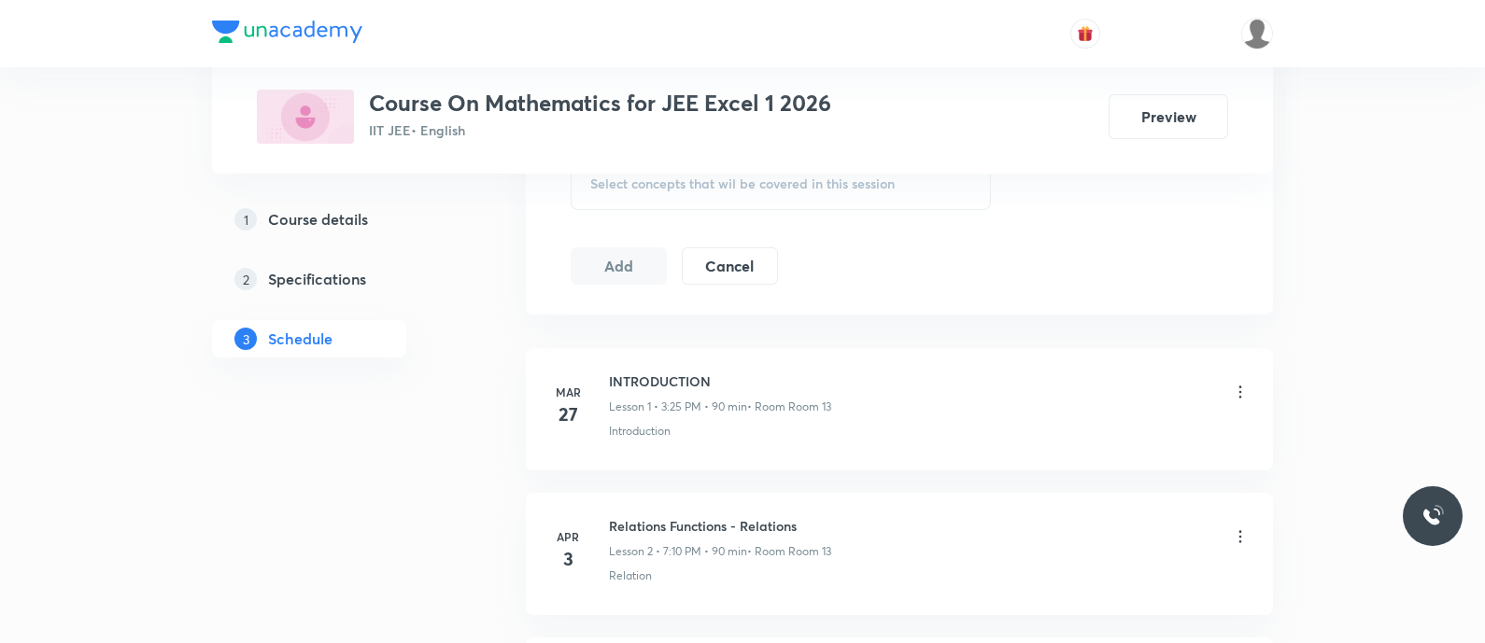
scroll to position [996, 0]
click at [628, 182] on span "Select concepts that wil be covered in this session" at bounding box center [742, 183] width 304 height 15
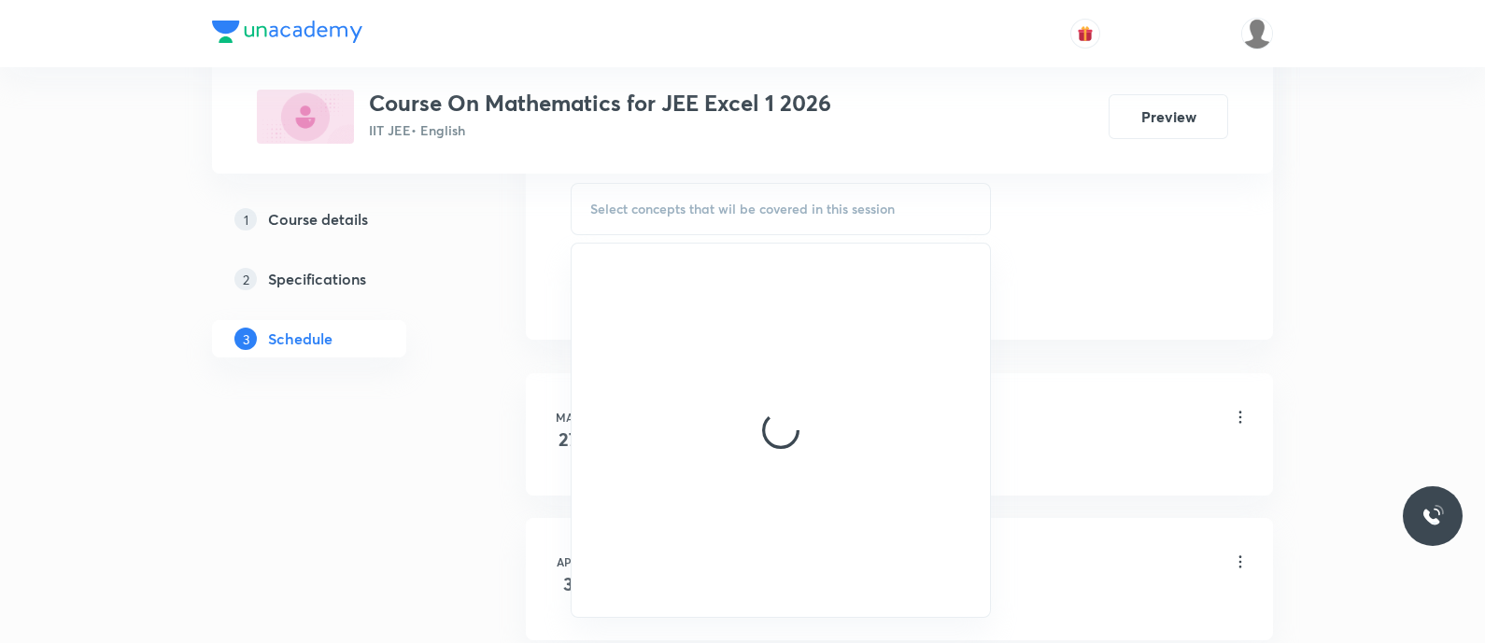
scroll to position [968, 0]
click at [628, 185] on div "Select concepts that wil be covered in this session" at bounding box center [781, 211] width 420 height 52
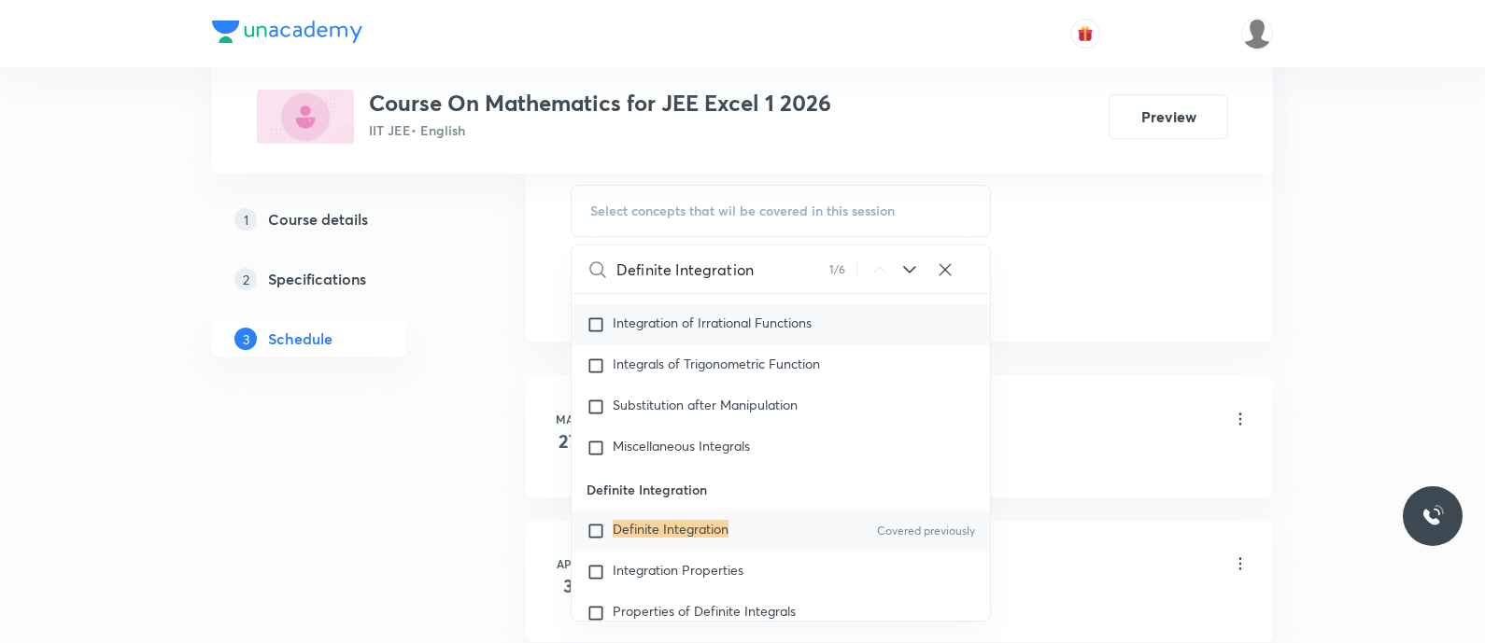
scroll to position [15857, 0]
type input "Definite Integration"
click at [602, 539] on input "checkbox" at bounding box center [599, 530] width 26 height 19
checkbox input "true"
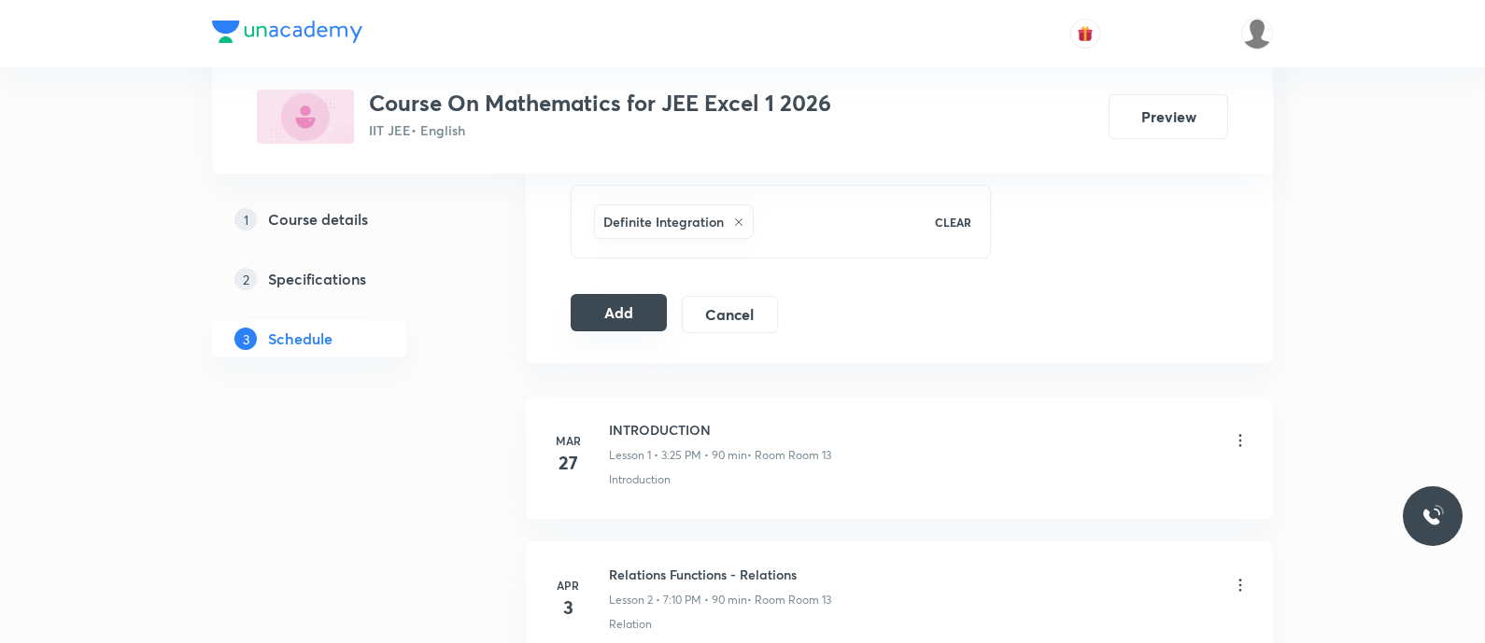
click at [617, 310] on button "Add" at bounding box center [619, 312] width 96 height 37
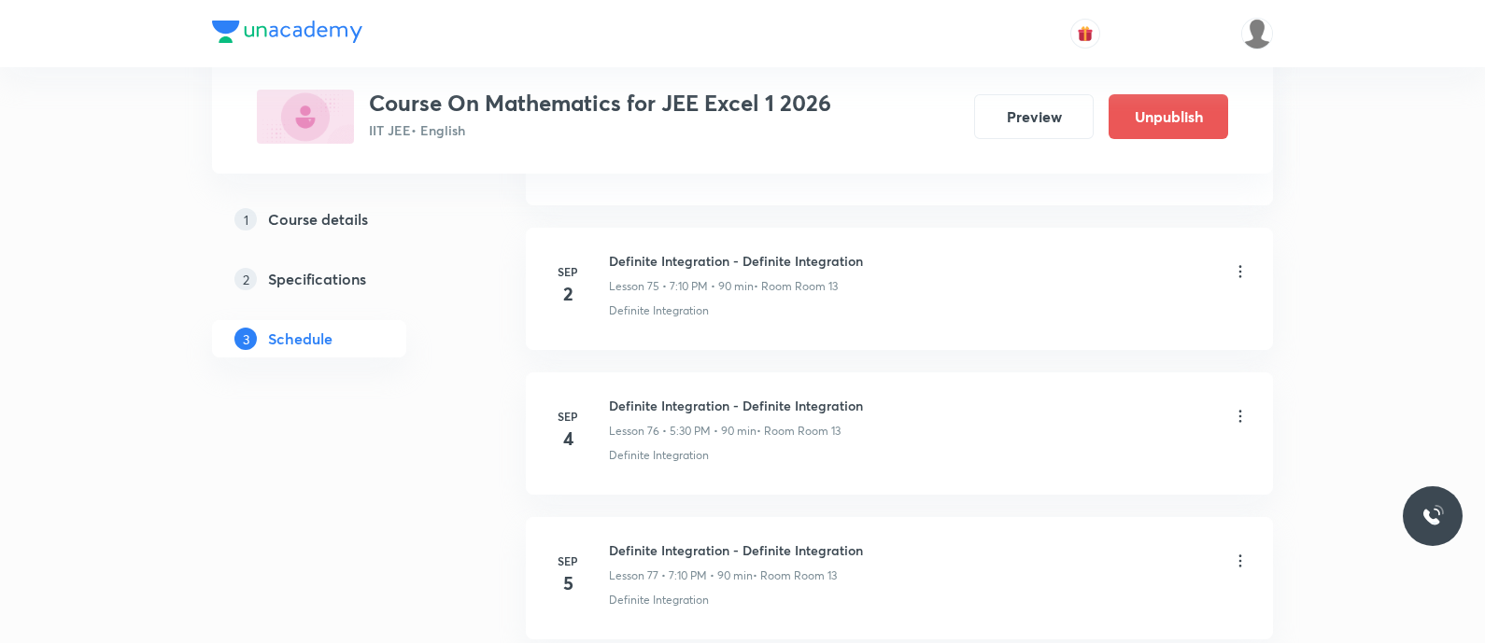
scroll to position [11113, 0]
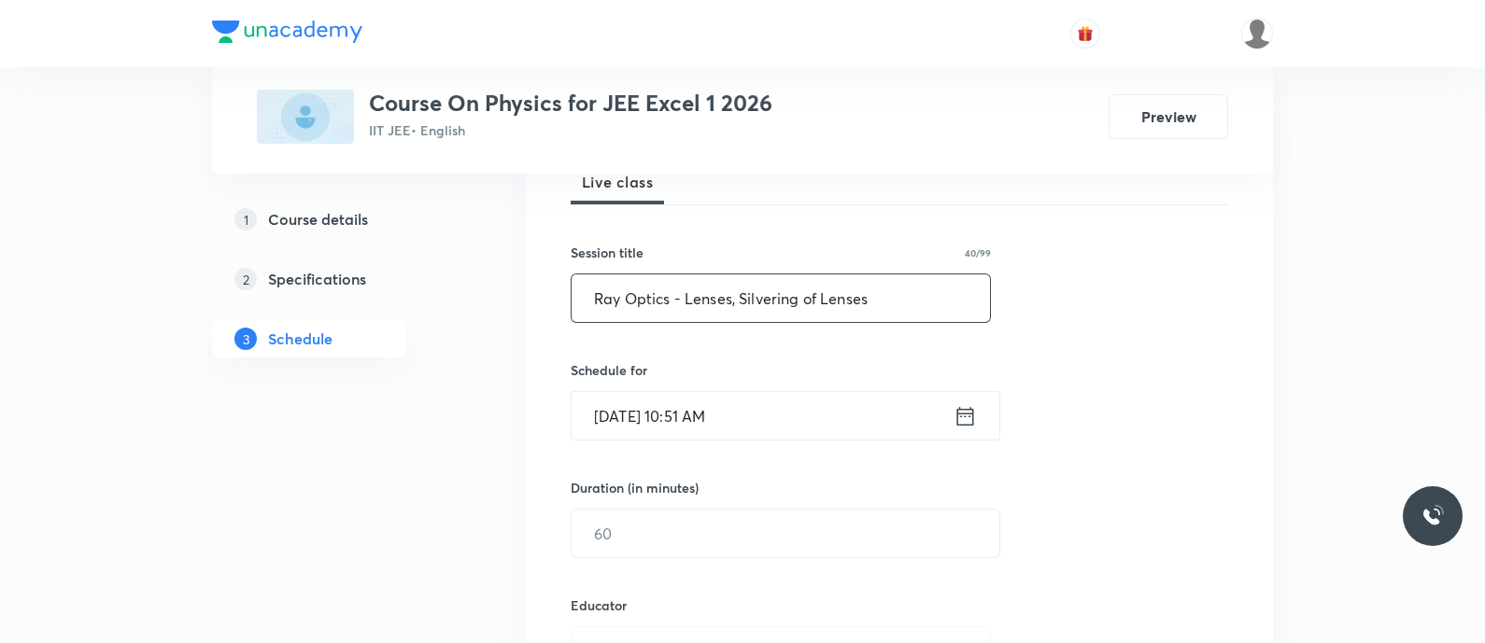
click at [600, 305] on input "Ray Optics - Lenses, Silvering of Lenses" at bounding box center [780, 299] width 418 height 48
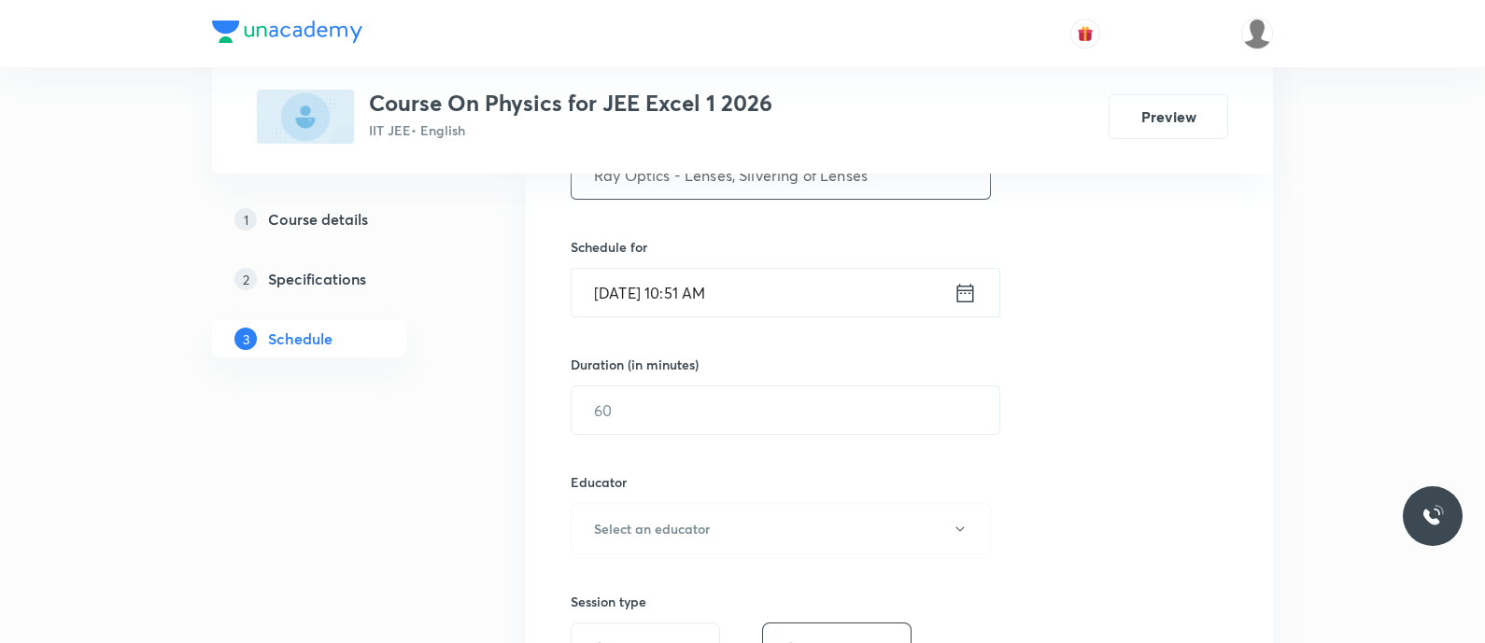
scroll to position [427, 0]
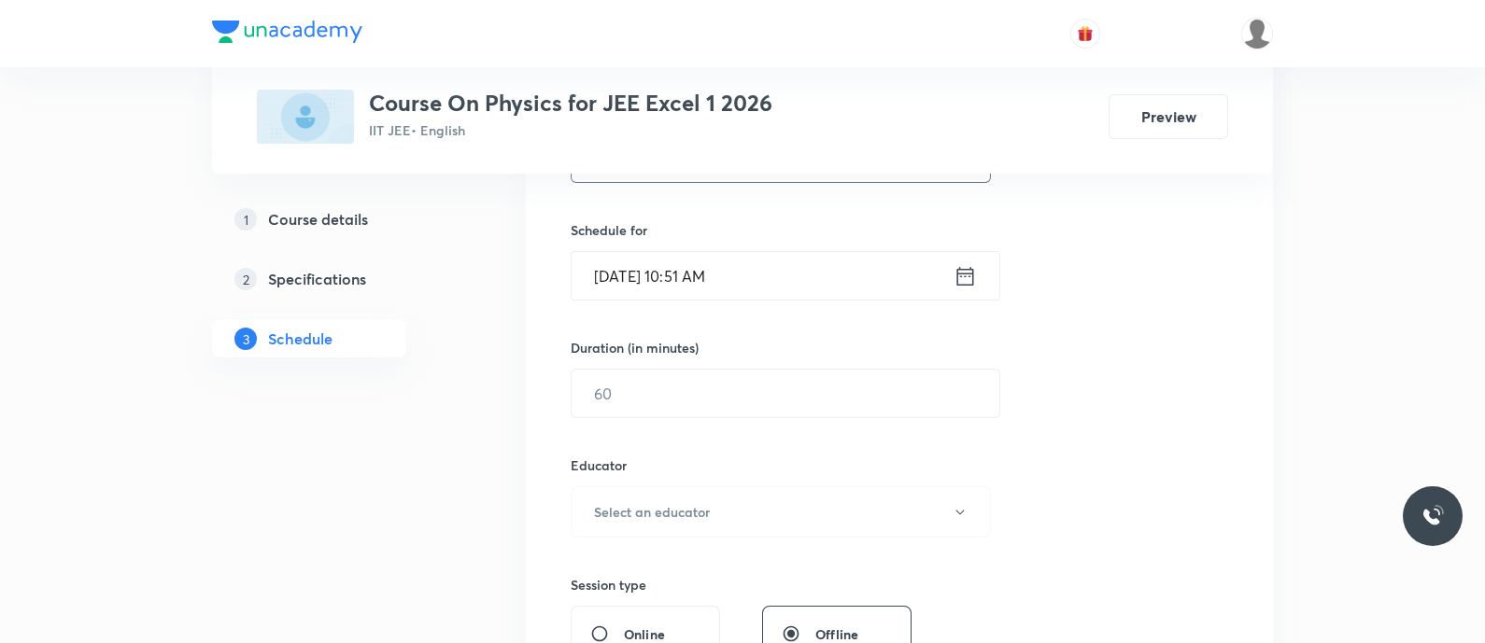
type input "Ray Optics - Lenses, Silvering of Lenses"
click at [962, 287] on icon at bounding box center [964, 276] width 23 height 26
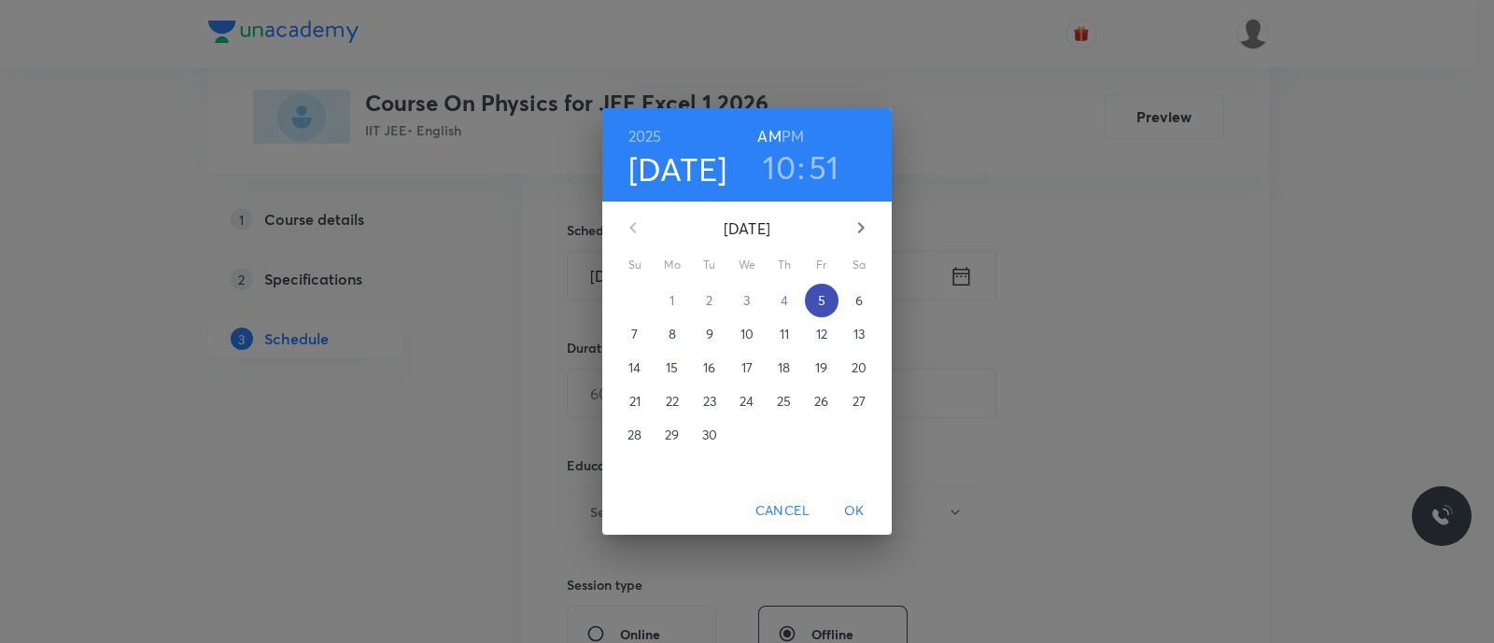
click at [811, 309] on span "5" at bounding box center [822, 300] width 34 height 19
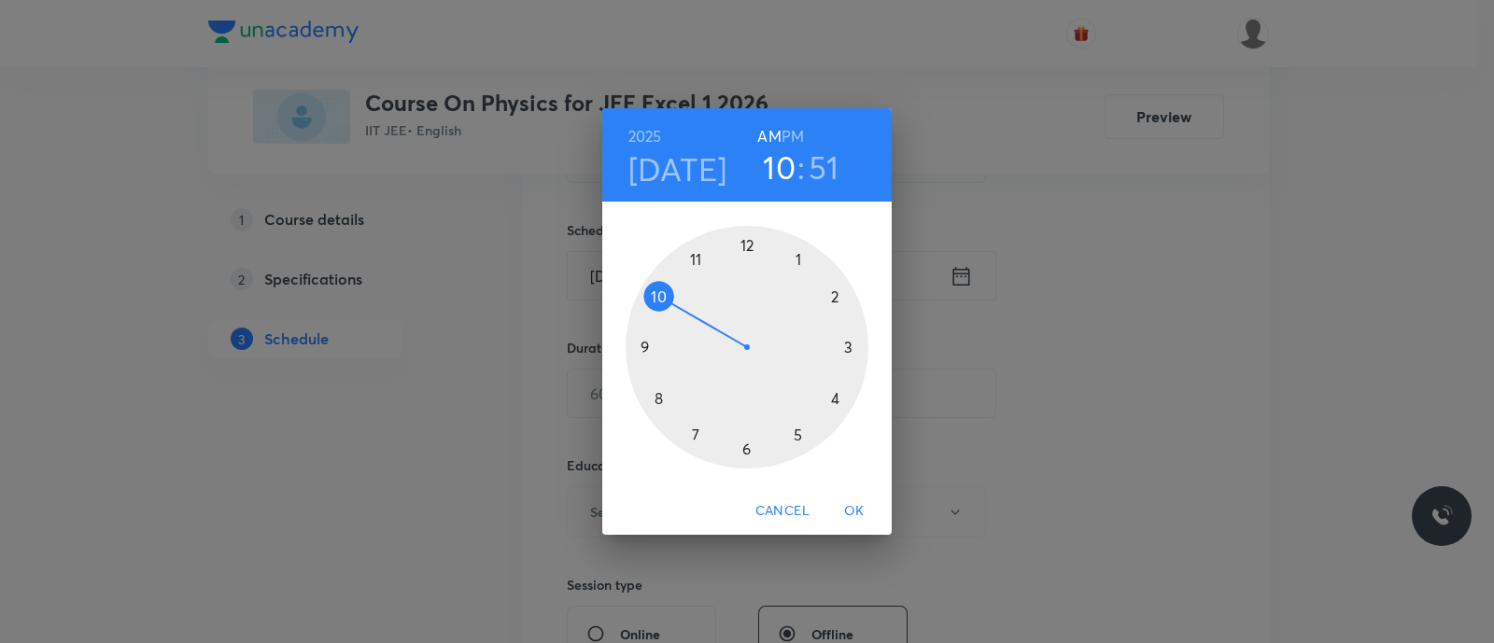
click at [798, 132] on h6 "PM" at bounding box center [793, 136] width 22 height 26
click at [794, 436] on div at bounding box center [747, 347] width 243 height 243
click at [747, 447] on div at bounding box center [747, 347] width 243 height 243
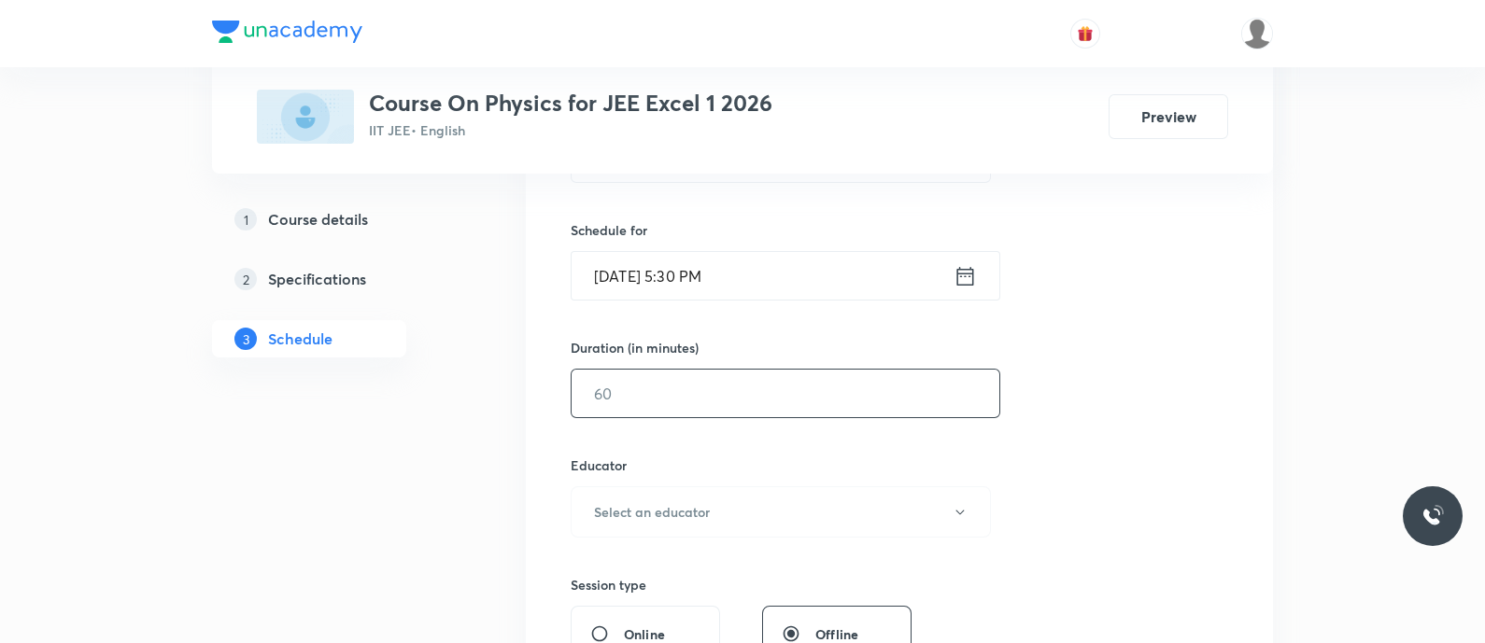
click at [672, 396] on input "text" at bounding box center [785, 394] width 428 height 48
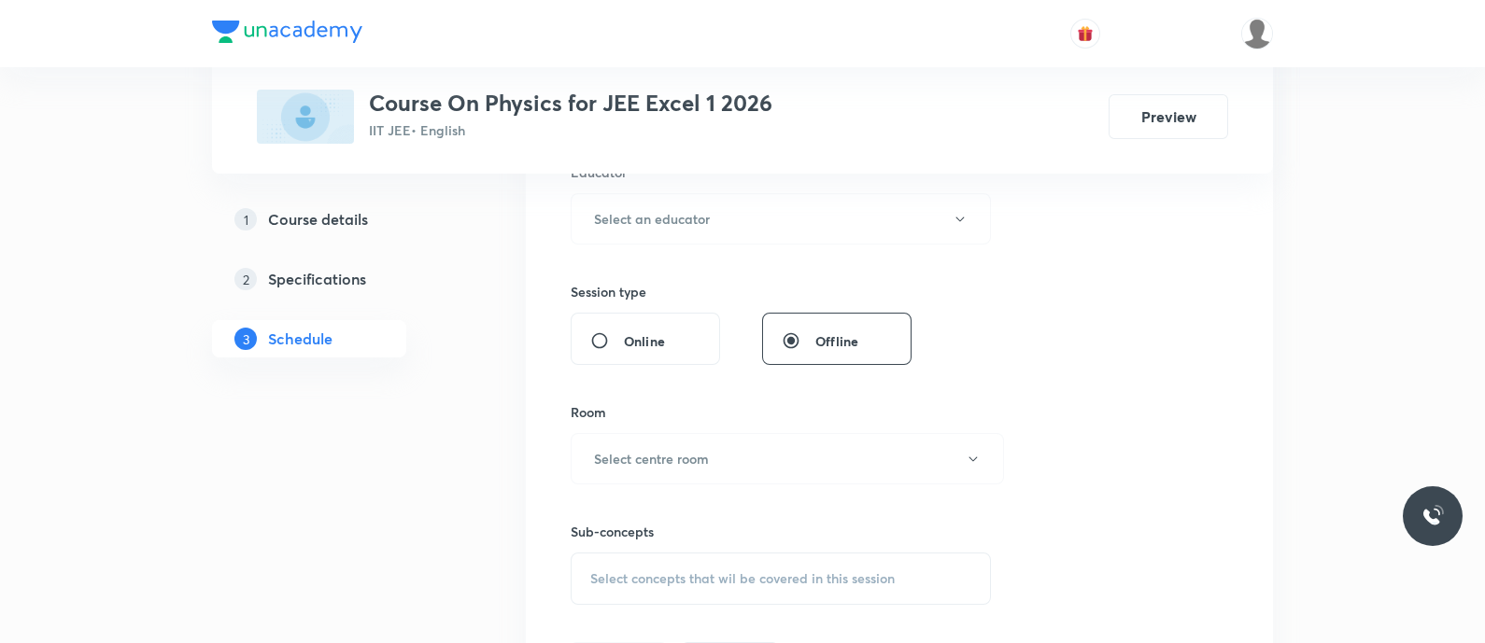
scroll to position [723, 0]
type input "90"
click at [611, 201] on button "Select an educator" at bounding box center [781, 215] width 420 height 51
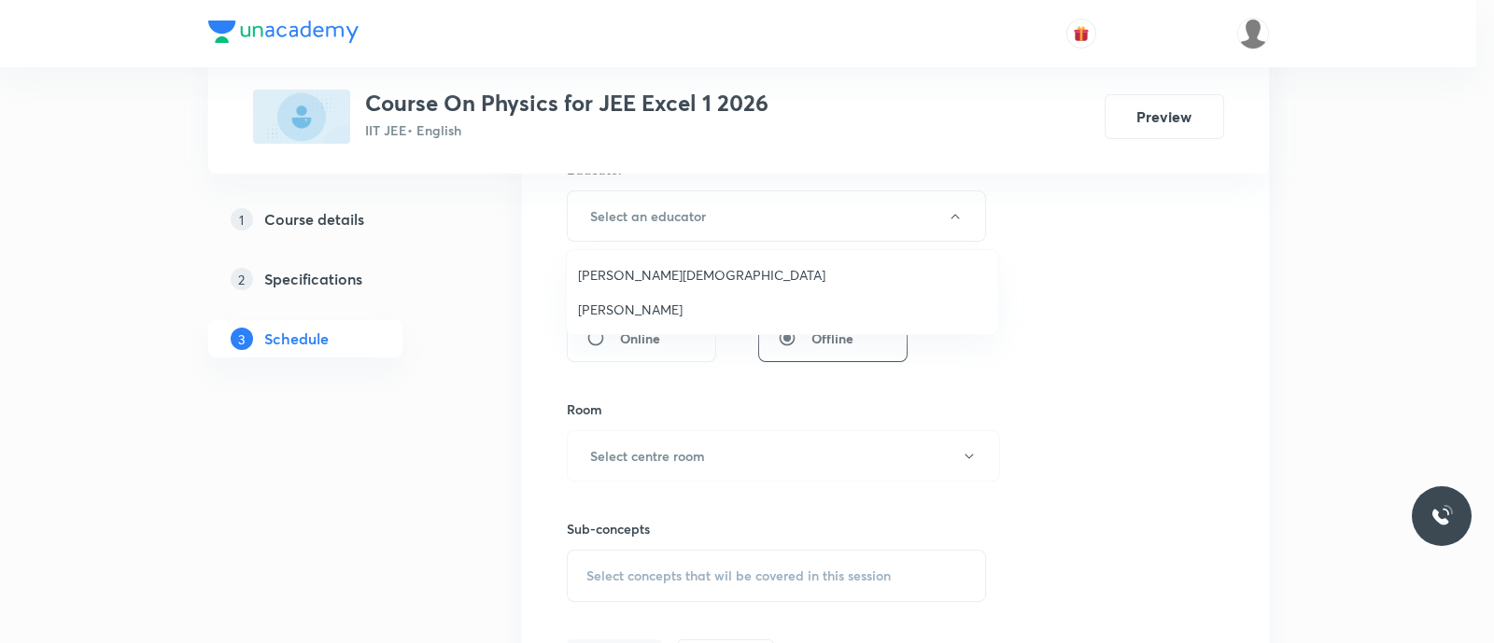
click at [692, 275] on span "[PERSON_NAME][DEMOGRAPHIC_DATA]" at bounding box center [782, 275] width 409 height 20
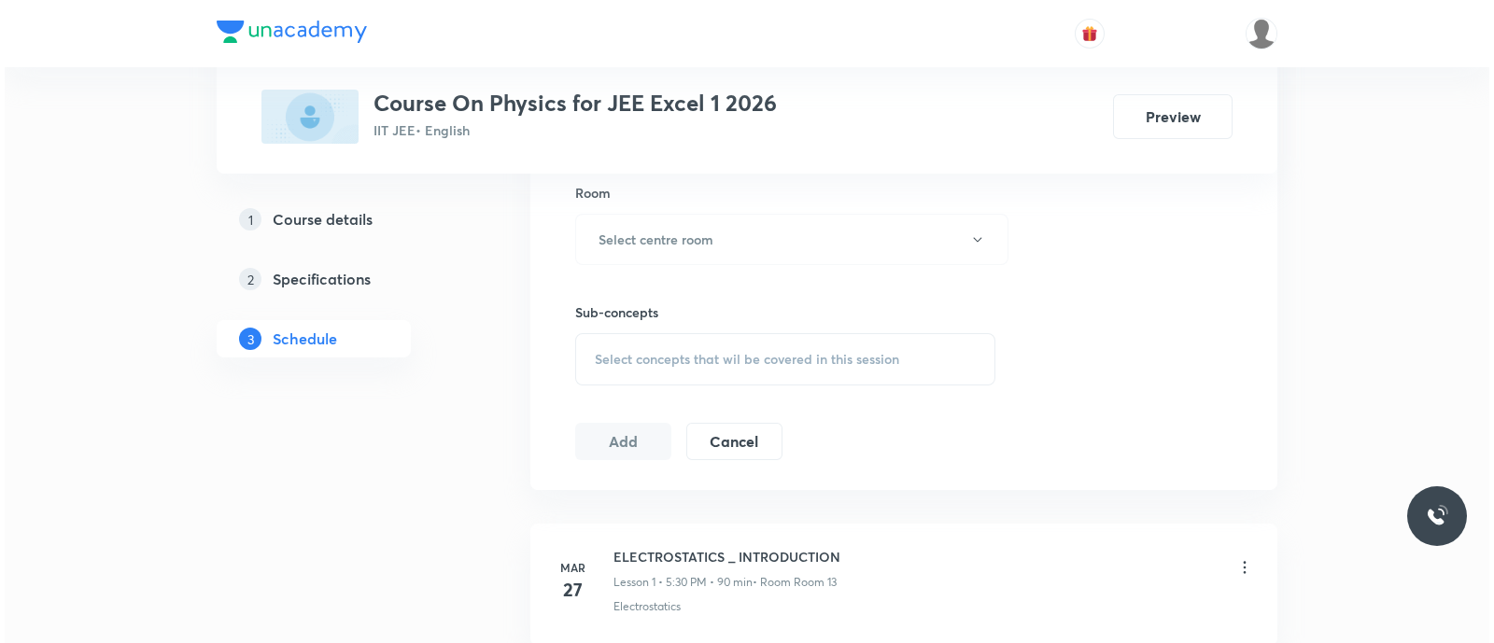
scroll to position [947, 0]
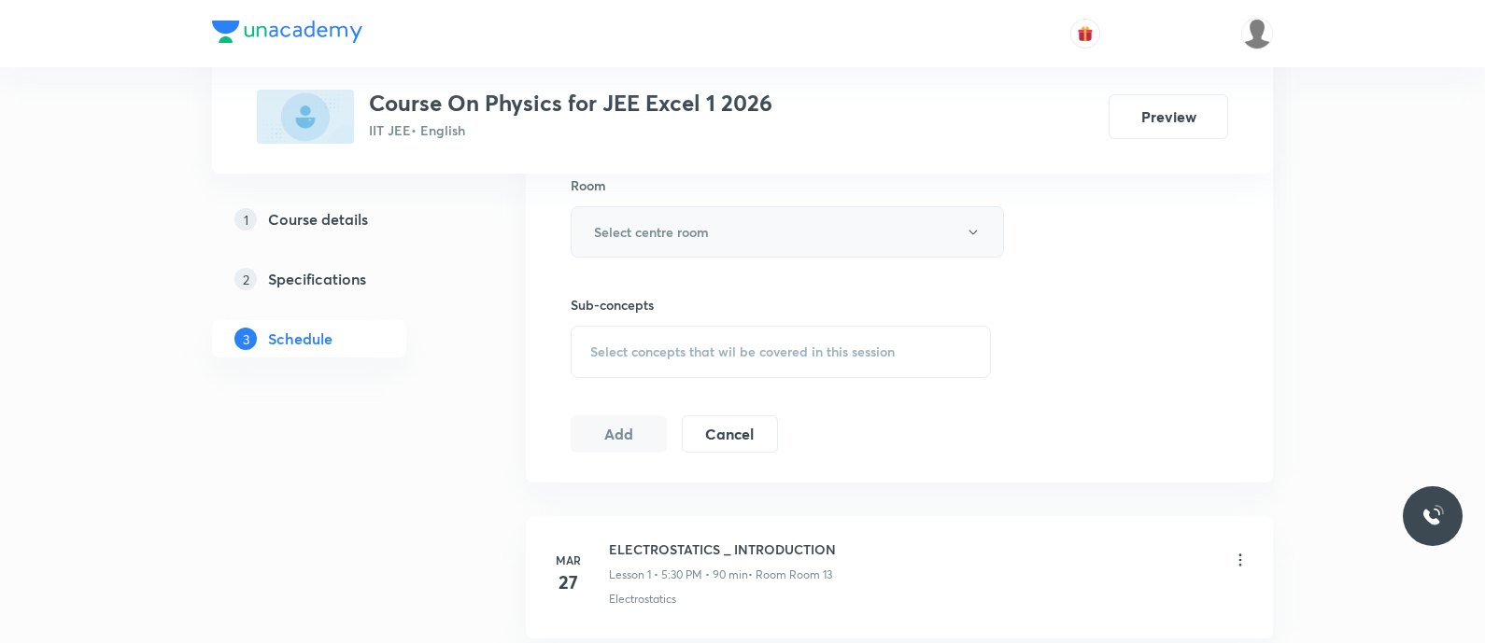
click at [658, 243] on button "Select centre room" at bounding box center [787, 231] width 433 height 51
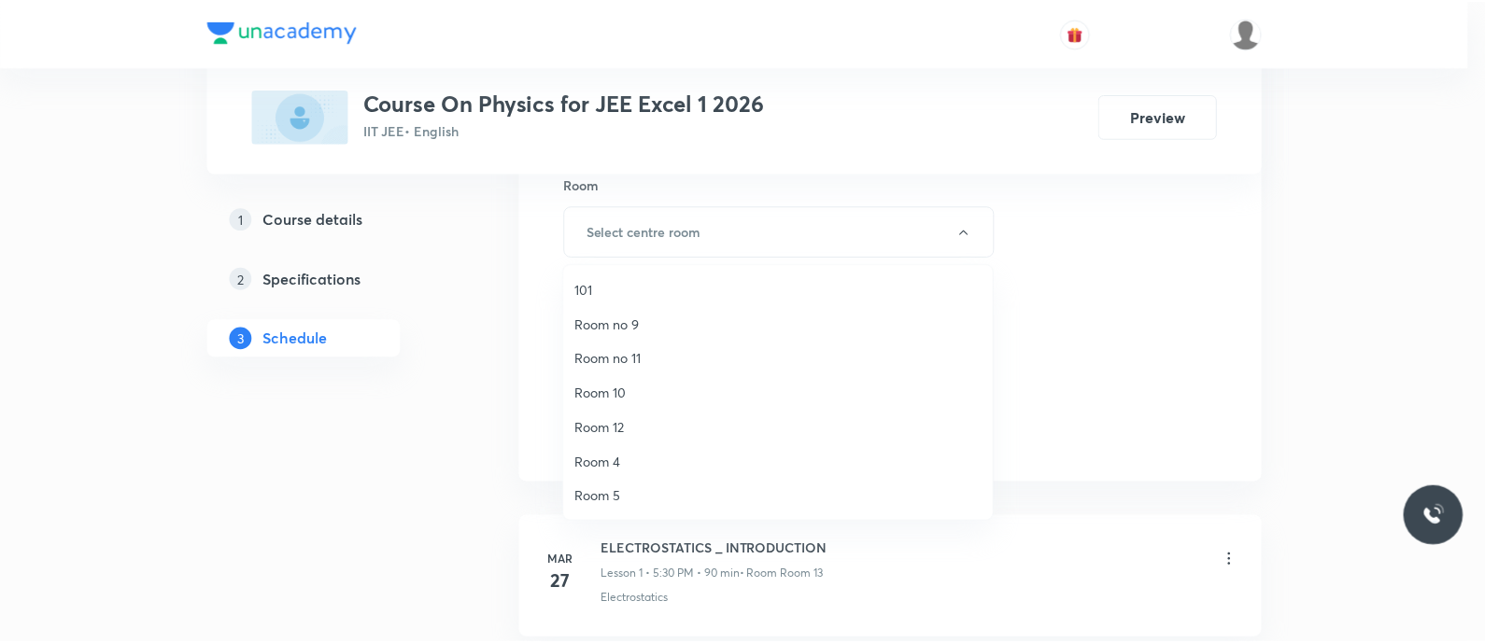
scroll to position [242, 0]
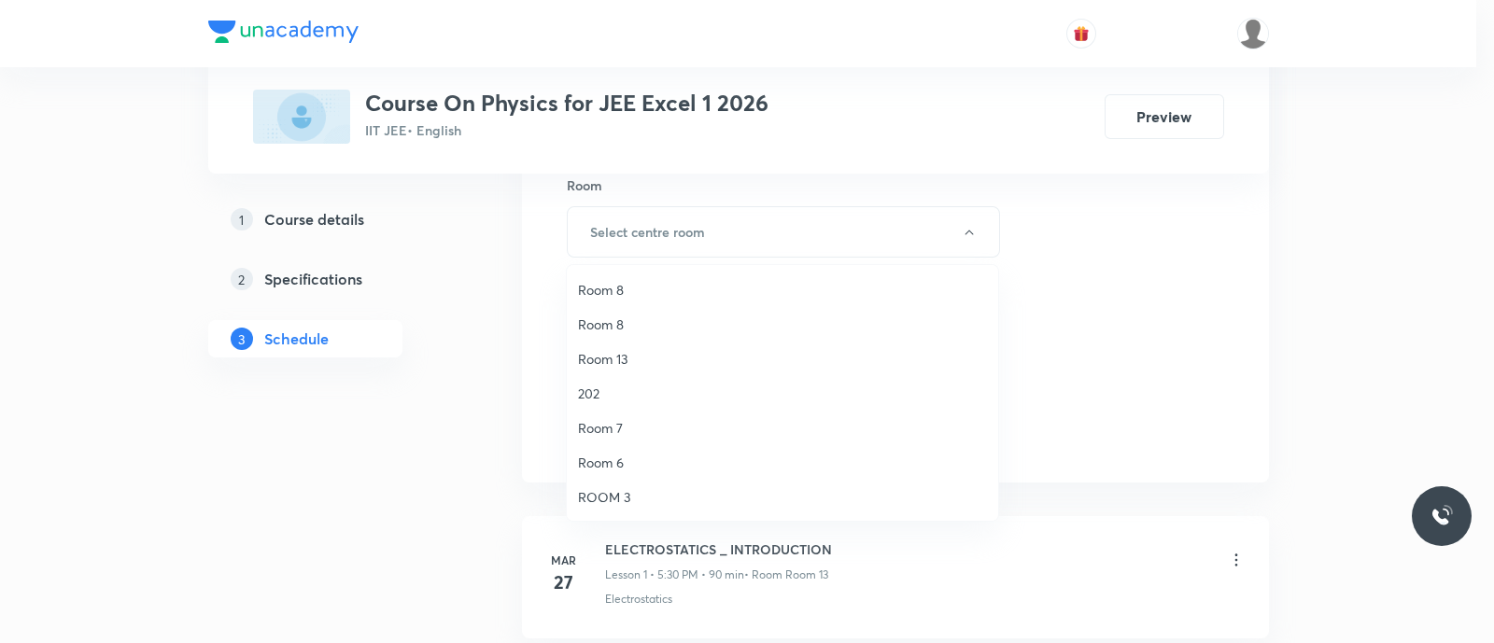
click at [639, 361] on span "Room 13" at bounding box center [782, 359] width 409 height 20
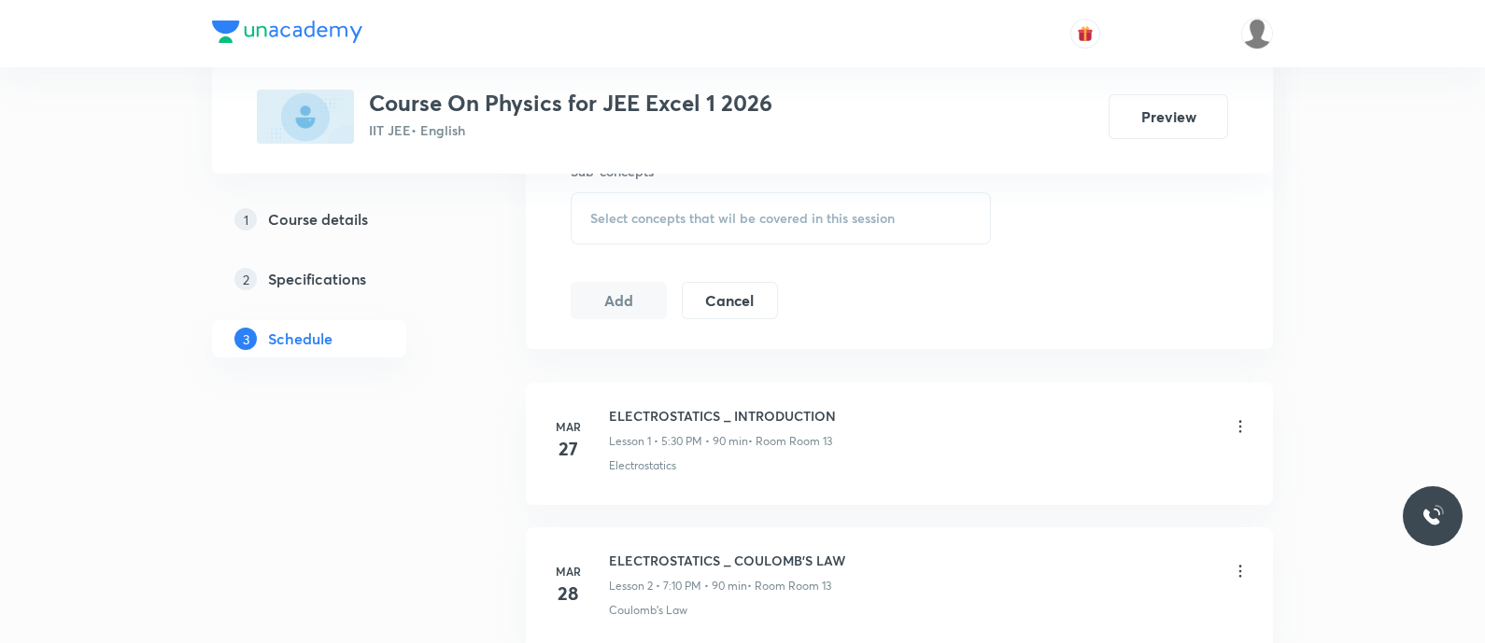
scroll to position [1083, 0]
click at [653, 214] on span "Select concepts that wil be covered in this session" at bounding box center [742, 215] width 304 height 15
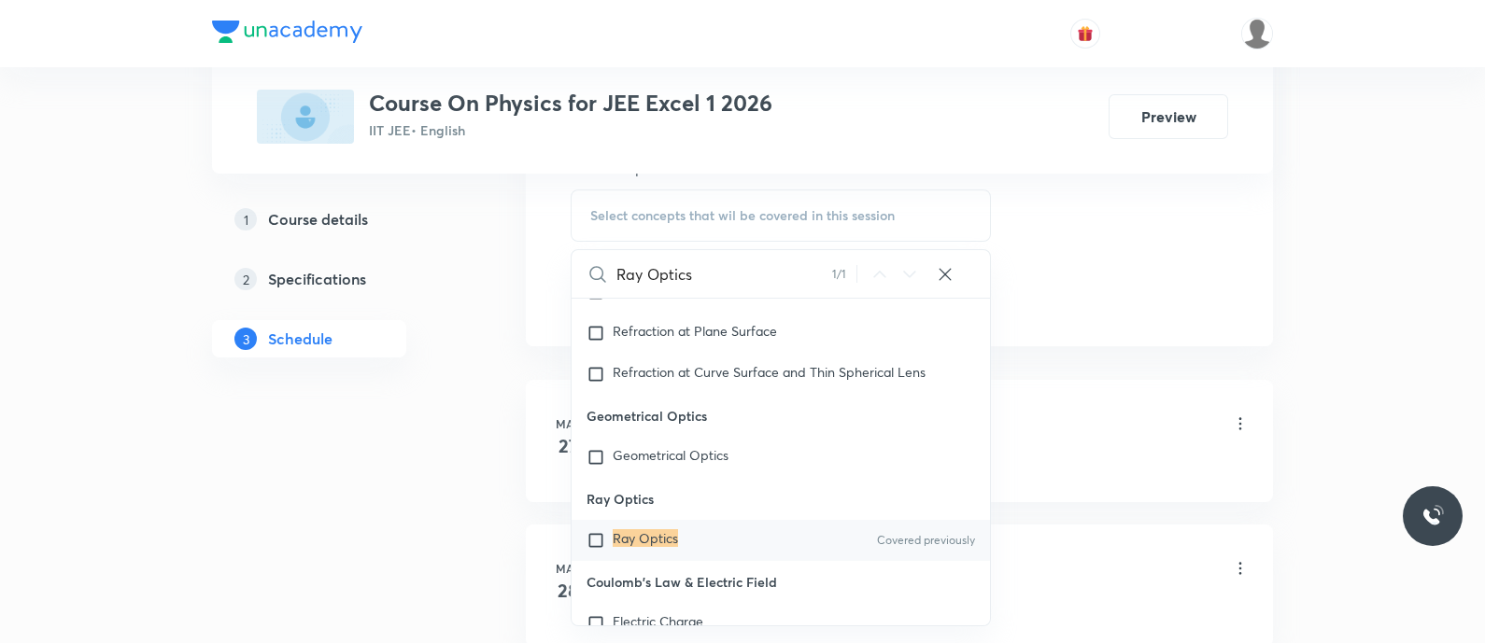
scroll to position [15660, 0]
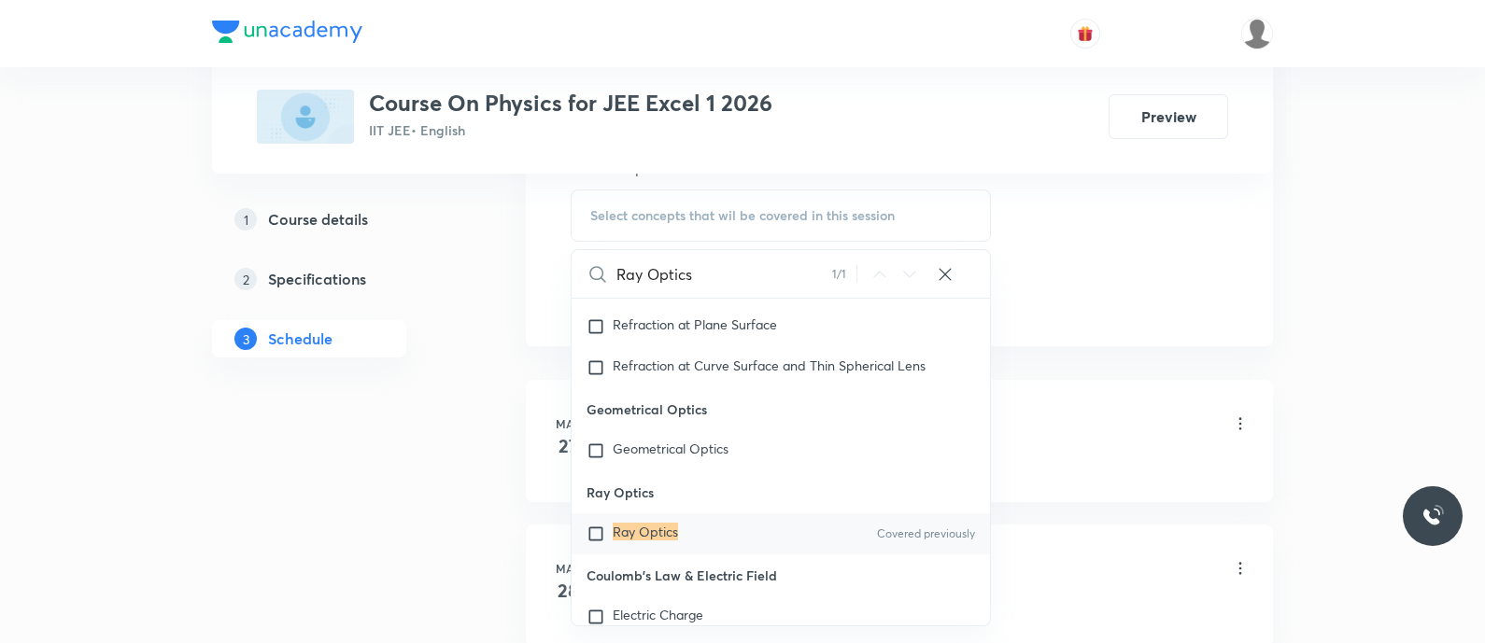
type input "Ray Optics"
click at [588, 537] on input "checkbox" at bounding box center [599, 534] width 26 height 19
checkbox input "true"
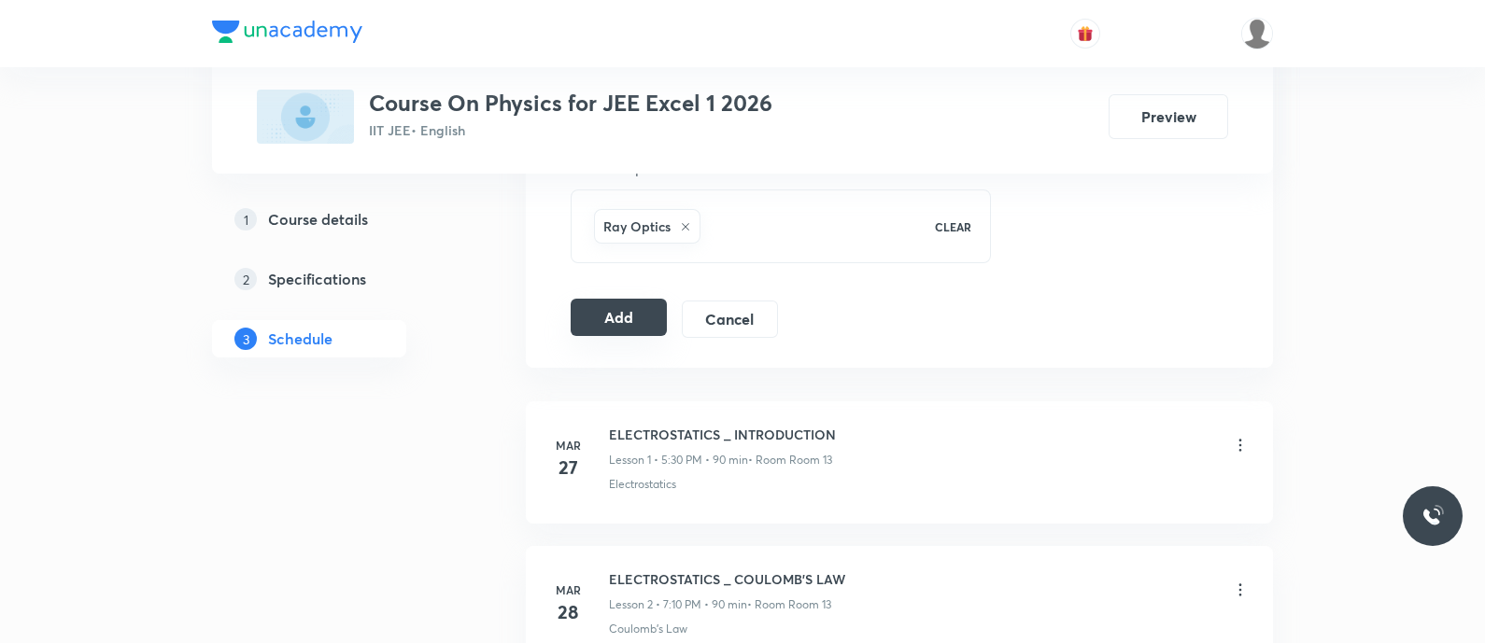
click at [607, 316] on button "Add" at bounding box center [619, 317] width 96 height 37
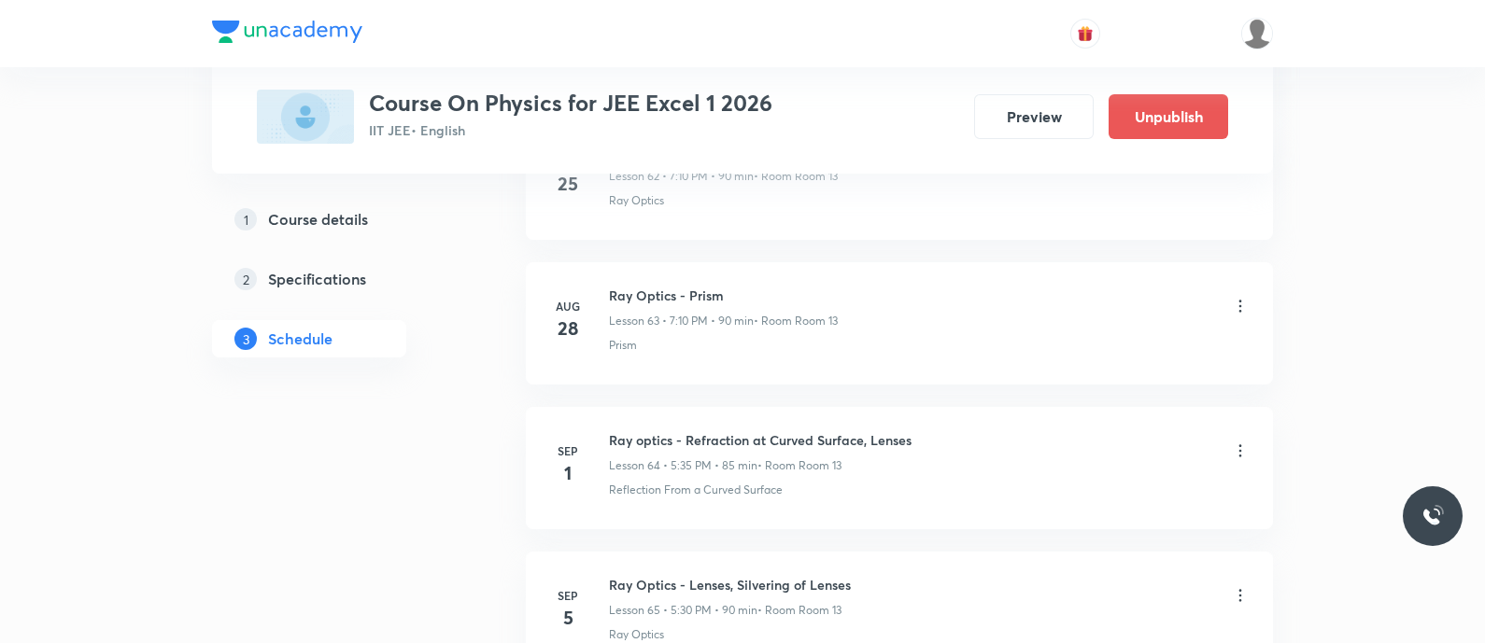
scroll to position [9381, 0]
